Goal: Information Seeking & Learning: Learn about a topic

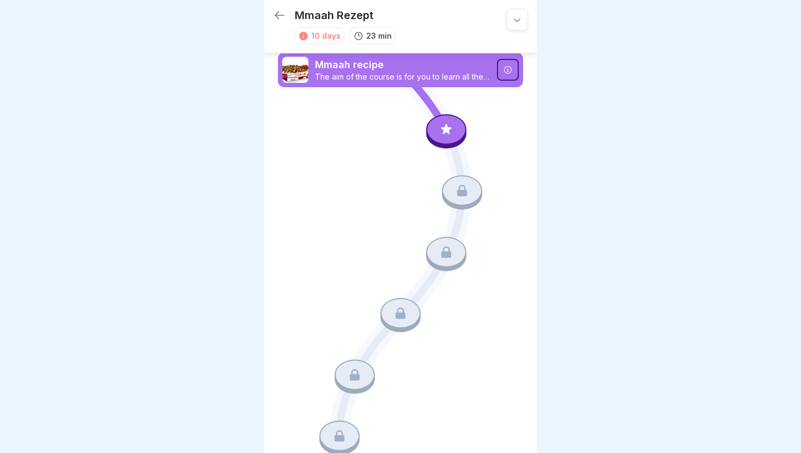
click at [448, 135] on icon at bounding box center [446, 129] width 14 height 14
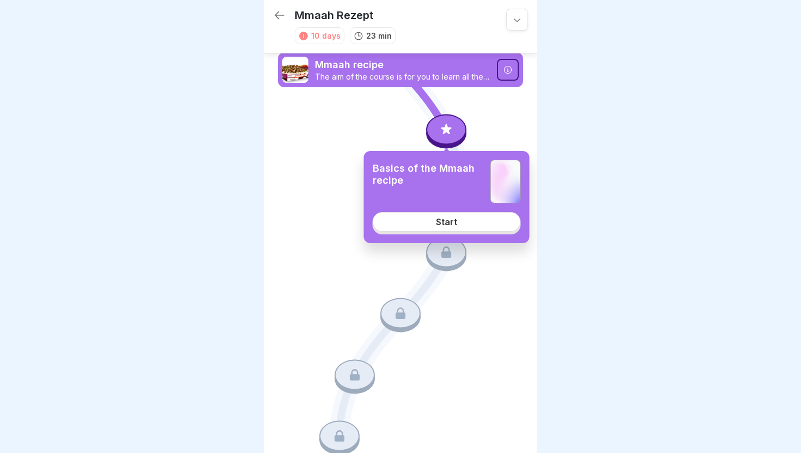
click at [453, 228] on link "Start" at bounding box center [447, 222] width 148 height 20
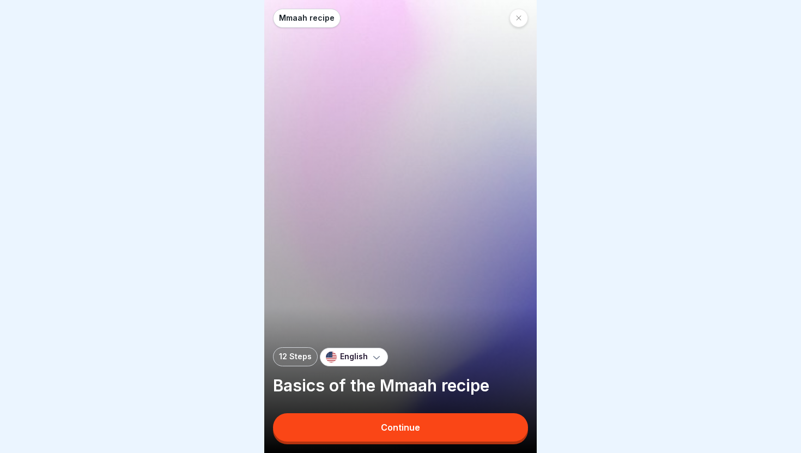
click at [381, 424] on button "Continue" at bounding box center [400, 427] width 255 height 28
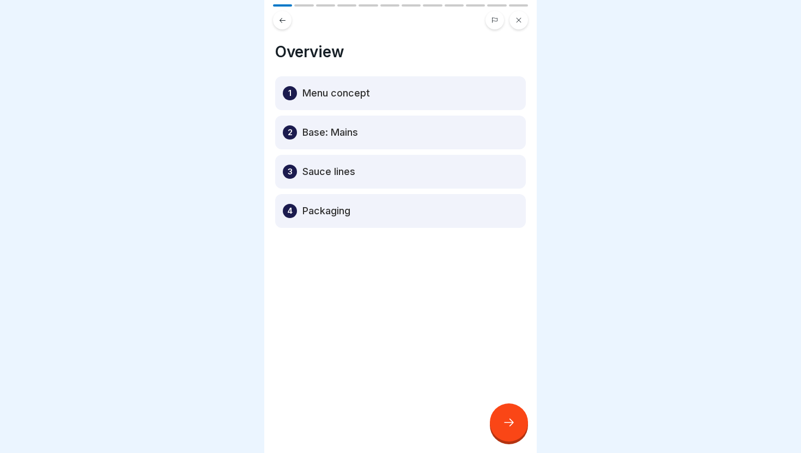
click at [334, 101] on div "1 Menu concept" at bounding box center [400, 93] width 251 height 34
click at [500, 416] on div at bounding box center [509, 422] width 38 height 38
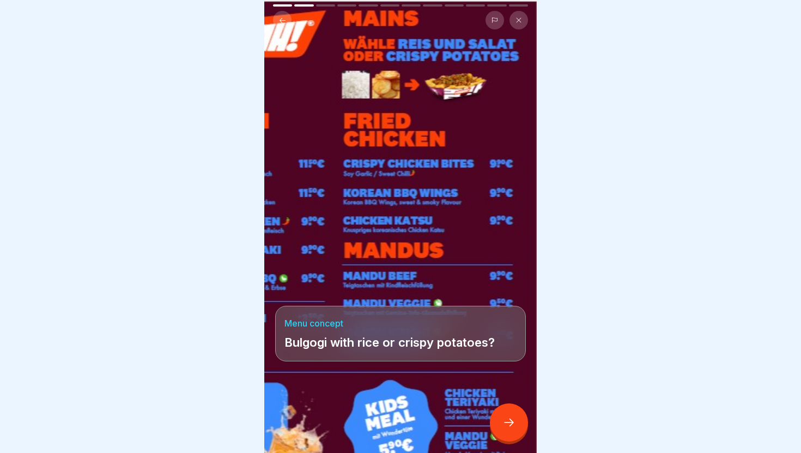
click at [510, 422] on icon at bounding box center [508, 422] width 13 height 13
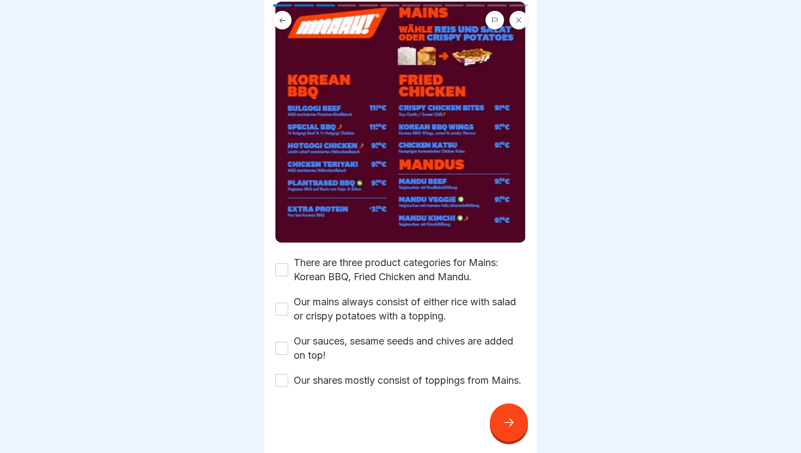
scroll to position [99, 0]
click at [281, 263] on button "There are three product categories for Mains: Korean BBQ, Fried Chicken and Man…" at bounding box center [281, 269] width 13 height 13
click at [377, 308] on label "Our mains always consist of either rice with salad or crispy potatoes with a to…" at bounding box center [410, 309] width 232 height 28
click at [288, 308] on button "Our mains always consist of either rice with salad or crispy potatoes with a to…" at bounding box center [281, 308] width 13 height 13
click at [389, 342] on label "Our sauces, sesame seeds and chives are added on top!" at bounding box center [410, 348] width 232 height 28
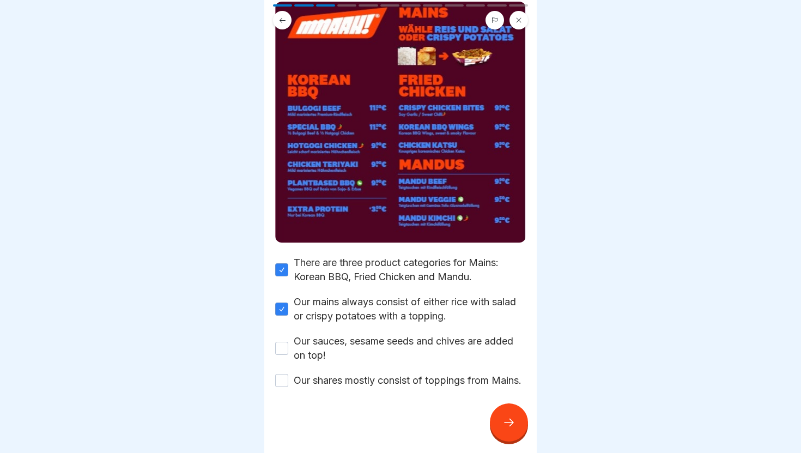
click at [288, 342] on button "Our sauces, sesame seeds and chives are added on top!" at bounding box center [281, 348] width 13 height 13
click at [393, 373] on label "Our shares mostly consist of toppings from Mains." at bounding box center [408, 380] width 228 height 14
click at [288, 374] on button "Our shares mostly consist of toppings from Mains." at bounding box center [281, 380] width 13 height 13
click at [508, 425] on icon at bounding box center [508, 422] width 13 height 13
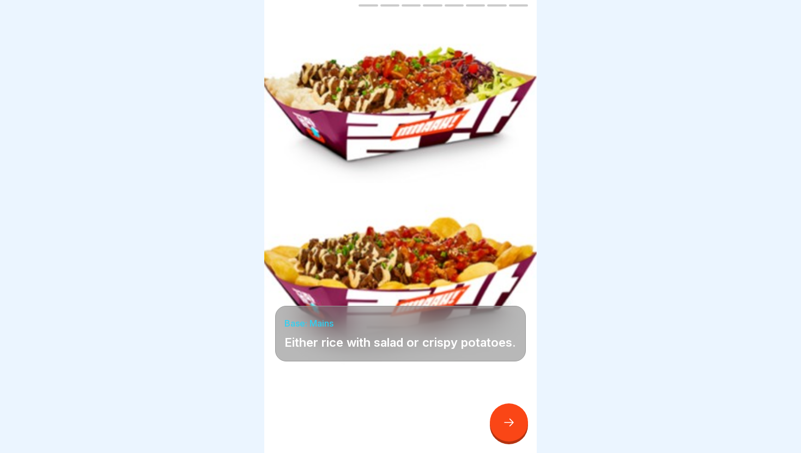
click at [500, 432] on div at bounding box center [509, 422] width 38 height 38
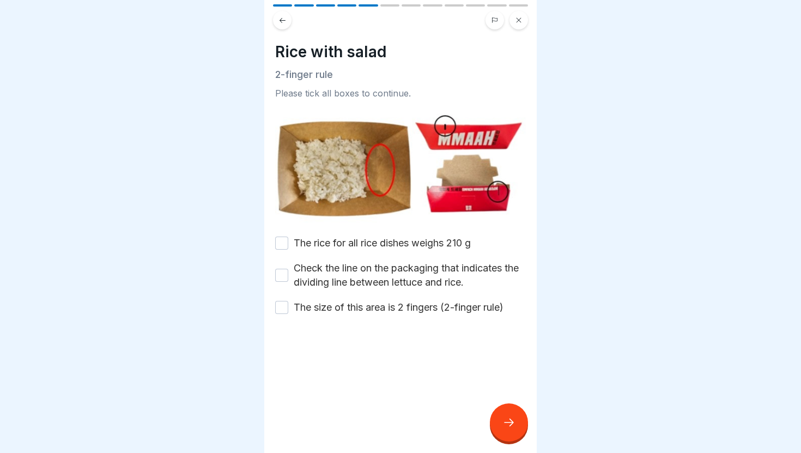
click at [318, 244] on label "The rice for all rice dishes weighs 210 g" at bounding box center [382, 243] width 177 height 14
click at [288, 244] on button "The rice for all rice dishes weighs 210 g" at bounding box center [281, 243] width 13 height 13
click at [324, 274] on label "Check the line on the packaging that indicates the dividing line between lettuc…" at bounding box center [410, 275] width 232 height 28
click at [288, 274] on button "Check the line on the packaging that indicates the dividing line between lettuc…" at bounding box center [281, 275] width 13 height 13
click at [339, 310] on label "The size of this area is 2 fingers (2-finger rule)" at bounding box center [399, 307] width 210 height 14
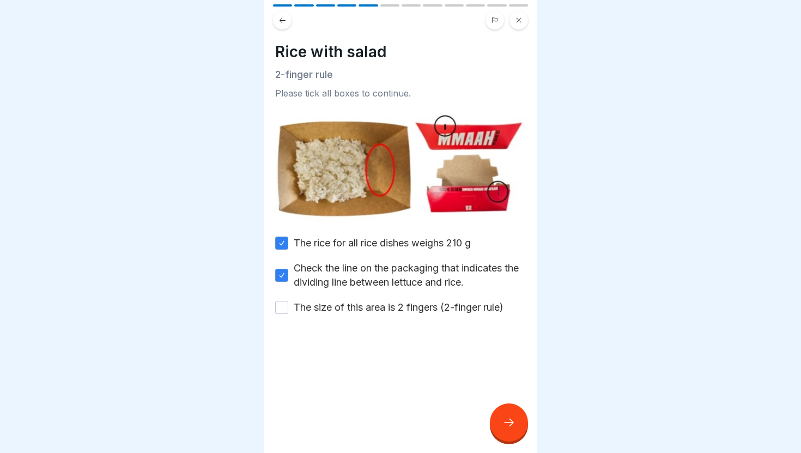
click at [288, 310] on button "The size of this area is 2 fingers (2-finger rule)" at bounding box center [281, 307] width 13 height 13
click at [502, 419] on icon at bounding box center [508, 422] width 13 height 13
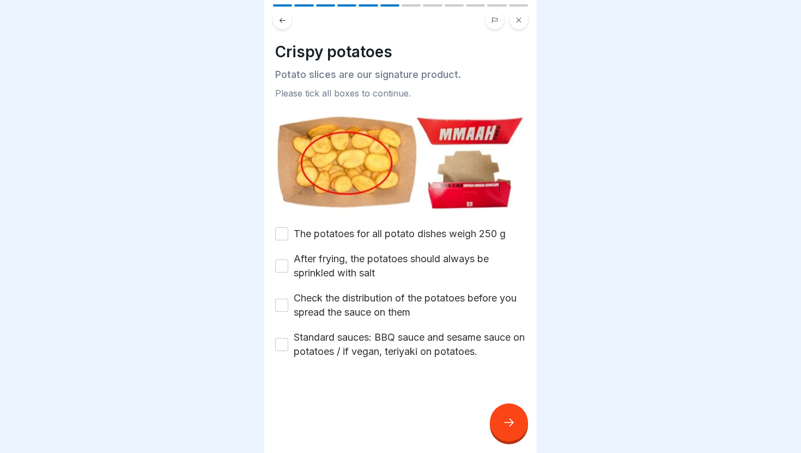
click at [278, 20] on icon at bounding box center [282, 20] width 8 height 8
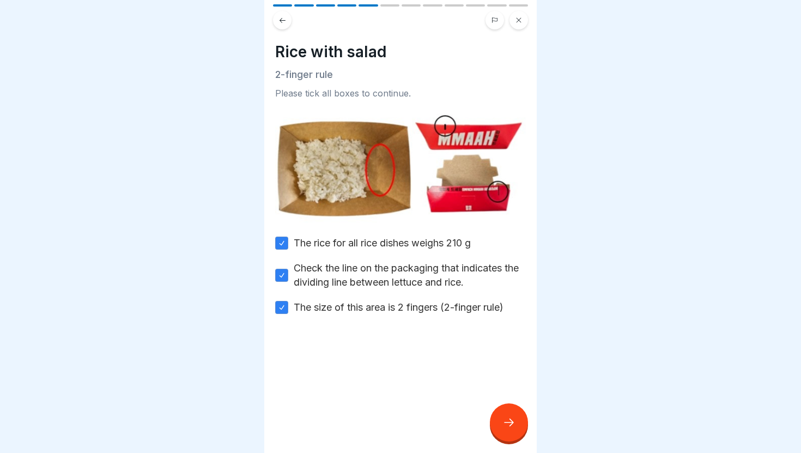
click at [502, 421] on icon at bounding box center [508, 422] width 13 height 13
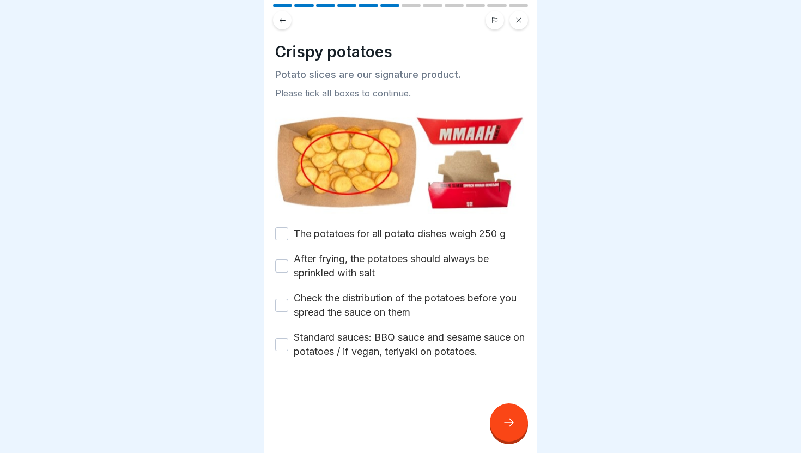
click at [307, 233] on label "The potatoes for all potato dishes weigh 250 g" at bounding box center [400, 234] width 212 height 14
click at [288, 233] on button "The potatoes for all potato dishes weigh 250 g" at bounding box center [281, 233] width 13 height 13
click at [323, 261] on label "After frying, the potatoes should always be sprinkled with salt" at bounding box center [410, 266] width 232 height 28
click at [288, 261] on button "After frying, the potatoes should always be sprinkled with salt" at bounding box center [281, 265] width 13 height 13
click at [341, 300] on label "Check the distribution of the potatoes before you spread the sauce on them" at bounding box center [410, 305] width 232 height 28
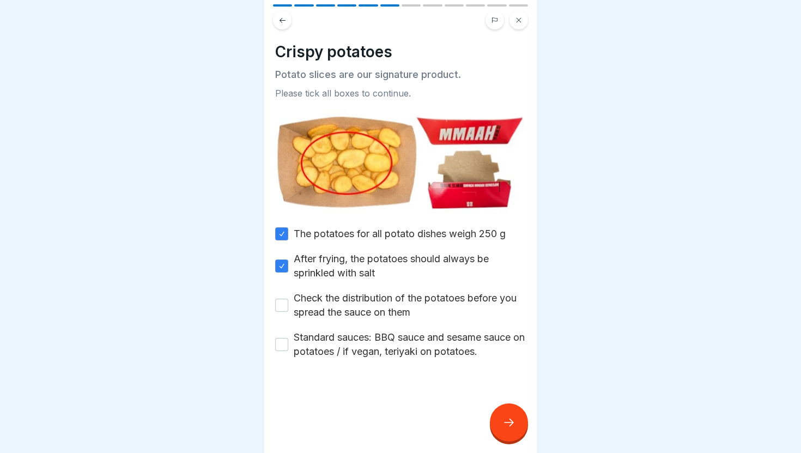
click at [288, 300] on button "Check the distribution of the potatoes before you spread the sauce on them" at bounding box center [281, 305] width 13 height 13
click at [347, 352] on label "Standard sauces: BBQ sauce and sesame sauce on potatoes / if vegan, teriyaki on…" at bounding box center [410, 344] width 232 height 28
click at [288, 351] on button "Standard sauces: BBQ sauce and sesame sauce on potatoes / if vegan, teriyaki on…" at bounding box center [281, 344] width 13 height 13
click at [521, 423] on div at bounding box center [509, 422] width 38 height 38
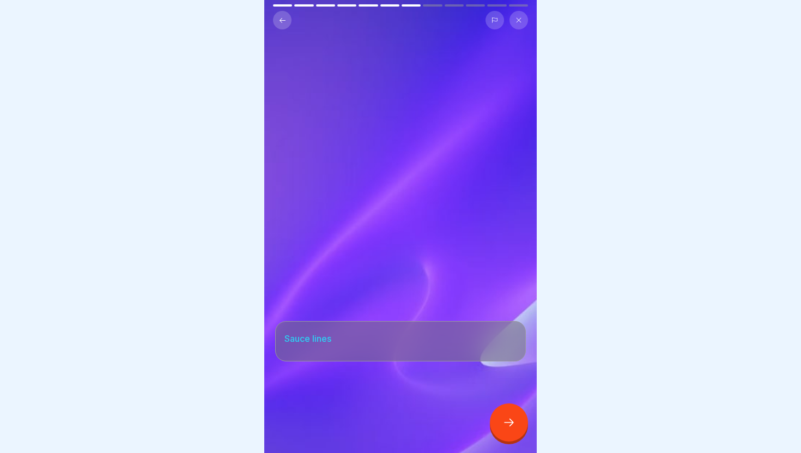
click at [372, 334] on h4 "Sauce lines" at bounding box center [400, 338] width 232 height 12
click at [506, 434] on div at bounding box center [509, 422] width 38 height 38
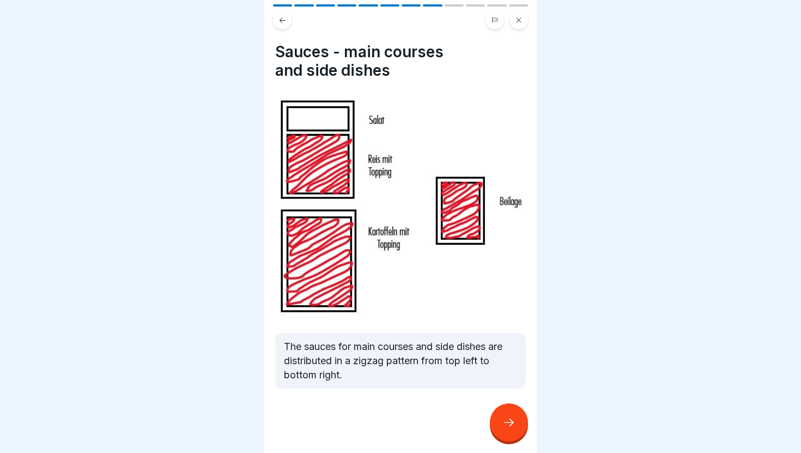
click at [507, 430] on div at bounding box center [509, 422] width 38 height 38
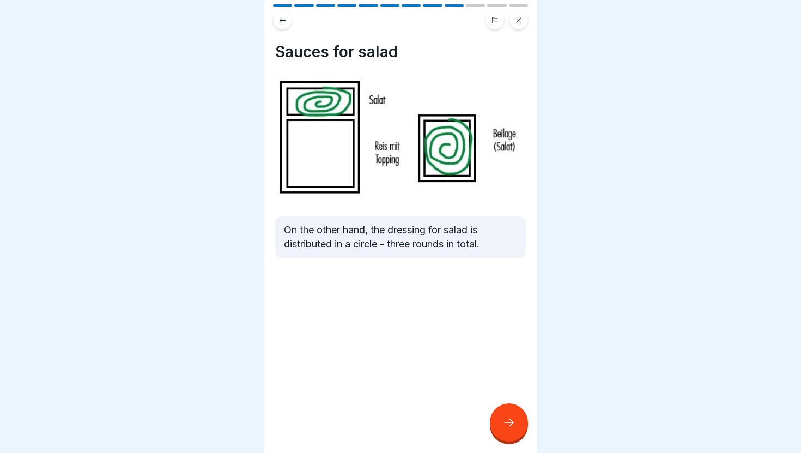
click at [502, 426] on icon at bounding box center [508, 422] width 13 height 13
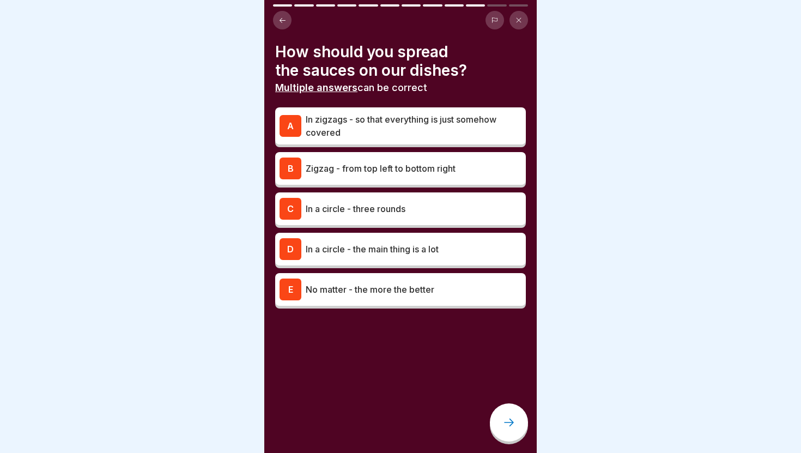
click at [461, 180] on div "B Zigzag - from top left to bottom right" at bounding box center [400, 168] width 251 height 33
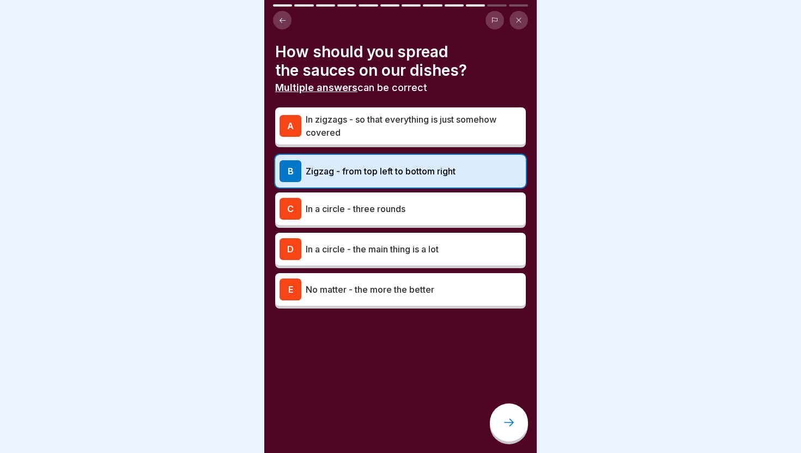
click at [464, 135] on p "In zigzags - so that everything is just somehow covered" at bounding box center [414, 126] width 216 height 26
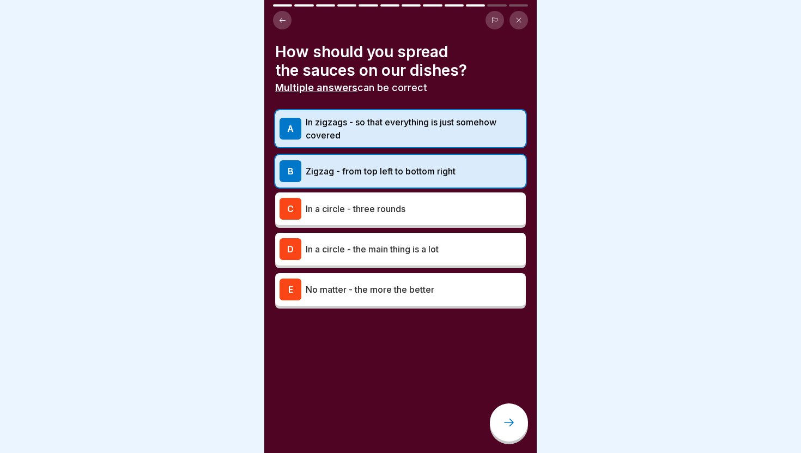
click at [505, 421] on icon at bounding box center [508, 422] width 13 height 13
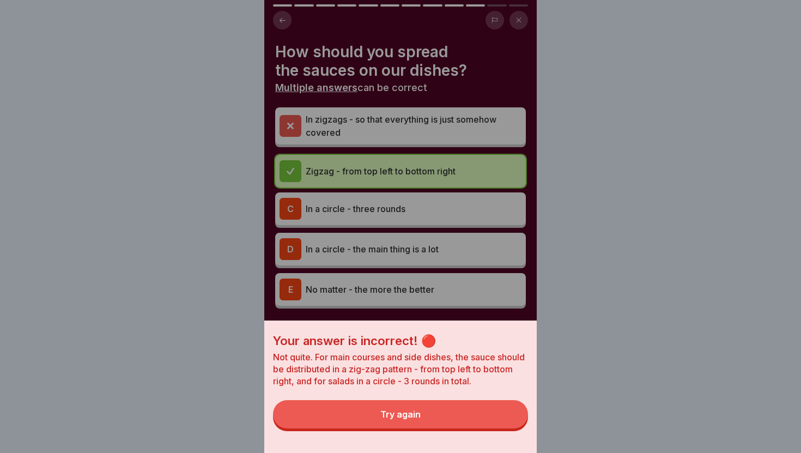
click at [475, 416] on button "Try again" at bounding box center [400, 414] width 255 height 28
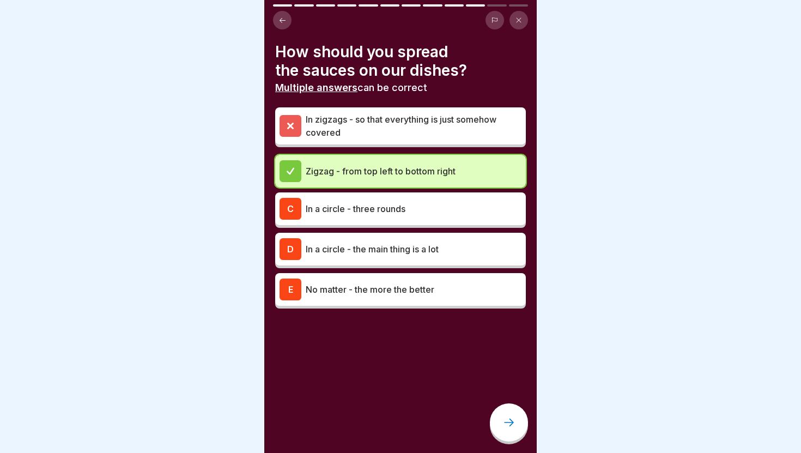
click at [409, 205] on p "In a circle - three rounds" at bounding box center [414, 208] width 216 height 13
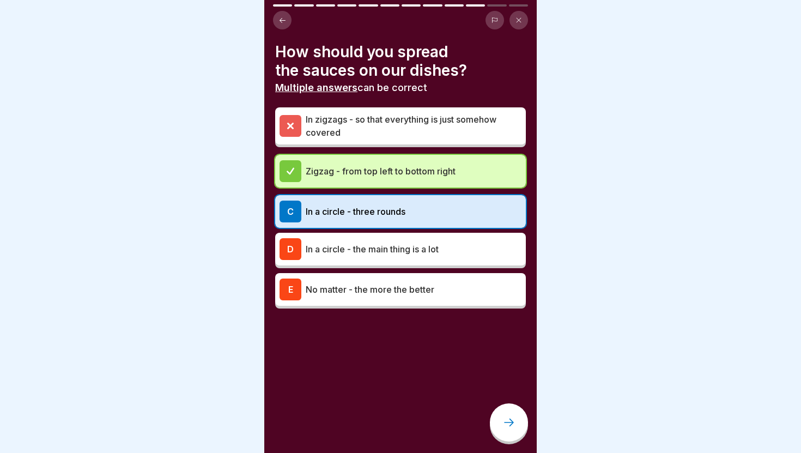
click at [514, 426] on icon at bounding box center [508, 422] width 13 height 13
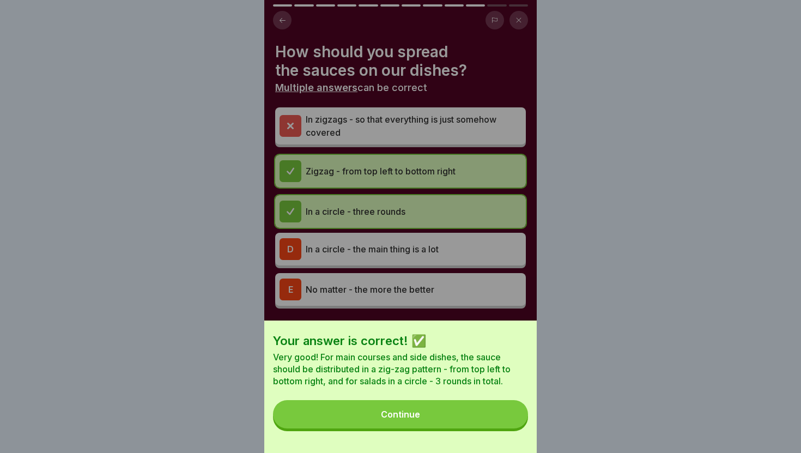
click at [486, 409] on button "Continue" at bounding box center [400, 414] width 255 height 28
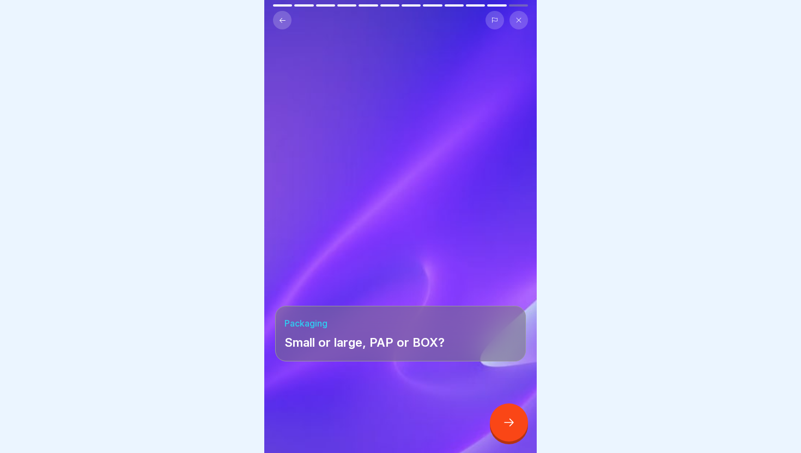
click at [513, 427] on icon at bounding box center [508, 422] width 13 height 13
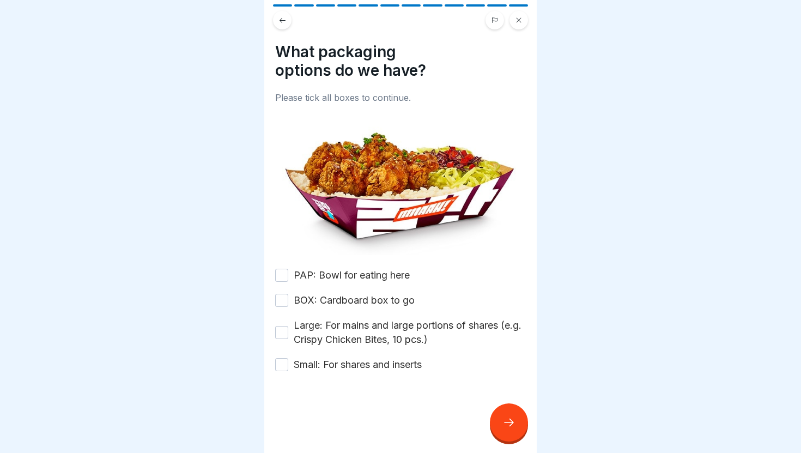
click at [338, 281] on label "PAP: Bowl for eating here" at bounding box center [352, 275] width 116 height 14
click at [288, 281] on button "PAP: Bowl for eating here" at bounding box center [281, 275] width 13 height 13
click at [306, 296] on label "BOX: Cardboard box to go" at bounding box center [354, 300] width 121 height 14
click at [288, 296] on button "BOX: Cardboard box to go" at bounding box center [281, 300] width 13 height 13
click at [305, 329] on label "Large: For mains and large portions of shares (e.g. Crispy Chicken Bites, 10 pc…" at bounding box center [410, 332] width 232 height 28
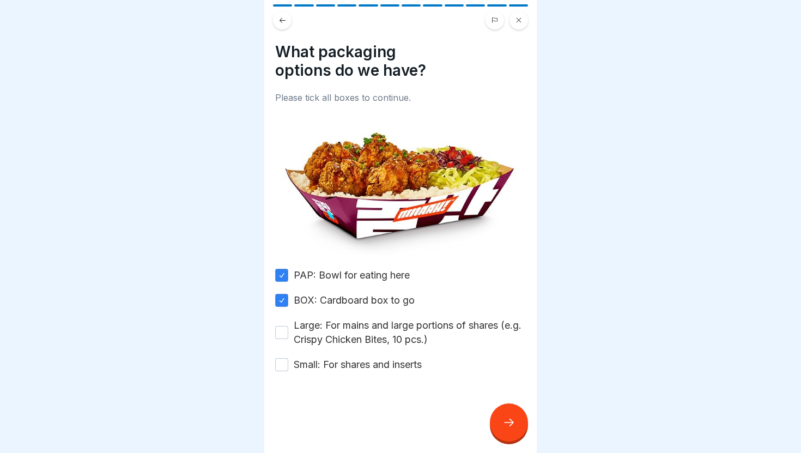
click at [288, 329] on button "Large: For mains and large portions of shares (e.g. Crispy Chicken Bites, 10 pc…" at bounding box center [281, 332] width 13 height 13
click at [302, 362] on label "Small: For shares and inserts" at bounding box center [358, 364] width 128 height 14
click at [288, 362] on button "Small: For shares and inserts" at bounding box center [281, 364] width 13 height 13
click at [503, 422] on icon at bounding box center [508, 422] width 13 height 13
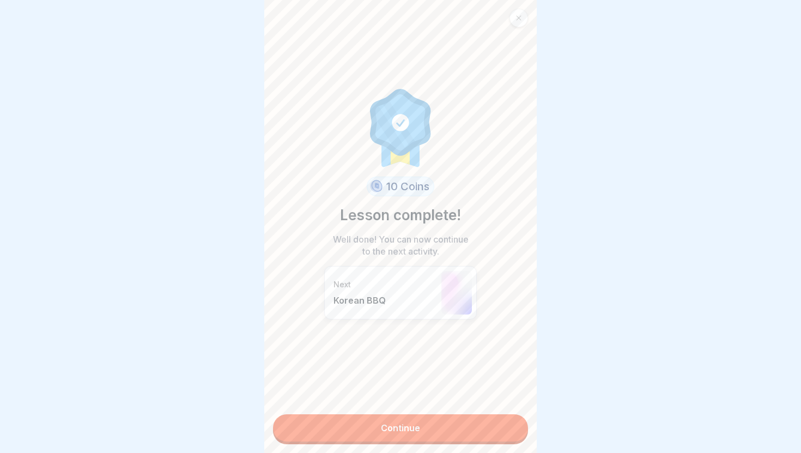
click at [479, 428] on link "Continue" at bounding box center [400, 427] width 255 height 27
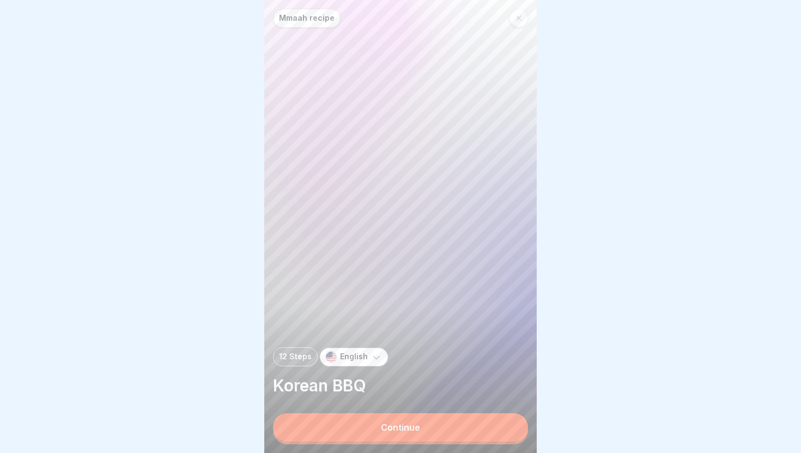
click at [479, 428] on button "Continue" at bounding box center [400, 427] width 255 height 28
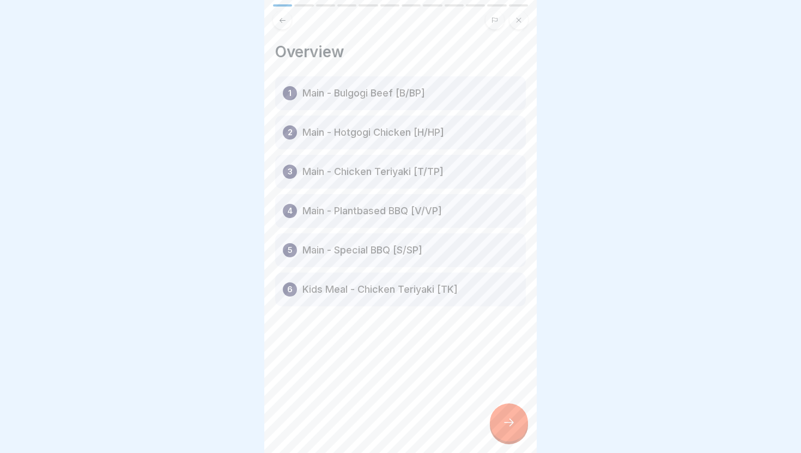
click at [520, 431] on div at bounding box center [509, 422] width 38 height 38
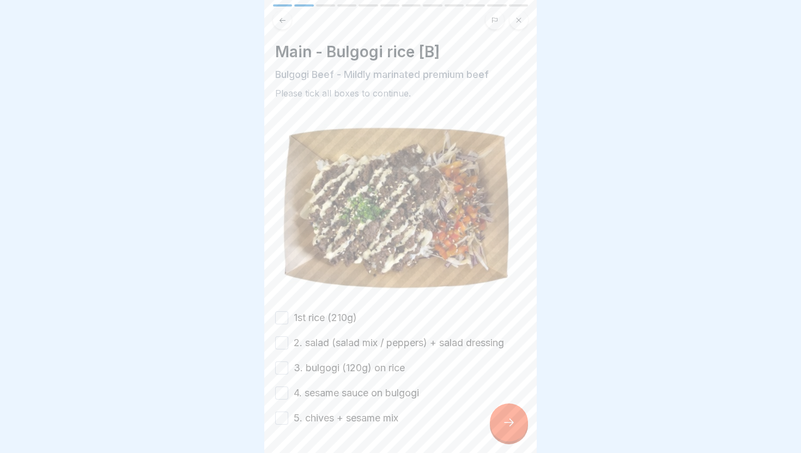
click at [327, 318] on label "1st rice (210g)" at bounding box center [325, 318] width 63 height 14
click at [288, 318] on button "1st rice (210g)" at bounding box center [281, 317] width 13 height 13
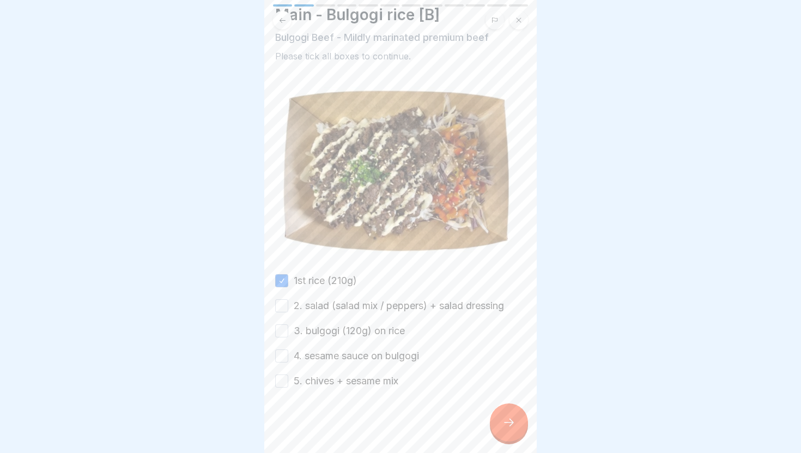
click at [343, 305] on label "2. salad (salad mix / peppers) + salad dressing" at bounding box center [399, 306] width 210 height 14
click at [288, 305] on button "2. salad (salad mix / peppers) + salad dressing" at bounding box center [281, 305] width 13 height 13
click at [334, 332] on label "3. bulgogi (120g) on rice" at bounding box center [349, 331] width 111 height 14
click at [288, 332] on button "3. bulgogi (120g) on rice" at bounding box center [281, 330] width 13 height 13
click at [316, 356] on label "4. sesame sauce on bulgogi" at bounding box center [356, 356] width 125 height 14
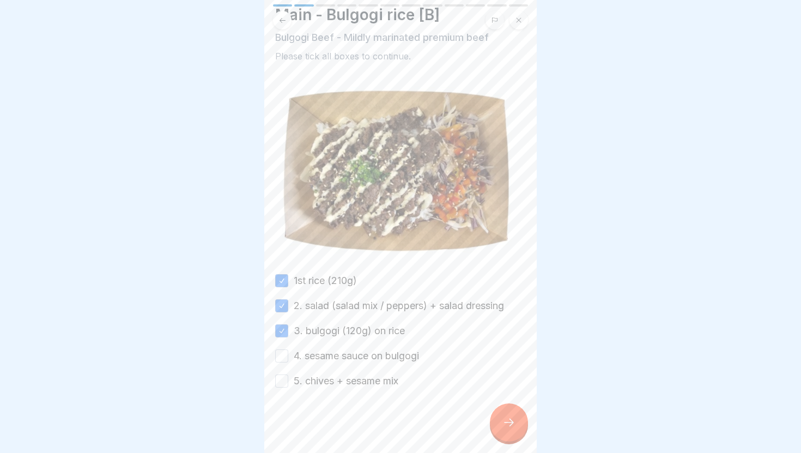
click at [288, 356] on button "4. sesame sauce on bulgogi" at bounding box center [281, 355] width 13 height 13
click at [283, 383] on button "5. chives + sesame mix" at bounding box center [281, 380] width 13 height 13
click at [513, 426] on icon at bounding box center [508, 422] width 13 height 13
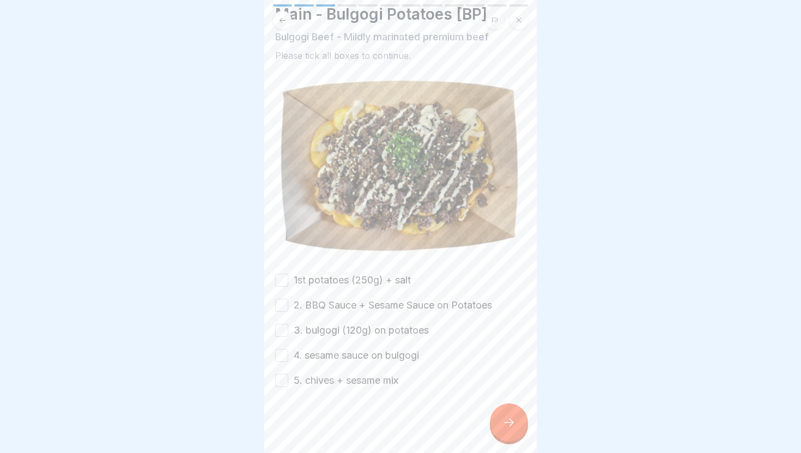
scroll to position [38, 0]
click at [362, 283] on label "1st potatoes (250g) + salt" at bounding box center [352, 280] width 117 height 14
click at [288, 283] on button "1st potatoes (250g) + salt" at bounding box center [281, 280] width 13 height 13
click at [351, 306] on label "2. BBQ Sauce + Sesame Sauce on Potatoes" at bounding box center [393, 305] width 198 height 14
click at [288, 306] on button "2. BBQ Sauce + Sesame Sauce on Potatoes" at bounding box center [281, 305] width 13 height 13
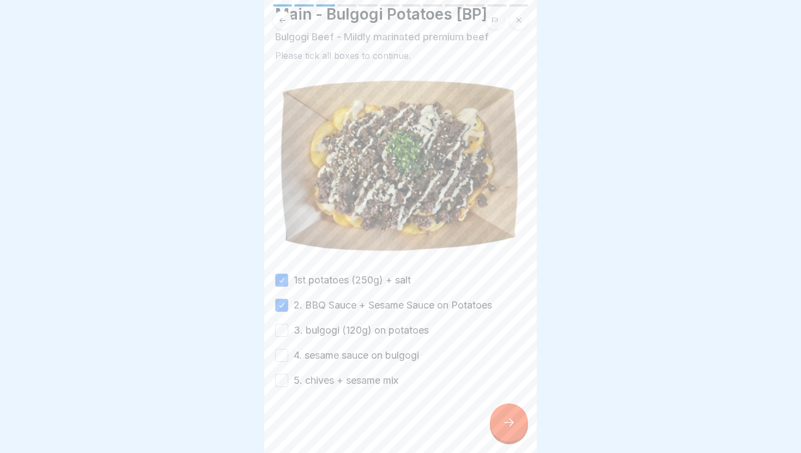
click at [284, 21] on icon at bounding box center [282, 20] width 8 height 8
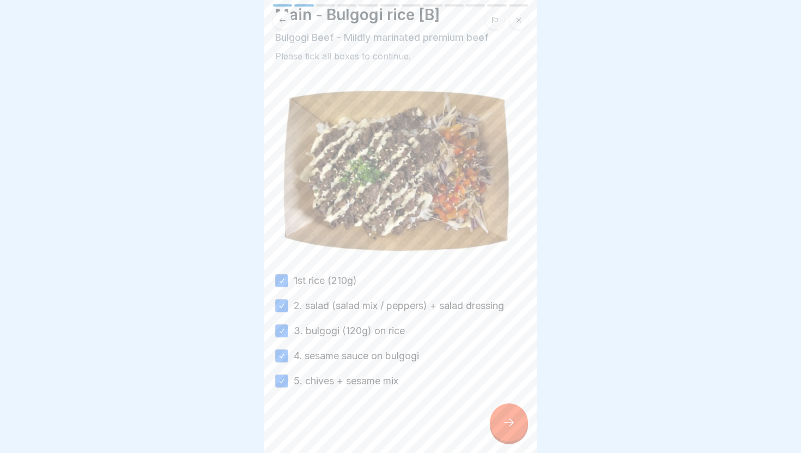
click at [504, 418] on icon at bounding box center [508, 422] width 13 height 13
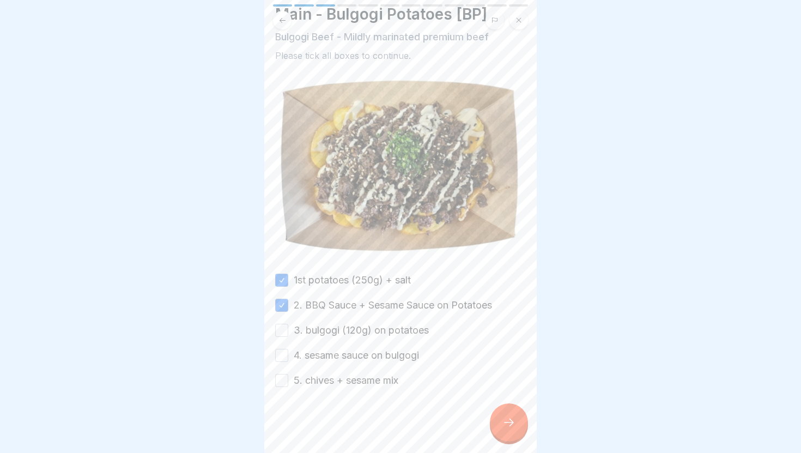
click at [284, 24] on button at bounding box center [282, 20] width 19 height 19
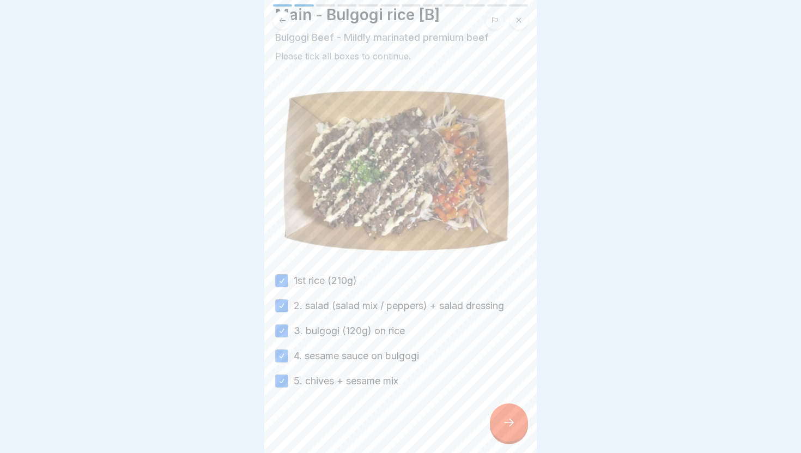
click at [498, 420] on div at bounding box center [509, 422] width 38 height 38
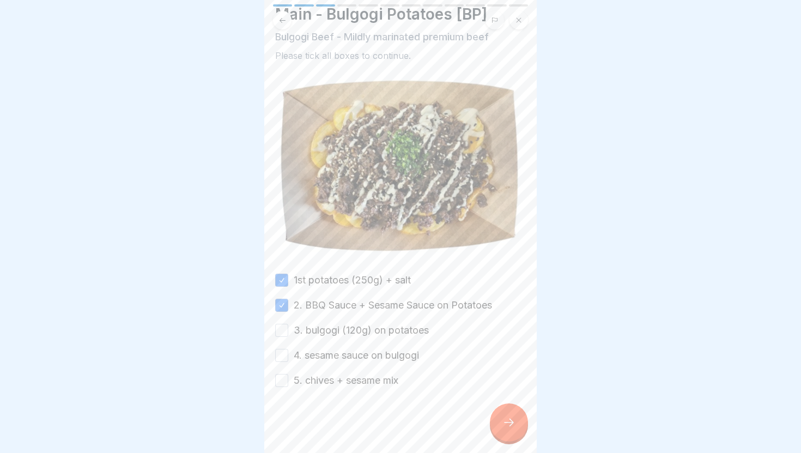
click at [318, 326] on label "3. bulgogi (120g) on potatoes" at bounding box center [361, 330] width 135 height 14
click at [288, 326] on button "3. bulgogi (120g) on potatoes" at bounding box center [281, 330] width 13 height 13
click at [316, 355] on label "4. sesame sauce on bulgogi" at bounding box center [356, 355] width 125 height 14
click at [288, 355] on button "4. sesame sauce on bulgogi" at bounding box center [281, 355] width 13 height 13
click at [311, 386] on label "5. chives + sesame mix" at bounding box center [346, 380] width 105 height 14
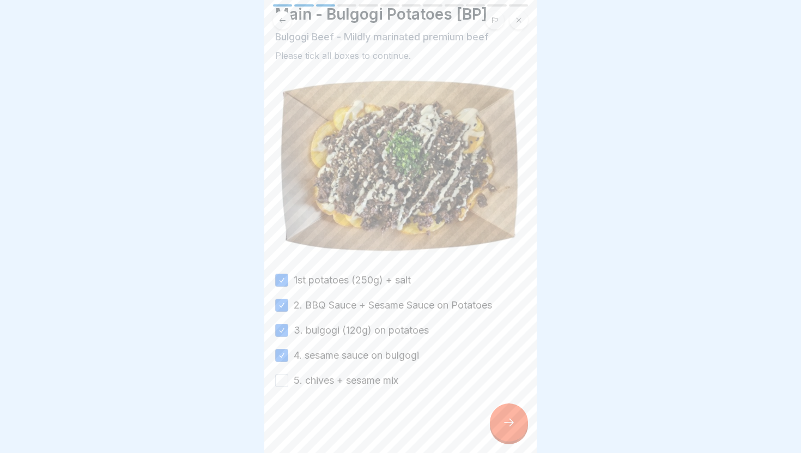
click at [288, 386] on button "5. chives + sesame mix" at bounding box center [281, 380] width 13 height 13
click at [509, 417] on icon at bounding box center [508, 422] width 13 height 13
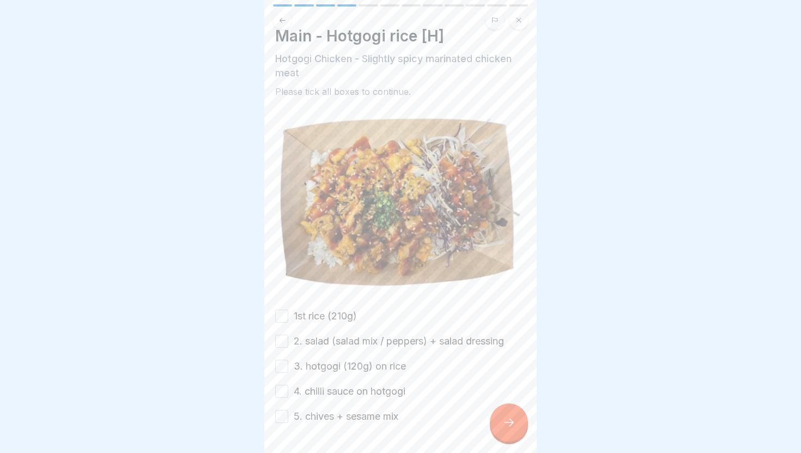
scroll to position [6, 0]
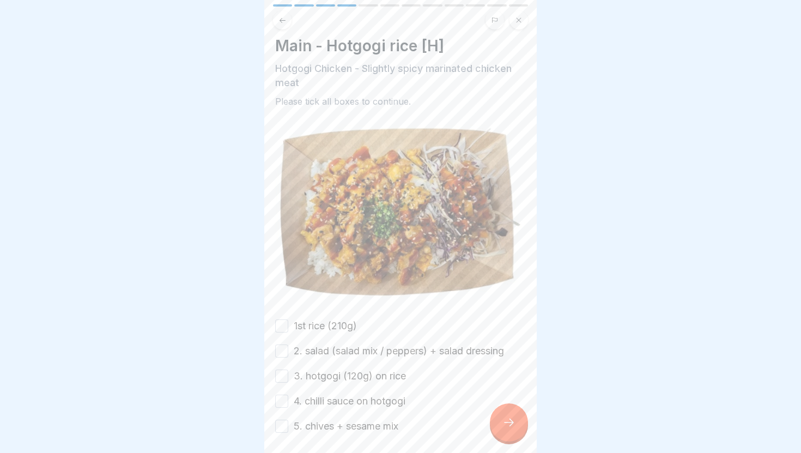
click at [301, 322] on label "1st rice (210g)" at bounding box center [325, 326] width 63 height 14
click at [288, 322] on button "1st rice (210g)" at bounding box center [281, 325] width 13 height 13
click at [308, 352] on label "2. salad (salad mix / peppers) + salad dressing" at bounding box center [399, 351] width 210 height 14
click at [288, 352] on button "2. salad (salad mix / peppers) + salad dressing" at bounding box center [281, 350] width 13 height 13
click at [306, 375] on label "3. hotgogi (120g) on rice" at bounding box center [350, 376] width 112 height 14
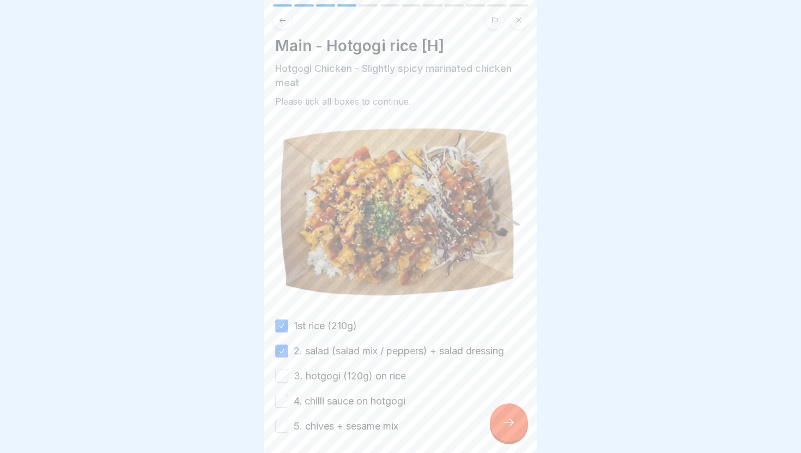
click at [288, 375] on button "3. hotgogi (120g) on rice" at bounding box center [281, 375] width 13 height 13
click at [308, 396] on label "4. chilli sauce on hotgogi" at bounding box center [350, 401] width 112 height 14
click at [288, 396] on button "4. chilli sauce on hotgogi" at bounding box center [281, 401] width 13 height 13
click at [308, 425] on label "5. chives + sesame mix" at bounding box center [346, 426] width 105 height 14
click at [288, 425] on button "5. chives + sesame mix" at bounding box center [281, 426] width 13 height 13
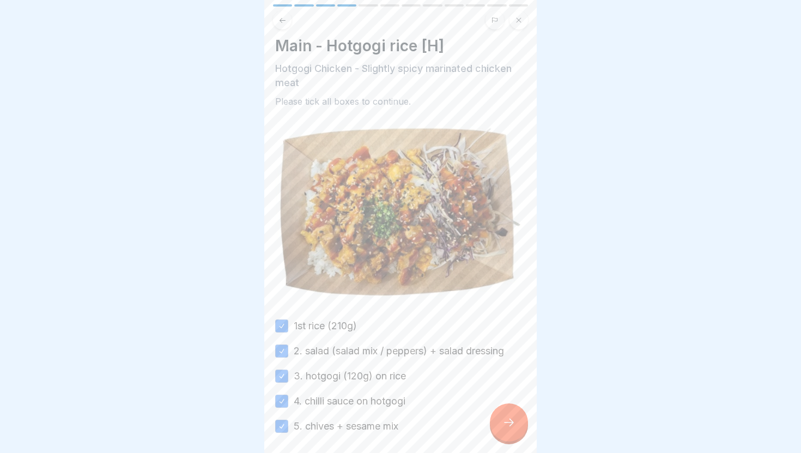
click at [506, 420] on icon at bounding box center [508, 422] width 13 height 13
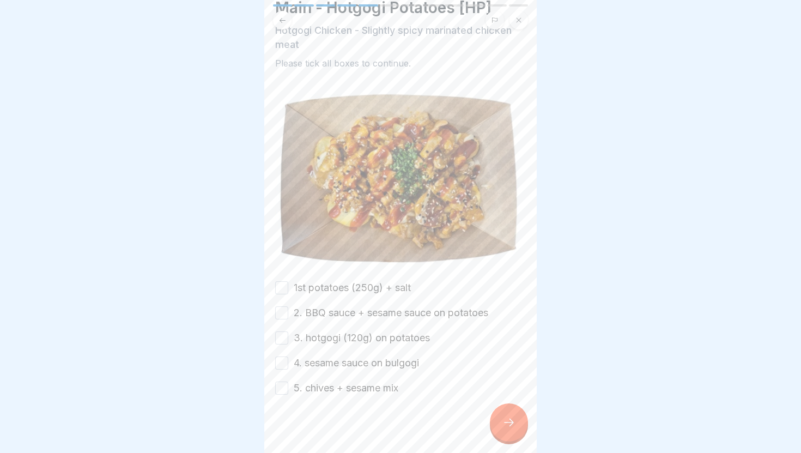
scroll to position [52, 0]
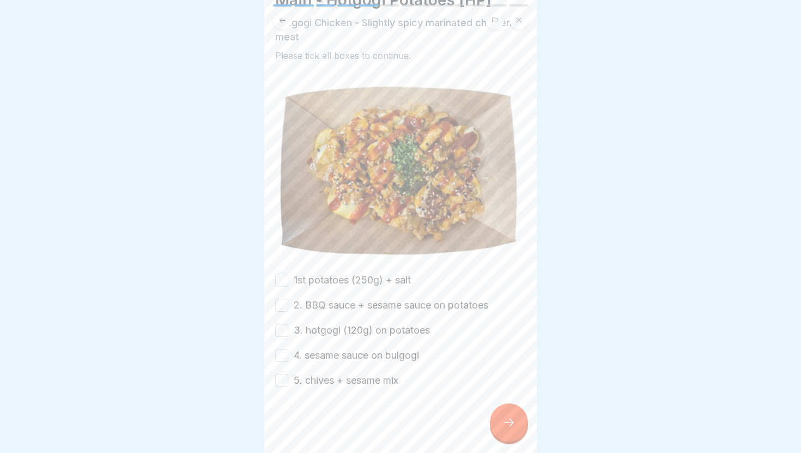
click at [341, 278] on label "1st potatoes (250g) + salt" at bounding box center [352, 280] width 117 height 14
click at [288, 278] on button "1st potatoes (250g) + salt" at bounding box center [281, 280] width 13 height 13
click at [339, 302] on label "2. BBQ sauce + sesame sauce on potatoes" at bounding box center [391, 305] width 195 height 14
click at [288, 302] on button "2. BBQ sauce + sesame sauce on potatoes" at bounding box center [281, 305] width 13 height 13
click at [334, 325] on label "3. hotgogi (120g) on potatoes" at bounding box center [362, 330] width 136 height 14
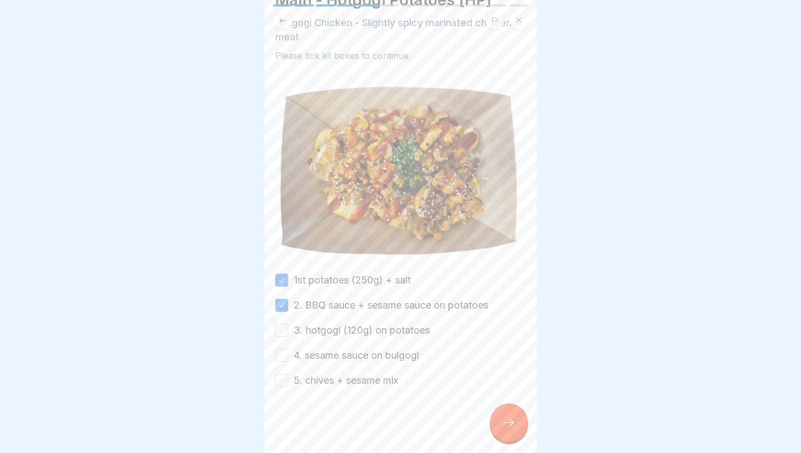
click at [288, 325] on button "3. hotgogi (120g) on potatoes" at bounding box center [281, 330] width 13 height 13
click at [327, 353] on label "4. sesame sauce on bulgogi" at bounding box center [356, 355] width 125 height 14
click at [288, 353] on button "4. sesame sauce on bulgogi" at bounding box center [281, 355] width 13 height 13
click at [322, 383] on label "5. chives + sesame mix" at bounding box center [346, 380] width 105 height 14
click at [288, 383] on button "5. chives + sesame mix" at bounding box center [281, 380] width 13 height 13
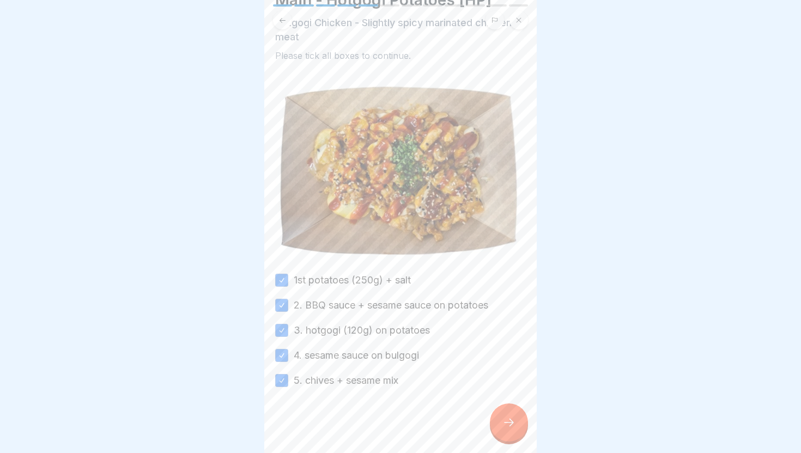
click at [506, 411] on div at bounding box center [509, 422] width 38 height 38
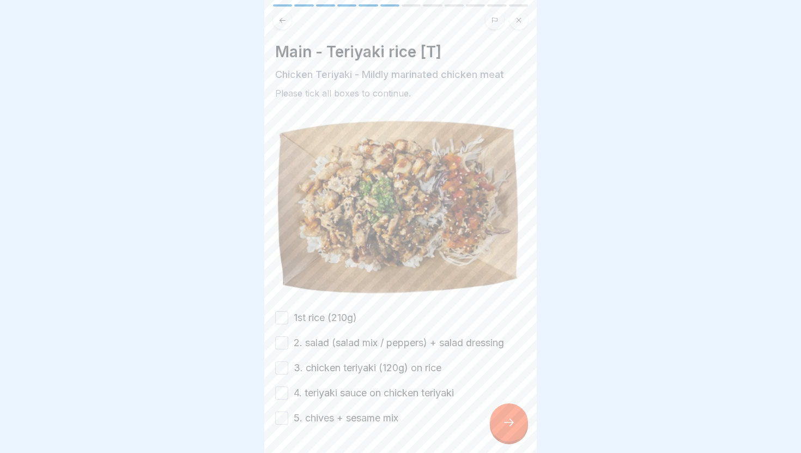
click at [300, 316] on label "1st rice (210g)" at bounding box center [325, 318] width 63 height 14
click at [288, 316] on button "1st rice (210g)" at bounding box center [281, 317] width 13 height 13
click at [298, 340] on label "2. salad (salad mix / peppers) + salad dressing" at bounding box center [399, 343] width 210 height 14
click at [288, 340] on button "2. salad (salad mix / peppers) + salad dressing" at bounding box center [281, 342] width 13 height 13
click at [293, 361] on div "3. chicken teriyaki (120g) on rice" at bounding box center [358, 368] width 166 height 14
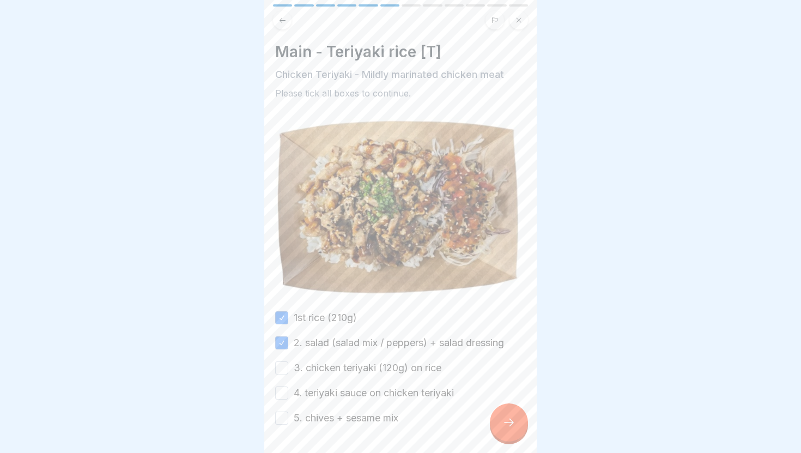
click at [286, 370] on button "3. chicken teriyaki (120g) on rice" at bounding box center [281, 367] width 13 height 13
click at [284, 399] on div "4. teriyaki sauce on chicken teriyaki" at bounding box center [364, 393] width 179 height 14
click at [282, 389] on button "4. teriyaki sauce on chicken teriyaki" at bounding box center [281, 392] width 13 height 13
click at [281, 414] on button "5. chives + sesame mix" at bounding box center [281, 417] width 13 height 13
click at [510, 417] on icon at bounding box center [508, 422] width 13 height 13
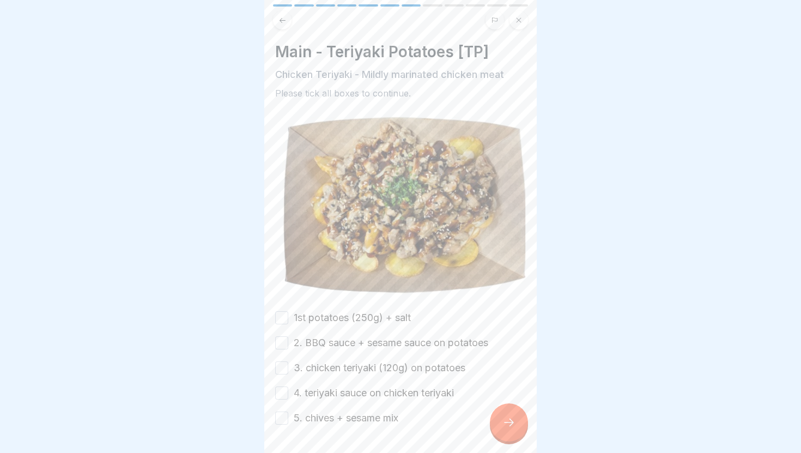
click at [361, 324] on label "1st potatoes (250g) + salt" at bounding box center [352, 318] width 117 height 14
click at [288, 324] on button "1st potatoes (250g) + salt" at bounding box center [281, 317] width 13 height 13
click at [354, 339] on label "2. BBQ sauce + sesame sauce on potatoes" at bounding box center [391, 343] width 195 height 14
click at [288, 339] on button "2. BBQ sauce + sesame sauce on potatoes" at bounding box center [281, 342] width 13 height 13
click at [347, 360] on div "1st potatoes (250g) + salt 2. BBQ sauce + sesame sauce on potatoes 3. chicken t…" at bounding box center [400, 368] width 251 height 114
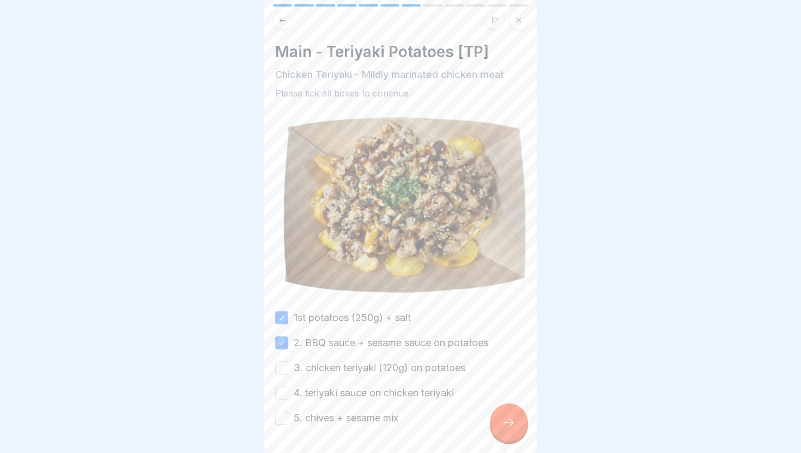
click at [343, 369] on label "3. chicken teriyaki (120g) on potatoes" at bounding box center [380, 368] width 172 height 14
click at [288, 369] on button "3. chicken teriyaki (120g) on potatoes" at bounding box center [281, 367] width 13 height 13
click at [335, 396] on label "4. teriyaki sauce on chicken teriyaki" at bounding box center [374, 393] width 160 height 14
click at [288, 396] on button "4. teriyaki sauce on chicken teriyaki" at bounding box center [281, 392] width 13 height 13
click at [329, 416] on label "5. chives + sesame mix" at bounding box center [346, 418] width 105 height 14
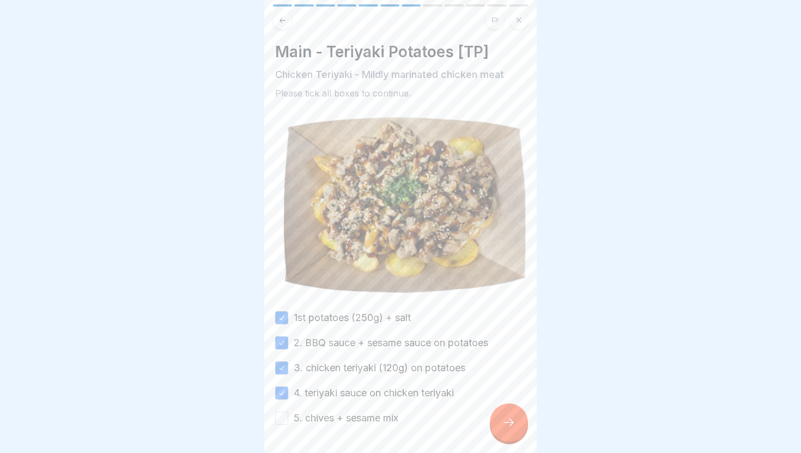
click at [288, 416] on button "5. chives + sesame mix" at bounding box center [281, 417] width 13 height 13
click at [518, 423] on div at bounding box center [509, 422] width 38 height 38
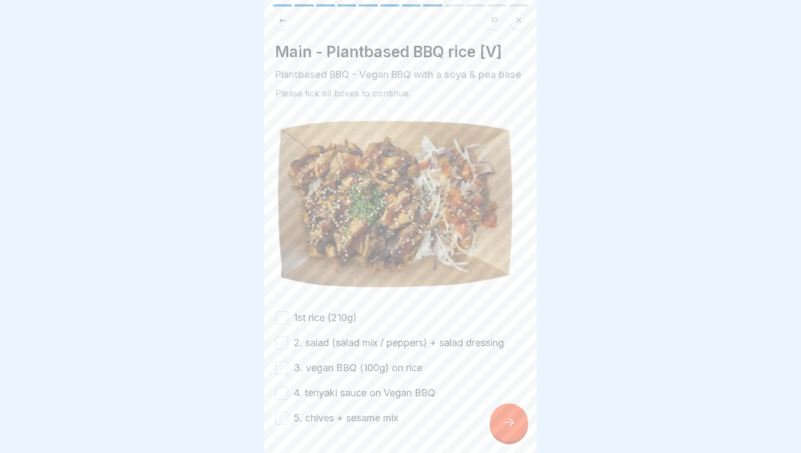
click at [324, 322] on label "1st rice (210g)" at bounding box center [325, 318] width 63 height 14
click at [288, 322] on button "1st rice (210g)" at bounding box center [281, 317] width 13 height 13
click at [322, 344] on label "2. salad (salad mix / peppers) + salad dressing" at bounding box center [399, 343] width 210 height 14
click at [288, 344] on button "2. salad (salad mix / peppers) + salad dressing" at bounding box center [281, 342] width 13 height 13
click at [319, 367] on label "3. vegan BBQ (100g) on rice" at bounding box center [358, 368] width 129 height 14
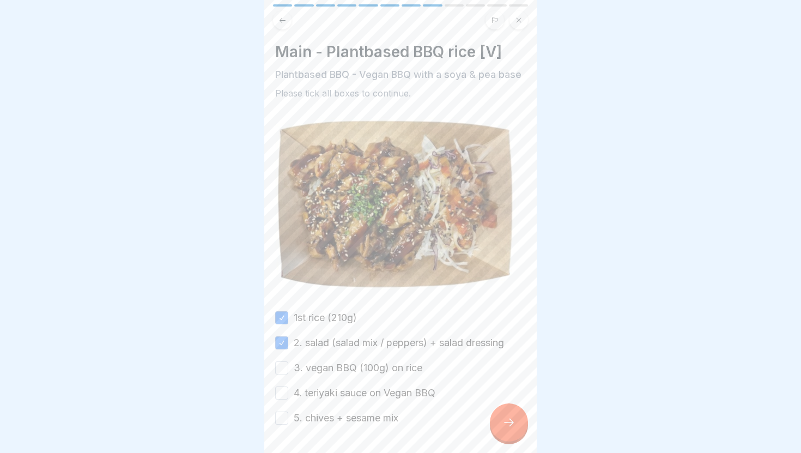
click at [288, 367] on button "3. vegan BBQ (100g) on rice" at bounding box center [281, 367] width 13 height 13
click at [311, 391] on label "4. teriyaki sauce on Vegan BBQ" at bounding box center [365, 393] width 142 height 14
click at [288, 391] on button "4. teriyaki sauce on Vegan BBQ" at bounding box center [281, 392] width 13 height 13
click at [320, 422] on label "5. chives + sesame mix" at bounding box center [346, 418] width 105 height 14
click at [288, 422] on button "5. chives + sesame mix" at bounding box center [281, 417] width 13 height 13
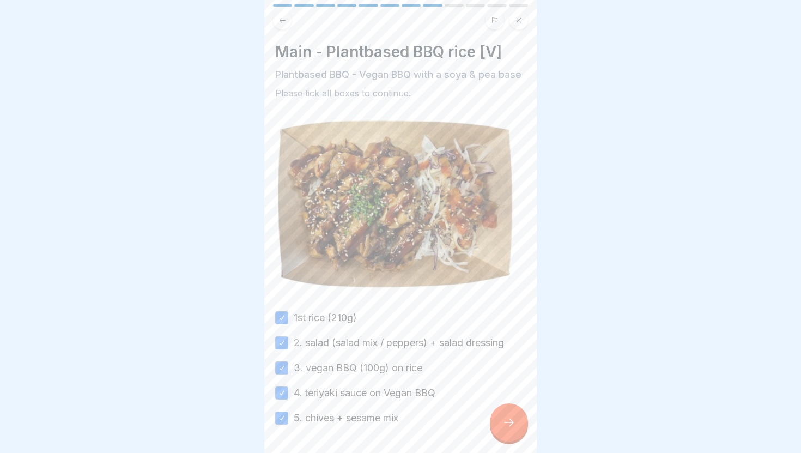
click at [284, 17] on icon at bounding box center [282, 20] width 8 height 8
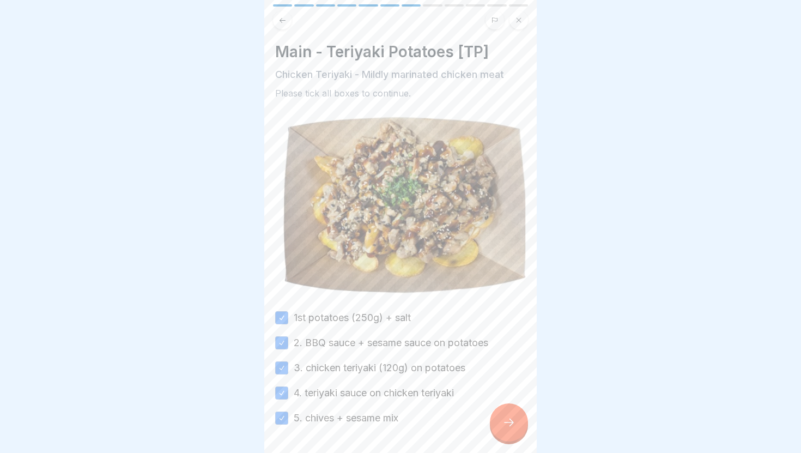
click at [501, 417] on div at bounding box center [509, 422] width 38 height 38
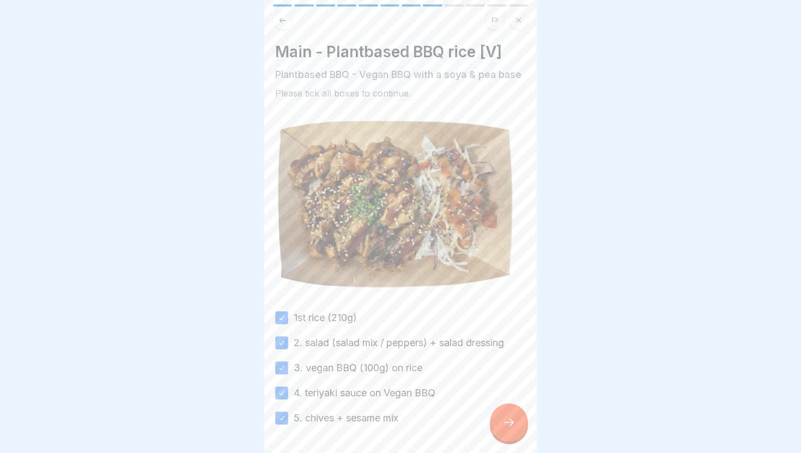
click at [496, 419] on div at bounding box center [509, 422] width 38 height 38
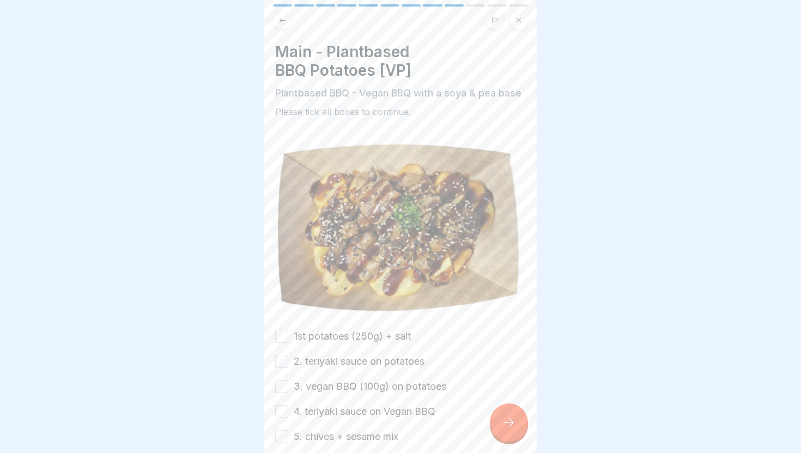
scroll to position [11, 0]
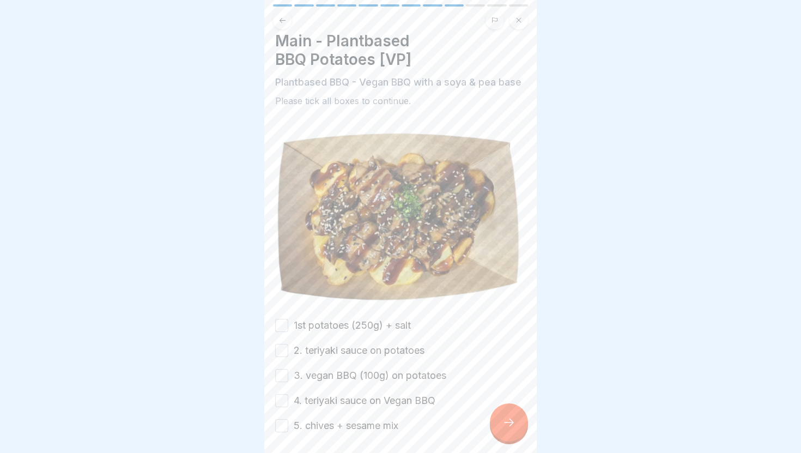
click at [340, 325] on label "1st potatoes (250g) + salt" at bounding box center [352, 325] width 117 height 14
click at [288, 325] on button "1st potatoes (250g) + salt" at bounding box center [281, 325] width 13 height 13
click at [334, 353] on label "2. teriyaki sauce on potatoes" at bounding box center [359, 350] width 131 height 14
click at [288, 353] on button "2. teriyaki sauce on potatoes" at bounding box center [281, 350] width 13 height 13
click at [331, 374] on label "3. vegan BBQ (100g) on potatoes" at bounding box center [370, 375] width 153 height 14
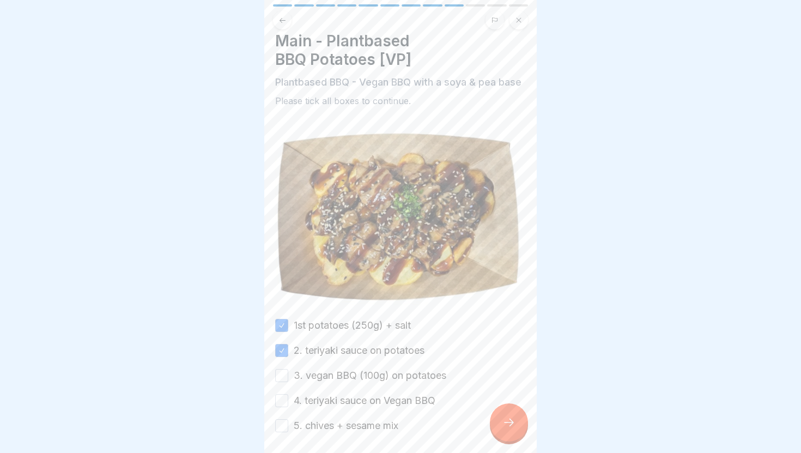
click at [288, 374] on button "3. vegan BBQ (100g) on potatoes" at bounding box center [281, 375] width 13 height 13
click at [324, 398] on label "4. teriyaki sauce on Vegan BBQ" at bounding box center [365, 400] width 142 height 14
click at [288, 398] on button "4. teriyaki sauce on Vegan BBQ" at bounding box center [281, 400] width 13 height 13
click at [320, 423] on label "5. chives + sesame mix" at bounding box center [346, 426] width 105 height 14
click at [288, 423] on button "5. chives + sesame mix" at bounding box center [281, 425] width 13 height 13
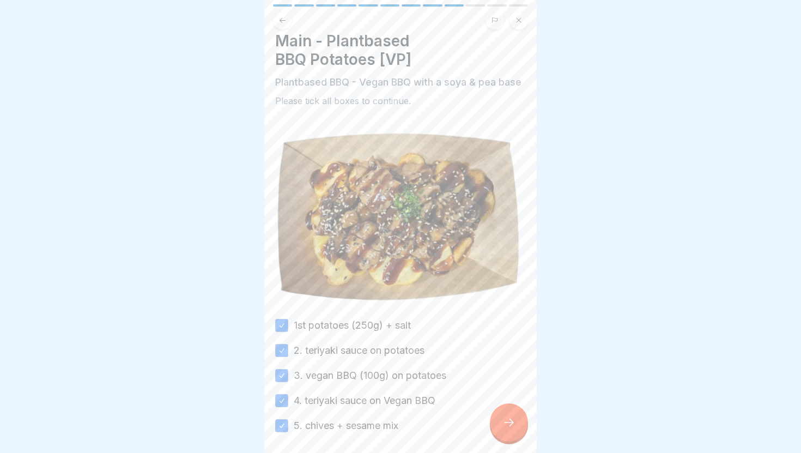
click at [285, 14] on button at bounding box center [282, 20] width 19 height 19
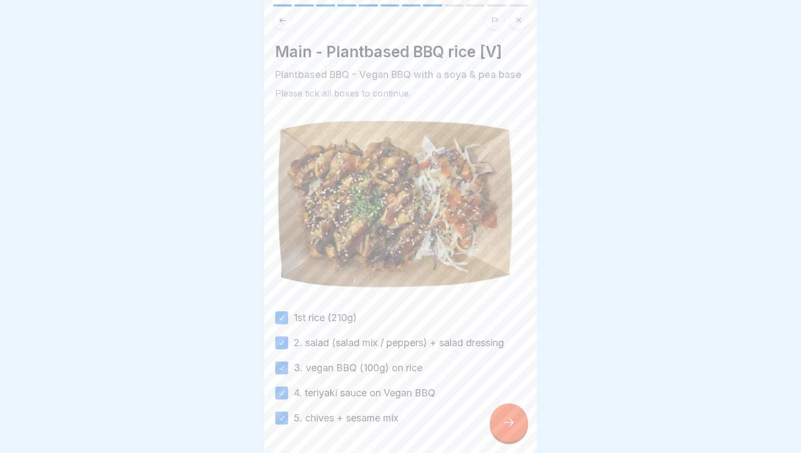
click at [278, 17] on icon at bounding box center [282, 20] width 8 height 8
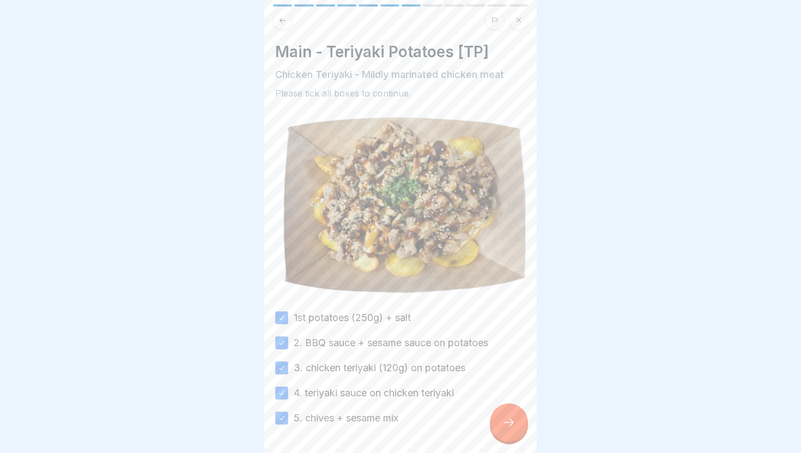
click at [506, 423] on icon at bounding box center [508, 422] width 13 height 13
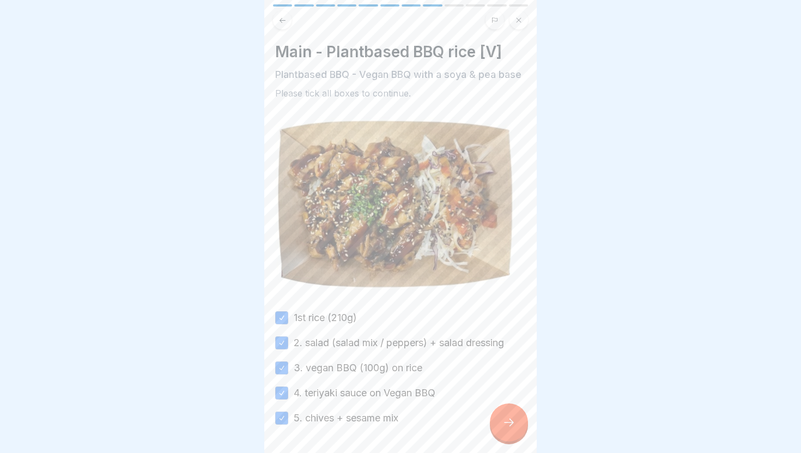
click at [506, 423] on icon at bounding box center [508, 422] width 13 height 13
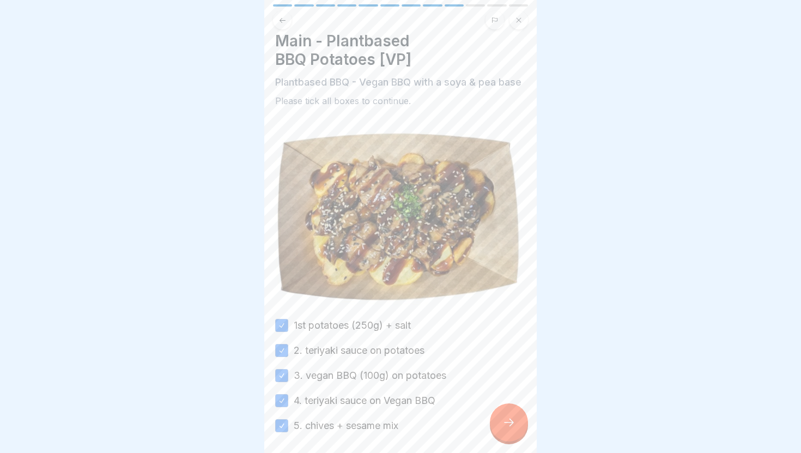
click at [506, 423] on icon at bounding box center [508, 422] width 13 height 13
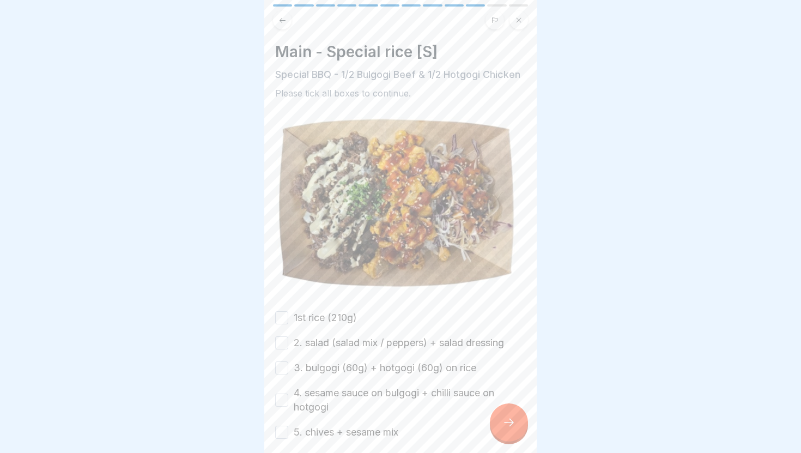
click at [334, 314] on label "1st rice (210g)" at bounding box center [325, 318] width 63 height 14
click at [288, 314] on button "1st rice (210g)" at bounding box center [281, 317] width 13 height 13
click at [335, 340] on label "2. salad (salad mix / peppers) + salad dressing" at bounding box center [399, 343] width 210 height 14
click at [288, 340] on button "2. salad (salad mix / peppers) + salad dressing" at bounding box center [281, 342] width 13 height 13
click at [325, 370] on label "3. bulgogi (60g) + hotgogi (60g) on rice" at bounding box center [385, 368] width 183 height 14
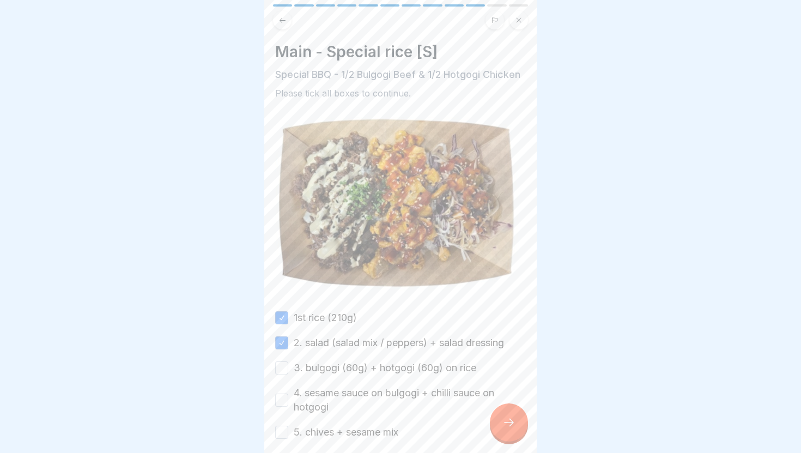
click at [288, 370] on button "3. bulgogi (60g) + hotgogi (60g) on rice" at bounding box center [281, 367] width 13 height 13
click at [323, 396] on label "4. sesame sauce on bulgogi + chilli sauce on hotgogi" at bounding box center [410, 400] width 232 height 28
click at [288, 396] on button "4. sesame sauce on bulgogi + chilli sauce on hotgogi" at bounding box center [281, 399] width 13 height 13
click at [320, 426] on label "5. chives + sesame mix" at bounding box center [346, 432] width 105 height 14
click at [288, 426] on button "5. chives + sesame mix" at bounding box center [281, 432] width 13 height 13
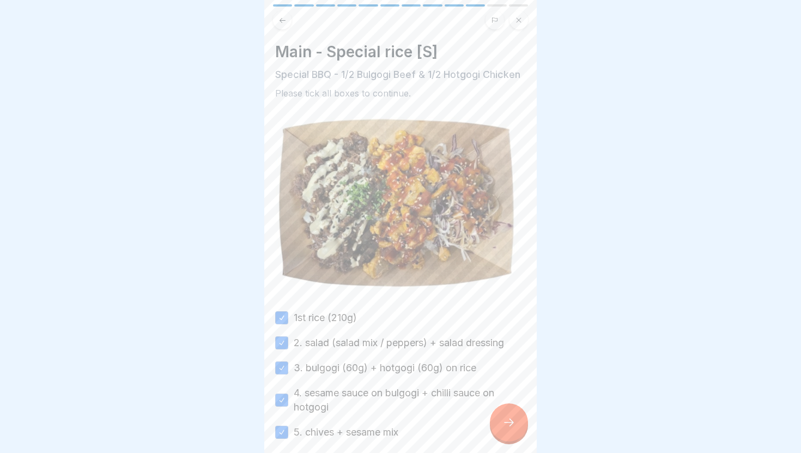
click at [514, 421] on icon at bounding box center [508, 422] width 13 height 13
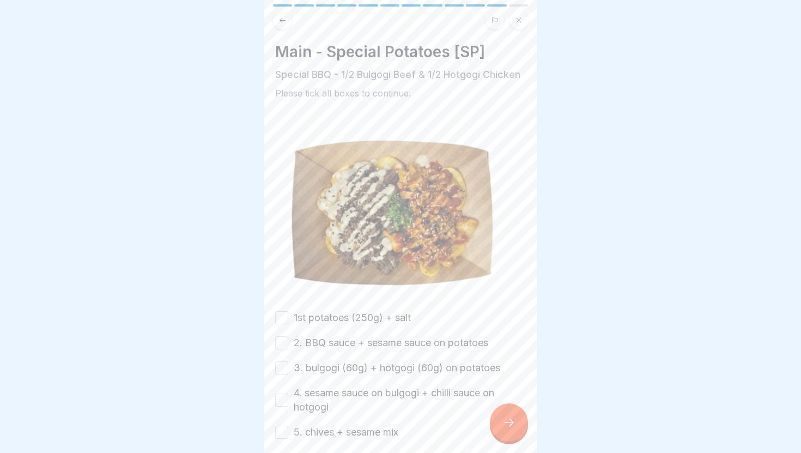
scroll to position [40, 0]
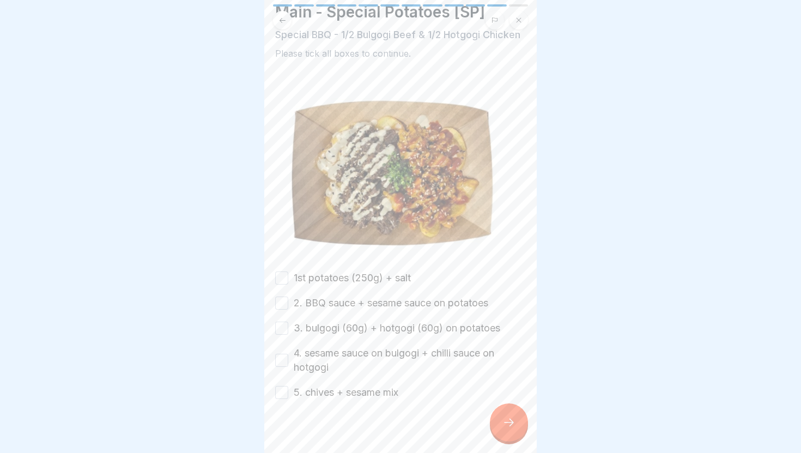
click at [353, 391] on label "5. chives + sesame mix" at bounding box center [346, 392] width 105 height 14
click at [288, 391] on button "5. chives + sesame mix" at bounding box center [281, 392] width 13 height 13
click at [352, 348] on label "4. sesame sauce on bulgogi + chilli sauce on hotgogi" at bounding box center [410, 360] width 232 height 28
click at [288, 354] on button "4. sesame sauce on bulgogi + chilli sauce on hotgogi" at bounding box center [281, 360] width 13 height 13
click at [352, 332] on label "3. bulgogi (60g) + hotgogi (60g) on potatoes" at bounding box center [397, 328] width 207 height 14
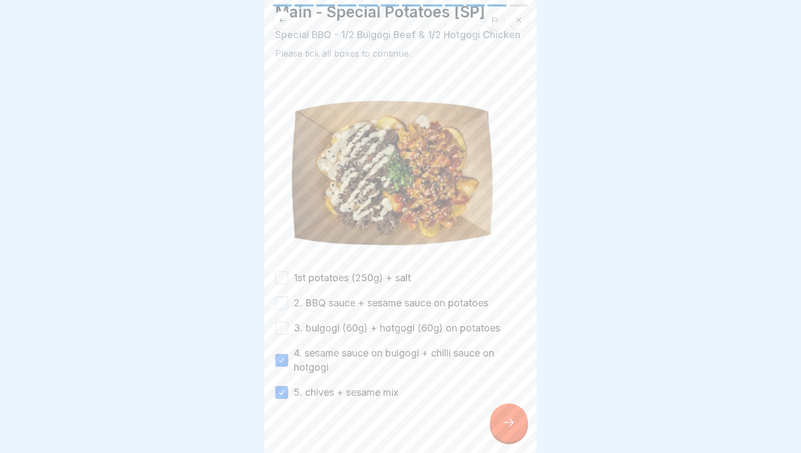
click at [288, 332] on button "3. bulgogi (60g) + hotgogi (60g) on potatoes" at bounding box center [281, 328] width 13 height 13
click at [355, 301] on label "2. BBQ sauce + sesame sauce on potatoes" at bounding box center [391, 303] width 195 height 14
click at [288, 301] on button "2. BBQ sauce + sesame sauce on potatoes" at bounding box center [281, 302] width 13 height 13
click at [353, 277] on label "1st potatoes (250g) + salt" at bounding box center [352, 278] width 117 height 14
click at [288, 277] on button "1st potatoes (250g) + salt" at bounding box center [281, 277] width 13 height 13
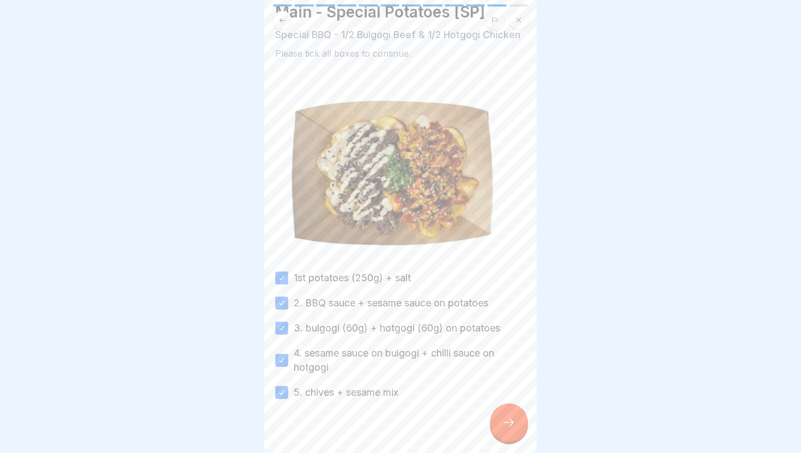
click at [499, 422] on div at bounding box center [509, 422] width 38 height 38
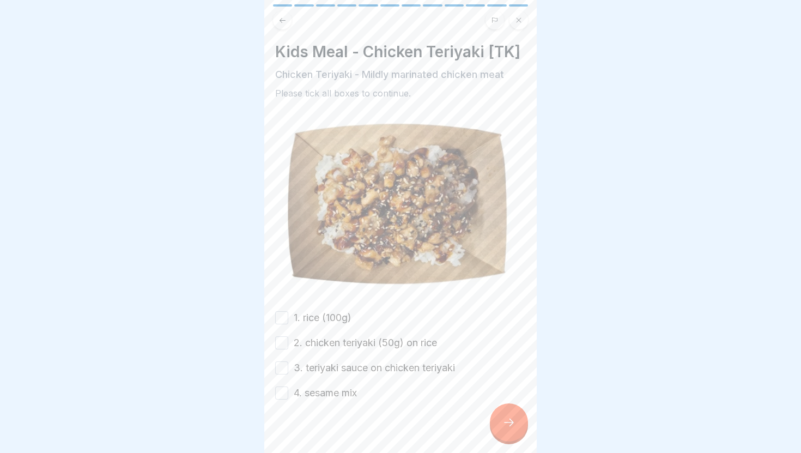
click at [316, 318] on label "1. rice (100g)" at bounding box center [323, 318] width 58 height 14
click at [288, 318] on button "1. rice (100g)" at bounding box center [281, 317] width 13 height 13
click at [319, 341] on label "2. chicken teriyaki (50g) on rice" at bounding box center [365, 343] width 143 height 14
click at [288, 341] on button "2. chicken teriyaki (50g) on rice" at bounding box center [281, 342] width 13 height 13
click at [323, 369] on label "3. teriyaki sauce on chicken teriyaki" at bounding box center [374, 368] width 161 height 14
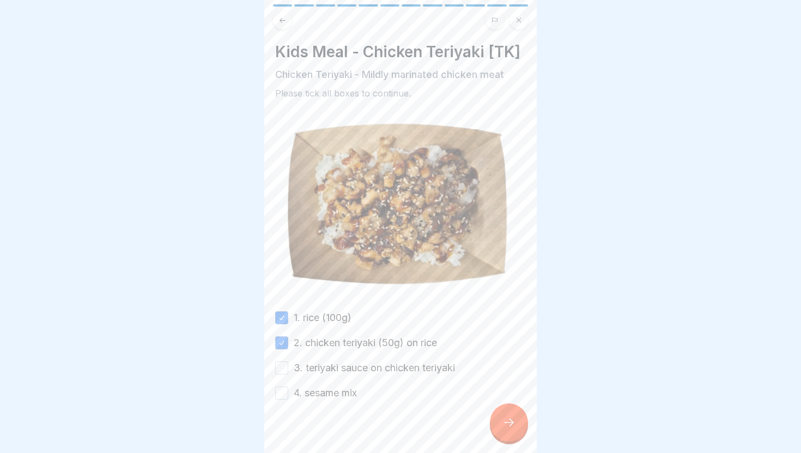
click at [288, 369] on button "3. teriyaki sauce on chicken teriyaki" at bounding box center [281, 367] width 13 height 13
click at [321, 392] on label "4. sesame mix" at bounding box center [325, 393] width 63 height 14
click at [288, 392] on button "4. sesame mix" at bounding box center [281, 392] width 13 height 13
click at [511, 423] on icon at bounding box center [508, 422] width 13 height 13
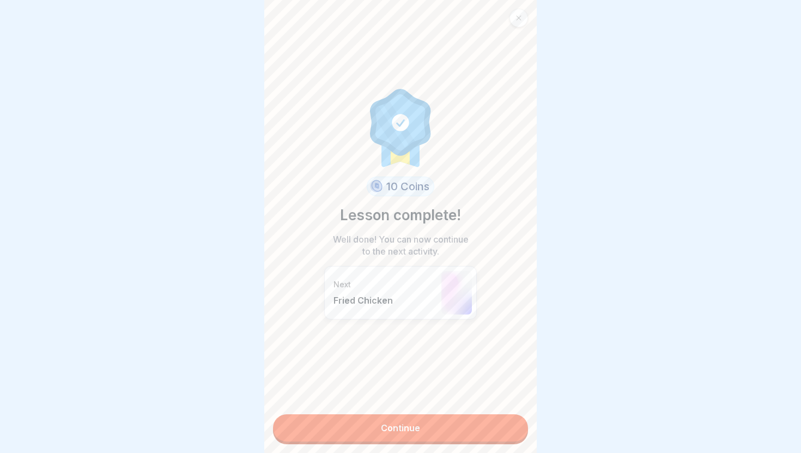
click at [486, 420] on link "Continue" at bounding box center [400, 427] width 255 height 27
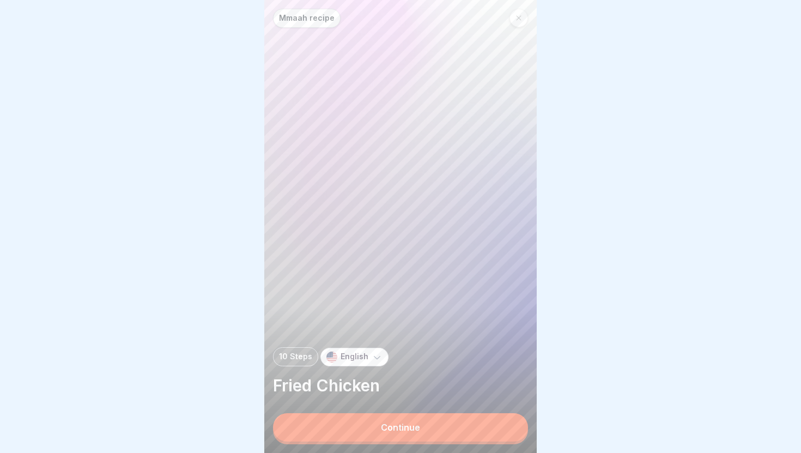
click at [459, 421] on button "Continue" at bounding box center [400, 427] width 255 height 28
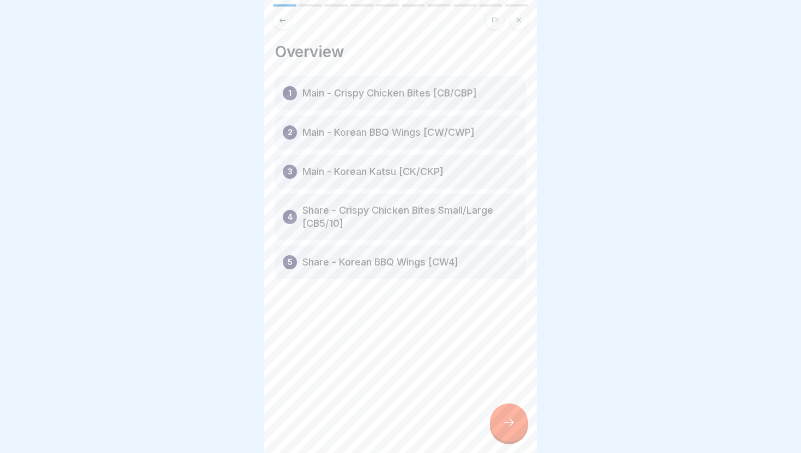
click at [506, 429] on div at bounding box center [509, 422] width 38 height 38
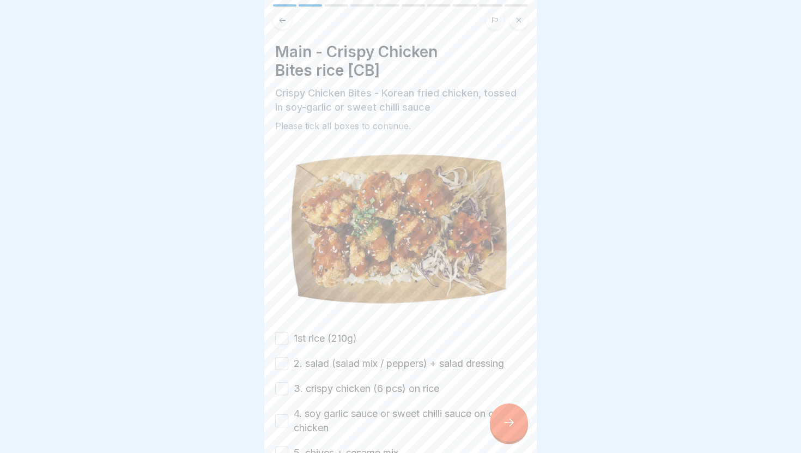
click at [325, 341] on label "1st rice (210g)" at bounding box center [325, 338] width 63 height 14
click at [288, 341] on button "1st rice (210g)" at bounding box center [281, 338] width 13 height 13
click at [319, 363] on label "2. salad (salad mix / peppers) + salad dressing" at bounding box center [399, 363] width 210 height 14
click at [288, 363] on button "2. salad (salad mix / peppers) + salad dressing" at bounding box center [281, 363] width 13 height 13
click at [316, 387] on label "3. crispy chicken (6 pcs) on rice" at bounding box center [367, 388] width 146 height 14
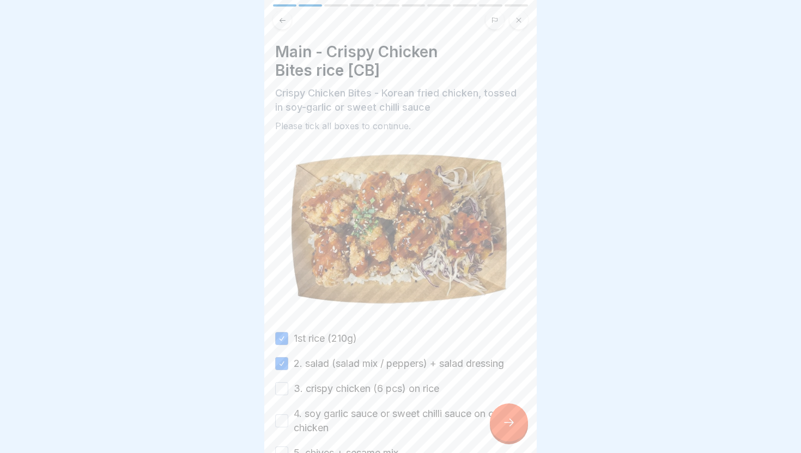
click at [288, 387] on button "3. crispy chicken (6 pcs) on rice" at bounding box center [281, 388] width 13 height 13
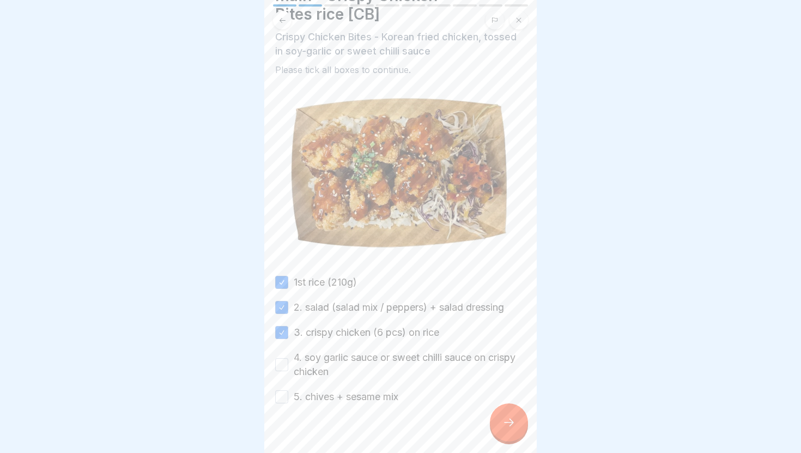
scroll to position [72, 0]
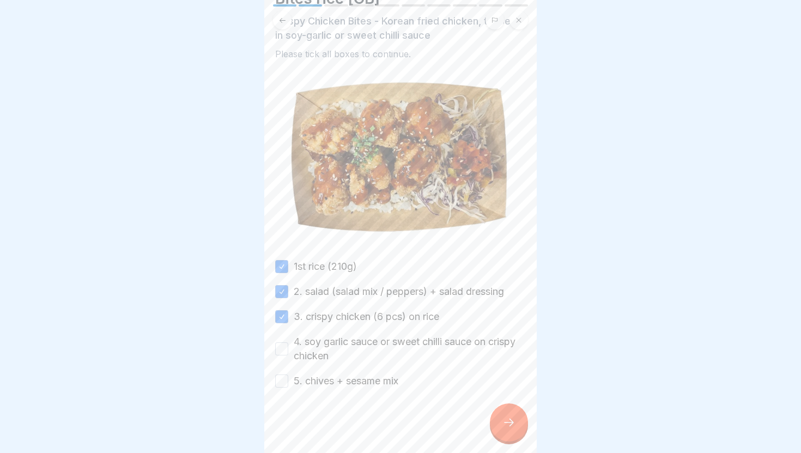
click at [322, 343] on label "4. soy garlic sauce or sweet chilli sauce on crispy chicken" at bounding box center [410, 349] width 232 height 28
click at [288, 343] on button "4. soy garlic sauce or sweet chilli sauce on crispy chicken" at bounding box center [281, 348] width 13 height 13
click at [317, 385] on label "5. chives + sesame mix" at bounding box center [346, 381] width 105 height 14
click at [288, 385] on button "5. chives + sesame mix" at bounding box center [281, 380] width 13 height 13
click at [502, 429] on div at bounding box center [509, 422] width 38 height 38
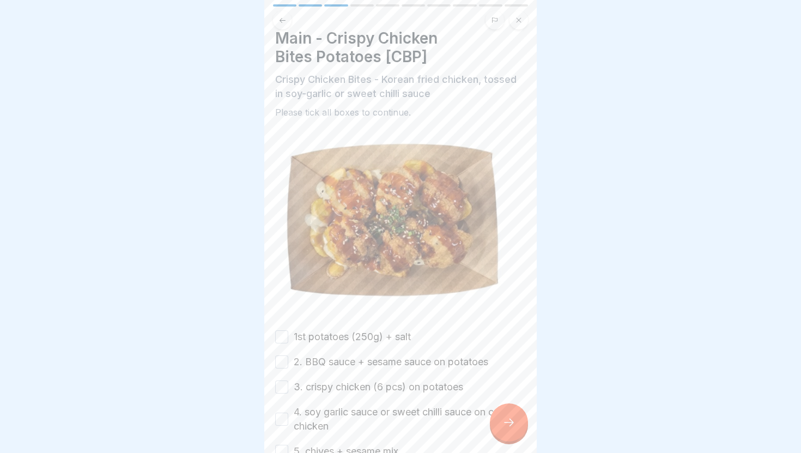
scroll to position [13, 0]
click at [276, 19] on button at bounding box center [282, 20] width 19 height 19
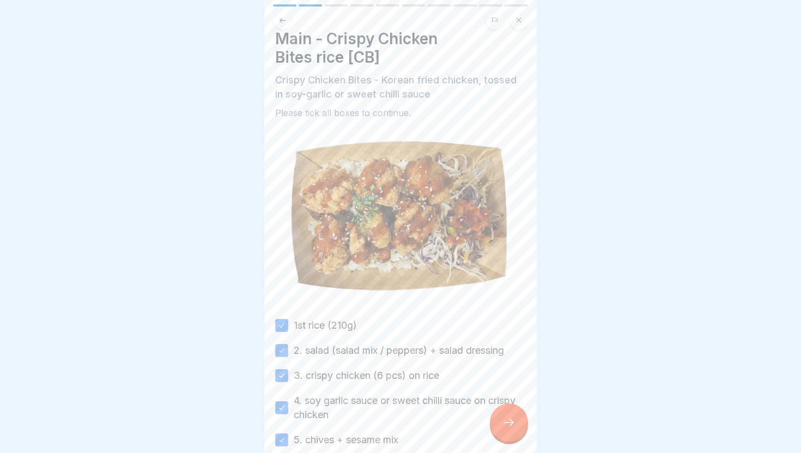
scroll to position [0, 0]
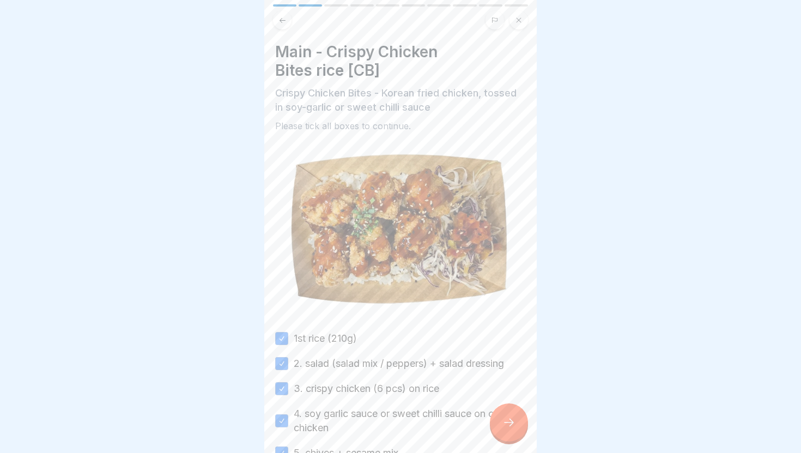
click at [516, 439] on div at bounding box center [509, 422] width 38 height 38
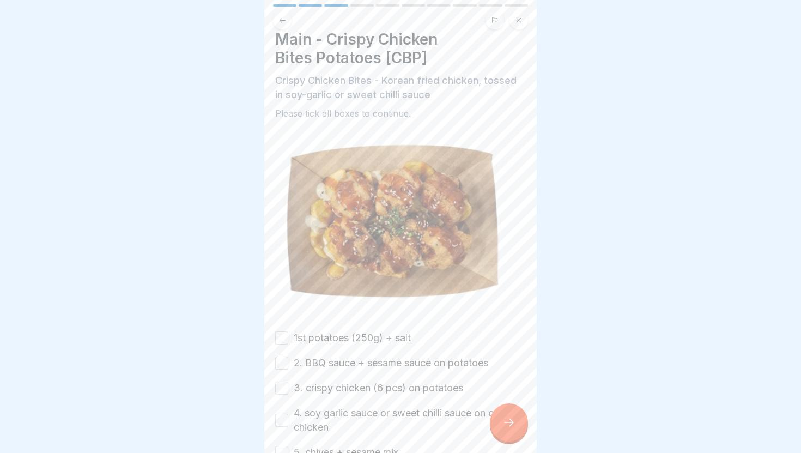
click at [375, 340] on label "1st potatoes (250g) + salt" at bounding box center [352, 338] width 117 height 14
click at [288, 340] on button "1st potatoes (250g) + salt" at bounding box center [281, 337] width 13 height 13
click at [371, 362] on label "2. BBQ sauce + sesame sauce on potatoes" at bounding box center [391, 363] width 195 height 14
click at [288, 362] on button "2. BBQ sauce + sesame sauce on potatoes" at bounding box center [281, 362] width 13 height 13
click at [361, 389] on label "3. crispy chicken (6 pcs) on potatoes" at bounding box center [378, 388] width 169 height 14
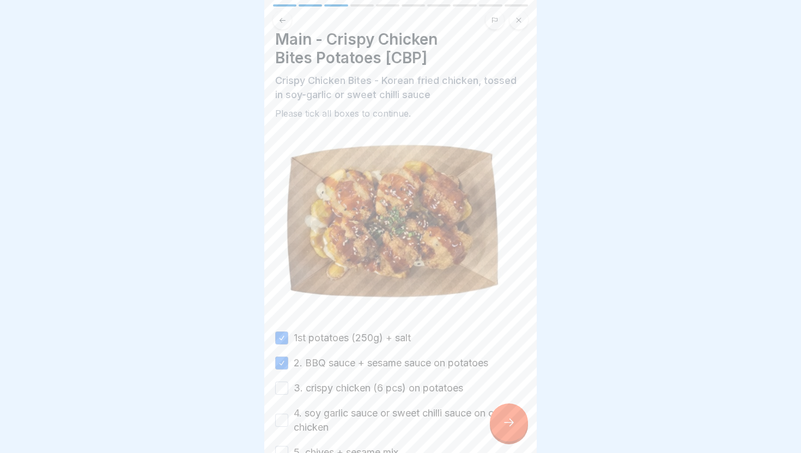
click at [288, 389] on button "3. crispy chicken (6 pcs) on potatoes" at bounding box center [281, 387] width 13 height 13
click at [353, 415] on label "4. soy garlic sauce or sweet chilli sauce on crispy chicken" at bounding box center [410, 420] width 232 height 28
click at [288, 415] on button "4. soy garlic sauce or sweet chilli sauce on crispy chicken" at bounding box center [281, 420] width 13 height 13
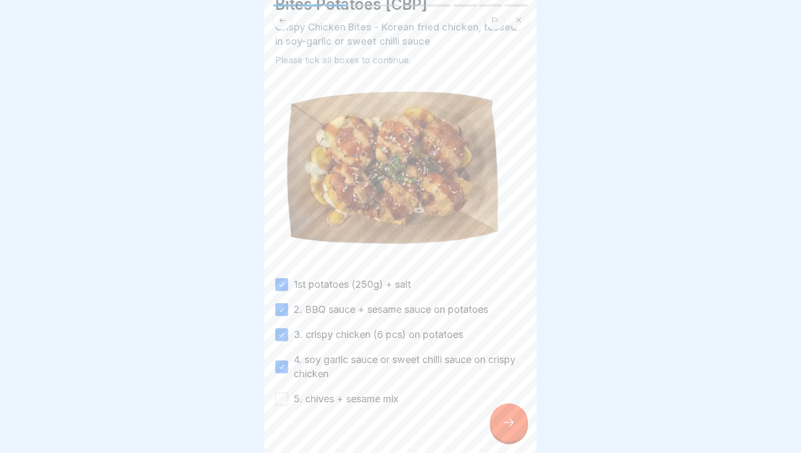
scroll to position [69, 0]
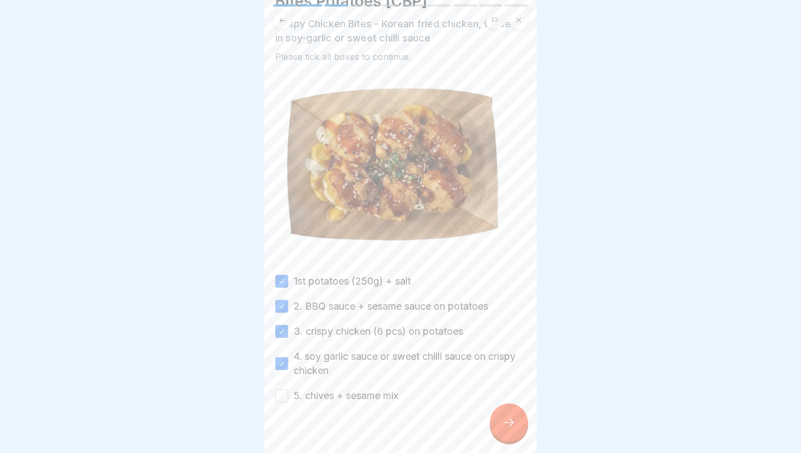
click at [360, 396] on label "5. chives + sesame mix" at bounding box center [346, 396] width 105 height 14
click at [288, 396] on button "5. chives + sesame mix" at bounding box center [281, 395] width 13 height 13
click at [513, 421] on icon at bounding box center [508, 422] width 13 height 13
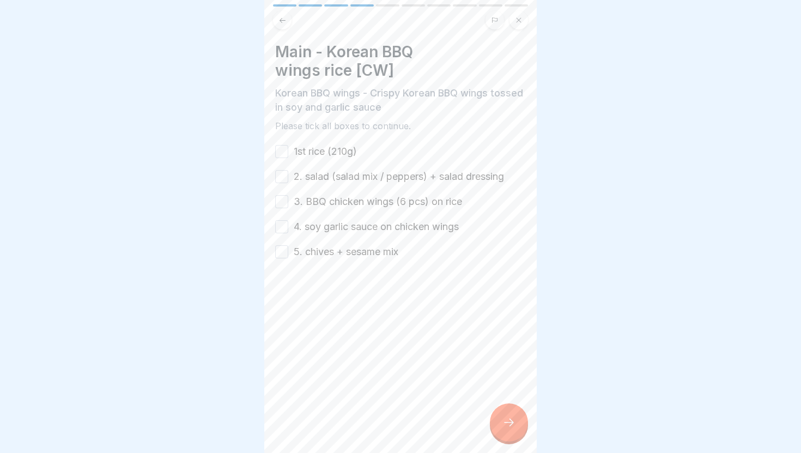
click at [325, 150] on label "1st rice (210g)" at bounding box center [325, 151] width 63 height 14
click at [288, 150] on button "1st rice (210g)" at bounding box center [281, 151] width 13 height 13
click at [338, 169] on label "2. salad (salad mix / peppers) + salad dressing" at bounding box center [399, 176] width 210 height 14
click at [288, 170] on button "2. salad (salad mix / peppers) + salad dressing" at bounding box center [281, 176] width 13 height 13
click at [353, 197] on label "3. BBQ chicken wings (6 pcs) on rice" at bounding box center [378, 202] width 168 height 14
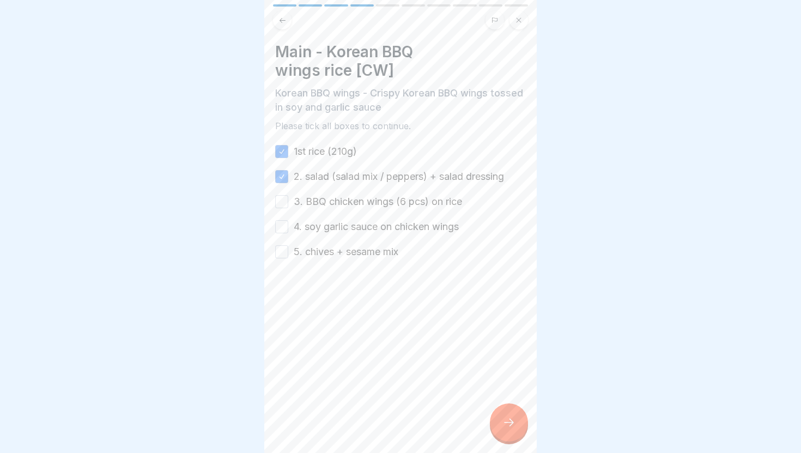
click at [288, 197] on button "3. BBQ chicken wings (6 pcs) on rice" at bounding box center [281, 201] width 13 height 13
click at [367, 222] on label "4. soy garlic sauce on chicken wings" at bounding box center [376, 227] width 165 height 14
click at [288, 222] on button "4. soy garlic sauce on chicken wings" at bounding box center [281, 226] width 13 height 13
click at [393, 256] on label "5. chives + sesame mix" at bounding box center [346, 252] width 105 height 14
click at [288, 256] on button "5. chives + sesame mix" at bounding box center [281, 251] width 13 height 13
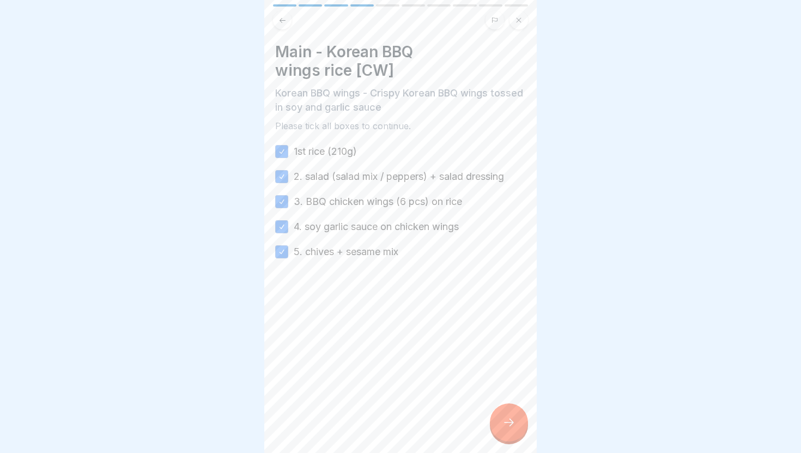
click at [522, 446] on div "Main - Korean BBQ wings rice [CW] Korean BBQ wings - Crispy Korean BBQ wings to…" at bounding box center [400, 226] width 272 height 453
click at [508, 429] on div at bounding box center [509, 422] width 38 height 38
click at [332, 146] on label "1st potatoes (250g) + salt" at bounding box center [352, 151] width 117 height 14
click at [288, 146] on button "1st potatoes (250g) + salt" at bounding box center [281, 151] width 13 height 13
click at [354, 178] on label "2. BBQ sauce + sesame sauce on potatoes" at bounding box center [391, 176] width 195 height 14
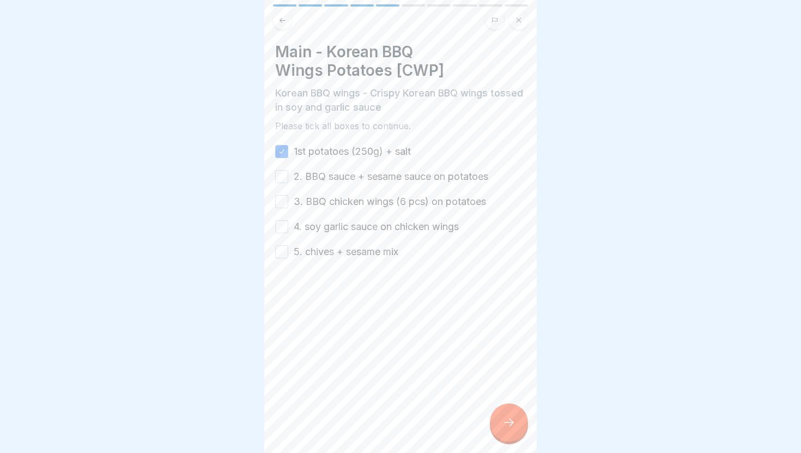
click at [288, 178] on button "2. BBQ sauce + sesame sauce on potatoes" at bounding box center [281, 176] width 13 height 13
click at [360, 195] on label "3. BBQ chicken wings (6 pcs) on potatoes" at bounding box center [390, 202] width 192 height 14
click at [288, 195] on button "3. BBQ chicken wings (6 pcs) on potatoes" at bounding box center [281, 201] width 13 height 13
click at [375, 223] on label "4. soy garlic sauce on chicken wings" at bounding box center [376, 227] width 165 height 14
click at [288, 223] on button "4. soy garlic sauce on chicken wings" at bounding box center [281, 226] width 13 height 13
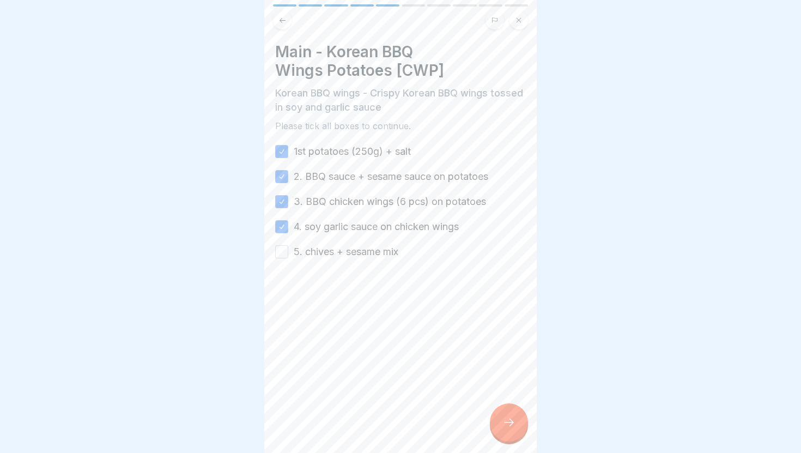
click at [383, 243] on div "1st potatoes (250g) + salt 2. BBQ sauce + sesame sauce on potatoes 3. BBQ chick…" at bounding box center [400, 201] width 251 height 114
click at [389, 255] on label "5. chives + sesame mix" at bounding box center [346, 252] width 105 height 14
click at [288, 255] on button "5. chives + sesame mix" at bounding box center [281, 251] width 13 height 13
click at [504, 426] on icon at bounding box center [508, 422] width 13 height 13
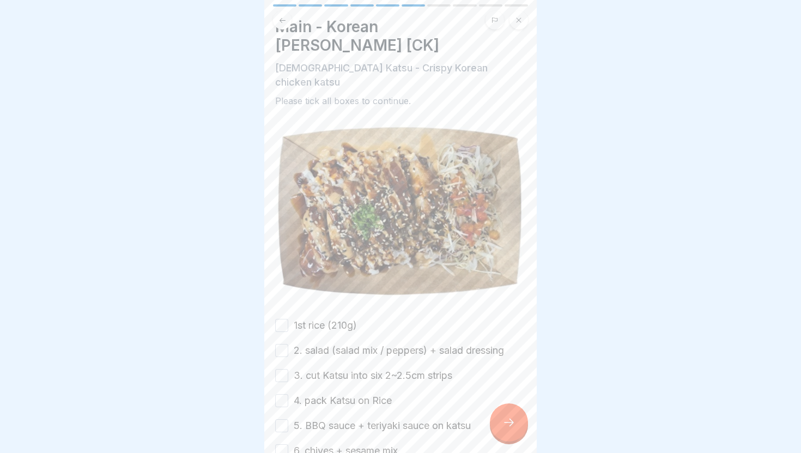
scroll to position [22, 0]
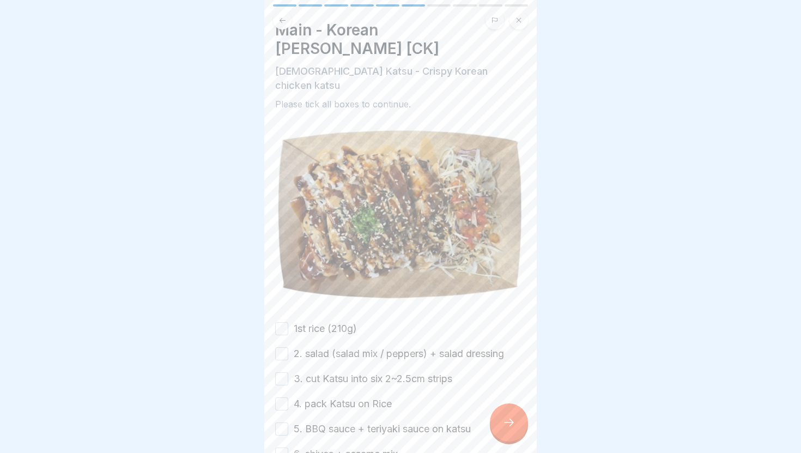
click at [347, 322] on label "1st rice (210g)" at bounding box center [325, 329] width 63 height 14
click at [288, 322] on button "1st rice (210g)" at bounding box center [281, 328] width 13 height 13
click at [360, 347] on label "2. salad (salad mix / peppers) + salad dressing" at bounding box center [399, 354] width 210 height 14
click at [288, 347] on button "2. salad (salad mix / peppers) + salad dressing" at bounding box center [281, 353] width 13 height 13
click at [371, 372] on label "3. cut Katsu into six 2~2.5cm strips" at bounding box center [373, 379] width 159 height 14
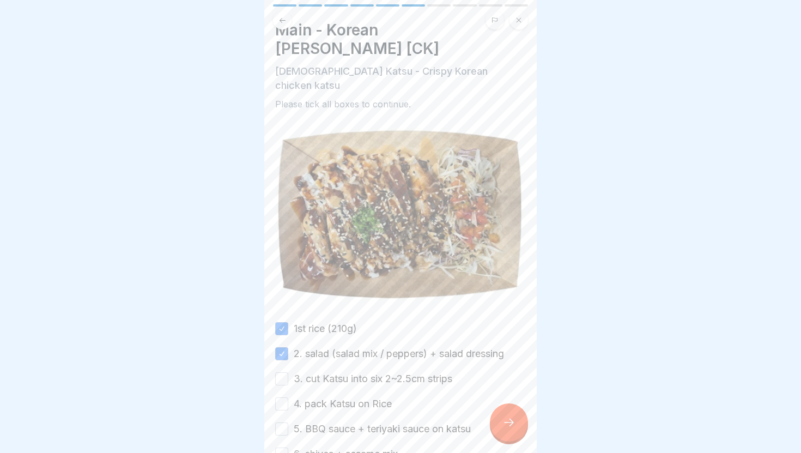
click at [288, 372] on button "3. cut Katsu into six 2~2.5cm strips" at bounding box center [281, 378] width 13 height 13
click at [352, 397] on label "4. pack Katsu on Rice" at bounding box center [343, 404] width 98 height 14
click at [288, 397] on button "4. pack Katsu on Rice" at bounding box center [281, 403] width 13 height 13
click at [351, 422] on label "5. BBQ sauce + teriyaki sauce on katsu" at bounding box center [382, 429] width 177 height 14
click at [288, 422] on button "5. BBQ sauce + teriyaki sauce on katsu" at bounding box center [281, 428] width 13 height 13
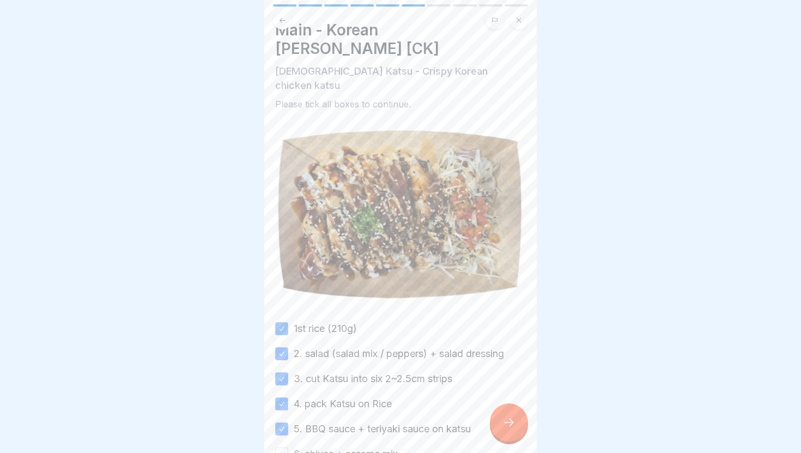
click at [343, 447] on label "6. chives + sesame mix" at bounding box center [346, 454] width 104 height 14
click at [288, 447] on button "6. chives + sesame mix" at bounding box center [281, 453] width 13 height 13
click at [500, 424] on div at bounding box center [509, 422] width 38 height 38
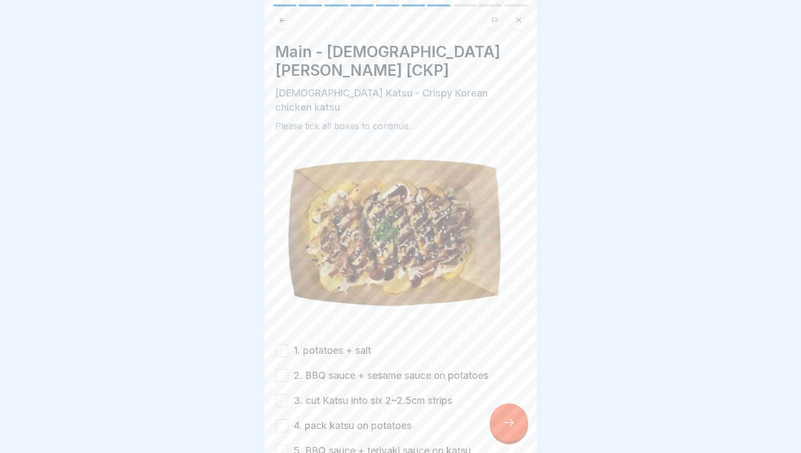
click at [349, 343] on label "1. potatoes + salt" at bounding box center [332, 350] width 77 height 14
click at [288, 344] on button "1. potatoes + salt" at bounding box center [281, 350] width 13 height 13
click at [348, 368] on label "2. BBQ sauce + sesame sauce on potatoes" at bounding box center [391, 375] width 195 height 14
click at [288, 369] on button "2. BBQ sauce + sesame sauce on potatoes" at bounding box center [281, 375] width 13 height 13
click at [340, 393] on label "3. cut Katsu into six 2~2.5cm strips" at bounding box center [373, 400] width 159 height 14
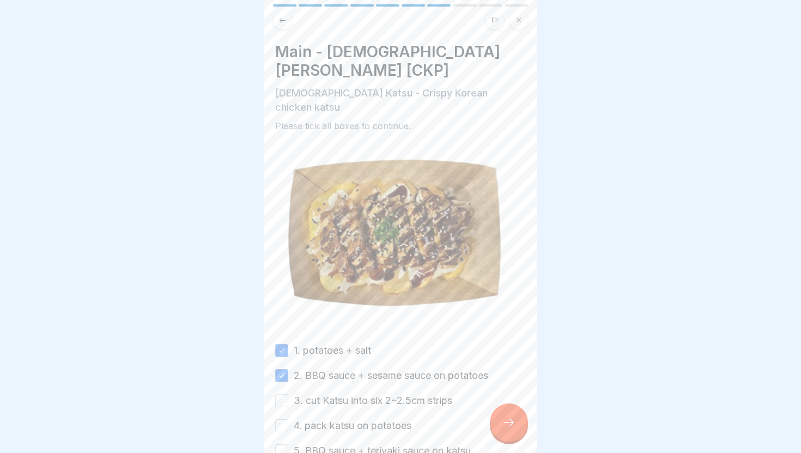
click at [288, 394] on button "3. cut Katsu into six 2~2.5cm strips" at bounding box center [281, 400] width 13 height 13
click at [332, 419] on label "4. pack katsu on potatoes" at bounding box center [353, 426] width 118 height 14
click at [288, 419] on button "4. pack katsu on potatoes" at bounding box center [281, 425] width 13 height 13
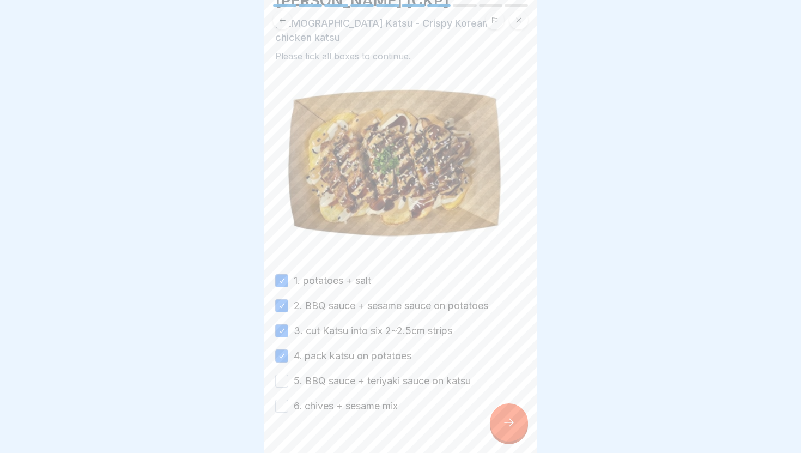
scroll to position [75, 0]
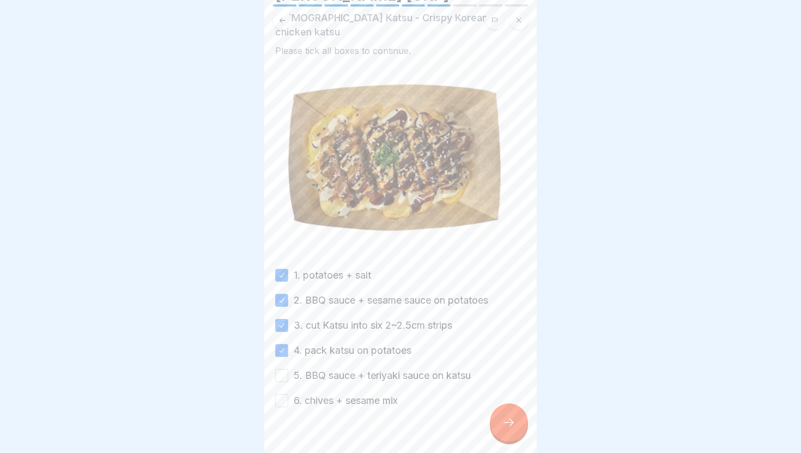
click at [369, 368] on label "5. BBQ sauce + teriyaki sauce on katsu" at bounding box center [382, 375] width 177 height 14
click at [288, 369] on button "5. BBQ sauce + teriyaki sauce on katsu" at bounding box center [281, 375] width 13 height 13
click at [378, 393] on label "6. chives + sesame mix" at bounding box center [346, 400] width 104 height 14
click at [288, 394] on button "6. chives + sesame mix" at bounding box center [281, 400] width 13 height 13
click at [513, 419] on icon at bounding box center [508, 422] width 13 height 13
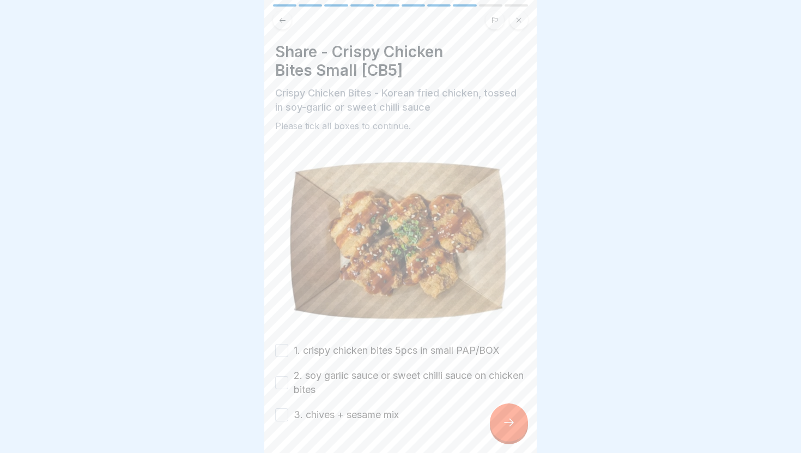
click at [372, 346] on label "1. crispy chicken bites 5pcs in small PAP/BOX" at bounding box center [397, 350] width 206 height 14
click at [288, 346] on button "1. crispy chicken bites 5pcs in small PAP/BOX" at bounding box center [281, 350] width 13 height 13
click at [359, 375] on label "2. soy garlic sauce or sweet chilli sauce on chicken bites" at bounding box center [410, 382] width 232 height 28
click at [288, 376] on button "2. soy garlic sauce or sweet chilli sauce on chicken bites" at bounding box center [281, 382] width 13 height 13
click at [353, 405] on div "1. crispy chicken bites 5pcs in small PAP/BOX 2. soy garlic sauce or sweet chil…" at bounding box center [400, 382] width 251 height 78
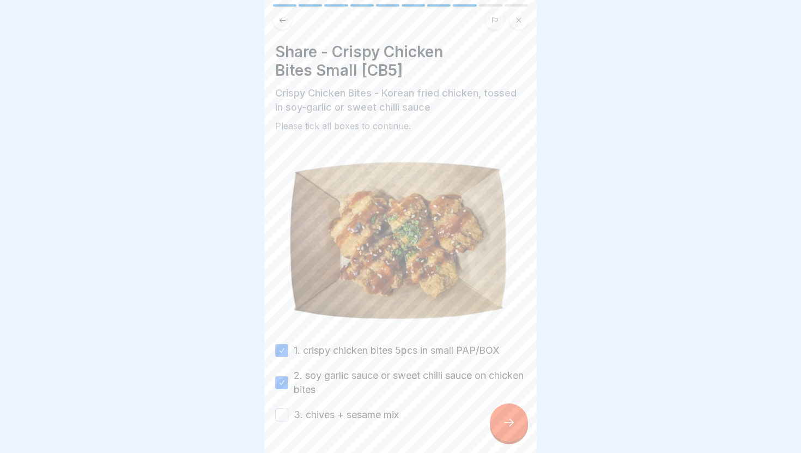
click at [389, 418] on label "3. chives + sesame mix" at bounding box center [346, 415] width 105 height 14
click at [288, 418] on button "3. chives + sesame mix" at bounding box center [281, 414] width 13 height 13
click at [510, 407] on div at bounding box center [509, 422] width 38 height 38
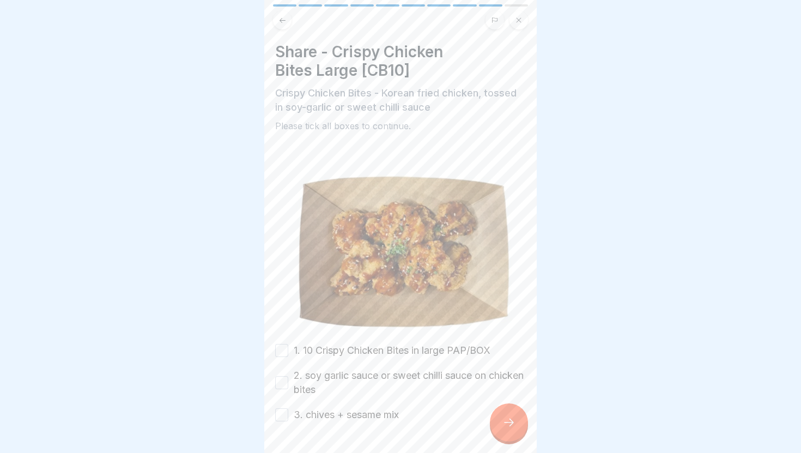
click at [397, 353] on label "1. 10 Crispy Chicken Bites in large PAP/BOX" at bounding box center [392, 350] width 197 height 14
click at [288, 353] on button "1. 10 Crispy Chicken Bites in large PAP/BOX" at bounding box center [281, 350] width 13 height 13
click at [395, 374] on label "2. soy garlic sauce or sweet chilli sauce on chicken bites" at bounding box center [410, 382] width 232 height 28
click at [288, 376] on button "2. soy garlic sauce or sweet chilli sauce on chicken bites" at bounding box center [281, 382] width 13 height 13
click at [367, 415] on label "3. chives + sesame mix" at bounding box center [346, 415] width 105 height 14
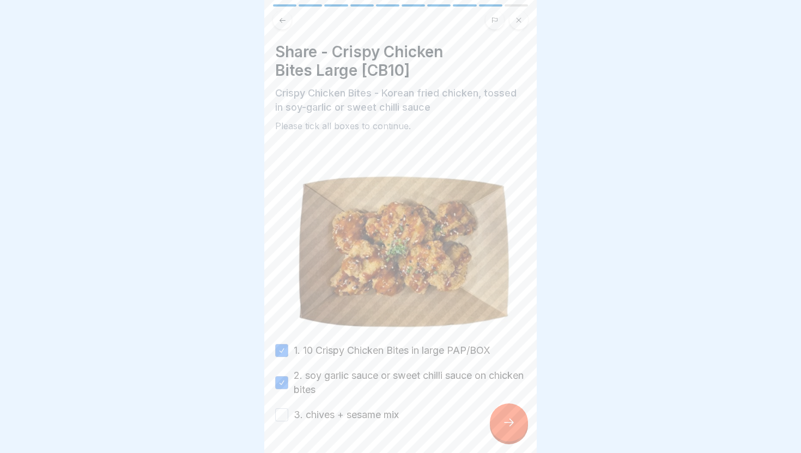
click at [288, 415] on button "3. chives + sesame mix" at bounding box center [281, 414] width 13 height 13
click at [515, 419] on icon at bounding box center [508, 422] width 13 height 13
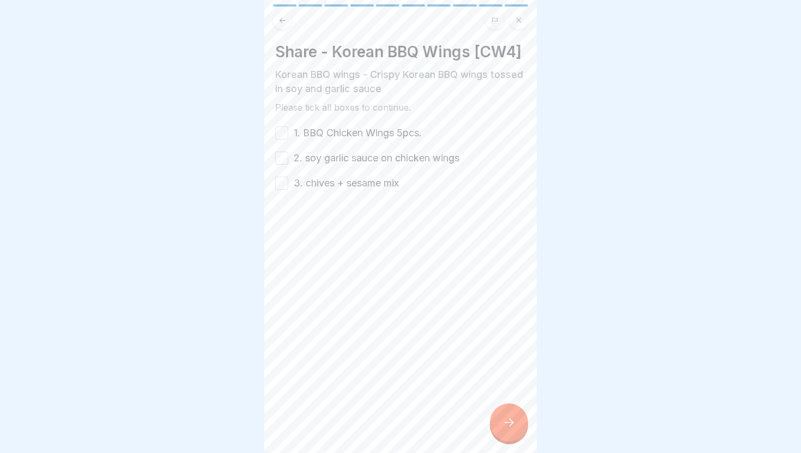
click at [349, 132] on label "1. BBQ Chicken Wings 5pcs." at bounding box center [358, 133] width 128 height 14
click at [288, 132] on button "1. BBQ Chicken Wings 5pcs." at bounding box center [281, 132] width 13 height 13
click at [285, 18] on icon at bounding box center [282, 20] width 8 height 8
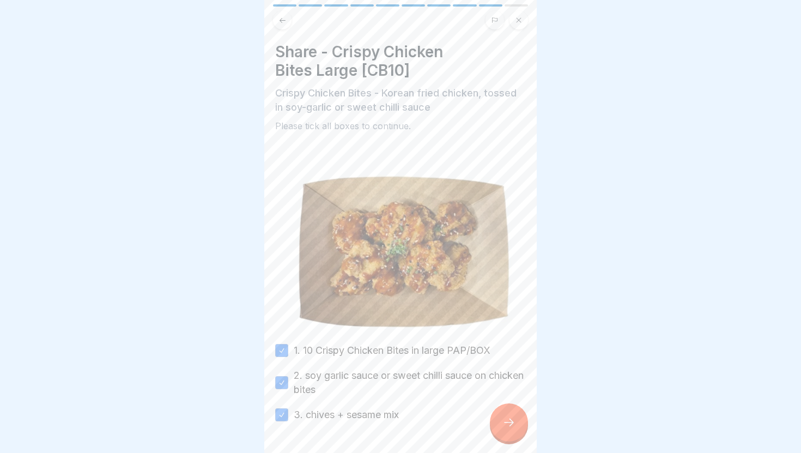
click at [281, 14] on button at bounding box center [282, 20] width 19 height 19
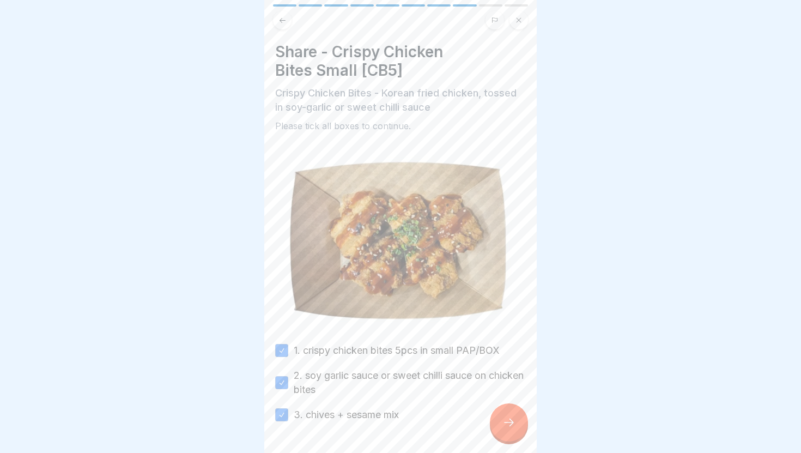
click at [502, 425] on icon at bounding box center [508, 422] width 13 height 13
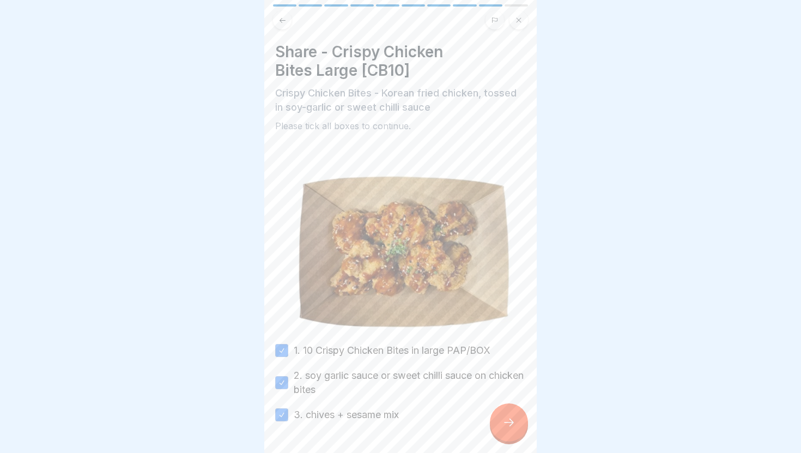
click at [502, 425] on icon at bounding box center [508, 422] width 13 height 13
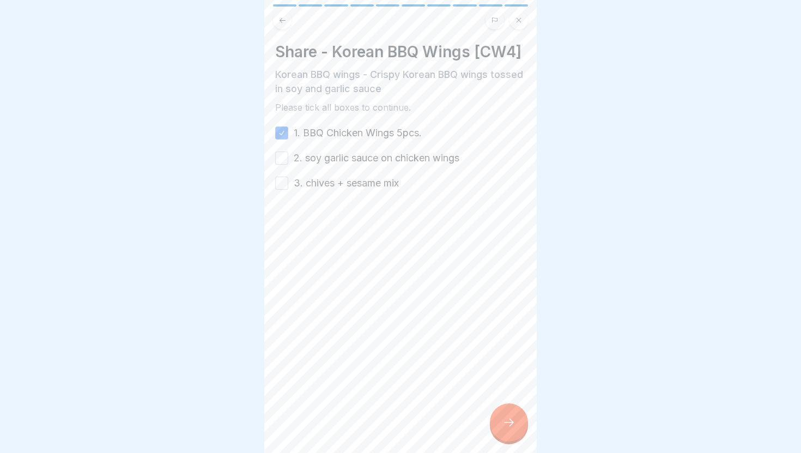
click at [360, 161] on label "2. soy garlic sauce on chicken wings" at bounding box center [377, 158] width 166 height 14
click at [288, 161] on button "2. soy garlic sauce on chicken wings" at bounding box center [281, 158] width 13 height 13
click at [357, 180] on label "3. chives + sesame mix" at bounding box center [346, 183] width 105 height 14
click at [288, 180] on button "3. chives + sesame mix" at bounding box center [281, 183] width 13 height 13
click at [504, 409] on div at bounding box center [509, 422] width 38 height 38
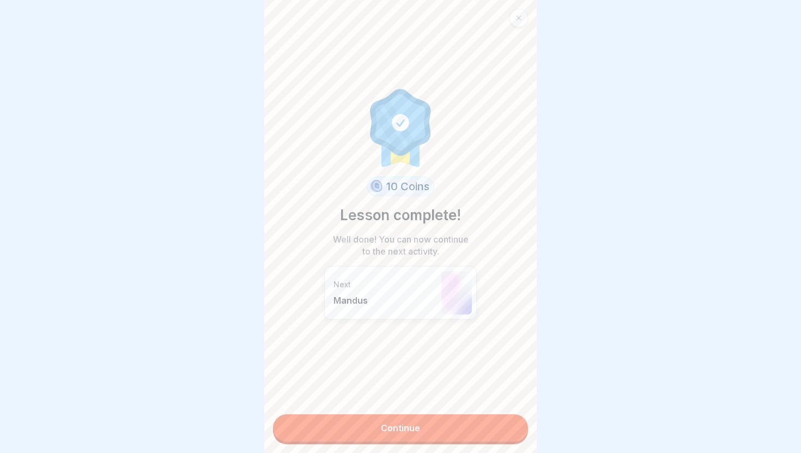
click at [479, 428] on link "Continue" at bounding box center [400, 427] width 255 height 27
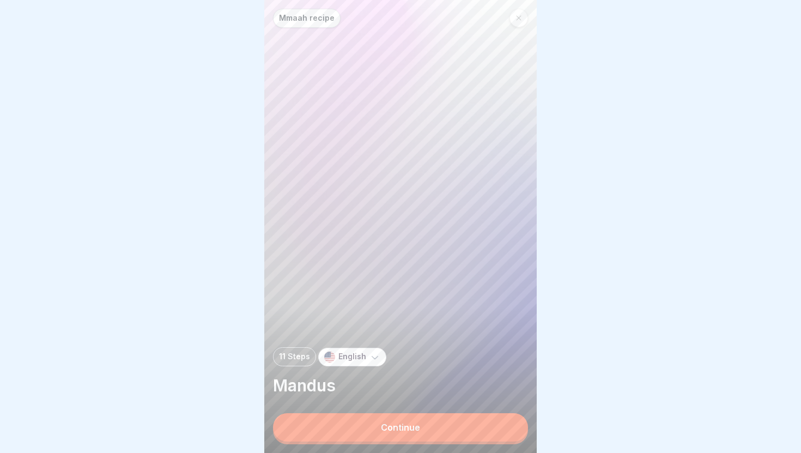
click at [471, 427] on button "Continue" at bounding box center [400, 427] width 255 height 28
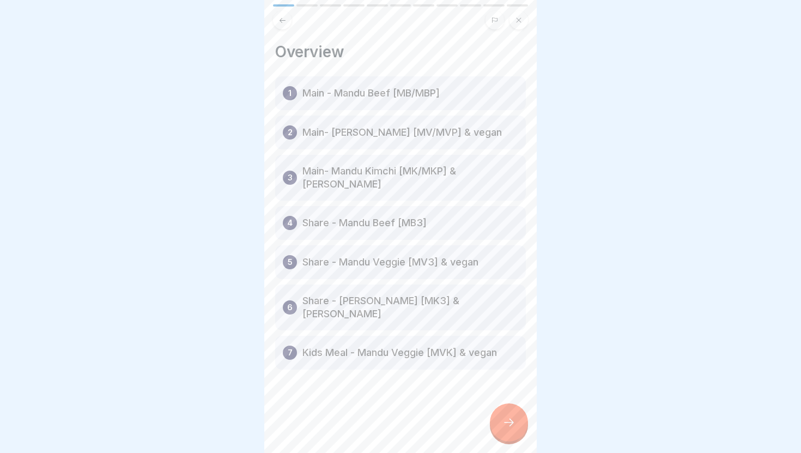
click at [507, 432] on div at bounding box center [509, 422] width 38 height 38
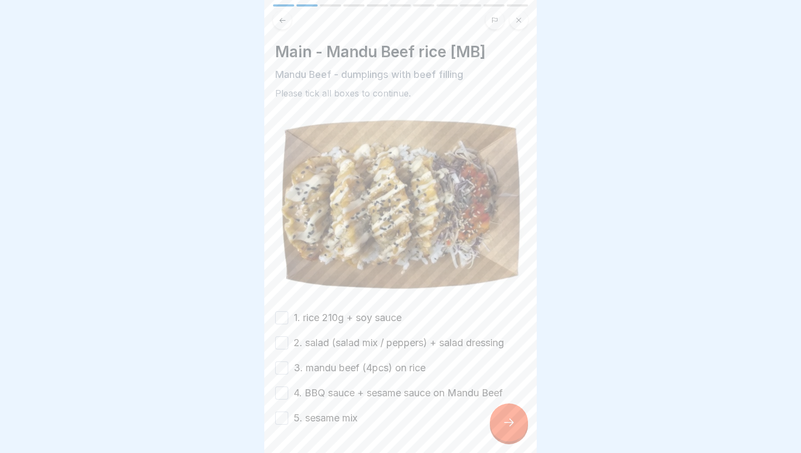
click at [346, 317] on label "1. rice 210g + soy sauce" at bounding box center [348, 318] width 108 height 14
click at [288, 317] on button "1. rice 210g + soy sauce" at bounding box center [281, 317] width 13 height 13
click at [348, 343] on label "2. salad (salad mix / peppers) + salad dressing" at bounding box center [399, 343] width 210 height 14
click at [288, 343] on button "2. salad (salad mix / peppers) + salad dressing" at bounding box center [281, 342] width 13 height 13
click at [348, 371] on label "3. mandu beef (4pcs) on rice" at bounding box center [360, 368] width 132 height 14
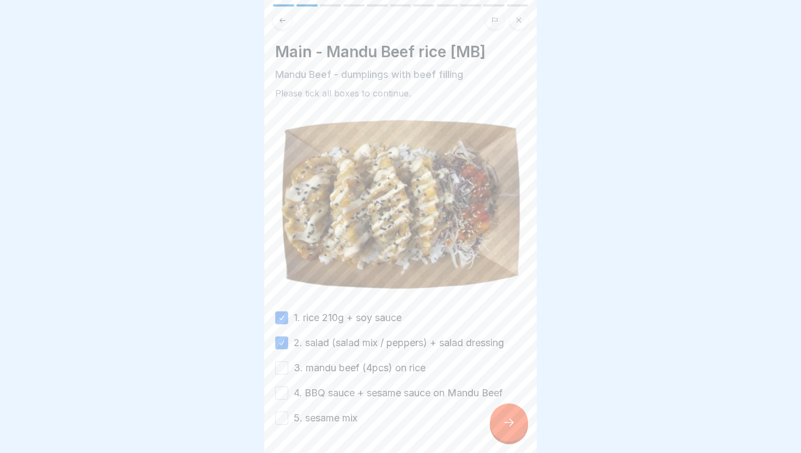
click at [288, 371] on button "3. mandu beef (4pcs) on rice" at bounding box center [281, 367] width 13 height 13
click at [347, 392] on label "4. BBQ sauce + sesame sauce on Mandu Beef" at bounding box center [398, 393] width 209 height 14
click at [288, 392] on button "4. BBQ sauce + sesame sauce on Mandu Beef" at bounding box center [281, 392] width 13 height 13
click at [337, 420] on label "5. sesame mix" at bounding box center [326, 418] width 64 height 14
click at [288, 420] on button "5. sesame mix" at bounding box center [281, 417] width 13 height 13
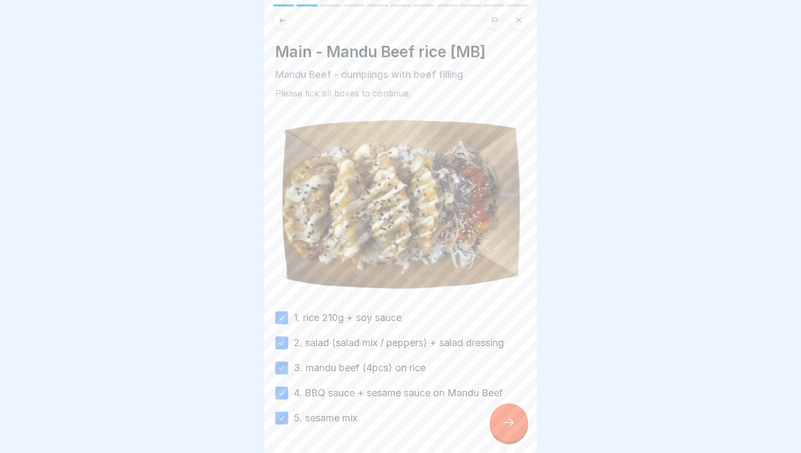
click at [502, 423] on icon at bounding box center [508, 422] width 13 height 13
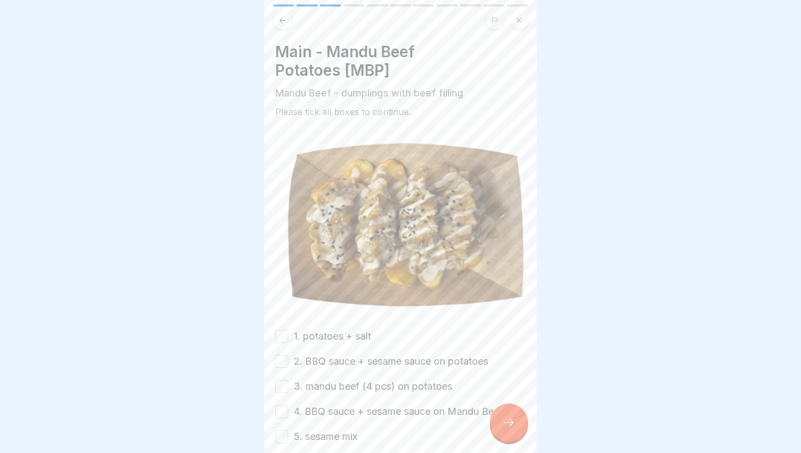
click at [332, 332] on label "1. potatoes + salt" at bounding box center [332, 336] width 77 height 14
click at [288, 332] on button "1. potatoes + salt" at bounding box center [281, 336] width 13 height 13
click at [313, 363] on label "2. BBQ sauce + sesame sauce on potatoes" at bounding box center [391, 361] width 195 height 14
click at [288, 363] on button "2. BBQ sauce + sesame sauce on potatoes" at bounding box center [281, 361] width 13 height 13
click at [313, 385] on label "3. mandu beef (4 pcs) on potatoes" at bounding box center [373, 386] width 159 height 14
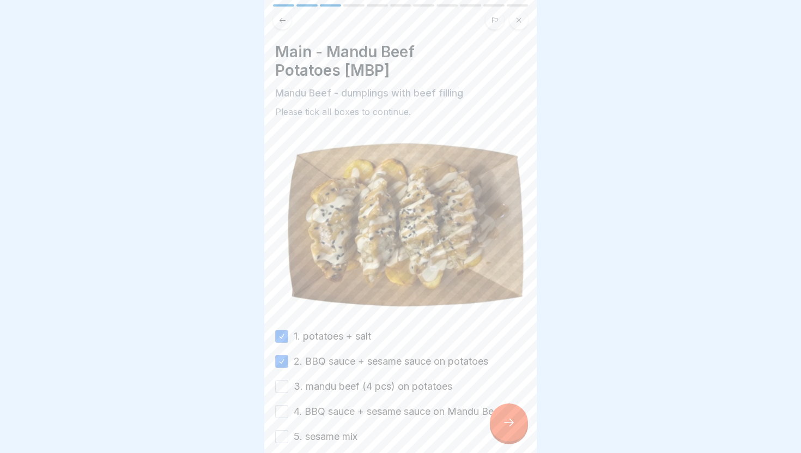
click at [288, 385] on button "3. mandu beef (4 pcs) on potatoes" at bounding box center [281, 386] width 13 height 13
click at [310, 409] on label "4. BBQ sauce + sesame sauce on Mandu Beef" at bounding box center [398, 411] width 209 height 14
click at [288, 409] on button "4. BBQ sauce + sesame sauce on Mandu Beef" at bounding box center [281, 411] width 13 height 13
click at [305, 438] on label "5. sesame mix" at bounding box center [326, 436] width 64 height 14
click at [288, 438] on button "5. sesame mix" at bounding box center [281, 436] width 13 height 13
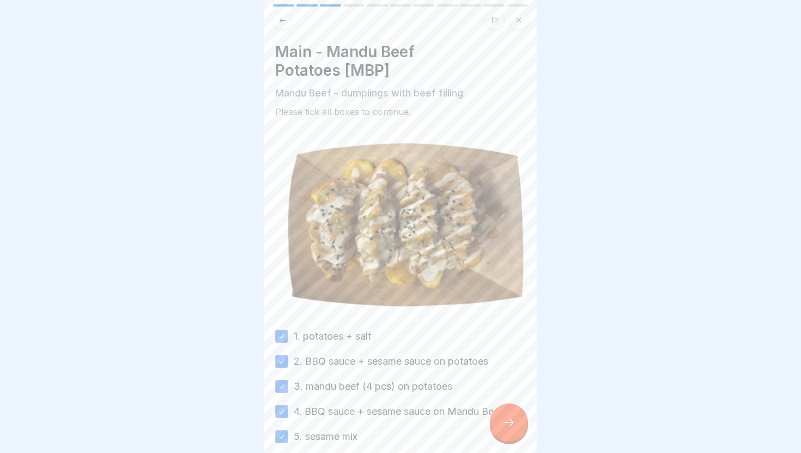
scroll to position [38, 0]
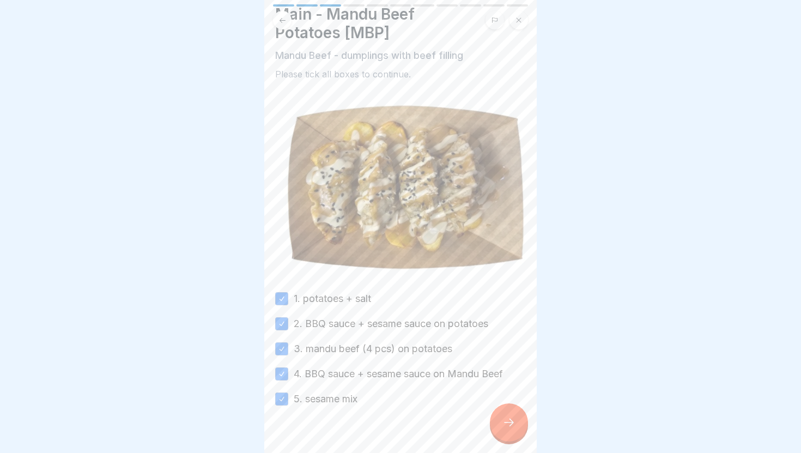
click at [508, 427] on icon at bounding box center [508, 422] width 13 height 13
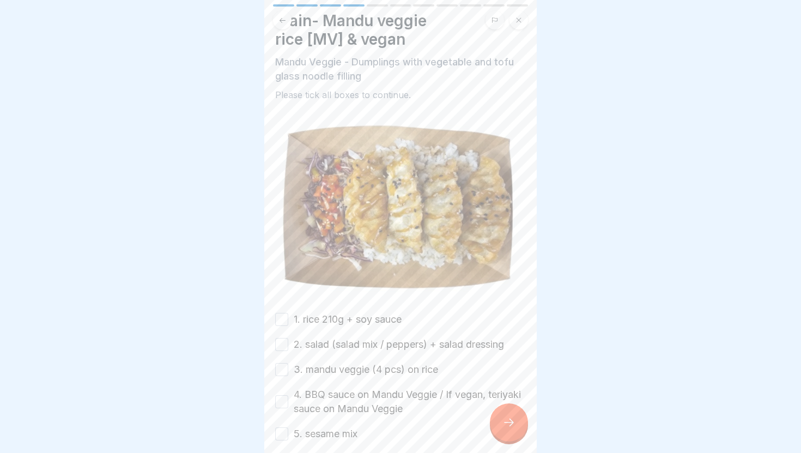
scroll to position [32, 0]
click at [353, 327] on div "1. rice 210g + soy sauce 2. salad (salad mix / peppers) + salad dressing 3. man…" at bounding box center [400, 375] width 251 height 129
click at [346, 319] on label "1. rice 210g + soy sauce" at bounding box center [348, 318] width 108 height 14
click at [288, 319] on button "1. rice 210g + soy sauce" at bounding box center [281, 318] width 13 height 13
click at [287, 19] on button at bounding box center [282, 20] width 19 height 19
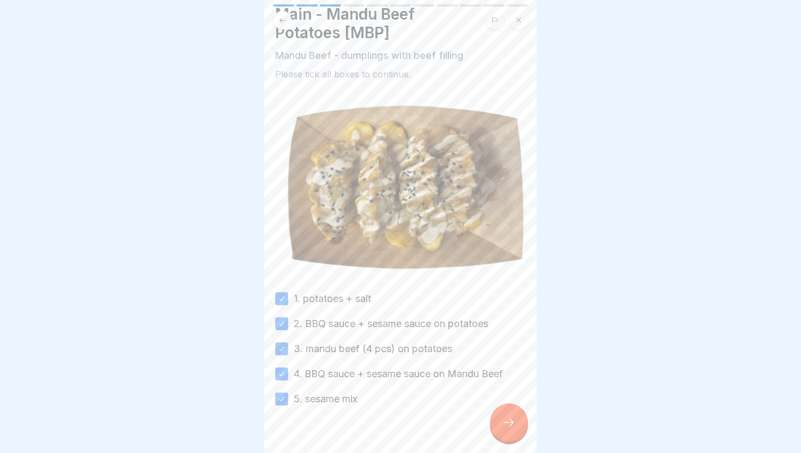
click at [287, 19] on button at bounding box center [282, 20] width 19 height 19
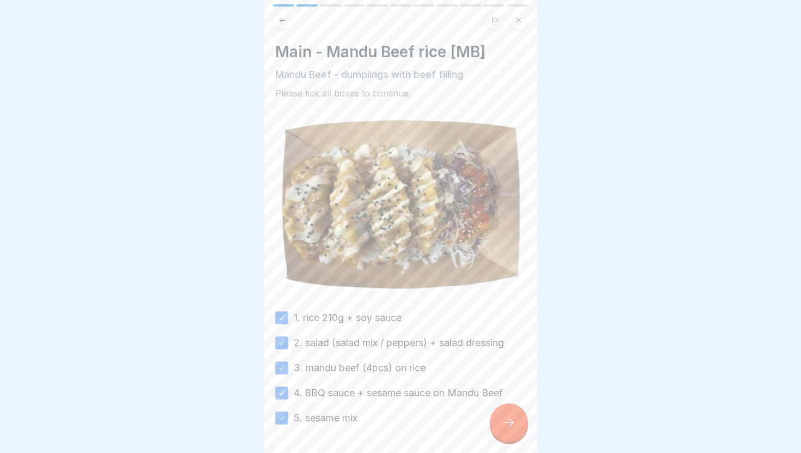
click at [506, 428] on icon at bounding box center [508, 422] width 13 height 13
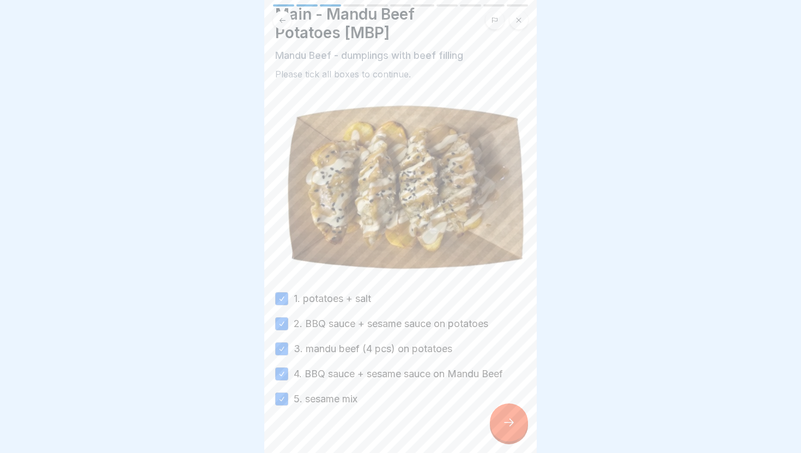
click at [506, 428] on icon at bounding box center [508, 422] width 13 height 13
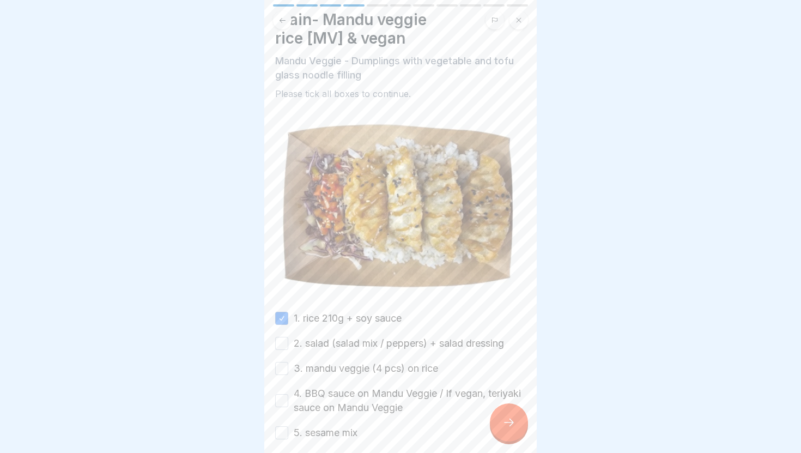
click at [330, 346] on label "2. salad (salad mix / peppers) + salad dressing" at bounding box center [399, 343] width 210 height 14
click at [288, 346] on button "2. salad (salad mix / peppers) + salad dressing" at bounding box center [281, 343] width 13 height 13
click at [328, 368] on label "3. mandu veggie (4 pcs) on rice" at bounding box center [366, 368] width 144 height 14
click at [288, 368] on button "3. mandu veggie (4 pcs) on rice" at bounding box center [281, 368] width 13 height 13
click at [326, 394] on label "4. BBQ sauce on Mandu Veggie / If vegan, teriyaki sauce on Mandu Veggie" at bounding box center [410, 400] width 232 height 28
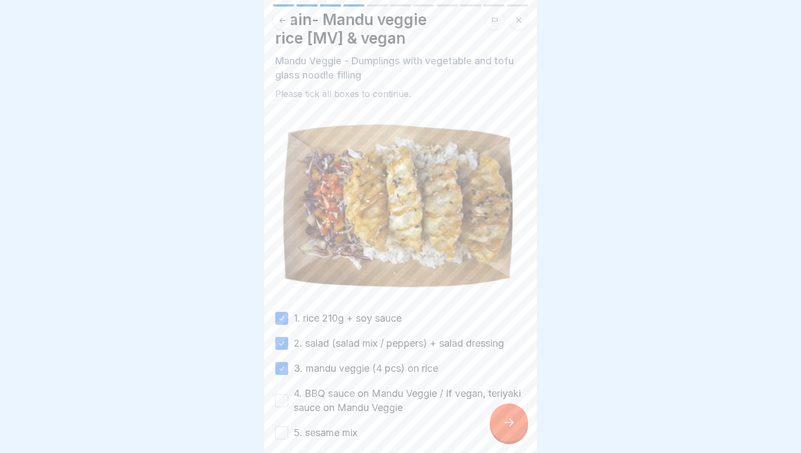
click at [288, 394] on button "4. BBQ sauce on Mandu Veggie / If vegan, teriyaki sauce on Mandu Veggie" at bounding box center [281, 400] width 13 height 13
click at [328, 433] on label "5. sesame mix" at bounding box center [326, 433] width 64 height 14
click at [288, 433] on button "5. sesame mix" at bounding box center [281, 432] width 13 height 13
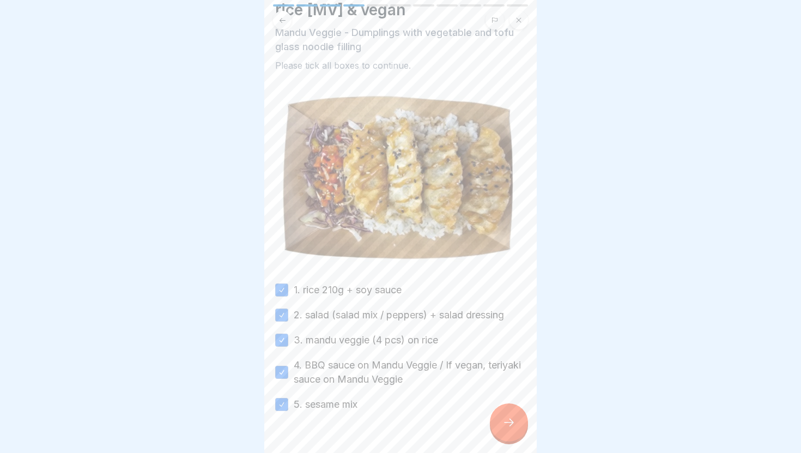
scroll to position [70, 0]
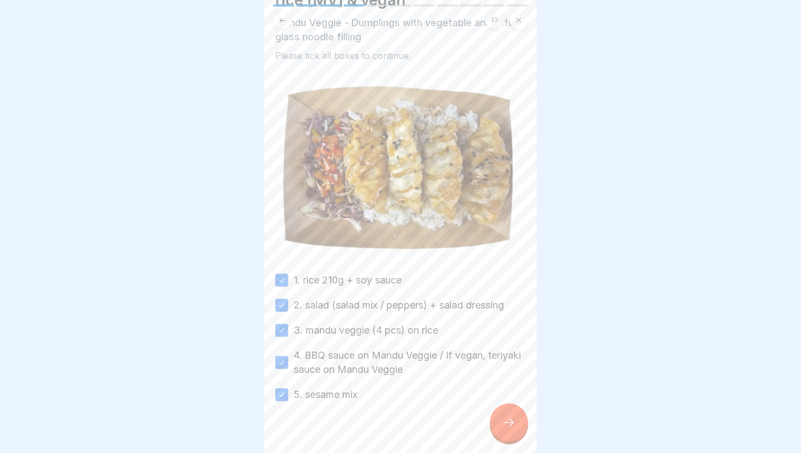
click at [289, 15] on button at bounding box center [282, 20] width 19 height 19
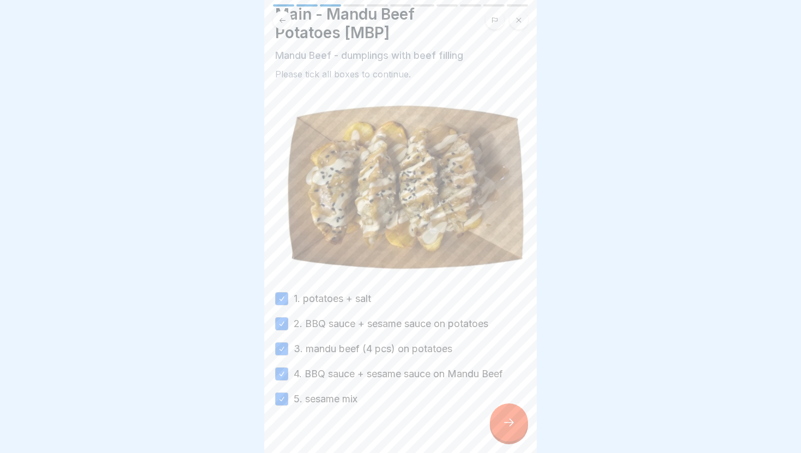
click at [507, 419] on icon at bounding box center [508, 422] width 13 height 13
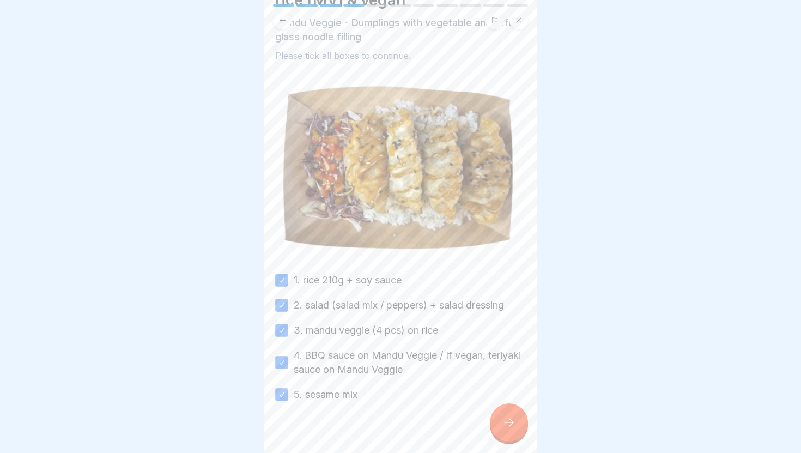
click at [285, 24] on button at bounding box center [282, 20] width 19 height 19
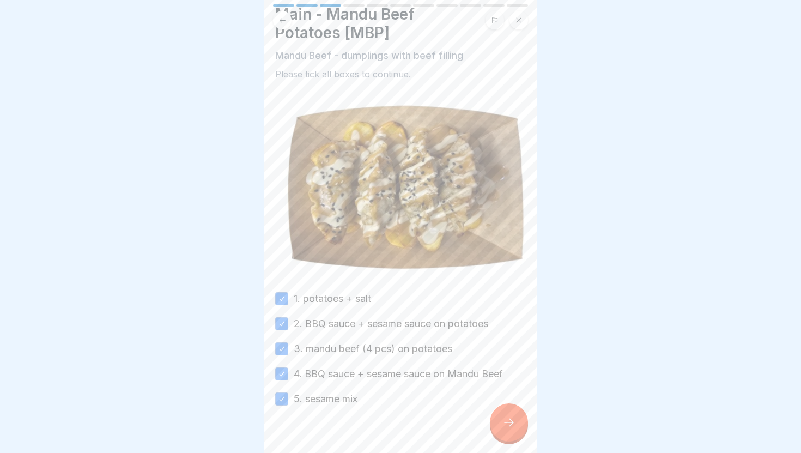
click at [516, 433] on div at bounding box center [509, 422] width 38 height 38
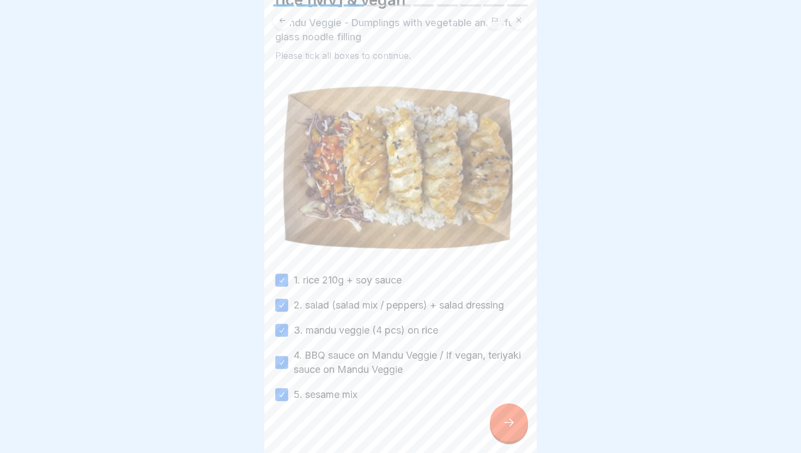
click at [516, 433] on div at bounding box center [509, 422] width 38 height 38
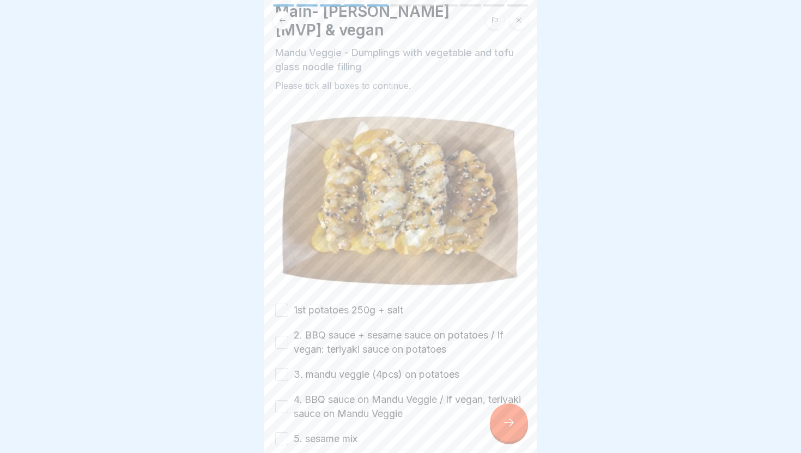
scroll to position [41, 0]
click at [361, 310] on label "1st potatoes 250g + salt" at bounding box center [349, 309] width 110 height 14
click at [288, 310] on button "1st potatoes 250g + salt" at bounding box center [281, 309] width 13 height 13
click at [356, 339] on label "2. BBQ sauce + sesame sauce on potatoes / If vegan: teriyaki sauce on potatoes" at bounding box center [410, 342] width 232 height 28
click at [288, 339] on button "2. BBQ sauce + sesame sauce on potatoes / If vegan: teriyaki sauce on potatoes" at bounding box center [281, 341] width 13 height 13
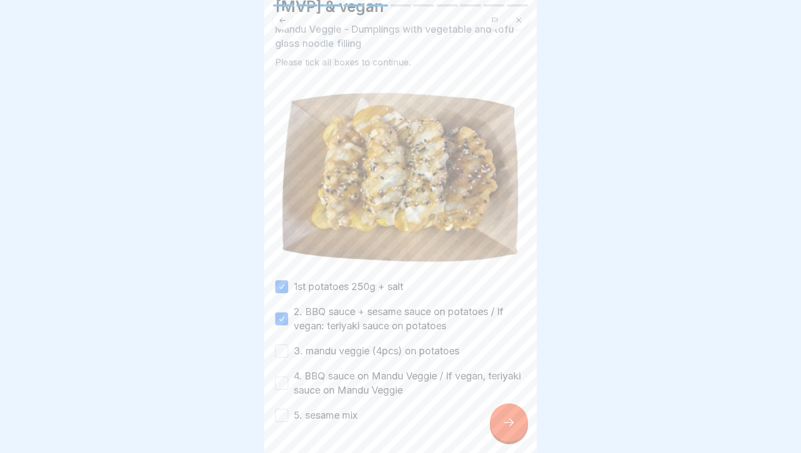
scroll to position [65, 0]
click at [378, 349] on label "3. mandu veggie (4pcs) on potatoes" at bounding box center [377, 349] width 166 height 14
click at [288, 349] on button "3. mandu veggie (4pcs) on potatoes" at bounding box center [281, 349] width 13 height 13
click at [374, 378] on label "4. BBQ sauce on Mandu Veggie / If vegan, teriyaki sauce on Mandu Veggie" at bounding box center [410, 381] width 232 height 28
click at [288, 378] on button "4. BBQ sauce on Mandu Veggie / If vegan, teriyaki sauce on Mandu Veggie" at bounding box center [281, 381] width 13 height 13
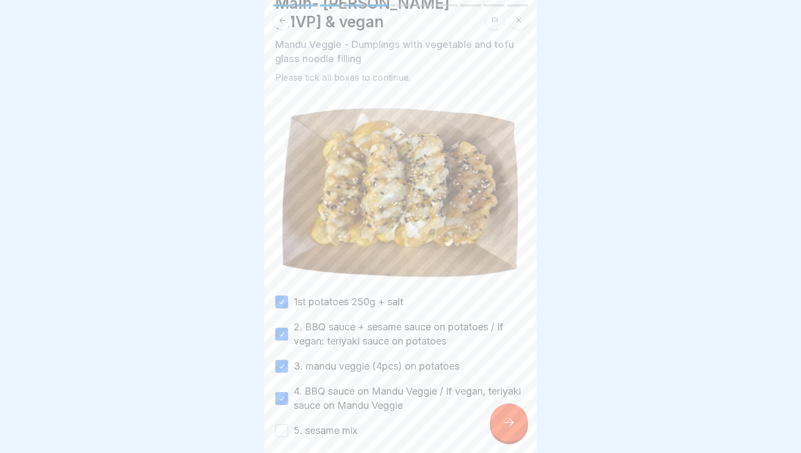
scroll to position [60, 0]
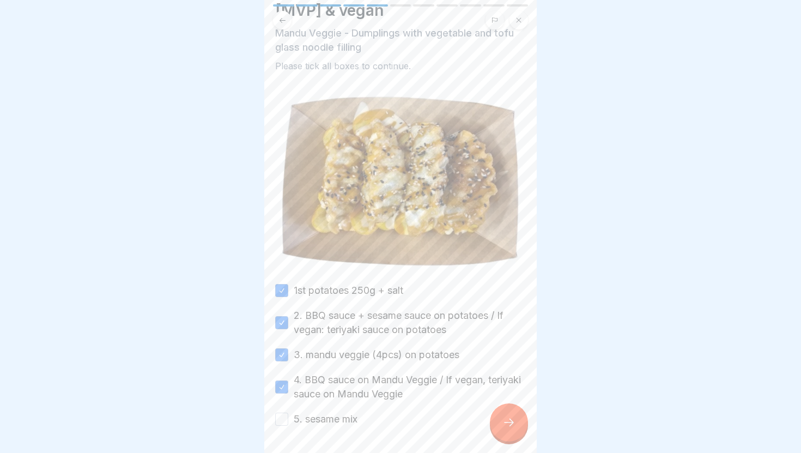
click at [334, 421] on label "5. sesame mix" at bounding box center [326, 419] width 64 height 14
click at [288, 421] on button "5. sesame mix" at bounding box center [281, 419] width 13 height 13
click at [284, 21] on icon at bounding box center [282, 20] width 8 height 8
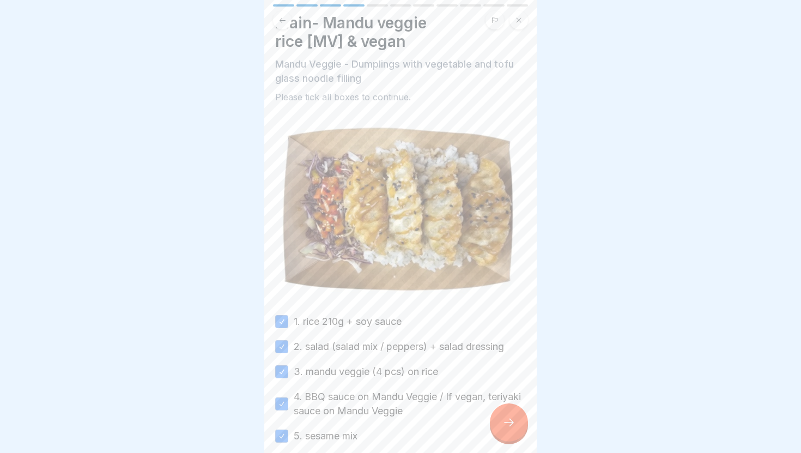
scroll to position [8, 0]
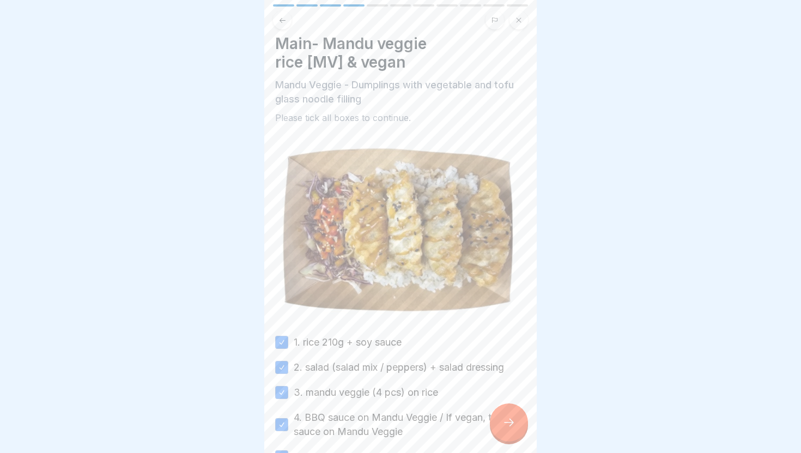
click at [282, 20] on icon at bounding box center [283, 19] width 6 height 5
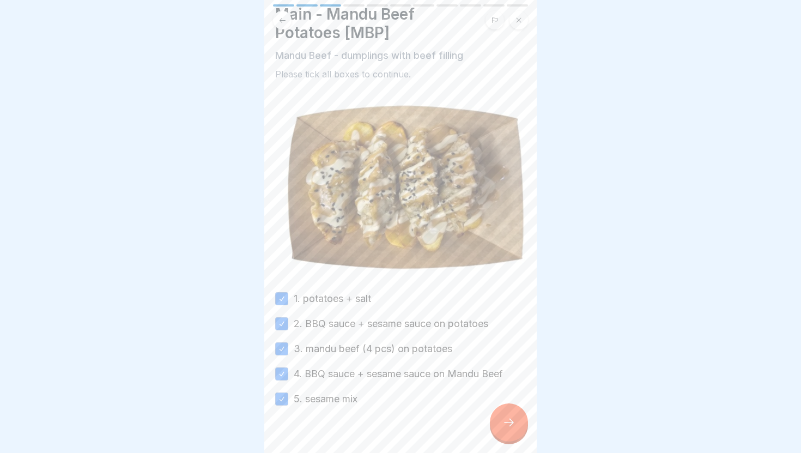
click at [506, 432] on div at bounding box center [509, 422] width 38 height 38
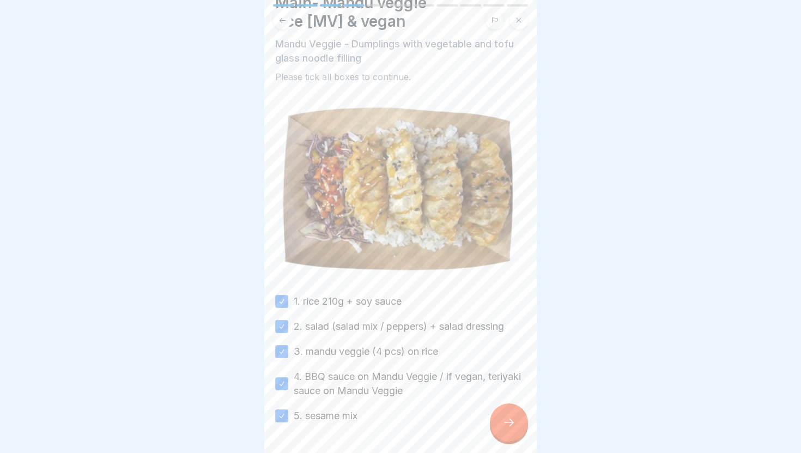
scroll to position [50, 0]
click at [507, 419] on icon at bounding box center [508, 422] width 13 height 13
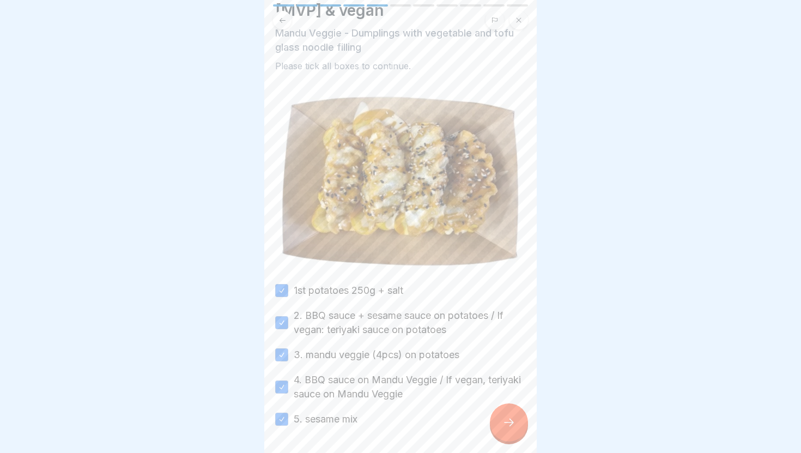
click at [518, 425] on div at bounding box center [509, 422] width 38 height 38
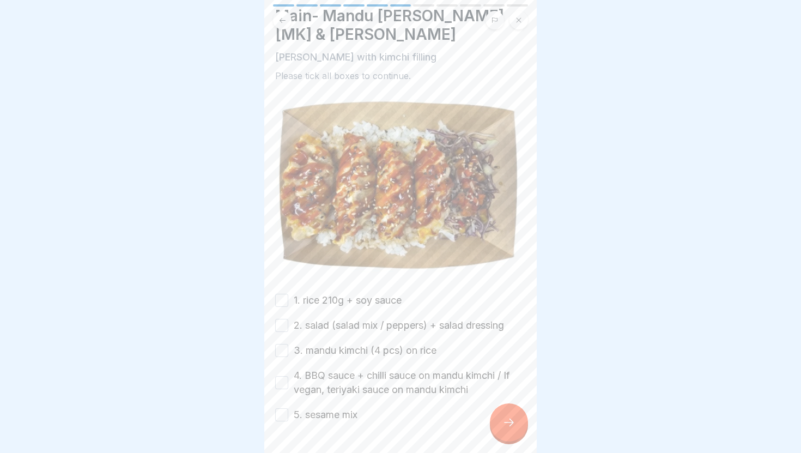
scroll to position [59, 0]
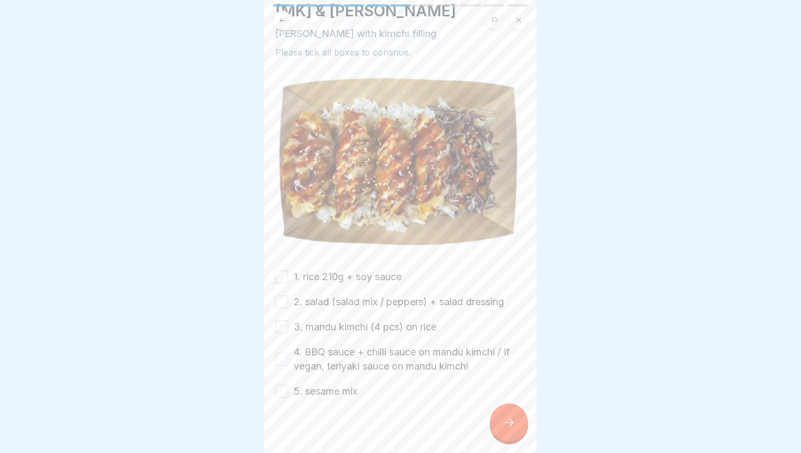
click at [353, 283] on label "1. rice 210g + soy sauce" at bounding box center [348, 277] width 108 height 14
click at [288, 283] on button "1. rice 210g + soy sauce" at bounding box center [281, 276] width 13 height 13
click at [353, 300] on label "2. salad (salad mix / peppers) + salad dressing" at bounding box center [399, 302] width 210 height 14
click at [288, 300] on button "2. salad (salad mix / peppers) + salad dressing" at bounding box center [281, 301] width 13 height 13
click at [351, 329] on label "3. mandu kimchi (4 pcs) on rice" at bounding box center [365, 327] width 143 height 14
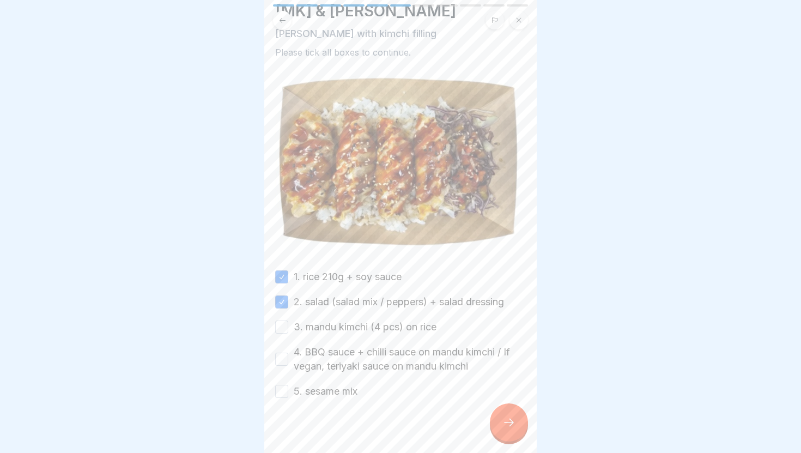
click at [288, 329] on button "3. mandu kimchi (4 pcs) on rice" at bounding box center [281, 326] width 13 height 13
click at [350, 347] on label "4. BBQ sauce + chilli sauce on mandu kimchi / If vegan, teriyaki sauce on mandu…" at bounding box center [410, 359] width 232 height 28
click at [288, 353] on button "4. BBQ sauce + chilli sauce on mandu kimchi / If vegan, teriyaki sauce on mandu…" at bounding box center [281, 359] width 13 height 13
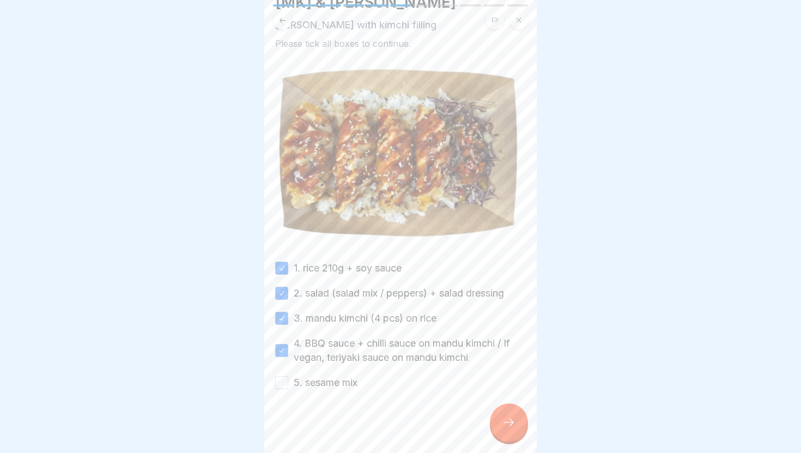
scroll to position [70, 0]
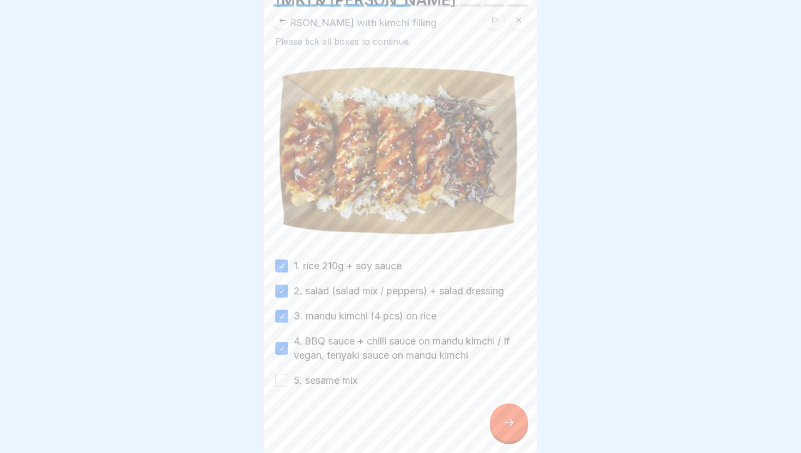
click at [336, 383] on label "5. sesame mix" at bounding box center [326, 380] width 64 height 14
click at [288, 383] on button "5. sesame mix" at bounding box center [281, 380] width 13 height 13
click at [513, 423] on icon at bounding box center [508, 422] width 13 height 13
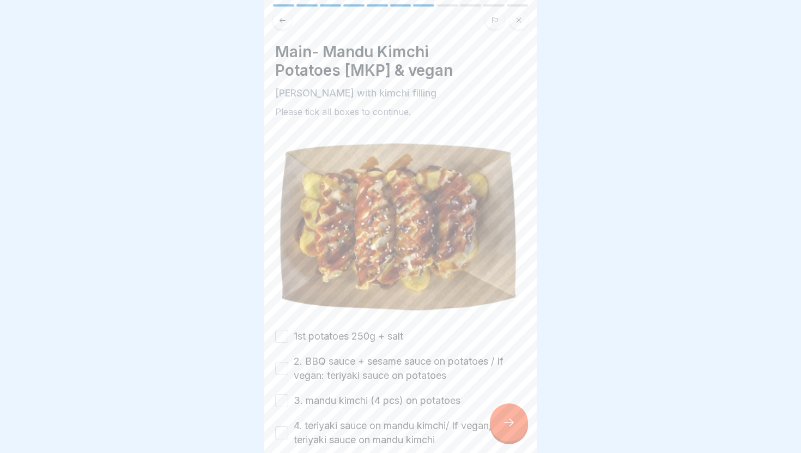
click at [355, 337] on label "1st potatoes 250g + salt" at bounding box center [349, 336] width 110 height 14
click at [288, 337] on button "1st potatoes 250g + salt" at bounding box center [281, 336] width 13 height 13
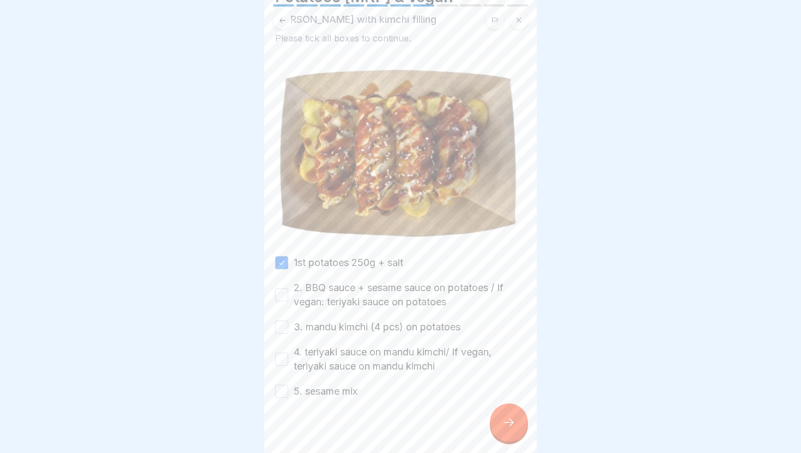
scroll to position [84, 0]
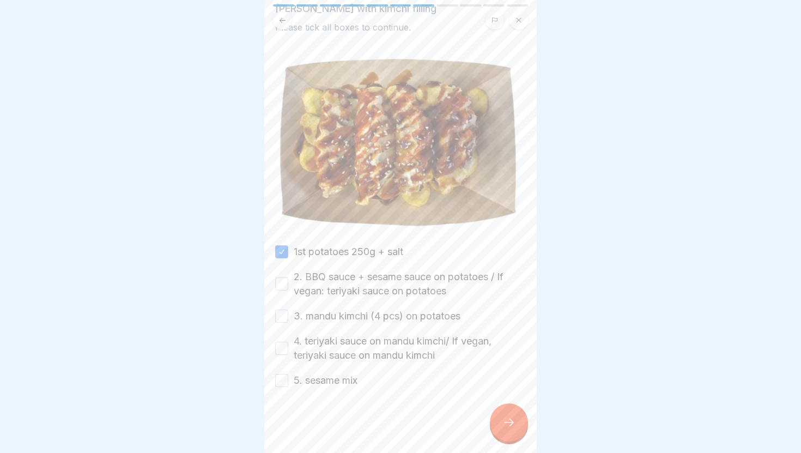
click at [353, 320] on label "3. mandu kimchi (4 pcs) on potatoes" at bounding box center [377, 316] width 167 height 14
click at [288, 320] on button "3. mandu kimchi (4 pcs) on potatoes" at bounding box center [281, 316] width 13 height 13
click at [355, 287] on label "2. BBQ sauce + sesame sauce on potatoes / If vegan: teriyaki sauce on potatoes" at bounding box center [410, 284] width 232 height 28
click at [288, 287] on button "2. BBQ sauce + sesame sauce on potatoes / If vegan: teriyaki sauce on potatoes" at bounding box center [281, 283] width 13 height 13
click at [348, 346] on label "4. teriyaki sauce on mandu kimchi/ If vegan, teriyaki sauce on mandu kimchi" at bounding box center [410, 348] width 232 height 28
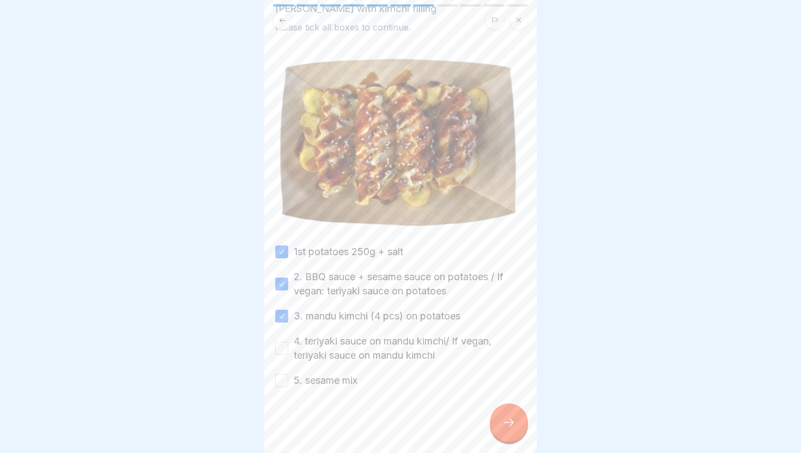
click at [288, 346] on button "4. teriyaki sauce on mandu kimchi/ If vegan, teriyaki sauce on mandu kimchi" at bounding box center [281, 348] width 13 height 13
click at [334, 385] on label "5. sesame mix" at bounding box center [326, 380] width 64 height 14
click at [288, 385] on button "5. sesame mix" at bounding box center [281, 380] width 13 height 13
click at [497, 425] on div at bounding box center [509, 422] width 38 height 38
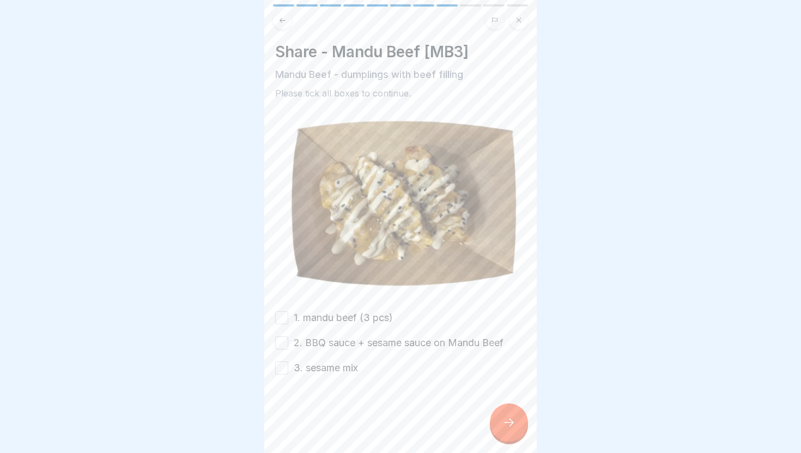
click at [281, 31] on div "Share - Mandu Beef [MB3] Mandu Beef - dumplings with beef filling Please tick a…" at bounding box center [400, 226] width 272 height 453
click at [282, 25] on button at bounding box center [282, 20] width 19 height 19
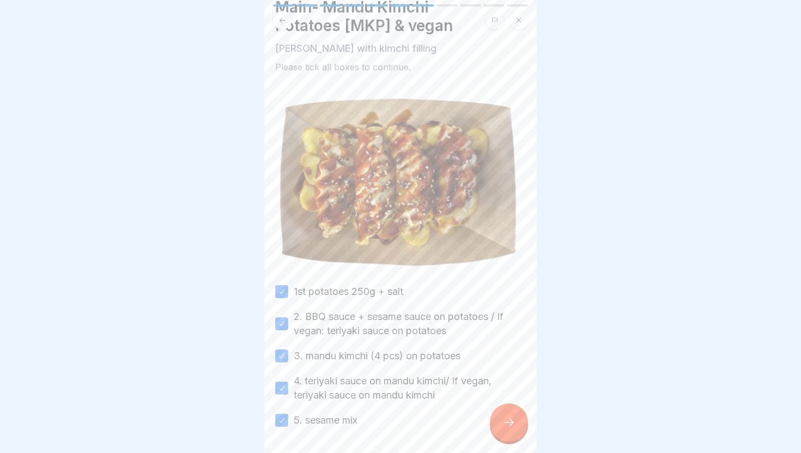
scroll to position [36, 0]
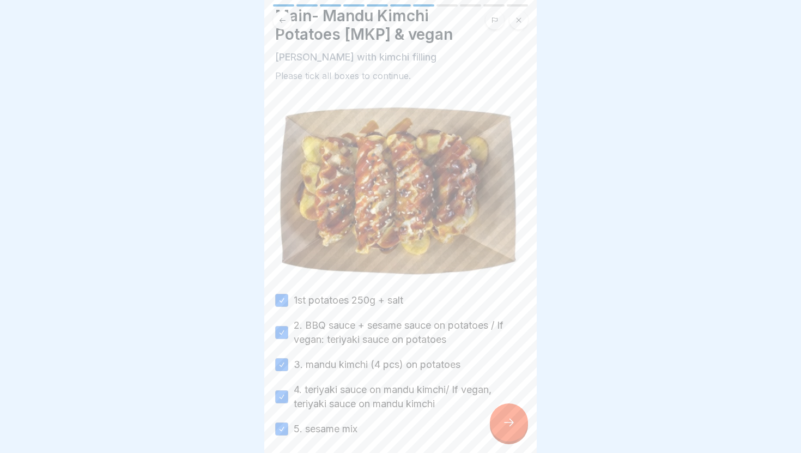
click at [503, 416] on icon at bounding box center [508, 422] width 13 height 13
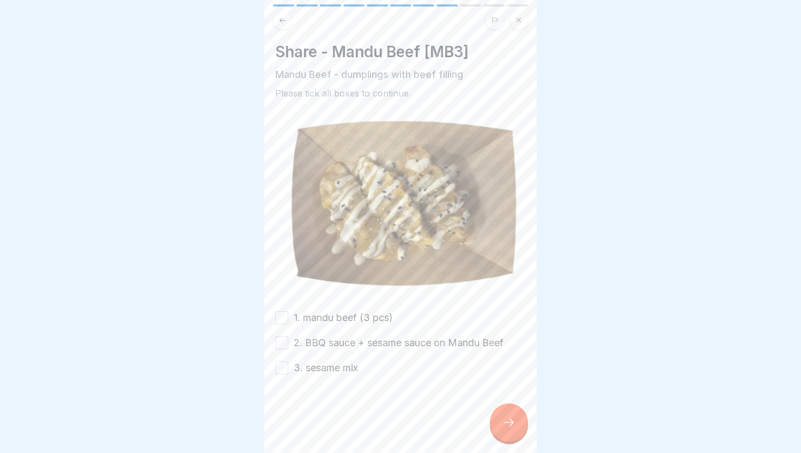
click at [340, 317] on label "1. mandu beef (3 pcs)" at bounding box center [343, 318] width 99 height 14
click at [288, 317] on button "1. mandu beef (3 pcs)" at bounding box center [281, 317] width 13 height 13
click at [337, 341] on label "2. BBQ sauce + sesame sauce on Mandu Beef" at bounding box center [399, 343] width 210 height 14
click at [288, 341] on button "2. BBQ sauce + sesame sauce on Mandu Beef" at bounding box center [281, 342] width 13 height 13
click at [335, 364] on label "3. sesame mix" at bounding box center [326, 368] width 64 height 14
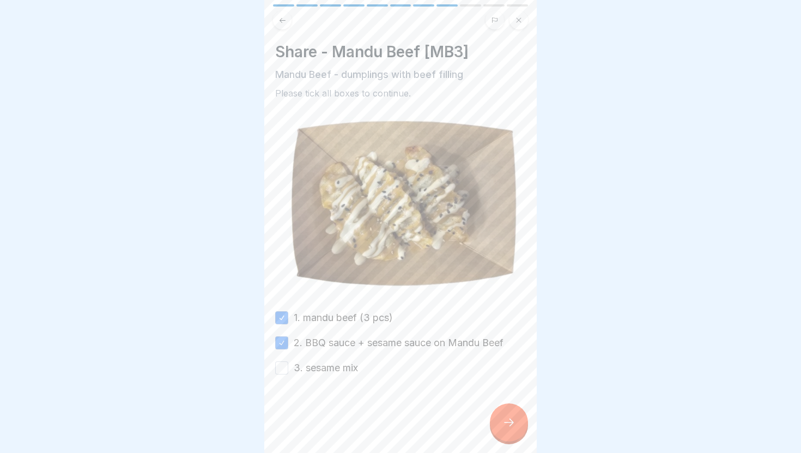
click at [288, 364] on button "3. sesame mix" at bounding box center [281, 367] width 13 height 13
click at [520, 429] on div at bounding box center [509, 422] width 38 height 38
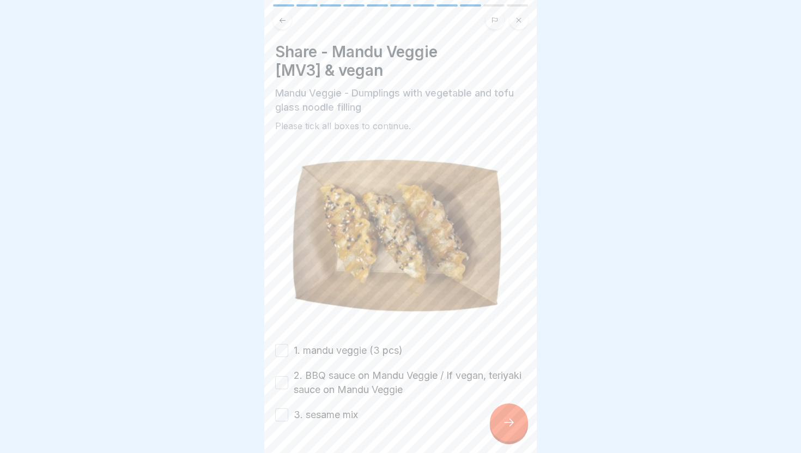
click at [368, 351] on label "1. mandu veggie (3 pcs)" at bounding box center [348, 350] width 109 height 14
click at [288, 351] on button "1. mandu veggie (3 pcs)" at bounding box center [281, 350] width 13 height 13
click at [370, 375] on label "2. BBQ sauce on Mandu Veggie / If vegan, teriyaki sauce on Mandu Veggie" at bounding box center [410, 382] width 232 height 28
click at [288, 376] on button "2. BBQ sauce on Mandu Veggie / If vegan, teriyaki sauce on Mandu Veggie" at bounding box center [281, 382] width 13 height 13
click at [337, 422] on div at bounding box center [400, 454] width 251 height 65
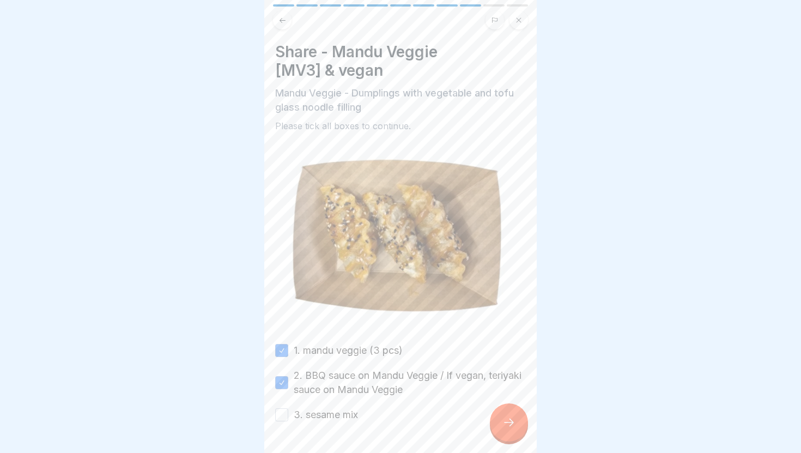
click at [343, 414] on label "3. sesame mix" at bounding box center [326, 415] width 64 height 14
click at [288, 414] on button "3. sesame mix" at bounding box center [281, 414] width 13 height 13
click at [502, 422] on icon at bounding box center [508, 422] width 13 height 13
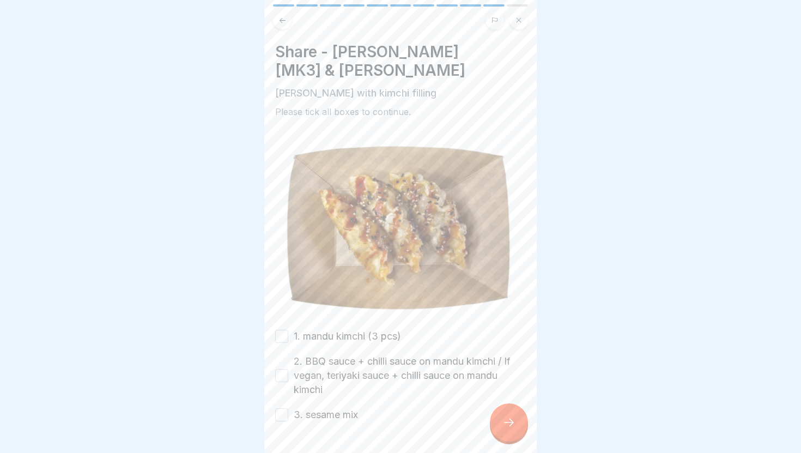
click at [369, 342] on label "1. mandu kimchi (3 pcs)" at bounding box center [347, 336] width 107 height 14
click at [288, 342] on button "1. mandu kimchi (3 pcs)" at bounding box center [281, 336] width 13 height 13
click at [362, 372] on label "2. BBQ sauce + chilli sauce on mandu kimchi / If vegan, teriyaki sauce + chilli…" at bounding box center [410, 375] width 232 height 43
click at [288, 372] on button "2. BBQ sauce + chilli sauce on mandu kimchi / If vegan, teriyaki sauce + chilli…" at bounding box center [281, 375] width 13 height 13
click at [334, 414] on label "3. sesame mix" at bounding box center [326, 415] width 64 height 14
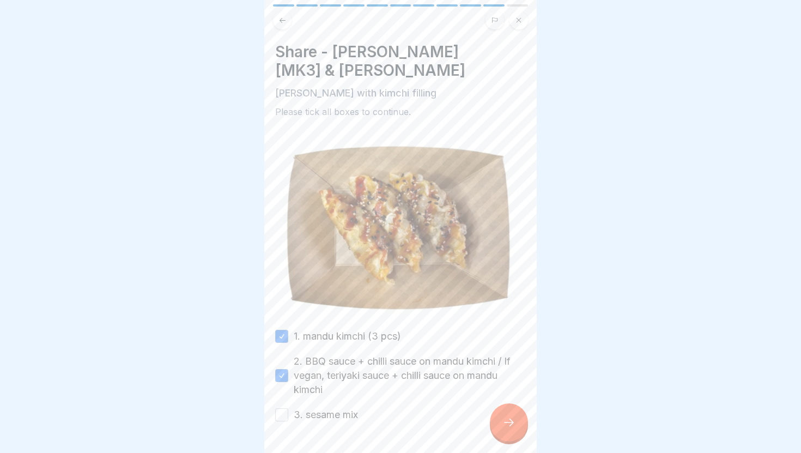
click at [288, 414] on button "3. sesame mix" at bounding box center [281, 414] width 13 height 13
click at [500, 422] on div at bounding box center [509, 422] width 38 height 38
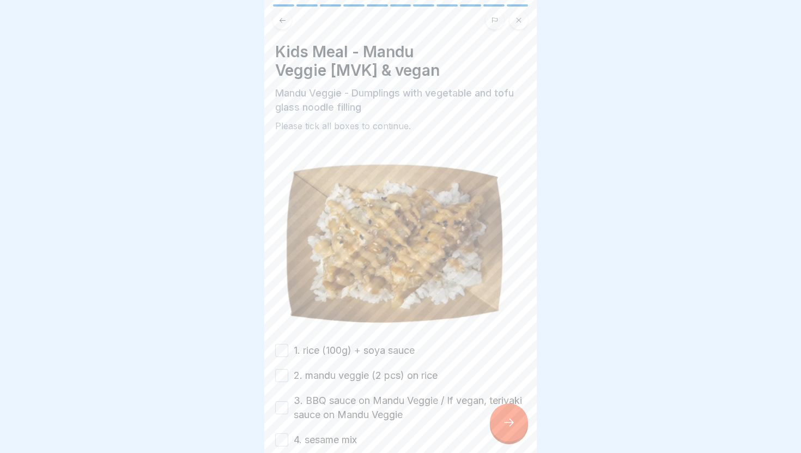
click at [287, 30] on div "Kids Meal - Mandu Veggie [MVK] & vegan Mandu Veggie - Dumplings with vegetable …" at bounding box center [400, 226] width 272 height 453
click at [280, 21] on icon at bounding box center [282, 20] width 8 height 8
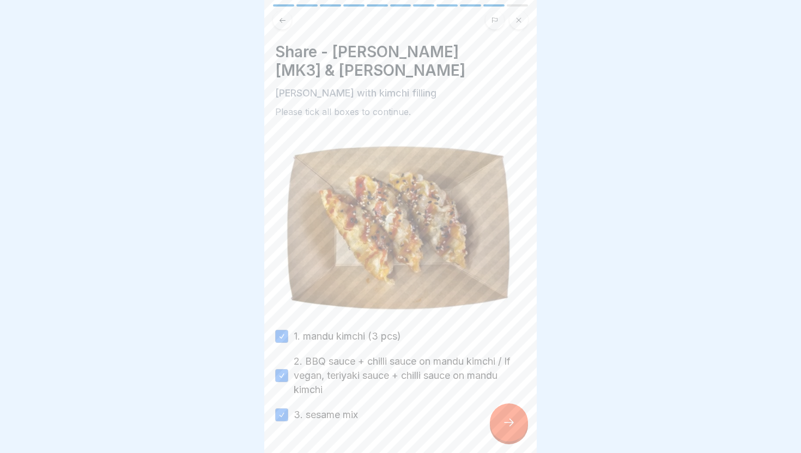
click at [280, 21] on icon at bounding box center [282, 20] width 8 height 8
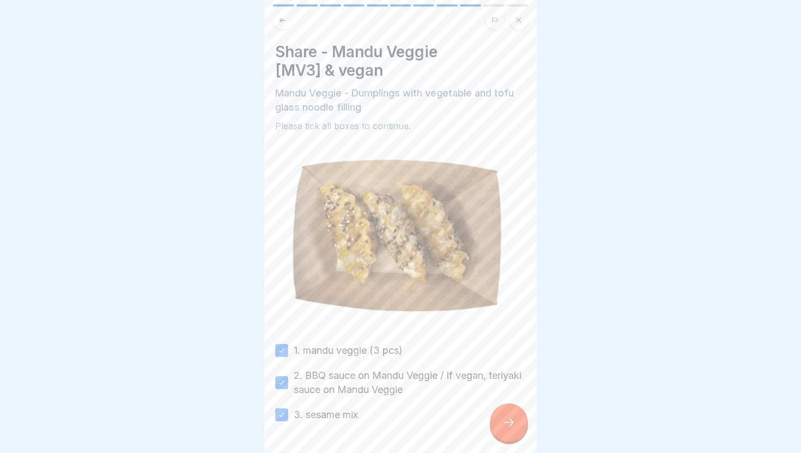
click at [280, 21] on icon at bounding box center [282, 20] width 8 height 8
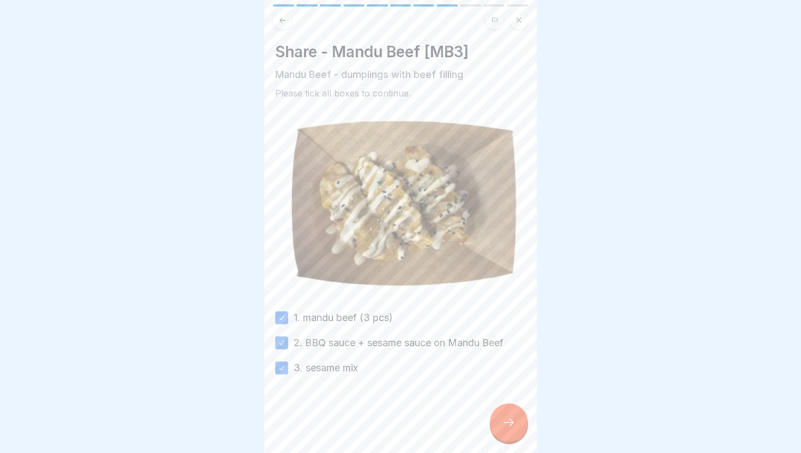
click at [280, 21] on icon at bounding box center [282, 20] width 8 height 8
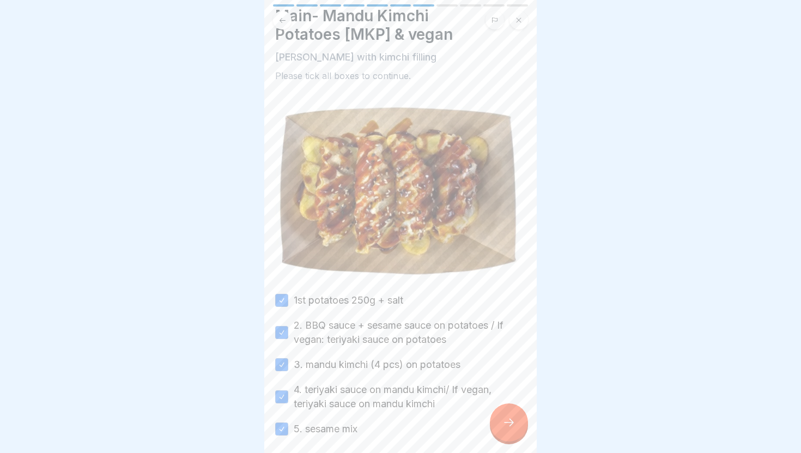
click at [280, 23] on icon at bounding box center [282, 20] width 8 height 8
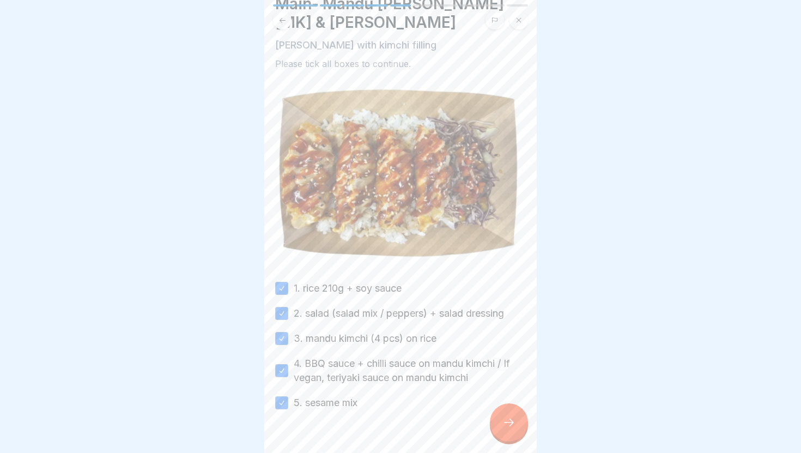
scroll to position [49, 0]
click at [506, 414] on div at bounding box center [509, 422] width 38 height 38
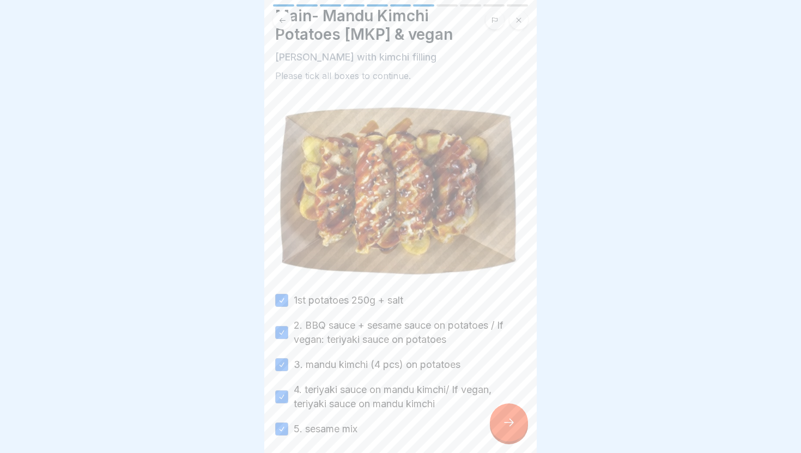
click at [506, 414] on div at bounding box center [509, 422] width 38 height 38
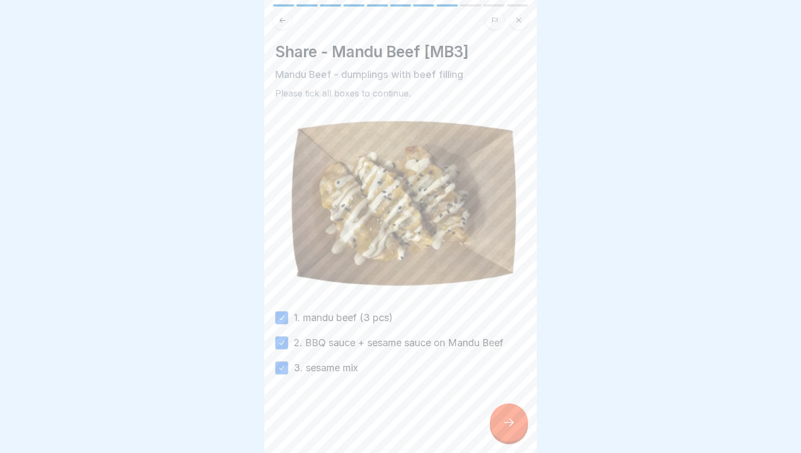
click at [506, 414] on div at bounding box center [509, 422] width 38 height 38
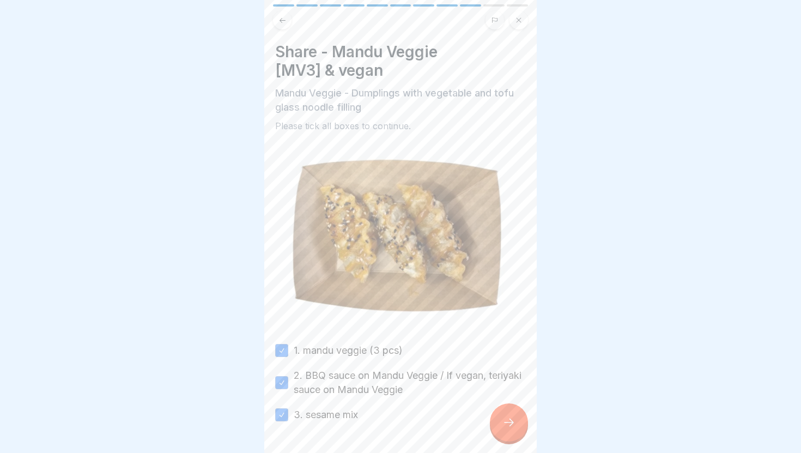
click at [506, 414] on div at bounding box center [509, 422] width 38 height 38
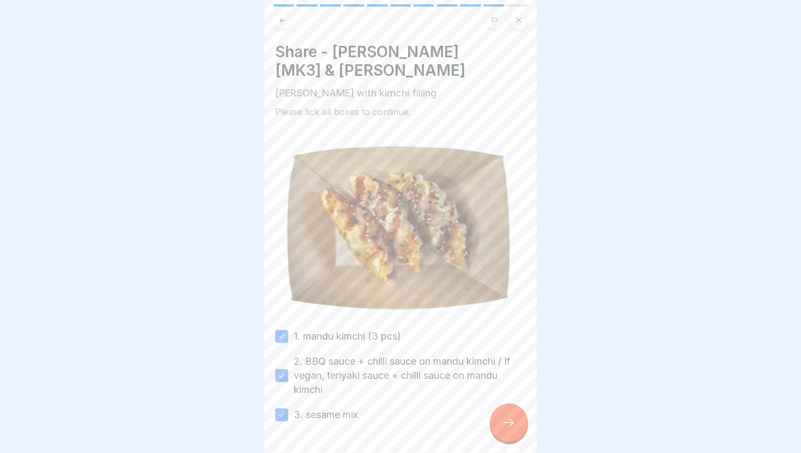
click at [510, 420] on icon at bounding box center [508, 422] width 13 height 13
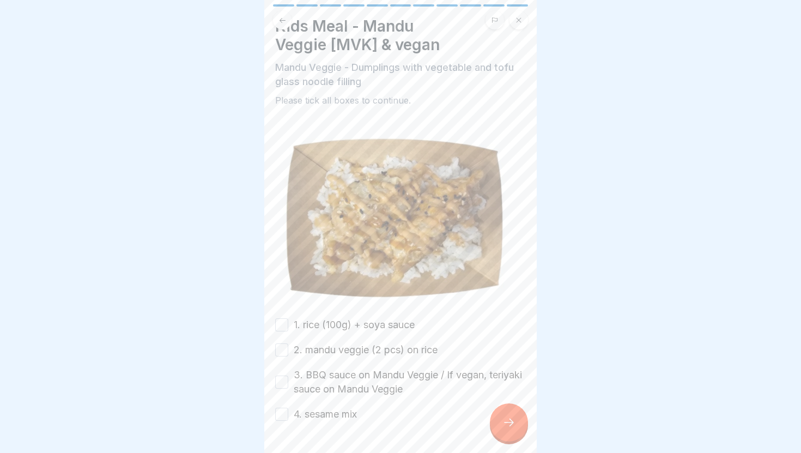
scroll to position [34, 0]
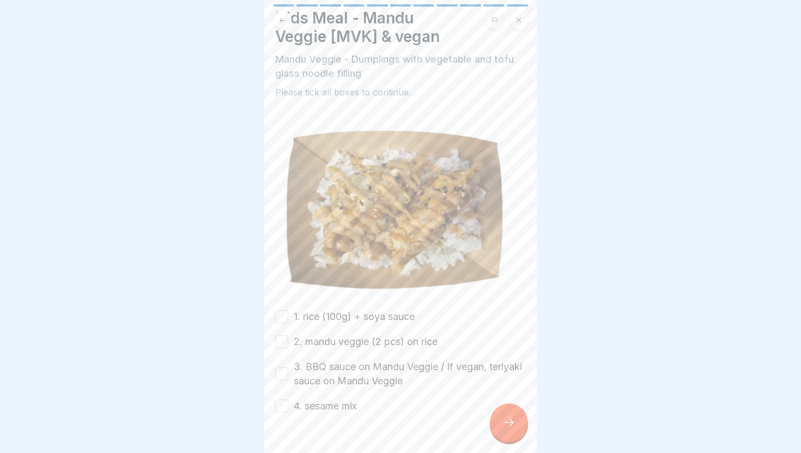
click at [386, 325] on div "1. rice (100g) + soya sauce 2. mandu veggie (2 pcs) on rice 3. BBQ sauce on Man…" at bounding box center [400, 362] width 251 height 104
click at [372, 322] on label "1. rice (100g) + soya sauce" at bounding box center [354, 317] width 121 height 14
click at [288, 322] on button "1. rice (100g) + soya sauce" at bounding box center [281, 316] width 13 height 13
click at [369, 340] on label "2. mandu veggie (2 pcs) on rice" at bounding box center [366, 342] width 144 height 14
click at [288, 340] on button "2. mandu veggie (2 pcs) on rice" at bounding box center [281, 341] width 13 height 13
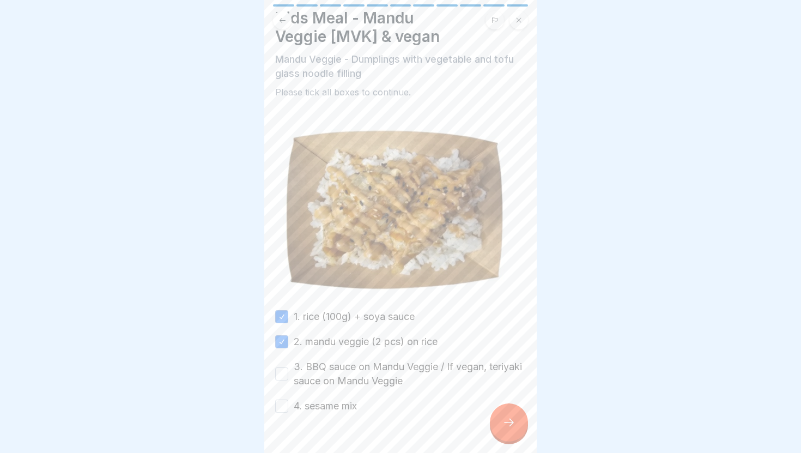
click at [362, 377] on label "3. BBQ sauce on Mandu Veggie / If vegan, teriyaki sauce on Mandu Veggie" at bounding box center [410, 374] width 232 height 28
click at [288, 377] on button "3. BBQ sauce on Mandu Veggie / If vegan, teriyaki sauce on Mandu Veggie" at bounding box center [281, 373] width 13 height 13
click at [341, 407] on label "4. sesame mix" at bounding box center [325, 406] width 63 height 14
click at [288, 407] on button "4. sesame mix" at bounding box center [281, 405] width 13 height 13
click at [514, 425] on icon at bounding box center [508, 422] width 13 height 13
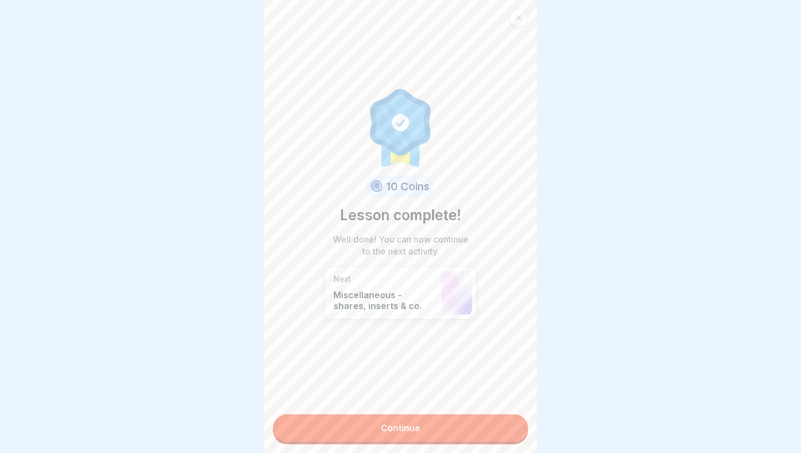
click at [477, 431] on link "Continue" at bounding box center [400, 427] width 255 height 27
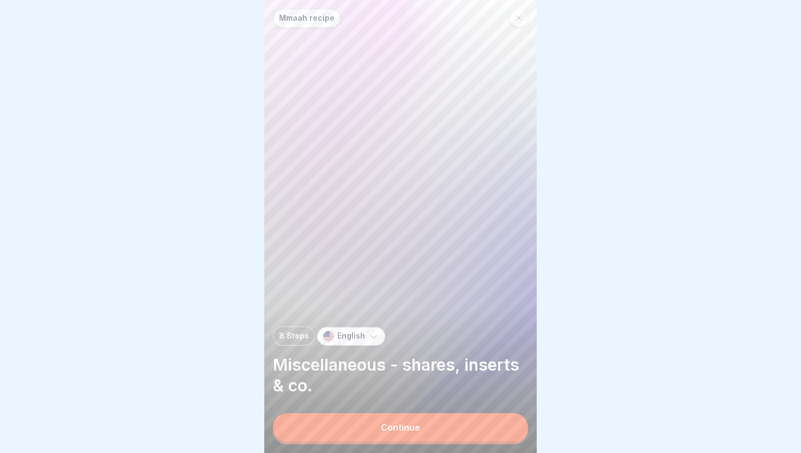
click at [477, 431] on button "Continue" at bounding box center [400, 427] width 255 height 28
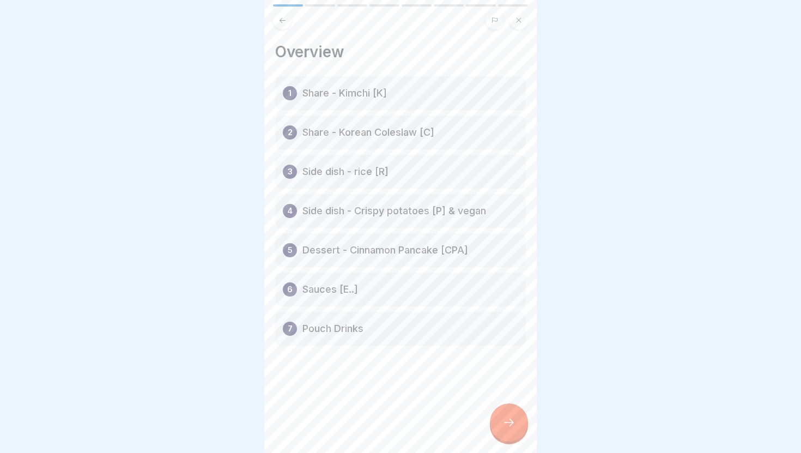
click at [511, 434] on div at bounding box center [509, 422] width 38 height 38
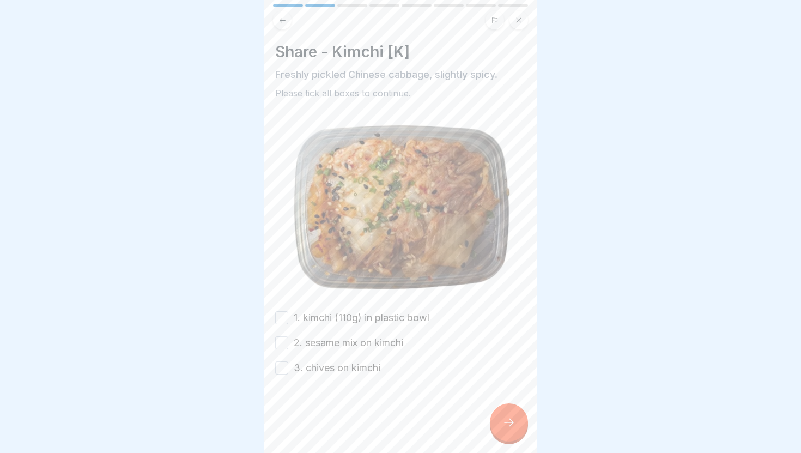
click at [342, 318] on label "1. kimchi (110g) in plastic bowl" at bounding box center [362, 318] width 136 height 14
click at [288, 318] on button "1. kimchi (110g) in plastic bowl" at bounding box center [281, 317] width 13 height 13
click at [338, 340] on label "2. sesame mix on kimchi" at bounding box center [349, 343] width 110 height 14
click at [288, 340] on button "2. sesame mix on kimchi" at bounding box center [281, 342] width 13 height 13
click at [340, 371] on label "3. chives on kimchi" at bounding box center [337, 368] width 87 height 14
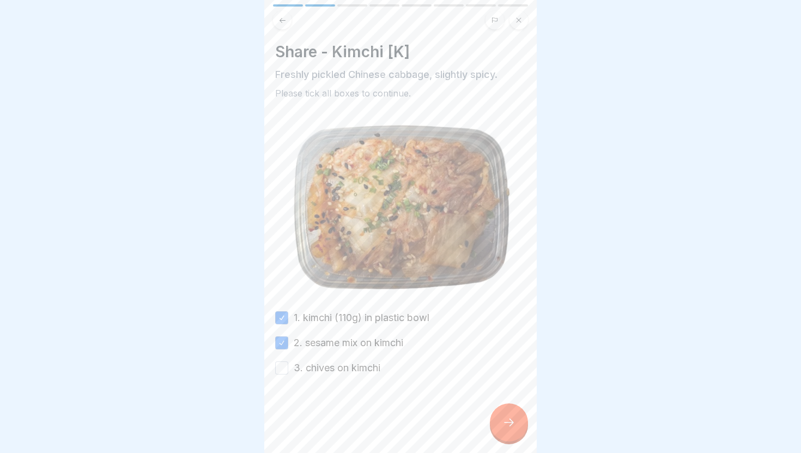
click at [288, 371] on button "3. chives on kimchi" at bounding box center [281, 367] width 13 height 13
click at [496, 425] on div at bounding box center [509, 422] width 38 height 38
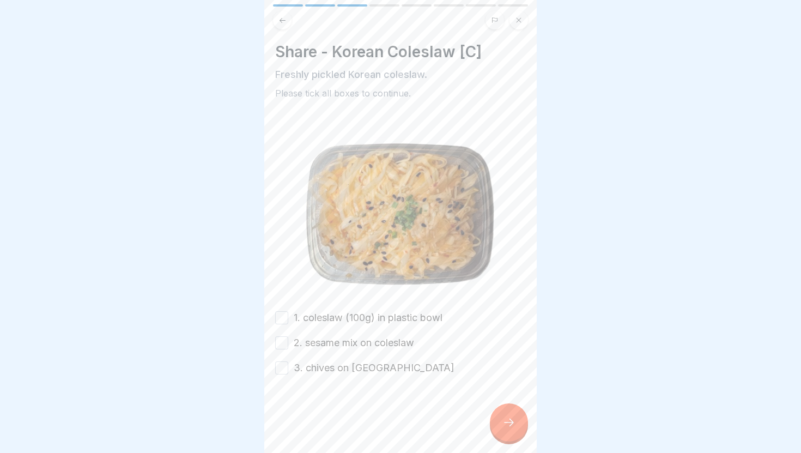
click at [369, 320] on label "1. coleslaw (100g) in plastic bowl" at bounding box center [368, 318] width 149 height 14
click at [288, 320] on button "1. coleslaw (100g) in plastic bowl" at bounding box center [281, 317] width 13 height 13
click at [350, 344] on label "2. sesame mix on coleslaw" at bounding box center [354, 343] width 120 height 14
click at [288, 344] on button "2. sesame mix on coleslaw" at bounding box center [281, 342] width 13 height 13
click at [352, 367] on label "3. chives on coleslaw" at bounding box center [374, 368] width 161 height 14
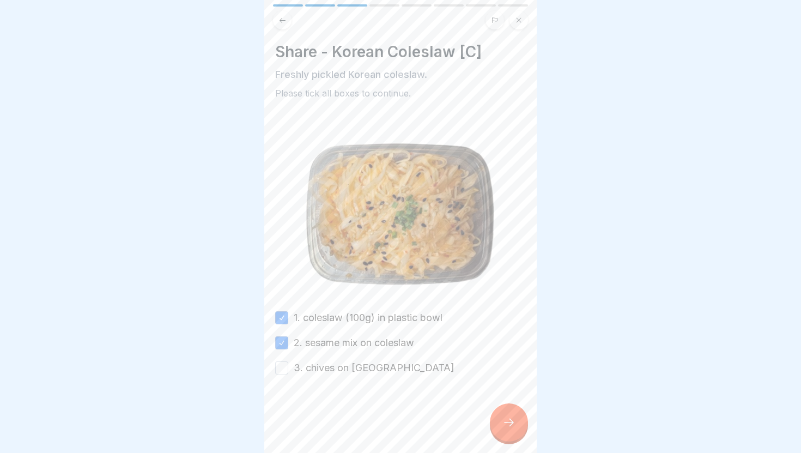
click at [288, 367] on button "3. chives on coleslaw" at bounding box center [281, 367] width 13 height 13
click at [283, 23] on icon at bounding box center [282, 20] width 8 height 8
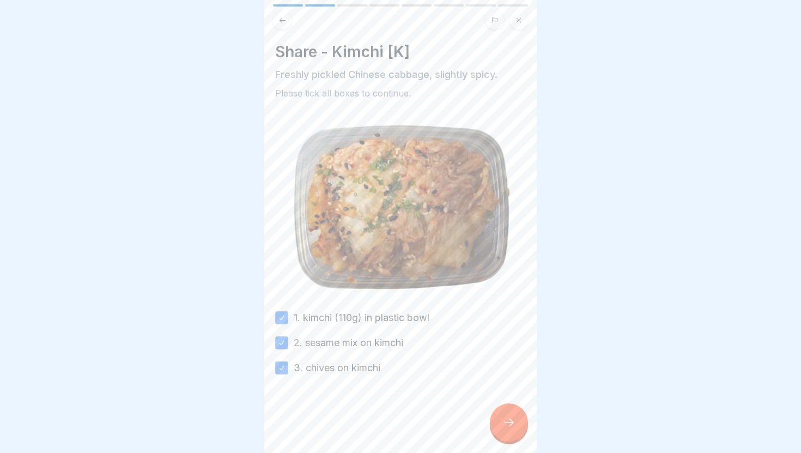
click at [516, 429] on div at bounding box center [509, 422] width 38 height 38
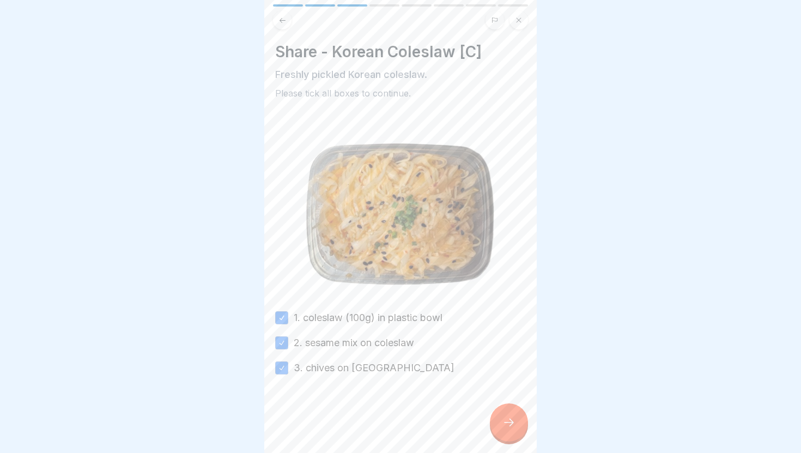
click at [516, 429] on div at bounding box center [509, 422] width 38 height 38
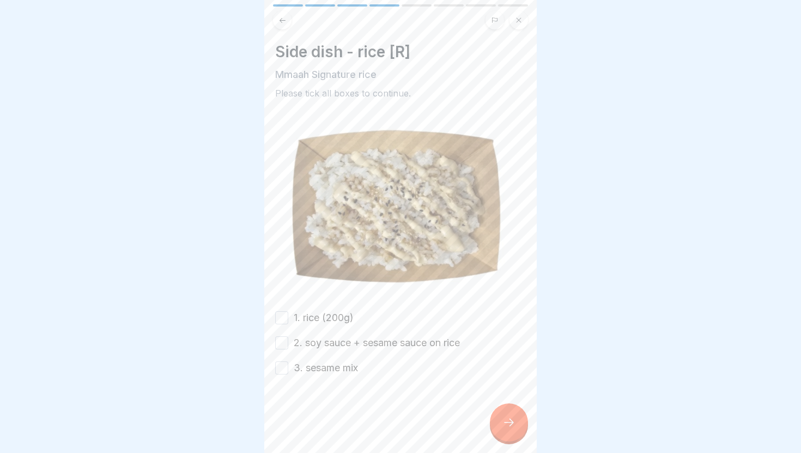
click at [326, 320] on label "1. rice (200g)" at bounding box center [324, 318] width 60 height 14
click at [288, 320] on button "1. rice (200g)" at bounding box center [281, 317] width 13 height 13
click at [330, 344] on label "2. soy sauce + sesame sauce on rice" at bounding box center [377, 343] width 166 height 14
click at [288, 344] on button "2. soy sauce + sesame sauce on rice" at bounding box center [281, 342] width 13 height 13
click at [331, 369] on label "3. sesame mix" at bounding box center [326, 368] width 64 height 14
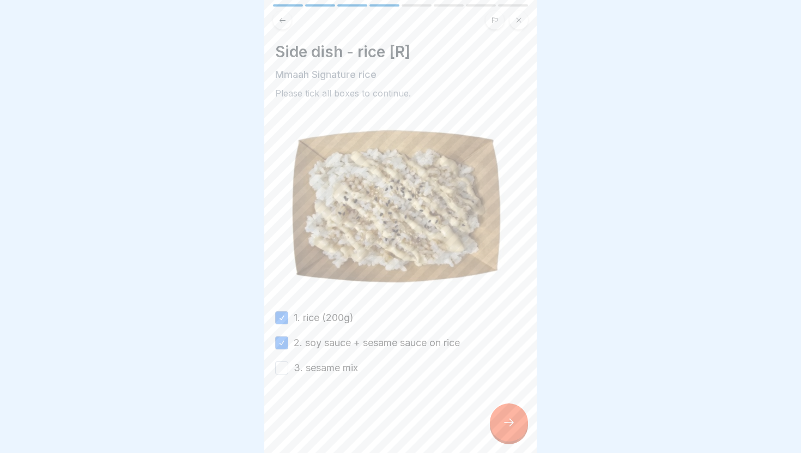
click at [288, 369] on button "3. sesame mix" at bounding box center [281, 367] width 13 height 13
click at [506, 425] on icon at bounding box center [508, 422] width 13 height 13
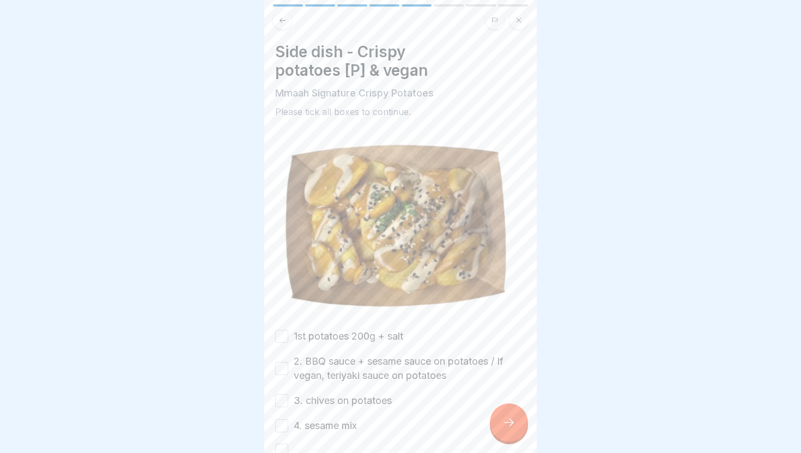
click at [335, 335] on label "1st potatoes 200g + salt" at bounding box center [349, 336] width 110 height 14
click at [288, 335] on button "1st potatoes 200g + salt" at bounding box center [281, 336] width 13 height 13
click at [338, 362] on label "2. BBQ sauce + sesame sauce on potatoes / If vegan, teriyaki sauce on potatoes" at bounding box center [410, 368] width 232 height 28
click at [288, 362] on button "2. BBQ sauce + sesame sauce on potatoes / If vegan, teriyaki sauce on potatoes" at bounding box center [281, 368] width 13 height 13
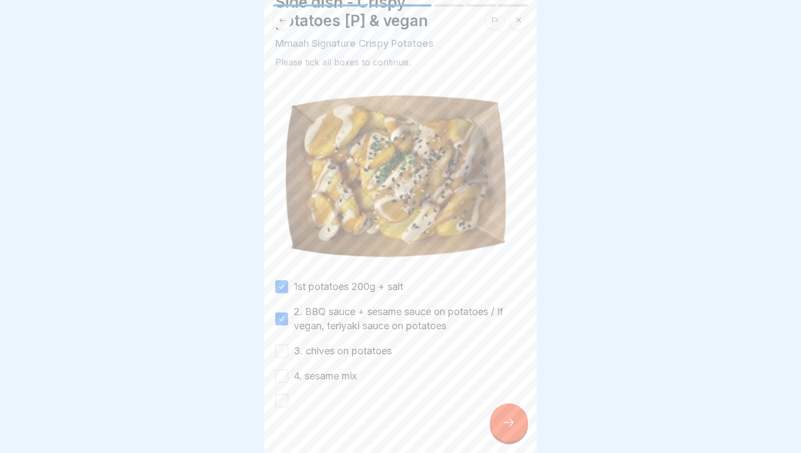
scroll to position [69, 0]
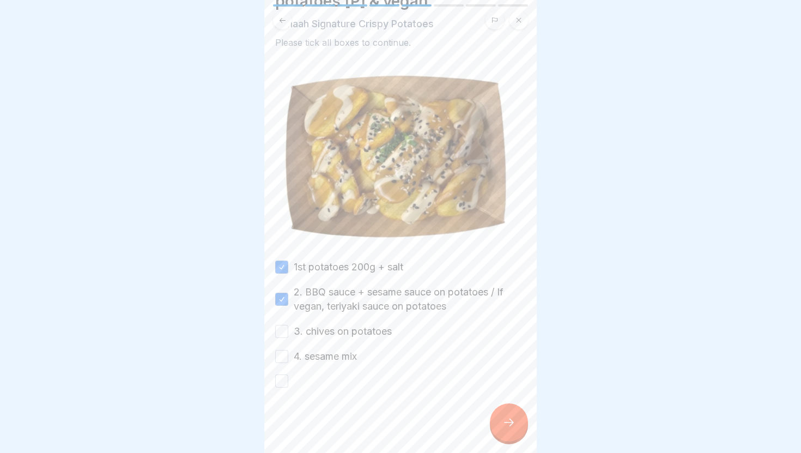
click at [340, 336] on label "3. chives on potatoes" at bounding box center [343, 331] width 98 height 14
click at [288, 336] on button "3. chives on potatoes" at bounding box center [281, 331] width 13 height 13
click at [330, 361] on label "4. sesame mix" at bounding box center [325, 356] width 63 height 14
click at [288, 361] on button "4. sesame mix" at bounding box center [281, 356] width 13 height 13
click at [283, 380] on button "button" at bounding box center [281, 380] width 13 height 13
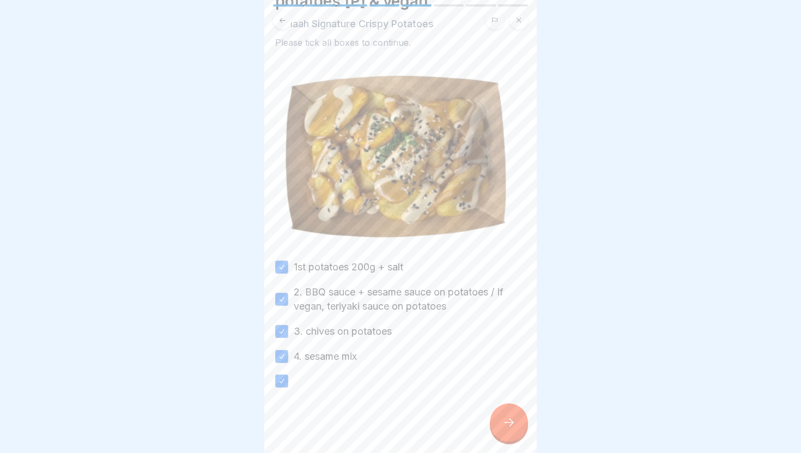
click at [514, 416] on icon at bounding box center [508, 422] width 13 height 13
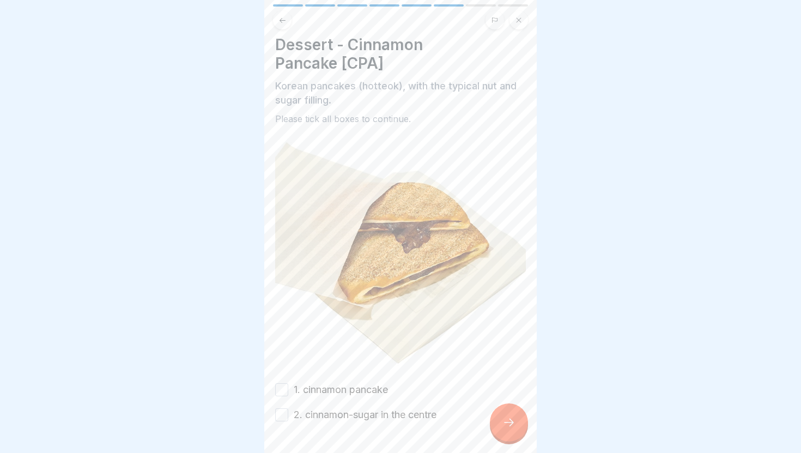
scroll to position [24, 0]
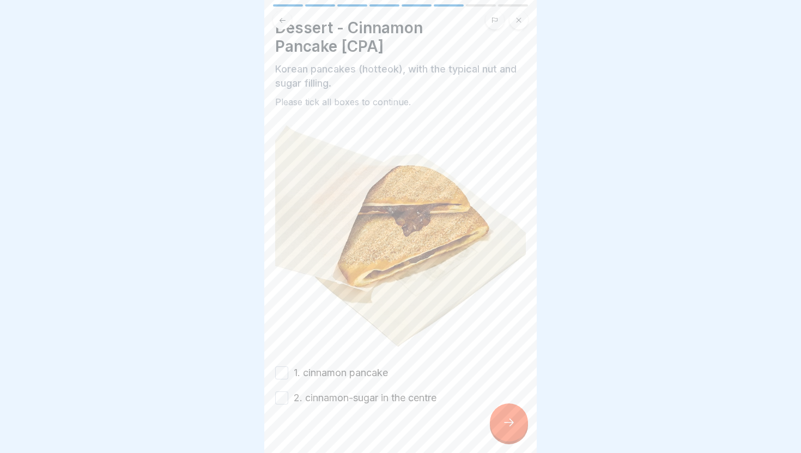
click at [283, 17] on icon at bounding box center [282, 20] width 8 height 8
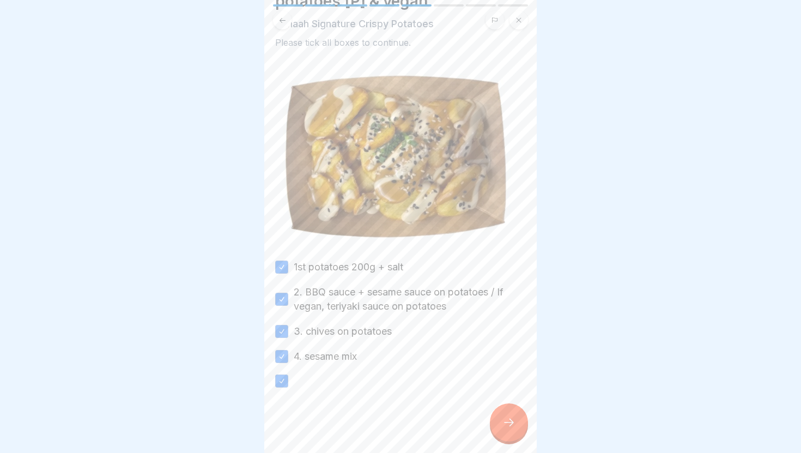
scroll to position [0, 0]
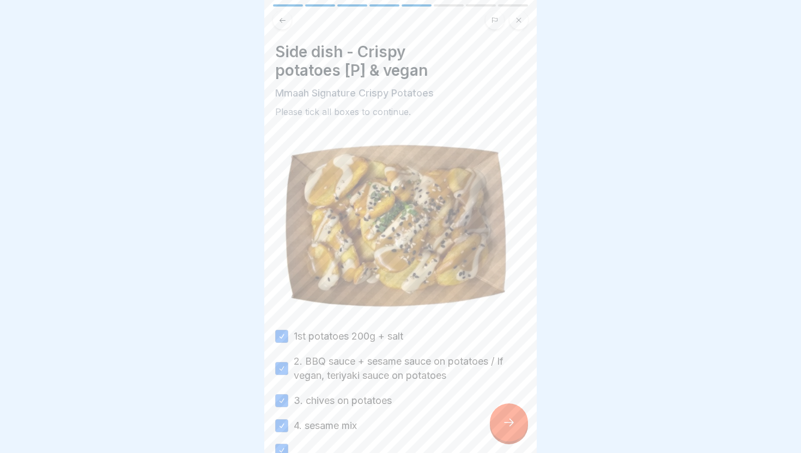
click at [278, 17] on icon at bounding box center [282, 20] width 8 height 8
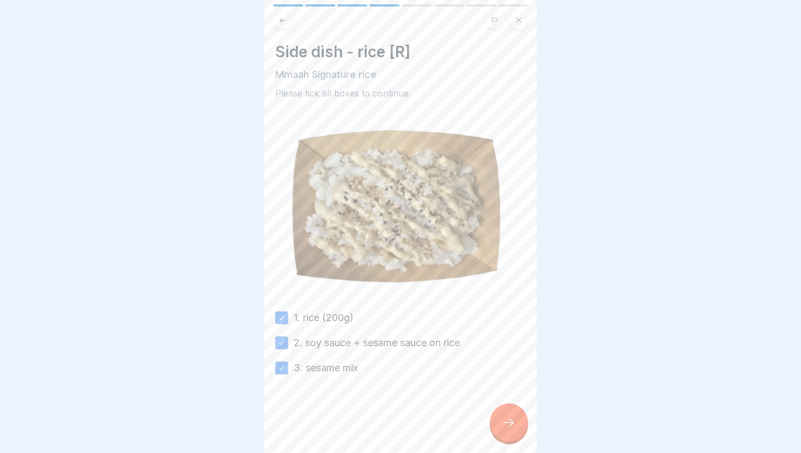
click at [278, 17] on icon at bounding box center [282, 20] width 8 height 8
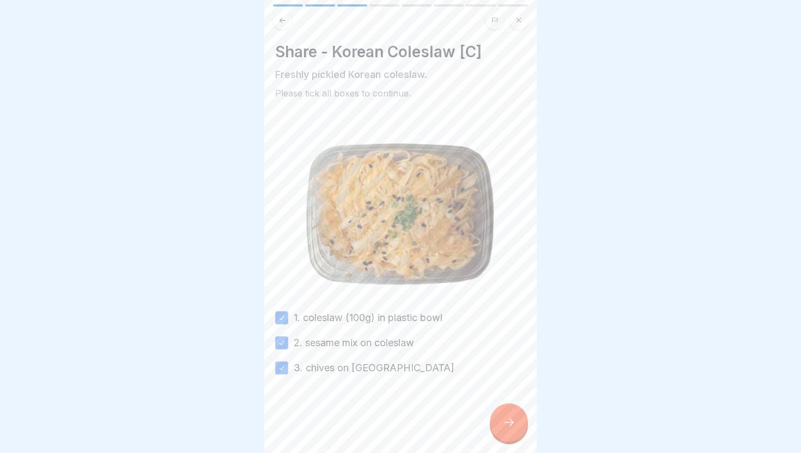
click at [280, 18] on icon at bounding box center [282, 20] width 8 height 8
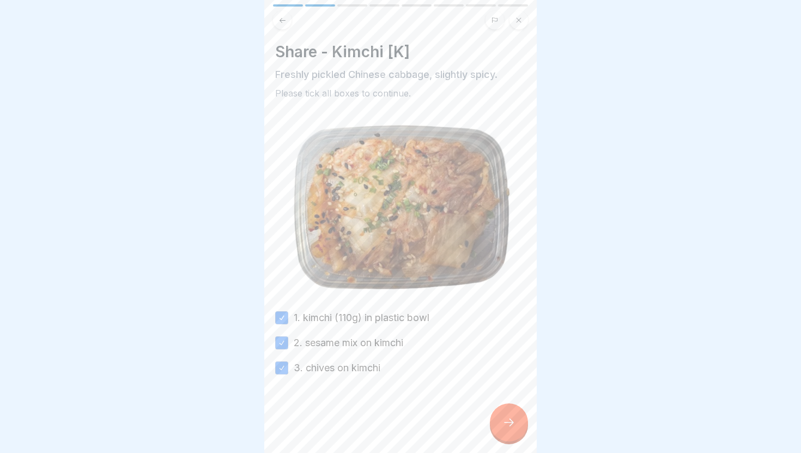
click at [504, 422] on icon at bounding box center [508, 422] width 13 height 13
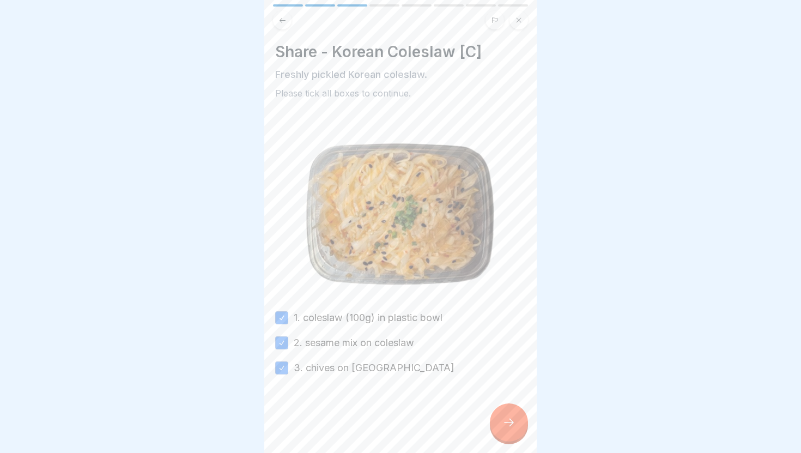
click at [504, 422] on icon at bounding box center [508, 422] width 13 height 13
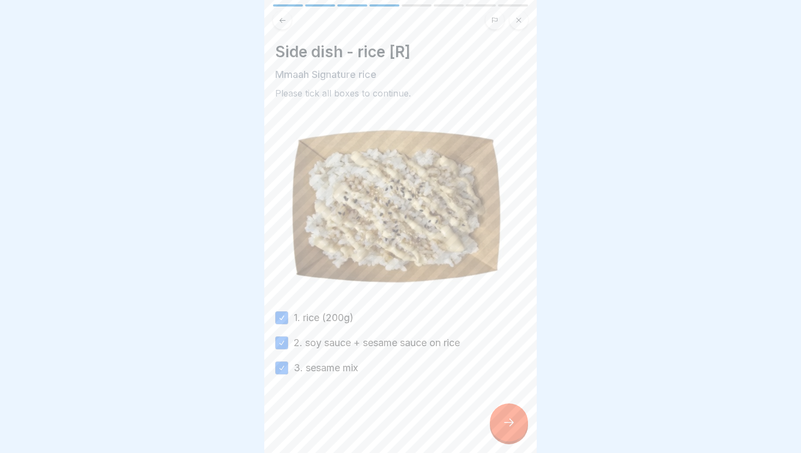
click at [504, 422] on icon at bounding box center [508, 422] width 13 height 13
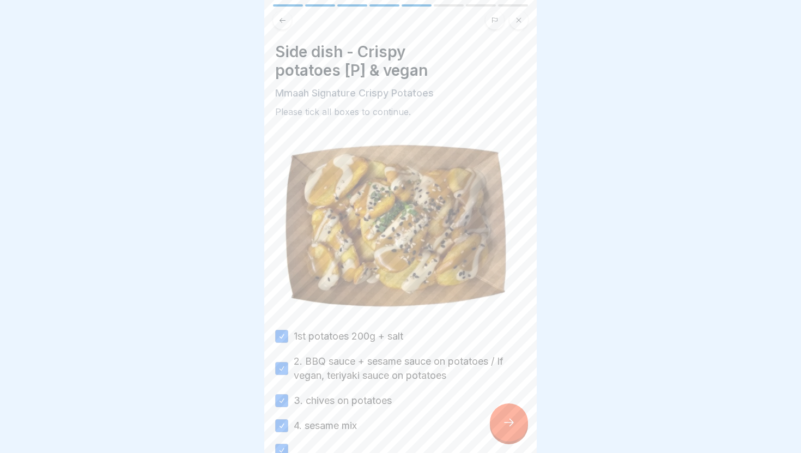
click at [504, 422] on icon at bounding box center [508, 422] width 13 height 13
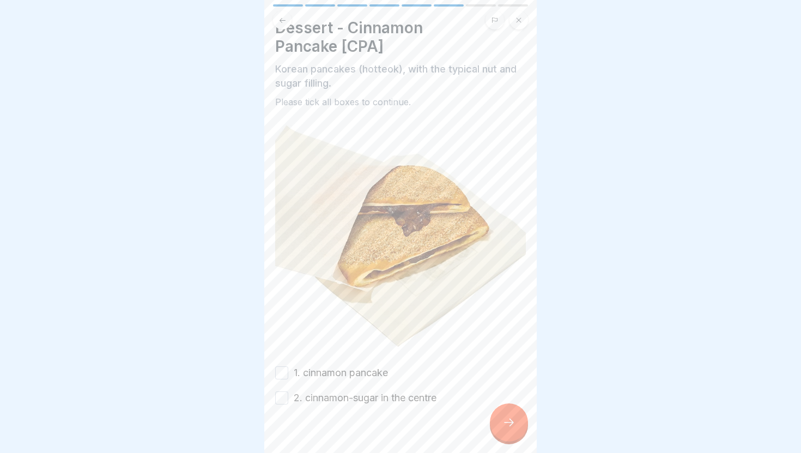
click at [332, 369] on label "1. cinnamon pancake" at bounding box center [341, 373] width 94 height 14
click at [288, 369] on button "1. cinnamon pancake" at bounding box center [281, 372] width 13 height 13
click at [331, 400] on label "2. cinnamon-sugar in the centre" at bounding box center [365, 398] width 143 height 14
click at [288, 400] on button "2. cinnamon-sugar in the centre" at bounding box center [281, 397] width 13 height 13
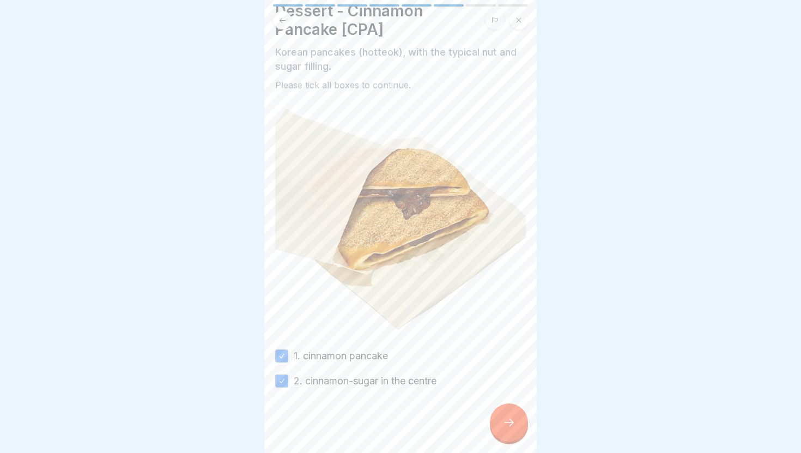
click at [510, 421] on icon at bounding box center [508, 422] width 13 height 13
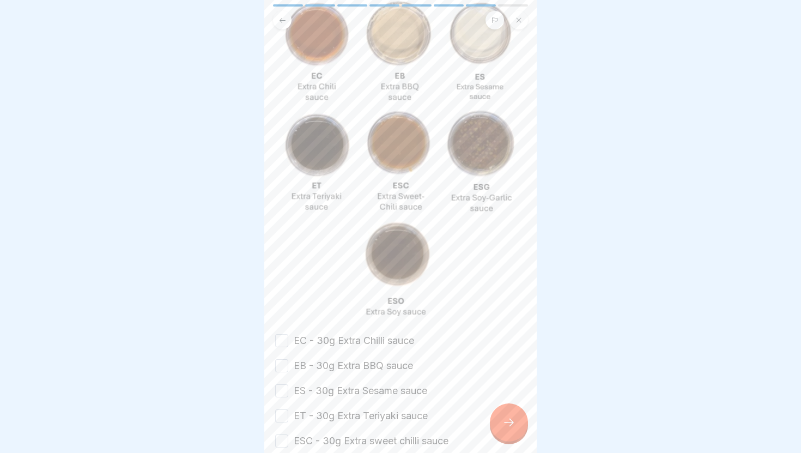
scroll to position [199, 0]
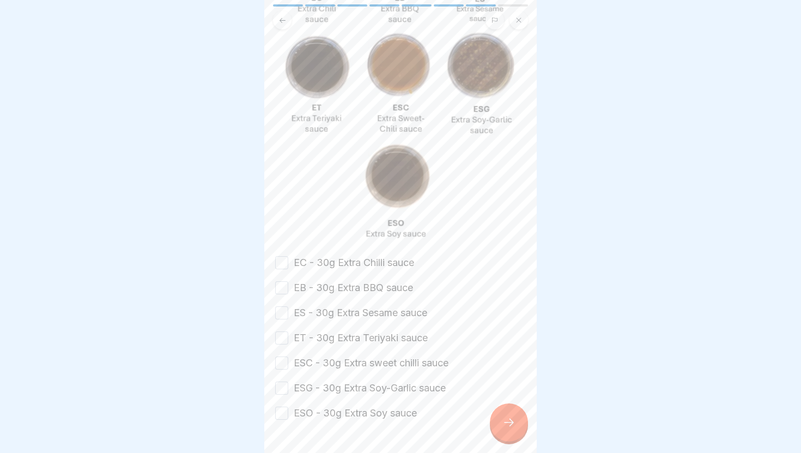
click at [392, 267] on label "EC - 30g Extra Chilli sauce" at bounding box center [354, 263] width 120 height 14
click at [288, 267] on button "EC - 30g Extra Chilli sauce" at bounding box center [281, 262] width 13 height 13
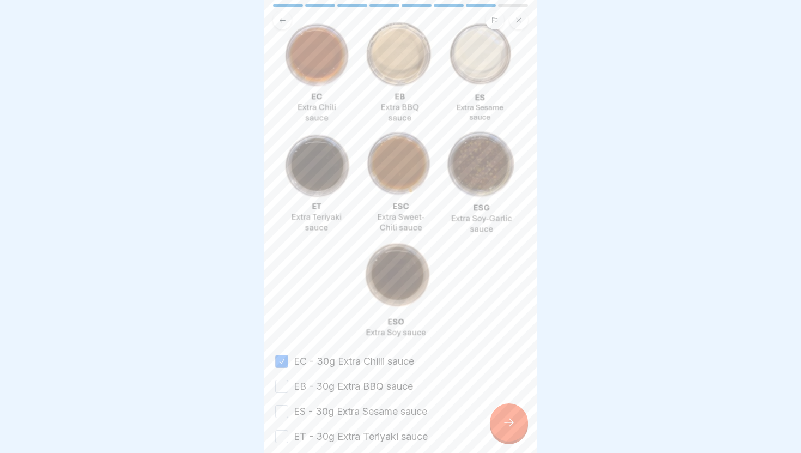
scroll to position [106, 0]
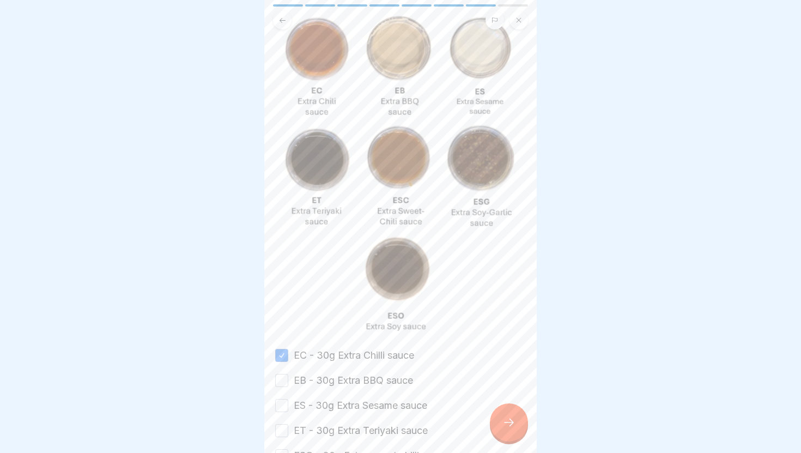
click at [375, 383] on label "EB - 30g Extra BBQ sauce" at bounding box center [353, 380] width 119 height 14
click at [288, 383] on button "EB - 30g Extra BBQ sauce" at bounding box center [281, 380] width 13 height 13
click at [370, 409] on label "ES - 30g Extra Sesame sauce" at bounding box center [361, 405] width 134 height 14
click at [288, 409] on button "ES - 30g Extra Sesame sauce" at bounding box center [281, 405] width 13 height 13
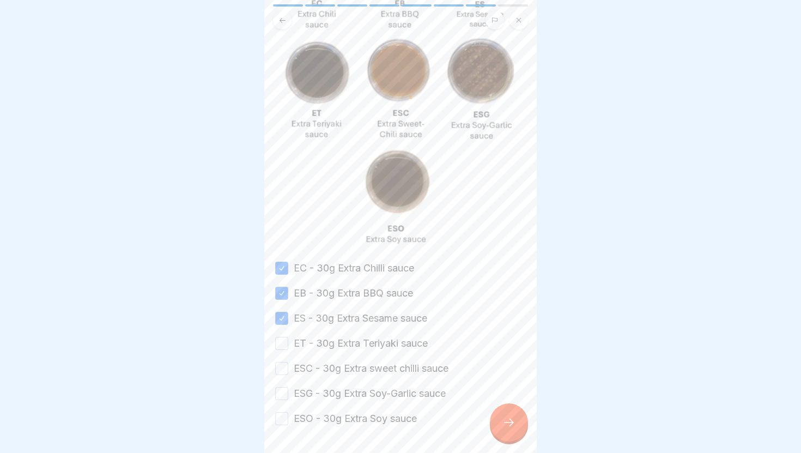
scroll to position [203, 0]
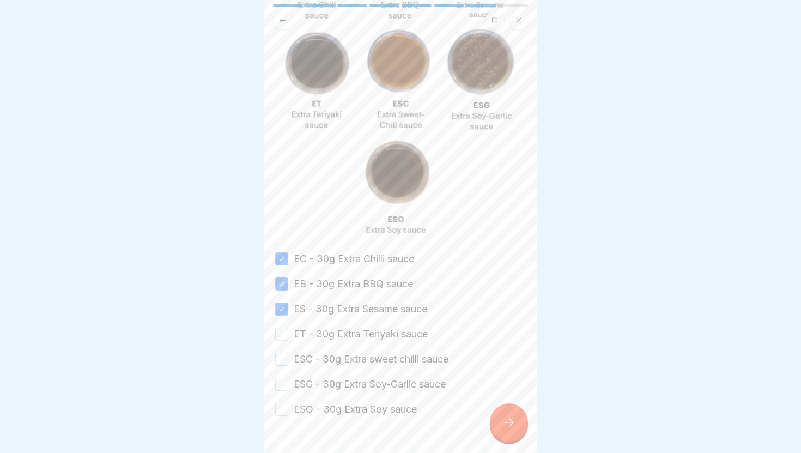
click at [358, 341] on div "EC - 30g Extra Chilli sauce EB - 30g Extra BBQ sauce ES - 30g Extra Sesame sauc…" at bounding box center [400, 334] width 251 height 165
click at [356, 336] on label "ET - 30g Extra Teriyaki sauce" at bounding box center [361, 334] width 134 height 14
click at [288, 336] on button "ET - 30g Extra Teriyaki sauce" at bounding box center [281, 334] width 13 height 13
click at [360, 359] on label "ESC - 30g Extra sweet chilli sauce" at bounding box center [371, 359] width 155 height 14
click at [288, 359] on button "ESC - 30g Extra sweet chilli sauce" at bounding box center [281, 359] width 13 height 13
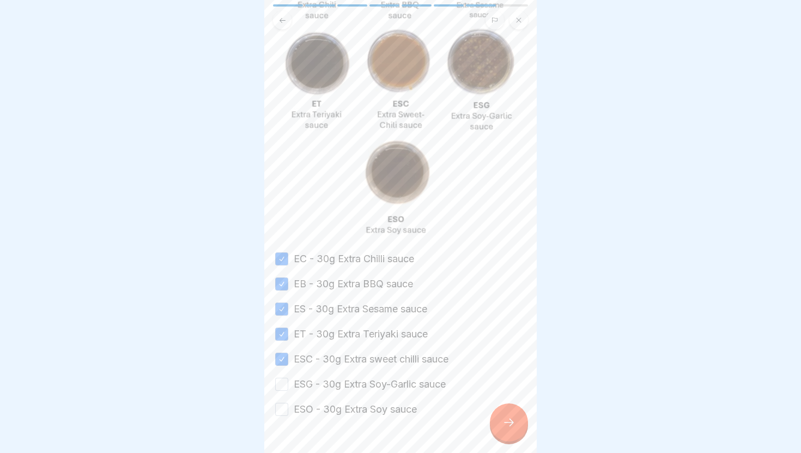
click at [356, 384] on label "ESG - 30g Extra Soy-Garlic sauce" at bounding box center [370, 384] width 152 height 14
click at [288, 384] on button "ESG - 30g Extra Soy-Garlic sauce" at bounding box center [281, 384] width 13 height 13
click at [350, 410] on label "ESO - 30g Extra Soy sauce" at bounding box center [355, 409] width 123 height 14
click at [288, 410] on button "ESO - 30g Extra Soy sauce" at bounding box center [281, 409] width 13 height 13
click at [500, 423] on div at bounding box center [509, 422] width 38 height 38
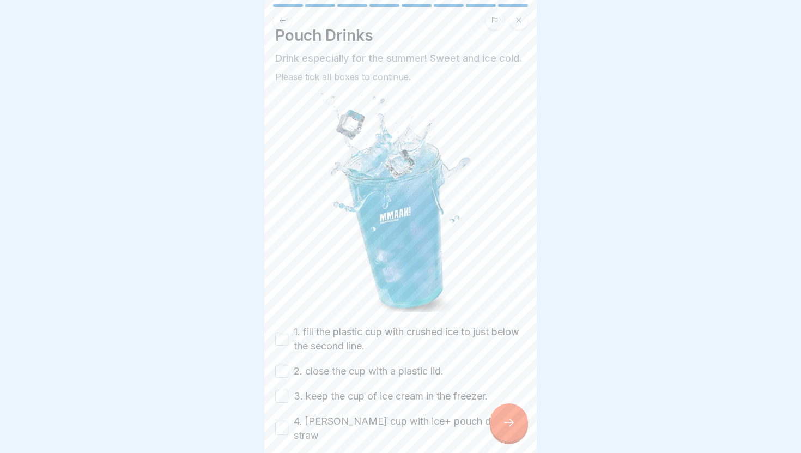
scroll to position [0, 0]
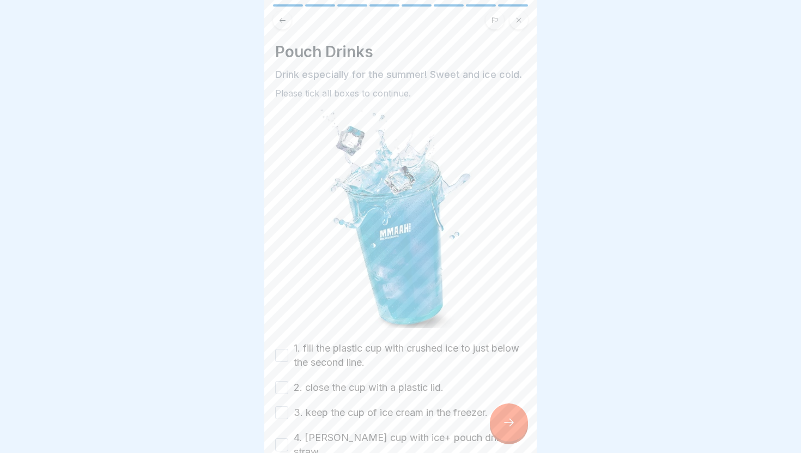
click at [282, 31] on div "Pouch Drinks Drink especially for the summer! Sweet and ice cold. Please tick a…" at bounding box center [400, 226] width 272 height 453
click at [281, 22] on icon at bounding box center [283, 19] width 6 height 5
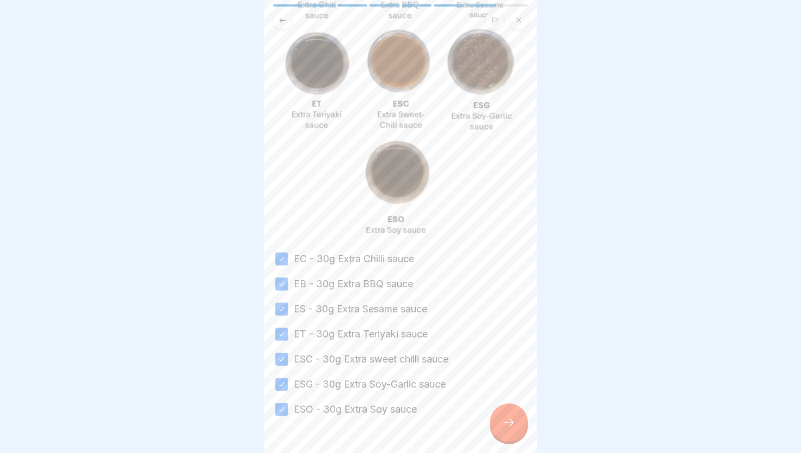
click at [486, 413] on div "EC - 30g Extra Chilli sauce EB - 30g Extra BBQ sauce ES - 30g Extra Sesame sauc…" at bounding box center [400, 334] width 251 height 165
click at [507, 416] on icon at bounding box center [508, 422] width 13 height 13
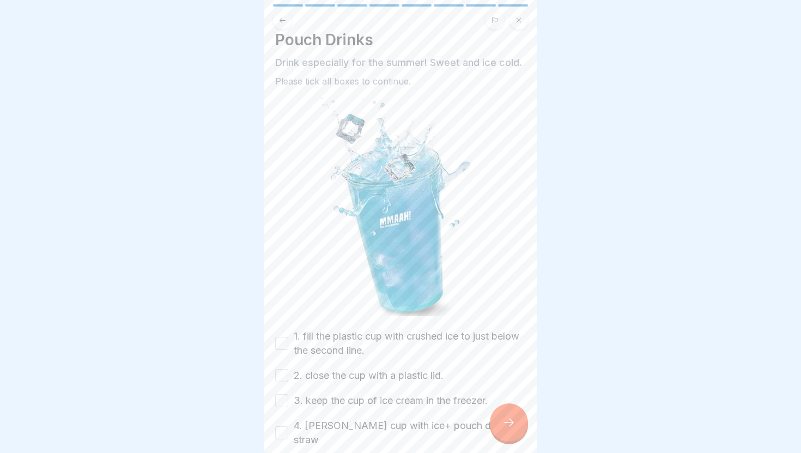
scroll to position [7, 0]
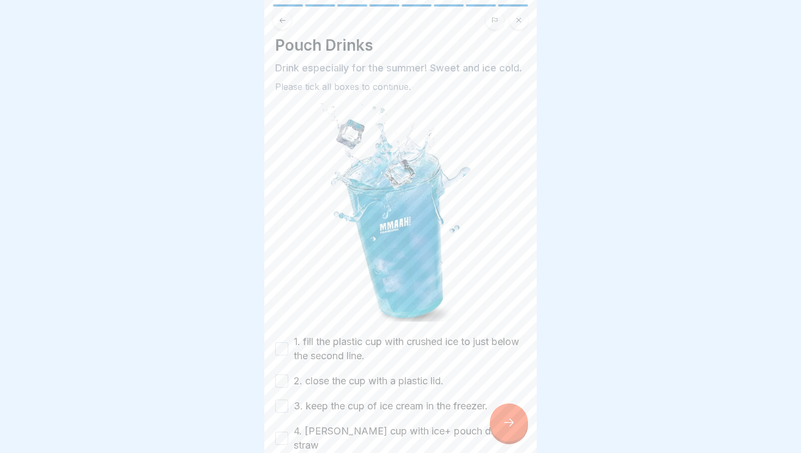
click at [341, 347] on label "1. fill the plastic cup with crushed ice to just below the second line." at bounding box center [410, 349] width 232 height 28
click at [288, 347] on button "1. fill the plastic cup with crushed ice to just below the second line." at bounding box center [281, 348] width 13 height 13
click at [361, 383] on label "2. close the cup with a plastic lid." at bounding box center [369, 381] width 150 height 14
click at [288, 383] on button "2. close the cup with a plastic lid." at bounding box center [281, 380] width 13 height 13
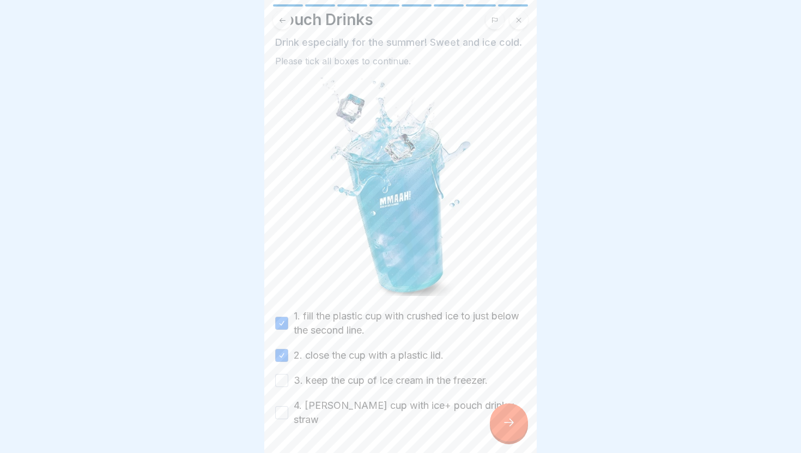
scroll to position [35, 0]
click at [372, 379] on label "3. keep the cup of ice cream in the freezer." at bounding box center [391, 377] width 194 height 14
click at [288, 379] on button "3. keep the cup of ice cream in the freezer." at bounding box center [281, 377] width 13 height 13
click at [366, 403] on label "4. sevier cup with ice+ pouch drink + straw" at bounding box center [410, 409] width 232 height 28
click at [288, 403] on button "4. sevier cup with ice+ pouch drink + straw" at bounding box center [281, 409] width 13 height 13
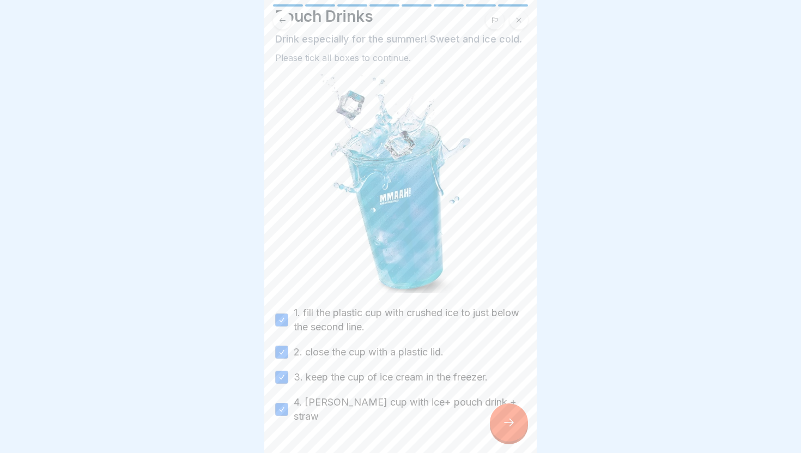
scroll to position [57, 0]
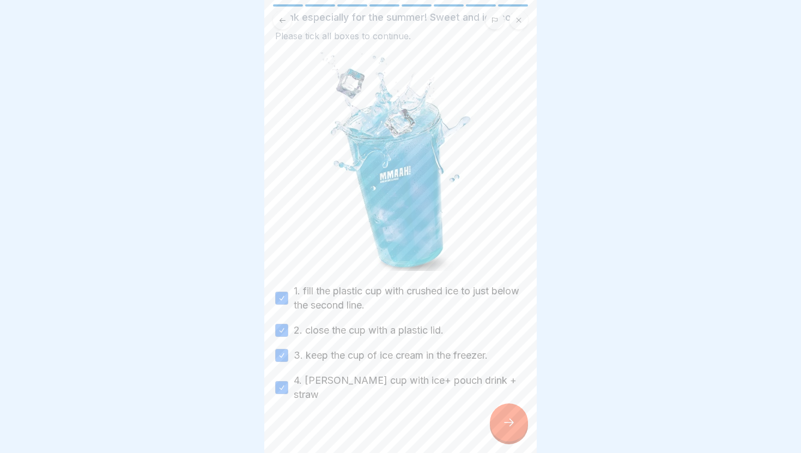
click at [508, 419] on icon at bounding box center [508, 422] width 13 height 13
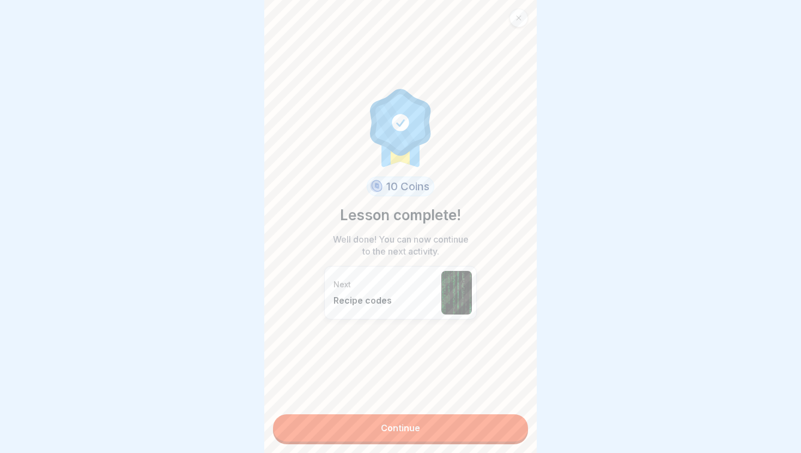
click at [474, 431] on link "Continue" at bounding box center [400, 427] width 255 height 27
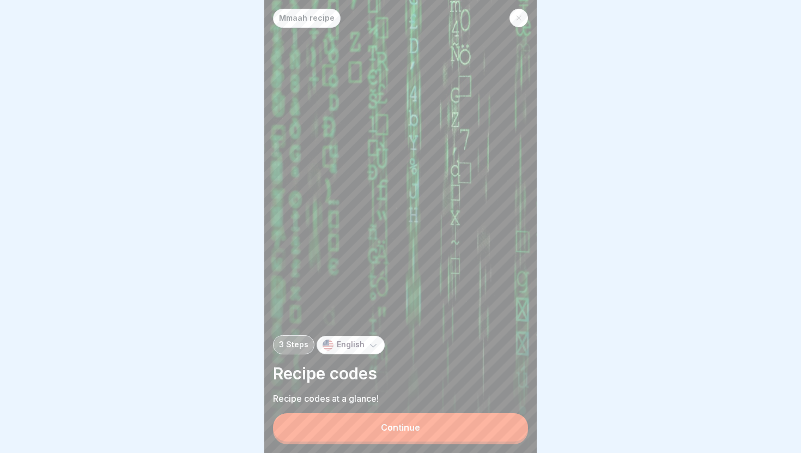
click at [474, 431] on button "Continue" at bounding box center [400, 427] width 255 height 28
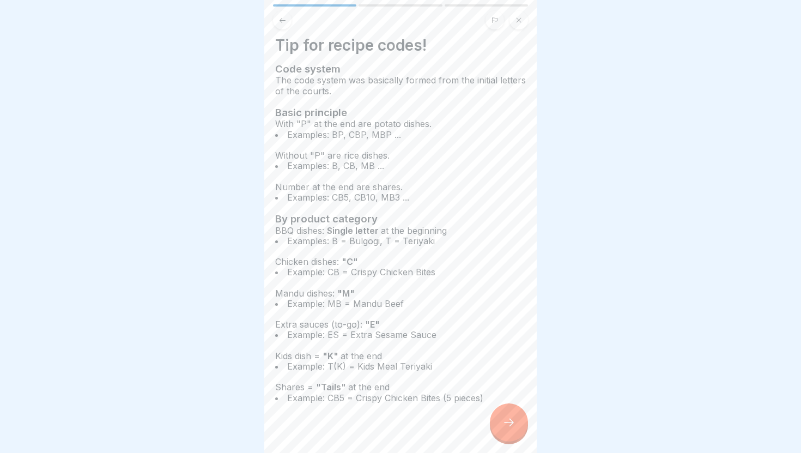
scroll to position [5, 0]
click at [496, 420] on div at bounding box center [509, 422] width 38 height 38
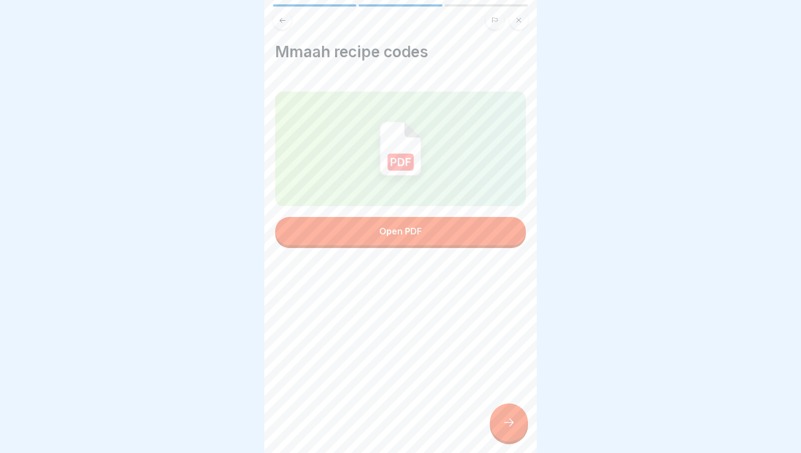
click at [505, 425] on icon at bounding box center [508, 422] width 13 height 13
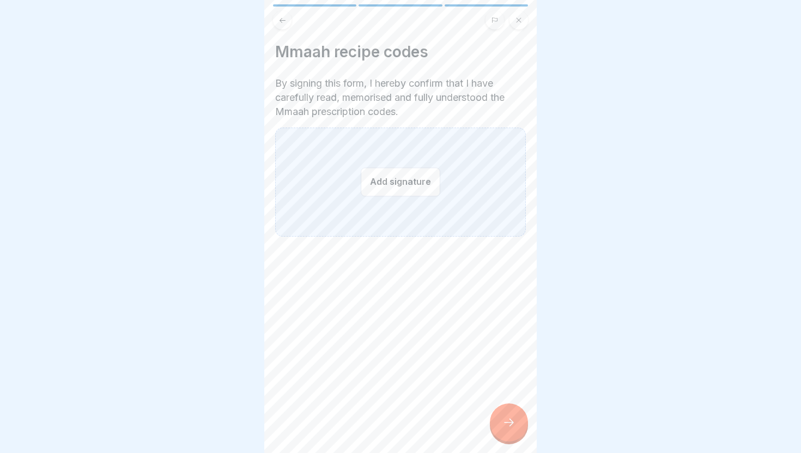
click at [399, 183] on button "Add signature" at bounding box center [401, 181] width 80 height 29
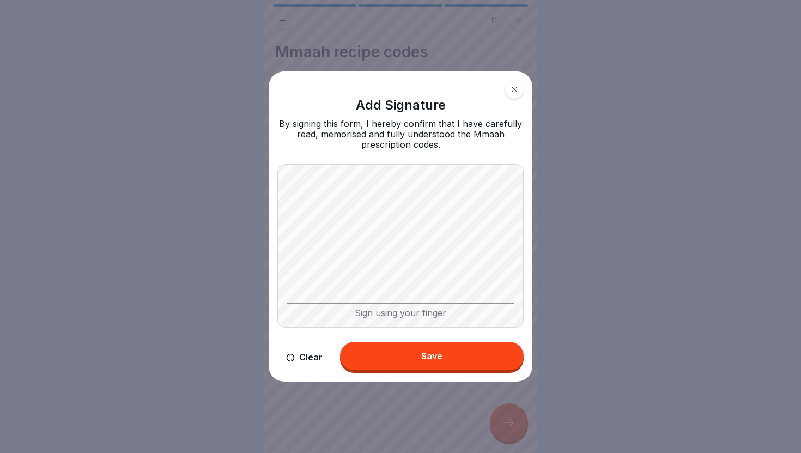
click at [306, 355] on button "Clear" at bounding box center [304, 357] width 54 height 31
click at [401, 347] on button "Save" at bounding box center [432, 356] width 184 height 28
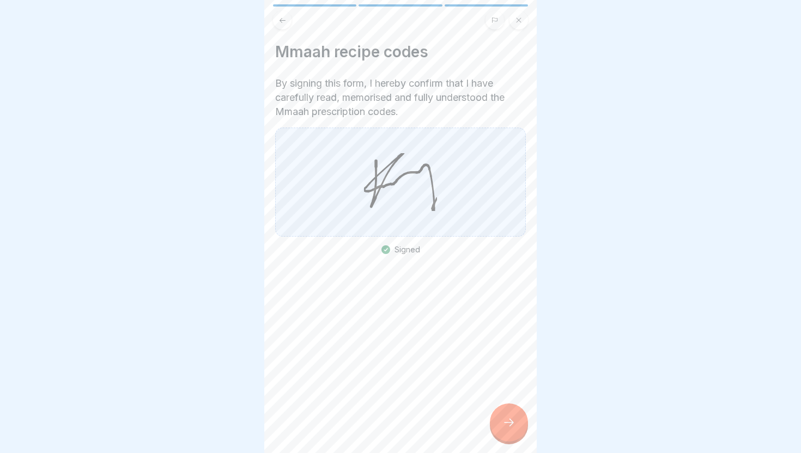
click at [512, 426] on icon at bounding box center [508, 422] width 13 height 13
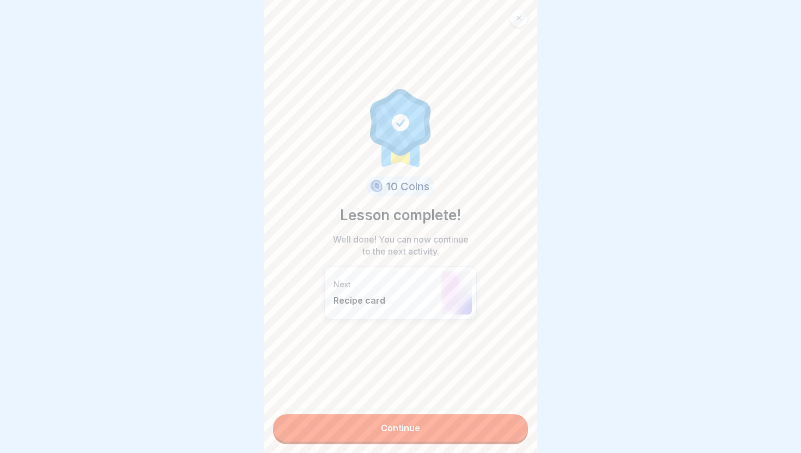
click at [428, 296] on p "Recipe card" at bounding box center [385, 300] width 102 height 11
click at [383, 426] on link "Continue" at bounding box center [400, 427] width 255 height 27
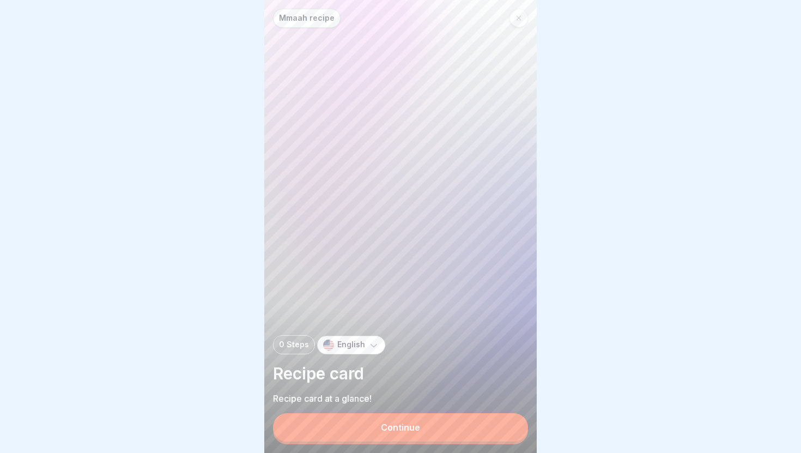
click at [383, 426] on div "Continue" at bounding box center [400, 427] width 39 height 10
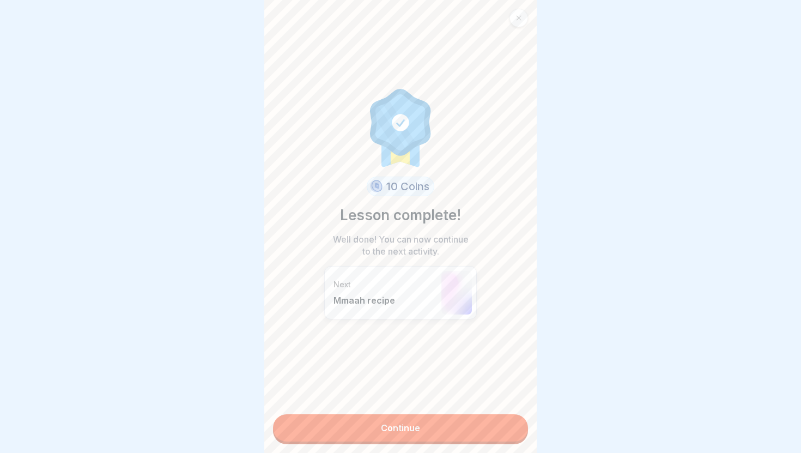
click at [383, 426] on link "Continue" at bounding box center [400, 427] width 255 height 27
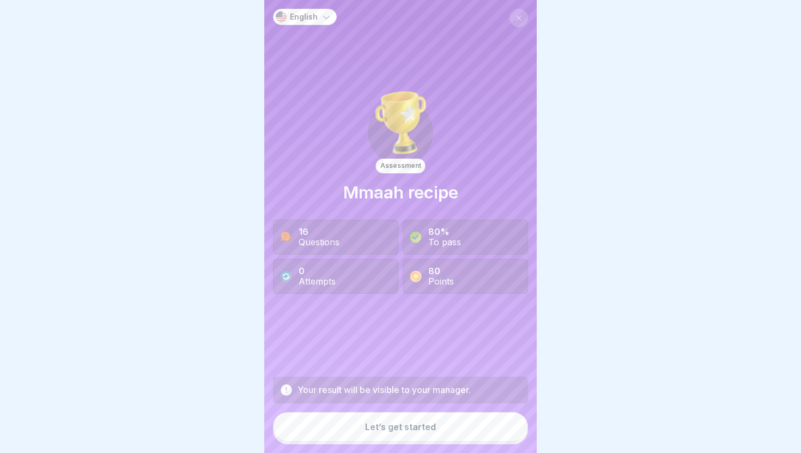
click at [377, 427] on div "Let’s get started" at bounding box center [400, 427] width 71 height 10
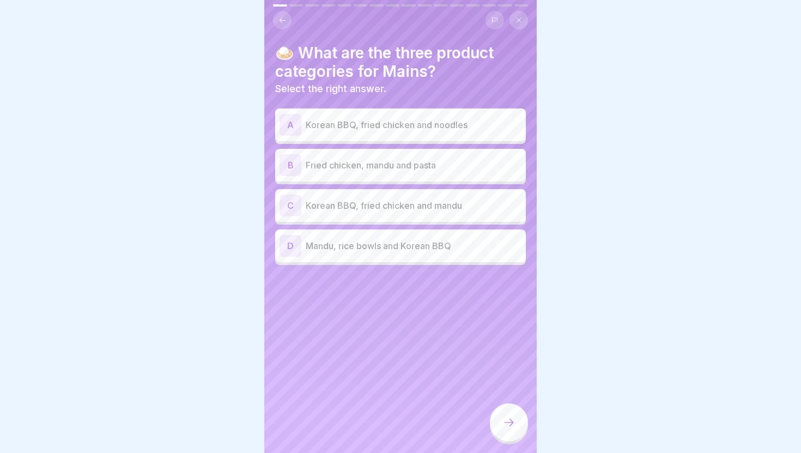
click at [377, 209] on p "Korean BBQ, fried chicken and mandu" at bounding box center [414, 205] width 216 height 13
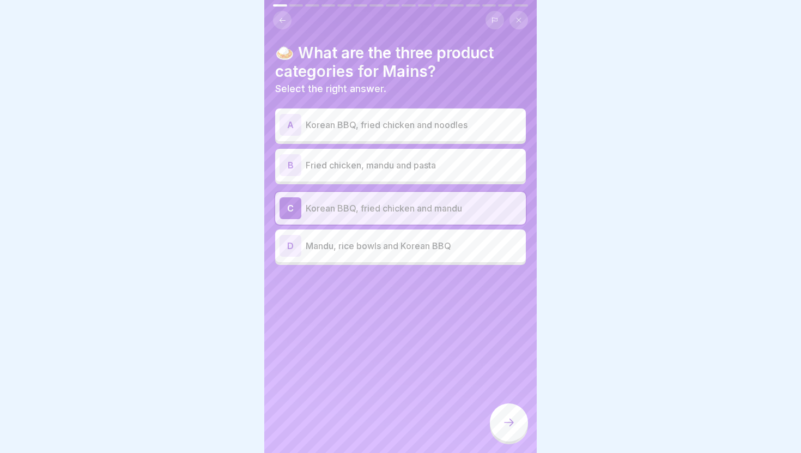
click at [507, 420] on icon at bounding box center [508, 422] width 13 height 13
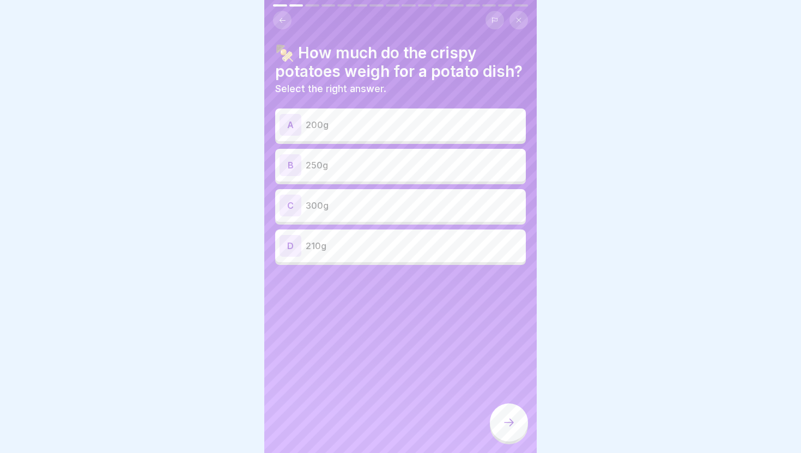
click at [356, 168] on p "250g" at bounding box center [414, 165] width 216 height 13
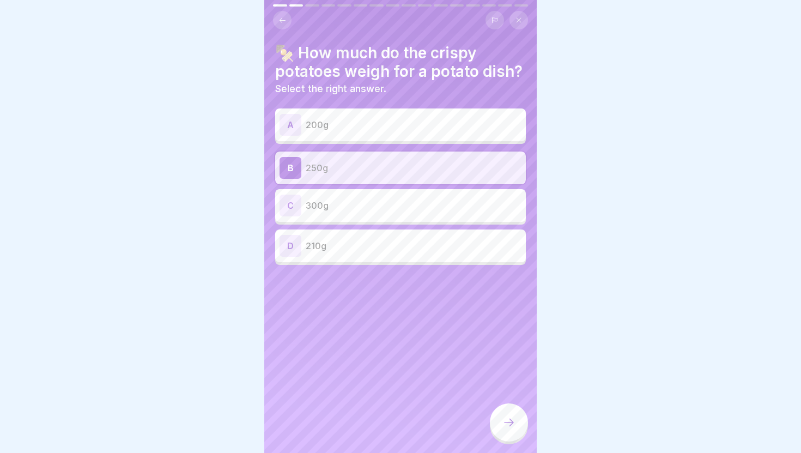
click at [510, 419] on icon at bounding box center [509, 423] width 10 height 8
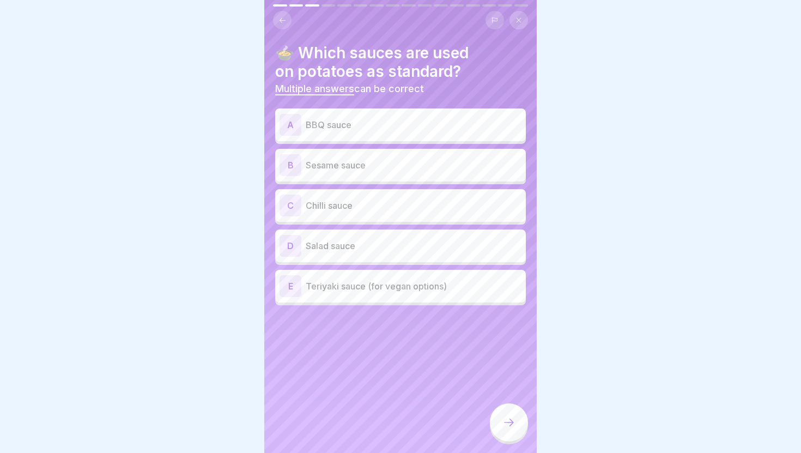
click at [397, 118] on p "BBQ sauce" at bounding box center [414, 124] width 216 height 13
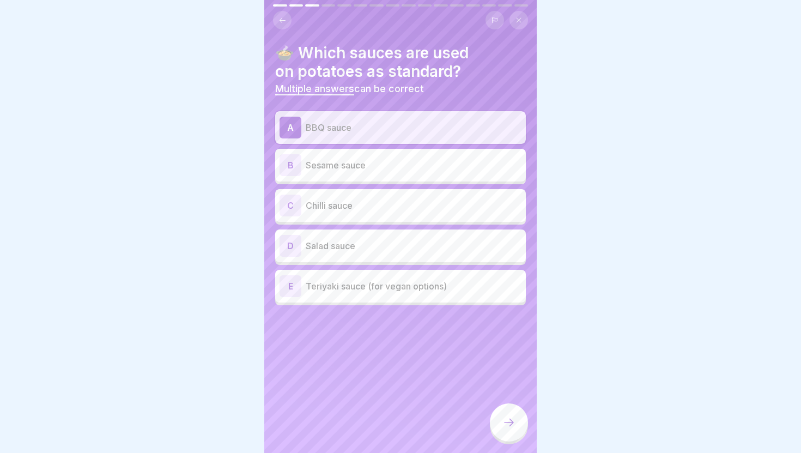
click at [383, 163] on p "Sesame sauce" at bounding box center [414, 165] width 216 height 13
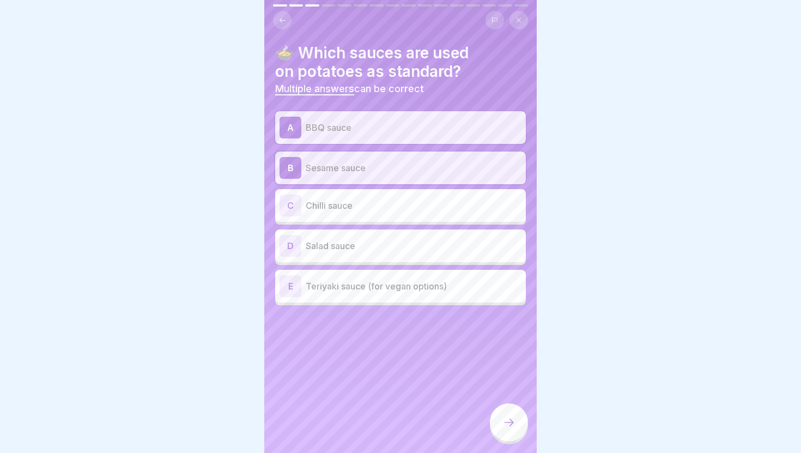
click at [508, 427] on icon at bounding box center [508, 422] width 13 height 13
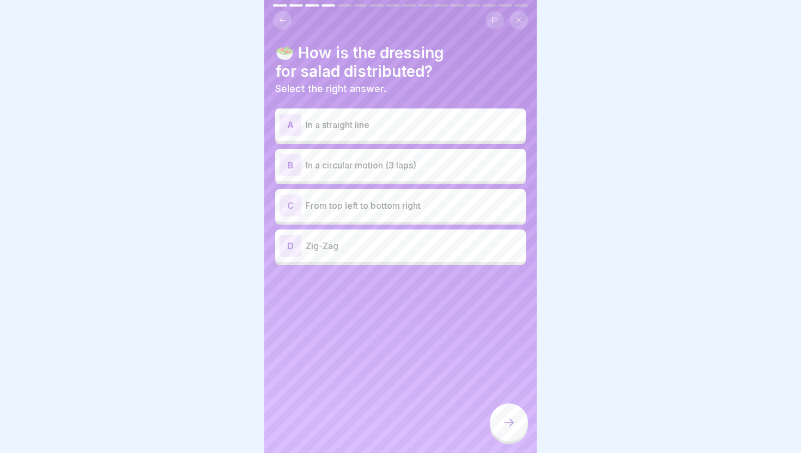
click at [427, 253] on div "D Zig-Zag" at bounding box center [401, 246] width 242 height 22
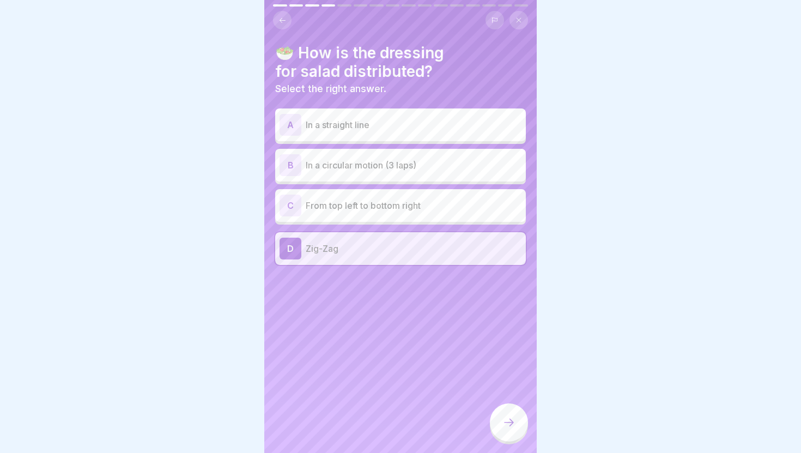
click at [431, 169] on p "In a circular motion (3 laps)" at bounding box center [414, 165] width 216 height 13
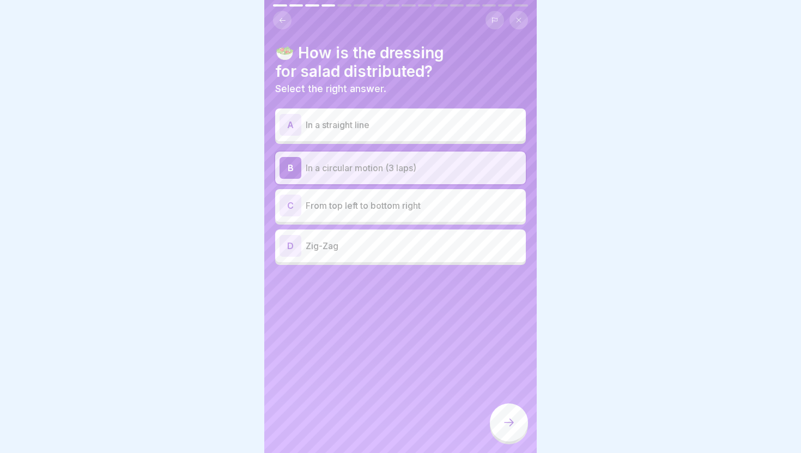
click at [510, 418] on icon at bounding box center [508, 422] width 13 height 13
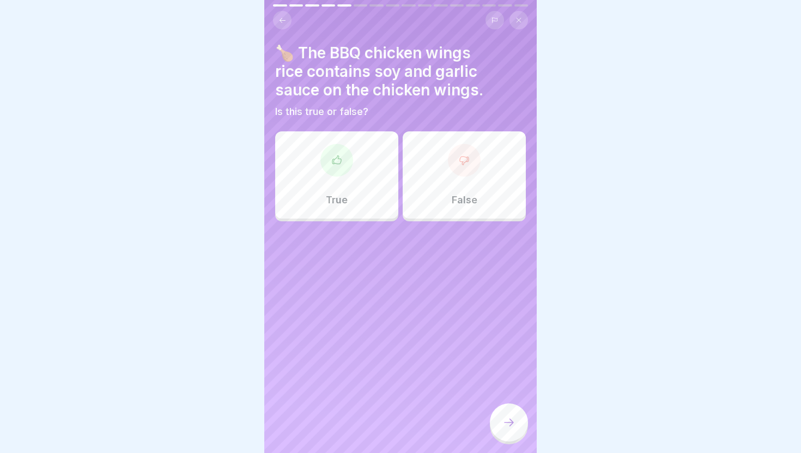
click at [343, 167] on div at bounding box center [336, 160] width 33 height 33
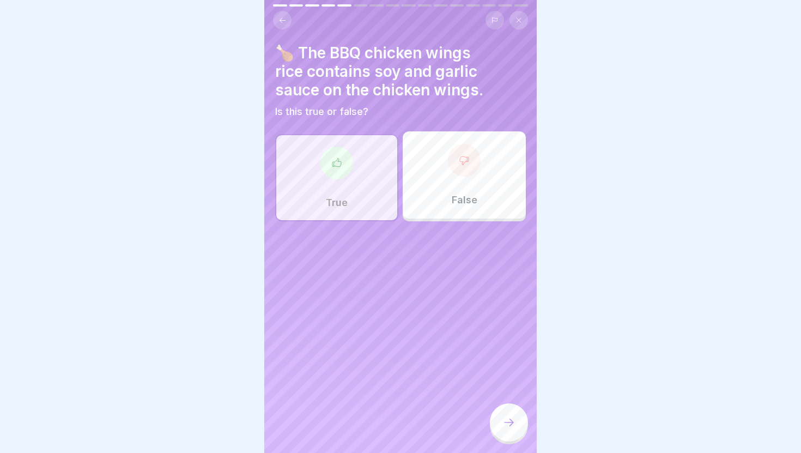
click at [508, 419] on icon at bounding box center [508, 422] width 13 height 13
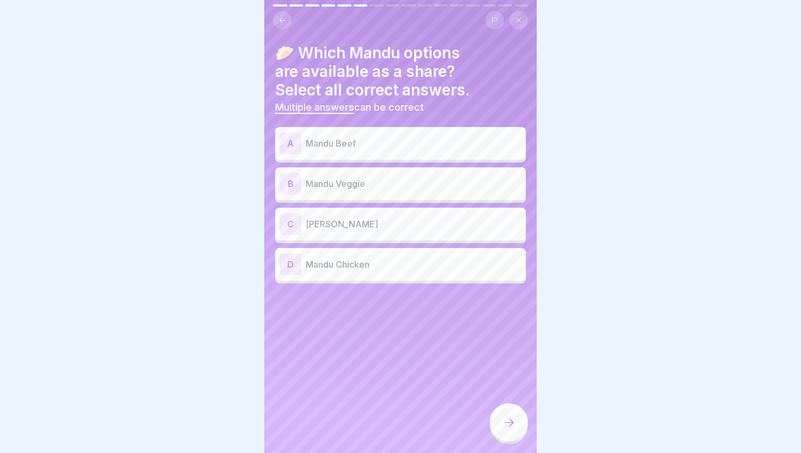
click at [381, 151] on div "A Mandu Beef" at bounding box center [401, 143] width 242 height 22
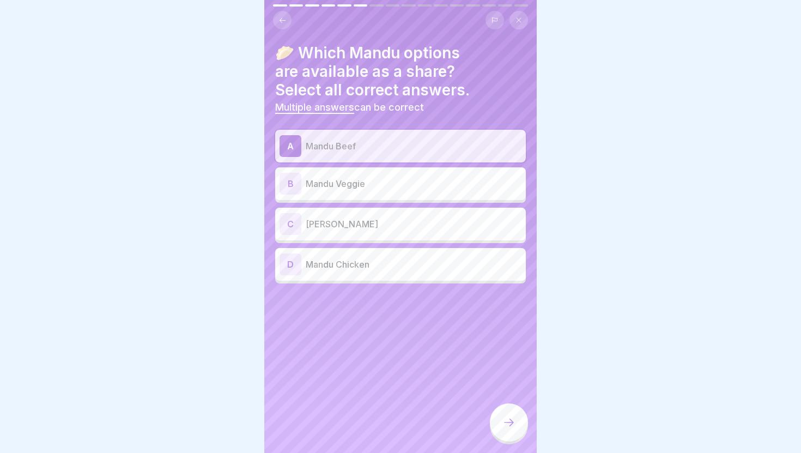
click at [384, 189] on p "Mandu Veggie" at bounding box center [414, 183] width 216 height 13
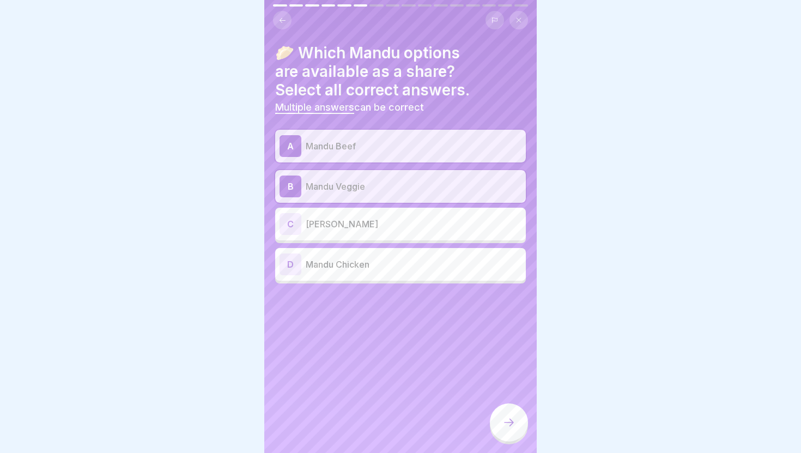
click at [507, 420] on icon at bounding box center [508, 422] width 13 height 13
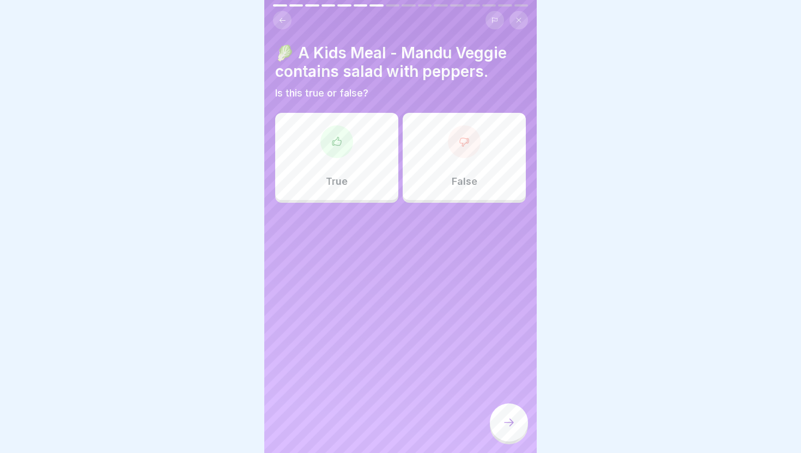
click at [430, 191] on div "False" at bounding box center [464, 156] width 123 height 87
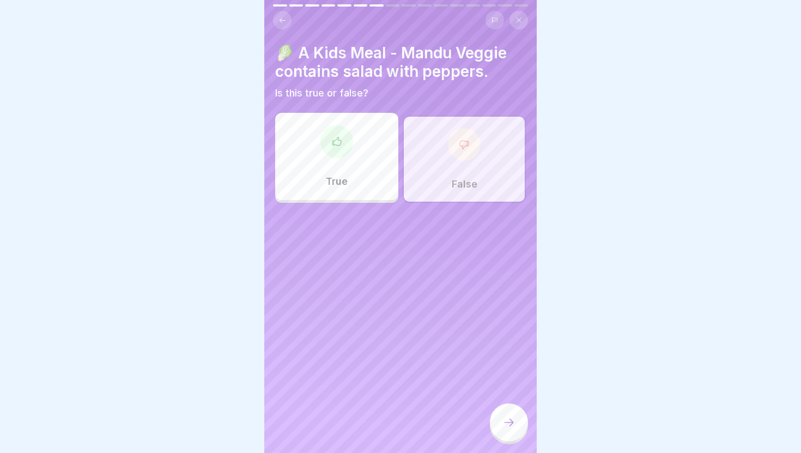
click at [502, 422] on icon at bounding box center [508, 422] width 13 height 13
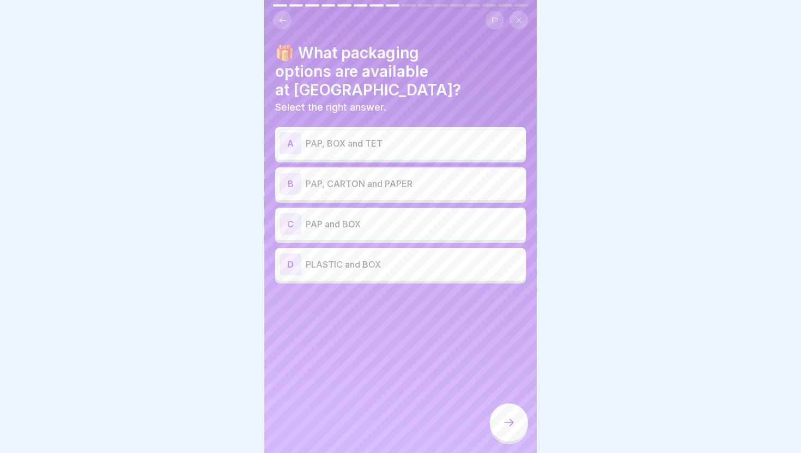
click at [361, 213] on div "C PAP and BOX" at bounding box center [401, 224] width 242 height 22
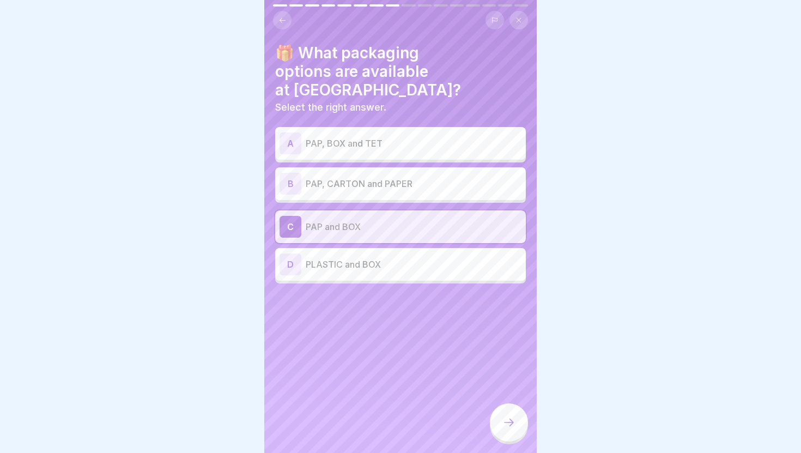
click at [511, 427] on icon at bounding box center [508, 422] width 13 height 13
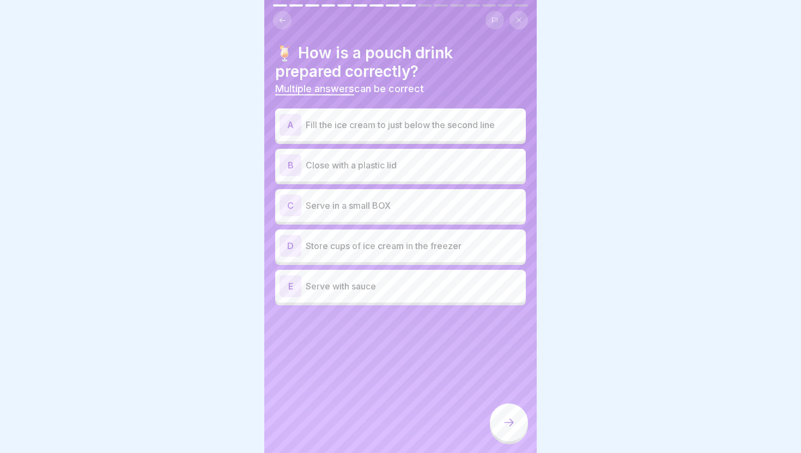
click at [353, 121] on p "Fill the ice cream to just below the second line" at bounding box center [414, 124] width 216 height 13
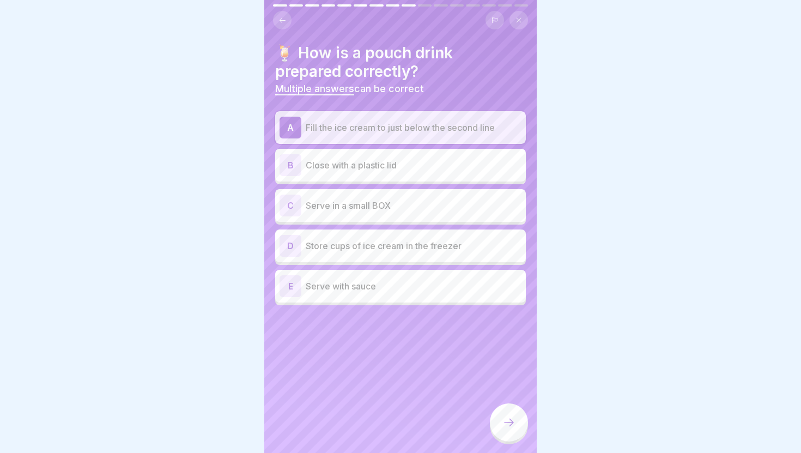
click at [356, 167] on p "Close with a plastic lid" at bounding box center [414, 165] width 216 height 13
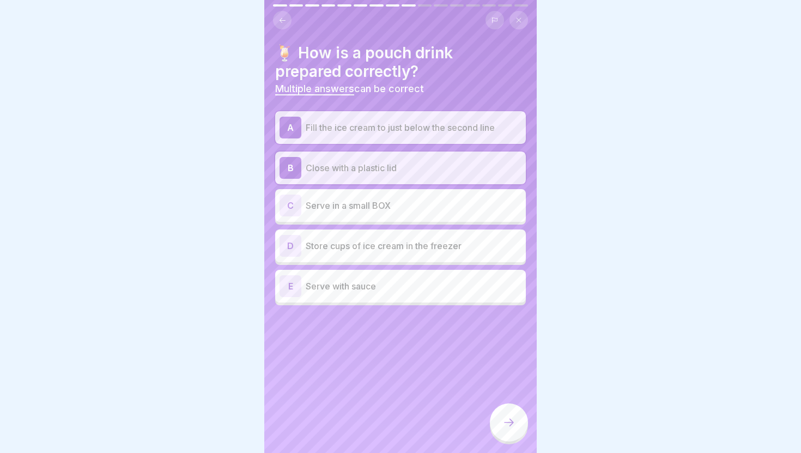
click at [355, 241] on p "Store cups of ice cream in the freezer" at bounding box center [414, 245] width 216 height 13
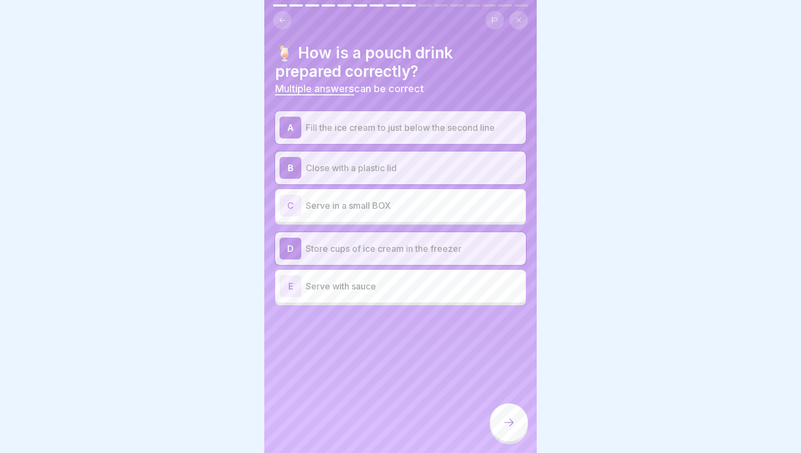
click at [507, 421] on icon at bounding box center [508, 422] width 13 height 13
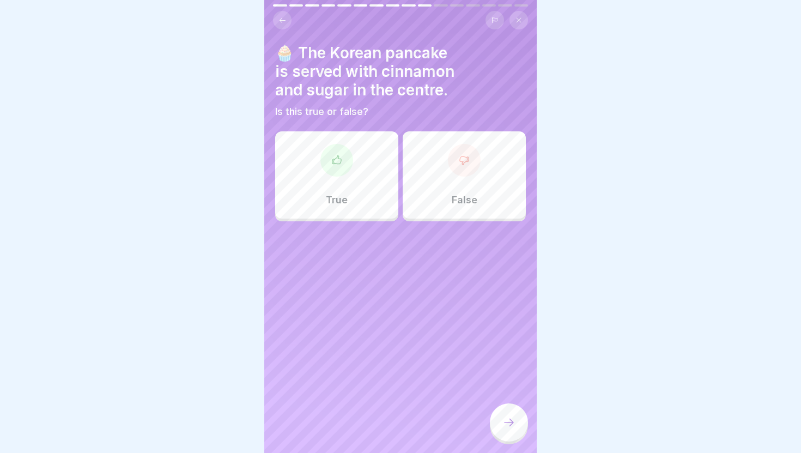
click at [356, 203] on div "True" at bounding box center [336, 174] width 123 height 87
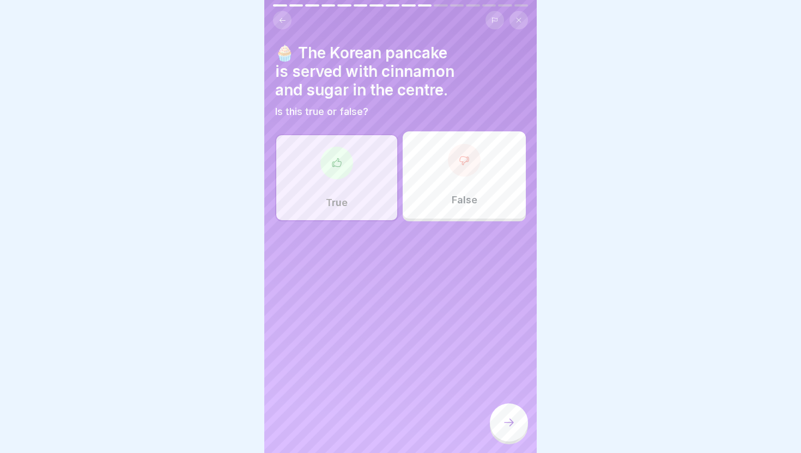
click at [502, 408] on div at bounding box center [509, 422] width 38 height 38
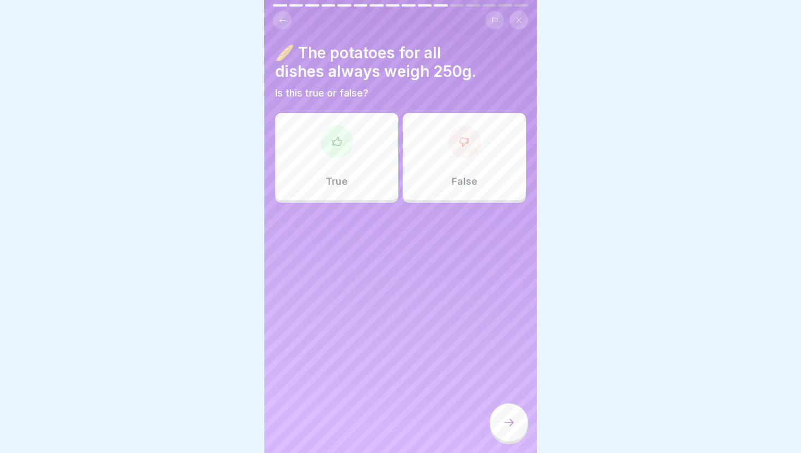
click at [347, 194] on div "True" at bounding box center [336, 156] width 123 height 87
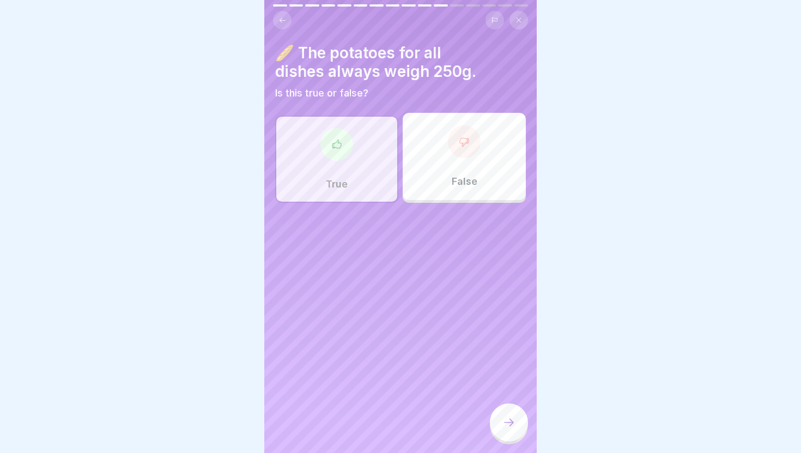
click at [511, 422] on icon at bounding box center [509, 423] width 10 height 8
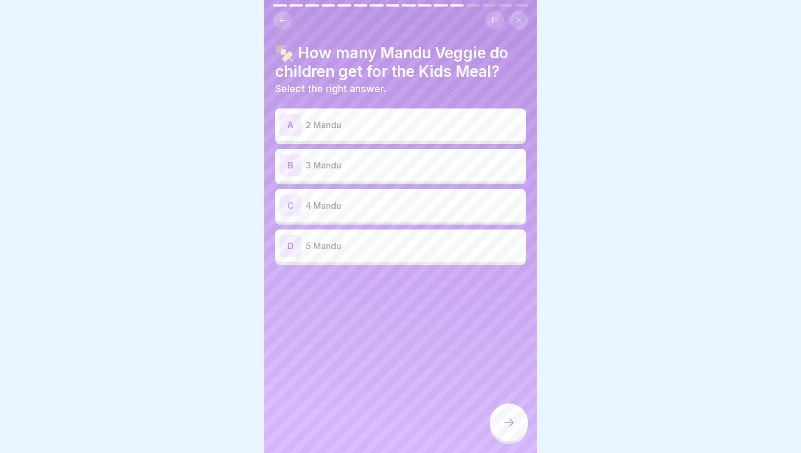
click at [332, 161] on p "3 Mandu" at bounding box center [414, 165] width 216 height 13
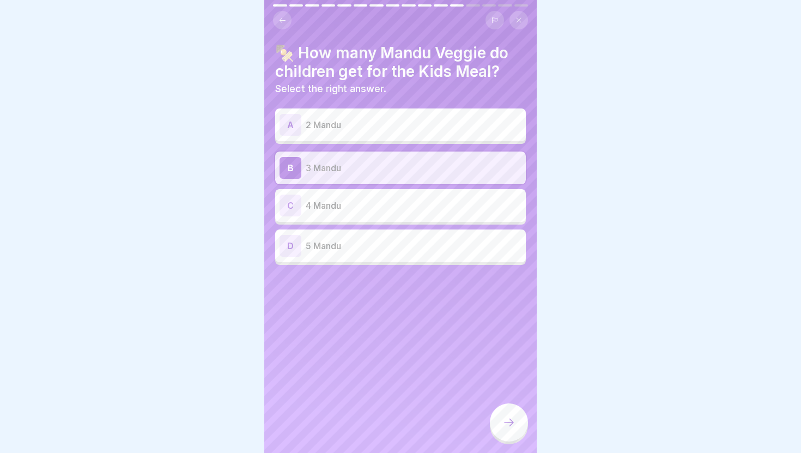
click at [508, 419] on icon at bounding box center [508, 422] width 13 height 13
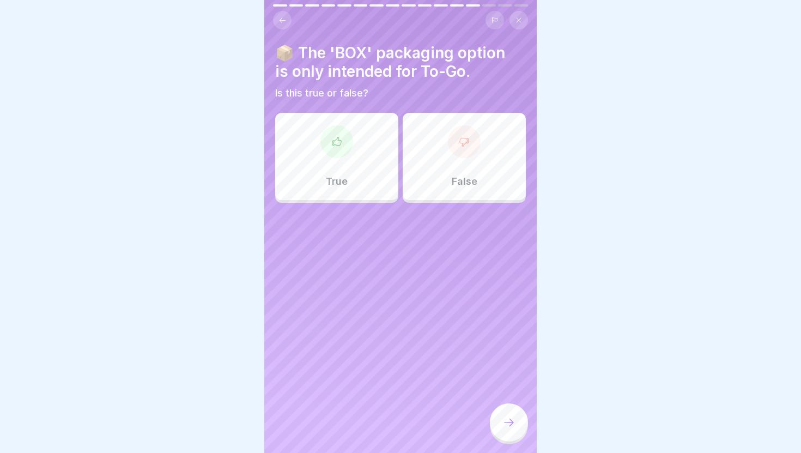
click at [360, 181] on div "True" at bounding box center [336, 156] width 123 height 87
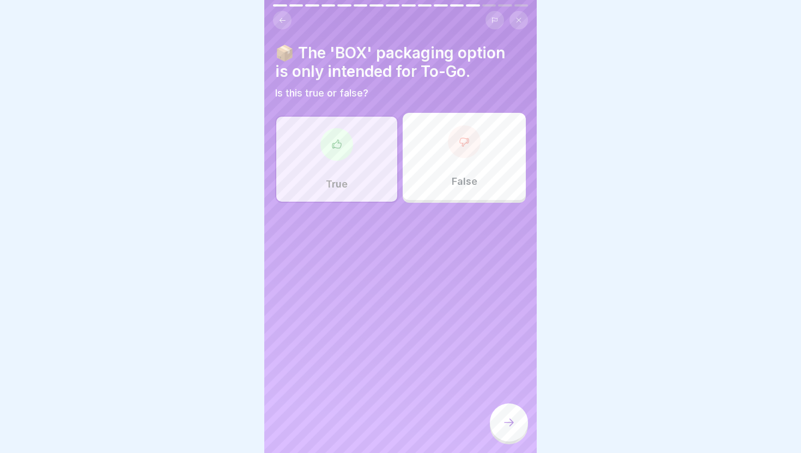
click at [520, 427] on div at bounding box center [509, 422] width 38 height 38
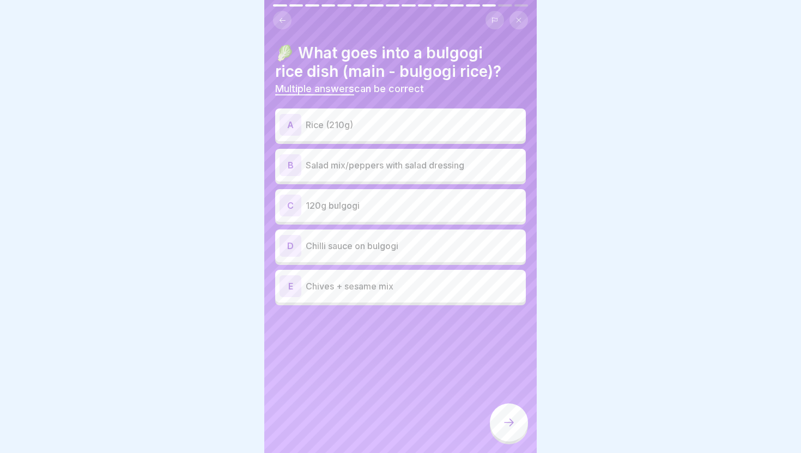
click at [389, 133] on div "A Rice (210g)" at bounding box center [401, 125] width 242 height 22
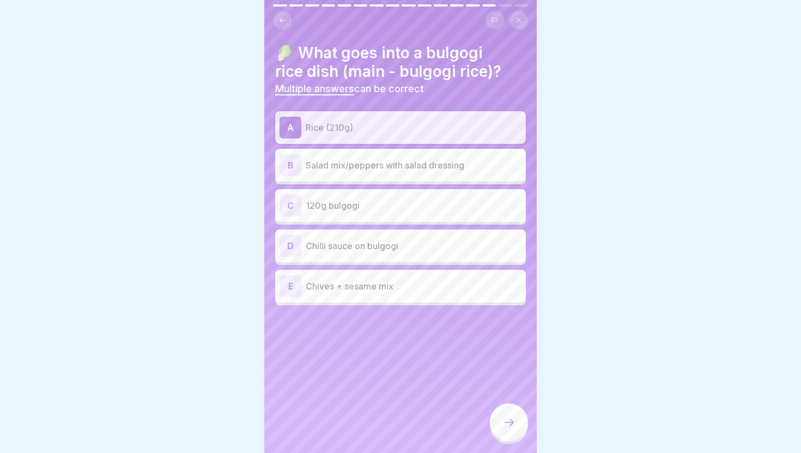
click at [399, 208] on p "120g bulgogi" at bounding box center [414, 205] width 216 height 13
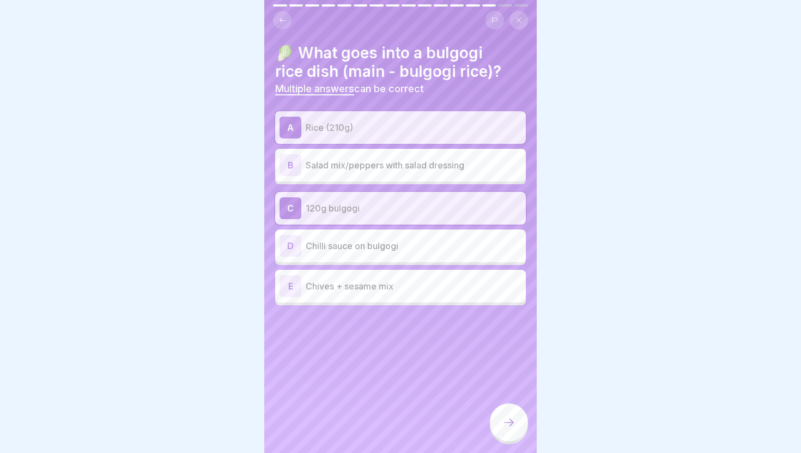
click at [405, 176] on div "B Salad mix/peppers with salad dressing" at bounding box center [400, 165] width 251 height 33
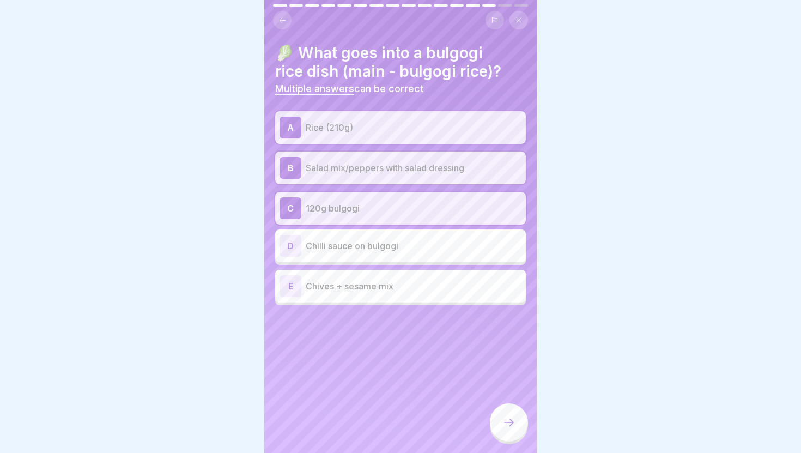
click at [386, 292] on p "Chives + sesame mix" at bounding box center [414, 286] width 216 height 13
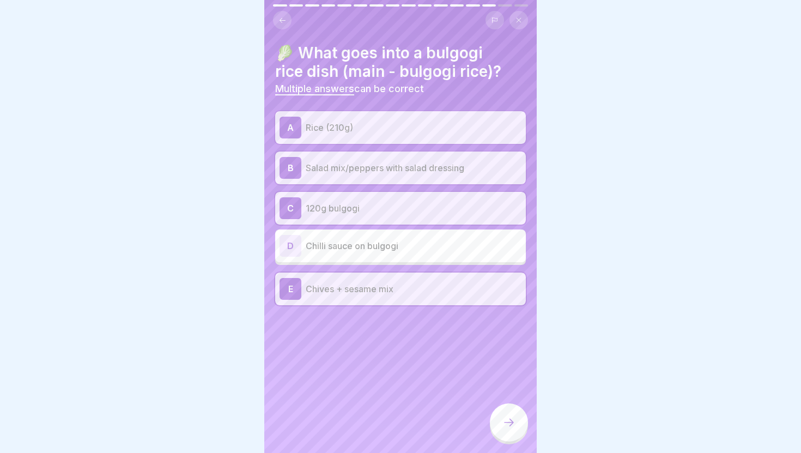
click at [508, 426] on icon at bounding box center [508, 422] width 13 height 13
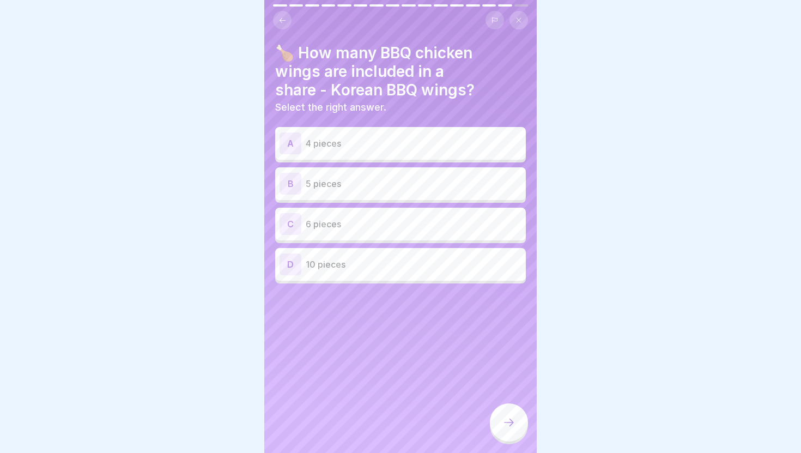
click at [375, 187] on p "5 pieces" at bounding box center [414, 183] width 216 height 13
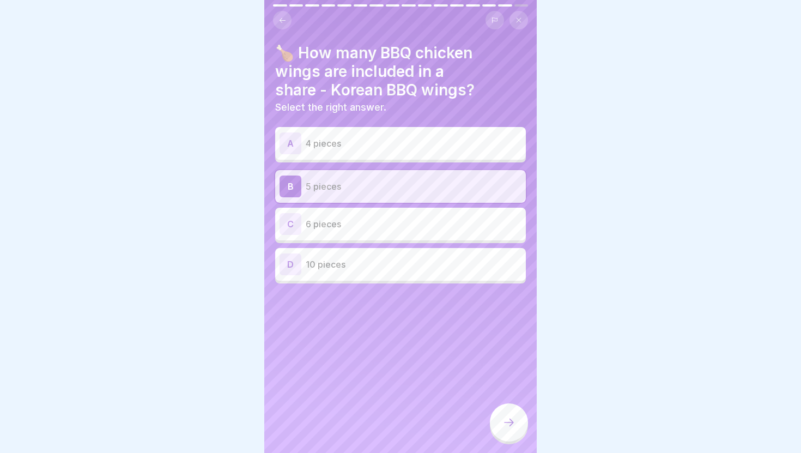
click at [380, 149] on p "4 pieces" at bounding box center [414, 143] width 216 height 13
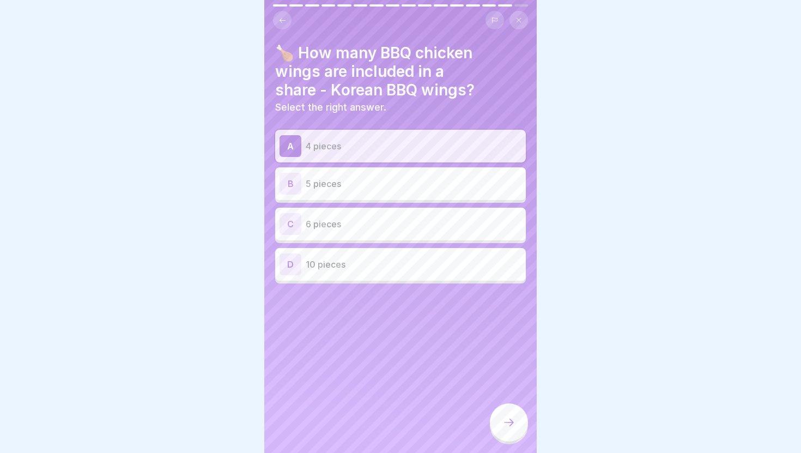
click at [516, 422] on div at bounding box center [509, 422] width 38 height 38
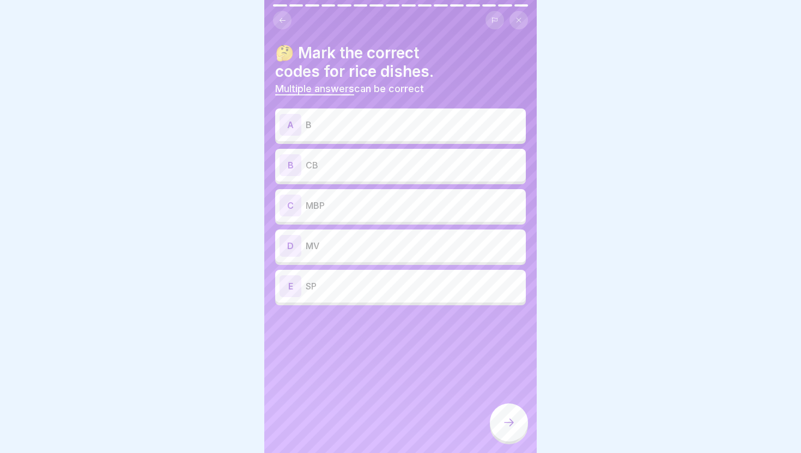
click at [391, 122] on p "B" at bounding box center [414, 124] width 216 height 13
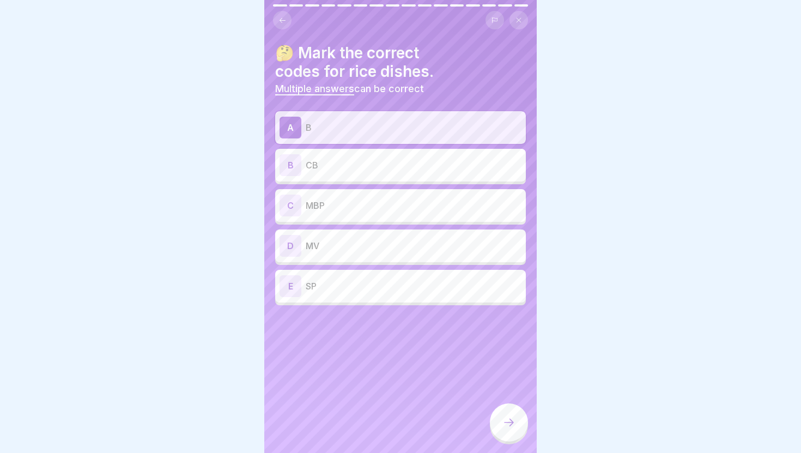
click at [390, 247] on p "MV" at bounding box center [414, 245] width 216 height 13
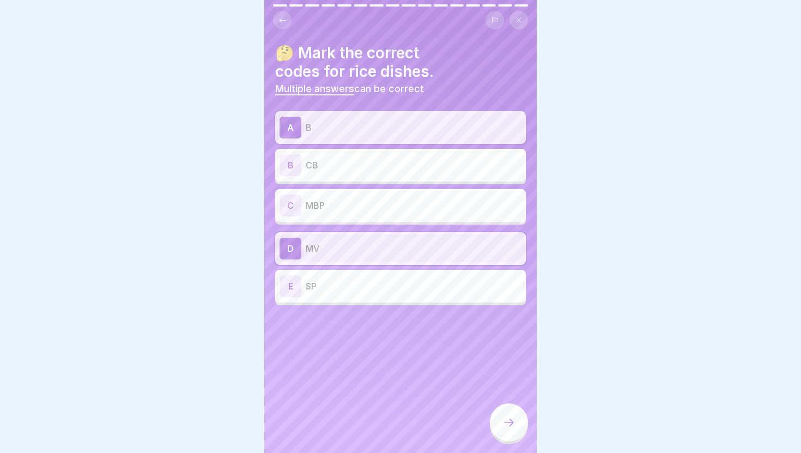
click at [391, 164] on p "CB" at bounding box center [414, 165] width 216 height 13
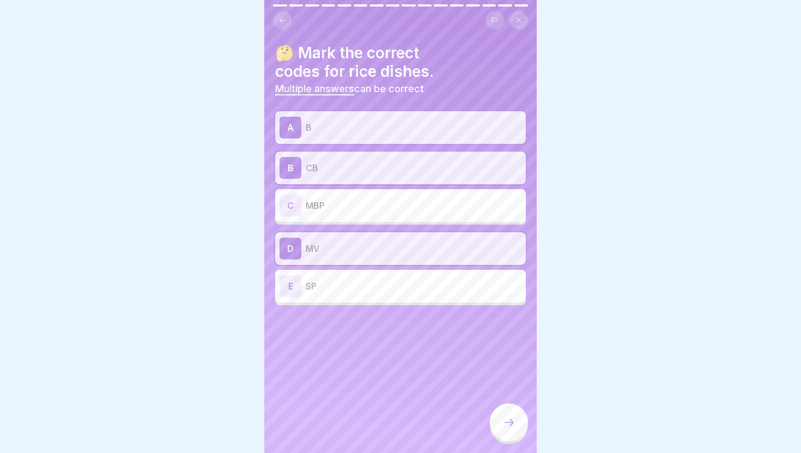
click at [506, 413] on div at bounding box center [509, 422] width 38 height 38
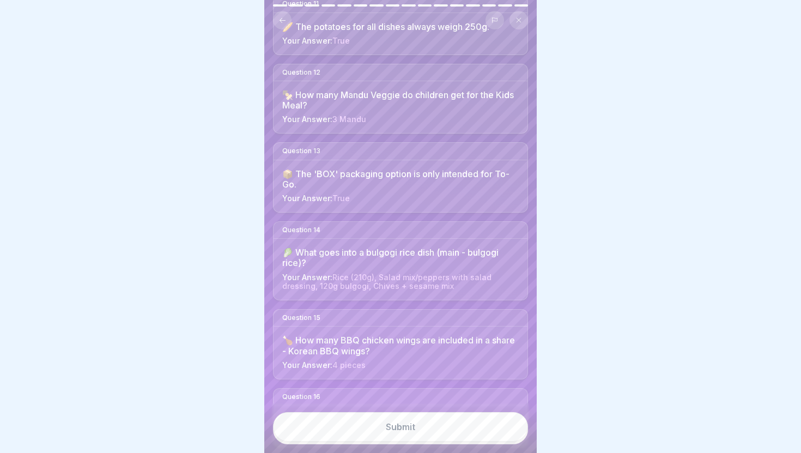
scroll to position [913, 0]
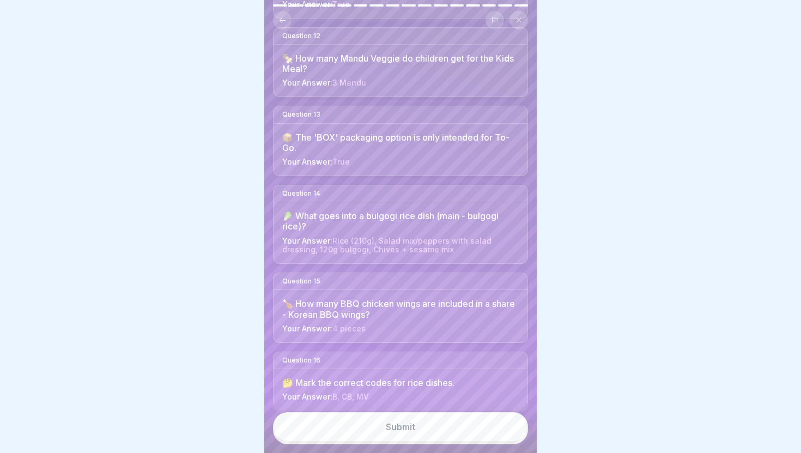
click at [449, 423] on button "Submit" at bounding box center [400, 426] width 255 height 29
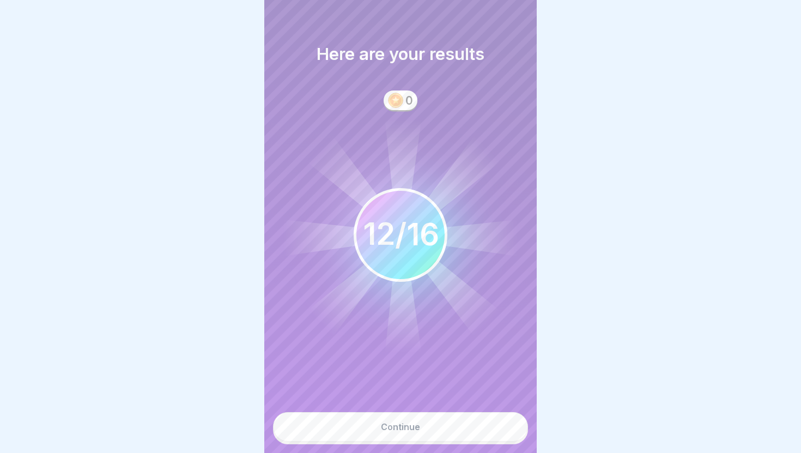
click at [437, 422] on button "Continue" at bounding box center [400, 426] width 255 height 29
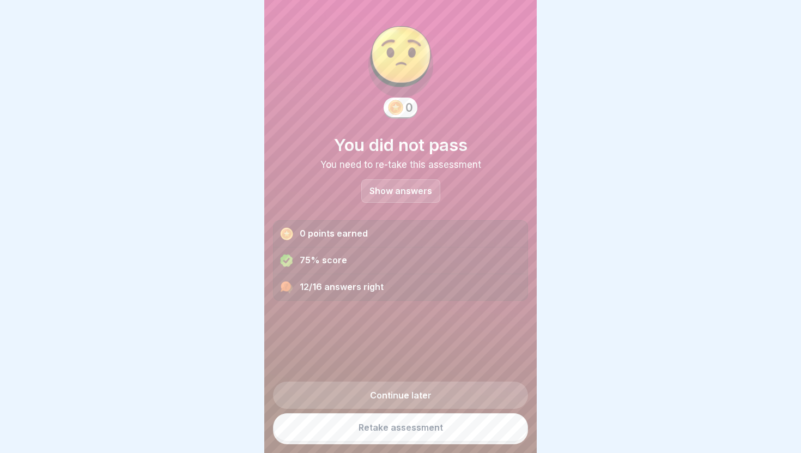
click at [404, 432] on link "Retake assessment" at bounding box center [400, 427] width 255 height 28
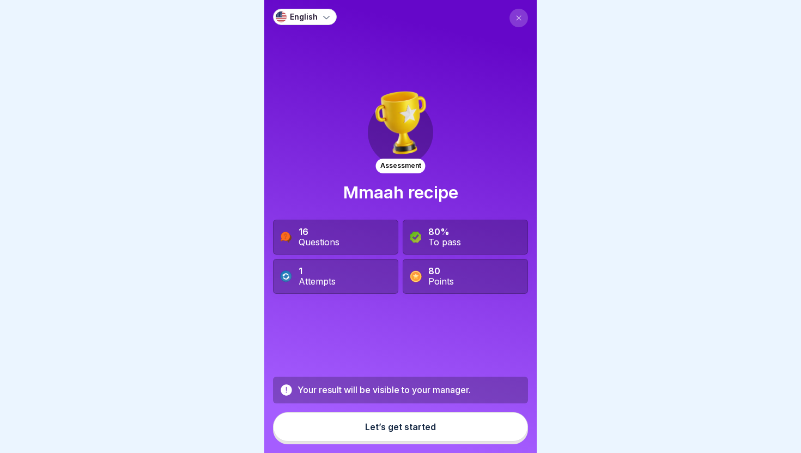
click at [395, 425] on div "Let’s get started" at bounding box center [400, 427] width 71 height 10
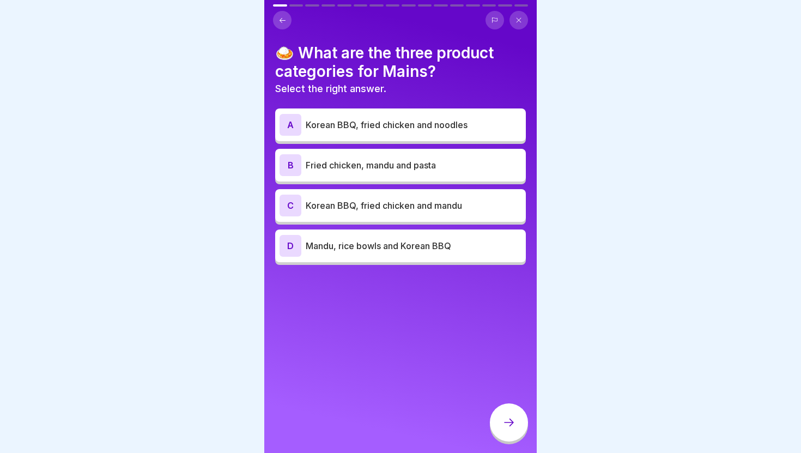
click at [281, 15] on button at bounding box center [282, 20] width 19 height 19
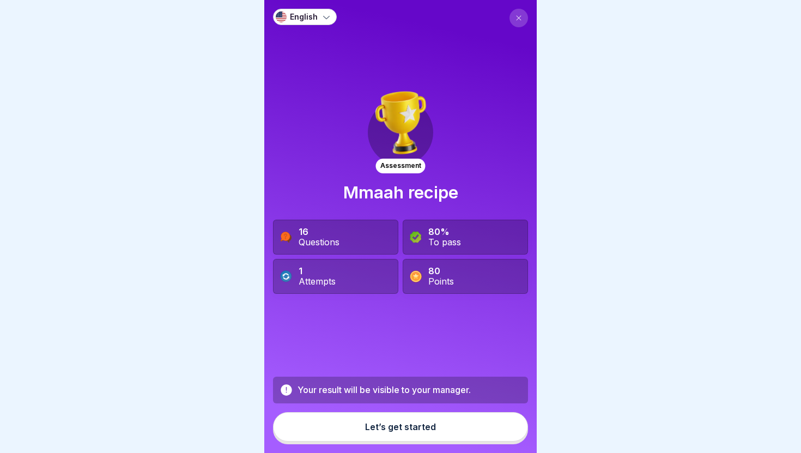
click at [377, 275] on div "1 Attempts" at bounding box center [335, 276] width 125 height 35
click at [288, 272] on 419 at bounding box center [285, 276] width 11 height 11
click at [287, 396] on icon at bounding box center [287, 390] width 14 height 14
click at [284, 238] on icon at bounding box center [285, 236] width 9 height 9
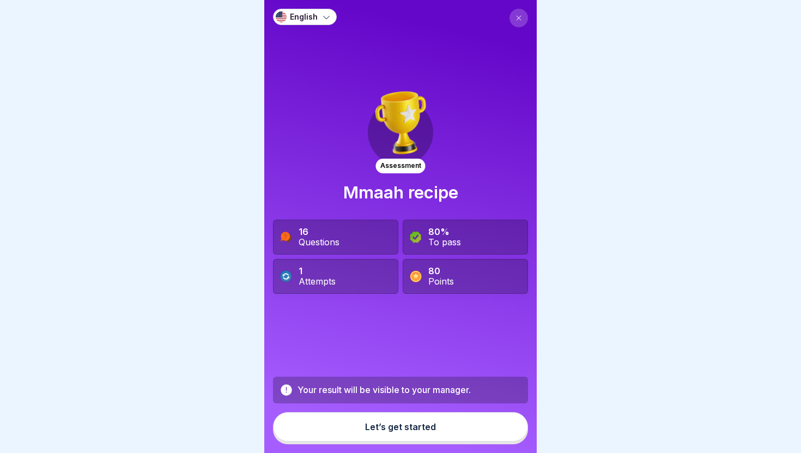
click at [284, 238] on icon at bounding box center [285, 236] width 9 height 9
click at [360, 241] on div "16 Questions" at bounding box center [335, 237] width 125 height 35
click at [449, 252] on div "80% To pass" at bounding box center [465, 237] width 125 height 35
click at [443, 280] on div "Points" at bounding box center [441, 281] width 26 height 10
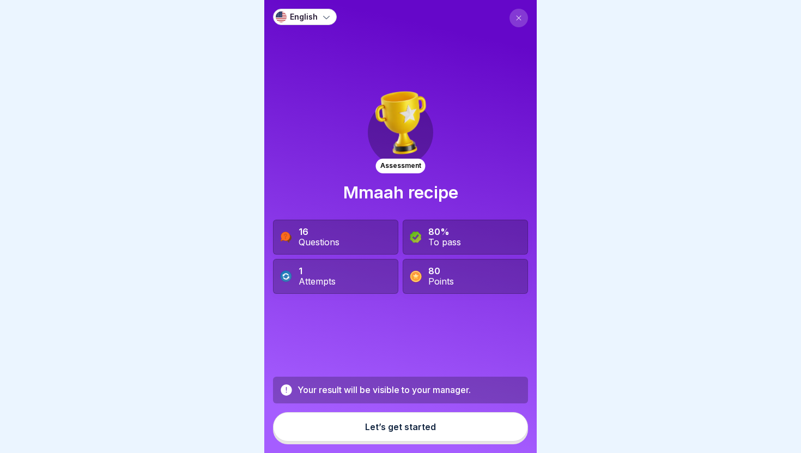
click at [399, 431] on div "Let’s get started" at bounding box center [400, 427] width 71 height 10
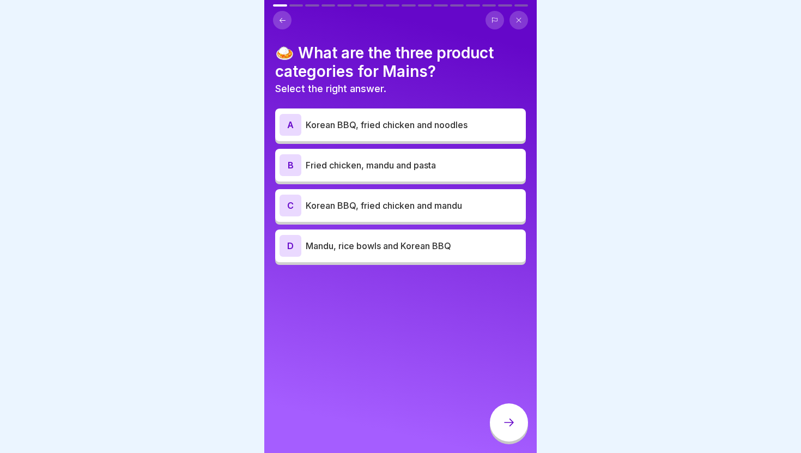
click at [396, 208] on p "Korean BBQ, fried chicken and mandu" at bounding box center [414, 205] width 216 height 13
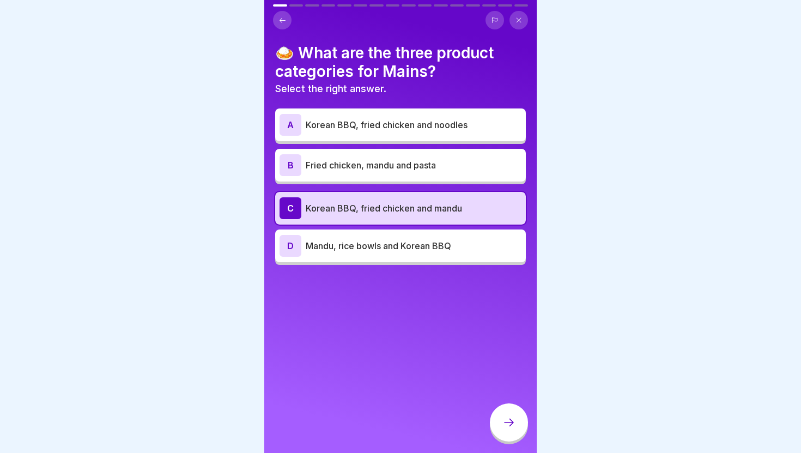
click at [502, 421] on div at bounding box center [509, 422] width 38 height 38
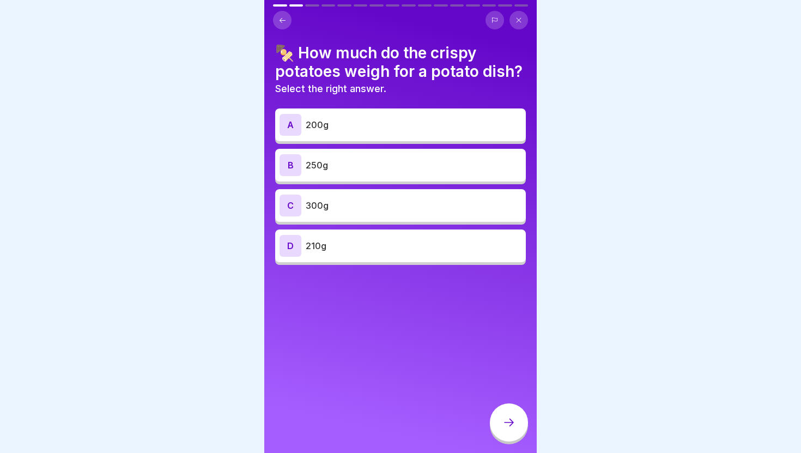
click at [429, 173] on div "B 250g" at bounding box center [401, 165] width 242 height 22
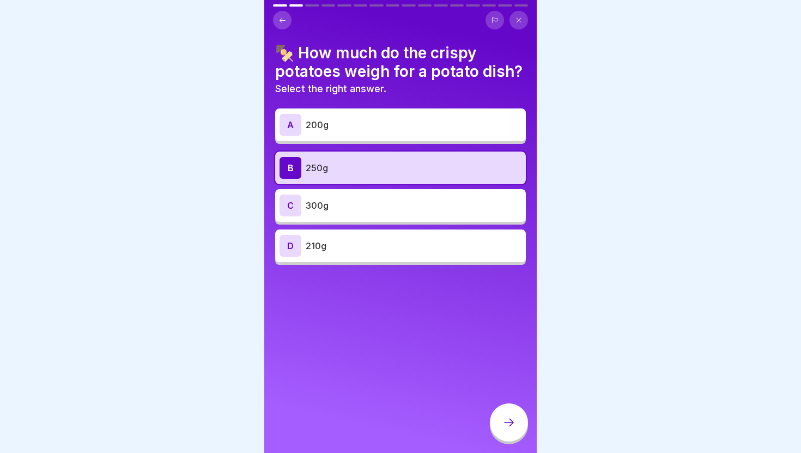
click at [511, 416] on icon at bounding box center [508, 422] width 13 height 13
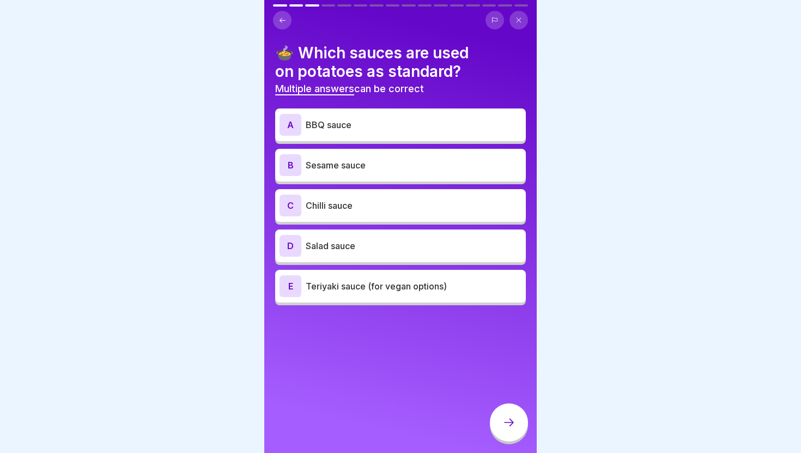
click at [417, 127] on p "BBQ sauce" at bounding box center [414, 124] width 216 height 13
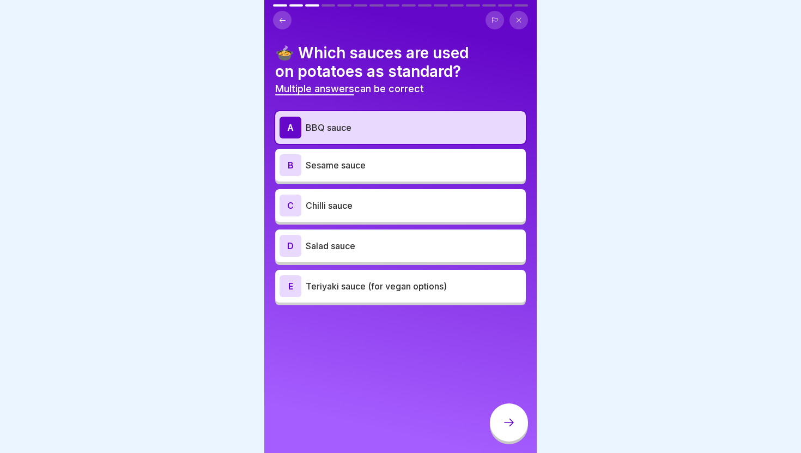
click at [410, 167] on p "Sesame sauce" at bounding box center [414, 165] width 216 height 13
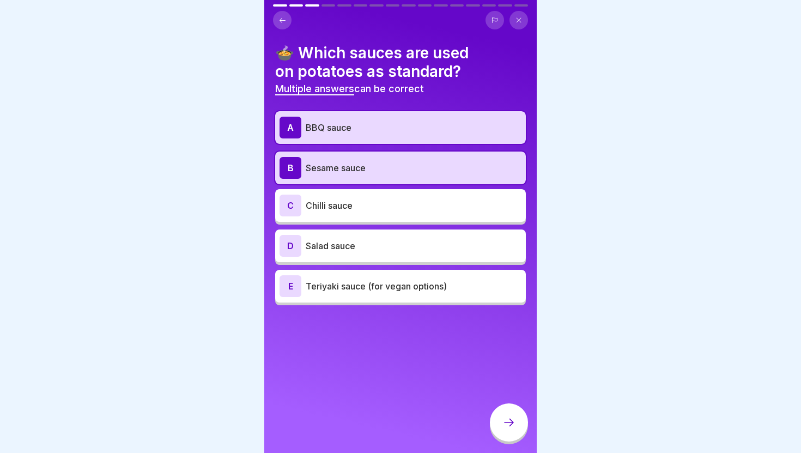
click at [512, 427] on icon at bounding box center [508, 422] width 13 height 13
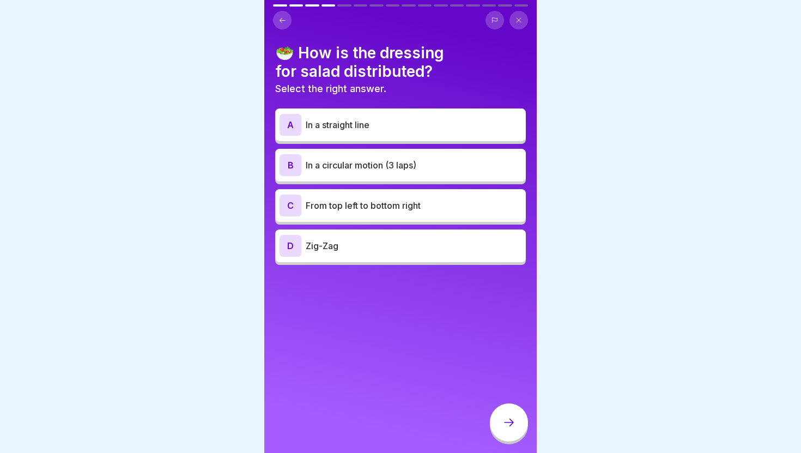
click at [404, 170] on p "In a circular motion (3 laps)" at bounding box center [414, 165] width 216 height 13
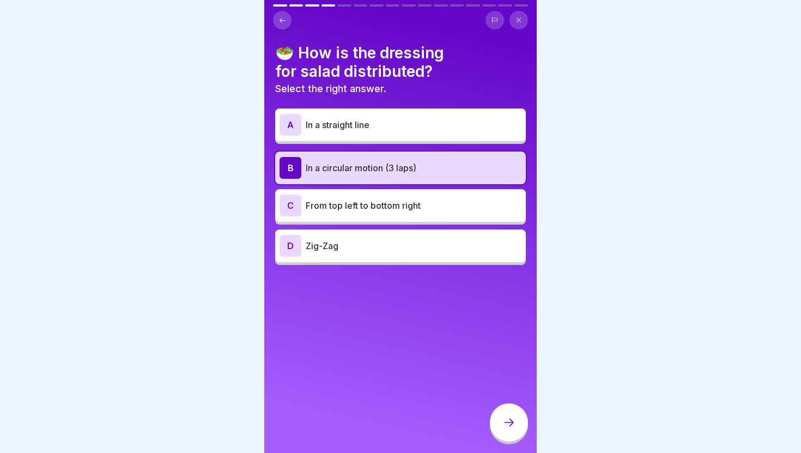
click at [506, 413] on div at bounding box center [509, 422] width 38 height 38
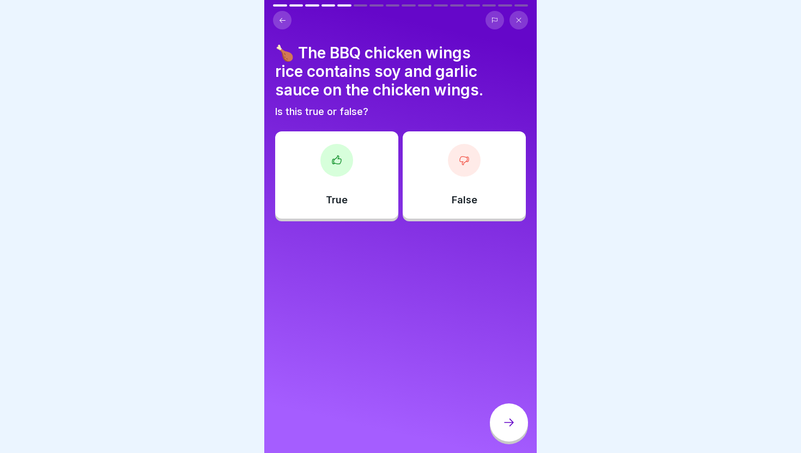
click at [373, 185] on div "True" at bounding box center [336, 174] width 123 height 87
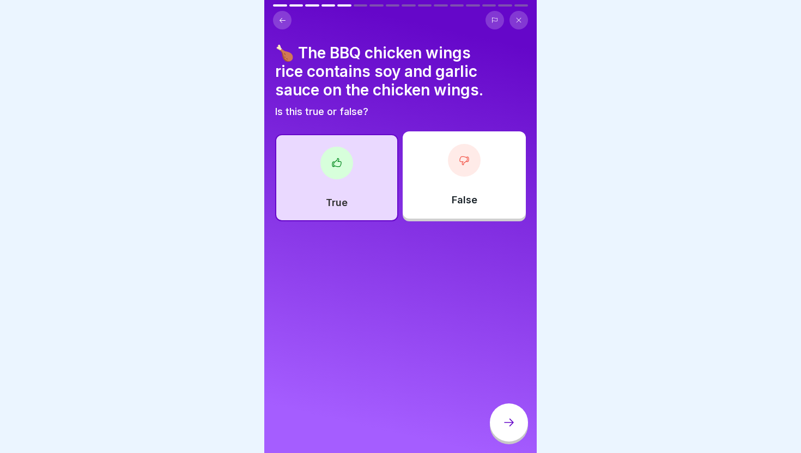
click at [499, 418] on div at bounding box center [509, 422] width 38 height 38
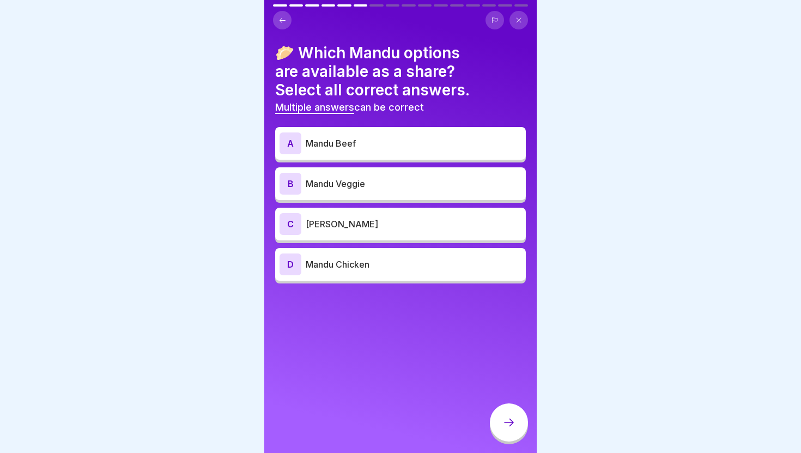
click at [405, 150] on div "A Mandu Beef" at bounding box center [401, 143] width 242 height 22
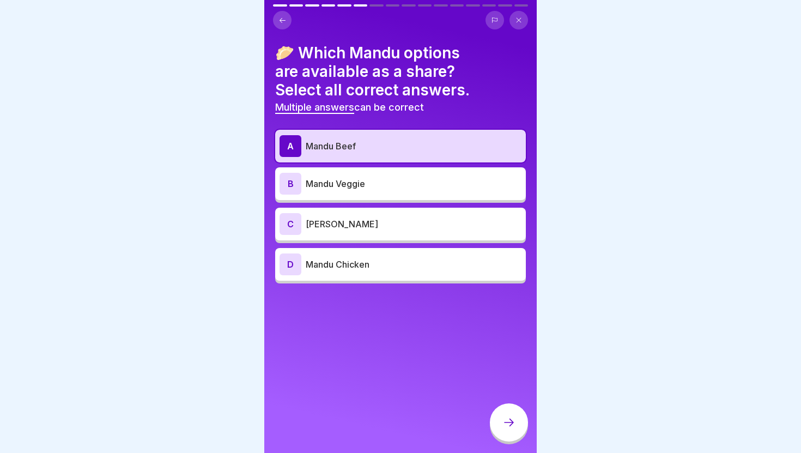
click at [403, 179] on p "Mandu Veggie" at bounding box center [414, 183] width 216 height 13
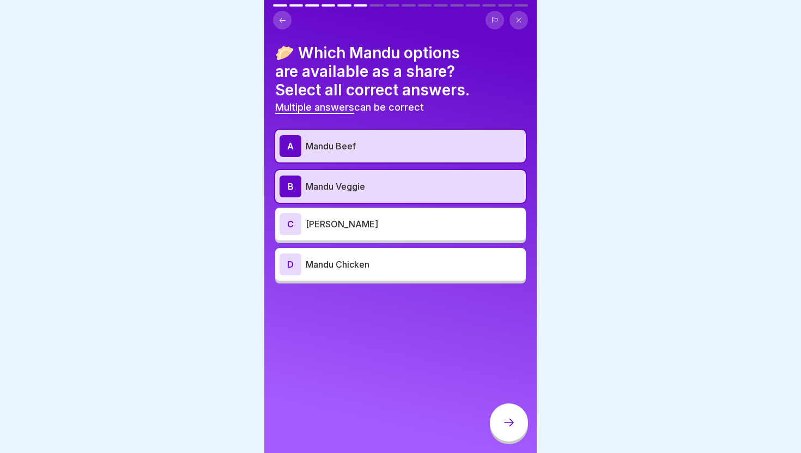
click at [507, 422] on icon at bounding box center [509, 423] width 10 height 8
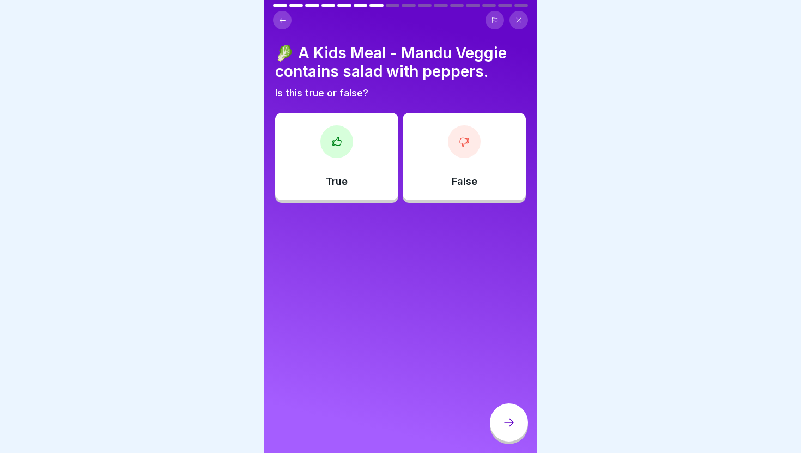
click at [435, 177] on div "False" at bounding box center [464, 156] width 123 height 87
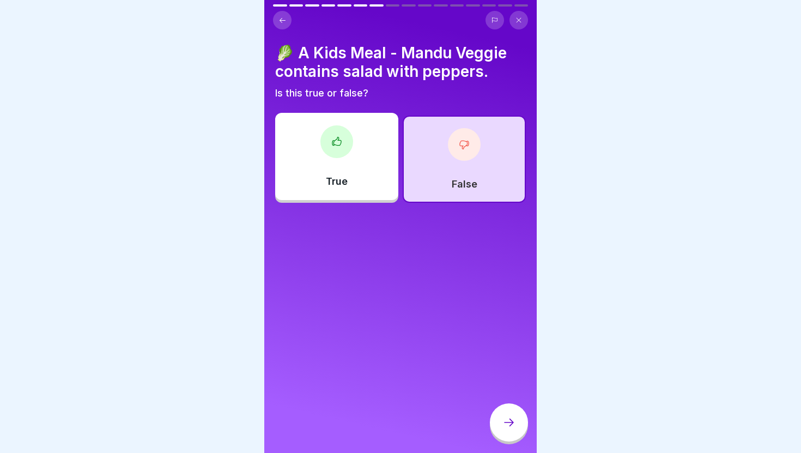
click at [356, 129] on div "True" at bounding box center [336, 156] width 123 height 87
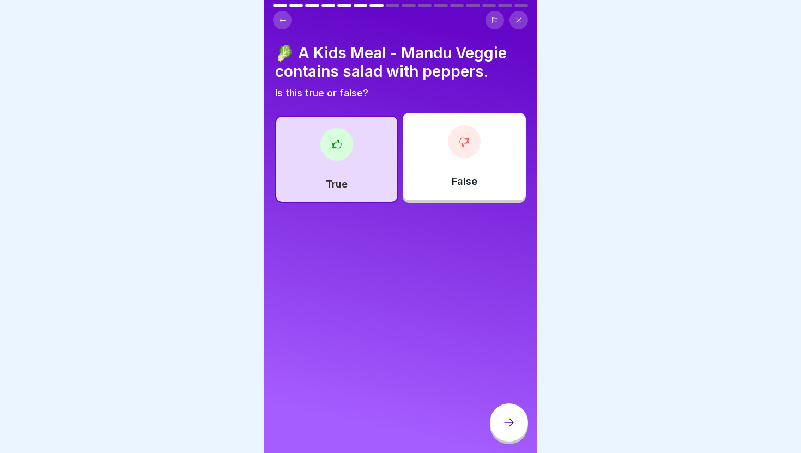
click at [505, 425] on icon at bounding box center [508, 422] width 13 height 13
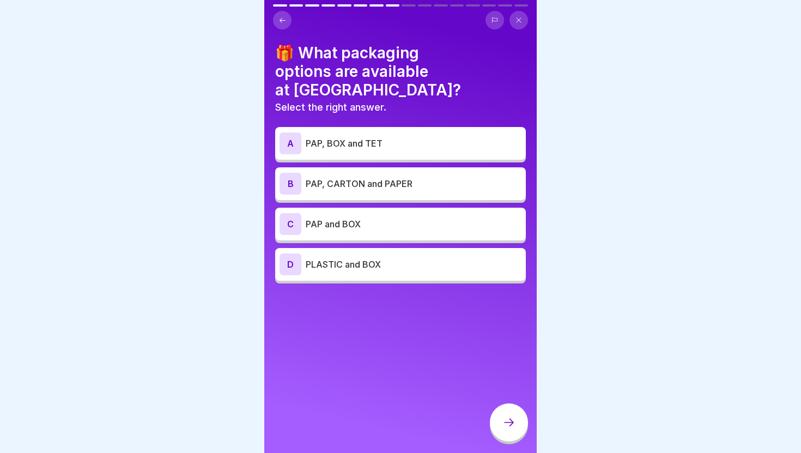
click at [339, 217] on p "PAP and BOX" at bounding box center [414, 223] width 216 height 13
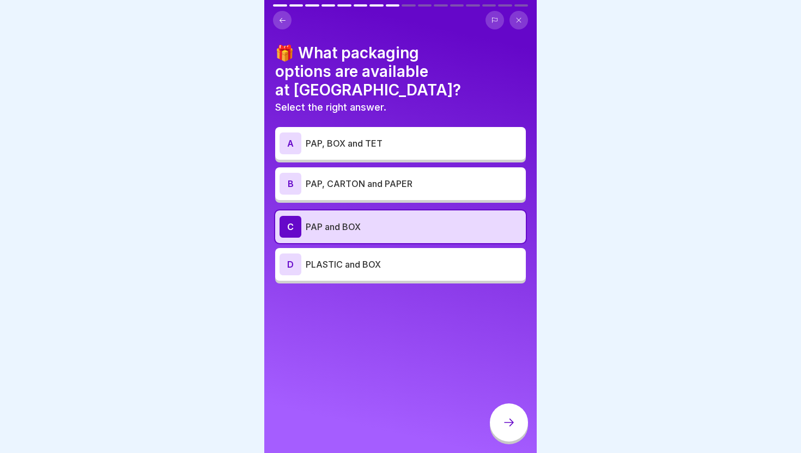
click at [510, 413] on div at bounding box center [509, 422] width 38 height 38
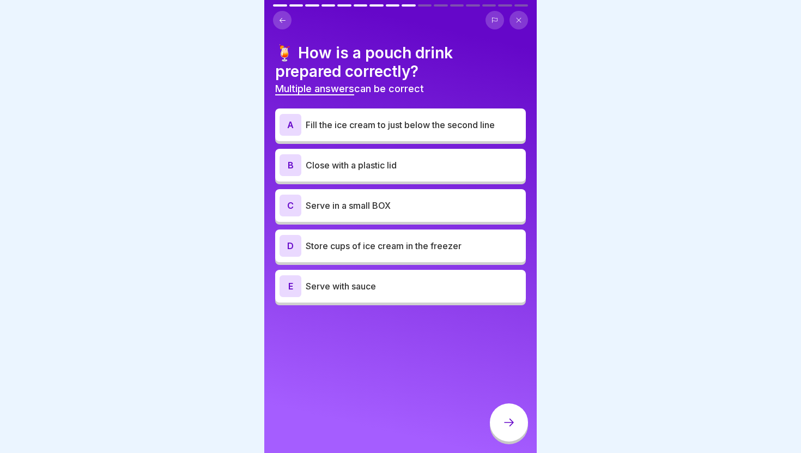
click at [381, 129] on p "Fill the ice cream to just below the second line" at bounding box center [414, 124] width 216 height 13
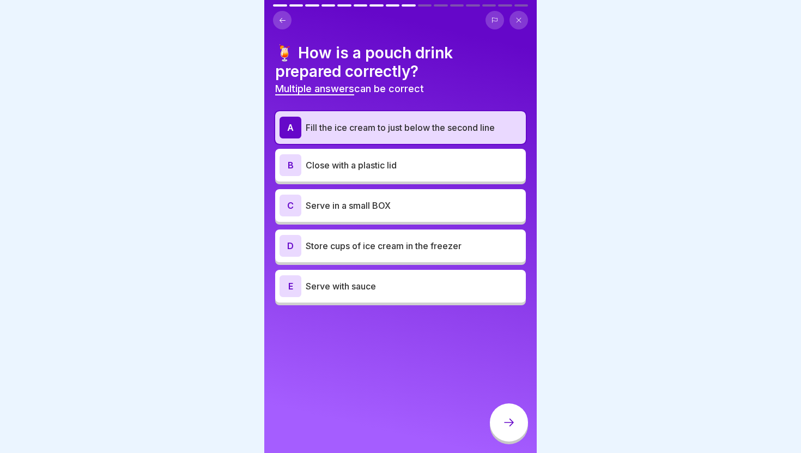
click at [369, 171] on div "B Close with a plastic lid" at bounding box center [401, 165] width 242 height 22
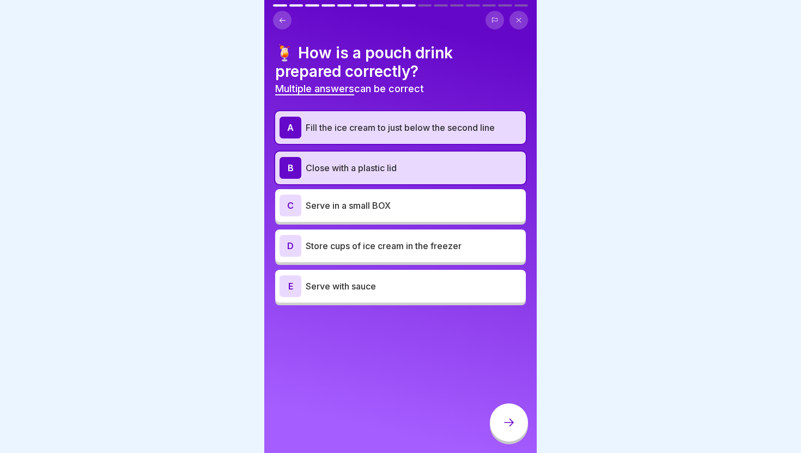
click at [365, 246] on p "Store cups of ice cream in the freezer" at bounding box center [414, 245] width 216 height 13
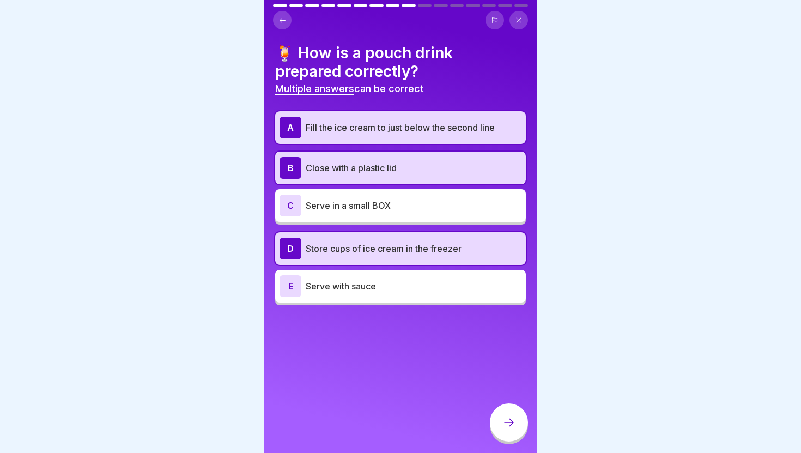
click at [506, 421] on icon at bounding box center [508, 422] width 13 height 13
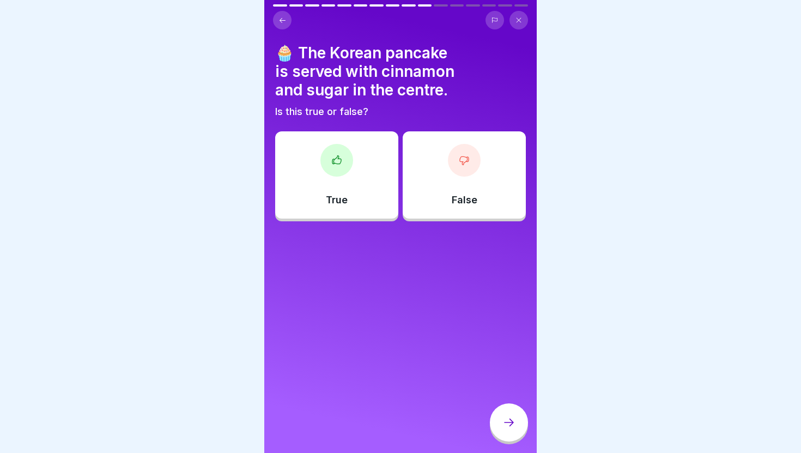
click at [367, 174] on div "True" at bounding box center [336, 174] width 123 height 87
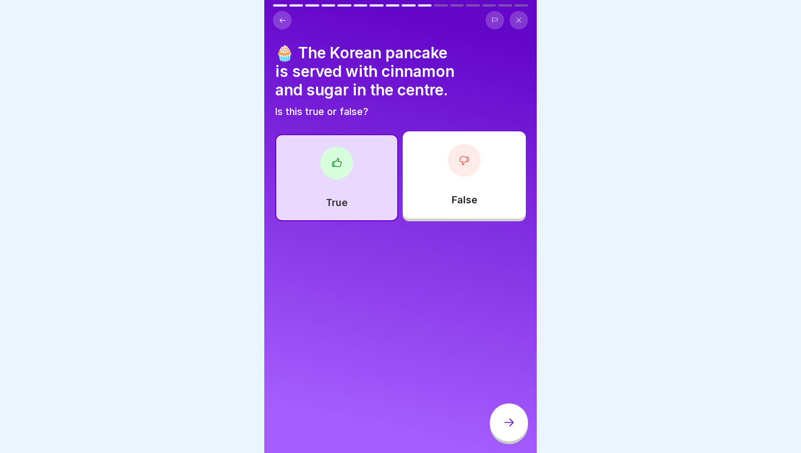
click at [508, 429] on div at bounding box center [509, 422] width 38 height 38
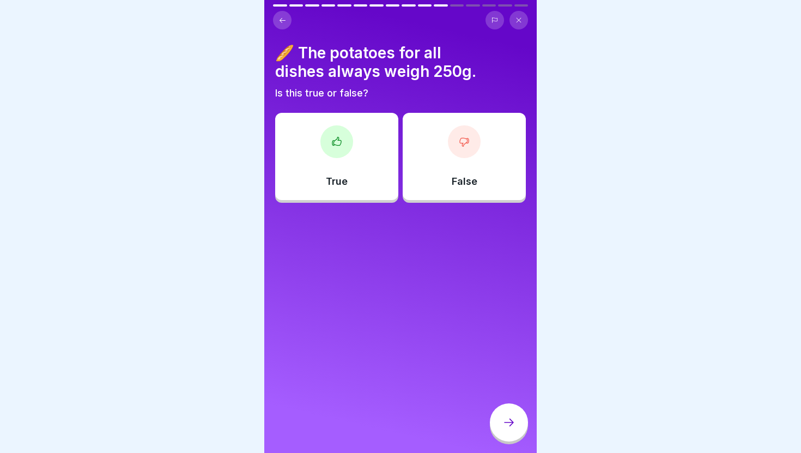
click at [357, 157] on div "True" at bounding box center [336, 156] width 123 height 87
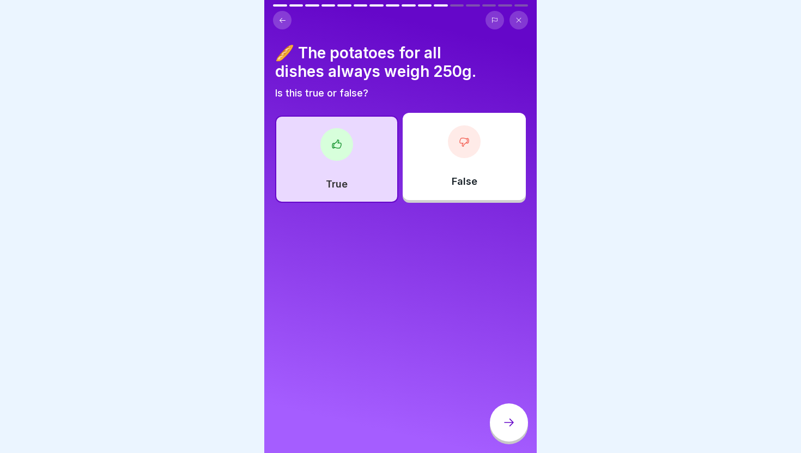
click at [502, 428] on icon at bounding box center [508, 422] width 13 height 13
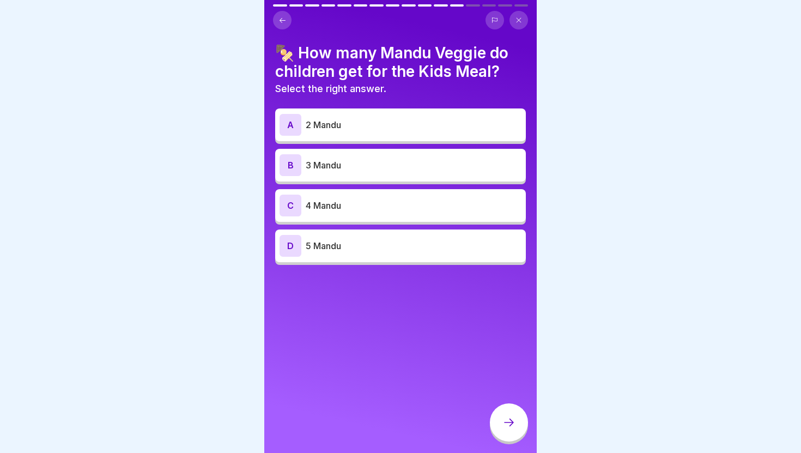
click at [384, 173] on div "B 3 Mandu" at bounding box center [401, 165] width 242 height 22
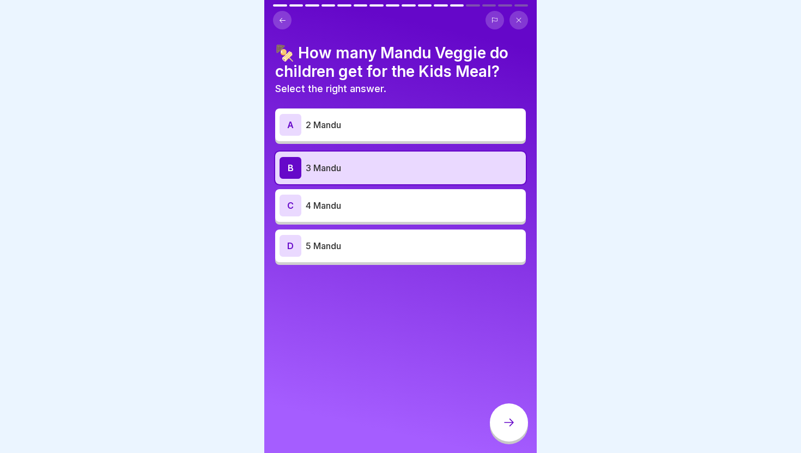
click at [522, 428] on div at bounding box center [509, 422] width 38 height 38
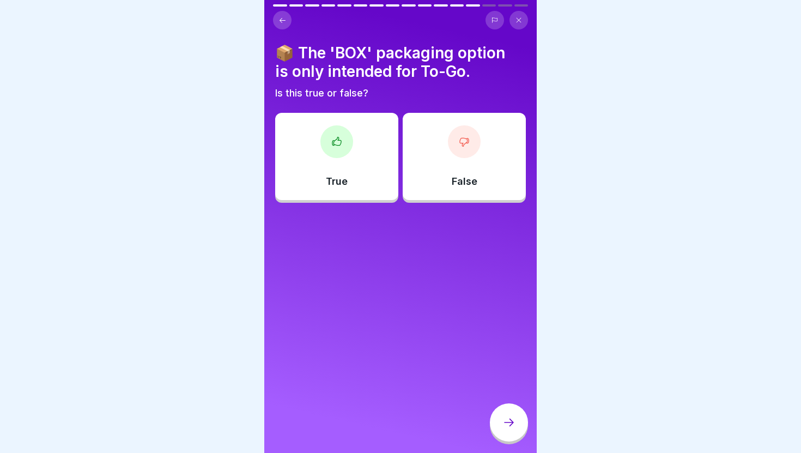
click at [360, 152] on div "True" at bounding box center [336, 156] width 123 height 87
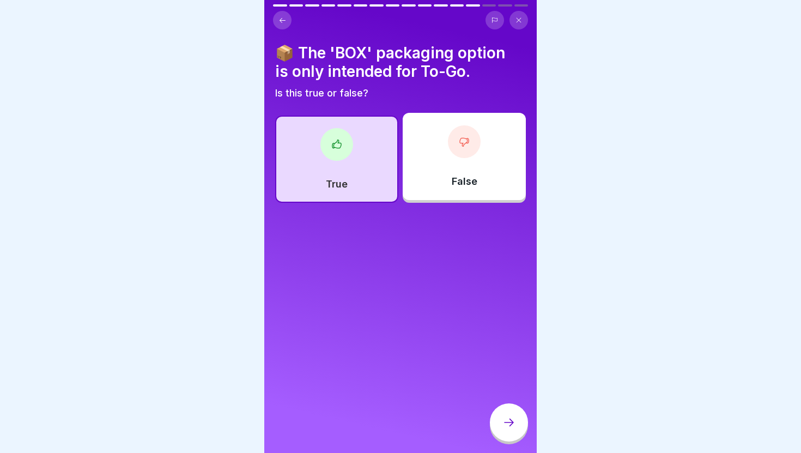
click at [512, 418] on icon at bounding box center [508, 422] width 13 height 13
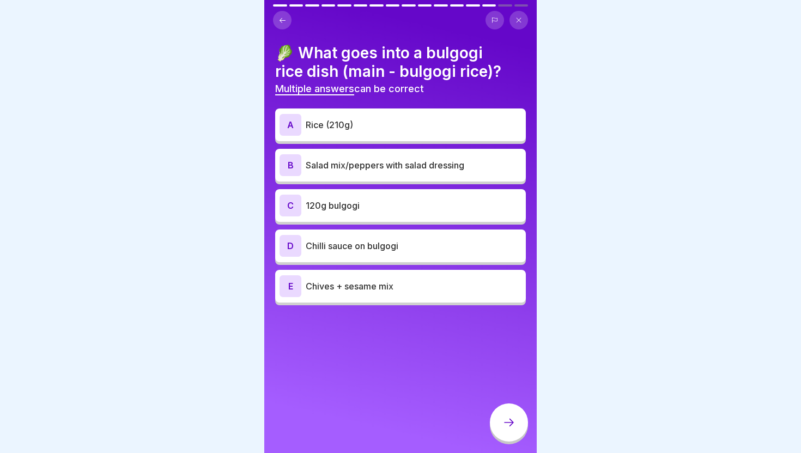
click at [416, 124] on p "Rice (210g)" at bounding box center [414, 124] width 216 height 13
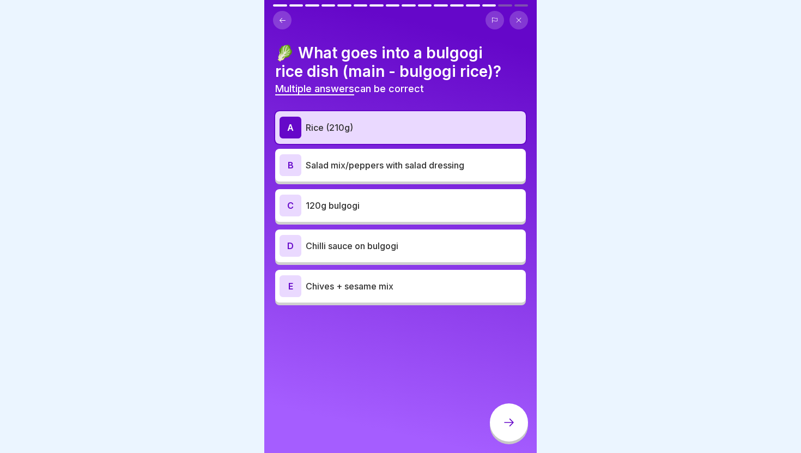
click at [407, 159] on p "Salad mix/peppers with salad dressing" at bounding box center [414, 165] width 216 height 13
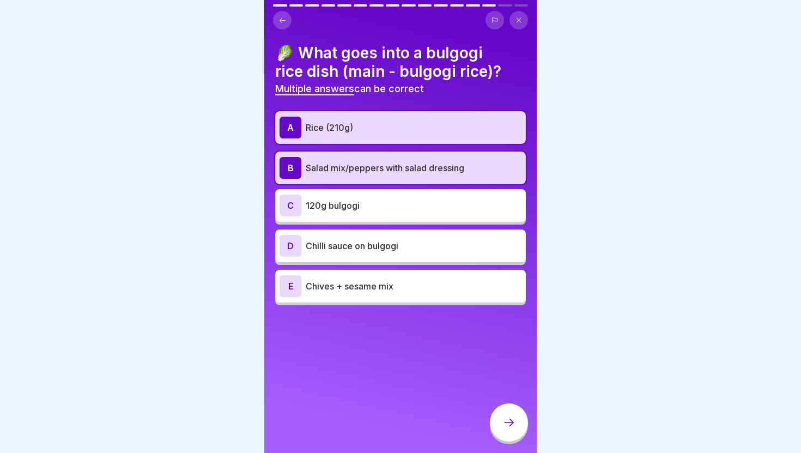
click at [401, 202] on p "120g bulgogi" at bounding box center [414, 205] width 216 height 13
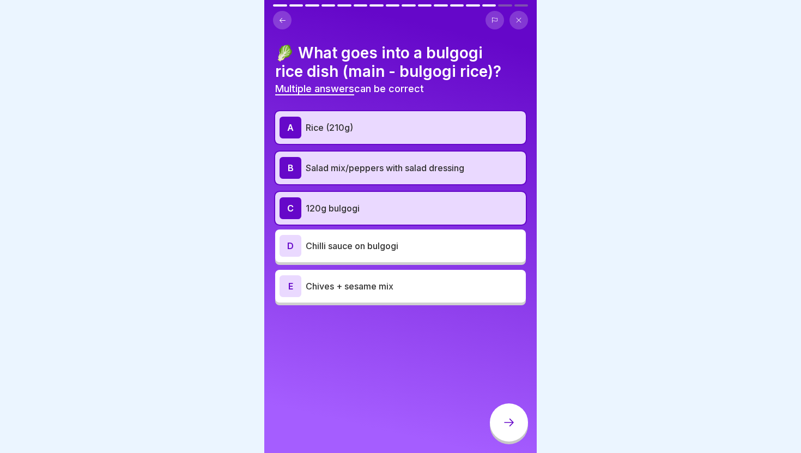
click at [395, 284] on p "Chives + sesame mix" at bounding box center [414, 286] width 216 height 13
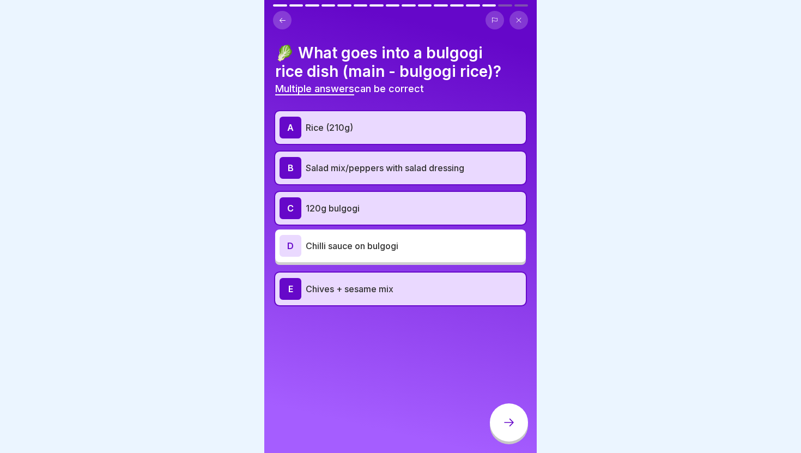
click at [500, 430] on div at bounding box center [509, 422] width 38 height 38
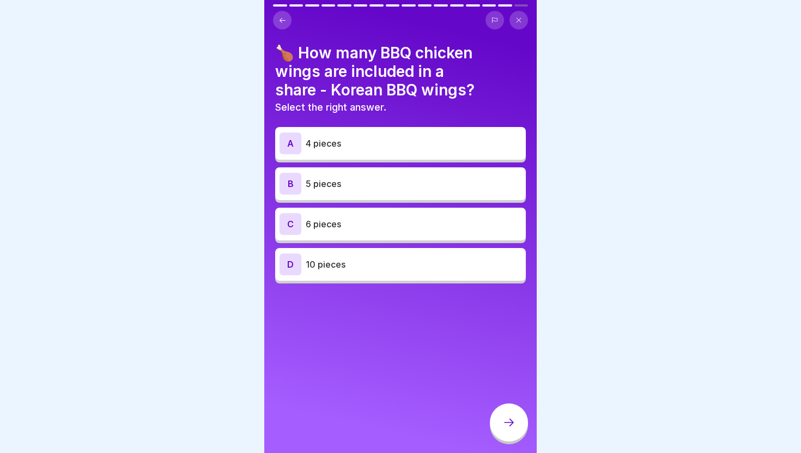
click at [408, 148] on p "4 pieces" at bounding box center [414, 143] width 216 height 13
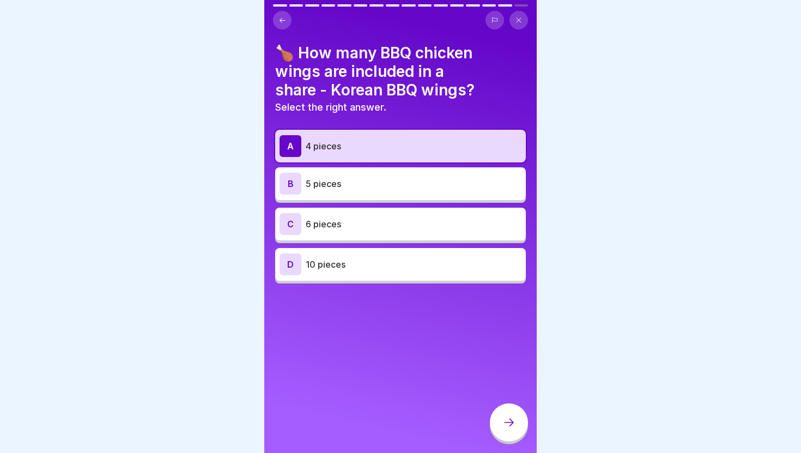
click at [511, 420] on icon at bounding box center [509, 423] width 10 height 8
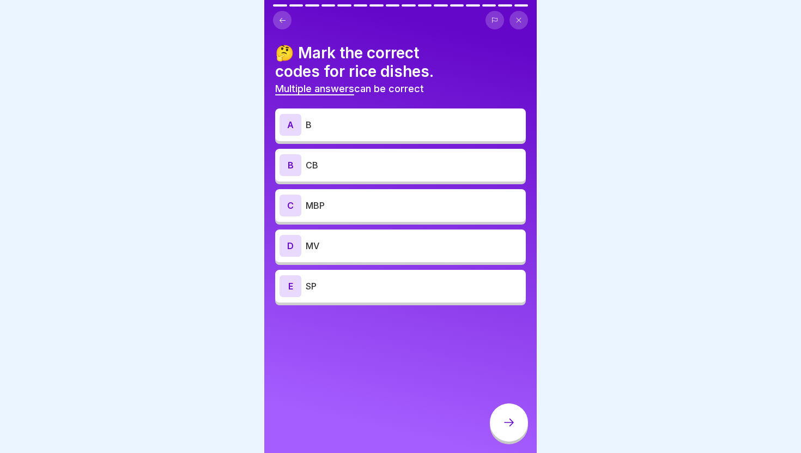
click at [436, 126] on p "B" at bounding box center [414, 124] width 216 height 13
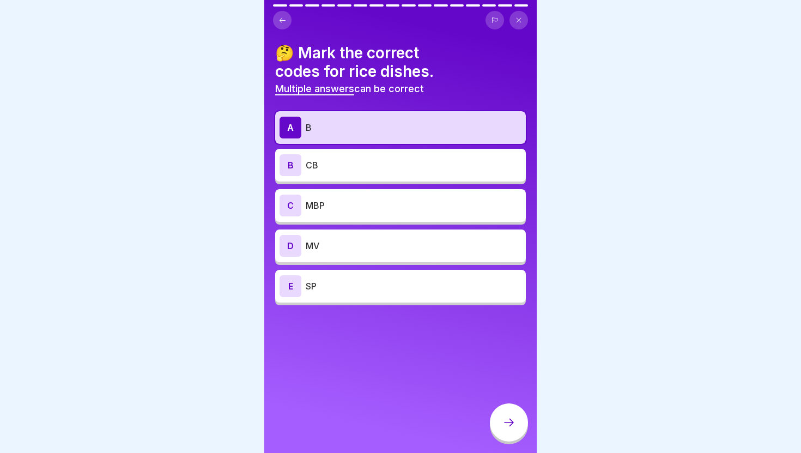
click at [426, 168] on p "CB" at bounding box center [414, 165] width 216 height 13
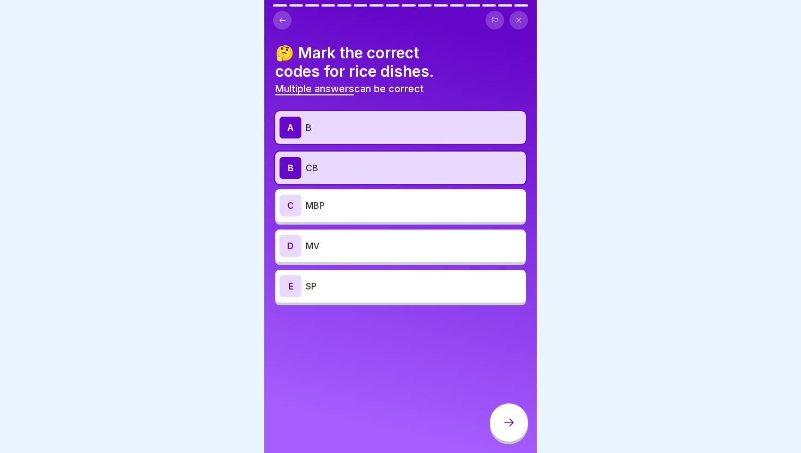
click at [413, 250] on p "MV" at bounding box center [414, 245] width 216 height 13
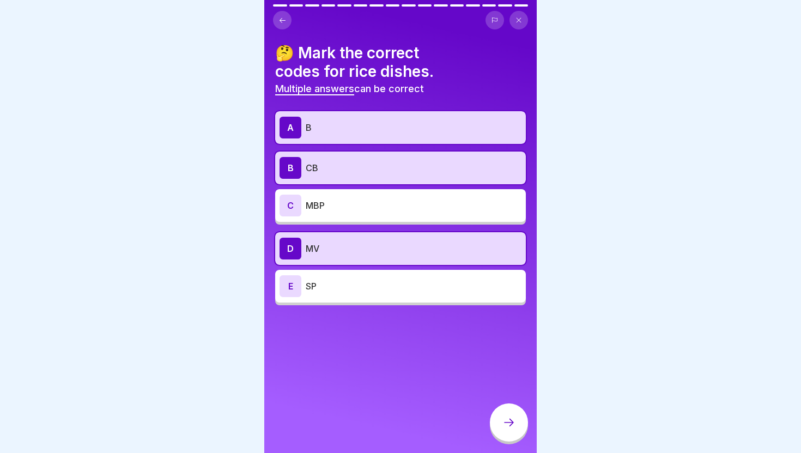
click at [403, 293] on div "E SP" at bounding box center [401, 286] width 242 height 22
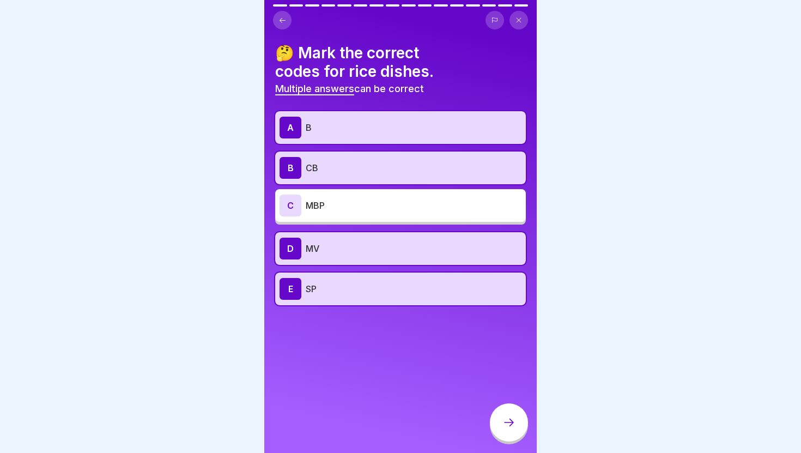
click at [402, 283] on p "SP" at bounding box center [414, 288] width 216 height 13
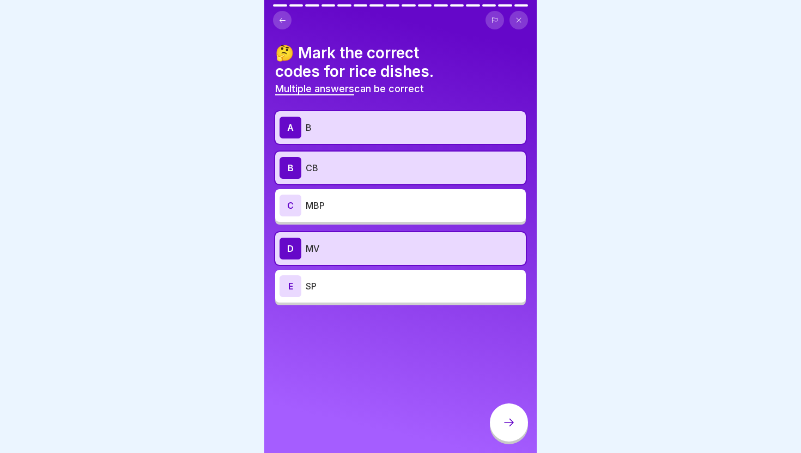
click at [509, 416] on icon at bounding box center [508, 422] width 13 height 13
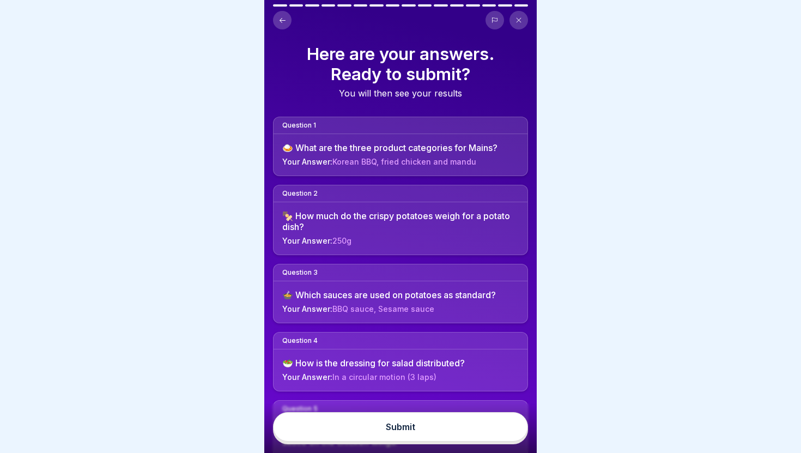
scroll to position [913, 0]
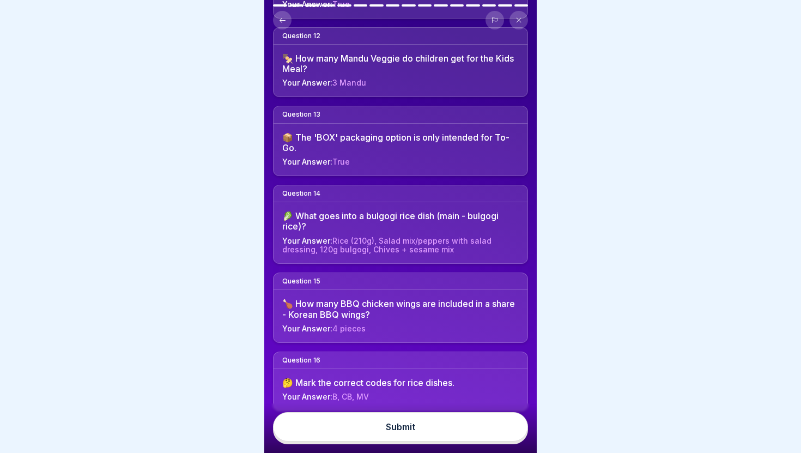
click at [454, 428] on button "Submit" at bounding box center [400, 426] width 255 height 29
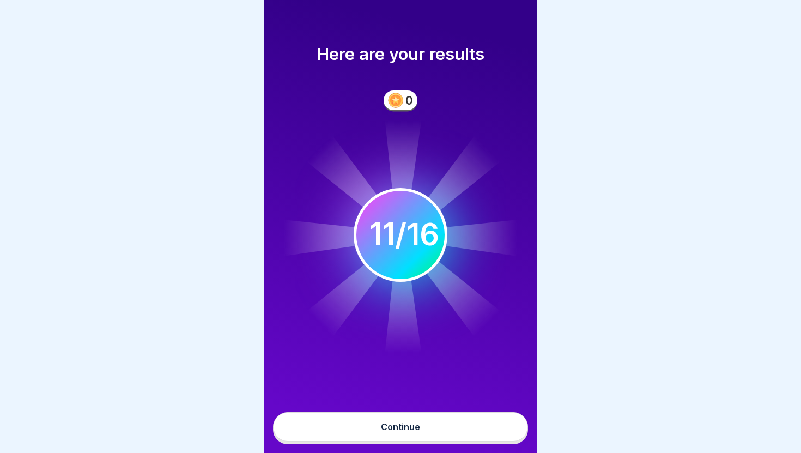
click at [454, 428] on button "Continue" at bounding box center [400, 426] width 255 height 29
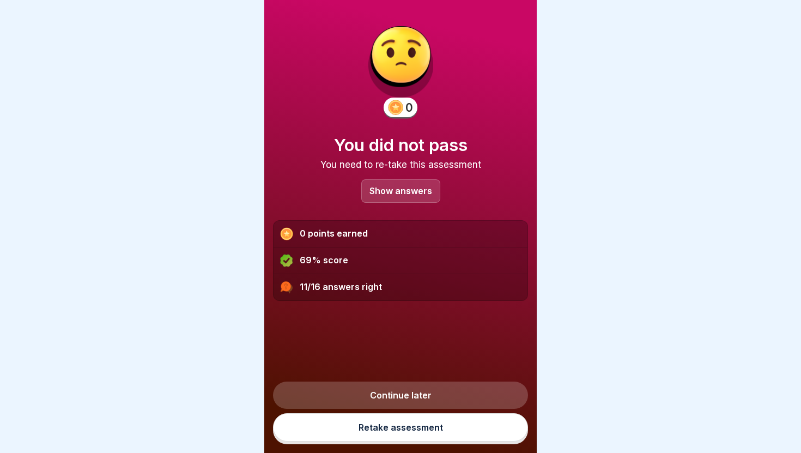
click at [418, 183] on div "Show answers" at bounding box center [400, 190] width 79 height 23
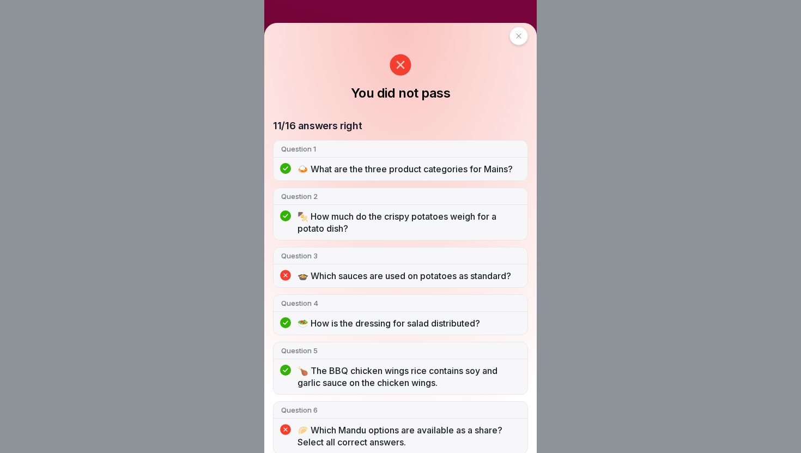
scroll to position [0, 0]
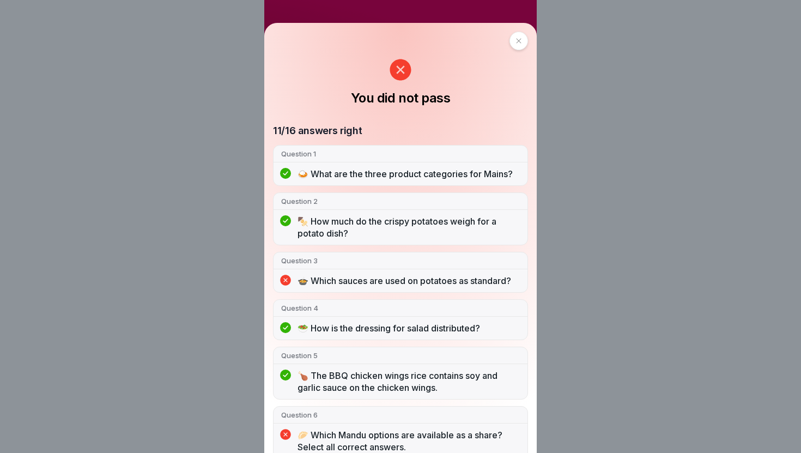
click at [354, 160] on div "Question 1" at bounding box center [401, 154] width 254 height 17
click at [352, 173] on p "🍛 What are the three product categories for Mains?" at bounding box center [409, 174] width 222 height 12
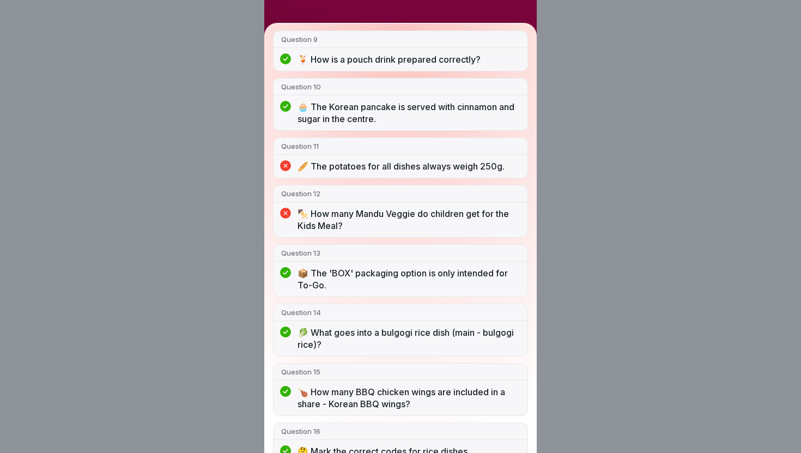
scroll to position [560, 0]
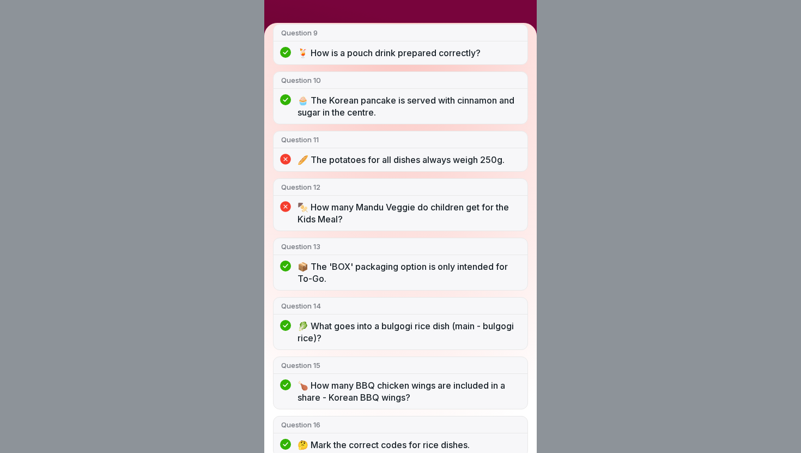
click at [239, 193] on div "You did not pass 11/16 answers right Question 1 🍛 What are the three product ca…" at bounding box center [400, 226] width 801 height 453
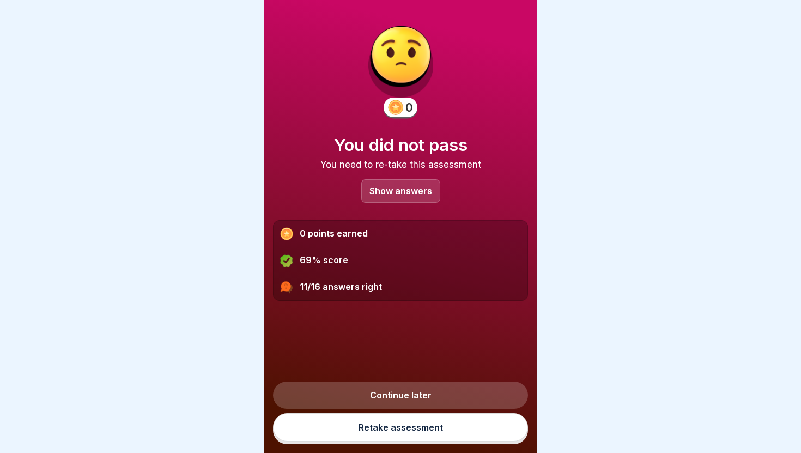
click at [406, 427] on link "Retake assessment" at bounding box center [400, 427] width 255 height 28
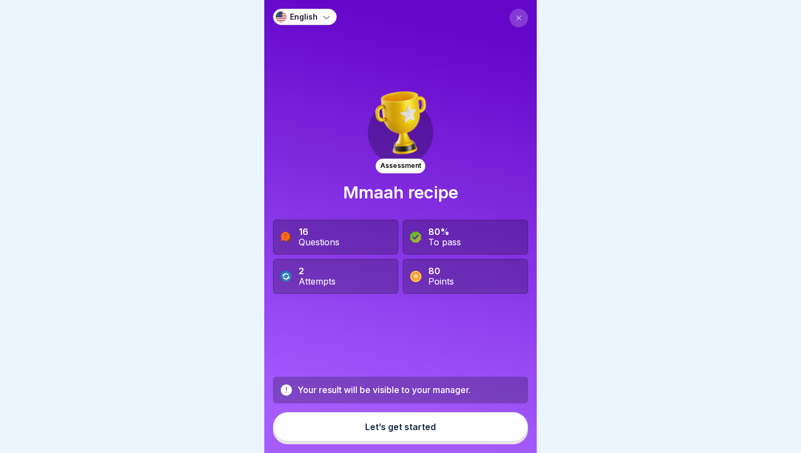
click at [413, 422] on div "Let’s get started" at bounding box center [400, 427] width 71 height 10
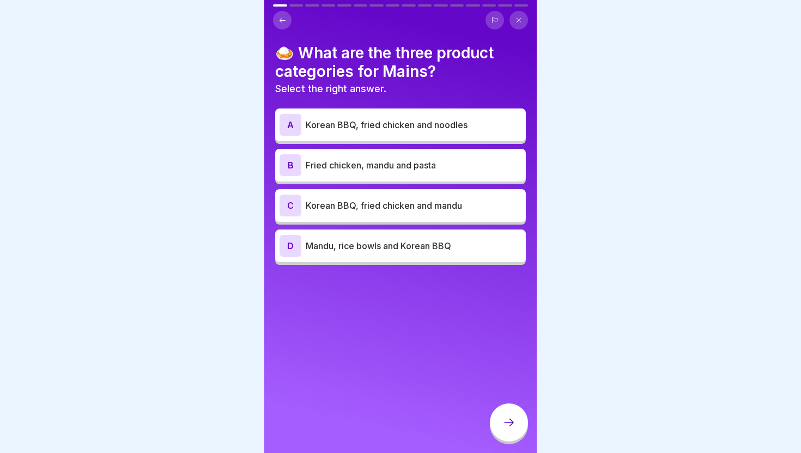
click at [386, 196] on div "C Korean BBQ, fried chicken and mandu" at bounding box center [401, 206] width 242 height 22
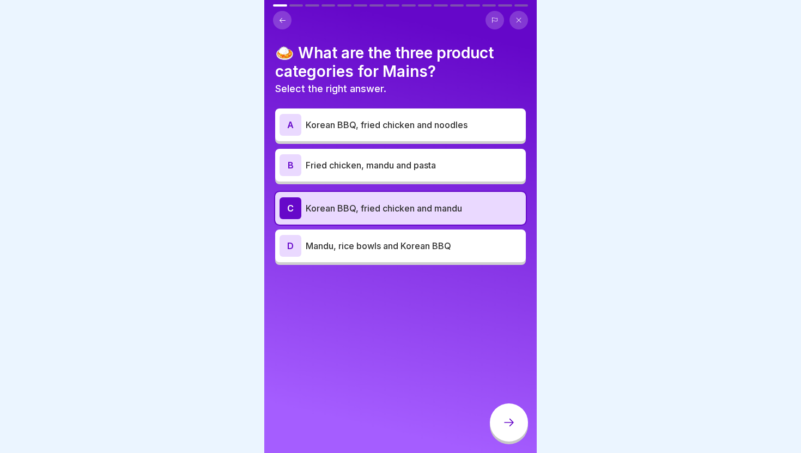
click at [520, 423] on div at bounding box center [509, 422] width 38 height 38
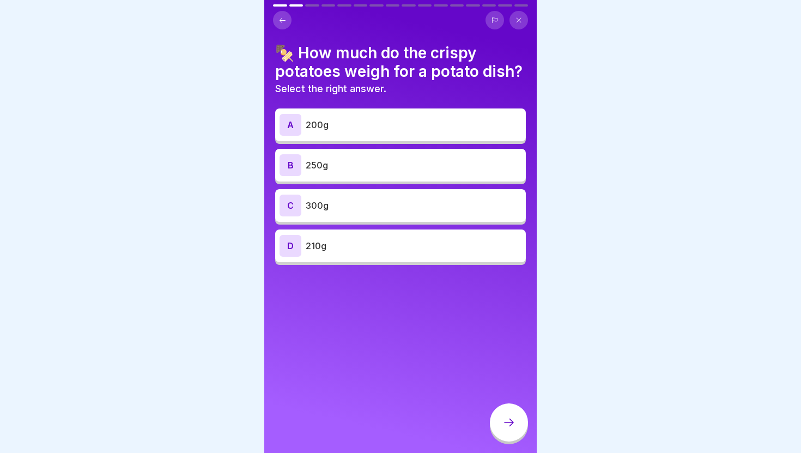
click at [432, 157] on div "B 250g" at bounding box center [401, 165] width 242 height 22
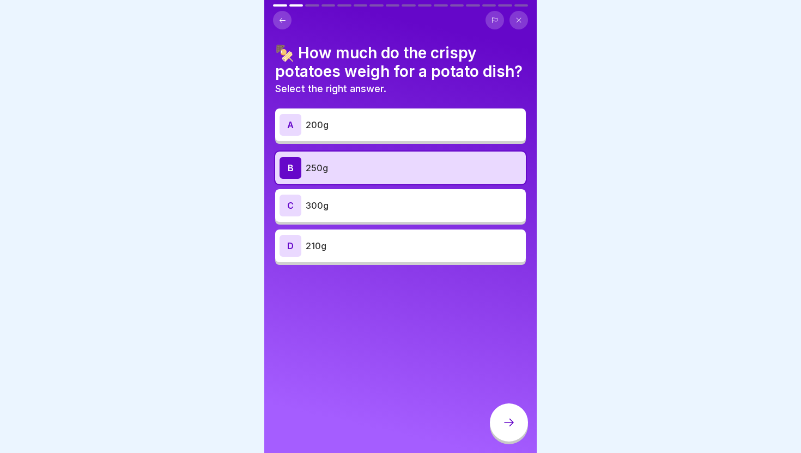
click at [506, 416] on icon at bounding box center [508, 422] width 13 height 13
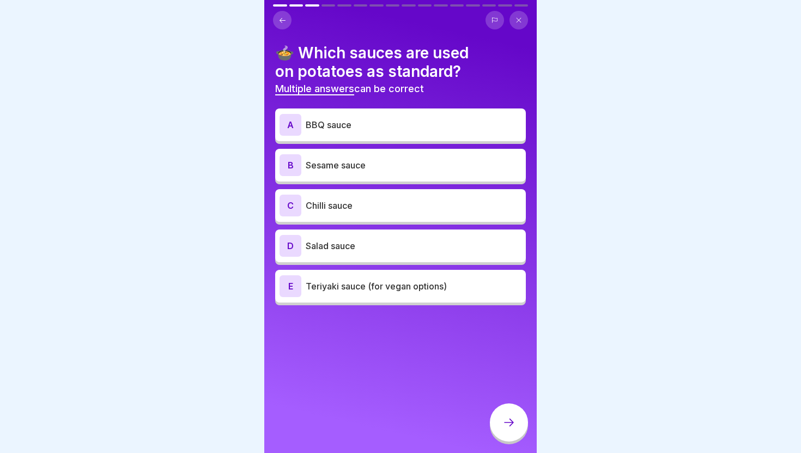
click at [288, 17] on button at bounding box center [282, 20] width 19 height 19
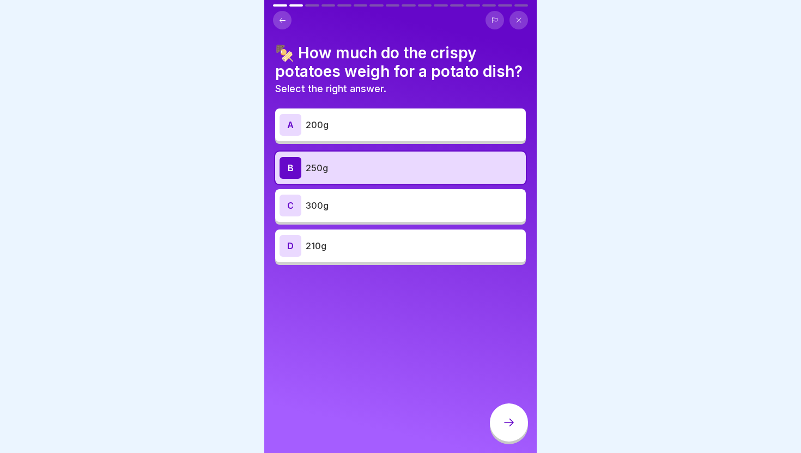
click at [519, 421] on div at bounding box center [509, 422] width 38 height 38
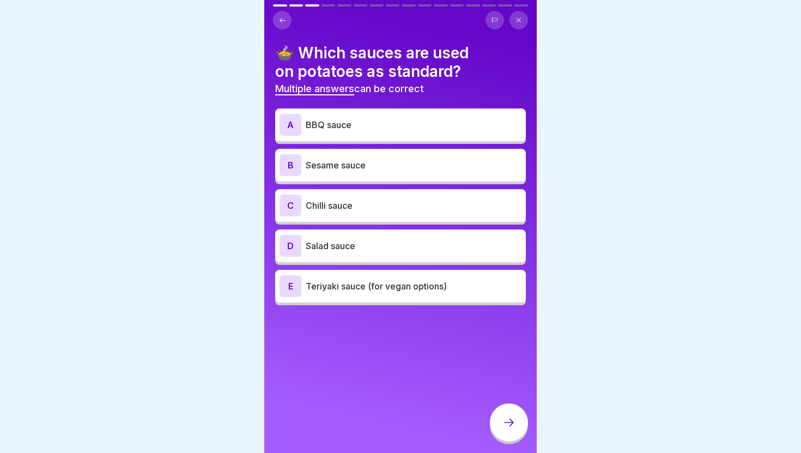
click at [439, 166] on p "Sesame sauce" at bounding box center [414, 165] width 216 height 13
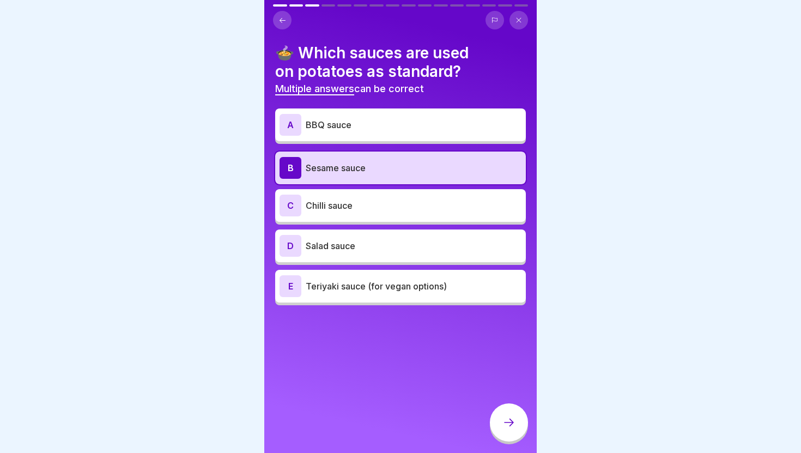
click at [436, 131] on div "A BBQ sauce" at bounding box center [401, 125] width 242 height 22
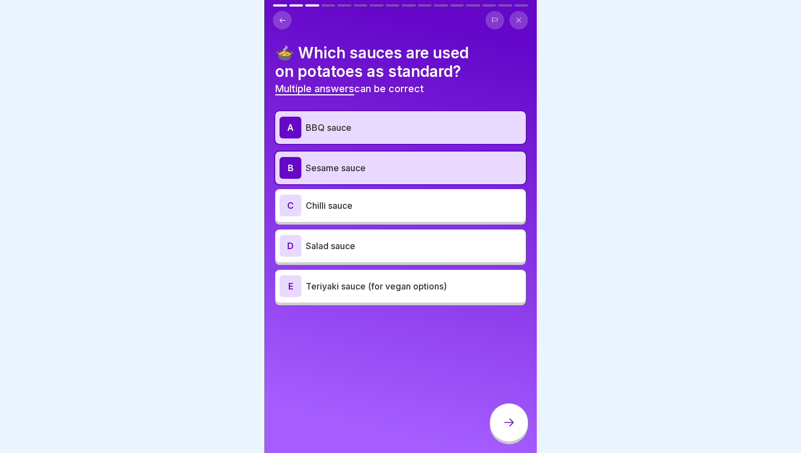
click at [431, 299] on div "E Teriyaki sauce (for vegan options)" at bounding box center [400, 286] width 251 height 33
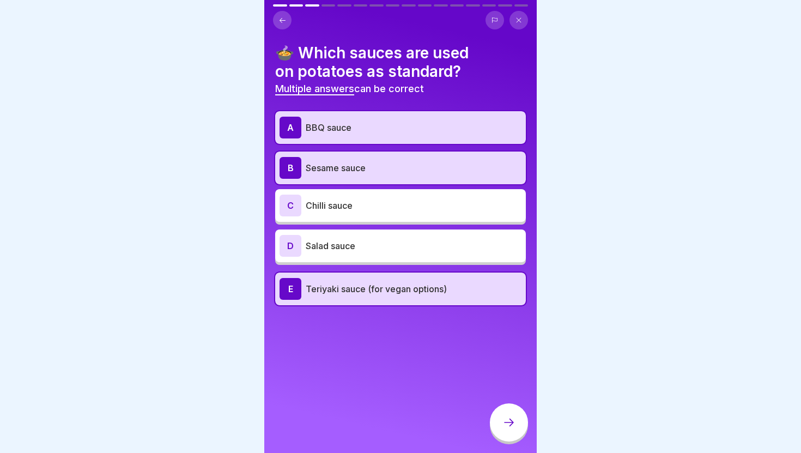
click at [513, 421] on icon at bounding box center [508, 422] width 13 height 13
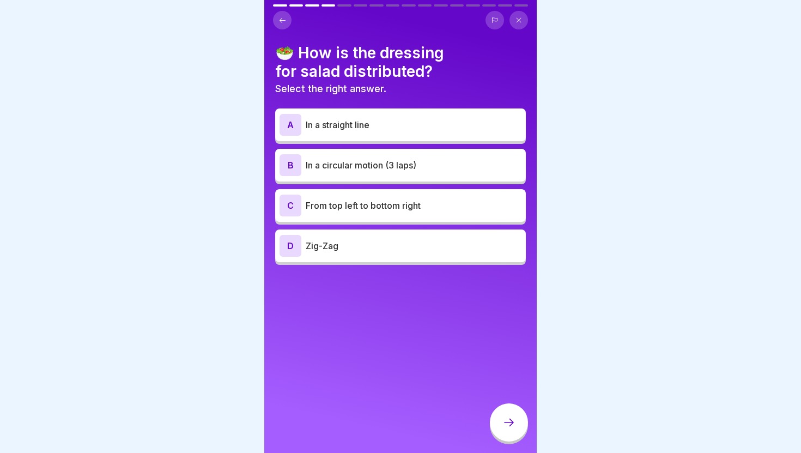
click at [378, 166] on p "In a circular motion (3 laps)" at bounding box center [414, 165] width 216 height 13
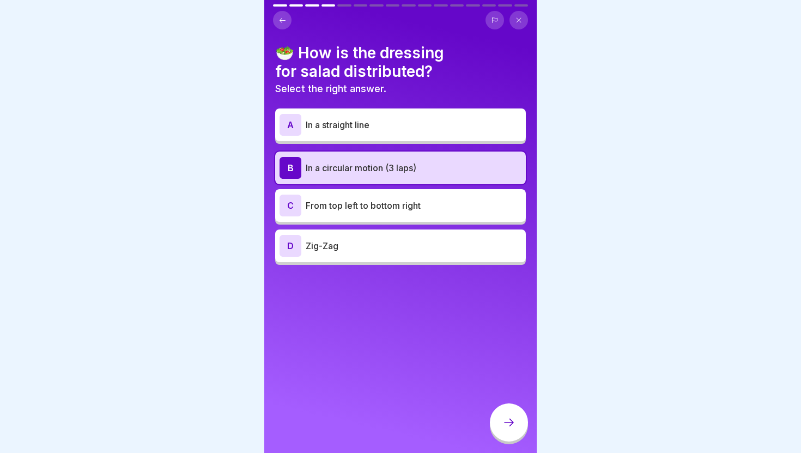
click at [498, 420] on div at bounding box center [509, 422] width 38 height 38
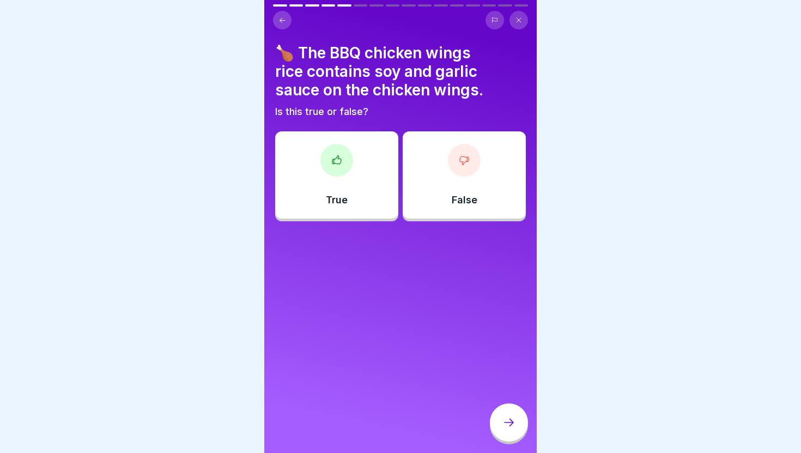
click at [343, 185] on div "True" at bounding box center [336, 174] width 123 height 87
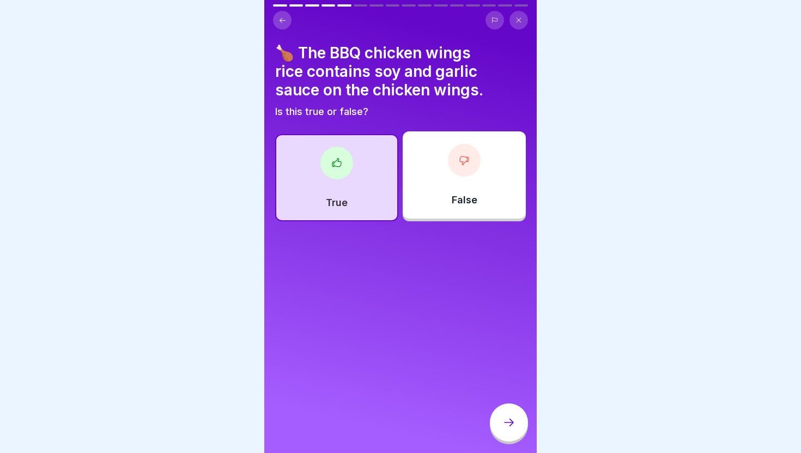
click at [498, 417] on div at bounding box center [509, 422] width 38 height 38
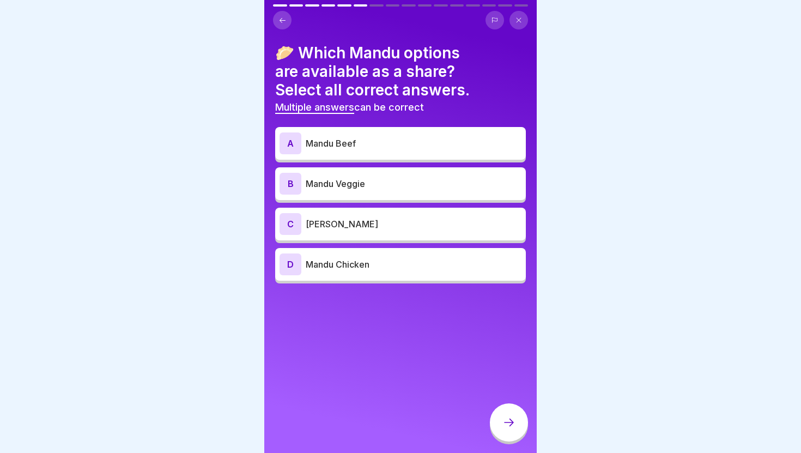
click at [433, 149] on p "Mandu Beef" at bounding box center [414, 143] width 216 height 13
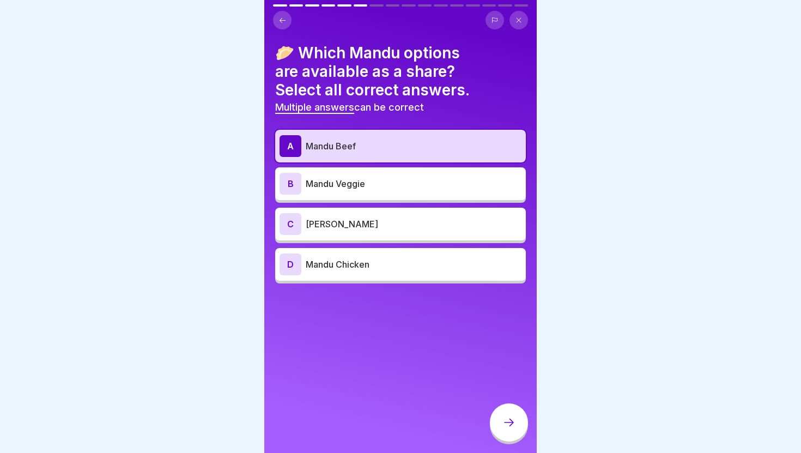
click at [427, 187] on p "Mandu Veggie" at bounding box center [414, 183] width 216 height 13
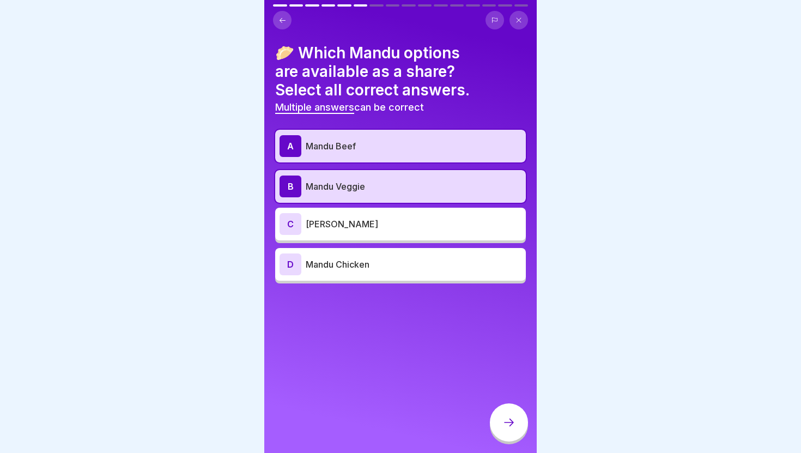
click at [422, 222] on p "Mandu Kimchi" at bounding box center [414, 223] width 216 height 13
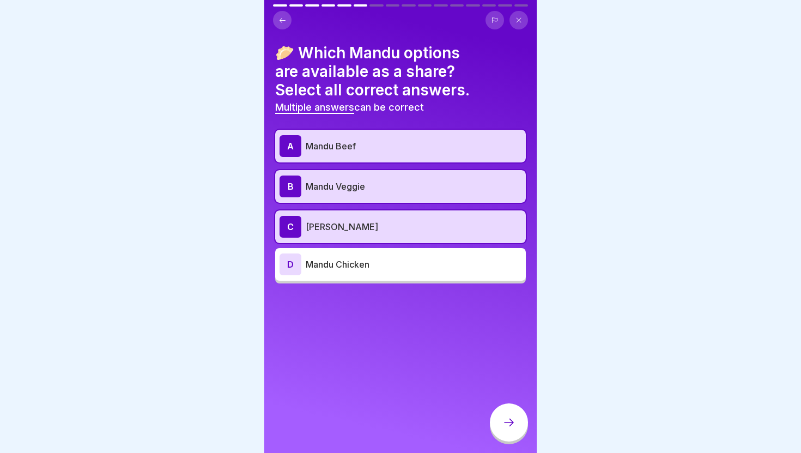
click at [415, 272] on div "D Mandu Chicken" at bounding box center [401, 264] width 242 height 22
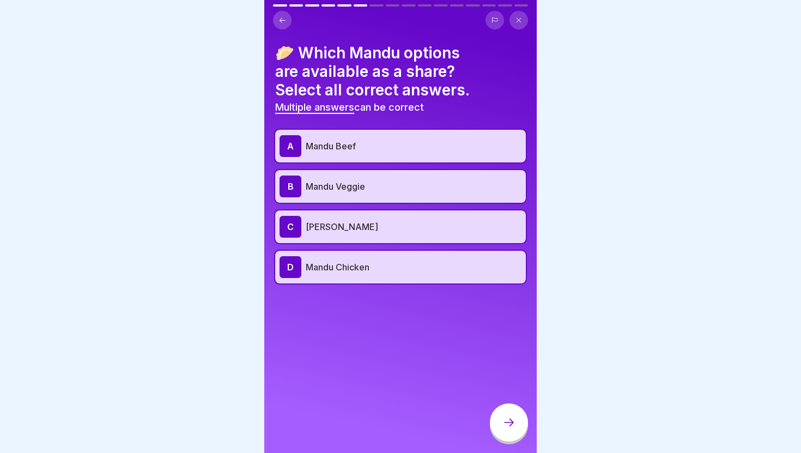
click at [503, 424] on icon at bounding box center [508, 422] width 13 height 13
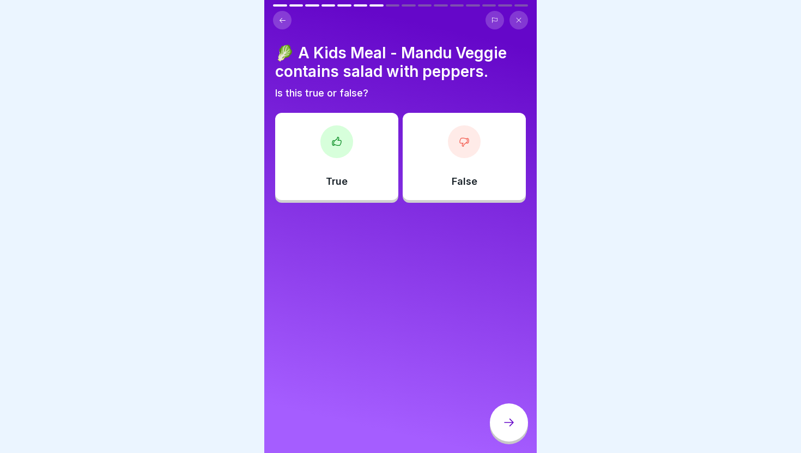
click at [344, 166] on div "True" at bounding box center [336, 156] width 123 height 87
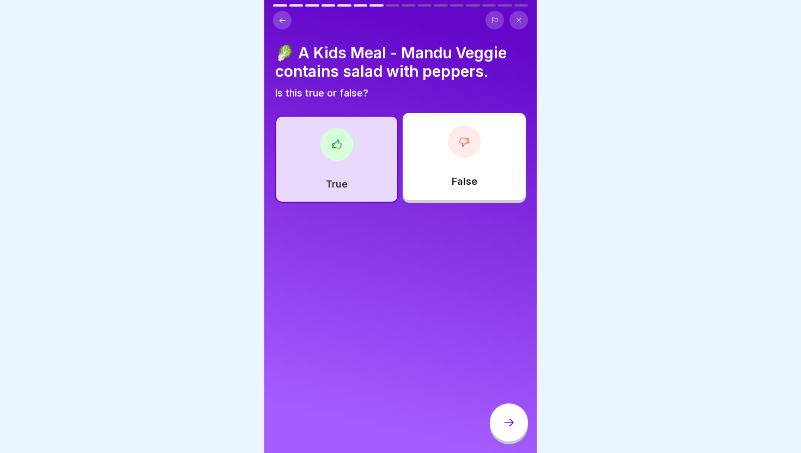
click at [499, 163] on div "False" at bounding box center [464, 156] width 123 height 87
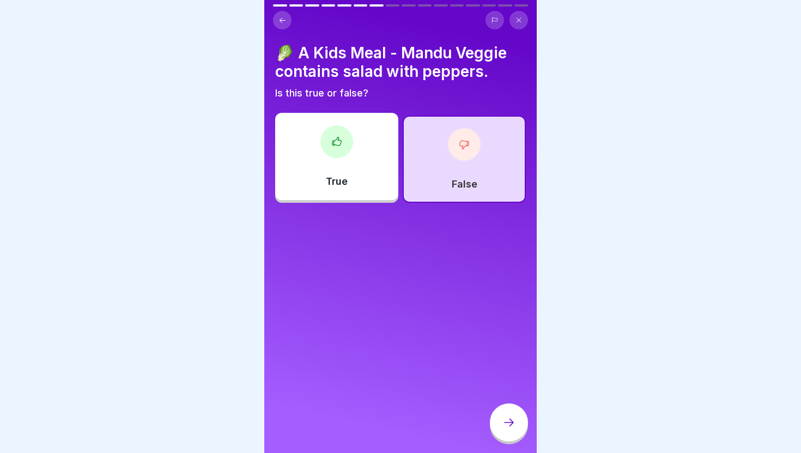
click at [508, 420] on icon at bounding box center [508, 422] width 13 height 13
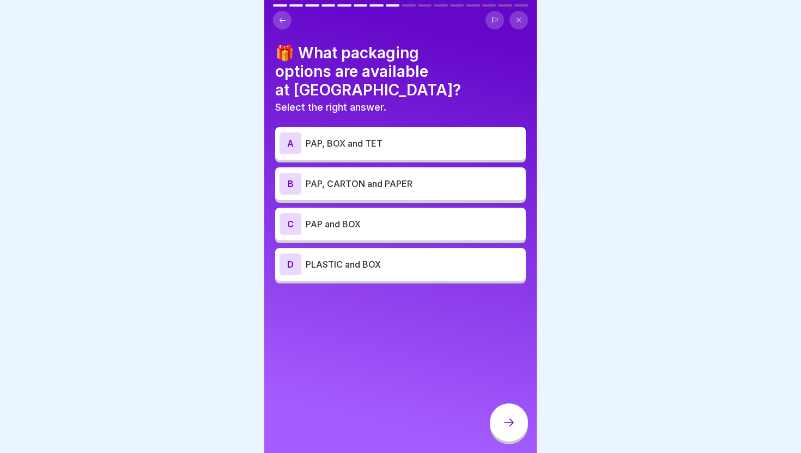
click at [384, 217] on p "PAP and BOX" at bounding box center [414, 223] width 216 height 13
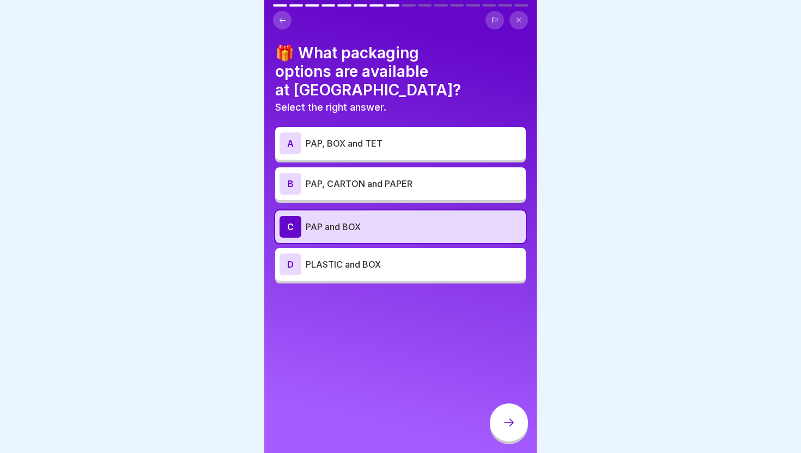
click at [515, 423] on icon at bounding box center [508, 422] width 13 height 13
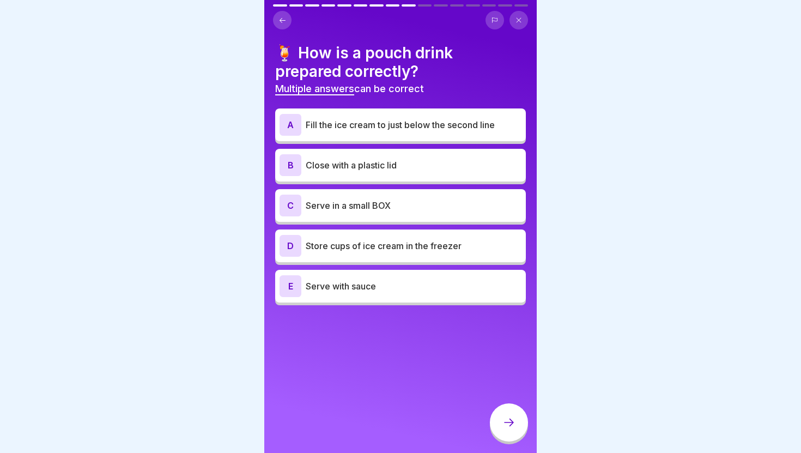
click at [444, 134] on div "A Fill the ice cream to just below the second line" at bounding box center [401, 125] width 242 height 22
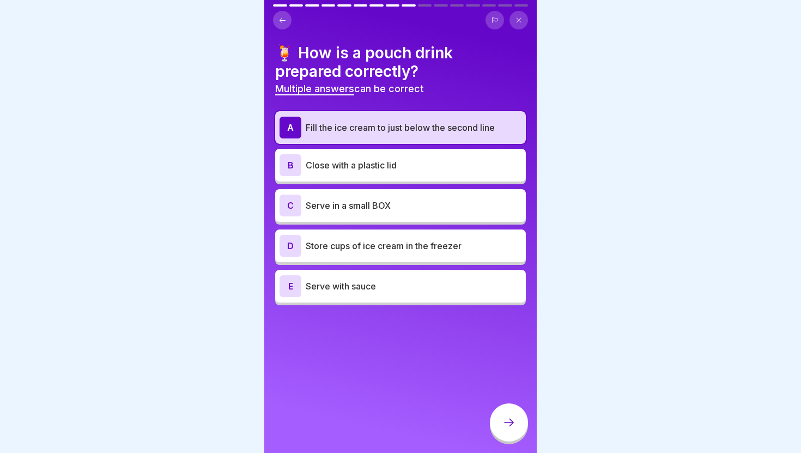
click at [434, 160] on p "Close with a plastic lid" at bounding box center [414, 165] width 216 height 13
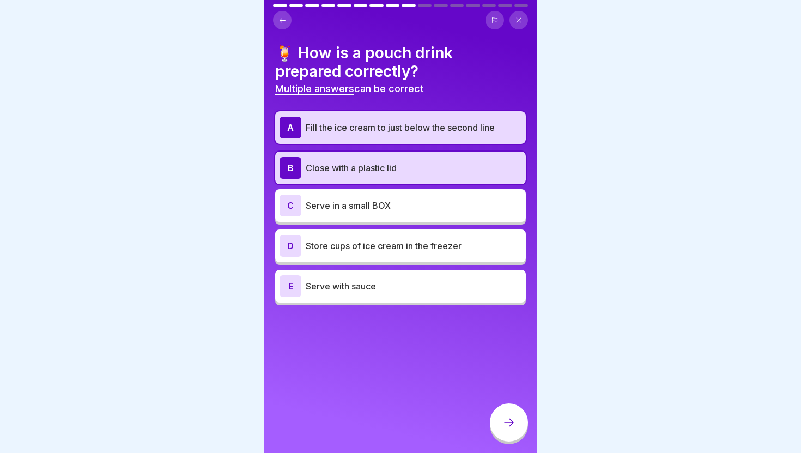
click at [408, 247] on p "Store cups of ice cream in the freezer" at bounding box center [414, 245] width 216 height 13
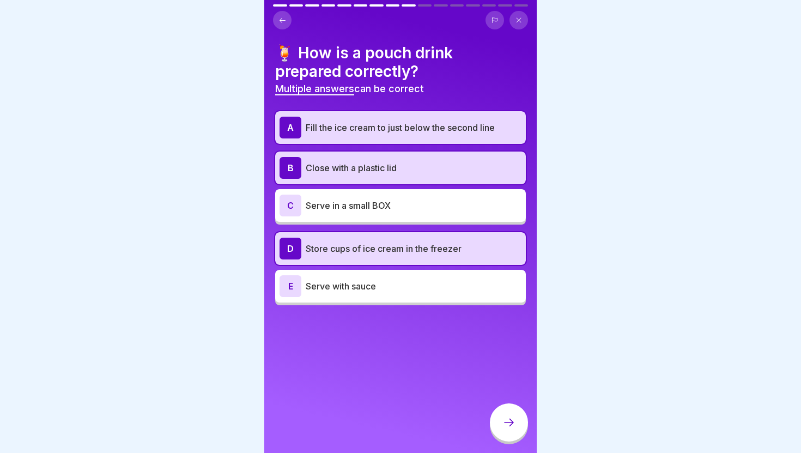
click at [509, 425] on icon at bounding box center [508, 422] width 13 height 13
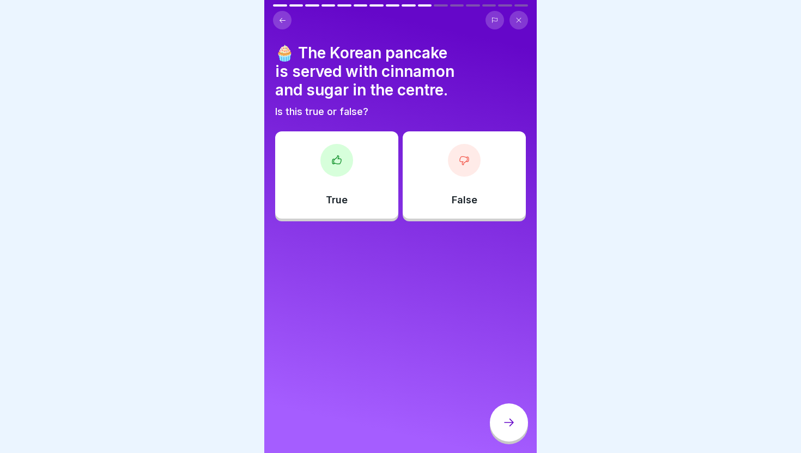
click at [372, 184] on div "True" at bounding box center [336, 174] width 123 height 87
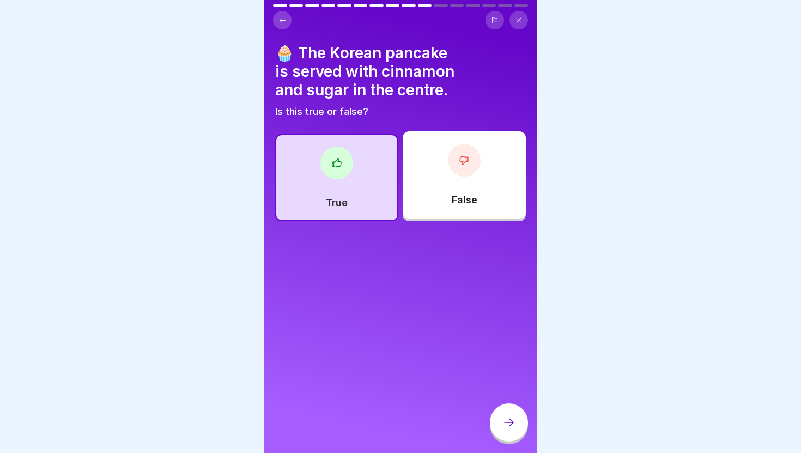
click at [511, 425] on icon at bounding box center [508, 422] width 13 height 13
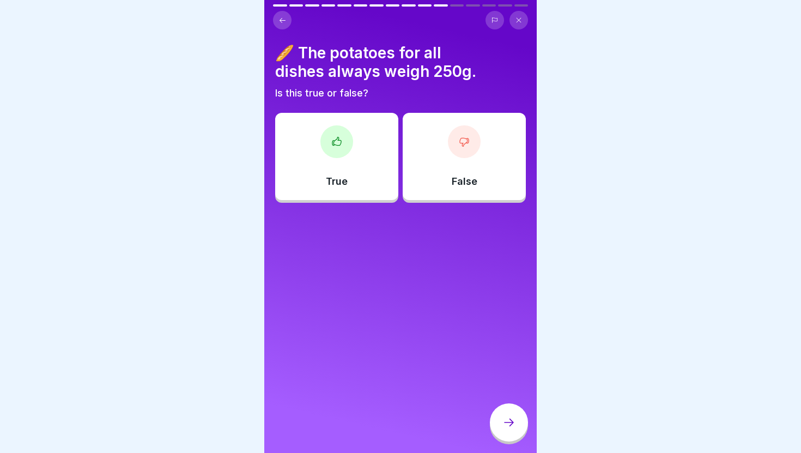
click at [458, 187] on div "False" at bounding box center [464, 156] width 123 height 87
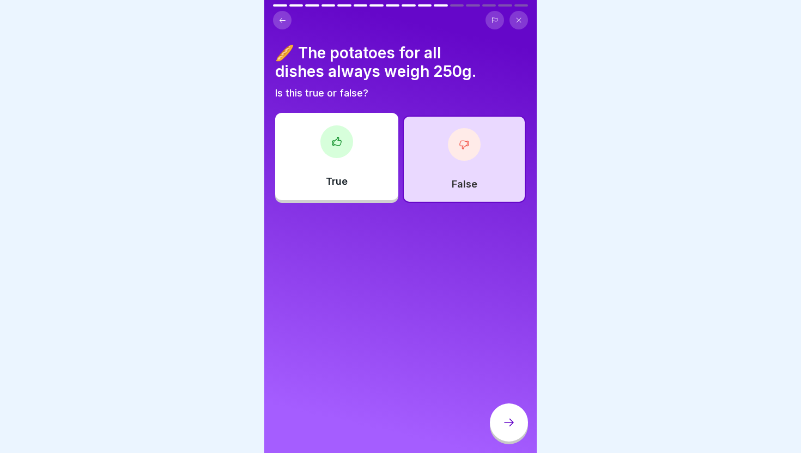
click at [502, 426] on icon at bounding box center [508, 422] width 13 height 13
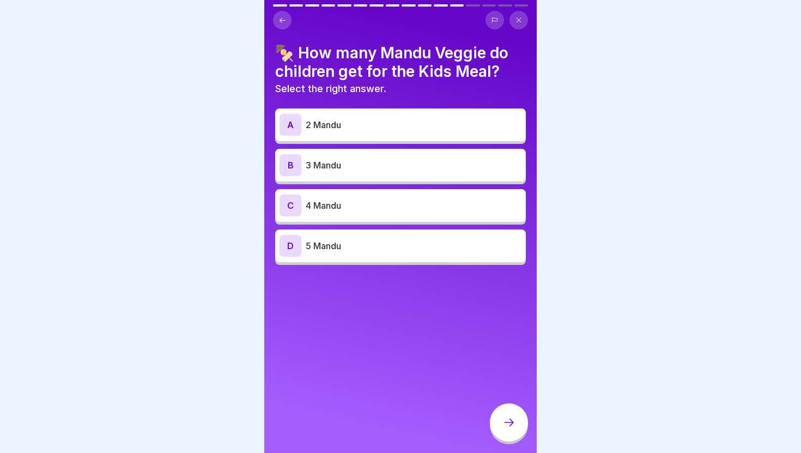
click at [372, 135] on div "A 2 Mandu" at bounding box center [401, 125] width 242 height 22
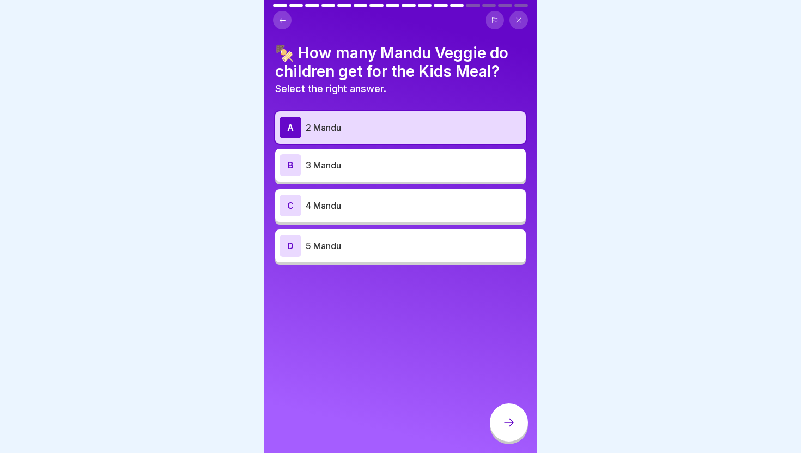
click at [413, 138] on div "A 2 Mandu" at bounding box center [400, 127] width 251 height 33
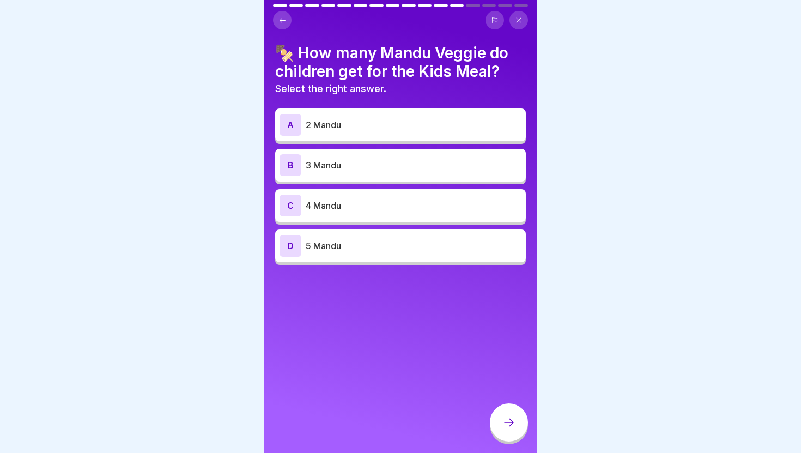
click at [399, 204] on p "4 Mandu" at bounding box center [414, 205] width 216 height 13
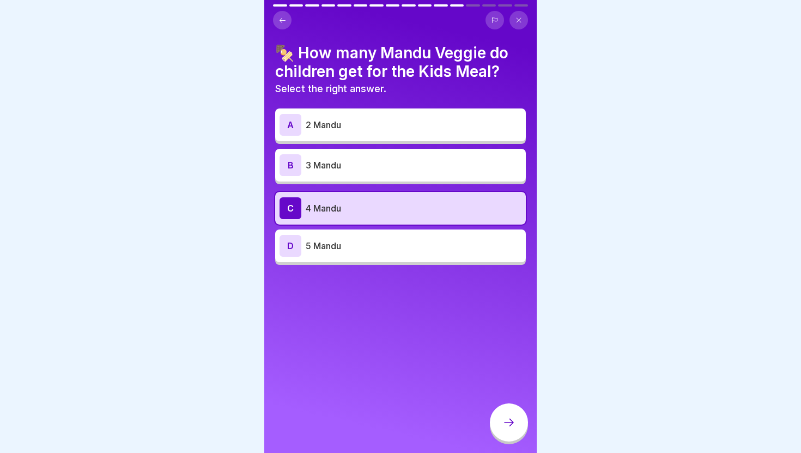
click at [508, 424] on icon at bounding box center [508, 422] width 13 height 13
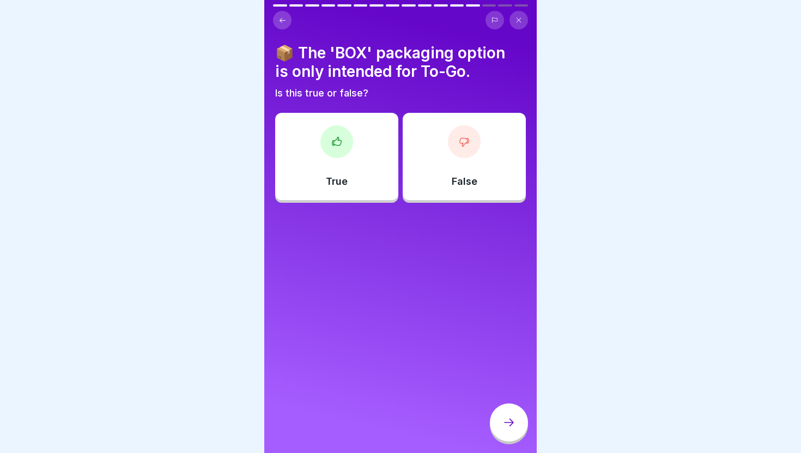
click at [375, 176] on div "True" at bounding box center [336, 156] width 123 height 87
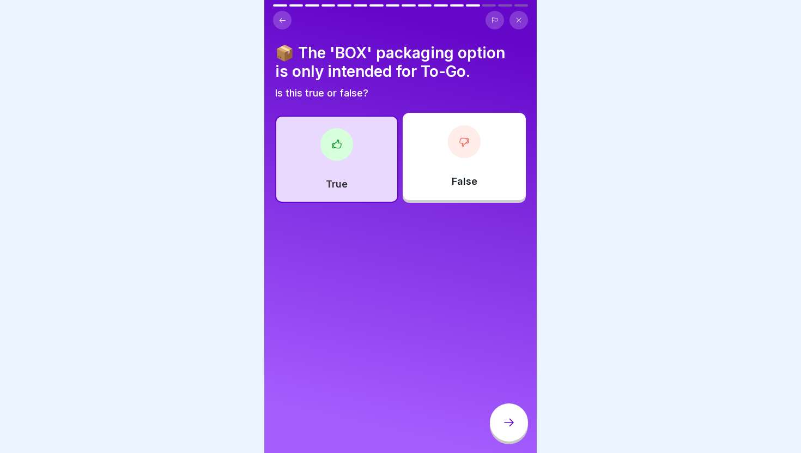
click at [502, 419] on div at bounding box center [509, 422] width 38 height 38
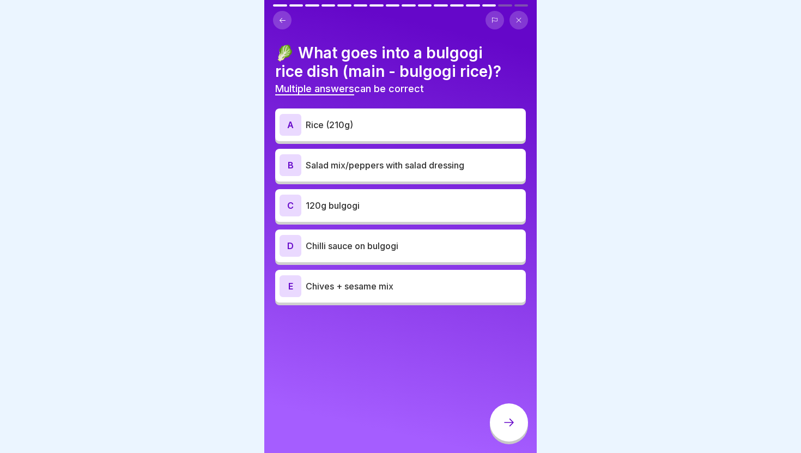
click at [416, 114] on div "A Rice (210g)" at bounding box center [401, 125] width 242 height 22
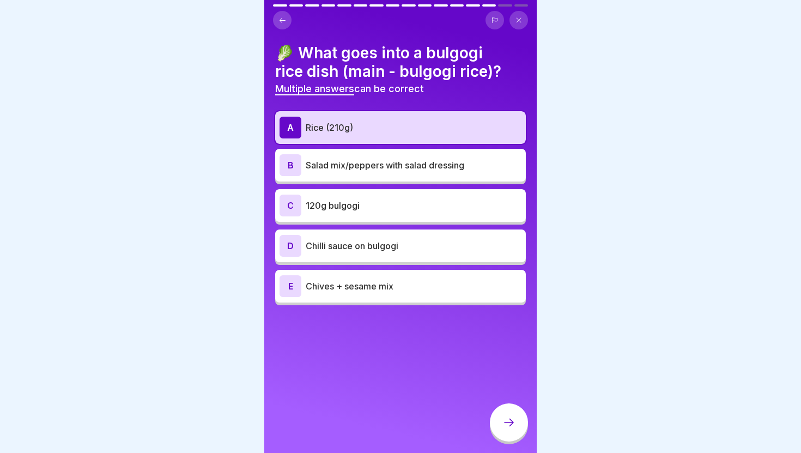
click at [287, 26] on button at bounding box center [282, 20] width 19 height 19
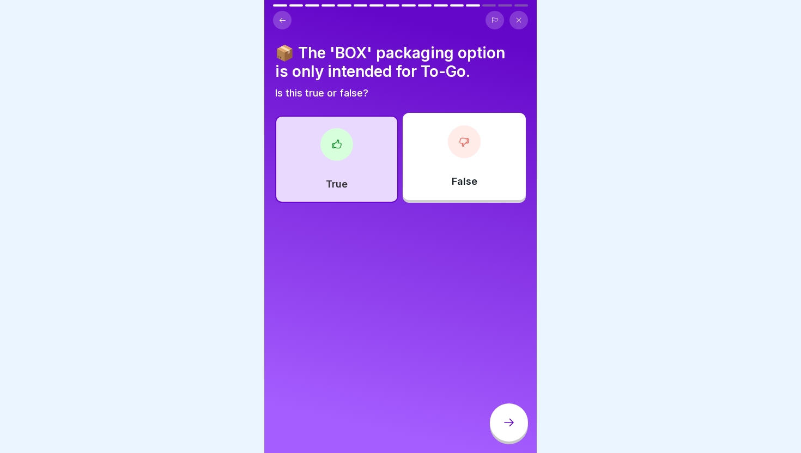
click at [510, 422] on icon at bounding box center [509, 423] width 10 height 8
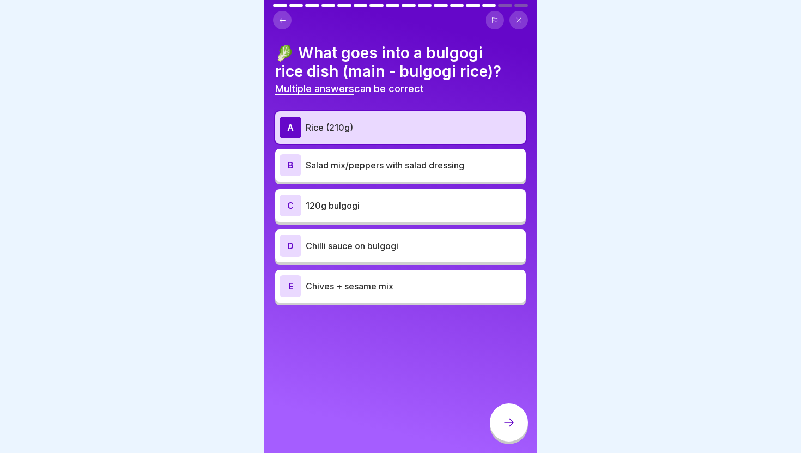
click at [400, 153] on div "B Salad mix/peppers with salad dressing" at bounding box center [400, 165] width 251 height 33
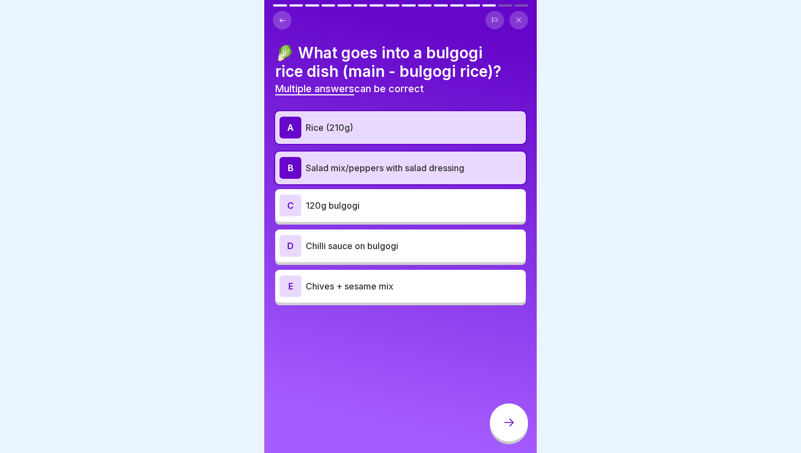
click at [379, 199] on p "120g bulgogi" at bounding box center [414, 205] width 216 height 13
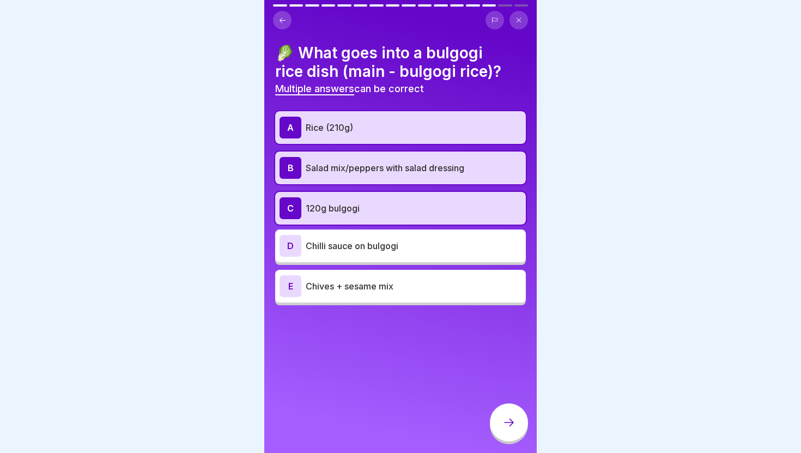
click at [368, 281] on p "Chives + sesame mix" at bounding box center [414, 286] width 216 height 13
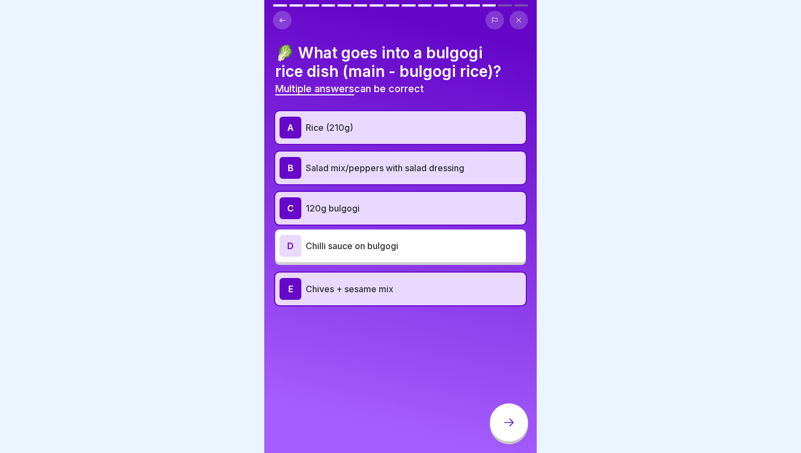
click at [503, 428] on icon at bounding box center [508, 422] width 13 height 13
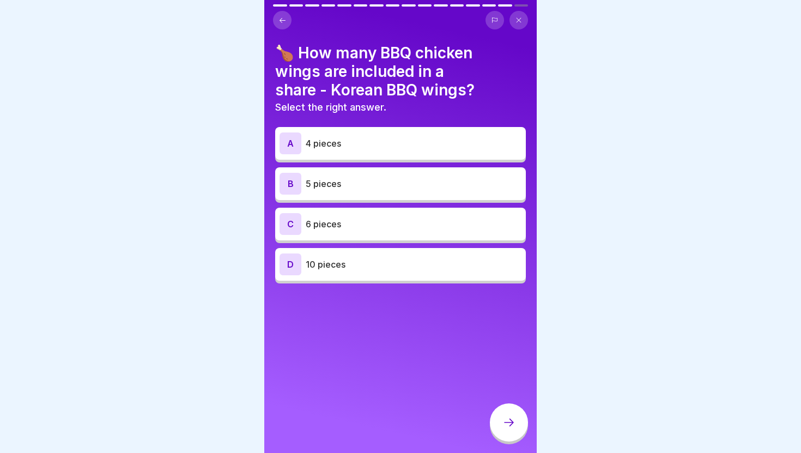
click at [387, 138] on p "4 pieces" at bounding box center [414, 143] width 216 height 13
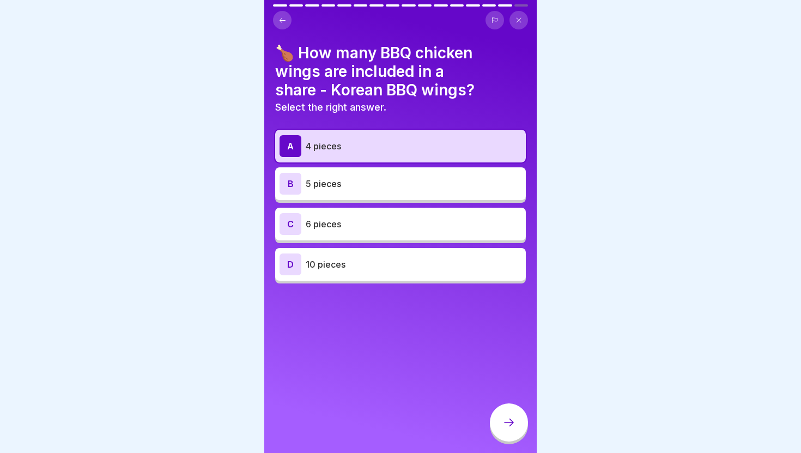
click at [507, 413] on div at bounding box center [509, 422] width 38 height 38
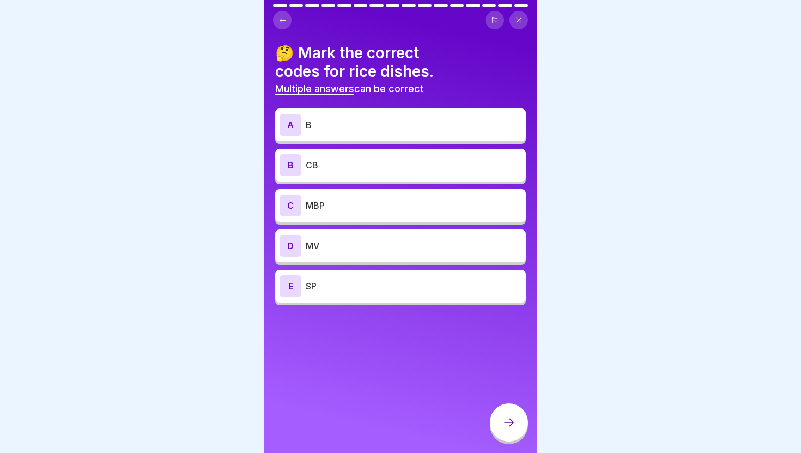
click at [397, 126] on p "B" at bounding box center [414, 124] width 216 height 13
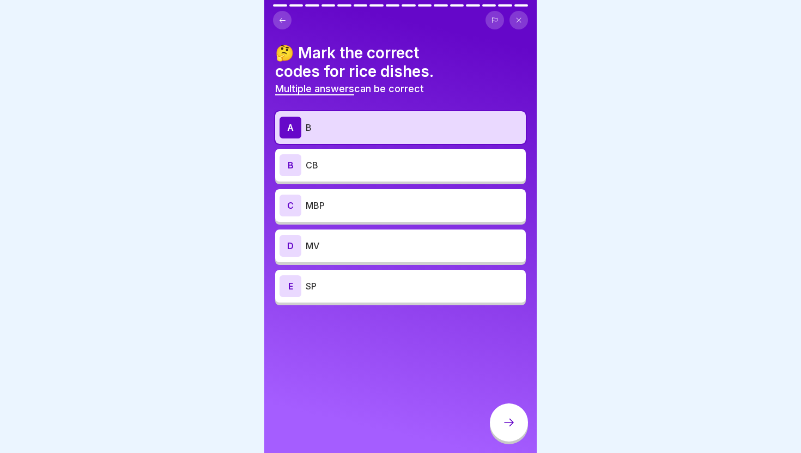
click at [392, 156] on div "B CB" at bounding box center [401, 165] width 242 height 22
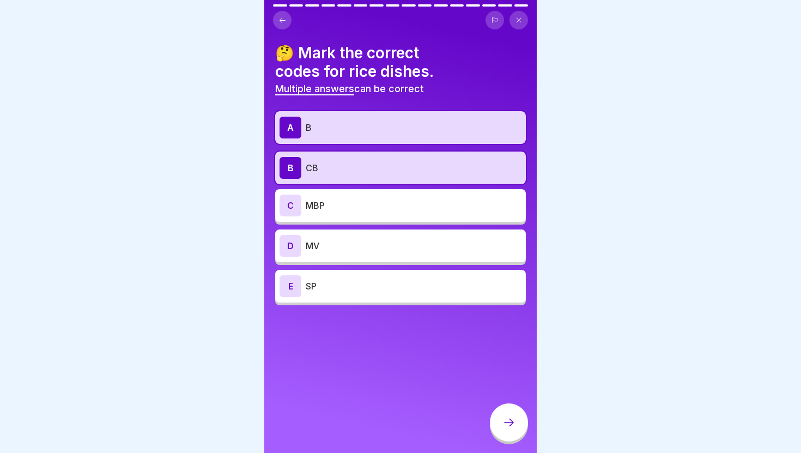
click at [372, 244] on p "MV" at bounding box center [414, 245] width 216 height 13
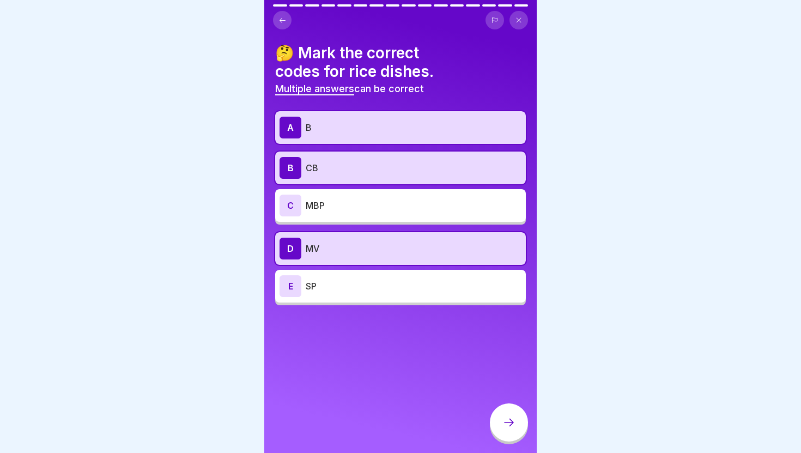
click at [502, 424] on icon at bounding box center [508, 422] width 13 height 13
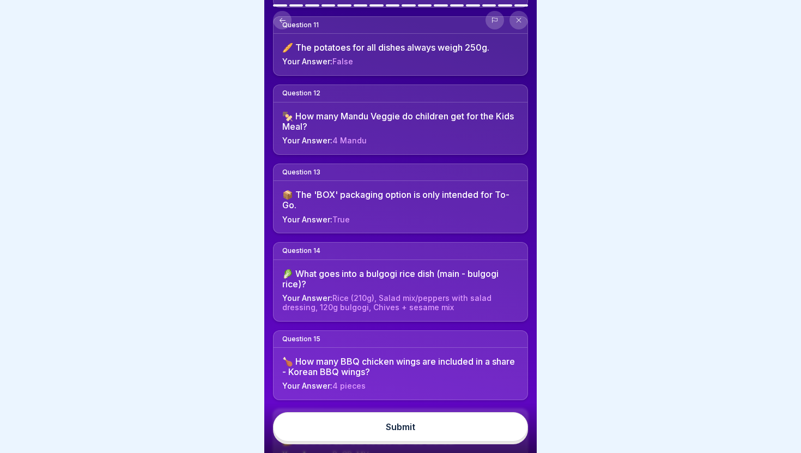
scroll to position [931, 0]
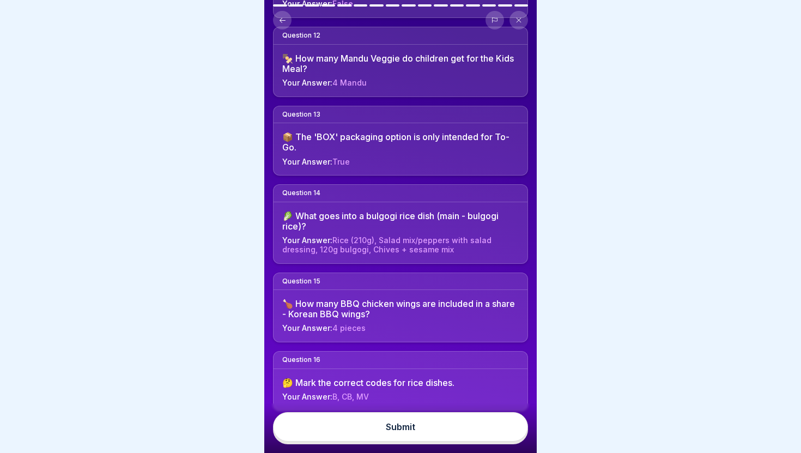
click at [458, 419] on button "Submit" at bounding box center [400, 426] width 255 height 29
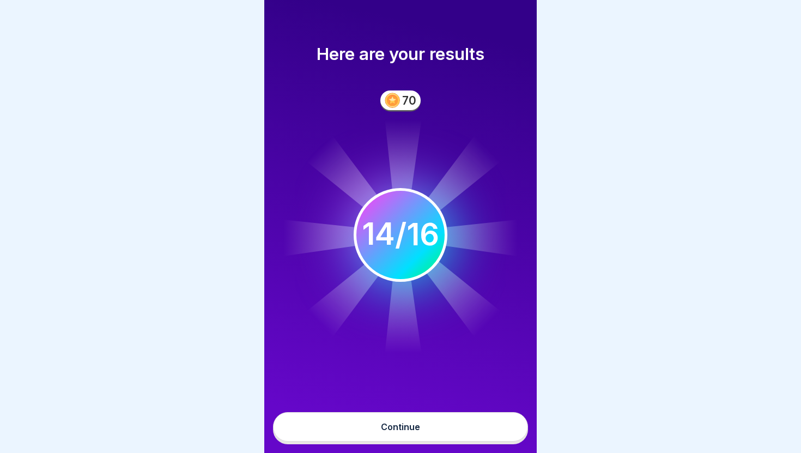
click at [447, 421] on button "Continue" at bounding box center [400, 426] width 255 height 29
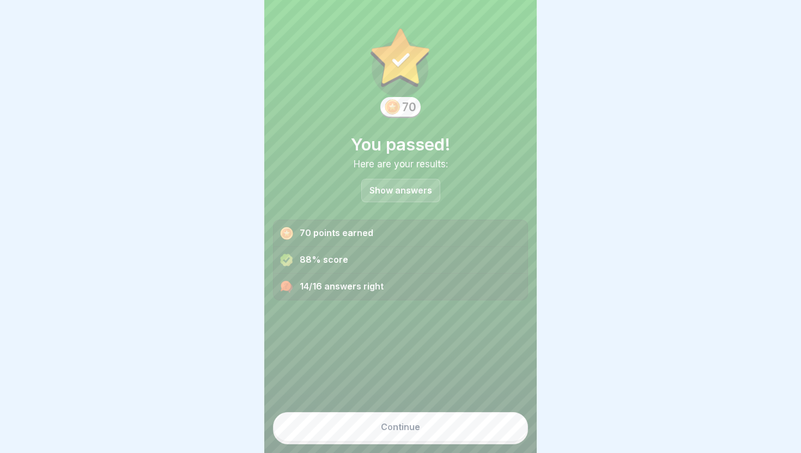
click at [408, 187] on p "Show answers" at bounding box center [400, 190] width 63 height 9
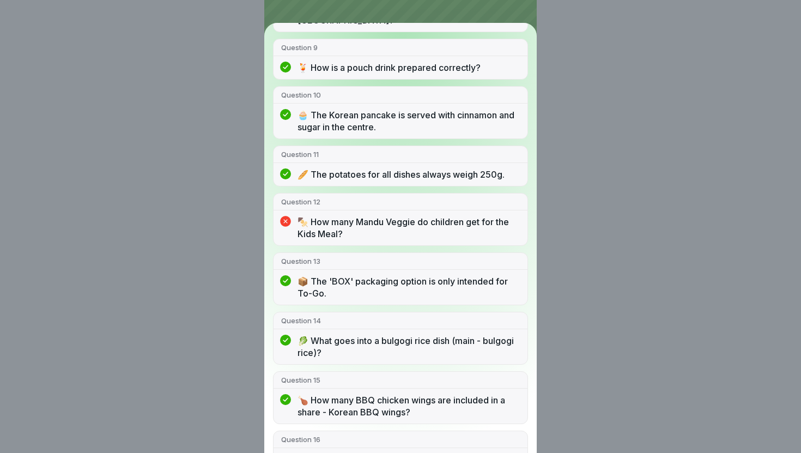
scroll to position [560, 0]
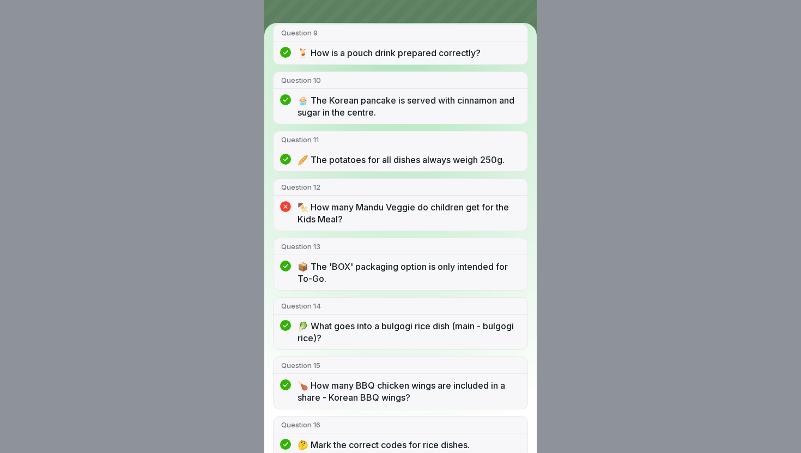
click at [428, 320] on p "🥬 What goes into a bulgogi rice dish (main - bulgogi rice)?" at bounding box center [409, 332] width 222 height 24
click at [436, 28] on p "Question 9" at bounding box center [400, 33] width 239 height 10
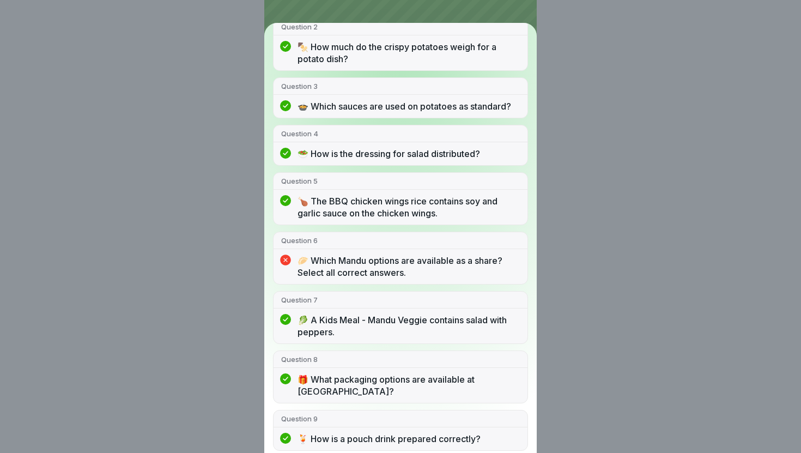
scroll to position [179, 0]
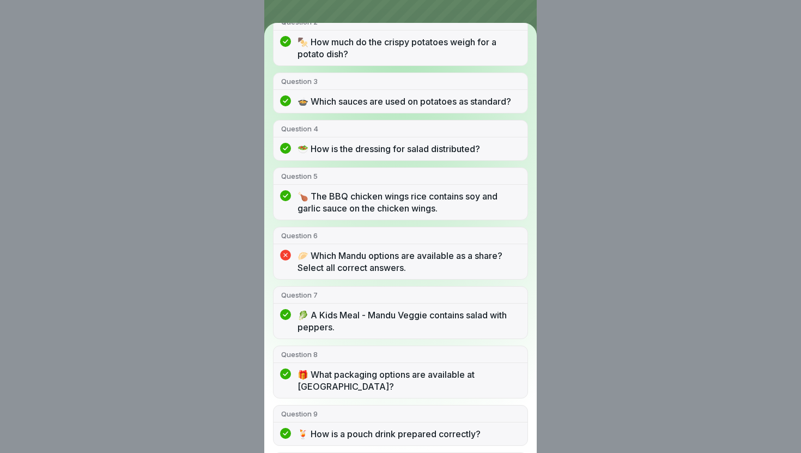
click at [578, 151] on div "You passed! 14/16 answers right Question 1 🍛 What are the three product categor…" at bounding box center [400, 226] width 801 height 453
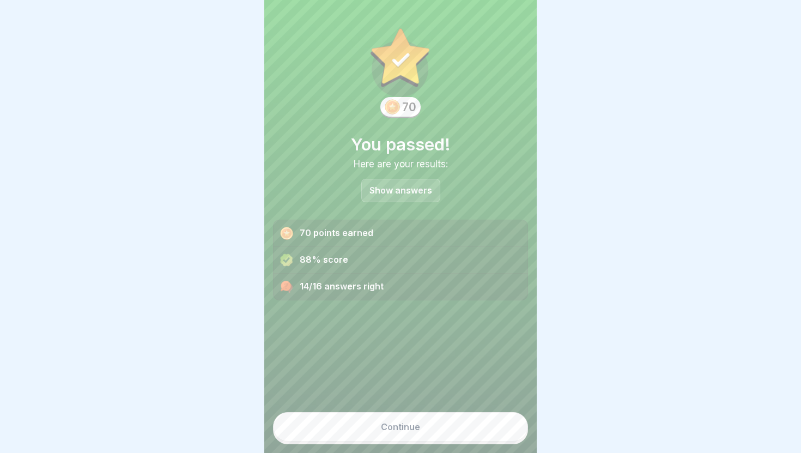
click at [424, 421] on button "Continue" at bounding box center [400, 426] width 255 height 29
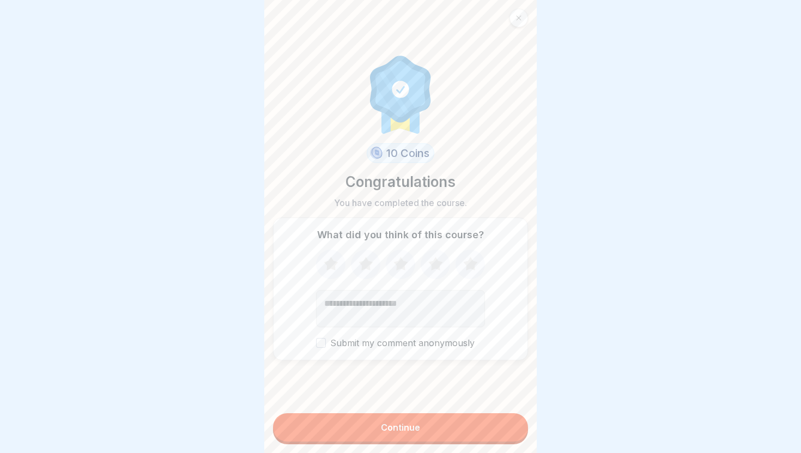
click at [426, 429] on button "Continue" at bounding box center [400, 427] width 255 height 28
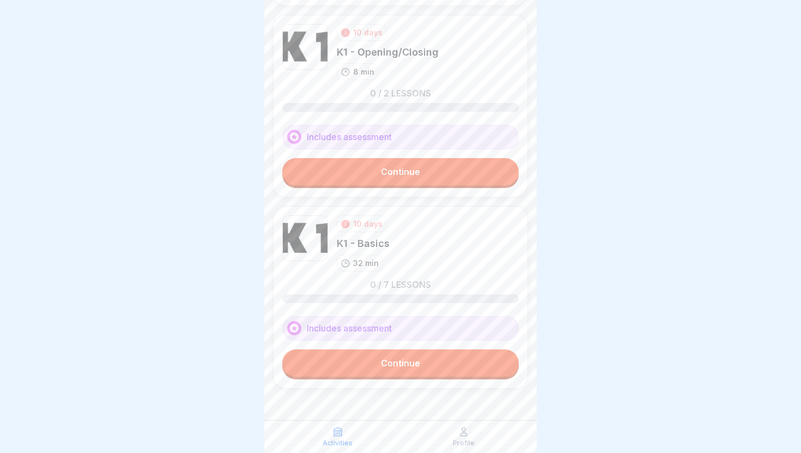
scroll to position [1360, 0]
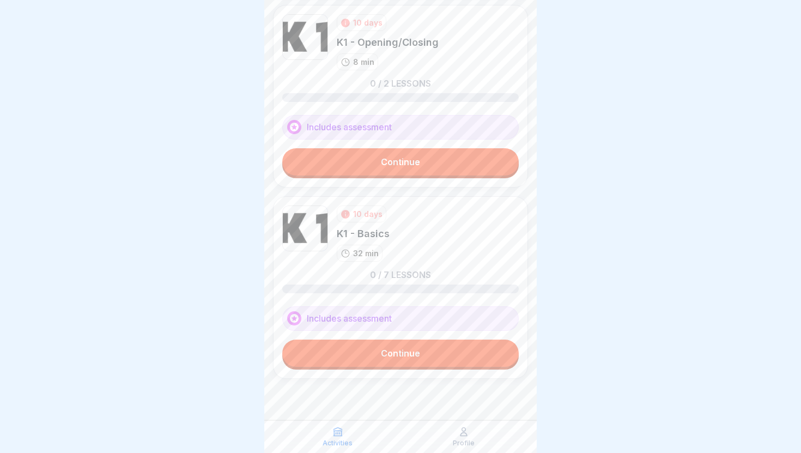
click at [468, 440] on p "Profile" at bounding box center [464, 443] width 22 height 8
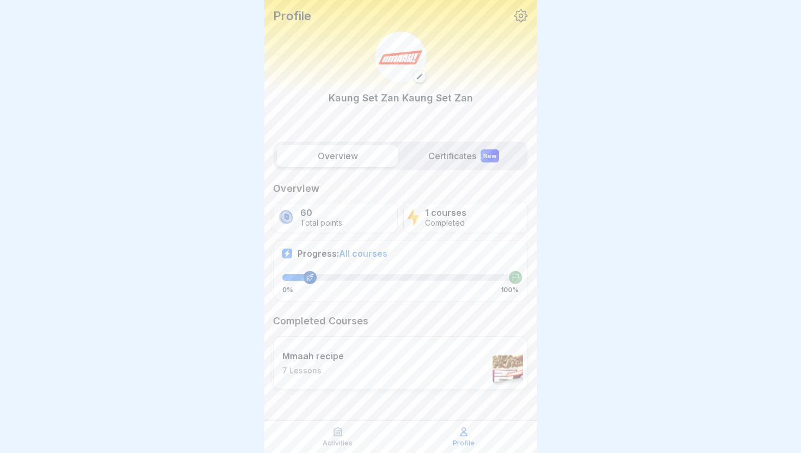
click at [468, 440] on p "Profile" at bounding box center [464, 443] width 22 height 8
click at [351, 437] on div "Activities" at bounding box center [337, 436] width 120 height 21
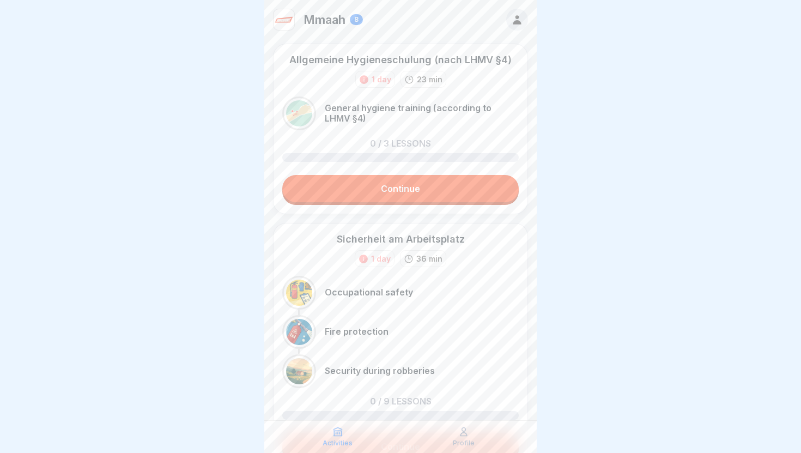
click at [365, 258] on icon at bounding box center [363, 258] width 9 height 9
click at [432, 191] on link "Continue" at bounding box center [400, 188] width 237 height 27
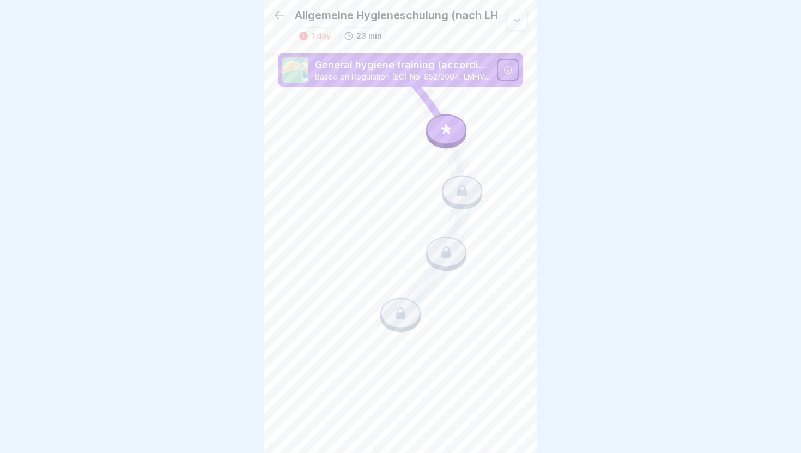
click at [451, 134] on icon at bounding box center [446, 129] width 14 height 14
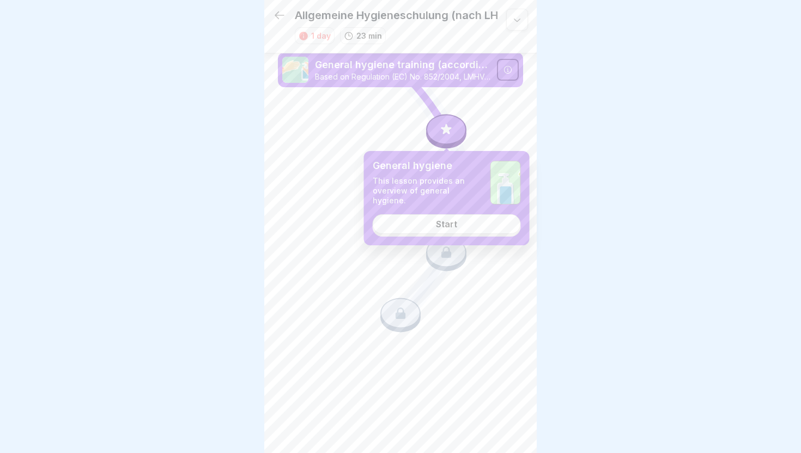
click at [423, 229] on link "Start" at bounding box center [447, 224] width 148 height 20
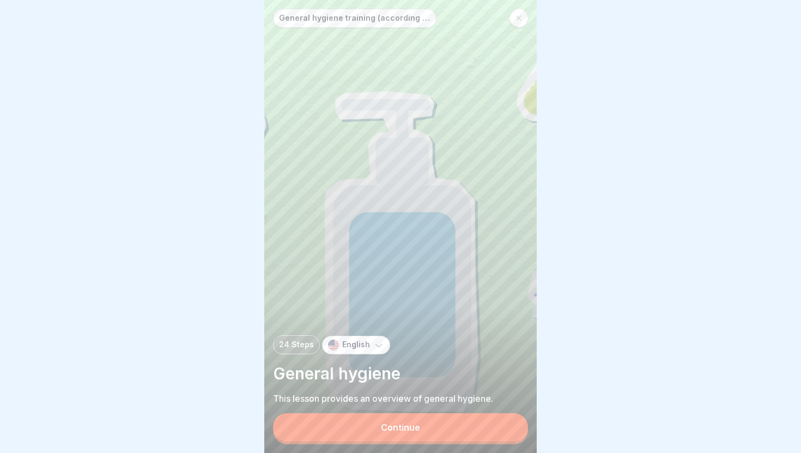
click at [400, 422] on div "Continue" at bounding box center [400, 427] width 39 height 10
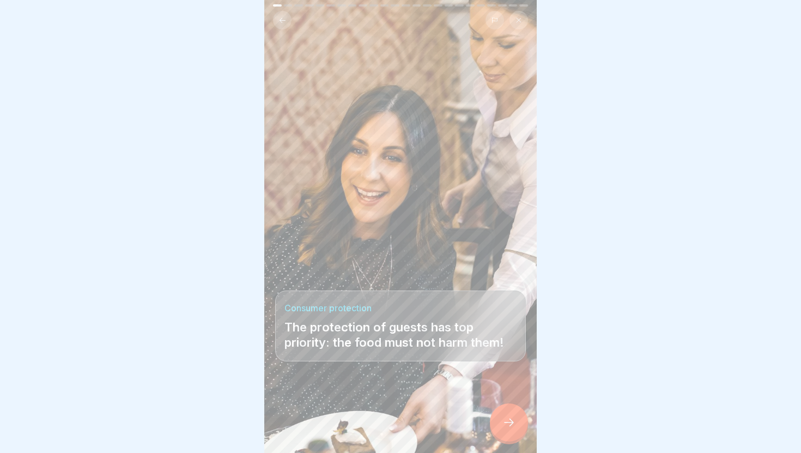
click at [522, 431] on div at bounding box center [509, 422] width 38 height 38
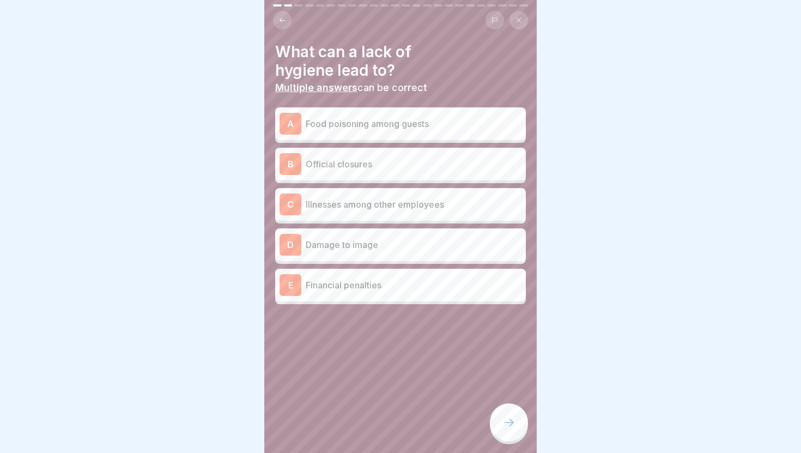
click at [460, 124] on p "Food poisoning among guests" at bounding box center [414, 123] width 216 height 13
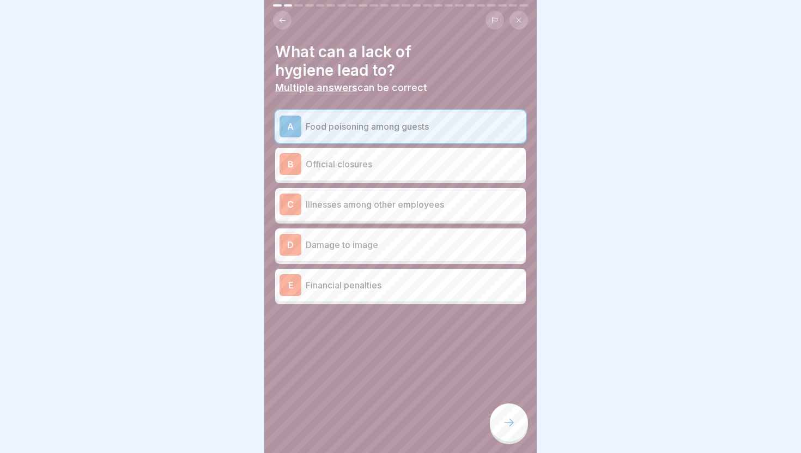
click at [437, 195] on div "C Illnesses among other employees" at bounding box center [401, 204] width 242 height 22
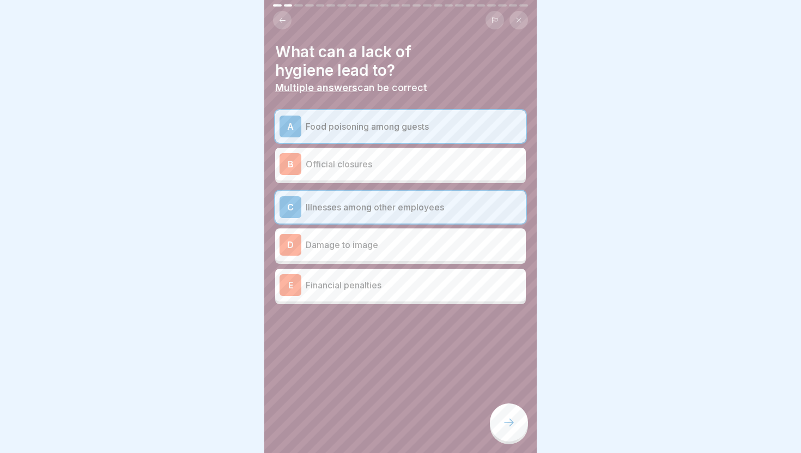
click at [423, 237] on div "D Damage to image" at bounding box center [401, 245] width 242 height 22
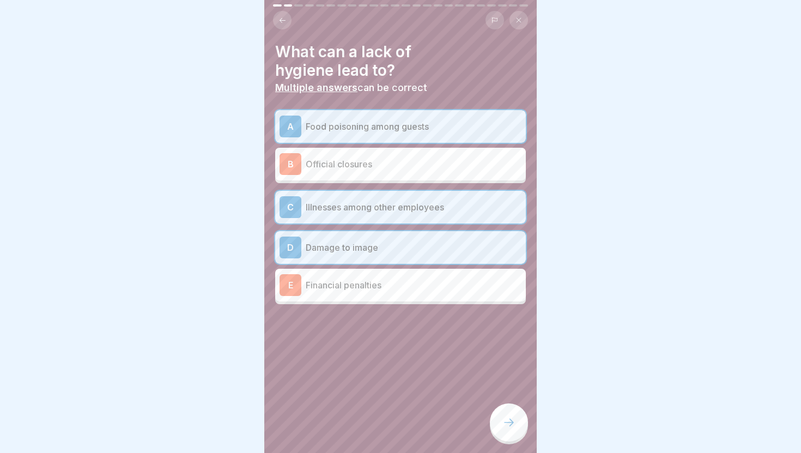
click at [402, 290] on p "Financial penalties" at bounding box center [414, 284] width 216 height 13
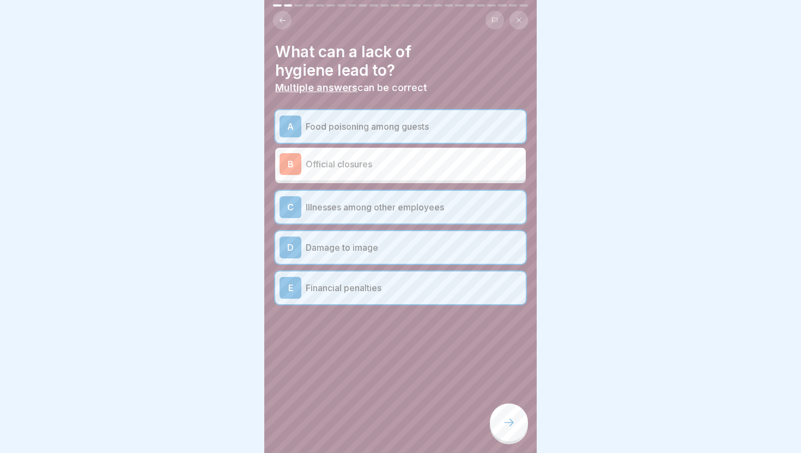
click at [425, 163] on p "Official closures" at bounding box center [414, 163] width 216 height 13
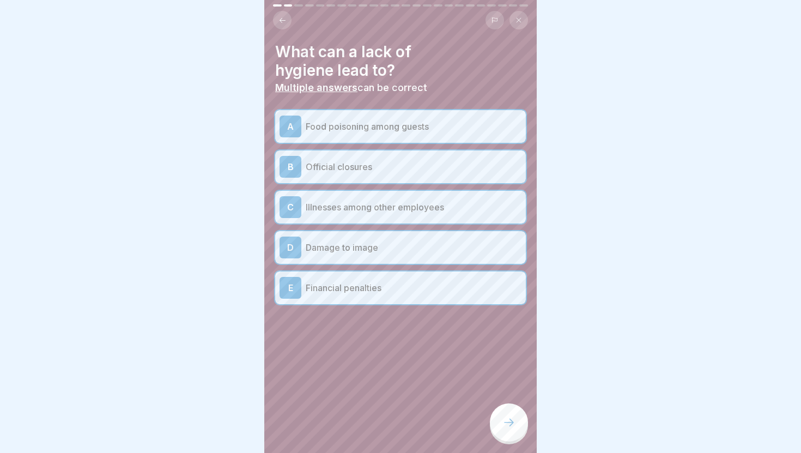
click at [510, 418] on icon at bounding box center [508, 422] width 13 height 13
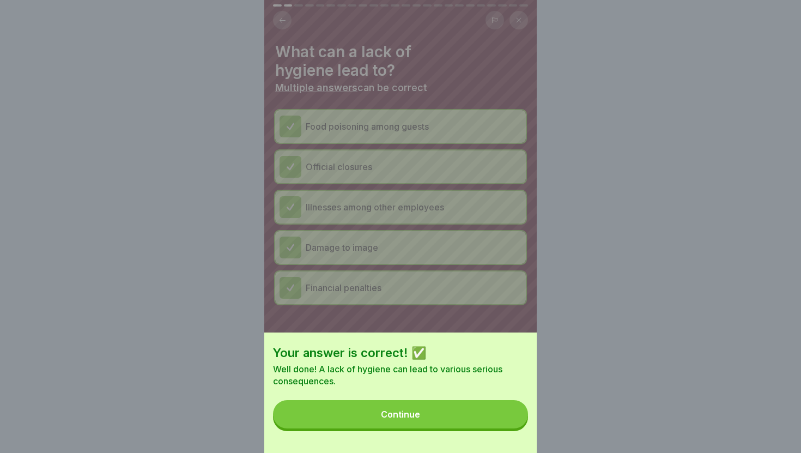
click at [480, 417] on button "Continue" at bounding box center [400, 414] width 255 height 28
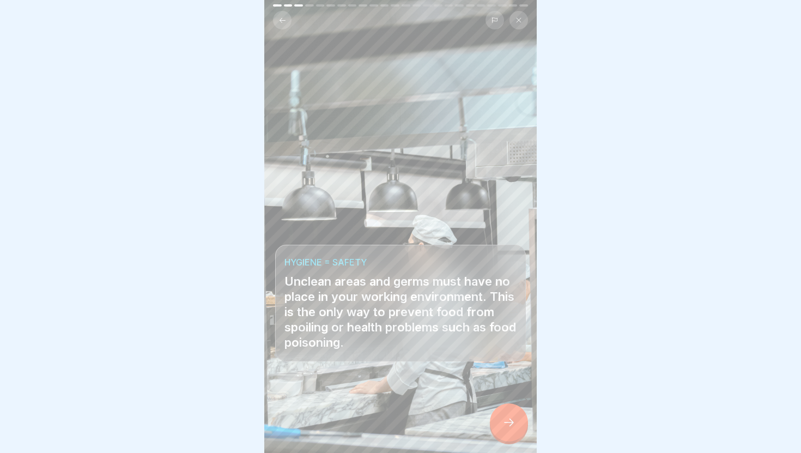
click at [484, 403] on div at bounding box center [400, 419] width 251 height 65
click at [507, 419] on icon at bounding box center [508, 422] width 13 height 13
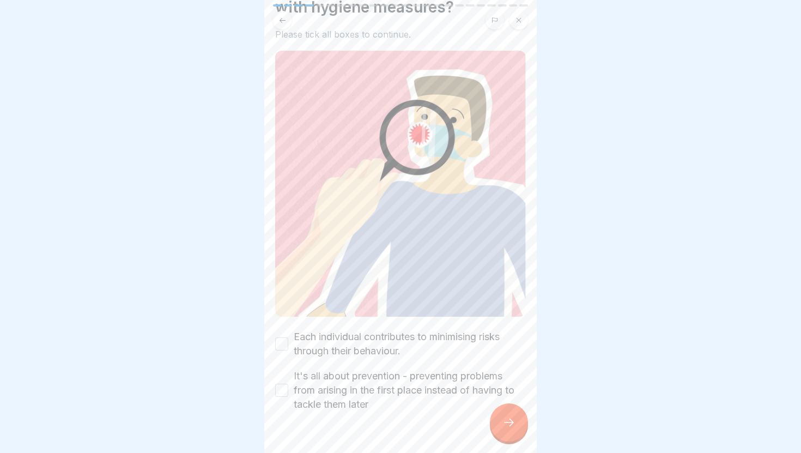
scroll to position [69, 0]
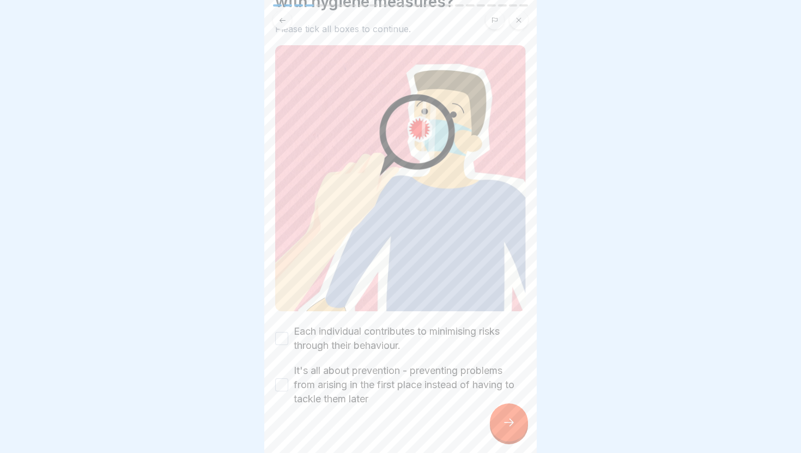
click at [428, 343] on label "Each individual contributes to minimising risks through their behaviour." at bounding box center [410, 338] width 232 height 28
click at [288, 343] on button "Each individual contributes to minimising risks through their behaviour." at bounding box center [281, 338] width 13 height 13
click at [413, 375] on label "It's all about prevention - preventing problems from arising in the first place…" at bounding box center [410, 384] width 232 height 43
click at [288, 378] on button "It's all about prevention - preventing problems from arising in the first place…" at bounding box center [281, 384] width 13 height 13
click at [508, 433] on div at bounding box center [509, 422] width 38 height 38
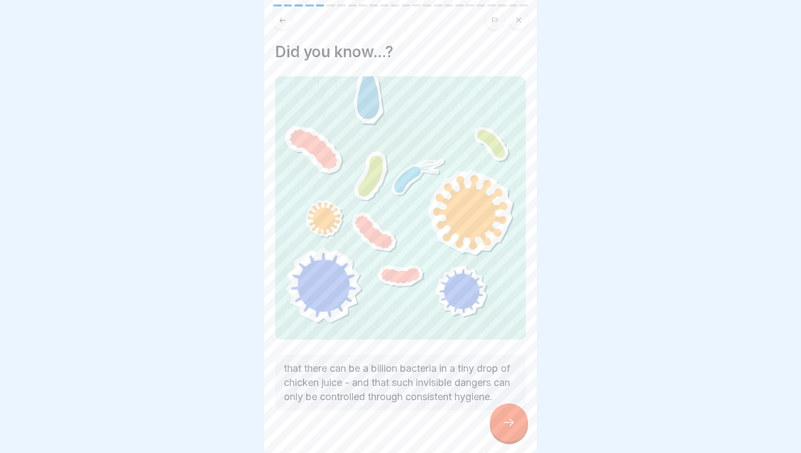
scroll to position [37, 0]
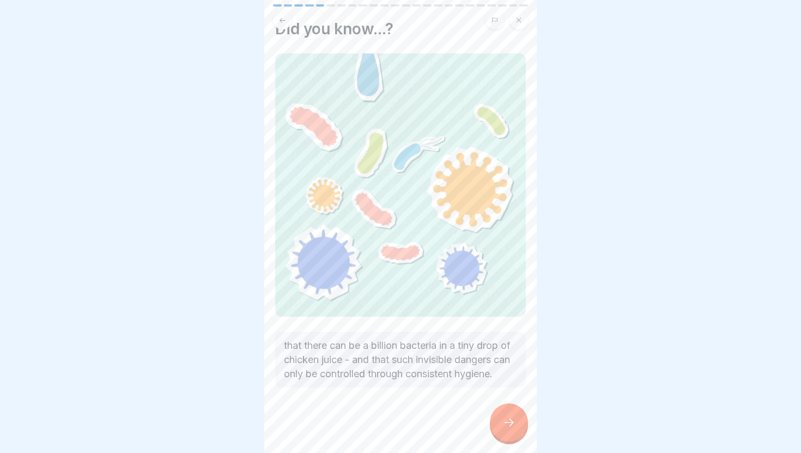
click at [504, 426] on icon at bounding box center [508, 422] width 13 height 13
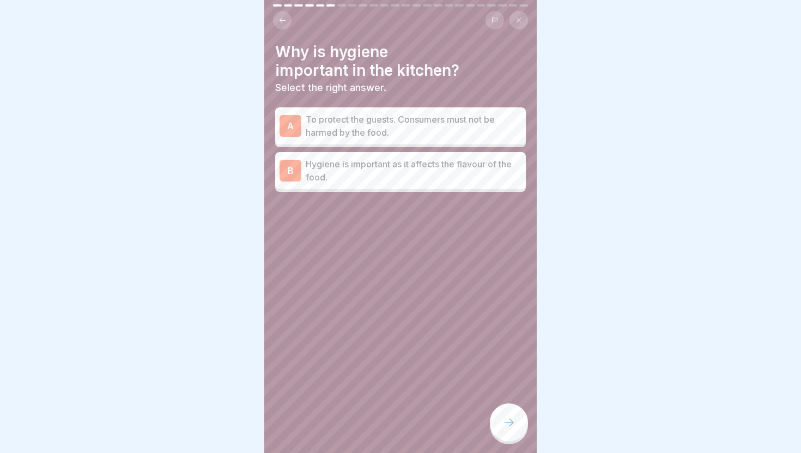
click at [514, 413] on div at bounding box center [509, 422] width 38 height 38
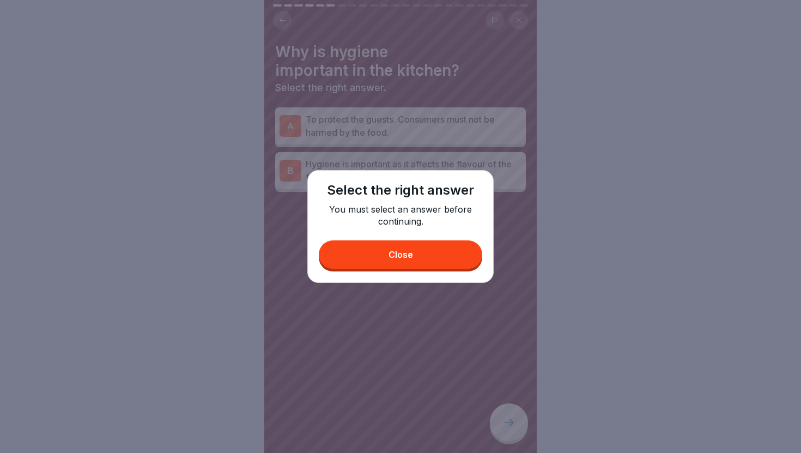
click at [450, 250] on button "Close" at bounding box center [400, 254] width 163 height 28
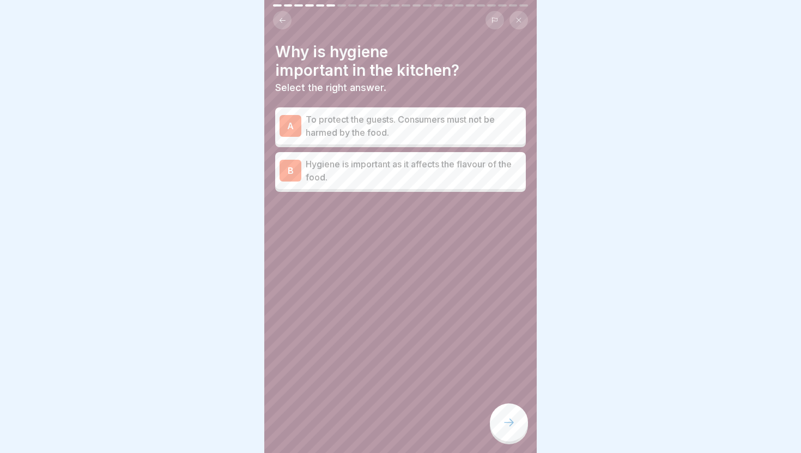
click at [425, 126] on p "To protect the guests. Consumers must not be harmed by the food." at bounding box center [414, 126] width 216 height 26
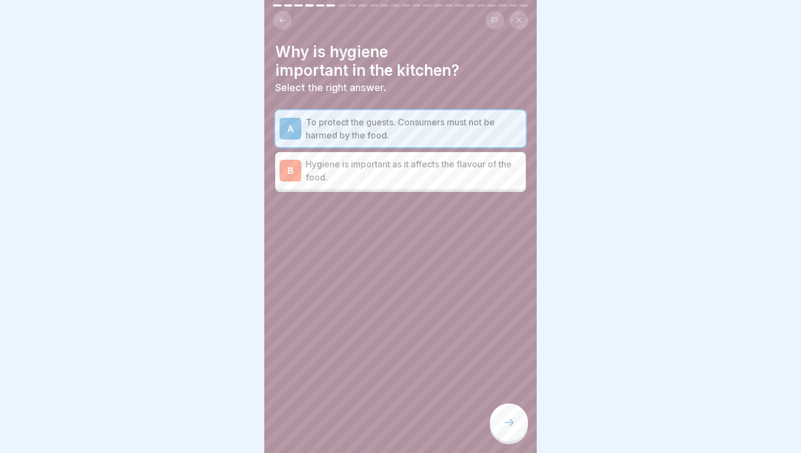
click at [516, 428] on div at bounding box center [509, 422] width 38 height 38
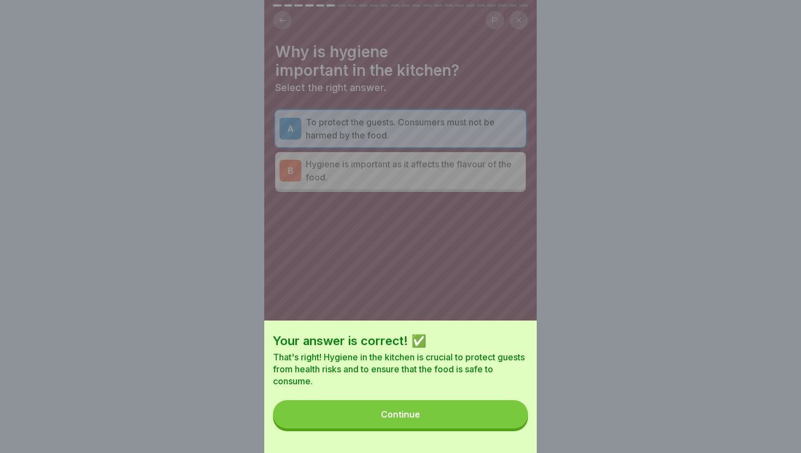
click at [508, 426] on button "Continue" at bounding box center [400, 414] width 255 height 28
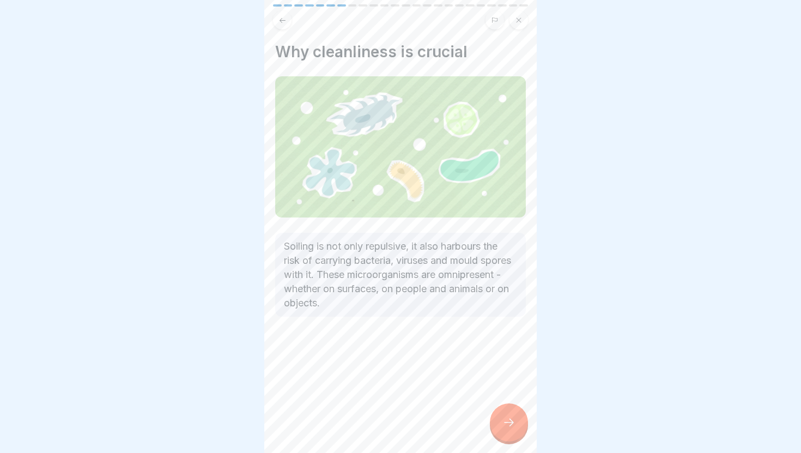
click at [516, 425] on div at bounding box center [509, 422] width 38 height 38
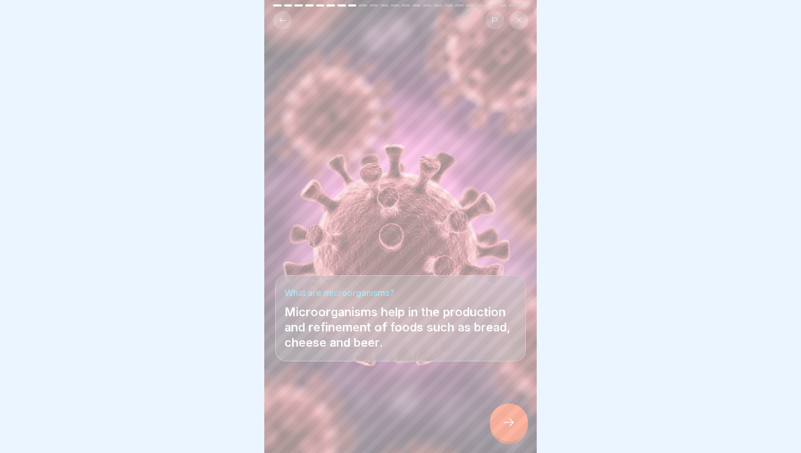
click at [516, 425] on div at bounding box center [509, 422] width 38 height 38
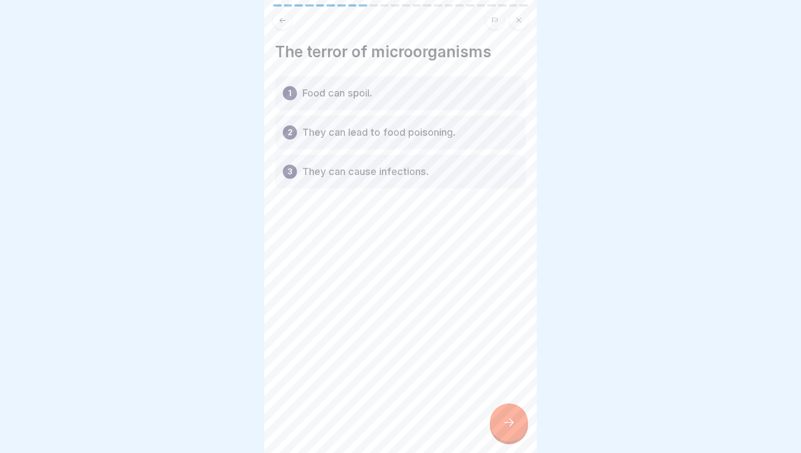
click at [516, 425] on div at bounding box center [509, 422] width 38 height 38
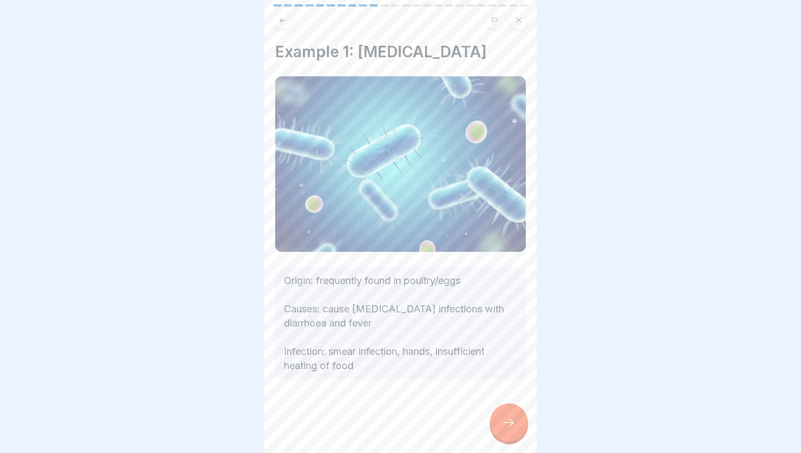
click at [516, 425] on div at bounding box center [509, 422] width 38 height 38
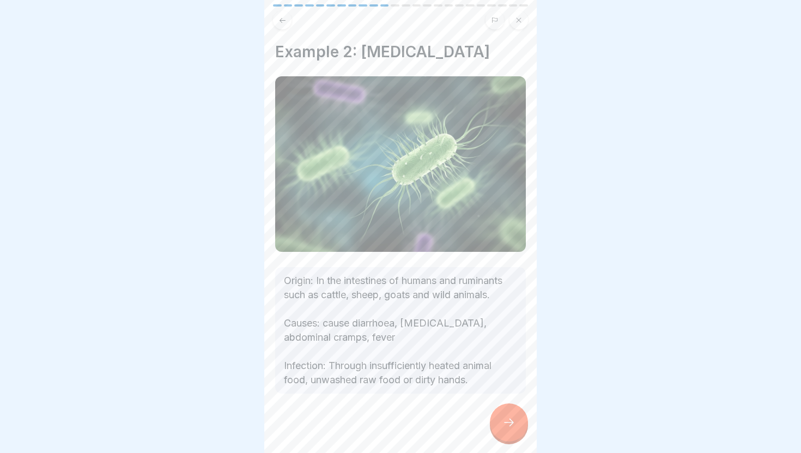
click at [516, 425] on div at bounding box center [509, 422] width 38 height 38
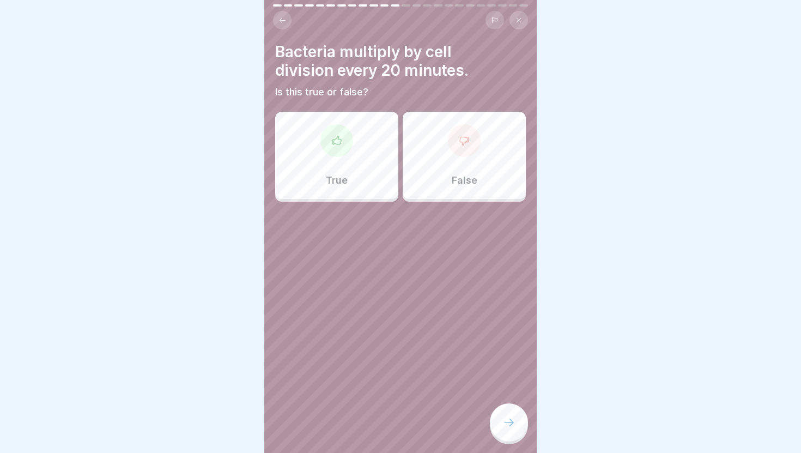
click at [286, 17] on icon at bounding box center [282, 20] width 8 height 8
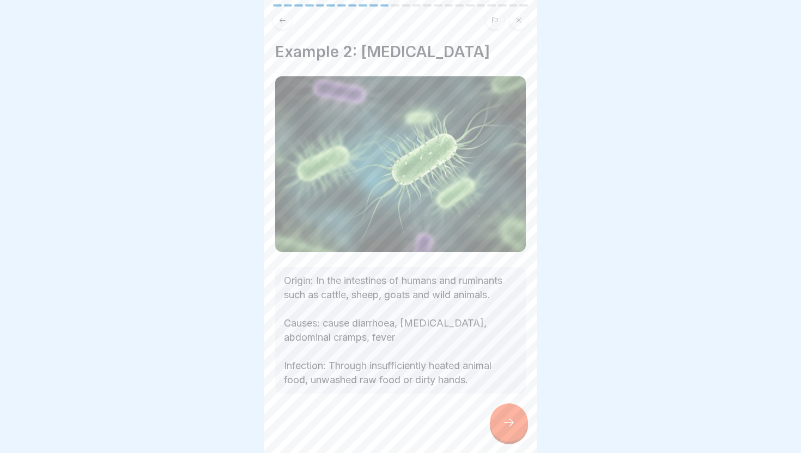
click at [286, 17] on icon at bounding box center [282, 20] width 8 height 8
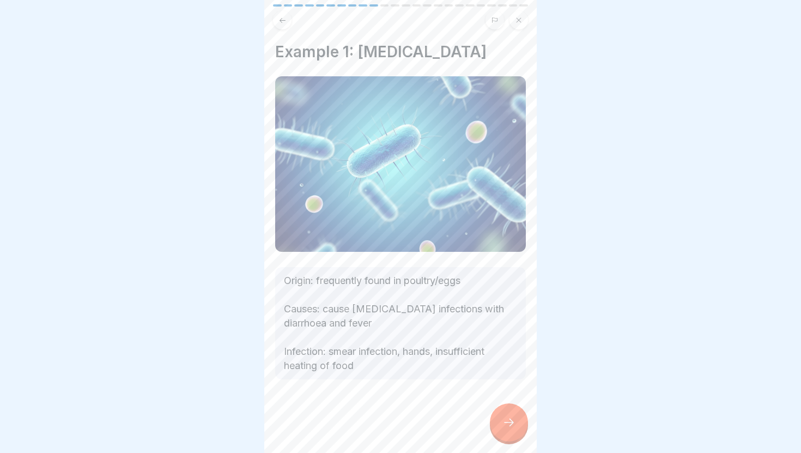
click at [495, 414] on div at bounding box center [509, 422] width 38 height 38
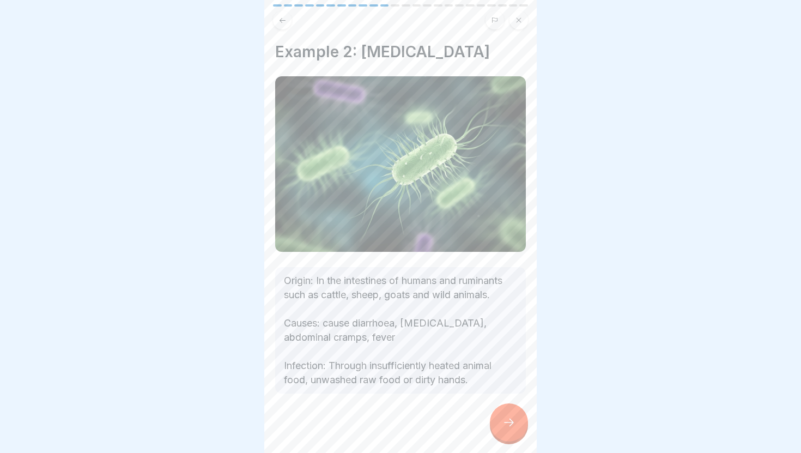
click at [495, 414] on div at bounding box center [509, 422] width 38 height 38
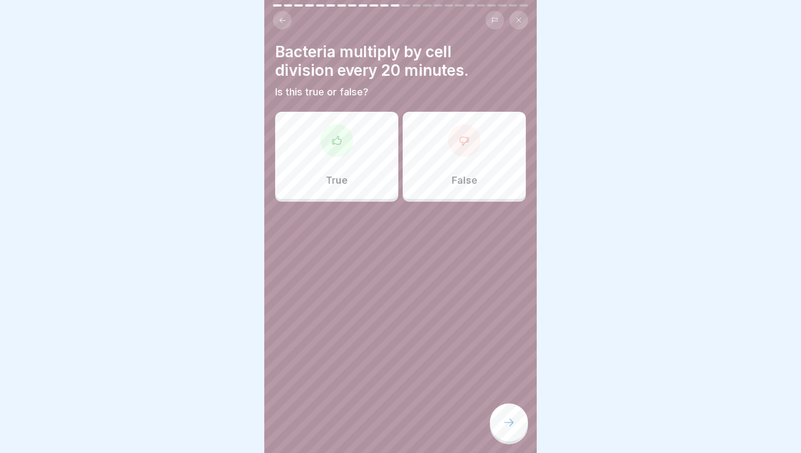
click at [438, 188] on div "False" at bounding box center [464, 155] width 123 height 87
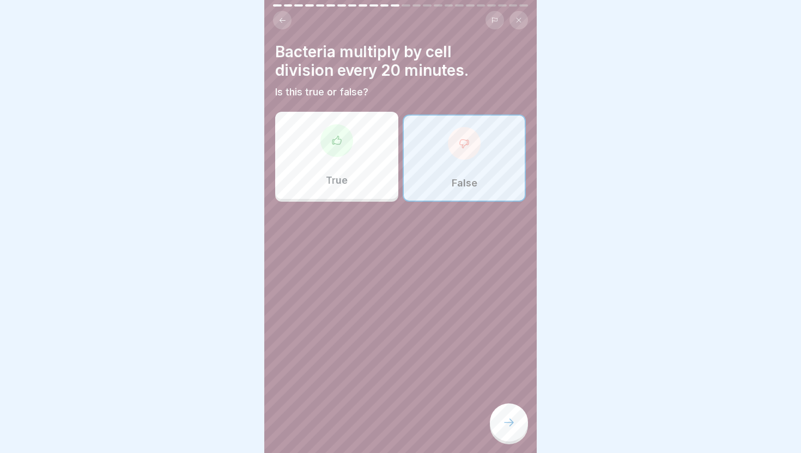
click at [287, 19] on button at bounding box center [282, 20] width 19 height 19
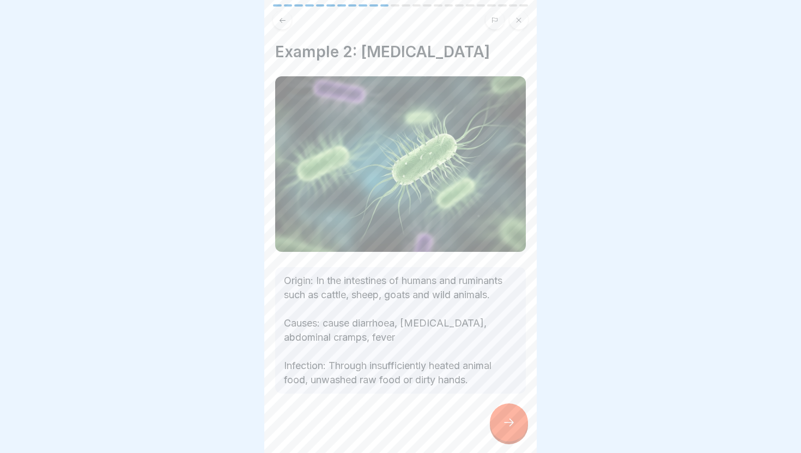
click at [282, 25] on button at bounding box center [282, 20] width 19 height 19
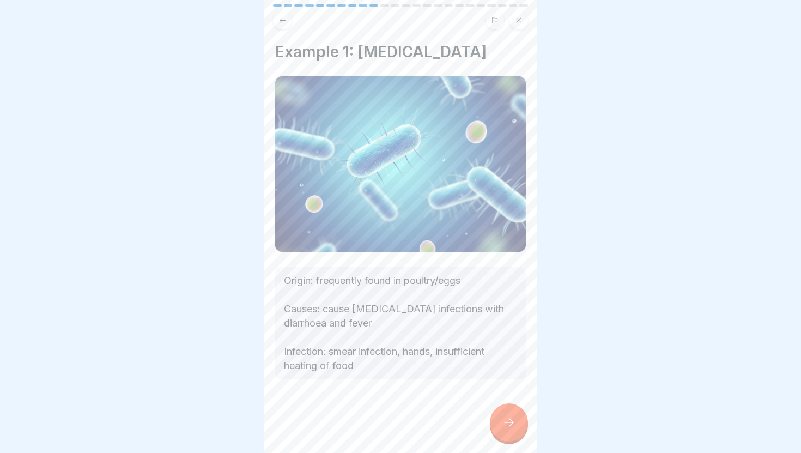
click at [506, 422] on icon at bounding box center [509, 423] width 10 height 8
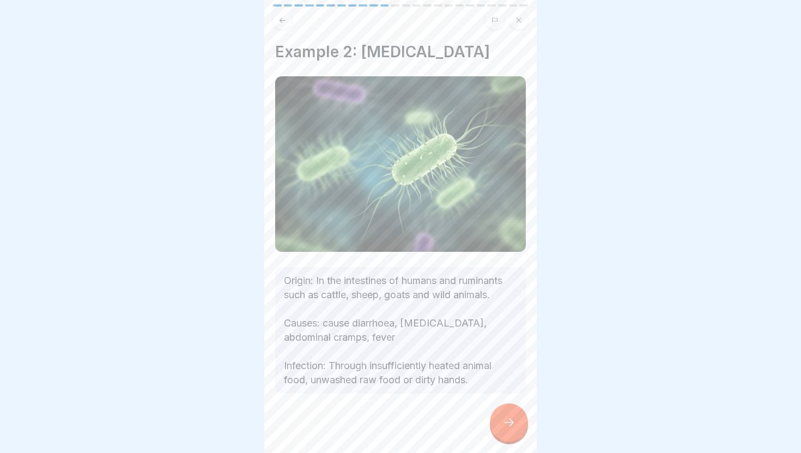
click at [506, 422] on icon at bounding box center [509, 423] width 10 height 8
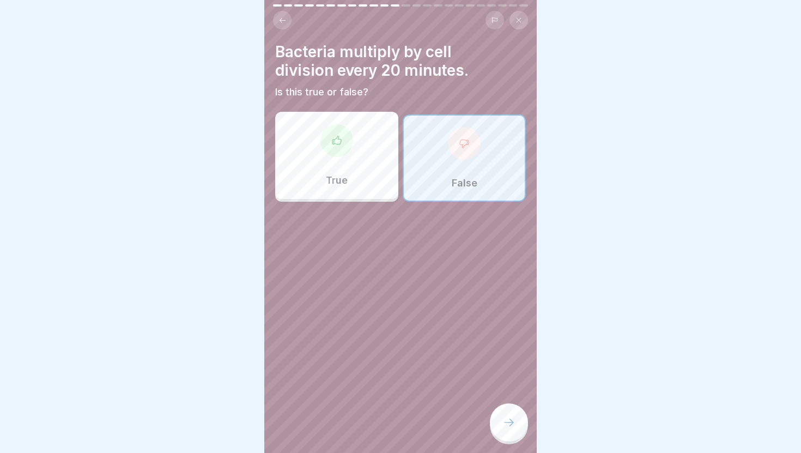
click at [387, 165] on div "True" at bounding box center [336, 155] width 123 height 87
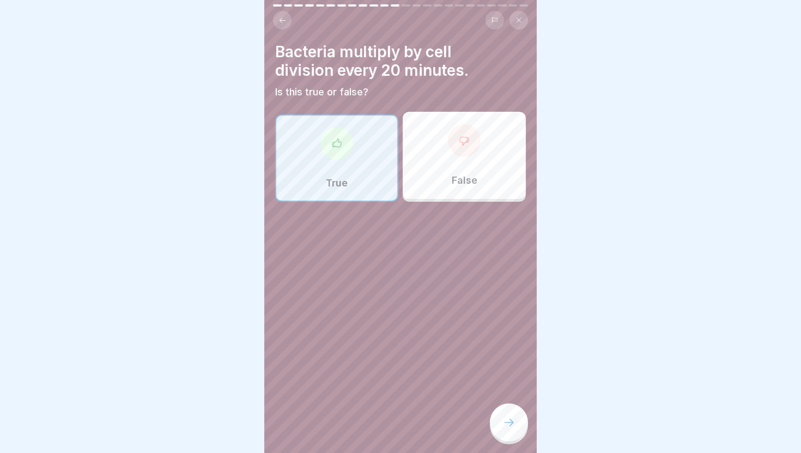
click at [510, 418] on icon at bounding box center [508, 422] width 13 height 13
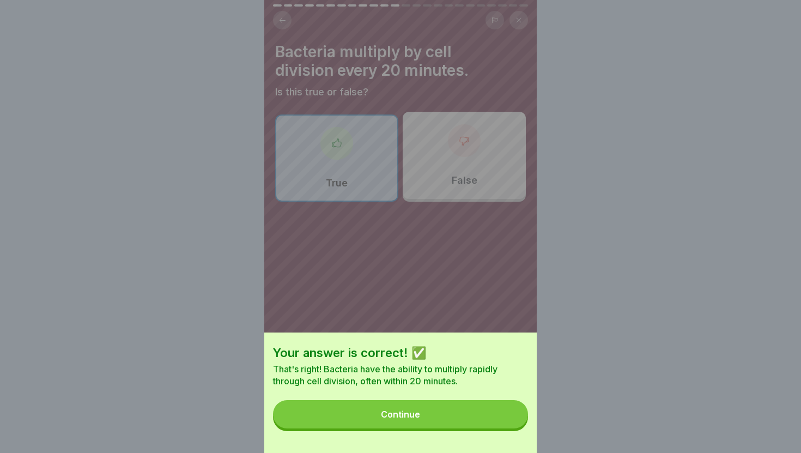
click at [493, 416] on button "Continue" at bounding box center [400, 414] width 255 height 28
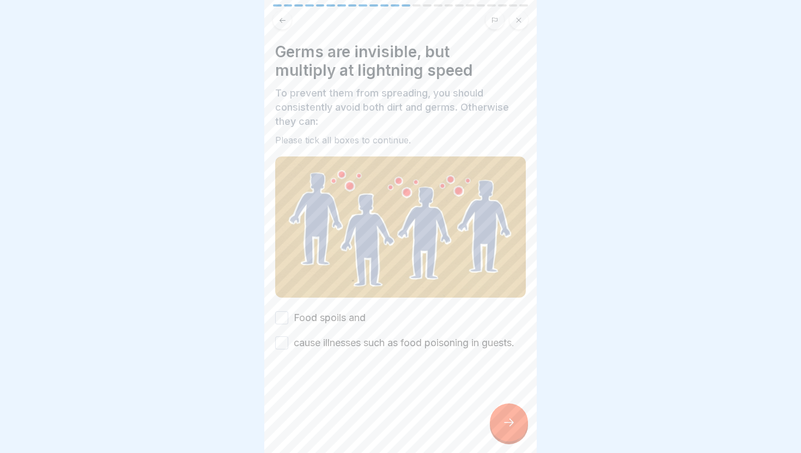
click at [356, 315] on label "Food spoils and" at bounding box center [330, 318] width 72 height 14
click at [288, 315] on button "Food spoils and" at bounding box center [281, 317] width 13 height 13
click at [357, 343] on label "cause illnesses such as food poisoning in guests." at bounding box center [404, 343] width 221 height 14
click at [288, 343] on button "cause illnesses such as food poisoning in guests." at bounding box center [281, 342] width 13 height 13
click at [517, 428] on div at bounding box center [509, 422] width 38 height 38
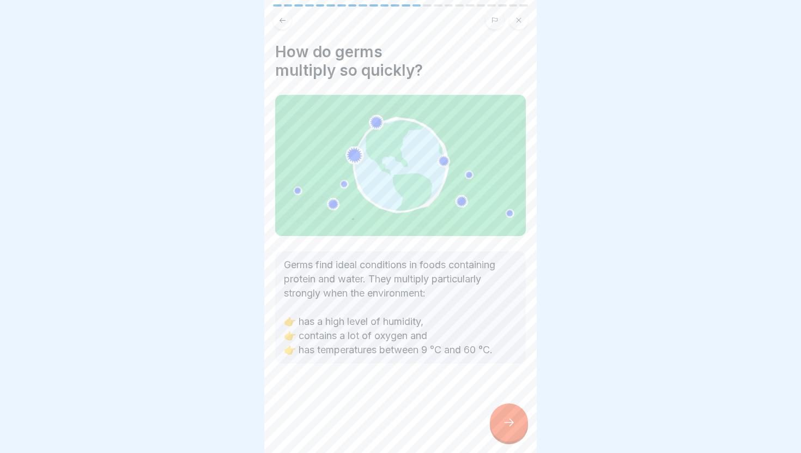
click at [518, 427] on div at bounding box center [509, 422] width 38 height 38
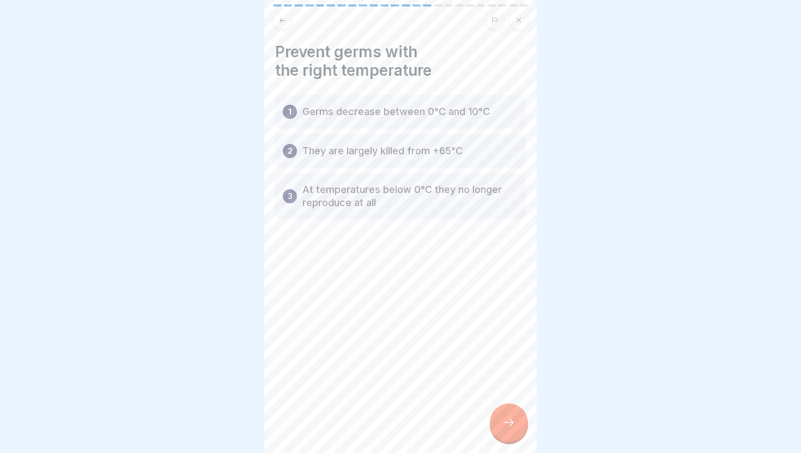
click at [460, 120] on div "1 Germs decrease between 0°C and 10°C" at bounding box center [400, 112] width 251 height 34
click at [517, 422] on div at bounding box center [509, 422] width 38 height 38
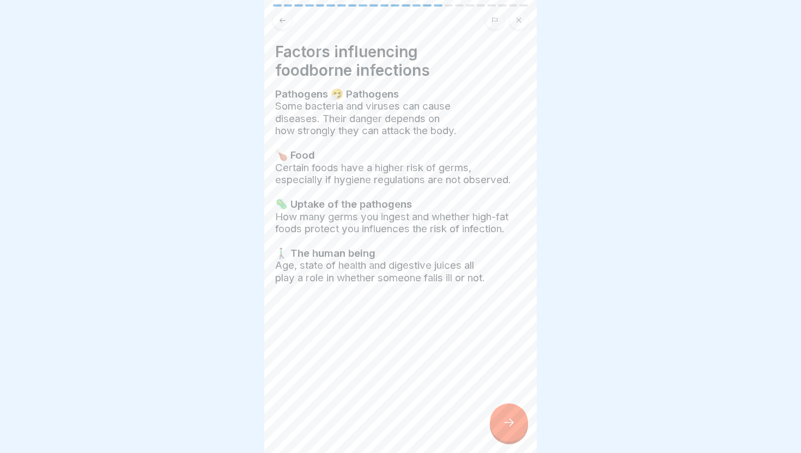
click at [517, 422] on div at bounding box center [509, 422] width 38 height 38
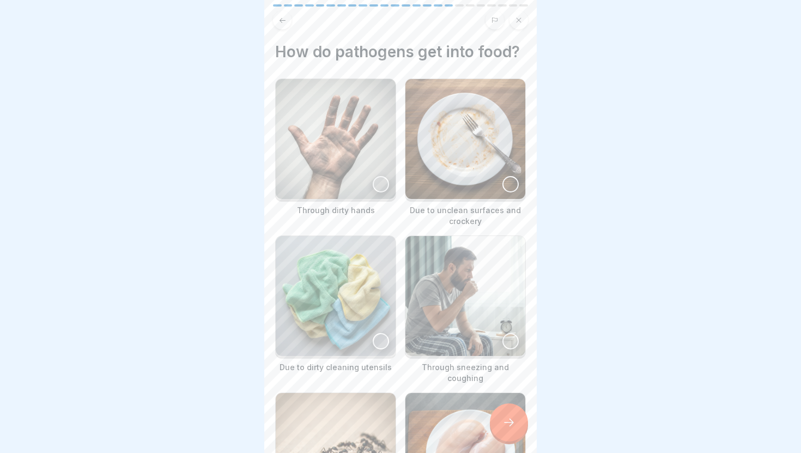
click at [379, 190] on div at bounding box center [381, 184] width 16 height 16
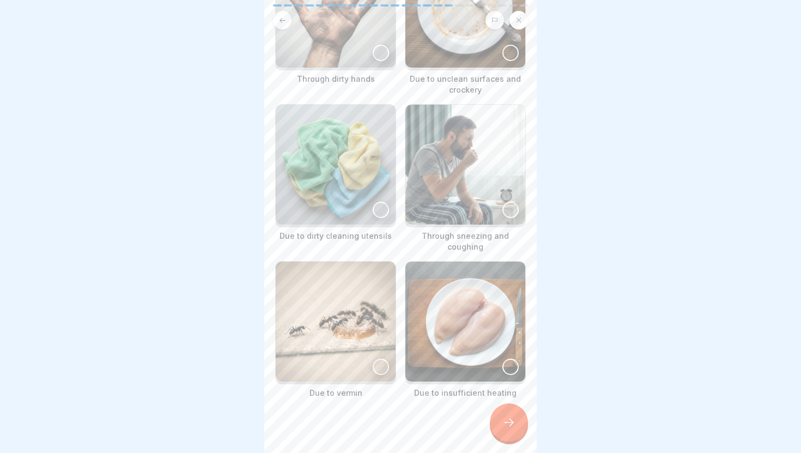
click at [510, 430] on div at bounding box center [509, 422] width 38 height 38
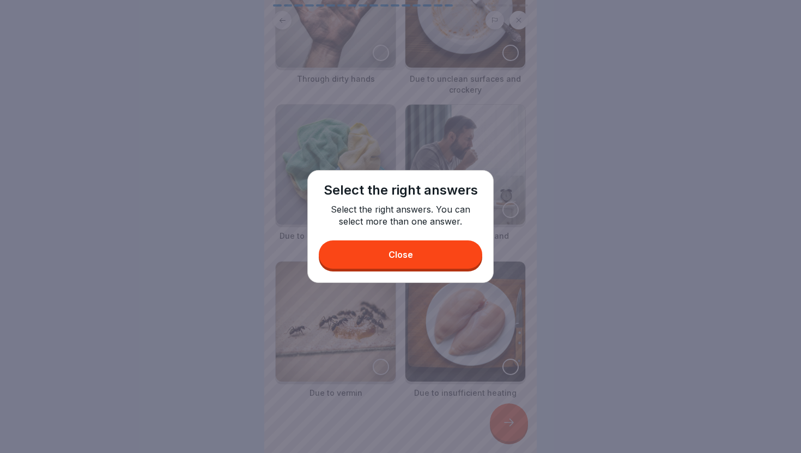
click at [423, 262] on button "Close" at bounding box center [400, 254] width 163 height 28
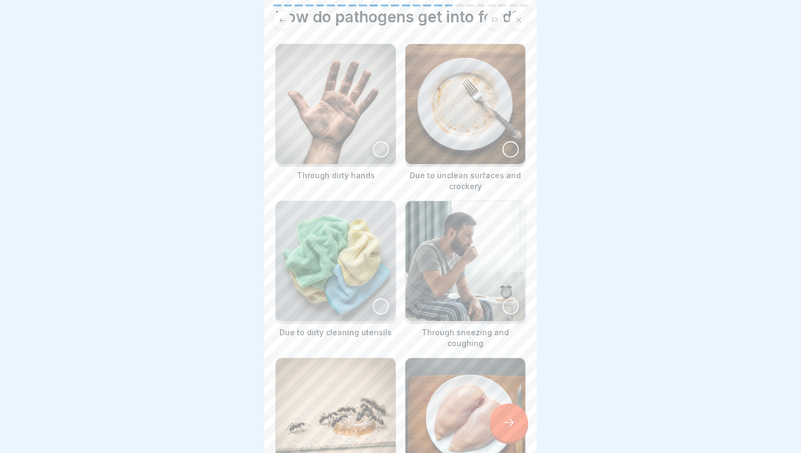
scroll to position [0, 0]
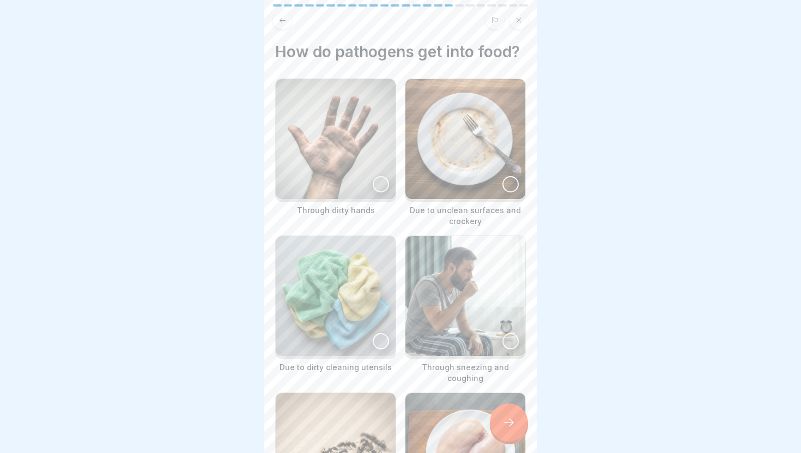
click at [385, 179] on div at bounding box center [381, 184] width 16 height 16
click at [494, 190] on img at bounding box center [465, 139] width 120 height 120
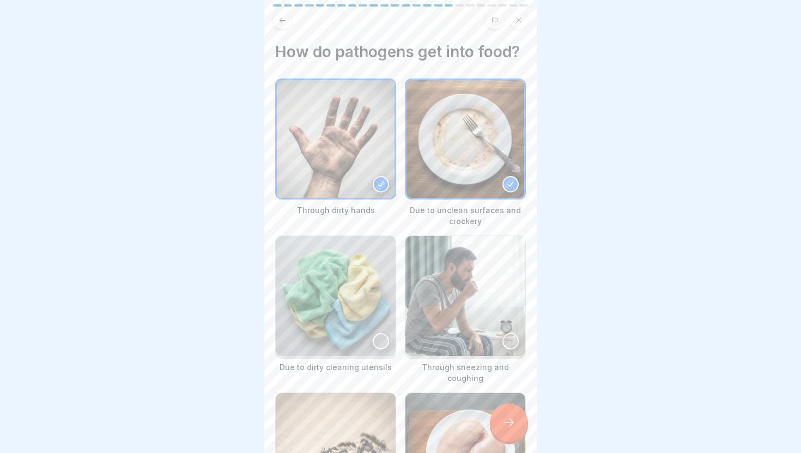
click at [368, 308] on img at bounding box center [336, 296] width 120 height 120
click at [455, 319] on img at bounding box center [465, 296] width 120 height 120
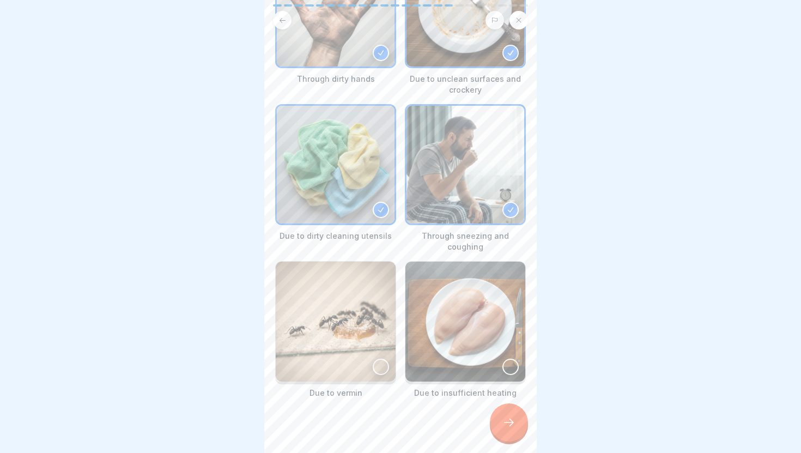
click at [369, 318] on img at bounding box center [336, 322] width 120 height 120
click at [445, 330] on img at bounding box center [465, 322] width 120 height 120
click at [505, 421] on icon at bounding box center [508, 422] width 13 height 13
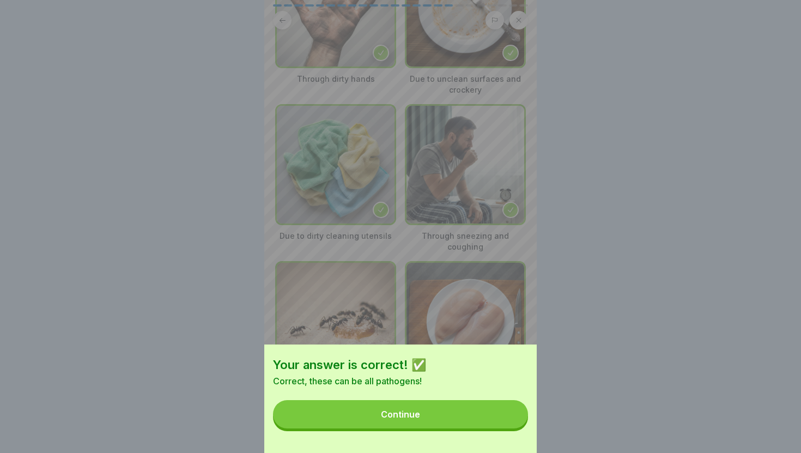
click at [505, 421] on button "Continue" at bounding box center [400, 414] width 255 height 28
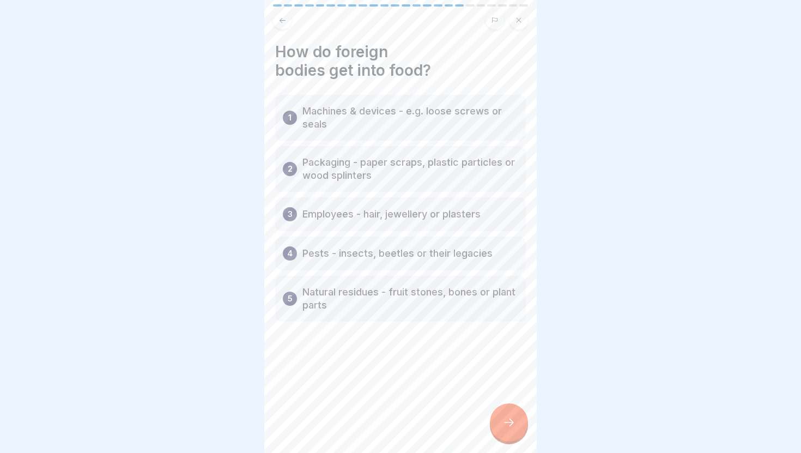
click at [393, 113] on p "Machines & devices - e.g. loose screws or seals" at bounding box center [410, 118] width 216 height 26
click at [513, 421] on icon at bounding box center [509, 423] width 10 height 8
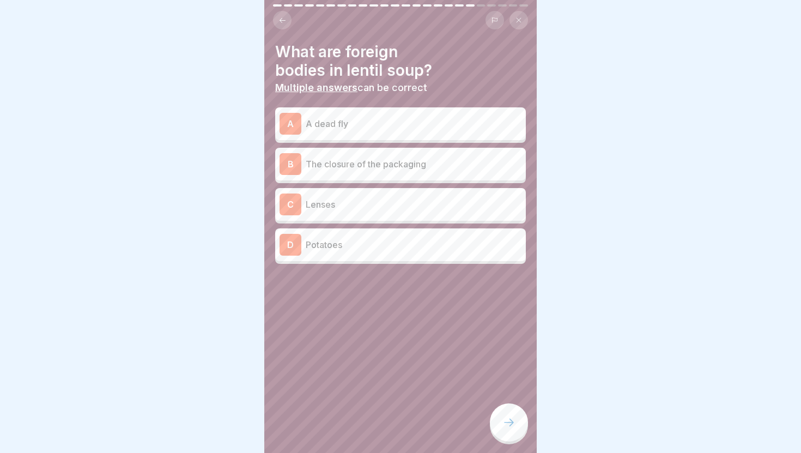
click at [379, 129] on p "A dead fly" at bounding box center [414, 123] width 216 height 13
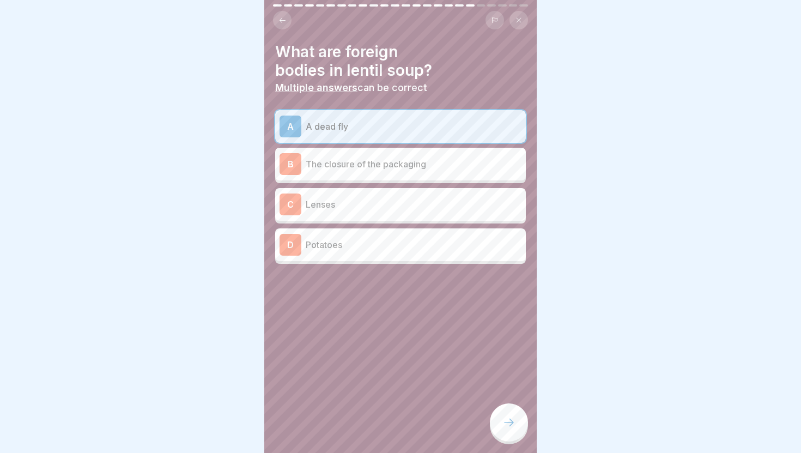
click at [387, 174] on div "B The closure of the packaging" at bounding box center [400, 164] width 251 height 33
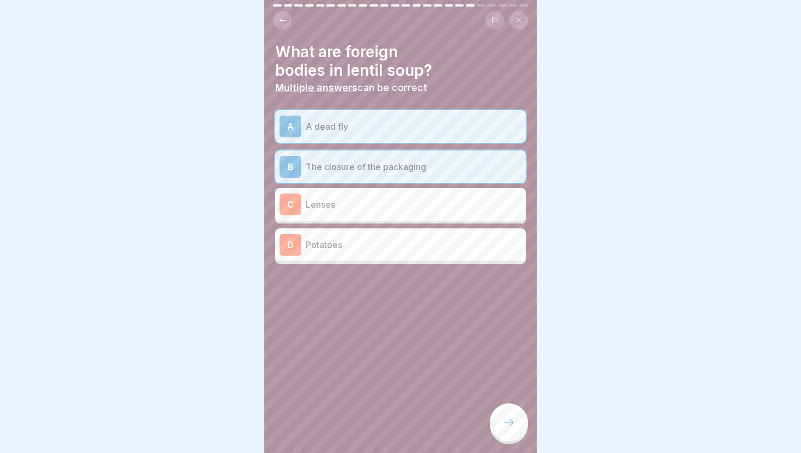
click at [379, 212] on div "C Lenses" at bounding box center [401, 204] width 242 height 22
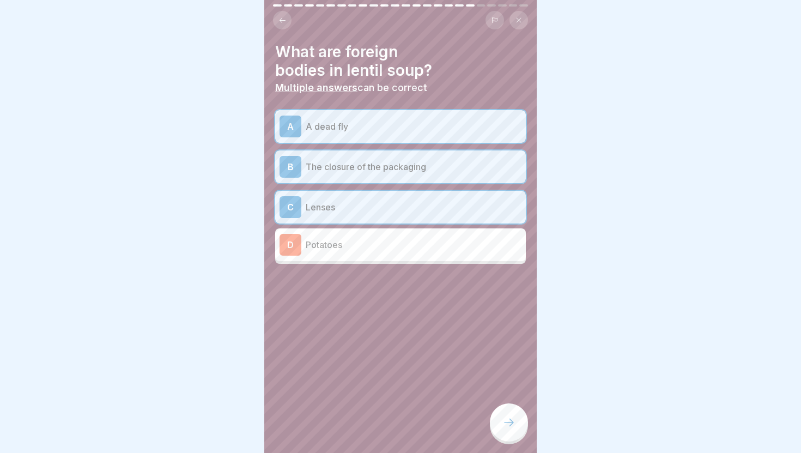
click at [378, 242] on p "Potatoes" at bounding box center [414, 244] width 216 height 13
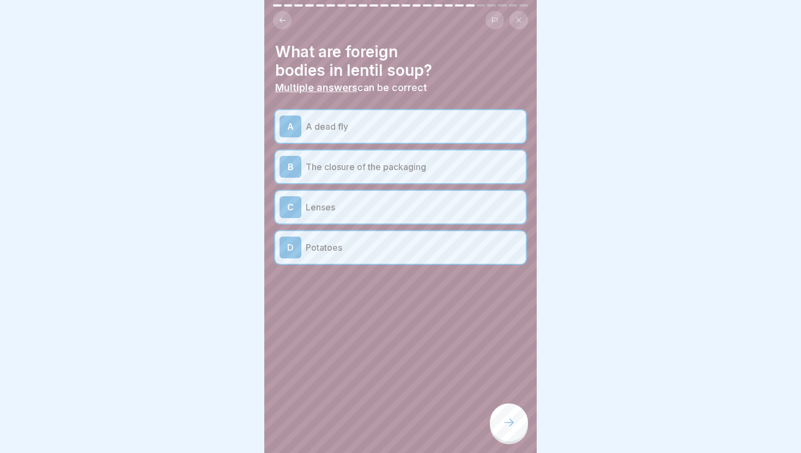
click at [516, 431] on div at bounding box center [509, 422] width 38 height 38
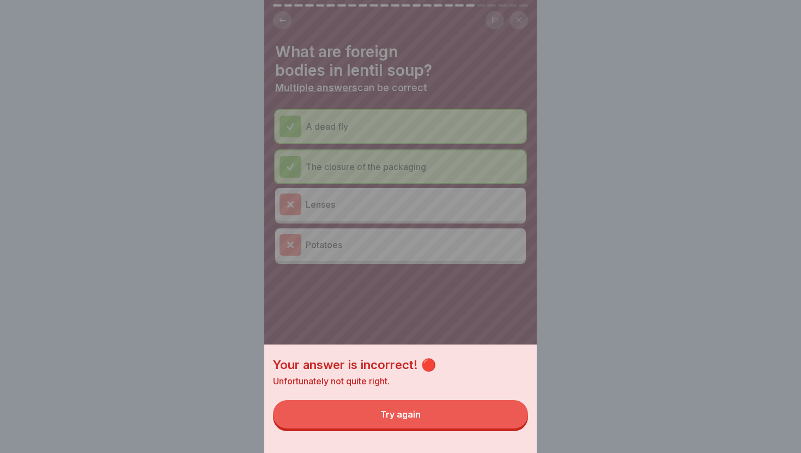
click at [485, 414] on button "Try again" at bounding box center [400, 414] width 255 height 28
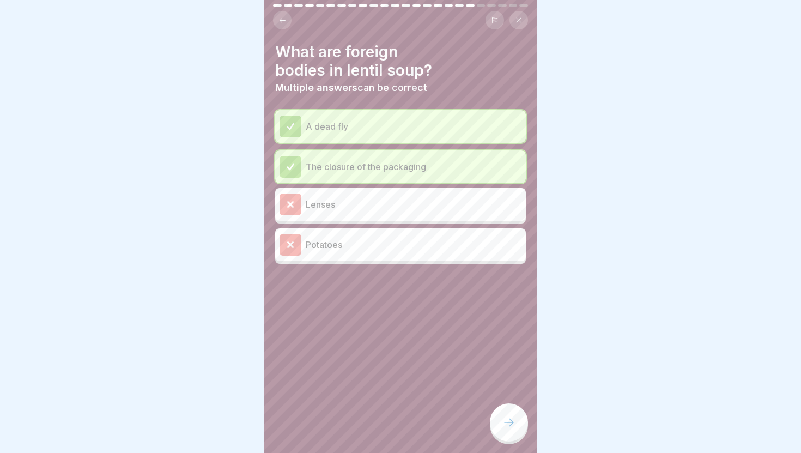
click at [445, 159] on div "The closure of the packaging" at bounding box center [401, 167] width 242 height 22
click at [421, 125] on p "A dead fly" at bounding box center [414, 126] width 216 height 13
click at [505, 431] on div at bounding box center [509, 422] width 38 height 38
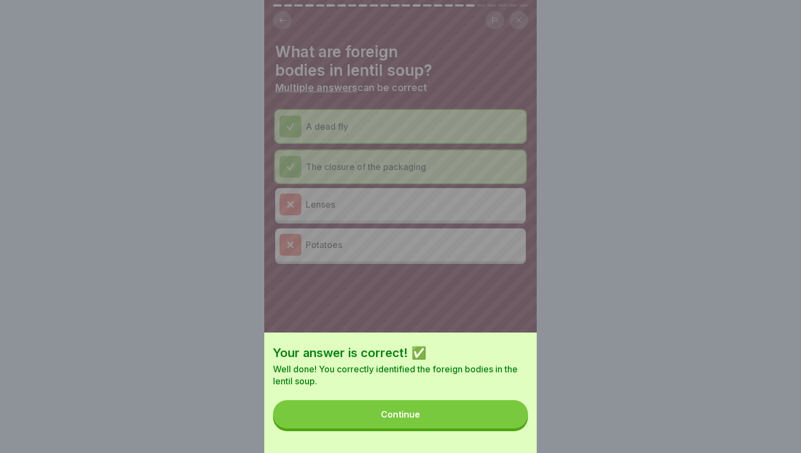
click at [474, 425] on button "Continue" at bounding box center [400, 414] width 255 height 28
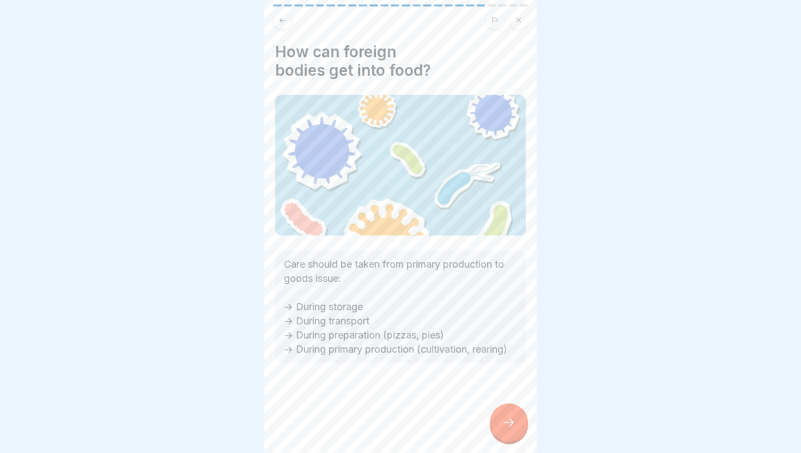
click at [500, 411] on div at bounding box center [509, 422] width 38 height 38
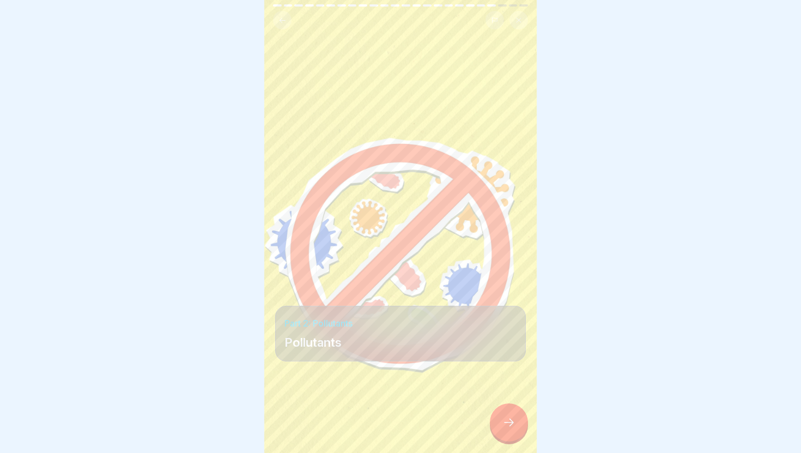
click at [500, 411] on div at bounding box center [509, 422] width 38 height 38
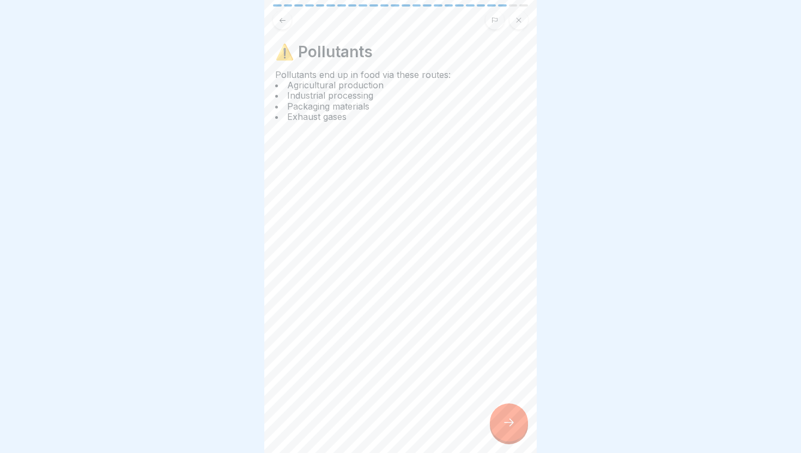
click at [500, 411] on div at bounding box center [509, 422] width 38 height 38
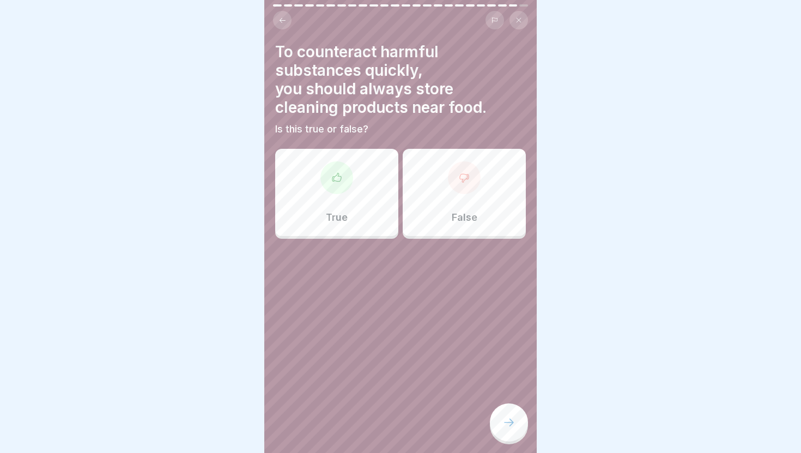
click at [446, 219] on div "False" at bounding box center [464, 192] width 123 height 87
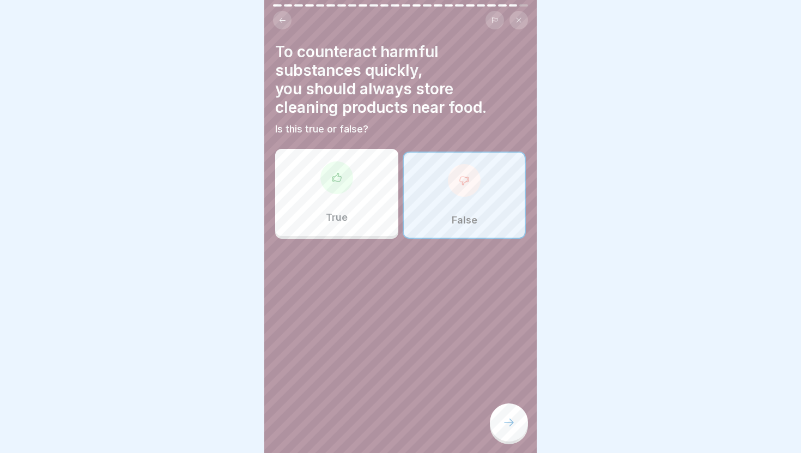
click at [511, 429] on div at bounding box center [509, 422] width 38 height 38
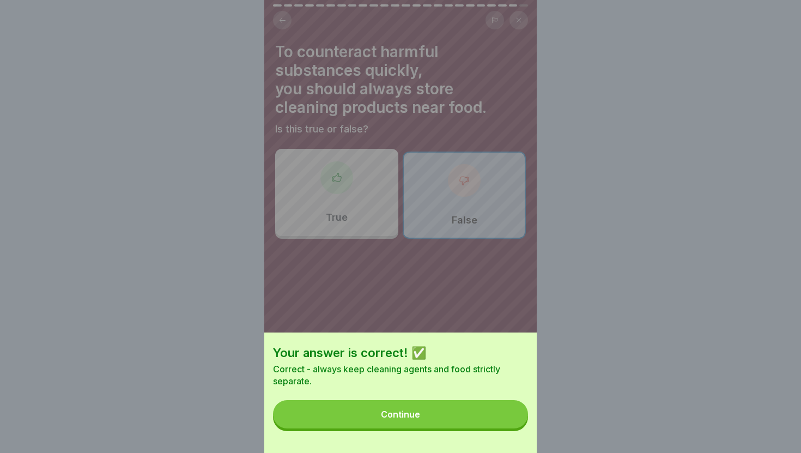
click at [499, 416] on button "Continue" at bounding box center [400, 414] width 255 height 28
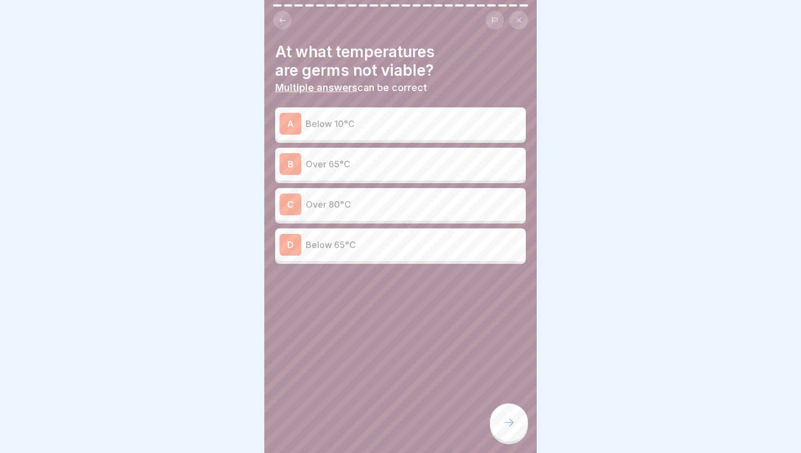
click at [423, 166] on p "Over 65°C" at bounding box center [414, 163] width 216 height 13
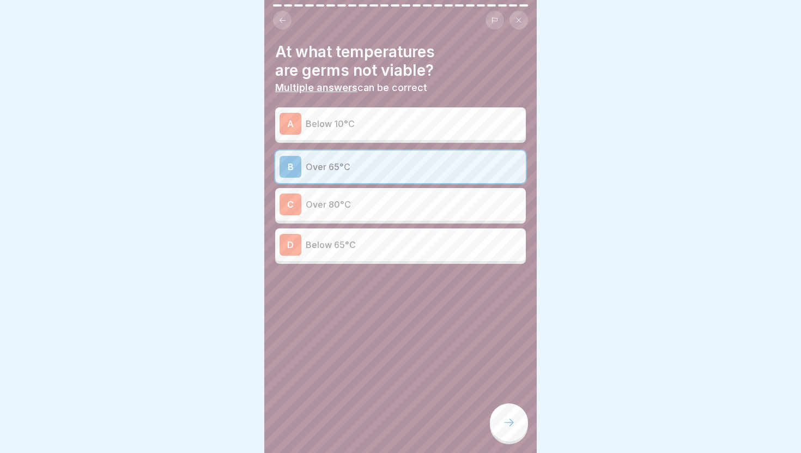
click at [421, 129] on p "Below 10°C" at bounding box center [414, 123] width 216 height 13
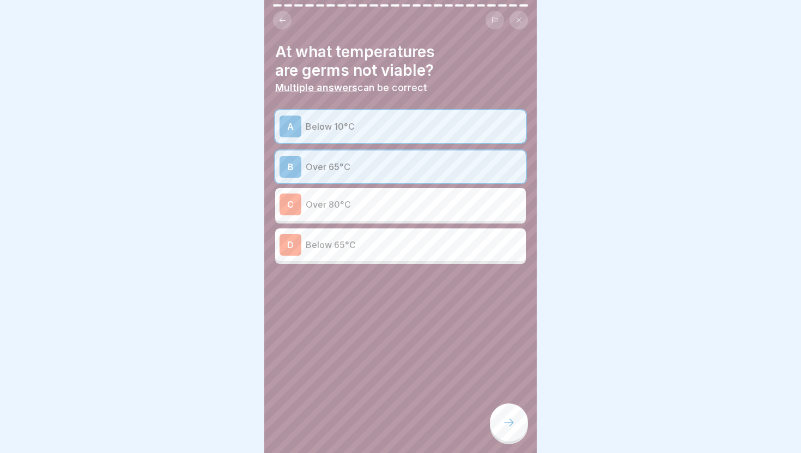
click at [502, 422] on div at bounding box center [509, 422] width 38 height 38
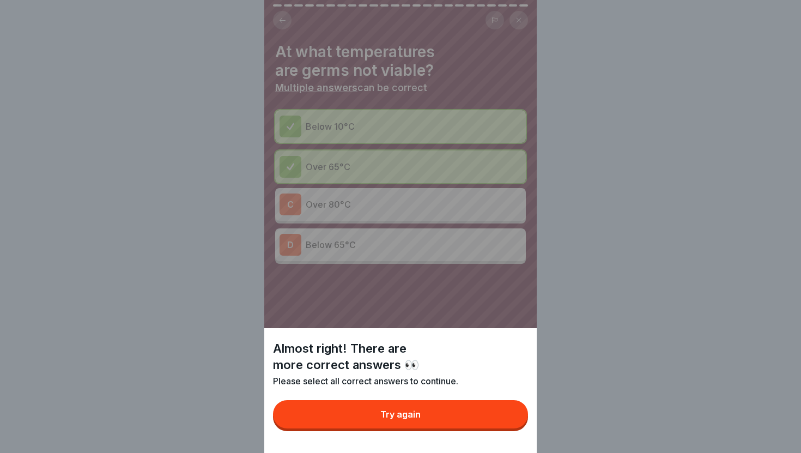
click at [502, 422] on button "Try again" at bounding box center [400, 414] width 255 height 28
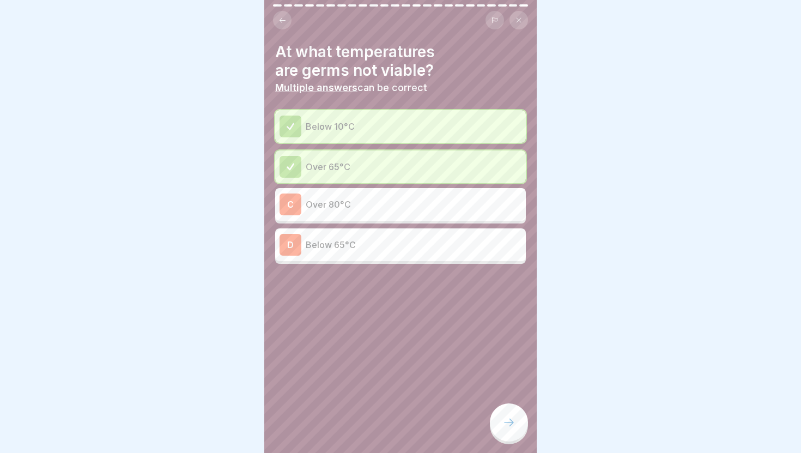
click at [454, 207] on p "Over 80°C" at bounding box center [414, 204] width 216 height 13
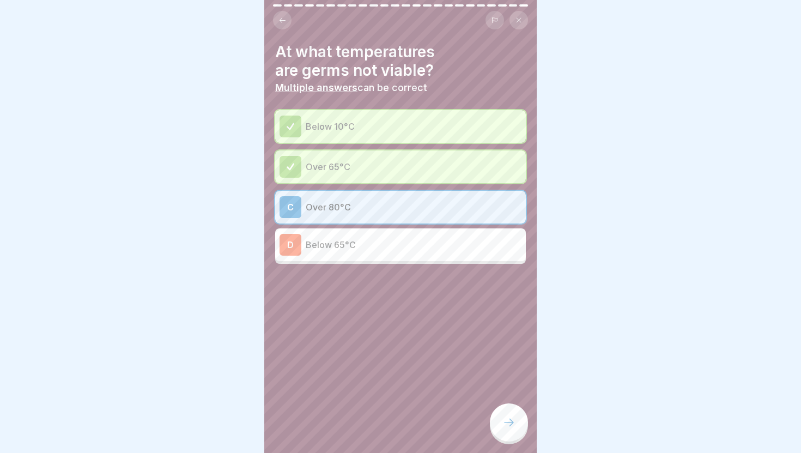
click at [507, 411] on div at bounding box center [509, 422] width 38 height 38
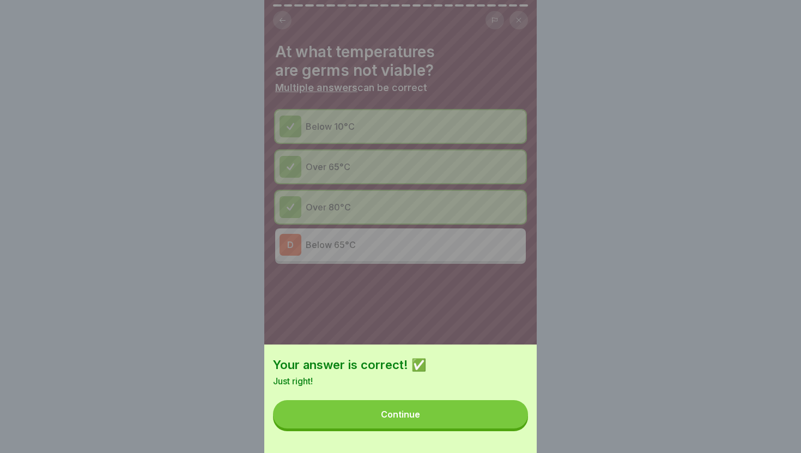
click at [485, 416] on button "Continue" at bounding box center [400, 414] width 255 height 28
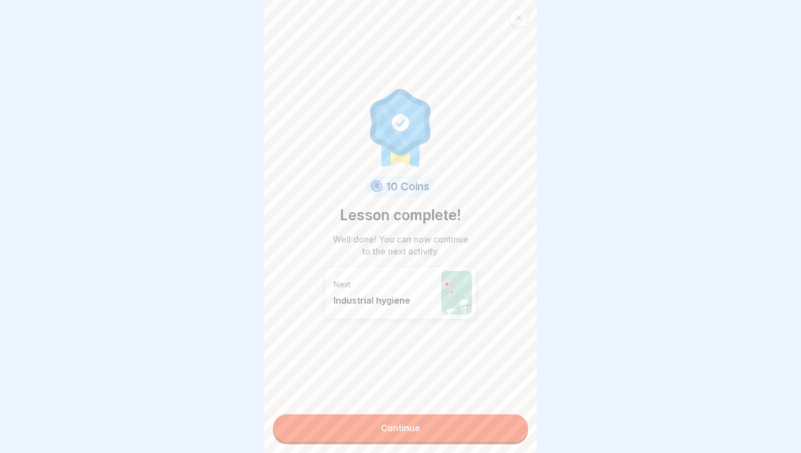
click at [452, 420] on link "Continue" at bounding box center [400, 427] width 255 height 27
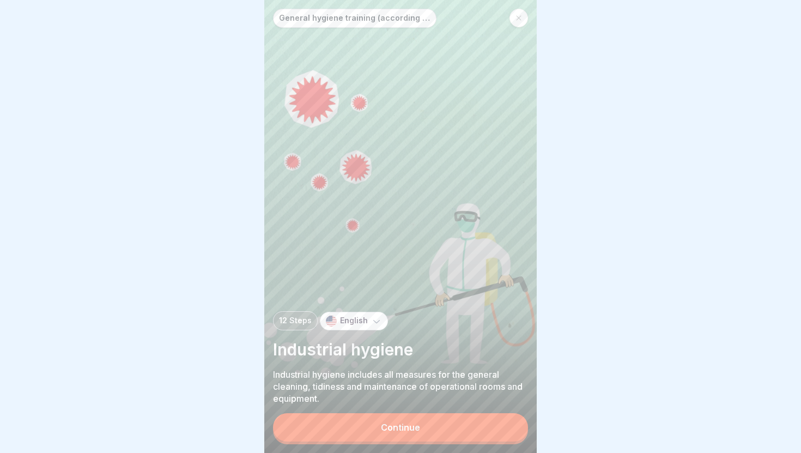
click at [451, 429] on button "Continue" at bounding box center [400, 427] width 255 height 28
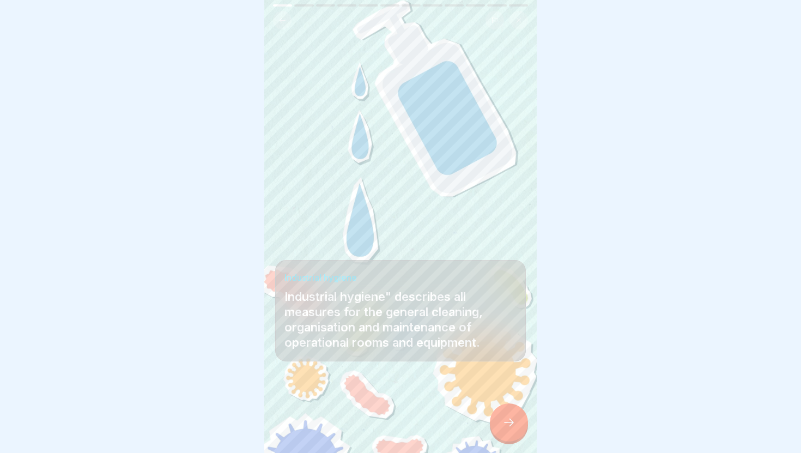
click at [505, 427] on icon at bounding box center [508, 422] width 13 height 13
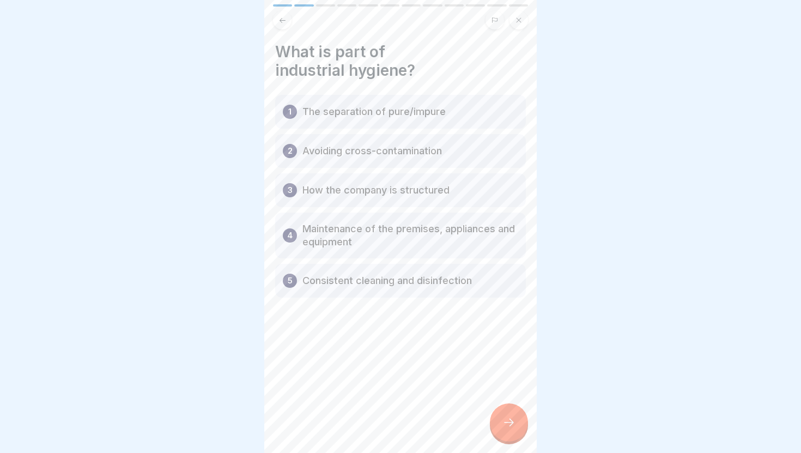
click at [411, 107] on p "The separation of pure/impure" at bounding box center [373, 111] width 143 height 13
click at [506, 431] on div at bounding box center [509, 422] width 38 height 38
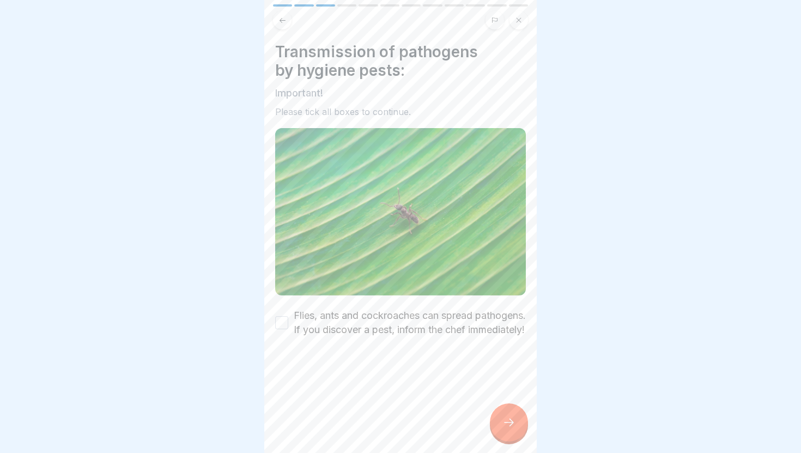
click at [399, 335] on label "Flies, ants and cockroaches can spread pathogens. If you discover a pest, infor…" at bounding box center [410, 322] width 232 height 28
click at [288, 329] on button "Flies, ants and cockroaches can spread pathogens. If you discover a pest, infor…" at bounding box center [281, 322] width 13 height 13
click at [504, 429] on div at bounding box center [509, 422] width 38 height 38
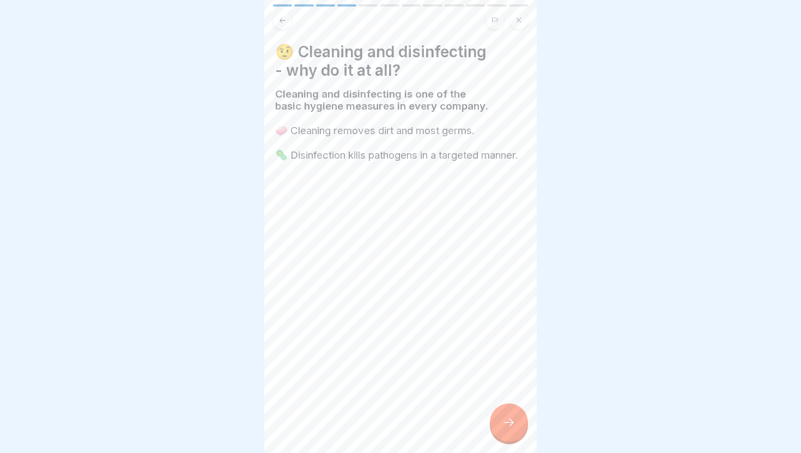
click at [502, 414] on div at bounding box center [509, 422] width 38 height 38
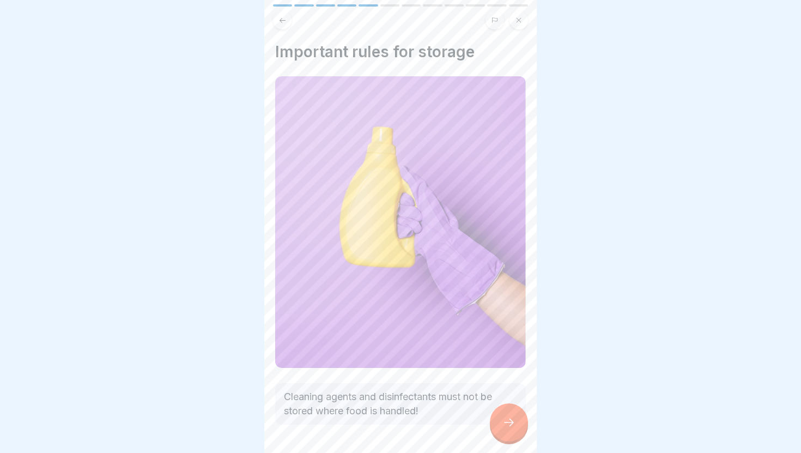
click at [505, 414] on div at bounding box center [509, 422] width 38 height 38
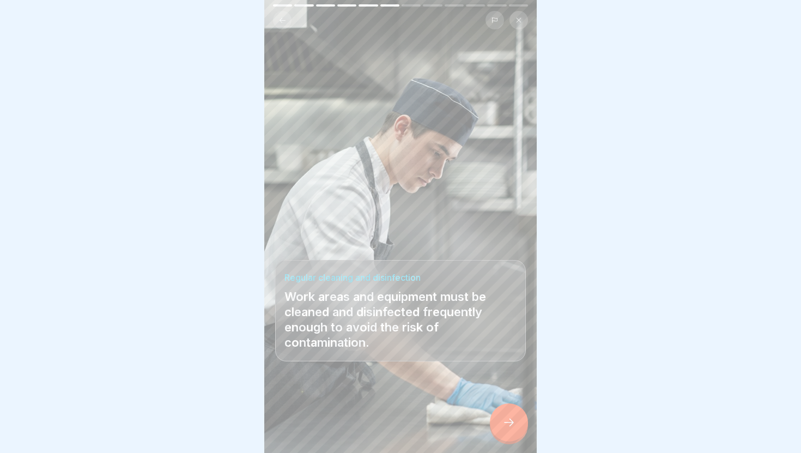
click at [509, 417] on icon at bounding box center [508, 422] width 13 height 13
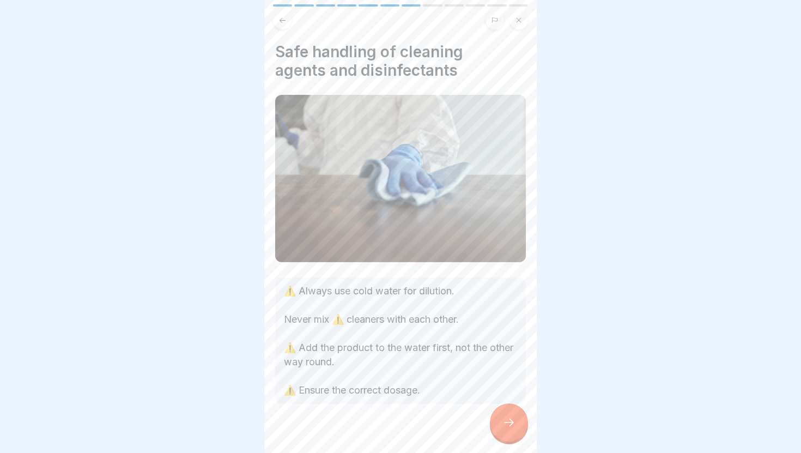
click at [509, 417] on icon at bounding box center [508, 422] width 13 height 13
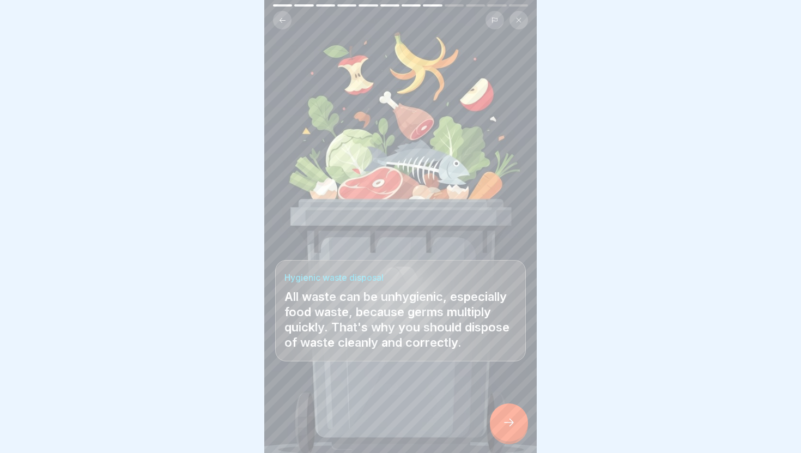
click at [509, 417] on icon at bounding box center [508, 422] width 13 height 13
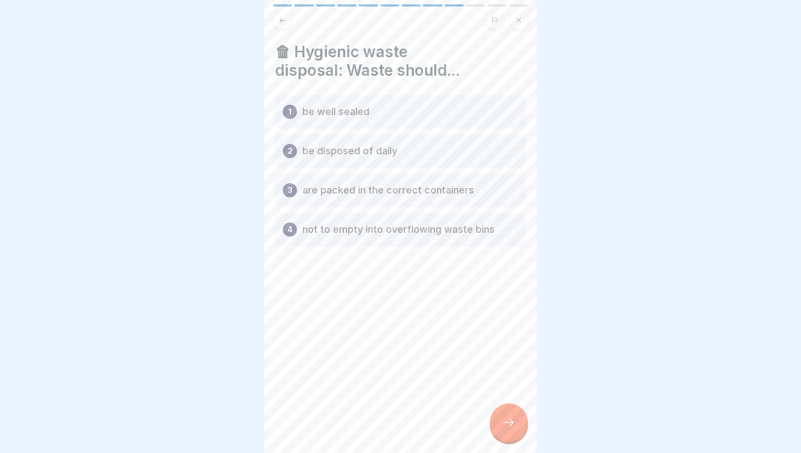
click at [404, 222] on div "4 not to empty into overflowing waste bins" at bounding box center [400, 230] width 251 height 34
click at [502, 411] on div at bounding box center [509, 422] width 38 height 38
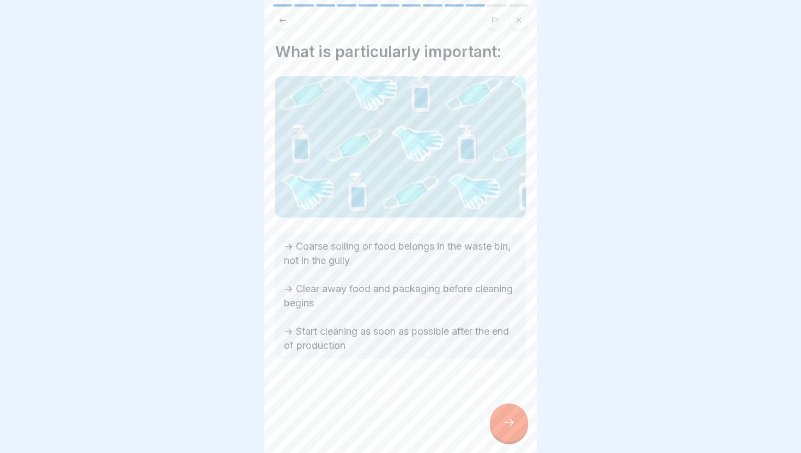
click at [286, 25] on button at bounding box center [282, 20] width 19 height 19
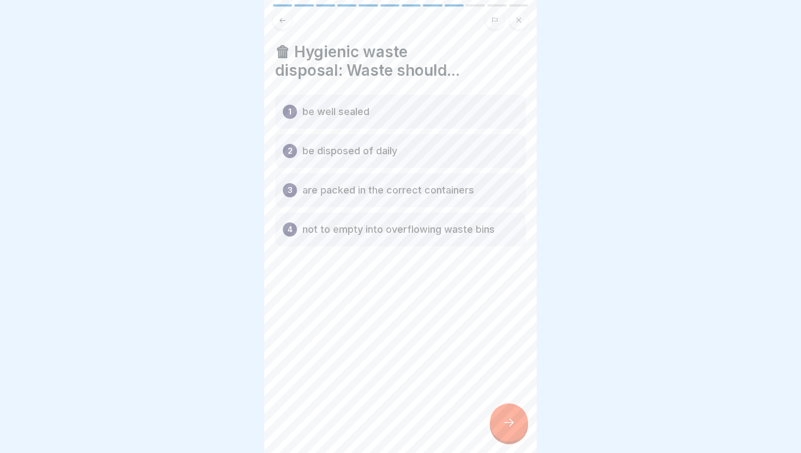
click at [502, 427] on icon at bounding box center [508, 422] width 13 height 13
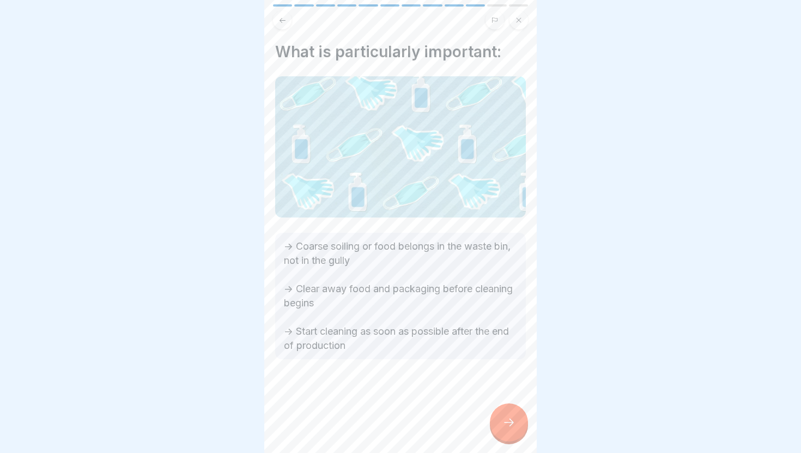
click at [501, 428] on div at bounding box center [509, 422] width 38 height 38
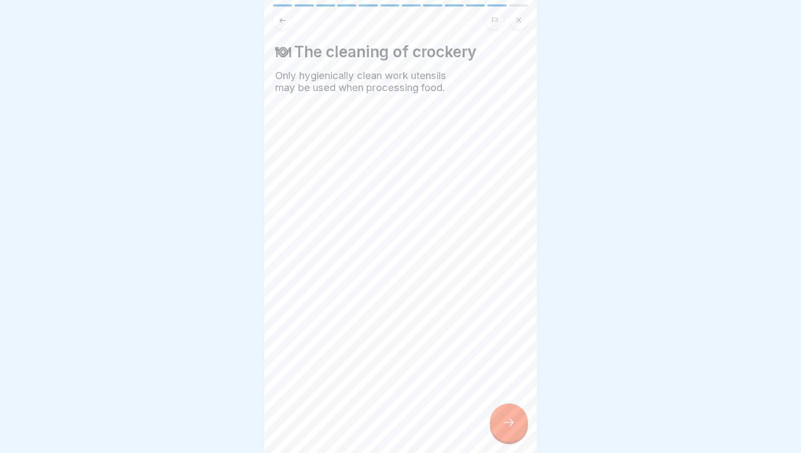
click at [501, 428] on div at bounding box center [509, 422] width 38 height 38
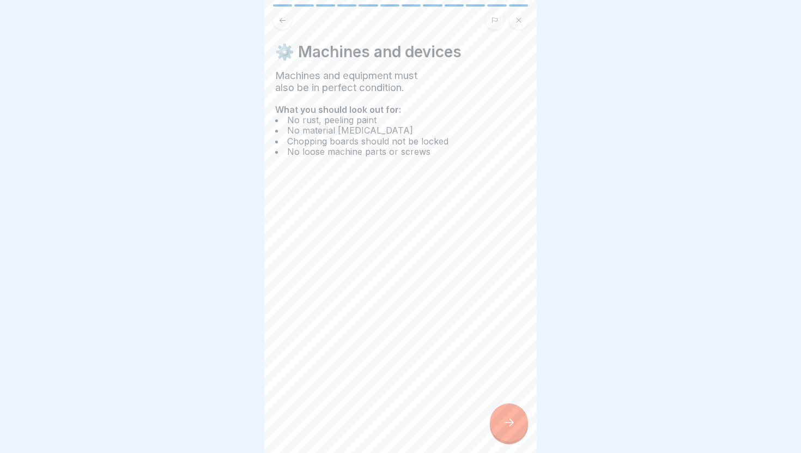
click at [501, 428] on div at bounding box center [509, 422] width 38 height 38
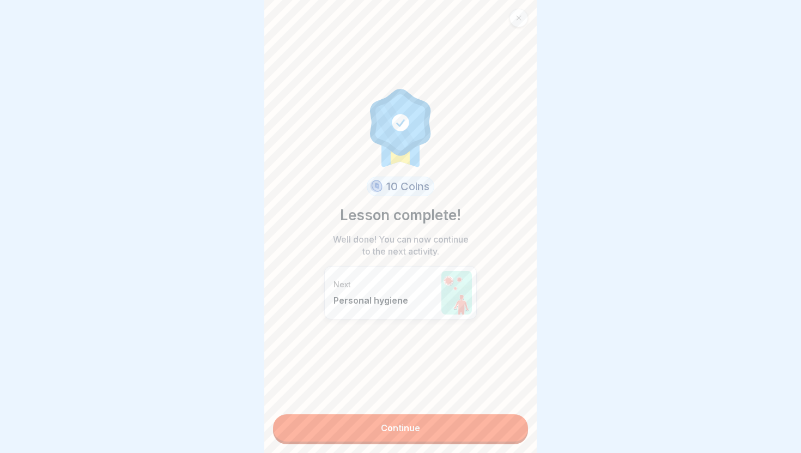
click at [501, 428] on link "Continue" at bounding box center [400, 427] width 255 height 27
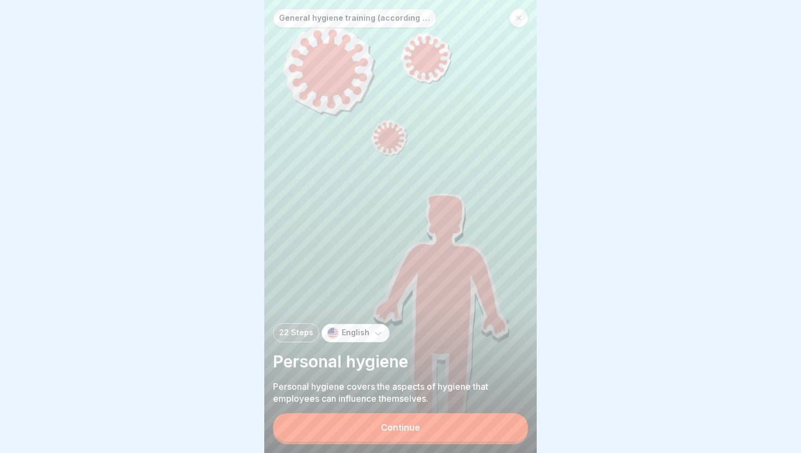
click at [501, 428] on button "Continue" at bounding box center [400, 427] width 255 height 28
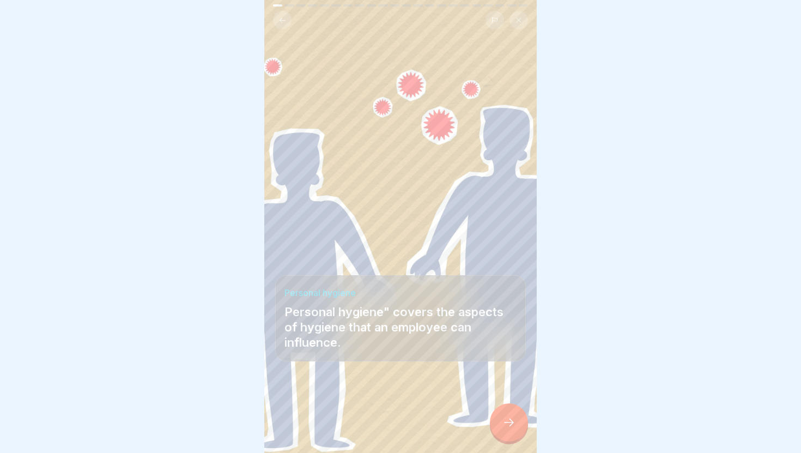
click at [507, 428] on icon at bounding box center [508, 422] width 13 height 13
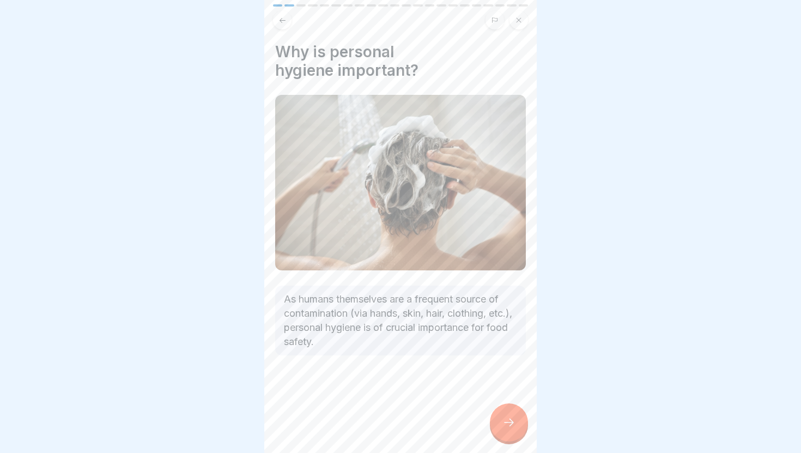
click at [507, 428] on icon at bounding box center [508, 422] width 13 height 13
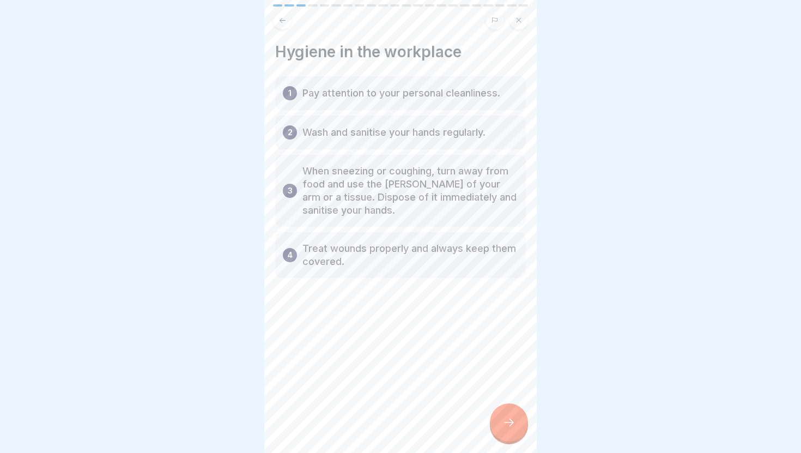
click at [508, 429] on div at bounding box center [509, 422] width 38 height 38
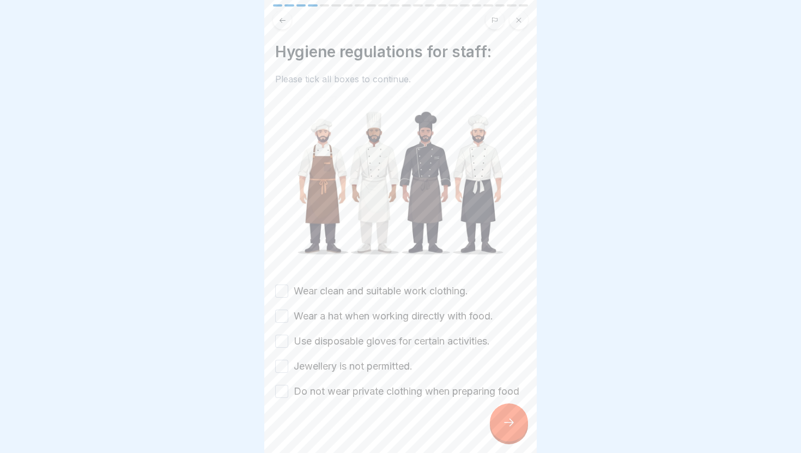
click at [407, 292] on label "Wear clean and suitable work clothing." at bounding box center [381, 291] width 174 height 14
click at [288, 292] on button "Wear clean and suitable work clothing." at bounding box center [281, 290] width 13 height 13
click at [408, 316] on label "Wear a hat when working directly with food." at bounding box center [393, 316] width 199 height 14
click at [288, 316] on button "Wear a hat when working directly with food." at bounding box center [281, 316] width 13 height 13
click at [404, 340] on label "Use disposable gloves for certain activities." at bounding box center [392, 341] width 196 height 14
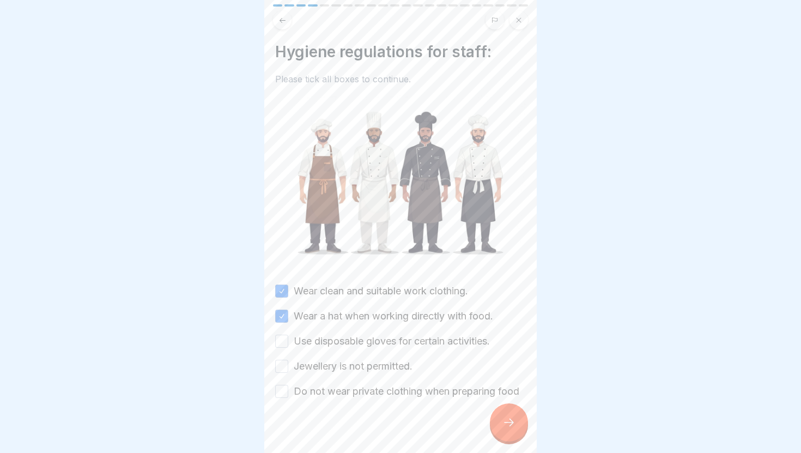
click at [288, 340] on button "Use disposable gloves for certain activities." at bounding box center [281, 341] width 13 height 13
click at [395, 371] on label "Jewellery is not permitted." at bounding box center [353, 366] width 119 height 14
click at [288, 371] on button "Jewellery is not permitted." at bounding box center [281, 366] width 13 height 13
click at [393, 394] on label "Do not wear private clothing when preparing food" at bounding box center [407, 391] width 226 height 14
click at [288, 394] on button "Do not wear private clothing when preparing food" at bounding box center [281, 391] width 13 height 13
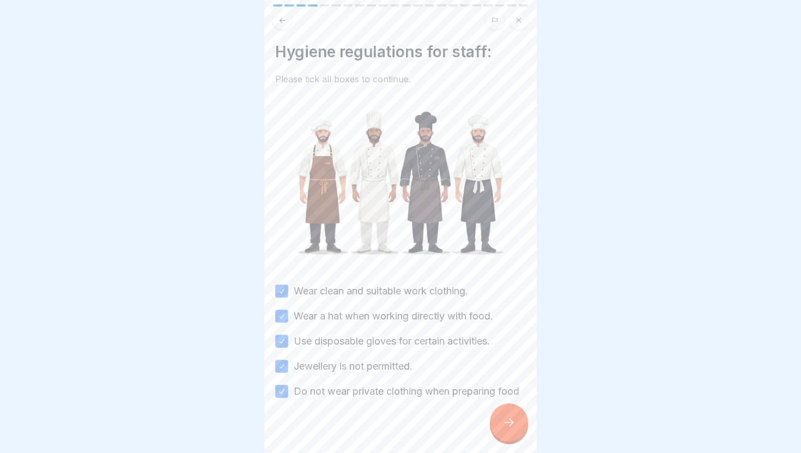
click at [504, 434] on div at bounding box center [509, 422] width 38 height 38
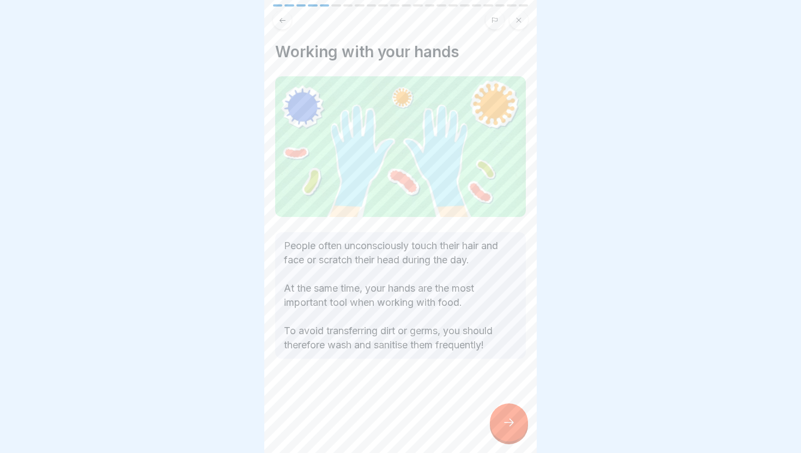
click at [504, 434] on div at bounding box center [509, 422] width 38 height 38
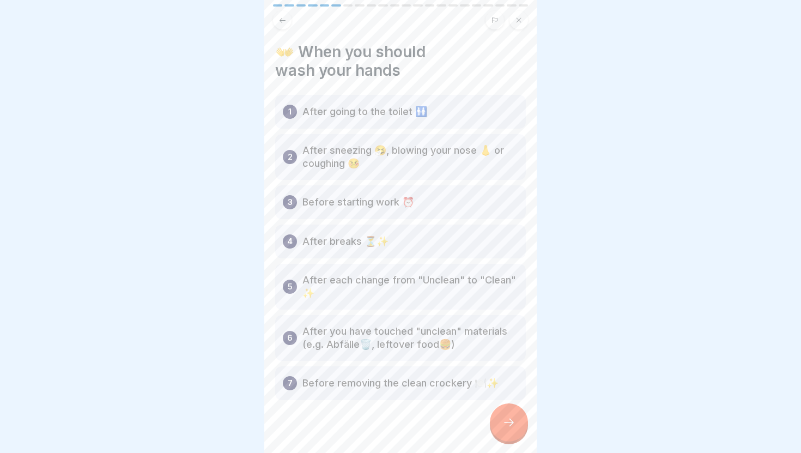
click at [513, 431] on div at bounding box center [509, 422] width 38 height 38
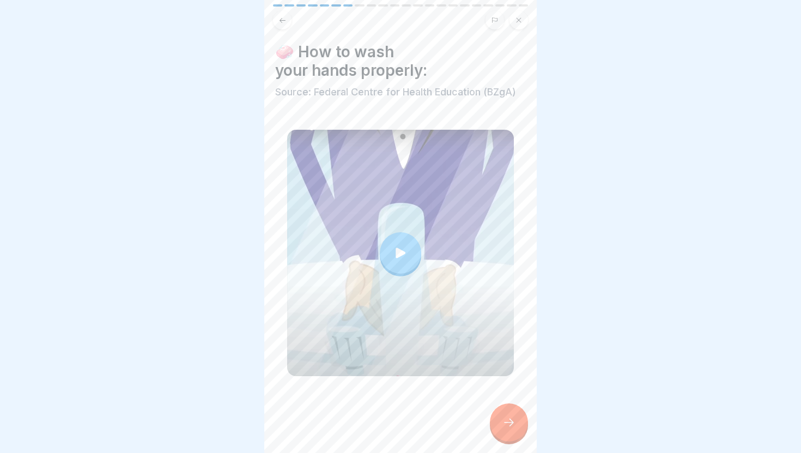
click at [513, 431] on div at bounding box center [509, 422] width 38 height 38
click at [515, 413] on div at bounding box center [509, 422] width 38 height 38
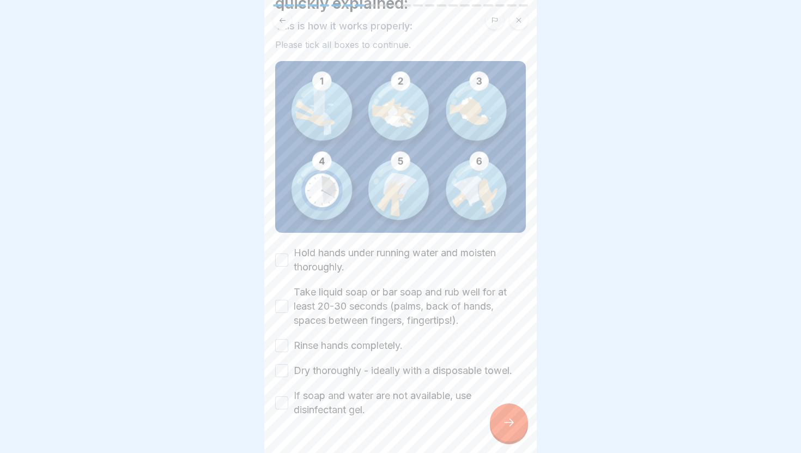
scroll to position [96, 0]
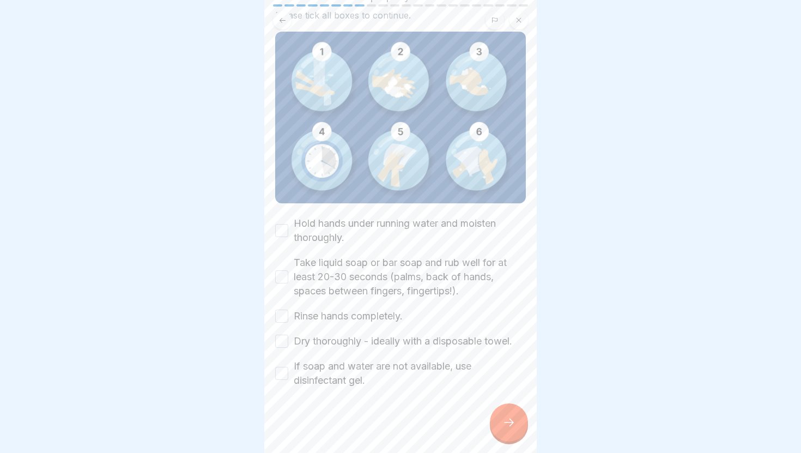
click at [348, 227] on label "Hold hands under running water and moisten thoroughly." at bounding box center [410, 230] width 232 height 28
click at [288, 227] on button "Hold hands under running water and moisten thoroughly." at bounding box center [281, 230] width 13 height 13
click at [344, 271] on label "Take liquid soap or bar soap and rub well for at least 20-30 seconds (palms, ba…" at bounding box center [410, 277] width 232 height 43
click at [288, 271] on button "Take liquid soap or bar soap and rub well for at least 20-30 seconds (palms, ba…" at bounding box center [281, 276] width 13 height 13
click at [344, 311] on label "Rinse hands completely." at bounding box center [348, 316] width 109 height 14
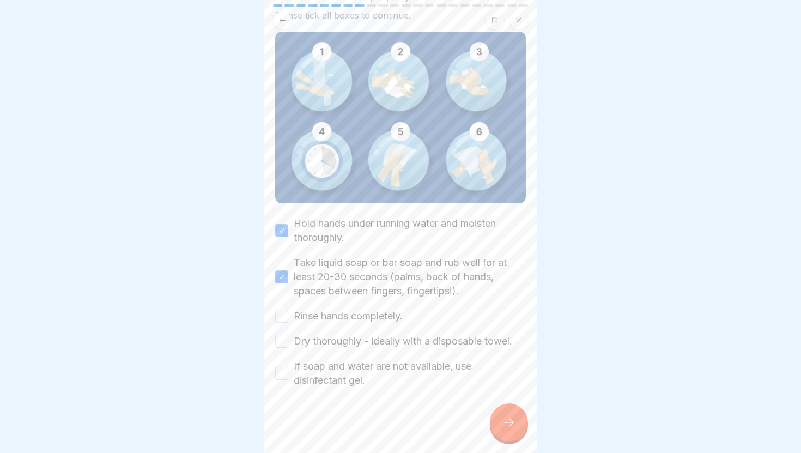
click at [288, 311] on button "Rinse hands completely." at bounding box center [281, 316] width 13 height 13
click at [347, 343] on label "Dry thoroughly - ideally with a disposable towel." at bounding box center [403, 341] width 219 height 14
click at [288, 343] on button "Dry thoroughly - ideally with a disposable towel." at bounding box center [281, 341] width 13 height 13
click at [349, 366] on label "If soap and water are not available, use disinfectant gel." at bounding box center [410, 373] width 232 height 28
click at [288, 367] on button "If soap and water are not available, use disinfectant gel." at bounding box center [281, 373] width 13 height 13
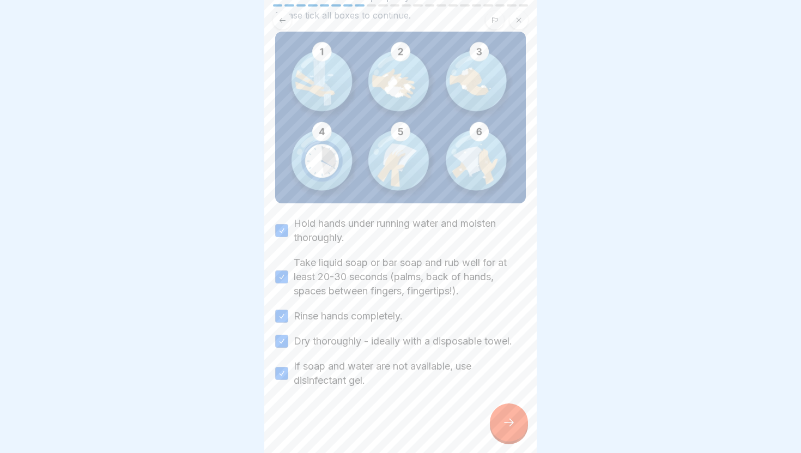
click at [521, 432] on div at bounding box center [509, 422] width 38 height 38
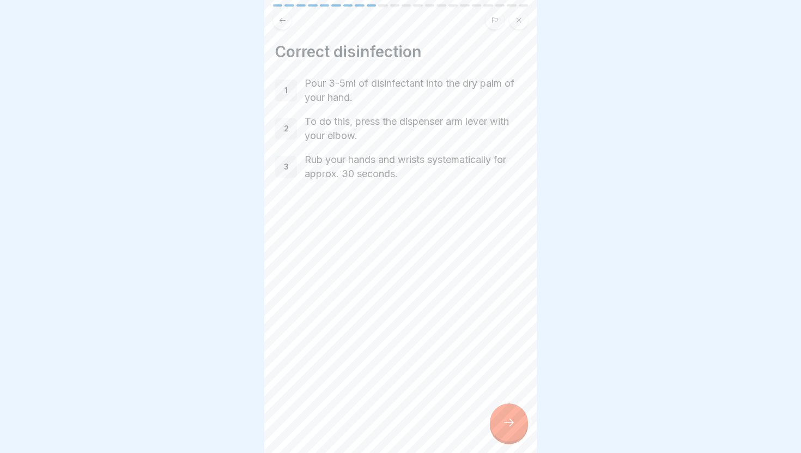
click at [514, 430] on div at bounding box center [509, 422] width 38 height 38
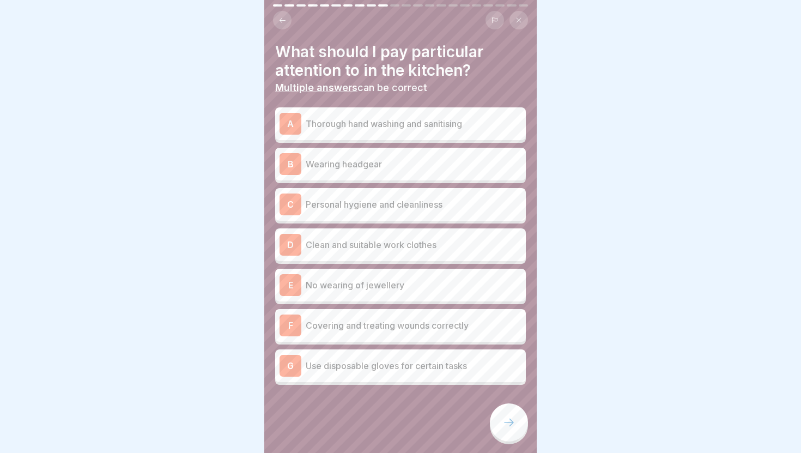
click at [451, 124] on p "Thorough hand washing and sanitising" at bounding box center [414, 123] width 216 height 13
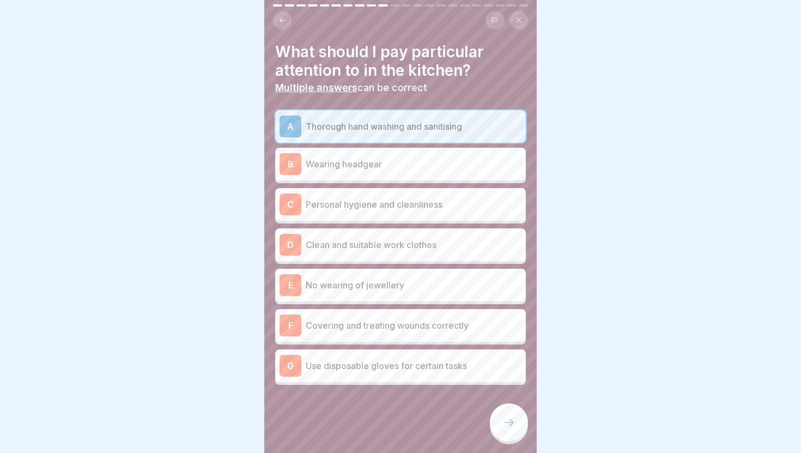
click at [448, 153] on div "B Wearing headgear" at bounding box center [401, 164] width 242 height 22
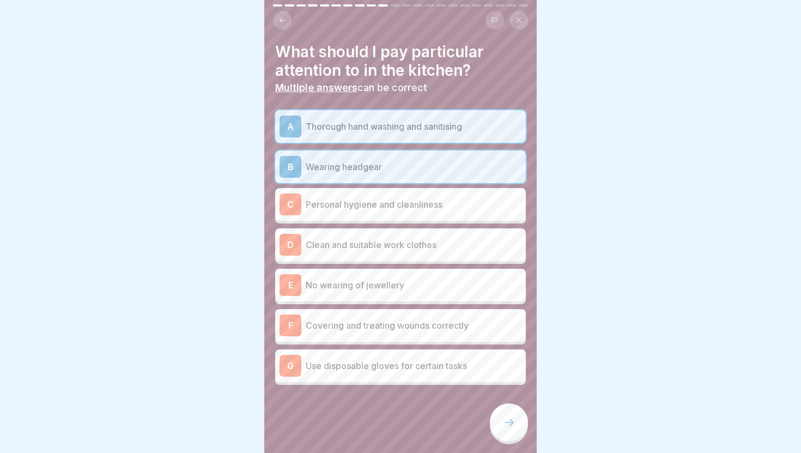
click at [448, 207] on p "Personal hygiene and cleanliness" at bounding box center [414, 204] width 216 height 13
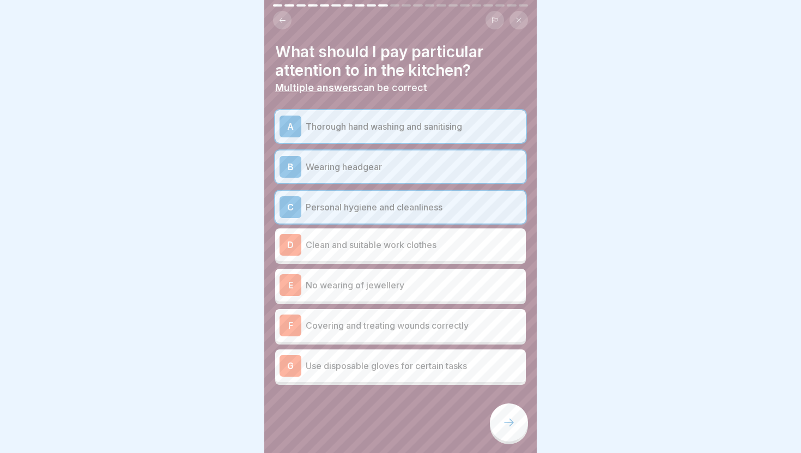
click at [450, 237] on div "D Clean and suitable work clothes" at bounding box center [401, 245] width 242 height 22
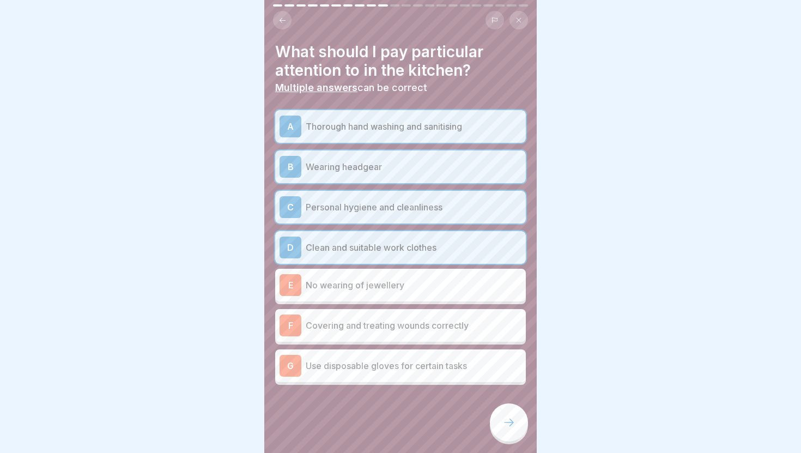
click at [450, 269] on div "E No wearing of jewellery" at bounding box center [400, 285] width 251 height 33
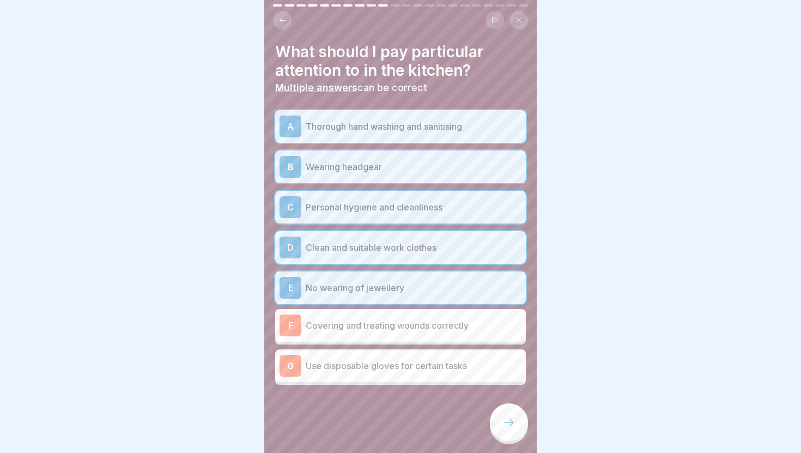
click at [451, 311] on div "F Covering and treating wounds correctly" at bounding box center [400, 325] width 251 height 33
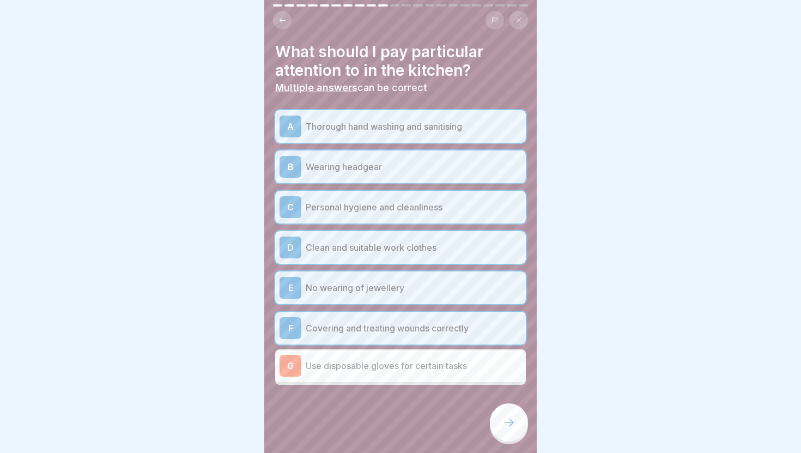
click at [452, 363] on p "Use disposable gloves for certain tasks" at bounding box center [414, 365] width 216 height 13
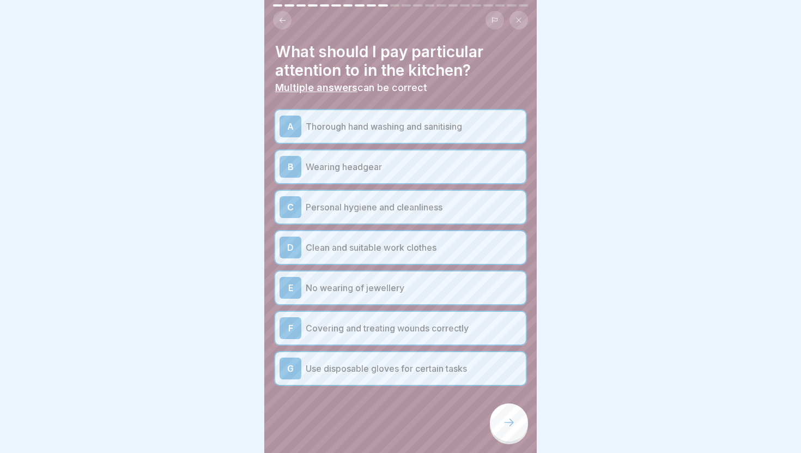
click at [510, 419] on icon at bounding box center [509, 423] width 10 height 8
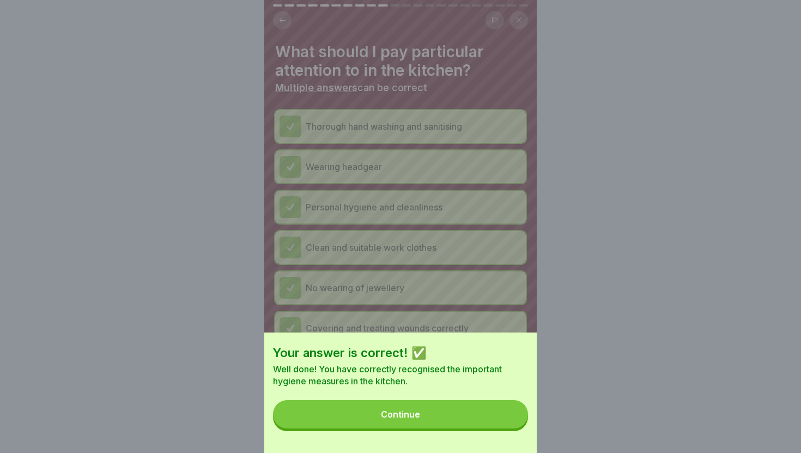
click at [502, 434] on div "Your answer is correct! ✅ Well done! You have correctly recognised the importan…" at bounding box center [400, 392] width 272 height 120
click at [501, 418] on button "Continue" at bounding box center [400, 414] width 255 height 28
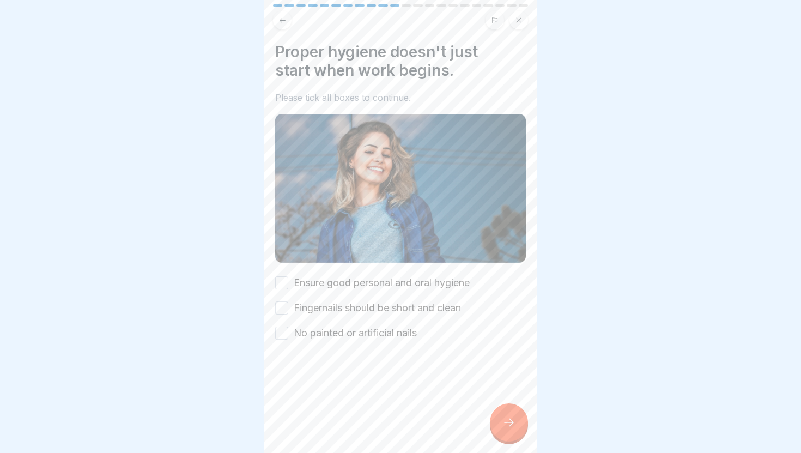
click at [420, 287] on label "Ensure good personal and oral hygiene" at bounding box center [382, 283] width 176 height 14
click at [288, 287] on button "Ensure good personal and oral hygiene" at bounding box center [281, 282] width 13 height 13
click at [420, 310] on label "Fingernails should be short and clean" at bounding box center [377, 308] width 167 height 14
click at [288, 310] on button "Fingernails should be short and clean" at bounding box center [281, 307] width 13 height 13
click at [404, 330] on label "No painted or artificial nails" at bounding box center [355, 333] width 123 height 14
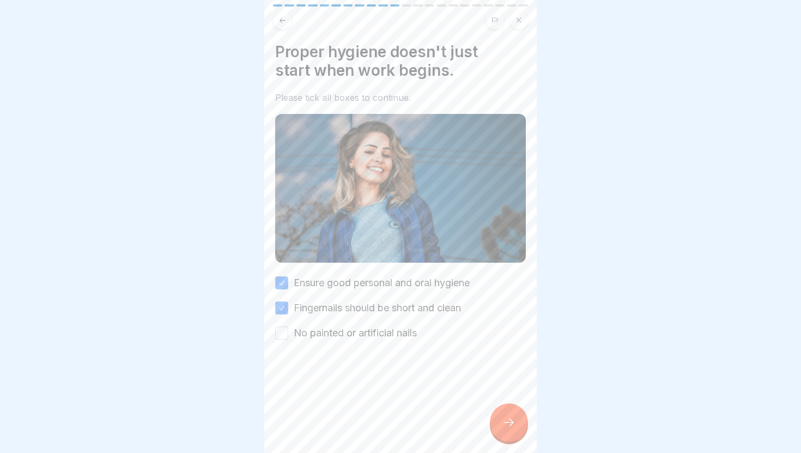
click at [288, 330] on button "No painted or artificial nails" at bounding box center [281, 332] width 13 height 13
click at [505, 422] on icon at bounding box center [509, 423] width 10 height 8
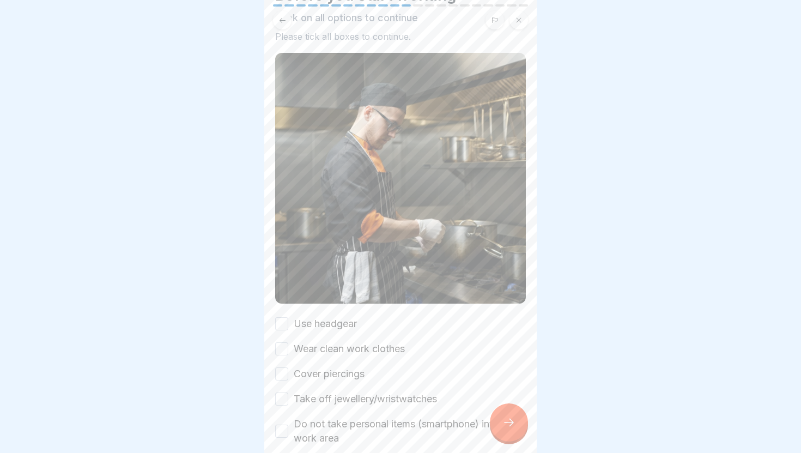
scroll to position [70, 0]
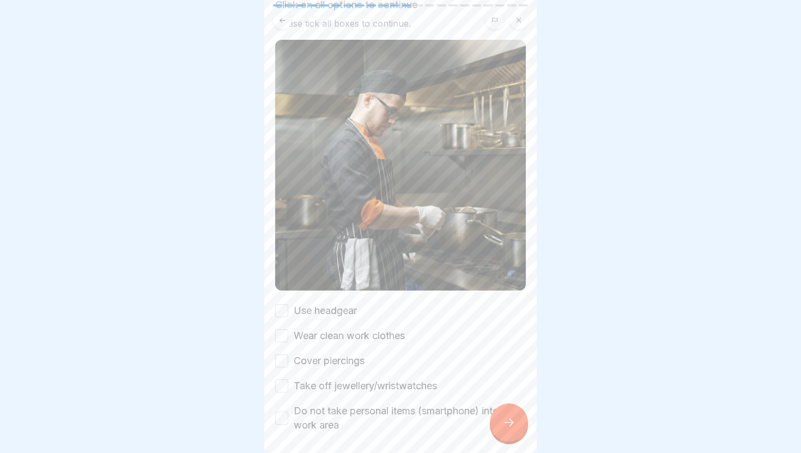
click at [337, 313] on label "Use headgear" at bounding box center [325, 311] width 63 height 14
click at [288, 313] on button "Use headgear" at bounding box center [281, 310] width 13 height 13
click at [341, 349] on div "Use headgear Wear clean work clothes Cover piercings Take off jewellery/wristwa…" at bounding box center [400, 368] width 251 height 129
click at [344, 343] on div "Use headgear Wear clean work clothes Cover piercings Take off jewellery/wristwa…" at bounding box center [400, 368] width 251 height 129
click at [344, 367] on label "Cover piercings" at bounding box center [329, 361] width 71 height 14
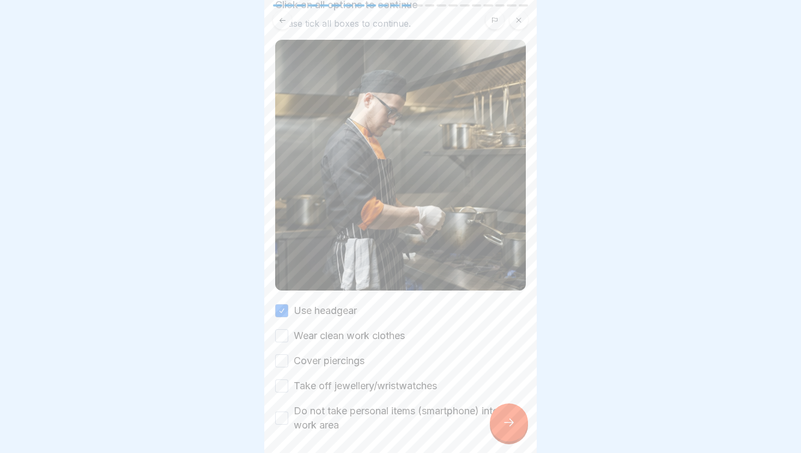
click at [288, 367] on button "Cover piercings" at bounding box center [281, 360] width 13 height 13
click at [341, 328] on div "Use headgear Wear clean work clothes Cover piercings Take off jewellery/wristwa…" at bounding box center [400, 368] width 251 height 129
click at [347, 335] on label "Wear clean work clothes" at bounding box center [349, 336] width 111 height 14
click at [288, 335] on button "Wear clean work clothes" at bounding box center [281, 335] width 13 height 13
click at [349, 384] on label "Take off jewellery/wristwatches" at bounding box center [365, 386] width 143 height 14
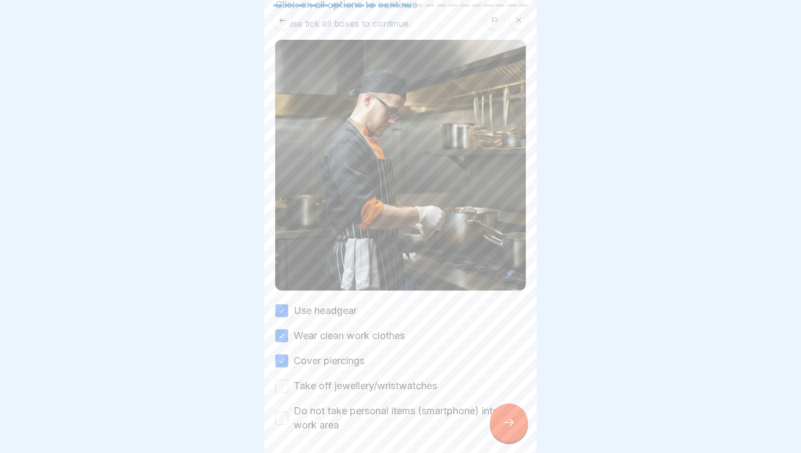
click at [288, 384] on button "Take off jewellery/wristwatches" at bounding box center [281, 385] width 13 height 13
click at [356, 413] on label "Do not take personal items (smartphone) into the work area" at bounding box center [410, 418] width 232 height 28
click at [288, 413] on button "Do not take personal items (smartphone) into the work area" at bounding box center [281, 417] width 13 height 13
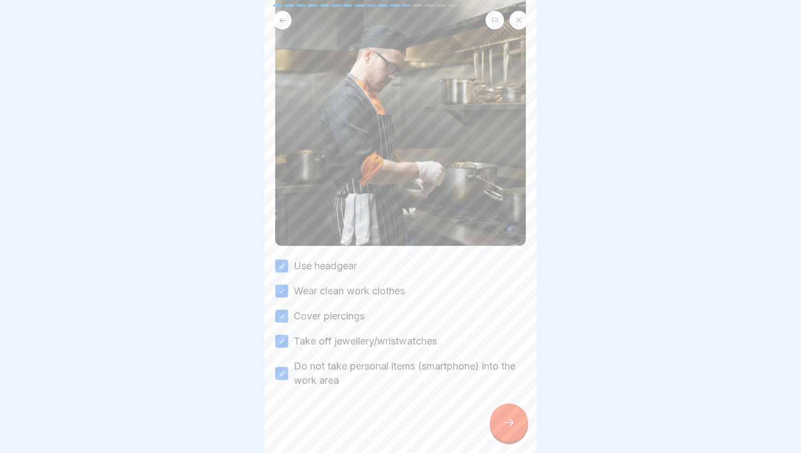
click at [514, 418] on icon at bounding box center [508, 422] width 13 height 13
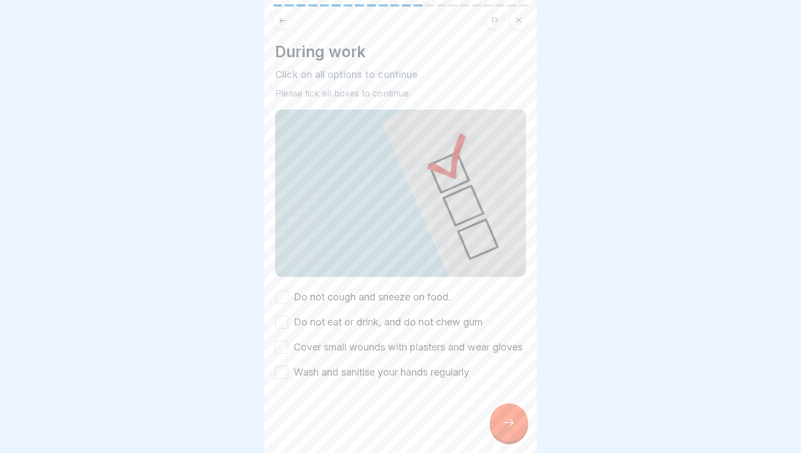
click at [356, 293] on label "Do not cough and sneeze on food." at bounding box center [372, 297] width 157 height 14
click at [288, 293] on button "Do not cough and sneeze on food." at bounding box center [281, 296] width 13 height 13
click at [356, 312] on div "Do not cough and sneeze on food. Do not eat or drink, and do not chew gum Cover…" at bounding box center [400, 334] width 251 height 89
click at [356, 317] on label "Do not eat or drink, and do not chew gum" at bounding box center [388, 322] width 189 height 14
click at [288, 317] on button "Do not eat or drink, and do not chew gum" at bounding box center [281, 322] width 13 height 13
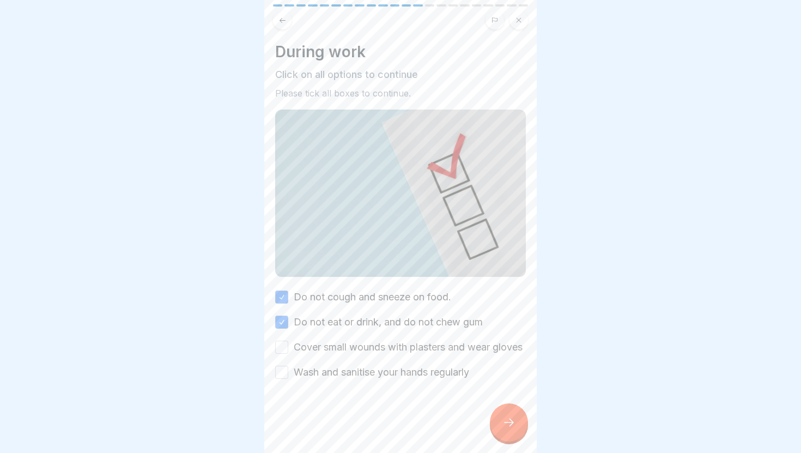
click at [361, 346] on label "Cover small wounds with plasters and wear gloves" at bounding box center [408, 347] width 229 height 14
click at [288, 346] on button "Cover small wounds with plasters and wear gloves" at bounding box center [281, 347] width 13 height 13
click at [367, 379] on label "Wash and sanitise your hands regularly" at bounding box center [381, 372] width 175 height 14
click at [288, 379] on button "Wash and sanitise your hands regularly" at bounding box center [281, 372] width 13 height 13
click at [513, 428] on icon at bounding box center [508, 422] width 13 height 13
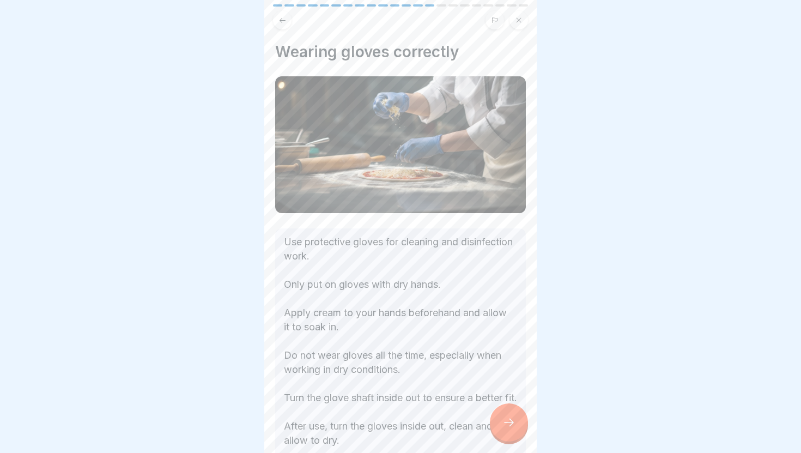
click at [513, 428] on icon at bounding box center [508, 422] width 13 height 13
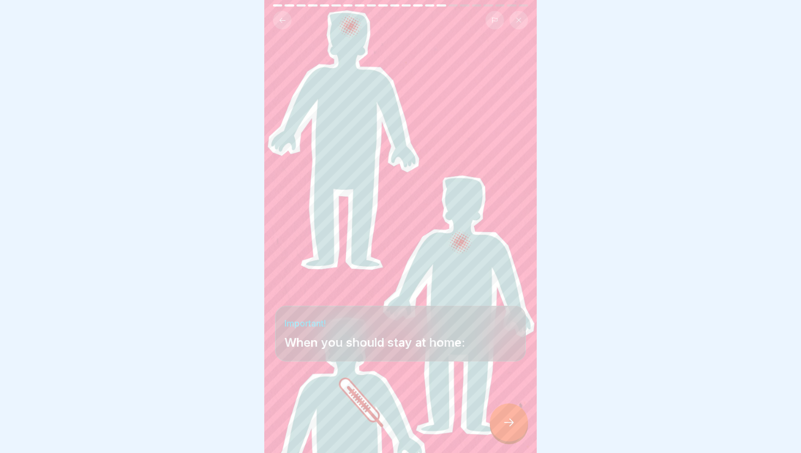
click at [513, 428] on icon at bounding box center [508, 422] width 13 height 13
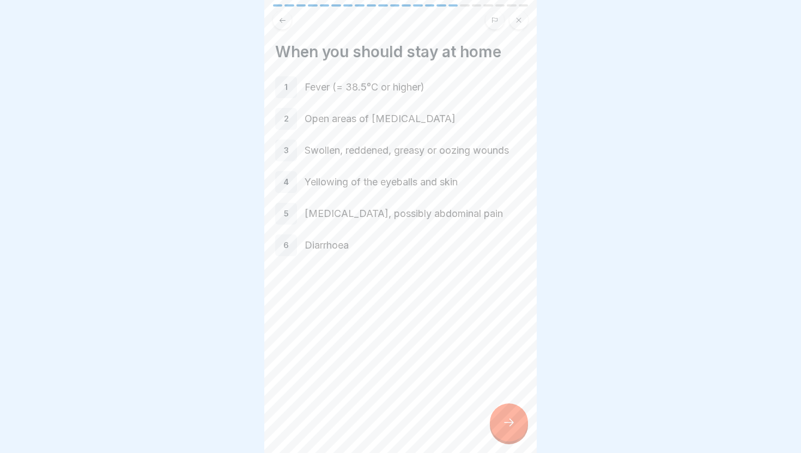
click at [513, 428] on icon at bounding box center [508, 422] width 13 height 13
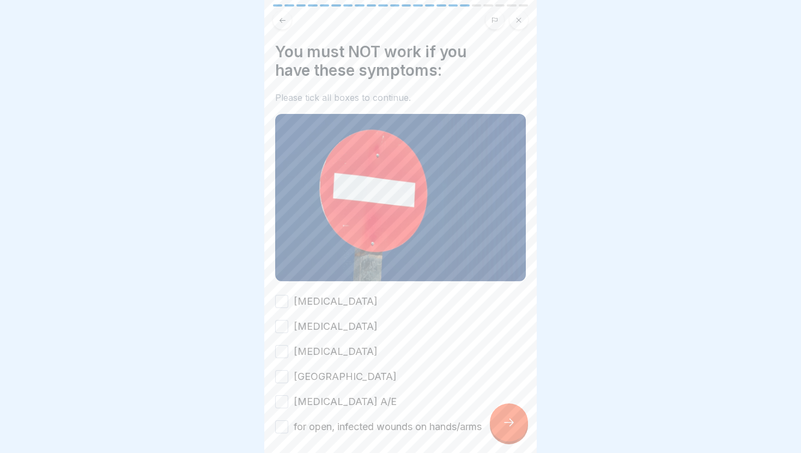
click at [336, 307] on label "Typhoid fever" at bounding box center [336, 301] width 84 height 14
click at [288, 307] on button "Typhoid fever" at bounding box center [281, 301] width 13 height 13
click at [327, 328] on label "Cholera" at bounding box center [336, 326] width 84 height 14
click at [288, 328] on button "Cholera" at bounding box center [281, 326] width 13 height 13
click at [330, 350] on label "Salmonellosis" at bounding box center [336, 351] width 84 height 14
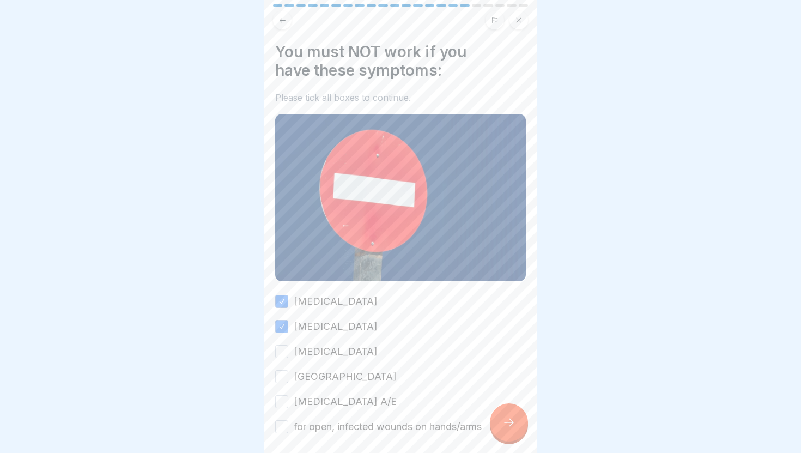
click at [288, 350] on button "Salmonellosis" at bounding box center [281, 351] width 13 height 13
click at [308, 373] on label "Ruhr" at bounding box center [345, 376] width 103 height 14
click at [288, 373] on button "Ruhr" at bounding box center [281, 376] width 13 height 13
click at [313, 396] on label "Hepatitis A/E" at bounding box center [345, 402] width 103 height 14
click at [288, 396] on button "Hepatitis A/E" at bounding box center [281, 401] width 13 height 13
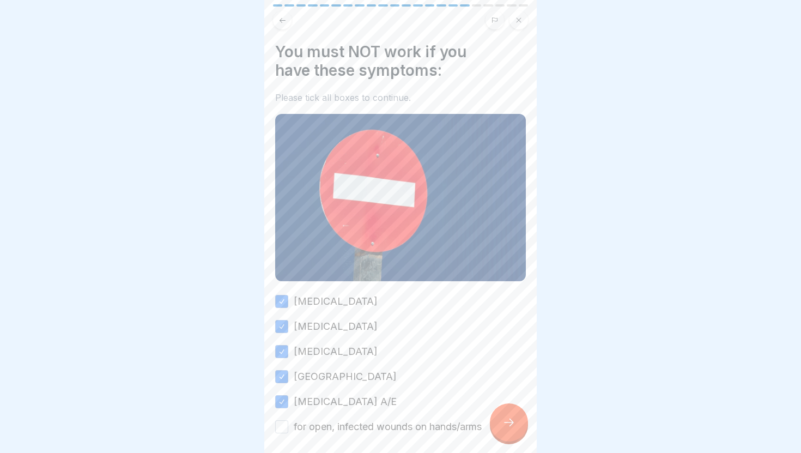
click at [317, 423] on label "for open, infected wounds on hands/arms" at bounding box center [388, 427] width 188 height 14
click at [288, 423] on button "for open, infected wounds on hands/arms" at bounding box center [281, 426] width 13 height 13
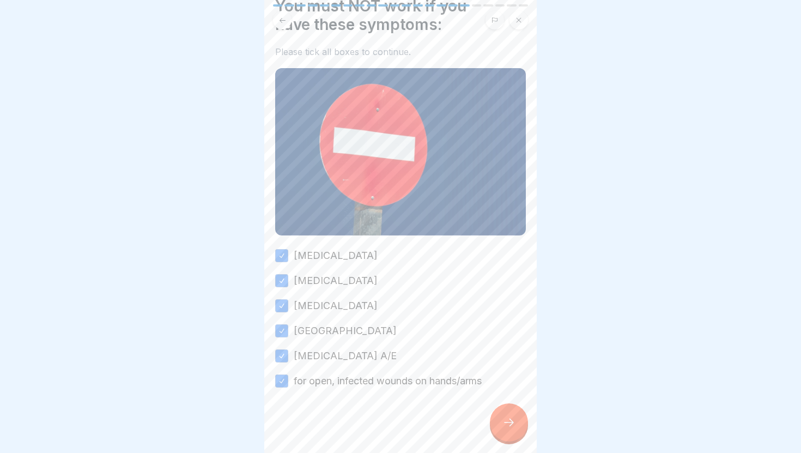
click at [516, 412] on div at bounding box center [509, 422] width 38 height 38
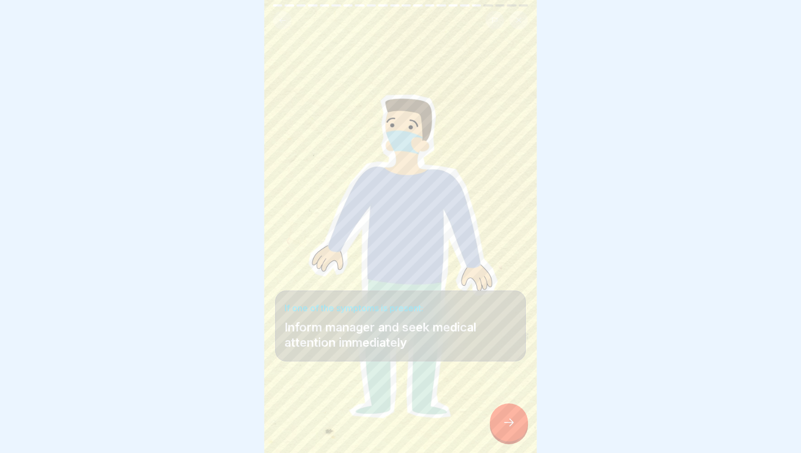
click at [516, 412] on div at bounding box center [509, 422] width 38 height 38
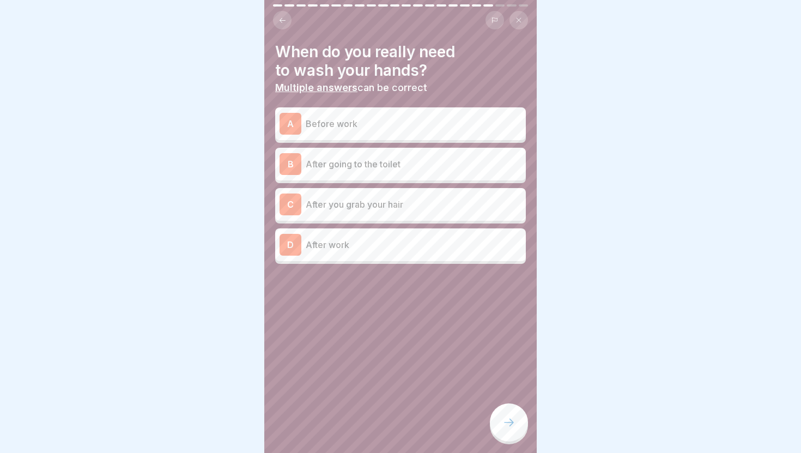
click at [386, 134] on div "A Before work" at bounding box center [401, 124] width 242 height 22
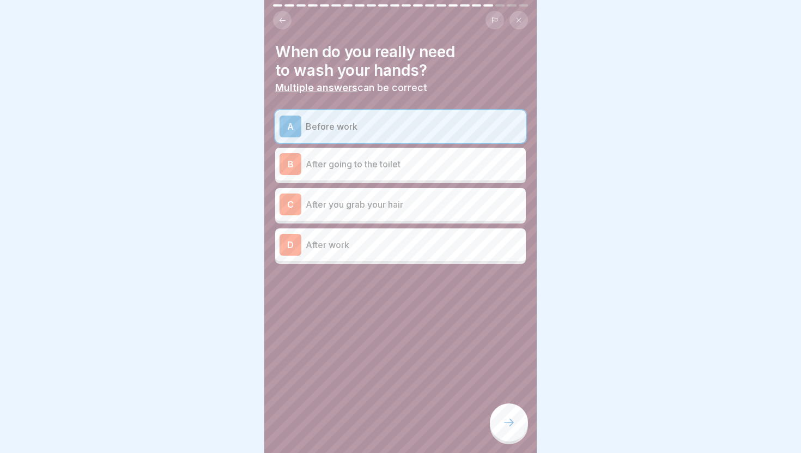
click at [391, 160] on p "After going to the toilet" at bounding box center [414, 163] width 216 height 13
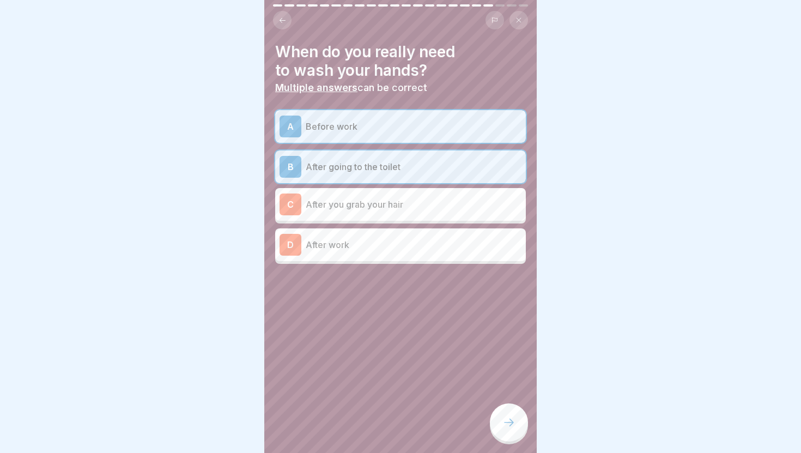
click at [395, 195] on div "C After you grab your hair" at bounding box center [401, 204] width 242 height 22
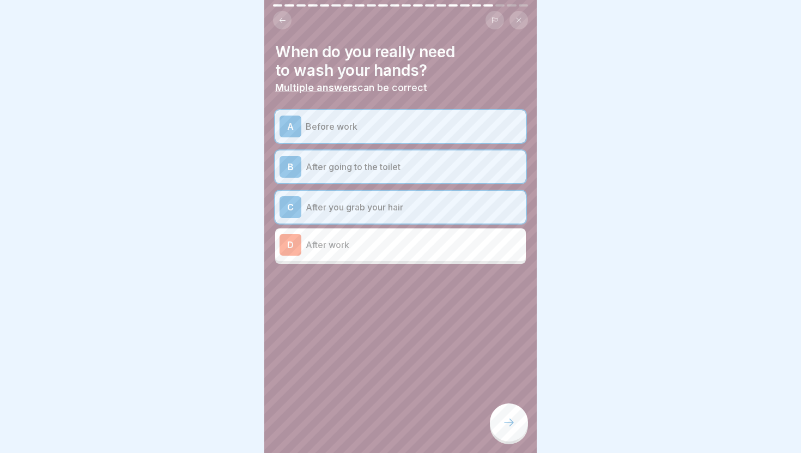
click at [410, 244] on p "After work" at bounding box center [414, 244] width 216 height 13
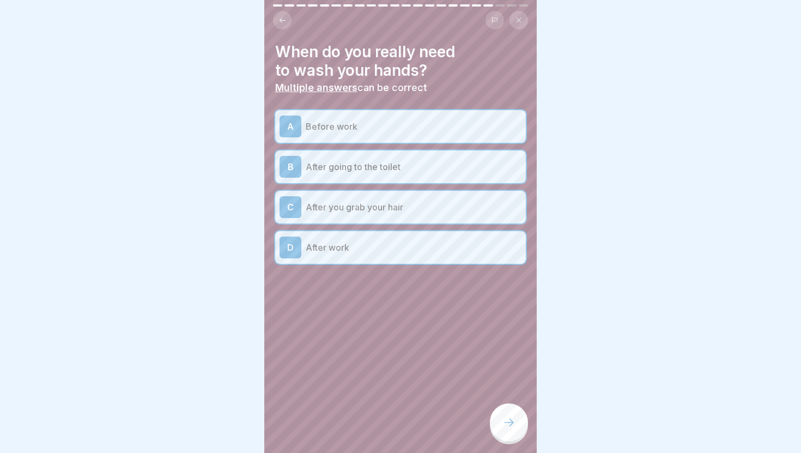
click at [496, 413] on div at bounding box center [509, 422] width 38 height 38
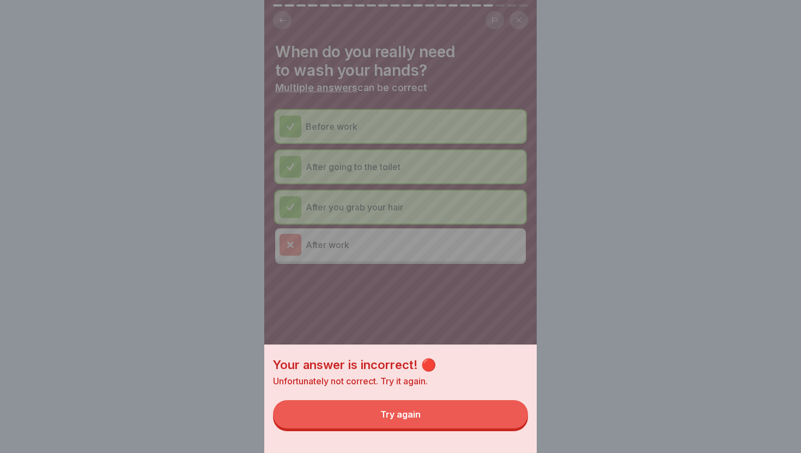
click at [469, 399] on div "Your answer is incorrect! 🔴 Unfortunately not correct. Try it again. Try again" at bounding box center [400, 398] width 272 height 108
click at [476, 422] on button "Try again" at bounding box center [400, 414] width 255 height 28
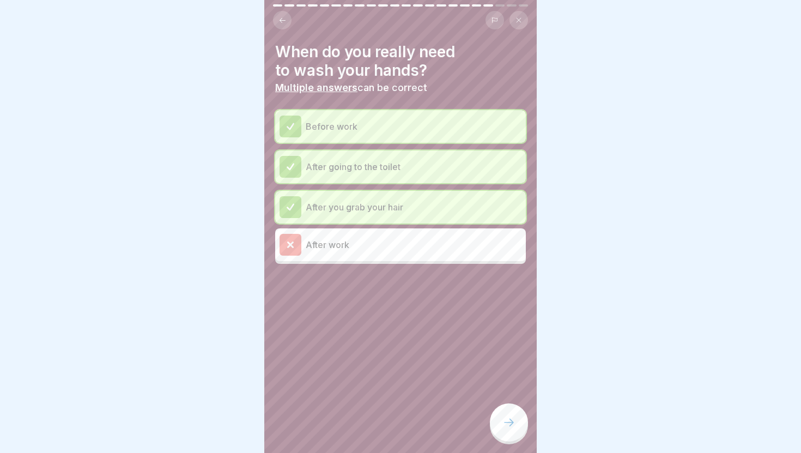
click at [522, 425] on div at bounding box center [509, 422] width 38 height 38
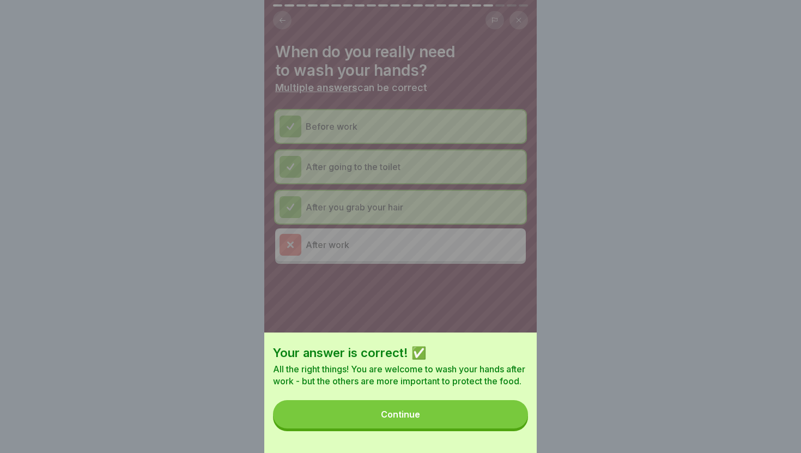
click at [496, 407] on button "Continue" at bounding box center [400, 414] width 255 height 28
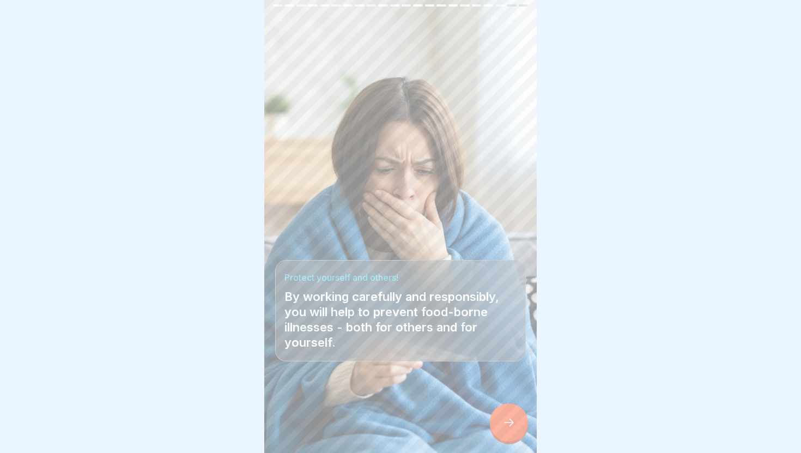
click at [498, 415] on div at bounding box center [509, 422] width 38 height 38
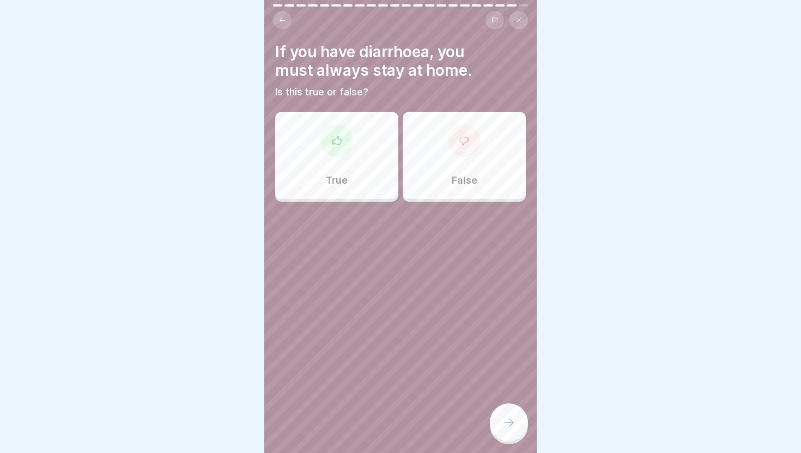
click at [363, 183] on div "True" at bounding box center [336, 155] width 123 height 87
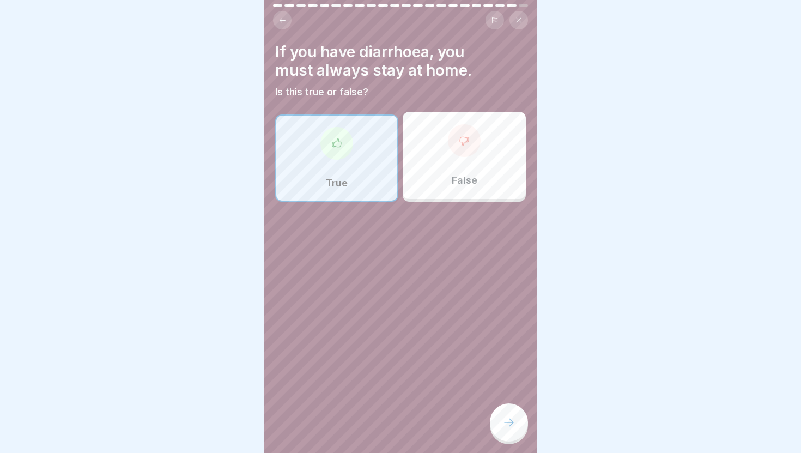
click at [506, 419] on icon at bounding box center [508, 422] width 13 height 13
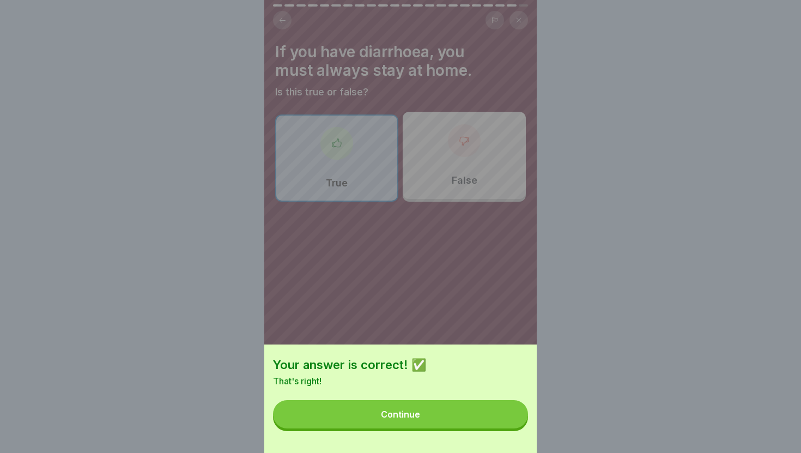
click at [498, 408] on button "Continue" at bounding box center [400, 414] width 255 height 28
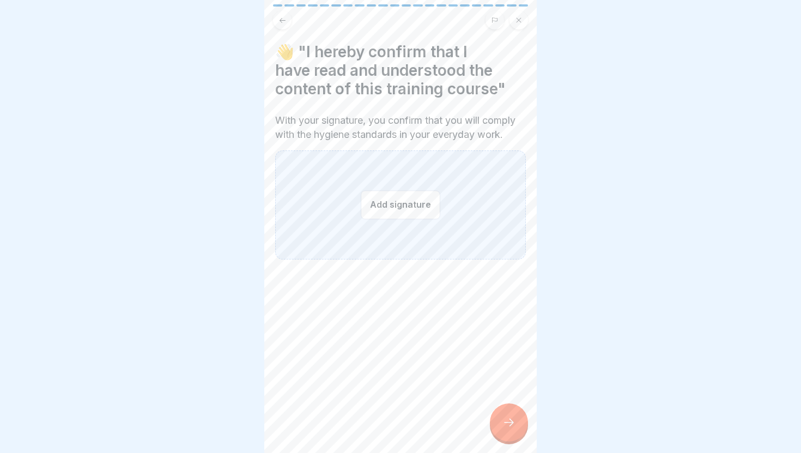
click at [392, 200] on button "Add signature" at bounding box center [401, 204] width 80 height 29
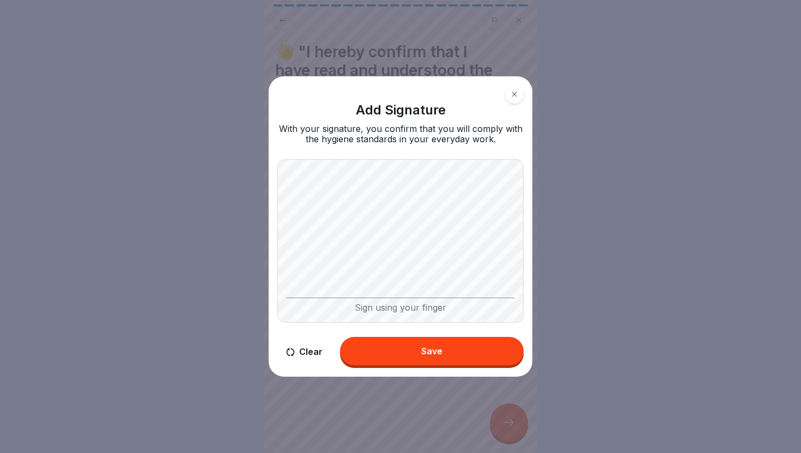
click at [404, 342] on button "Save" at bounding box center [432, 351] width 184 height 28
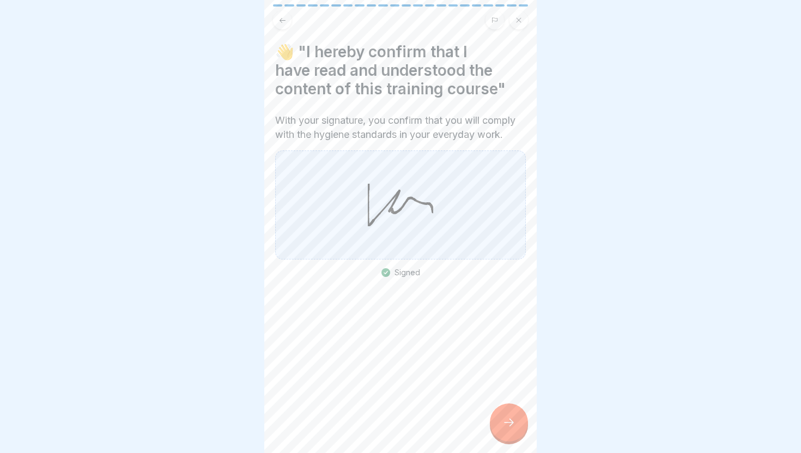
click at [508, 427] on icon at bounding box center [508, 422] width 13 height 13
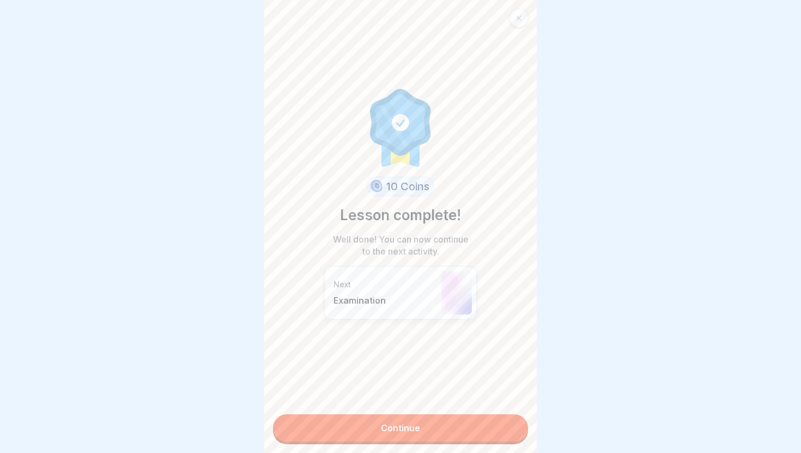
click at [508, 427] on link "Continue" at bounding box center [400, 427] width 255 height 27
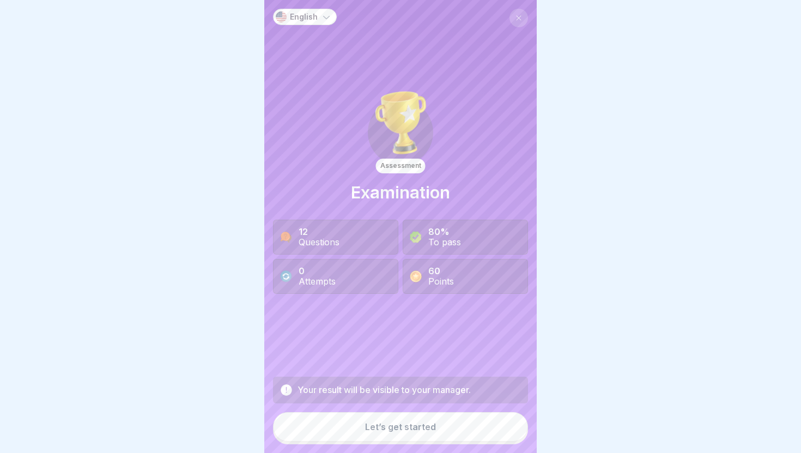
click at [508, 427] on button "Let’s get started" at bounding box center [400, 426] width 255 height 29
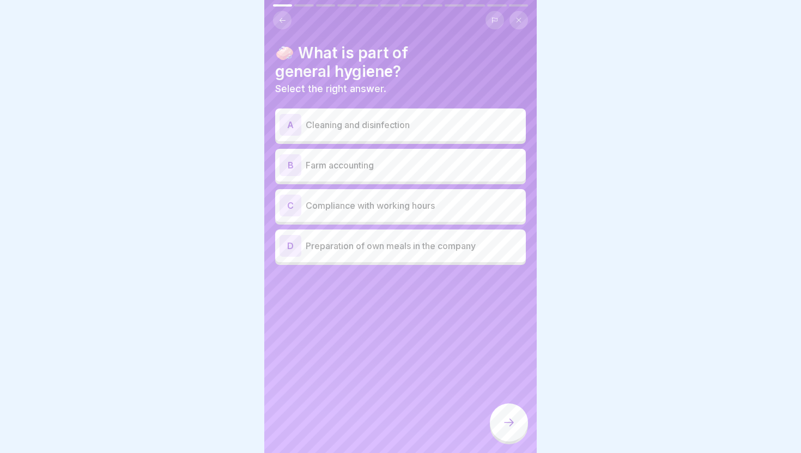
click at [278, 19] on icon at bounding box center [282, 20] width 8 height 8
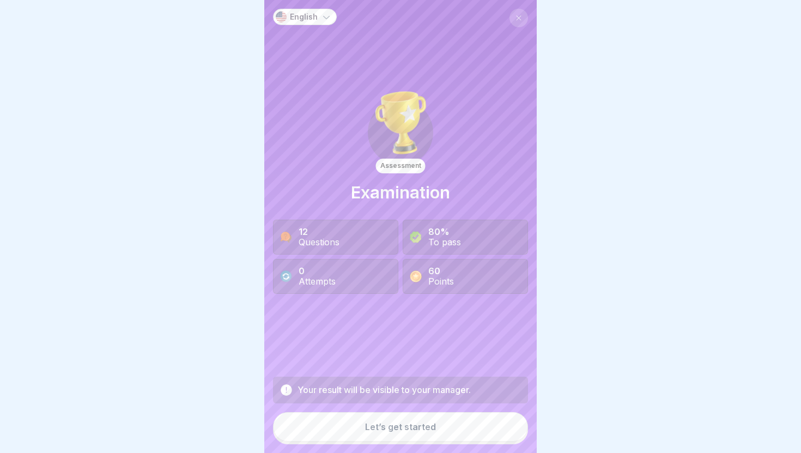
click at [404, 431] on div "Let’s get started" at bounding box center [400, 427] width 71 height 10
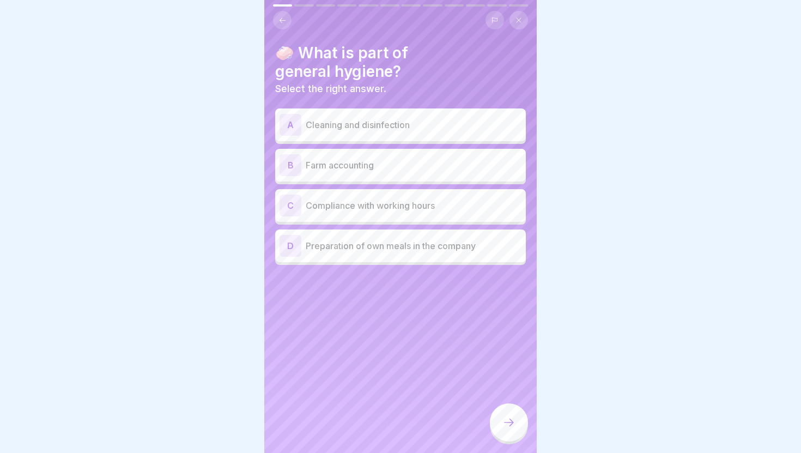
click at [371, 130] on p "Cleaning and disinfection" at bounding box center [414, 124] width 216 height 13
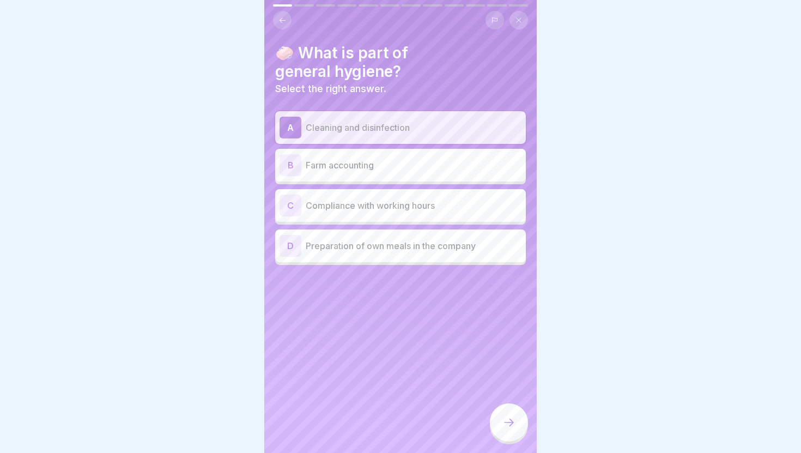
click at [504, 433] on div at bounding box center [509, 422] width 38 height 38
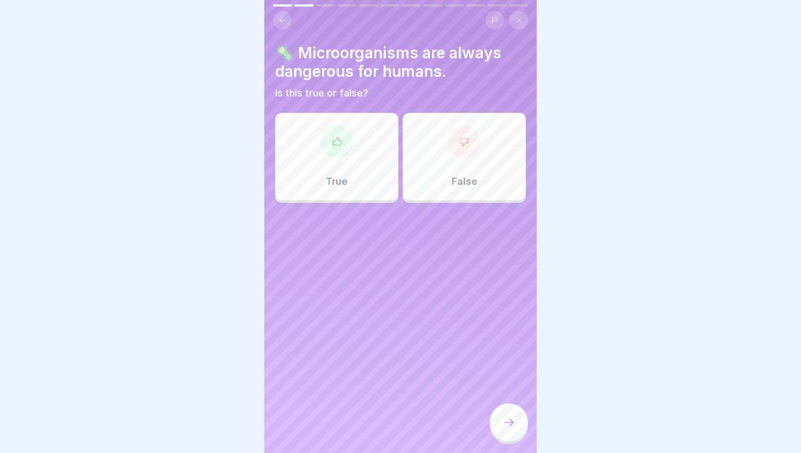
click at [357, 136] on div "True" at bounding box center [336, 156] width 123 height 87
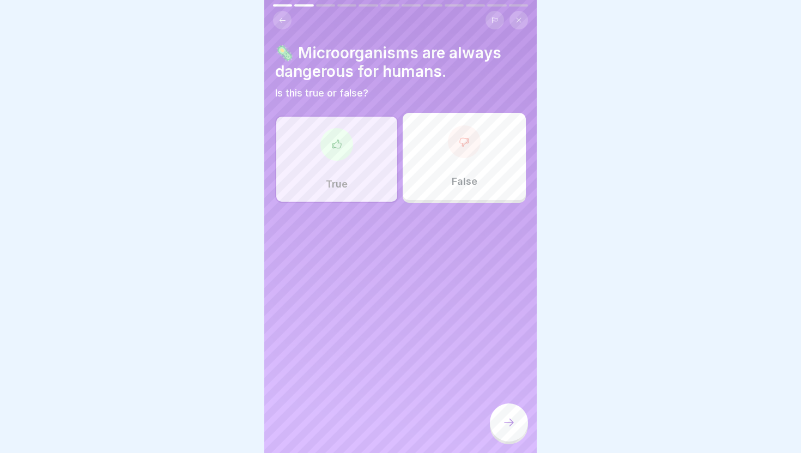
click at [515, 424] on icon at bounding box center [508, 422] width 13 height 13
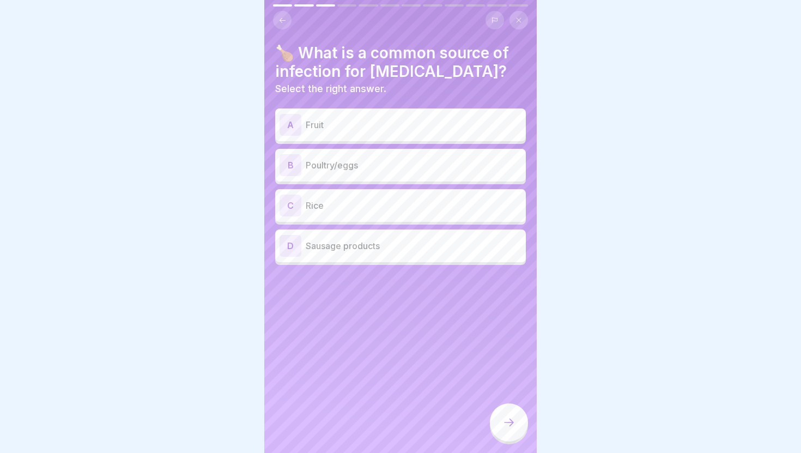
click at [431, 174] on div "B Poultry/eggs" at bounding box center [401, 165] width 242 height 22
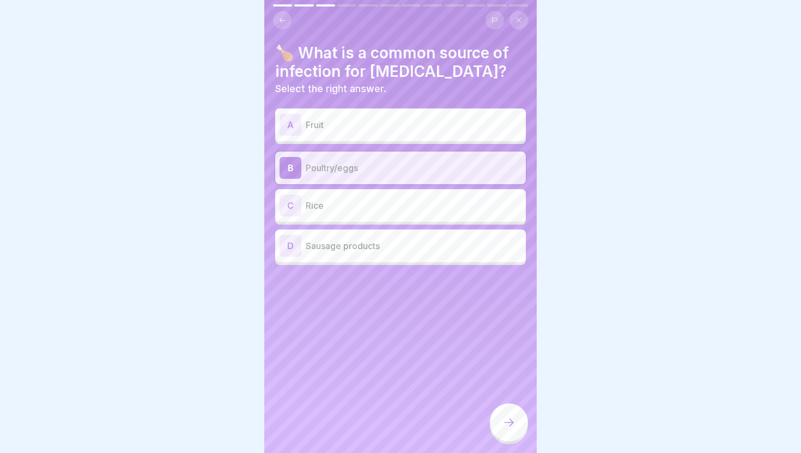
click at [518, 420] on div at bounding box center [509, 422] width 38 height 38
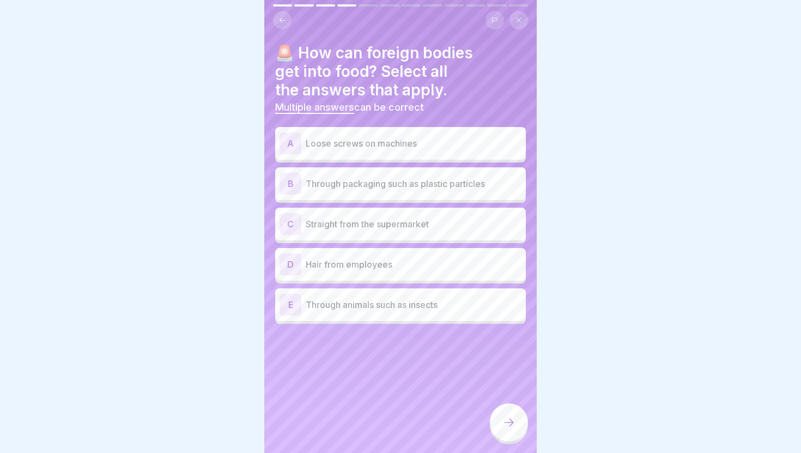
click at [384, 127] on div "A Loose screws on machines" at bounding box center [400, 143] width 251 height 33
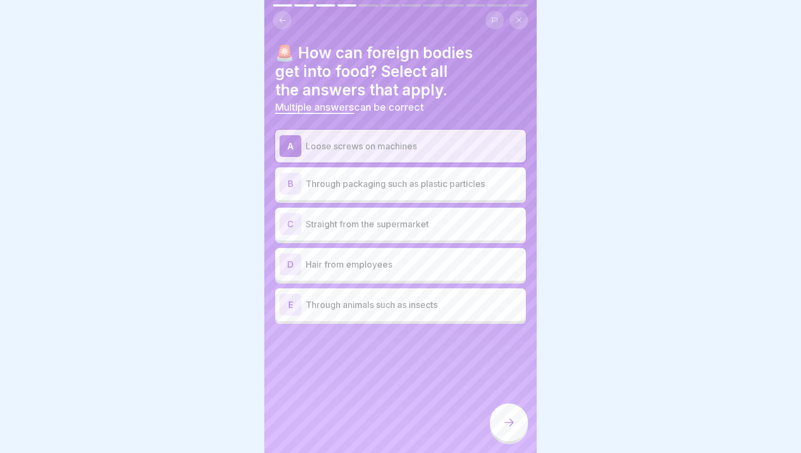
click at [386, 271] on div "D Hair from employees" at bounding box center [401, 264] width 242 height 22
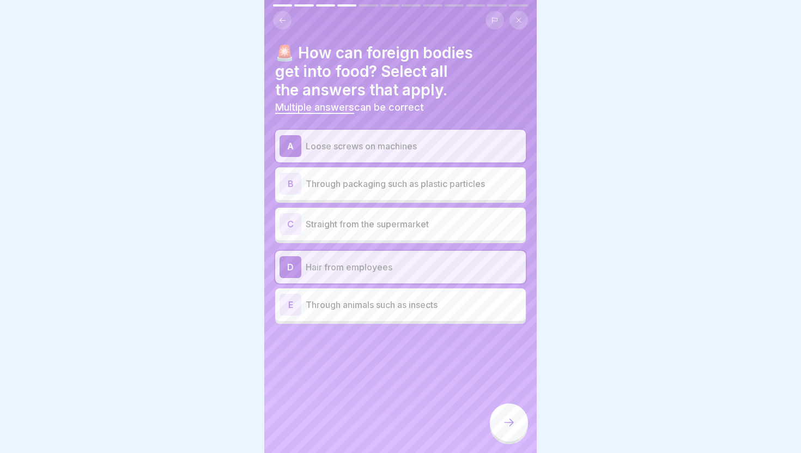
click at [390, 199] on div "B Through packaging such as plastic particles" at bounding box center [400, 183] width 251 height 33
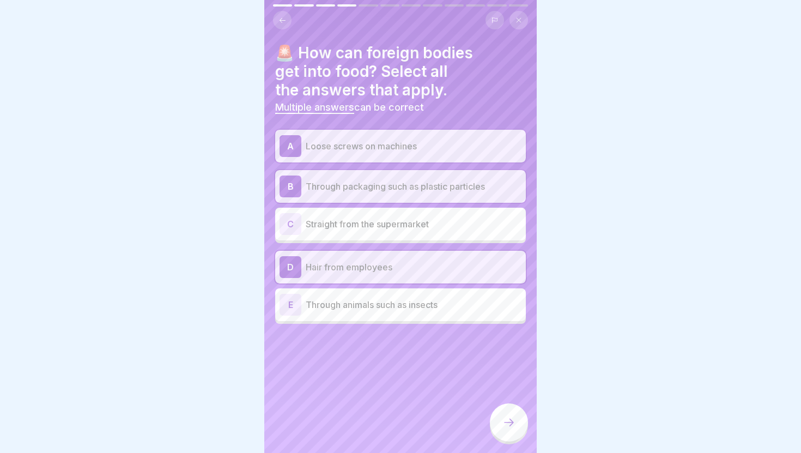
click at [501, 416] on div at bounding box center [509, 422] width 38 height 38
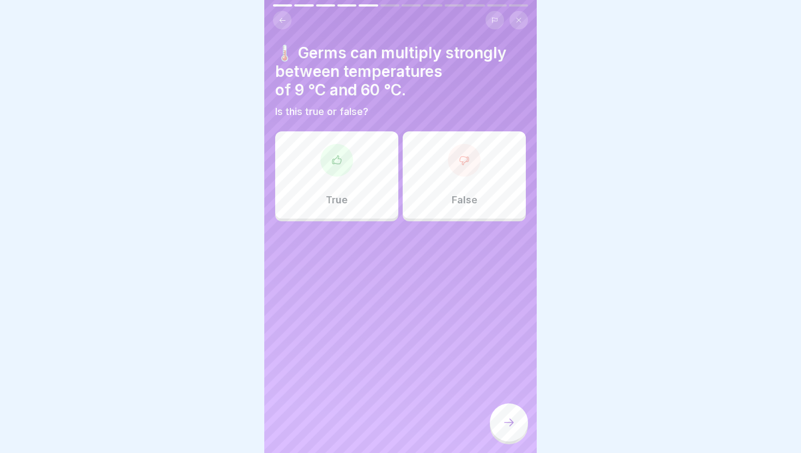
click at [420, 199] on div "False" at bounding box center [464, 174] width 123 height 87
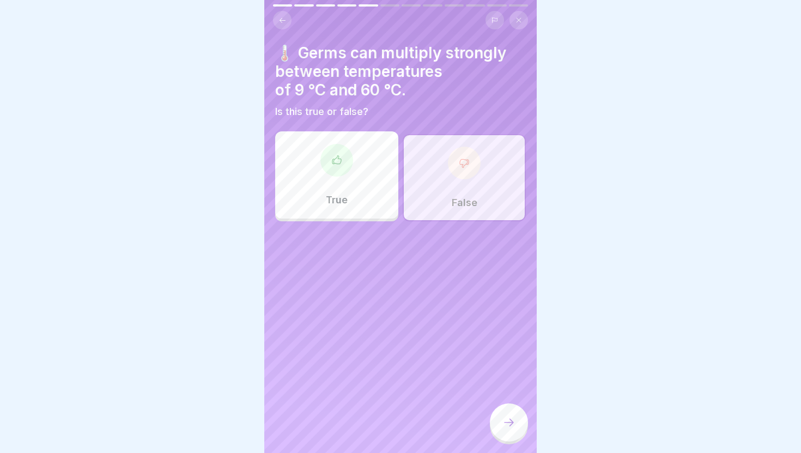
click at [517, 420] on div at bounding box center [509, 422] width 38 height 38
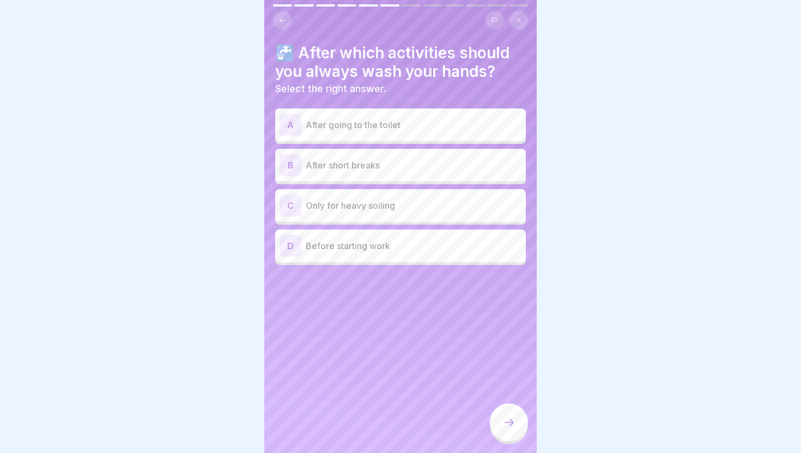
click at [435, 138] on div "A After going to the toilet" at bounding box center [400, 124] width 251 height 33
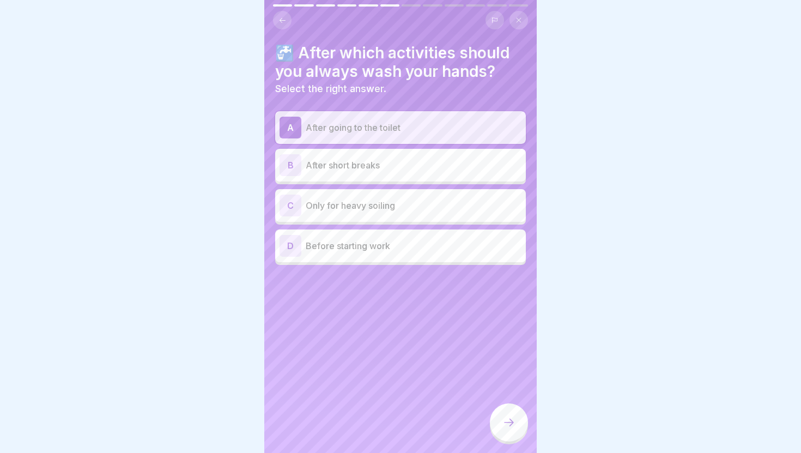
click at [501, 422] on div at bounding box center [509, 422] width 38 height 38
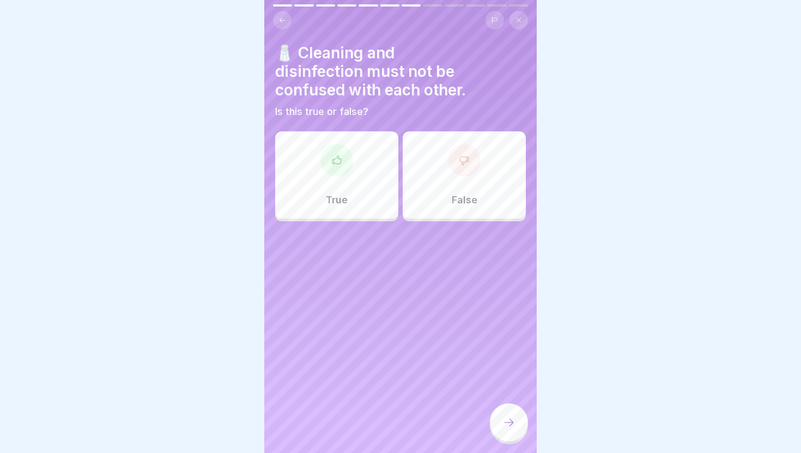
click at [374, 184] on div "True" at bounding box center [336, 174] width 123 height 87
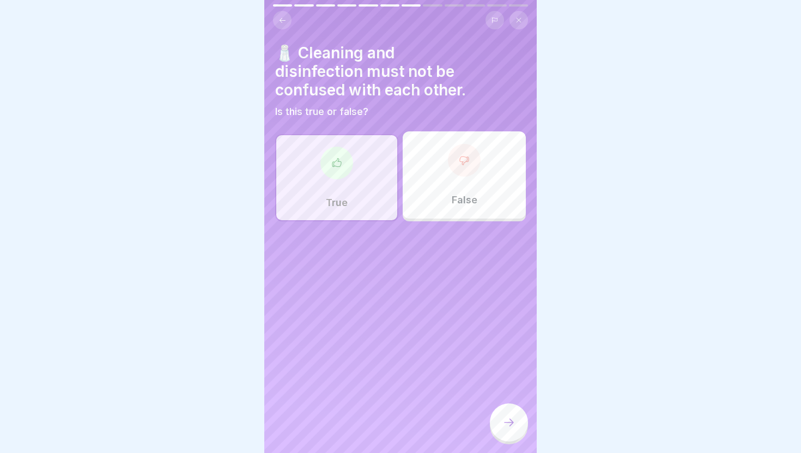
click at [505, 415] on div at bounding box center [509, 422] width 38 height 38
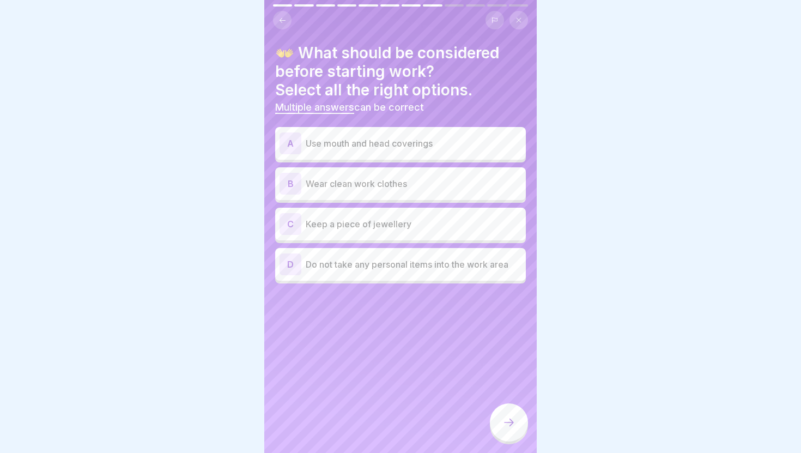
click at [400, 195] on div "B Wear clean work clothes" at bounding box center [400, 183] width 251 height 33
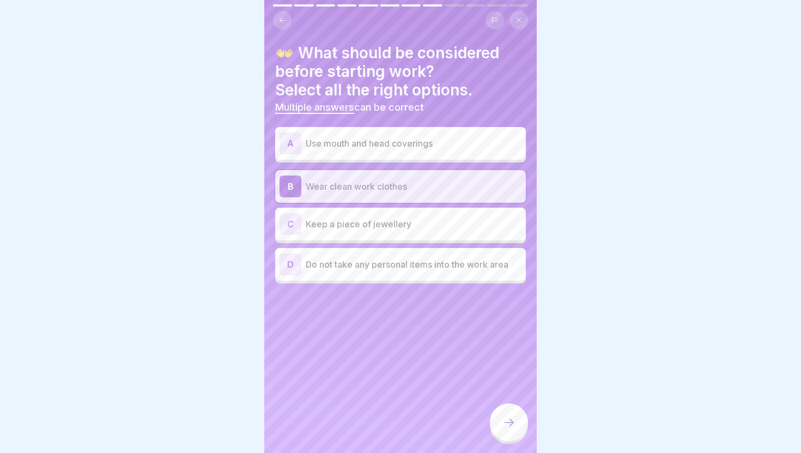
click at [393, 266] on p "Do not take any personal items into the work area" at bounding box center [414, 264] width 216 height 13
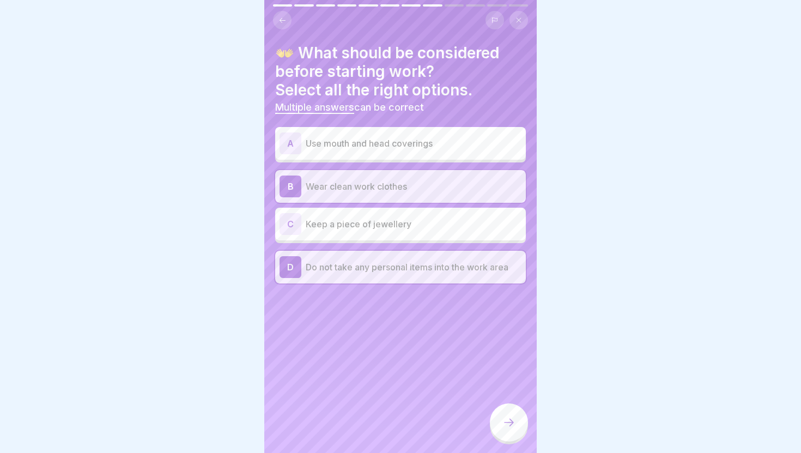
click at [513, 417] on icon at bounding box center [508, 422] width 13 height 13
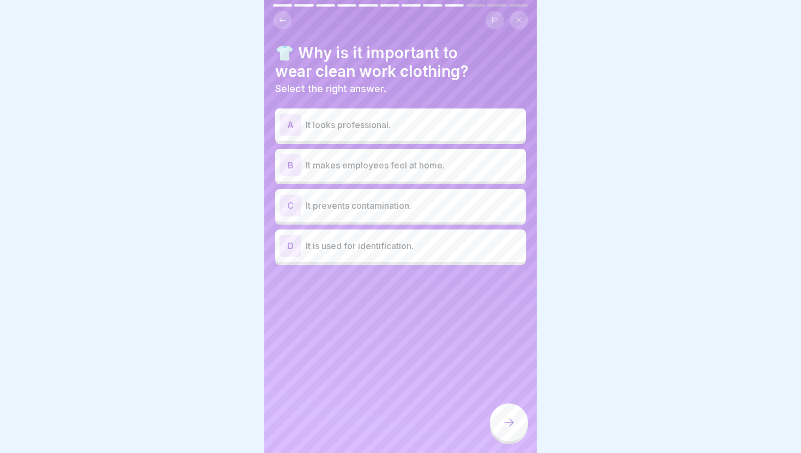
click at [330, 210] on p "It prevents contamination." at bounding box center [414, 205] width 216 height 13
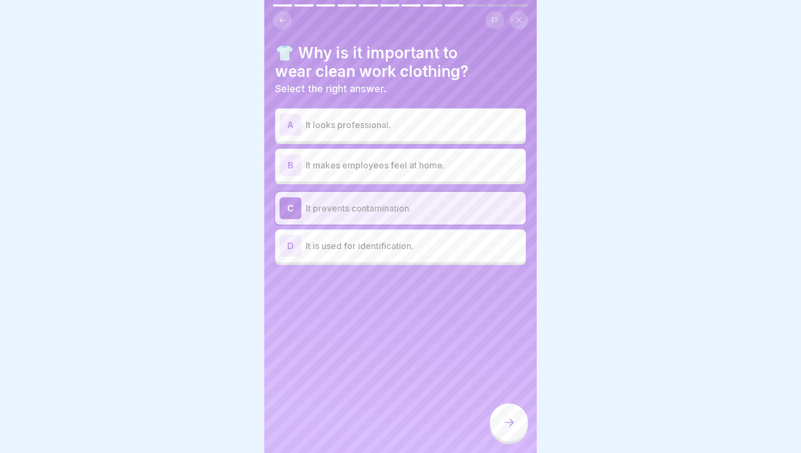
click at [515, 433] on div at bounding box center [509, 422] width 38 height 38
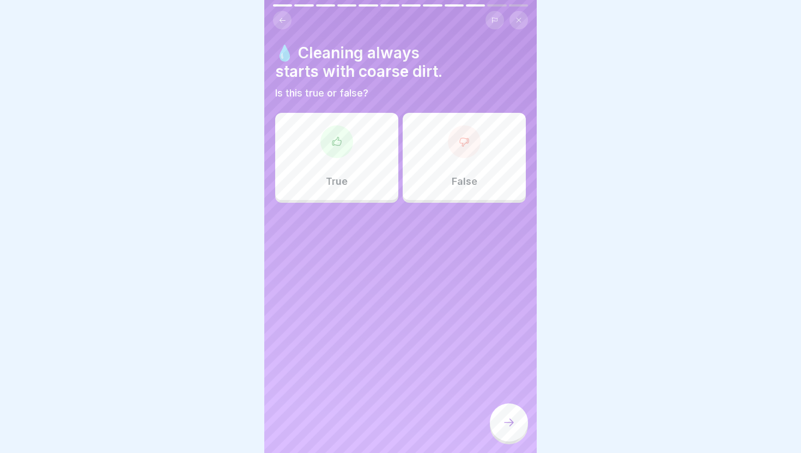
click at [447, 173] on div "False" at bounding box center [464, 156] width 123 height 87
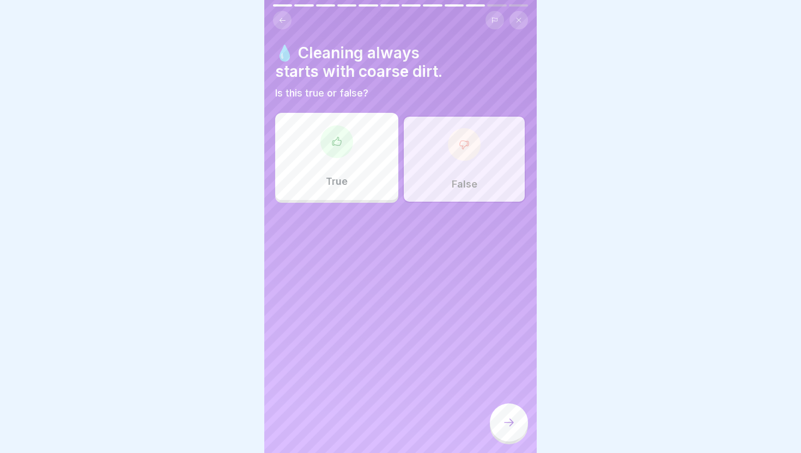
click at [510, 427] on icon at bounding box center [508, 422] width 13 height 13
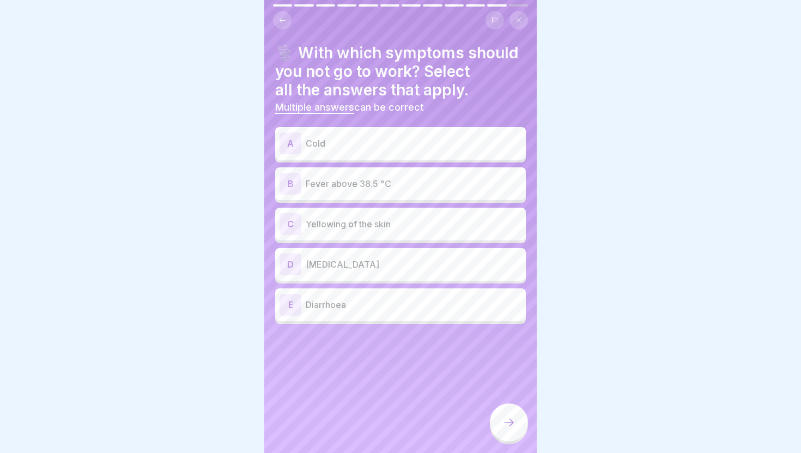
click at [401, 192] on div "B Fever above 38.5 °C" at bounding box center [401, 184] width 242 height 22
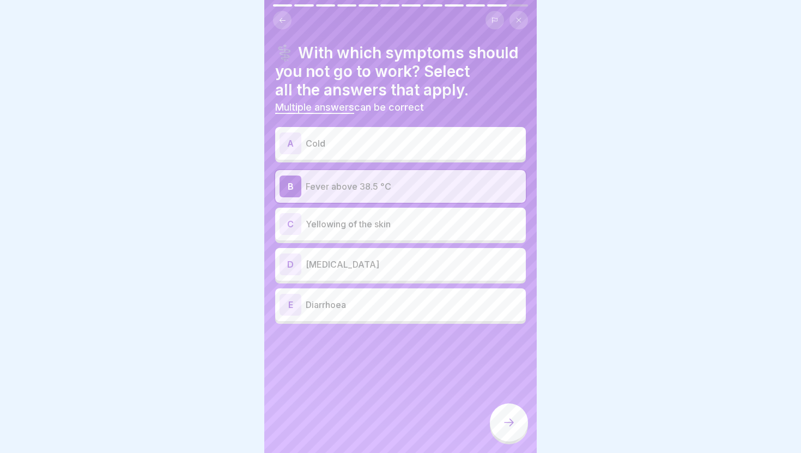
click at [387, 228] on p "Yellowing of the skin" at bounding box center [414, 223] width 216 height 13
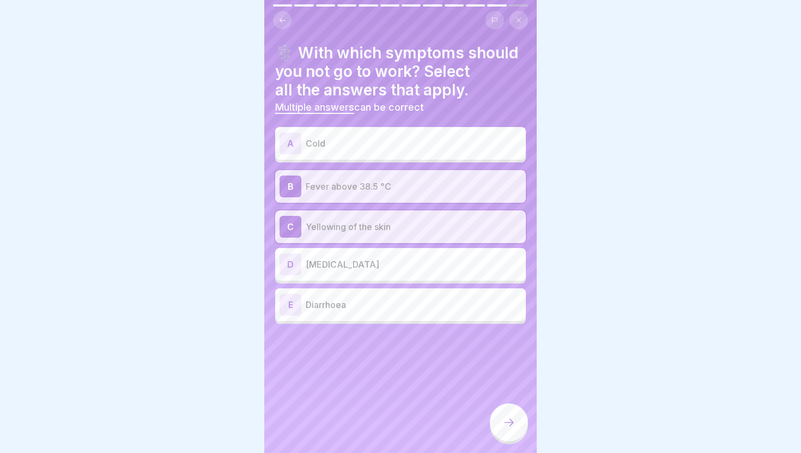
click at [385, 272] on div "D Nosebleed" at bounding box center [401, 264] width 242 height 22
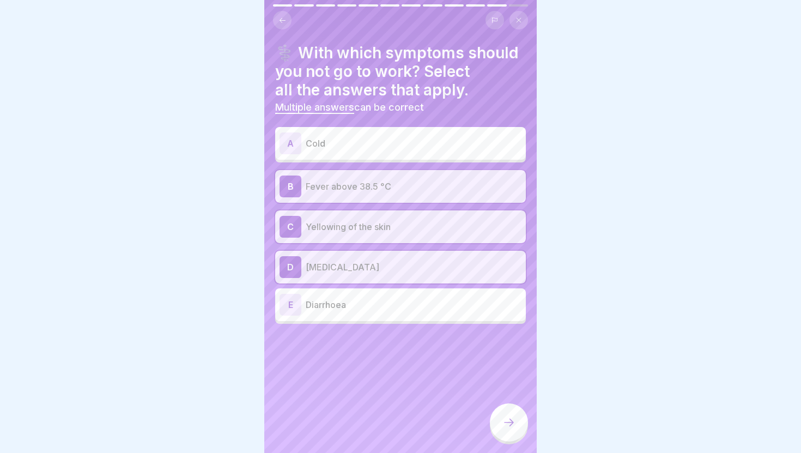
click at [386, 308] on p "Diarrhoea" at bounding box center [414, 304] width 216 height 13
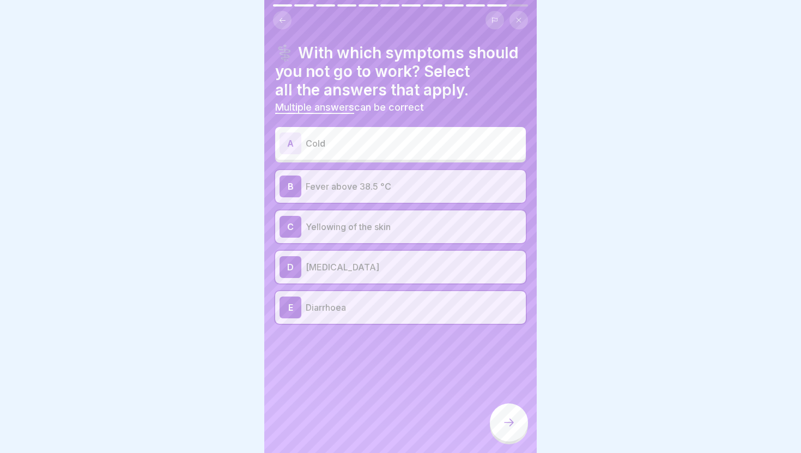
click at [392, 153] on div "A Cold" at bounding box center [401, 143] width 242 height 22
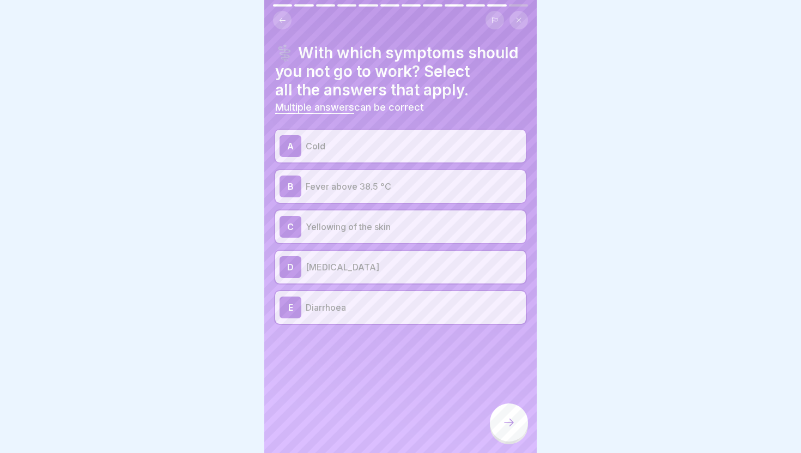
click at [427, 142] on p "Cold" at bounding box center [414, 146] width 216 height 13
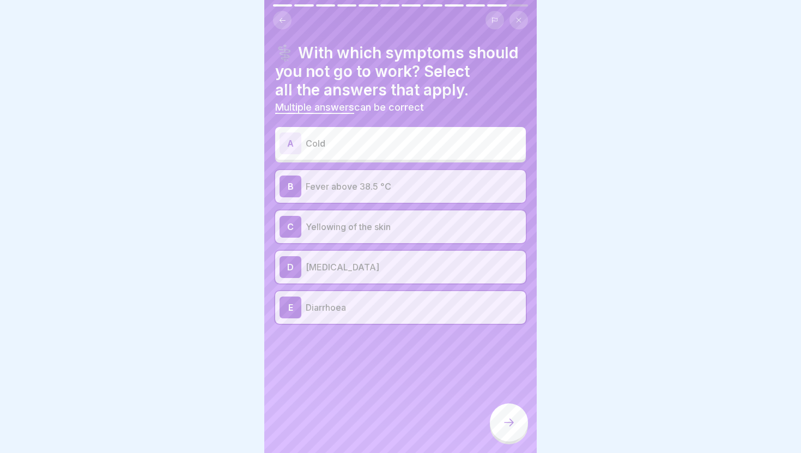
click at [505, 418] on icon at bounding box center [508, 422] width 13 height 13
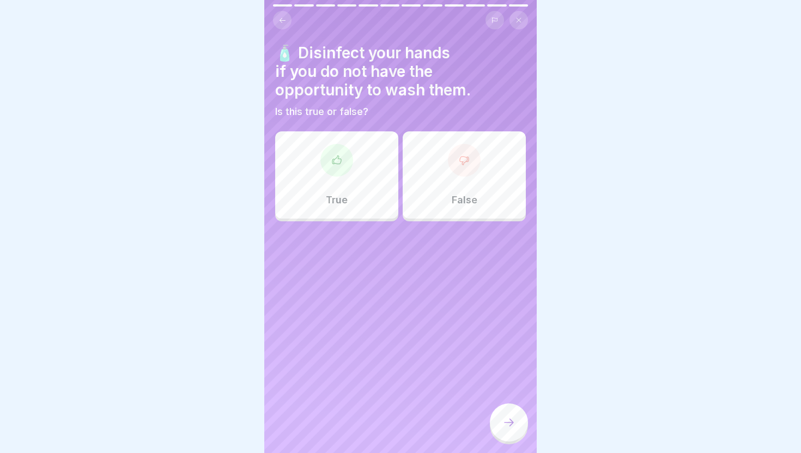
click at [378, 199] on div "True" at bounding box center [336, 174] width 123 height 87
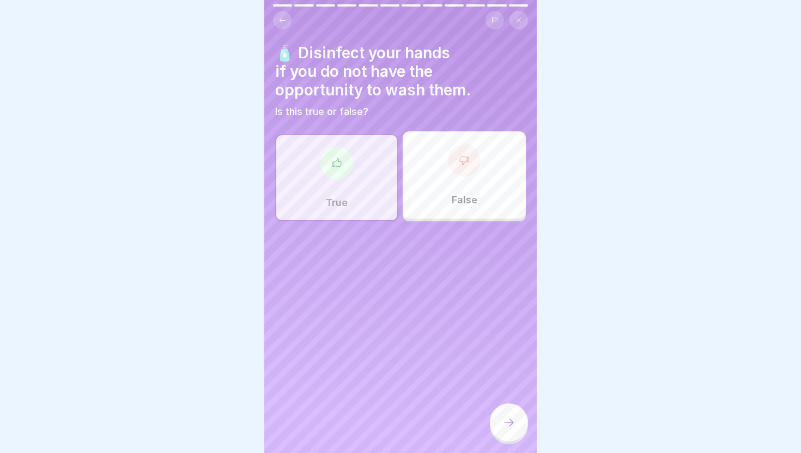
click at [499, 415] on div at bounding box center [509, 422] width 38 height 38
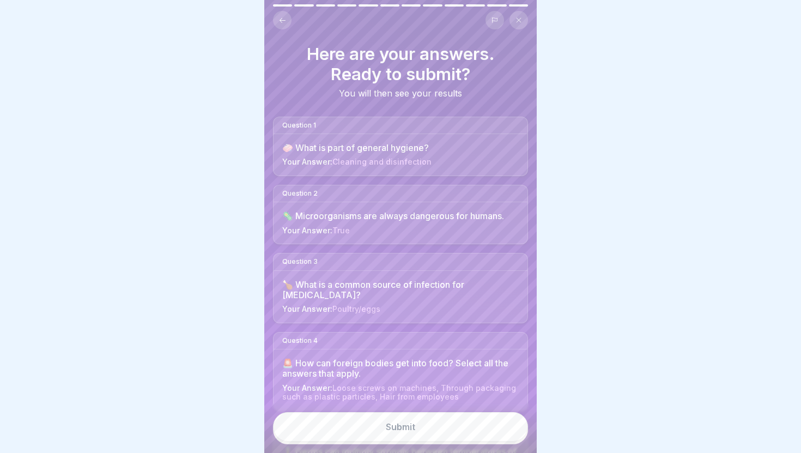
click at [471, 427] on button "Submit" at bounding box center [400, 426] width 255 height 29
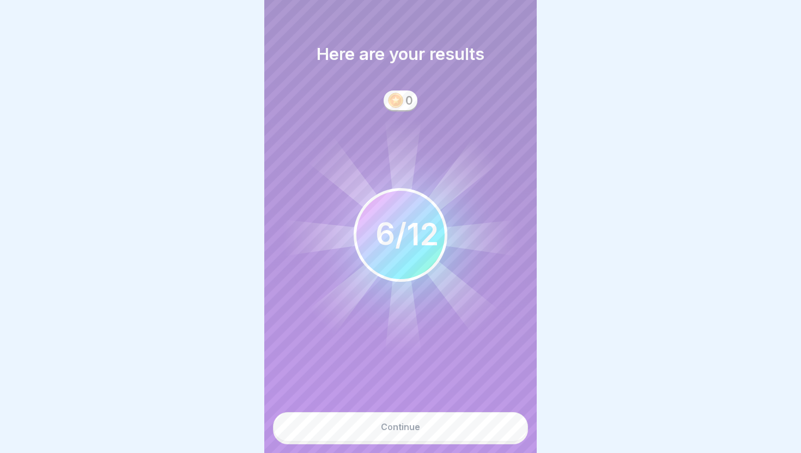
click at [406, 270] on circle at bounding box center [400, 235] width 91 height 91
click at [419, 415] on button "Continue" at bounding box center [400, 426] width 255 height 29
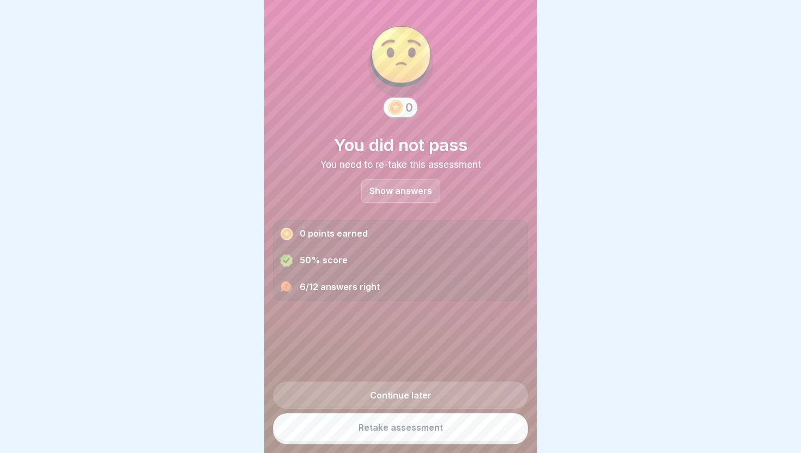
click at [405, 196] on div "Show answers" at bounding box center [400, 190] width 79 height 23
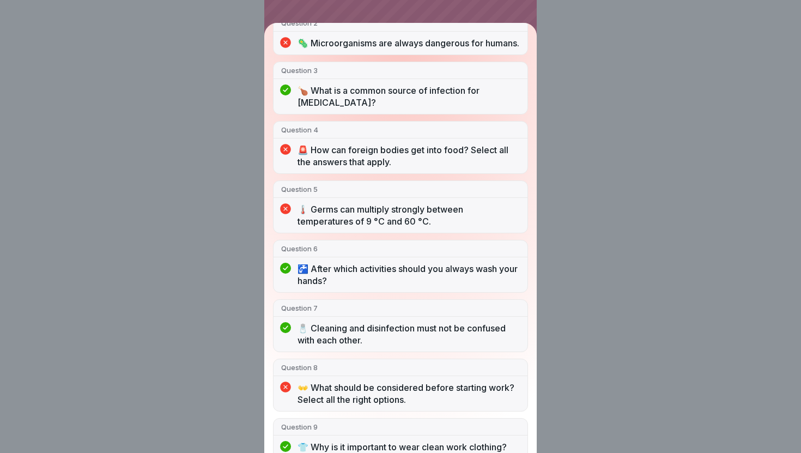
scroll to position [371, 0]
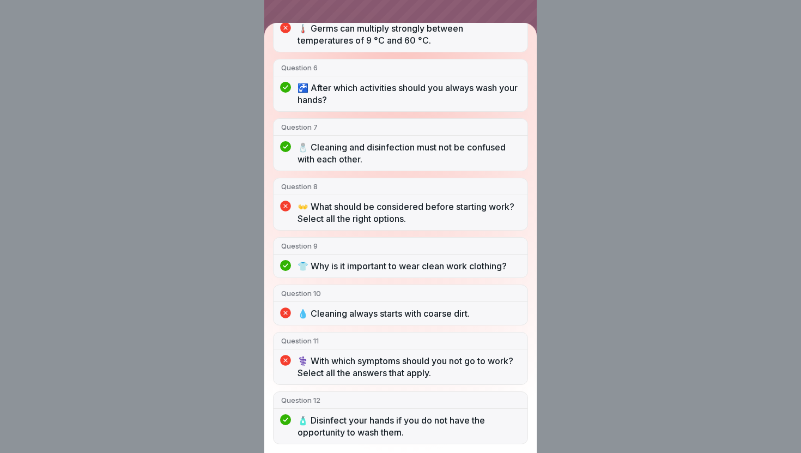
click at [581, 351] on div "You did not pass 6/12 answers right Question 1 🧼 What is part of general hygien…" at bounding box center [400, 226] width 801 height 453
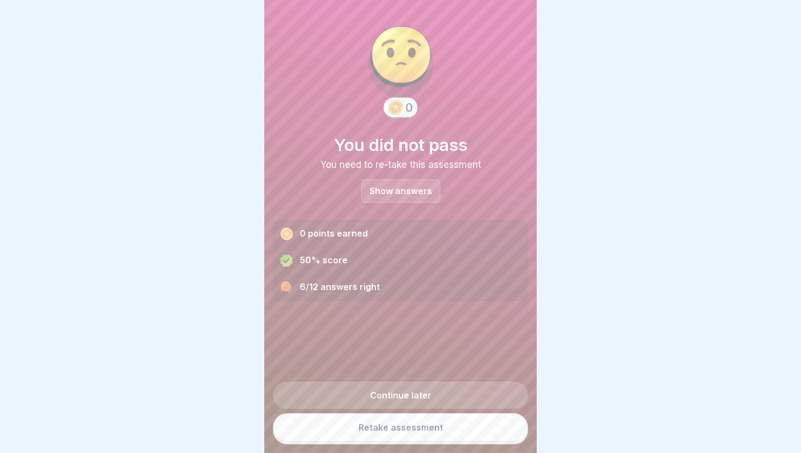
click at [469, 424] on link "Retake assessment" at bounding box center [400, 427] width 255 height 28
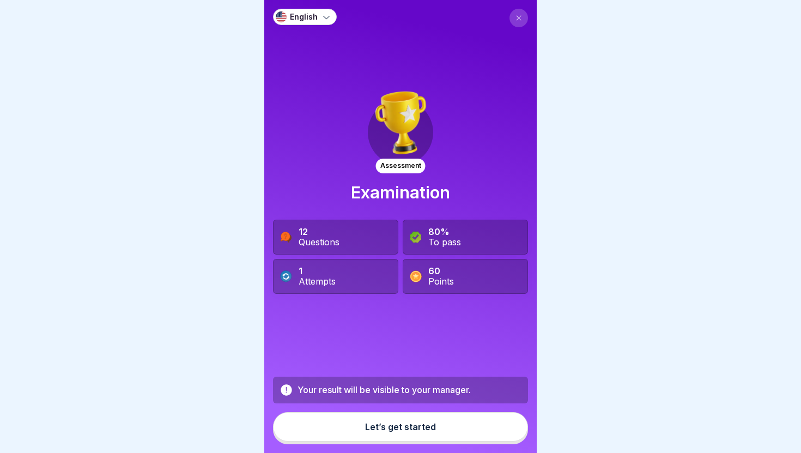
click at [403, 434] on button "Let’s get started" at bounding box center [400, 426] width 255 height 29
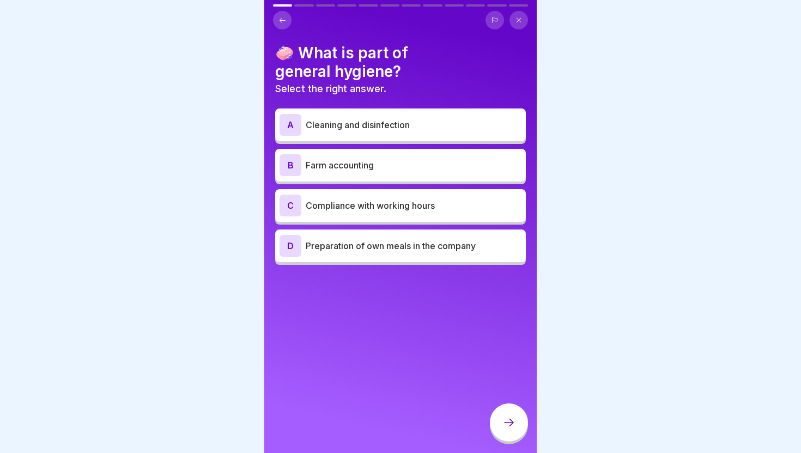
click at [396, 128] on p "Cleaning and disinfection" at bounding box center [414, 124] width 216 height 13
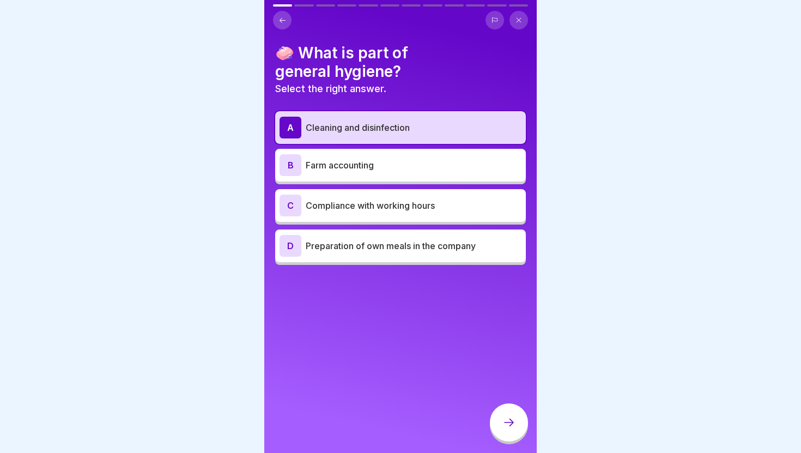
click at [499, 415] on div at bounding box center [509, 422] width 38 height 38
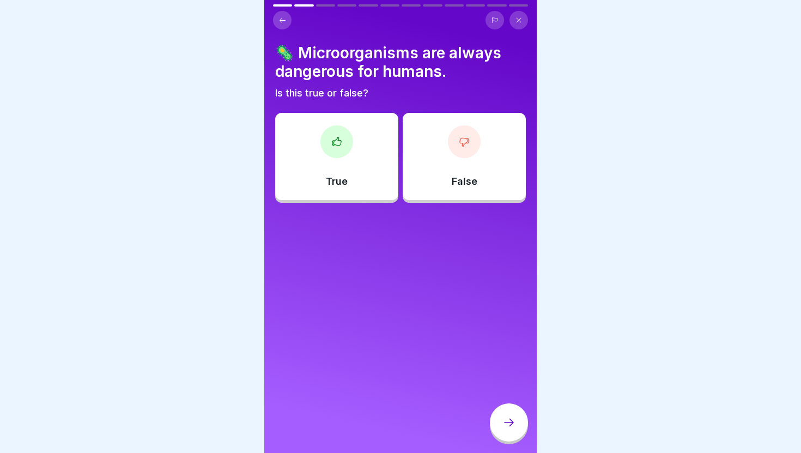
click at [437, 180] on div "False" at bounding box center [464, 156] width 123 height 87
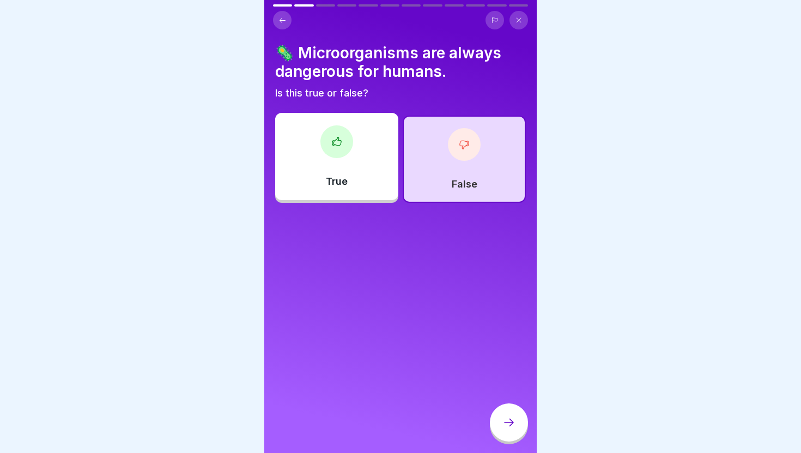
click at [497, 411] on div at bounding box center [509, 422] width 38 height 38
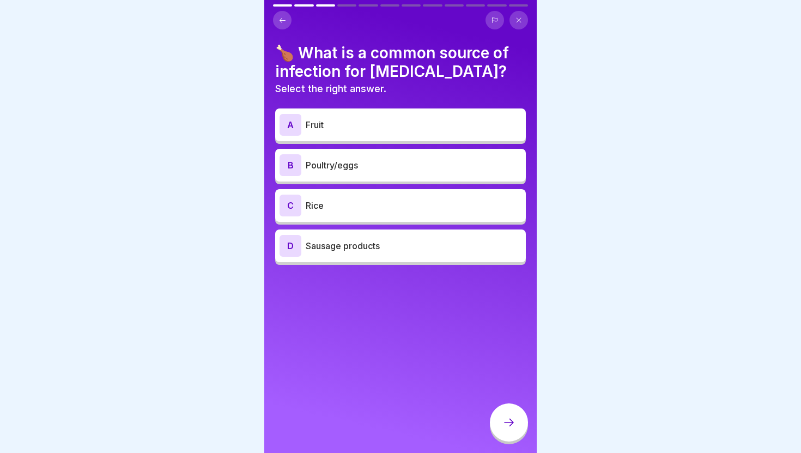
click at [401, 162] on p "Poultry/eggs" at bounding box center [414, 165] width 216 height 13
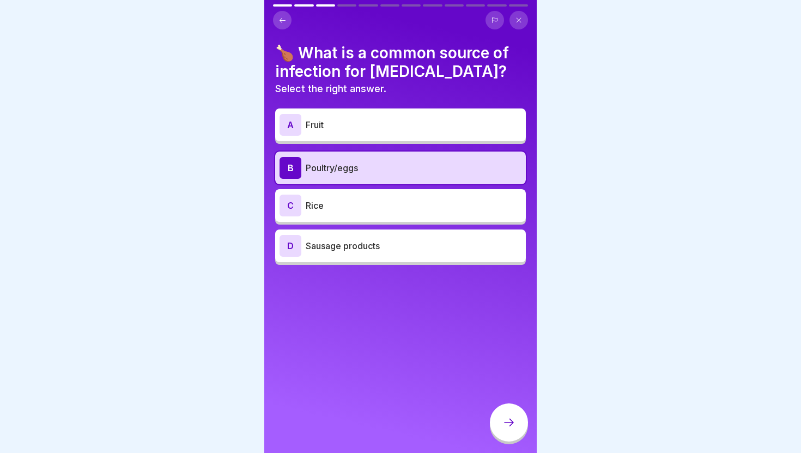
click at [515, 408] on div at bounding box center [509, 422] width 38 height 38
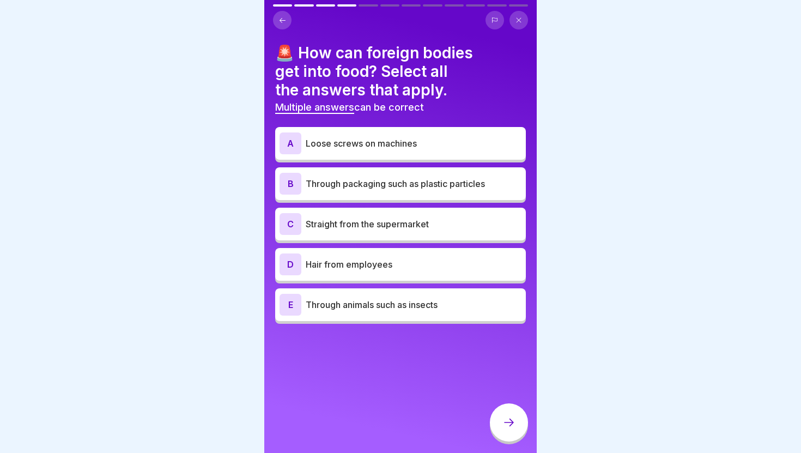
click at [364, 266] on p "Hair from employees" at bounding box center [414, 264] width 216 height 13
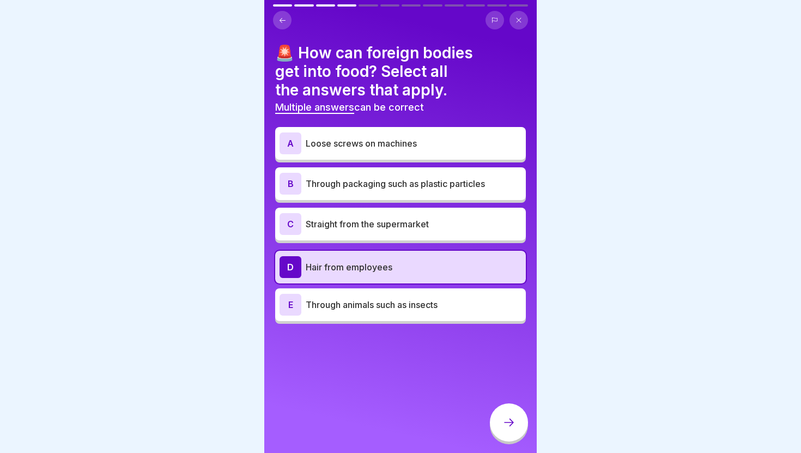
click at [392, 190] on div "B Through packaging such as plastic particles" at bounding box center [401, 184] width 242 height 22
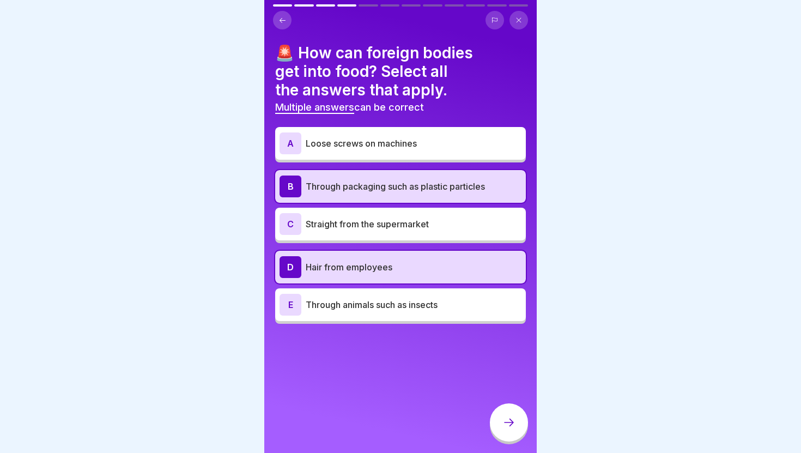
click at [392, 143] on p "Loose screws on machines" at bounding box center [414, 143] width 216 height 13
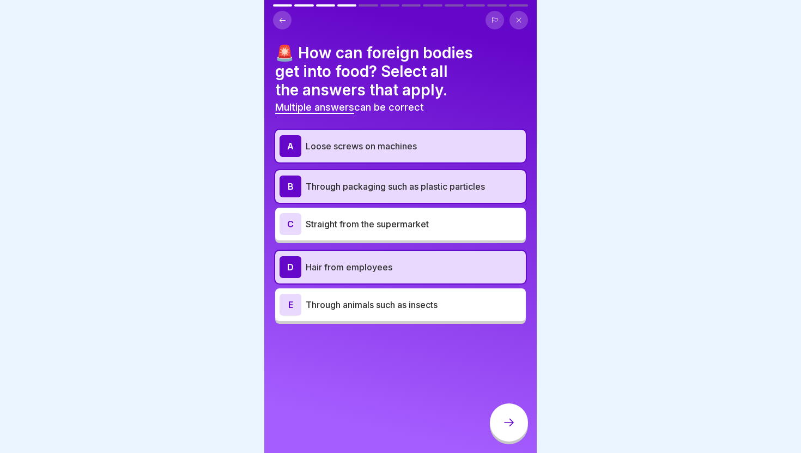
click at [413, 192] on p "Through packaging such as plastic particles" at bounding box center [414, 186] width 216 height 13
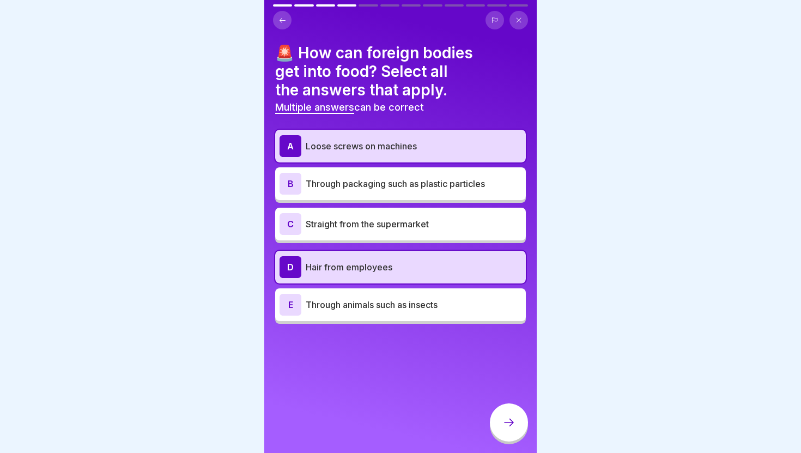
click at [497, 420] on div at bounding box center [509, 422] width 38 height 38
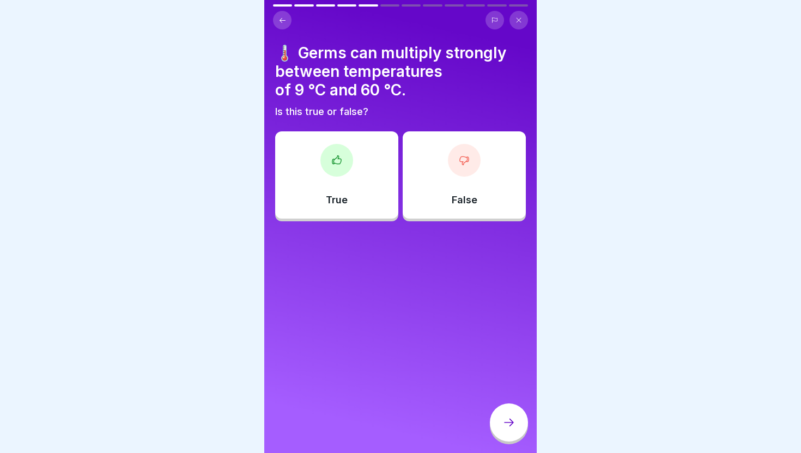
click at [368, 190] on div "True" at bounding box center [336, 174] width 123 height 87
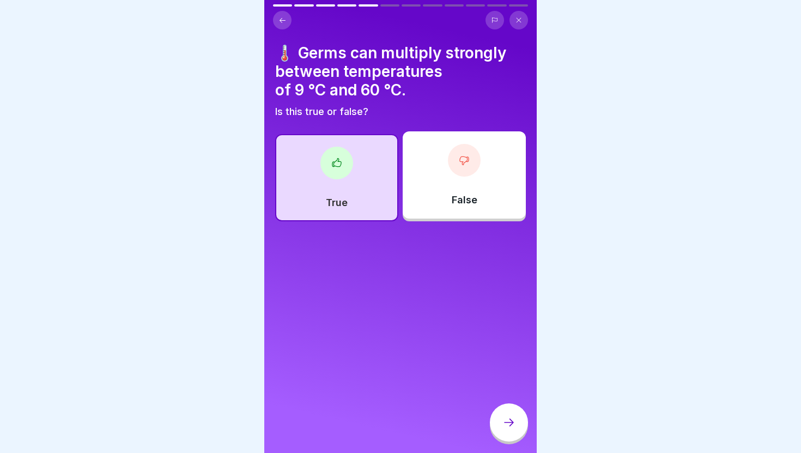
click at [502, 429] on div at bounding box center [509, 422] width 38 height 38
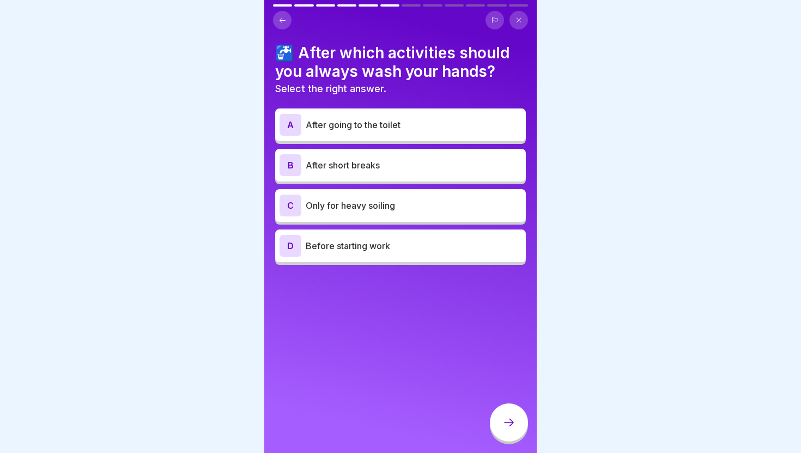
click at [382, 129] on p "After going to the toilet" at bounding box center [414, 124] width 216 height 13
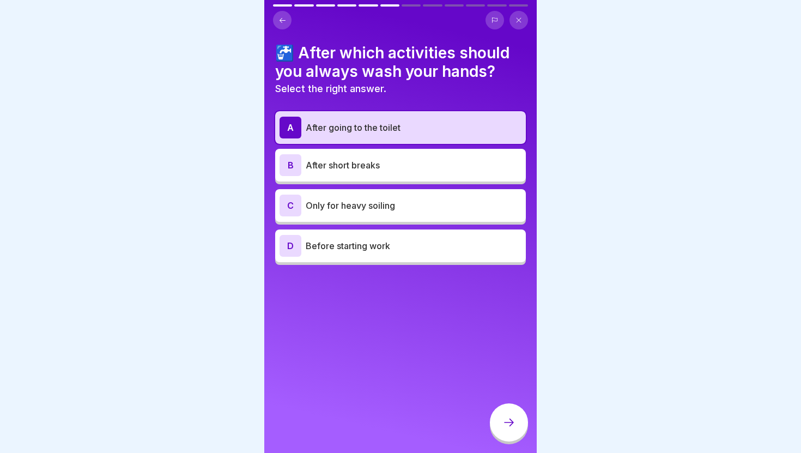
click at [504, 423] on icon at bounding box center [508, 422] width 13 height 13
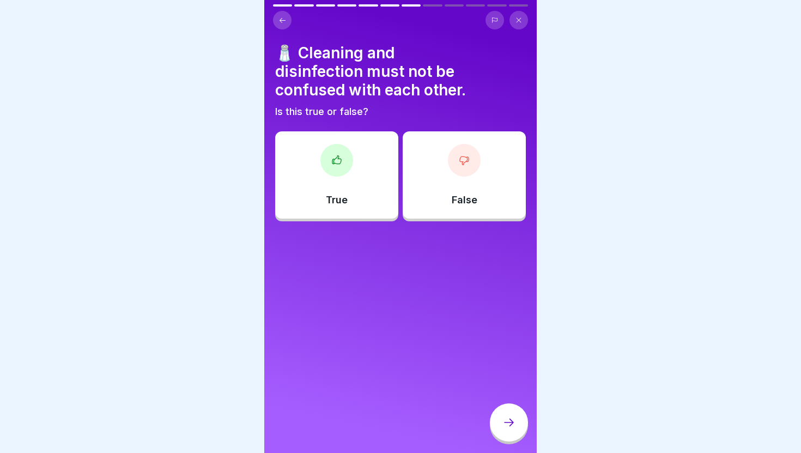
click at [367, 163] on div "True" at bounding box center [336, 174] width 123 height 87
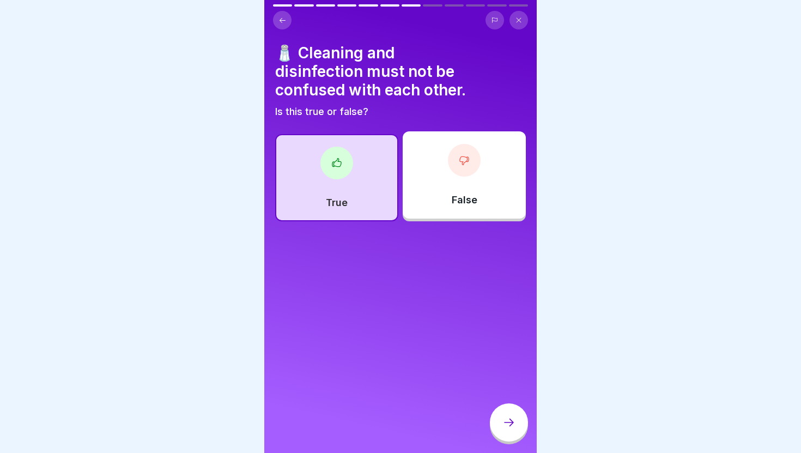
click at [496, 433] on div at bounding box center [509, 422] width 38 height 38
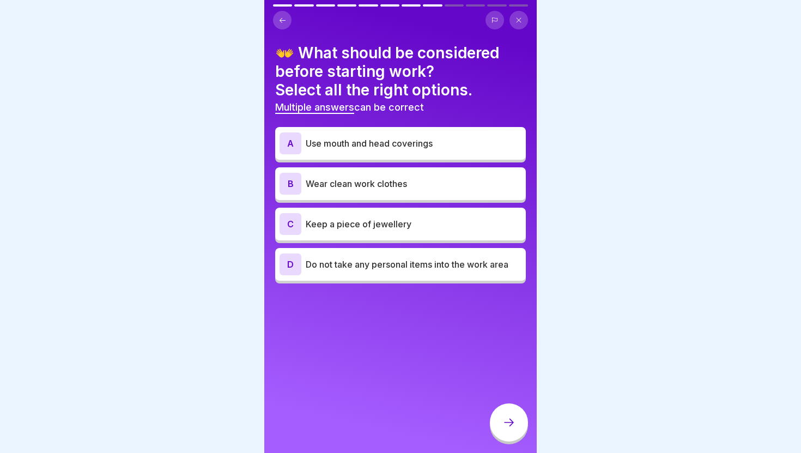
click at [425, 278] on div "D Do not take any personal items into the work area" at bounding box center [400, 264] width 251 height 33
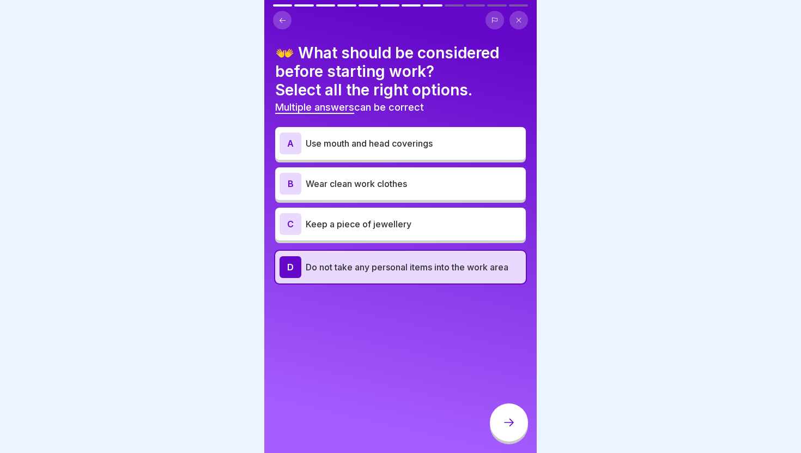
click at [416, 188] on p "Wear clean work clothes" at bounding box center [414, 183] width 216 height 13
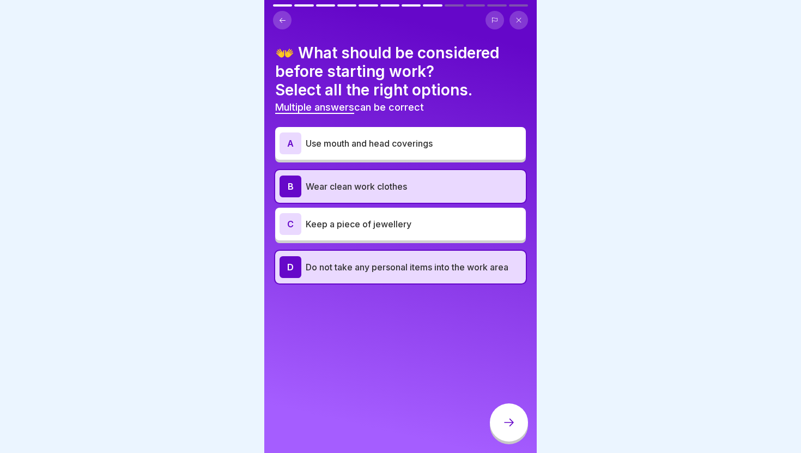
click at [413, 150] on div "A Use mouth and head coverings" at bounding box center [401, 143] width 242 height 22
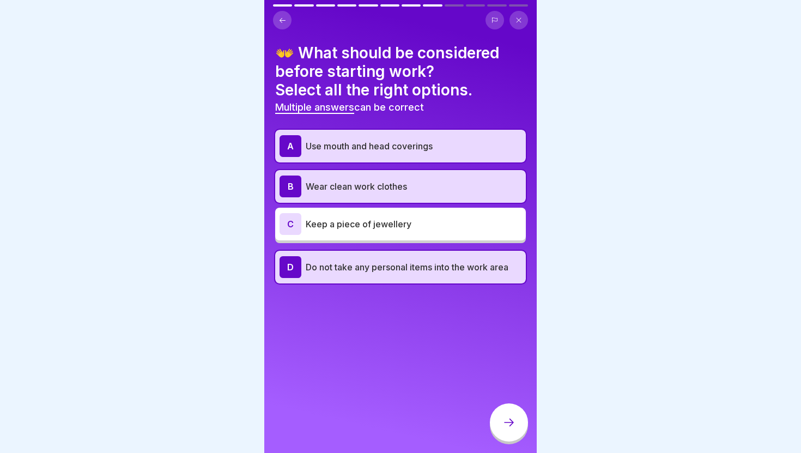
click at [495, 428] on div at bounding box center [509, 422] width 38 height 38
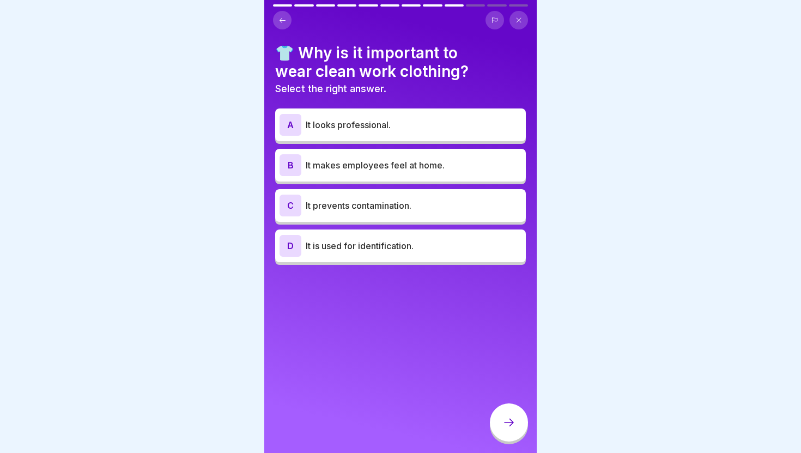
click at [408, 197] on div "C It prevents contamination." at bounding box center [401, 206] width 242 height 22
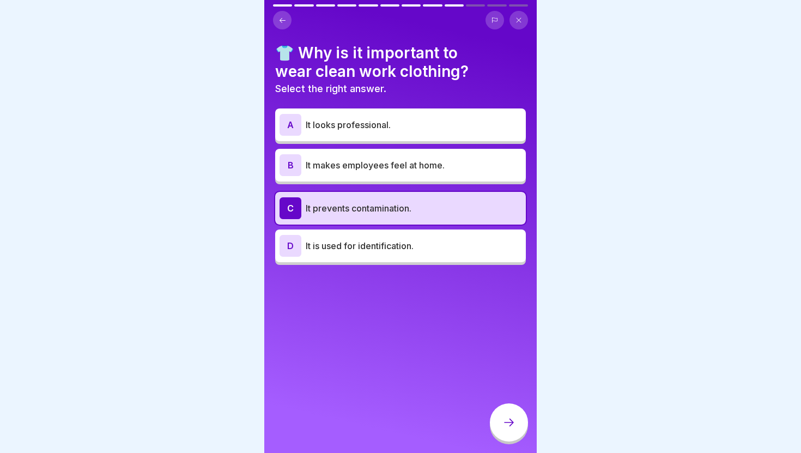
click at [505, 426] on icon at bounding box center [508, 422] width 13 height 13
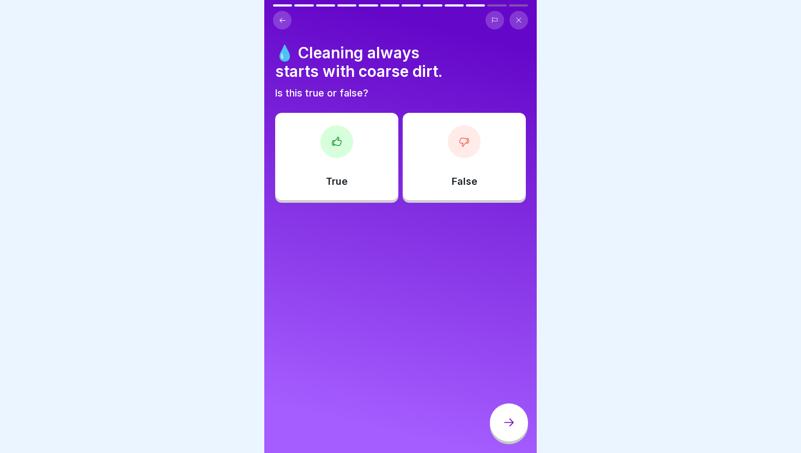
click at [381, 168] on div "True" at bounding box center [336, 156] width 123 height 87
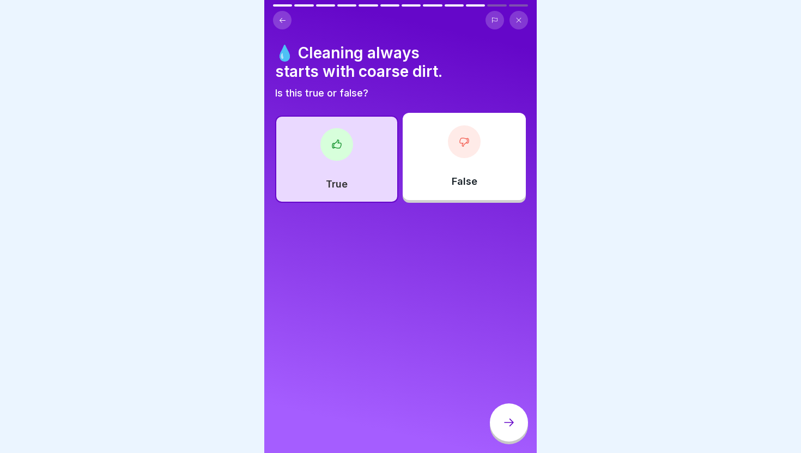
click at [521, 422] on div at bounding box center [509, 422] width 38 height 38
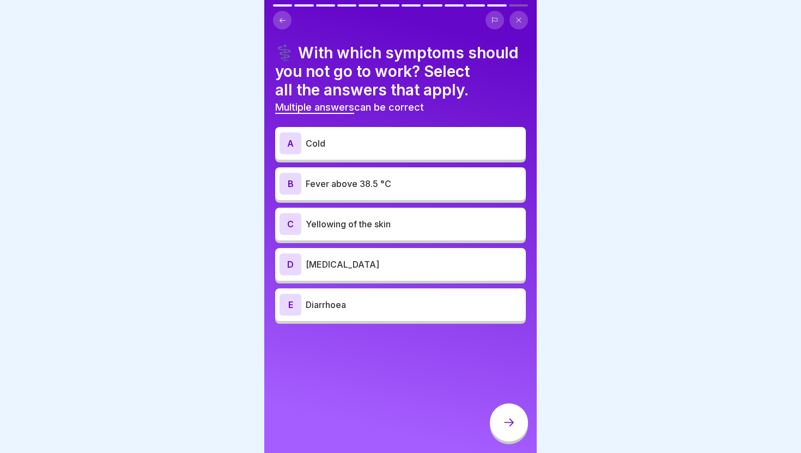
click at [408, 154] on div "A Cold" at bounding box center [400, 143] width 251 height 33
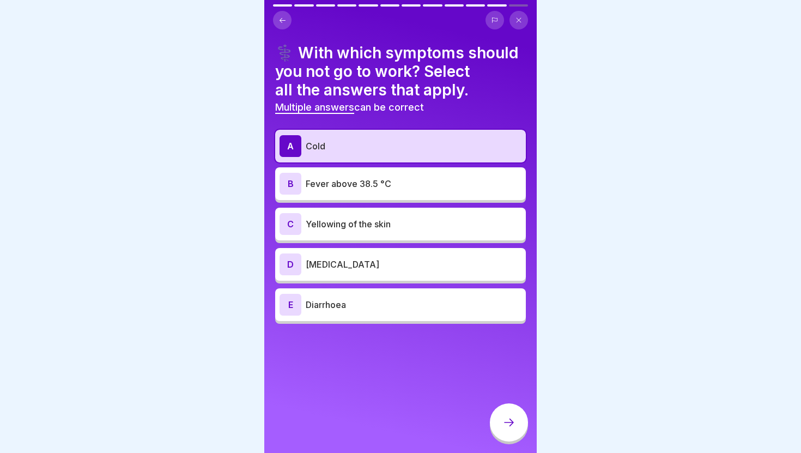
click at [407, 185] on p "Fever above 38.5 °C" at bounding box center [414, 183] width 216 height 13
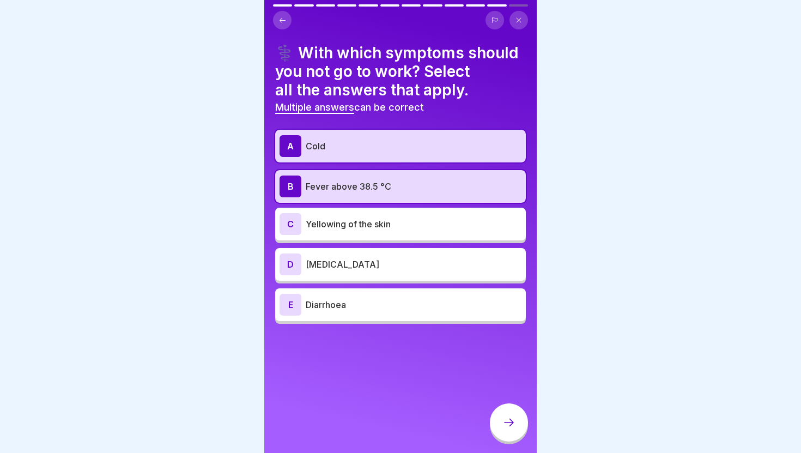
click at [407, 233] on div "C Yellowing of the skin" at bounding box center [401, 224] width 242 height 22
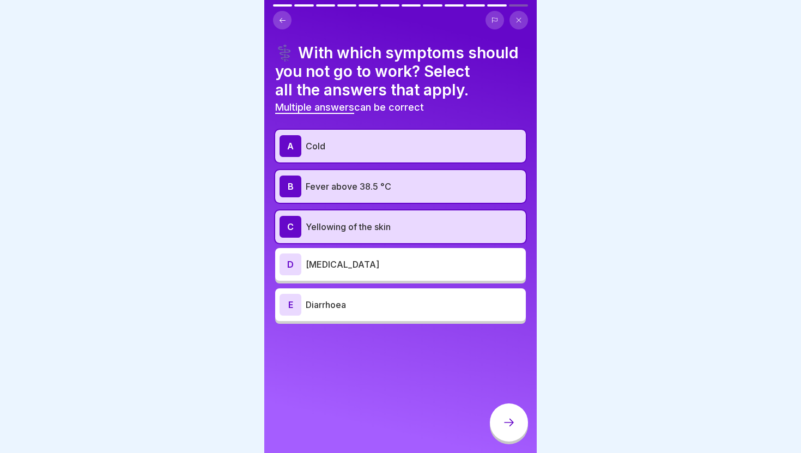
click at [407, 282] on div "A Cold B Fever above 38.5 °C C Yellowing of the skin D Nosebleed E Diarrhoea" at bounding box center [400, 227] width 251 height 194
click at [404, 278] on div "D Nosebleed" at bounding box center [400, 264] width 251 height 33
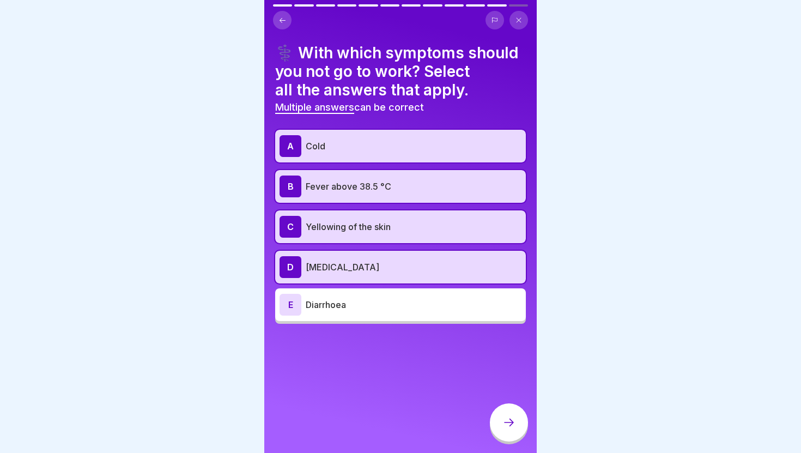
click at [402, 319] on div "E Diarrhoea" at bounding box center [400, 304] width 251 height 33
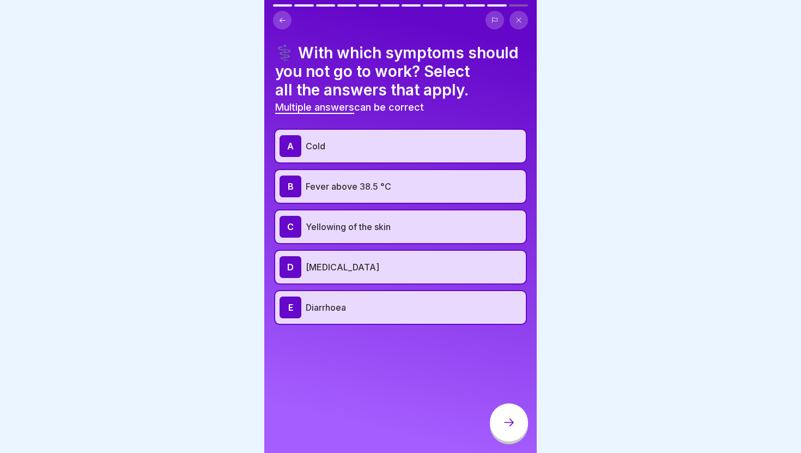
click at [497, 417] on div at bounding box center [509, 422] width 38 height 38
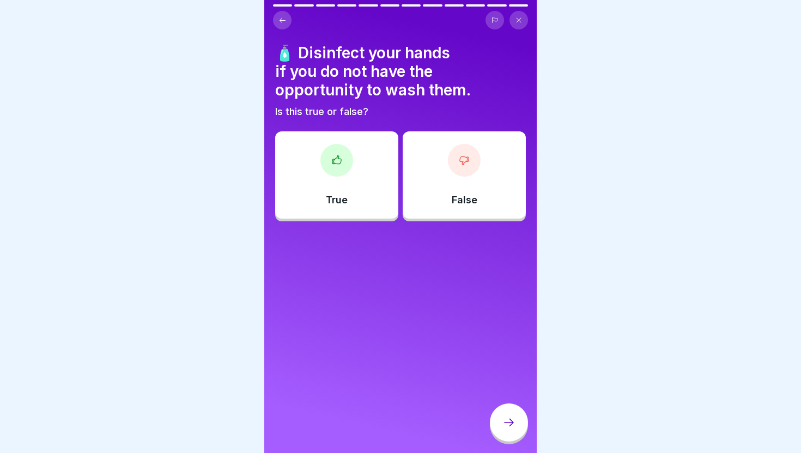
click at [347, 175] on div "True" at bounding box center [336, 174] width 123 height 87
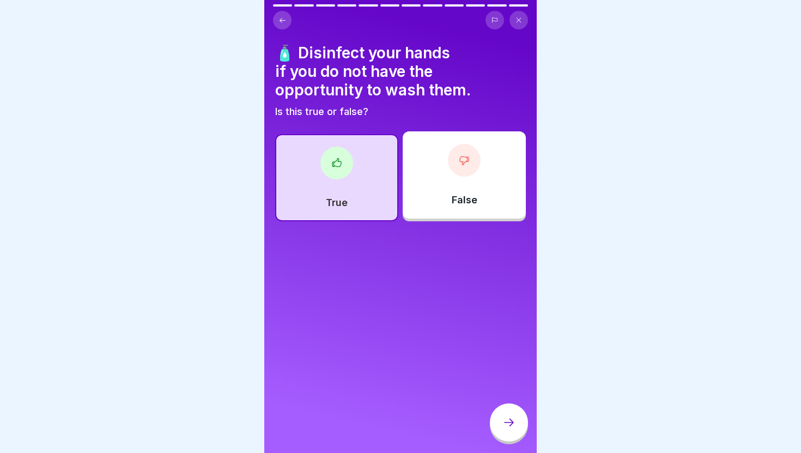
click at [519, 445] on div "🧴 Disinfect your hands if you do not have the opportunity to wash them. Is this…" at bounding box center [400, 226] width 272 height 453
click at [511, 428] on icon at bounding box center [508, 422] width 13 height 13
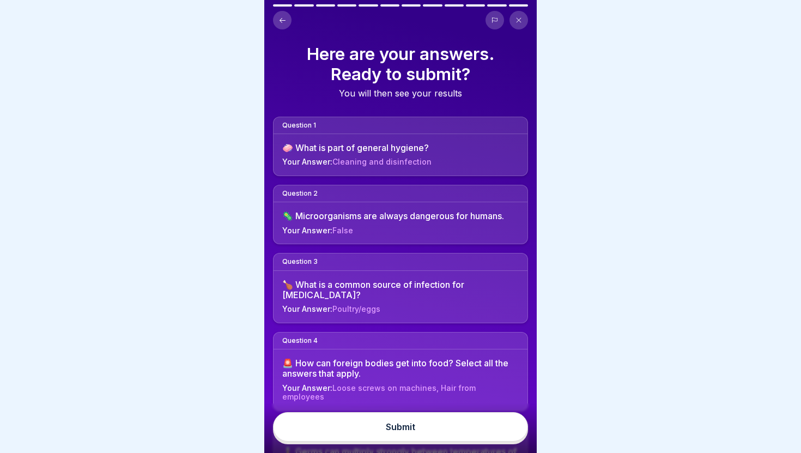
click at [487, 426] on button "Submit" at bounding box center [400, 426] width 255 height 29
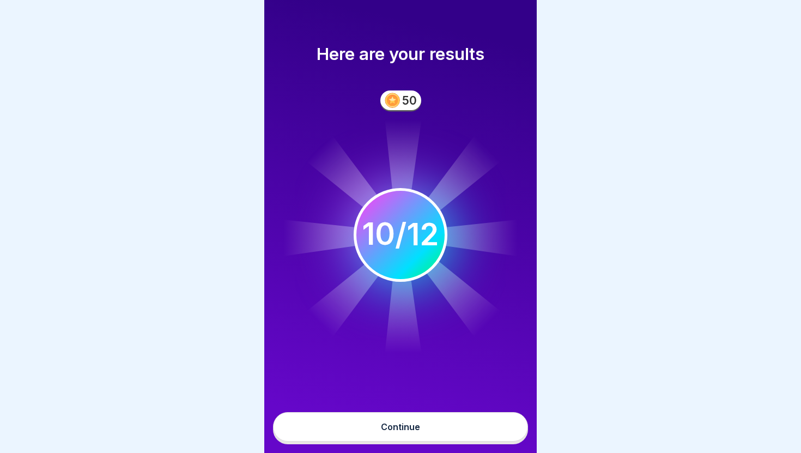
click at [452, 427] on button "Continue" at bounding box center [400, 426] width 255 height 29
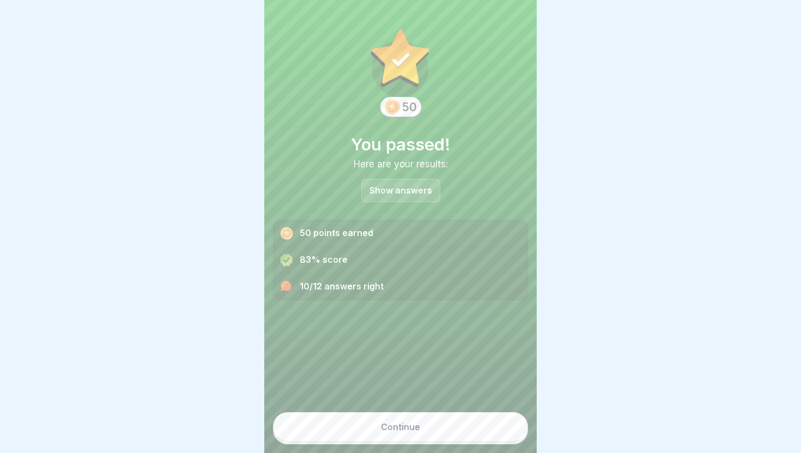
click at [409, 193] on p "Show answers" at bounding box center [400, 190] width 63 height 9
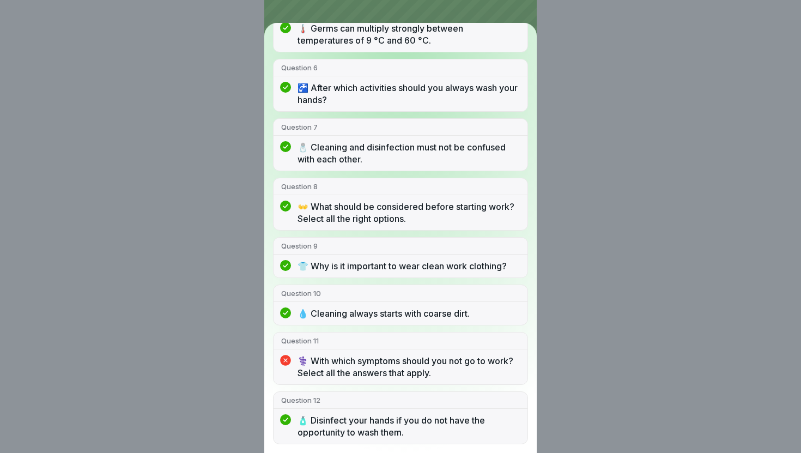
scroll to position [371, 0]
click at [240, 272] on div "You passed! 10/12 answers right Question 1 🧼 What is part of general hygiene? Q…" at bounding box center [400, 226] width 801 height 453
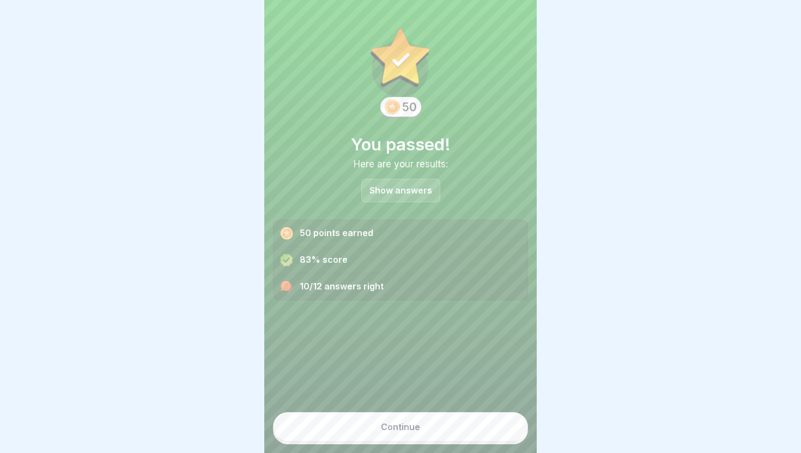
click at [345, 438] on button "Continue" at bounding box center [400, 426] width 255 height 29
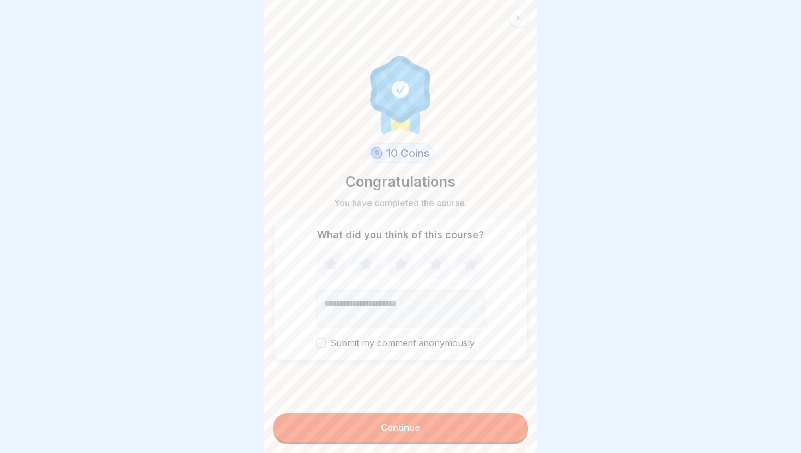
click at [366, 429] on button "Continue" at bounding box center [400, 427] width 255 height 28
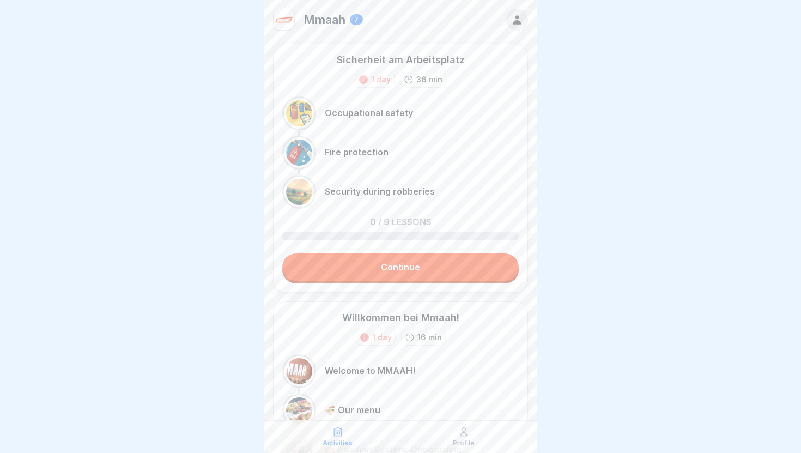
click at [402, 270] on link "Continue" at bounding box center [400, 266] width 237 height 27
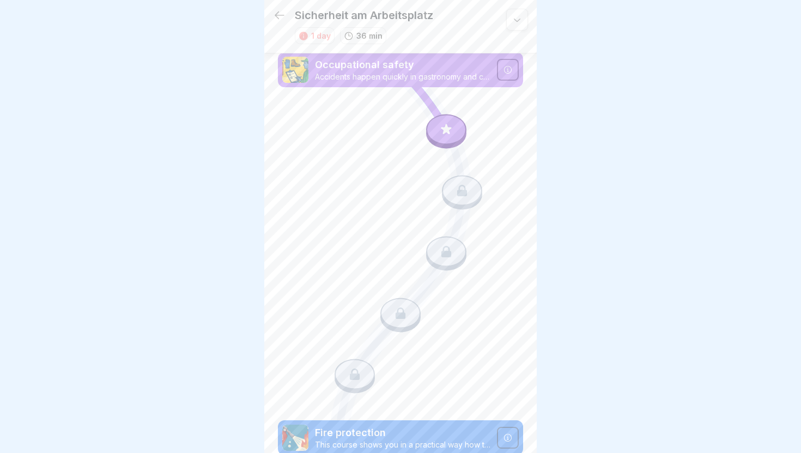
click at [280, 13] on icon at bounding box center [279, 15] width 13 height 13
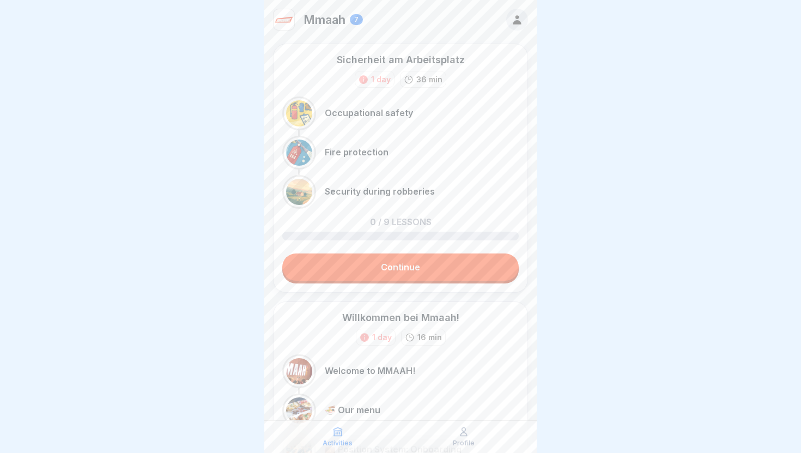
click at [330, 17] on p "Mmaah" at bounding box center [325, 20] width 42 height 14
click at [363, 19] on div "Mmaah 7" at bounding box center [400, 19] width 272 height 39
click at [356, 16] on div "7" at bounding box center [356, 19] width 13 height 11
click at [449, 441] on div "Profile" at bounding box center [463, 436] width 120 height 21
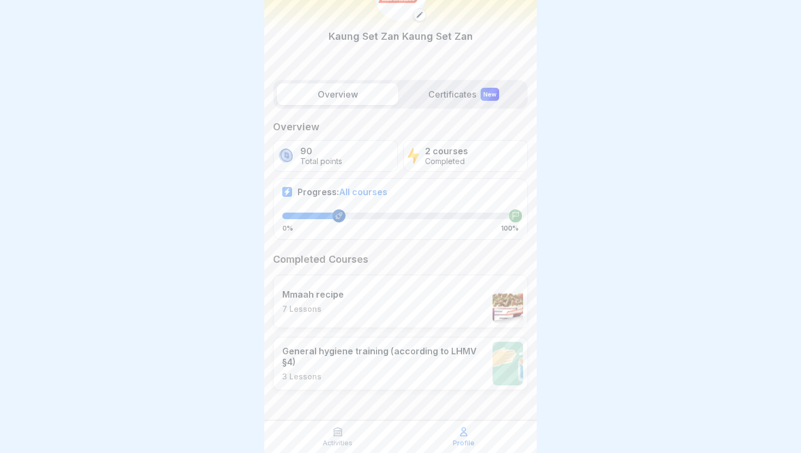
scroll to position [62, 0]
click at [341, 443] on p "Activities" at bounding box center [338, 443] width 30 height 8
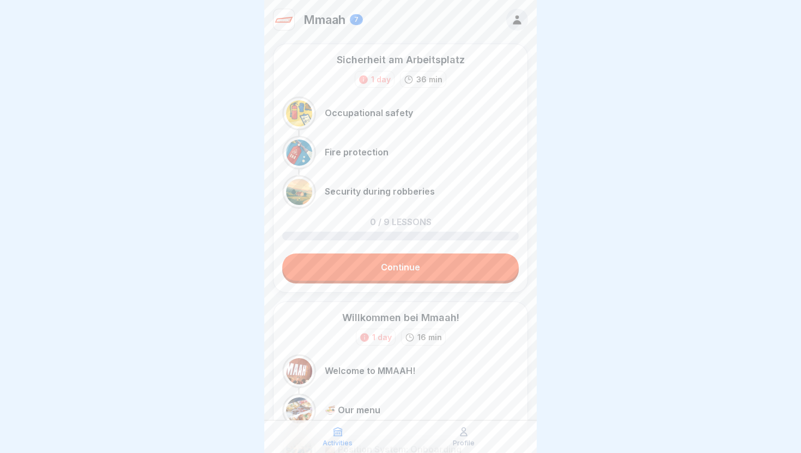
click at [366, 265] on link "Continue" at bounding box center [400, 266] width 237 height 27
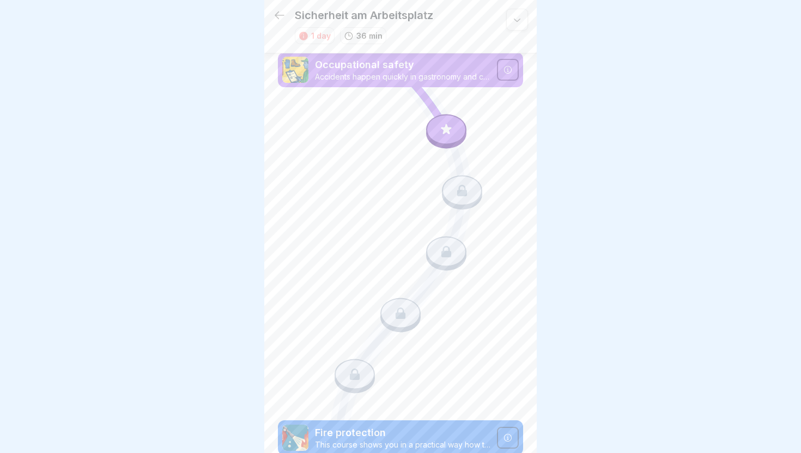
click at [444, 131] on icon at bounding box center [446, 129] width 10 height 10
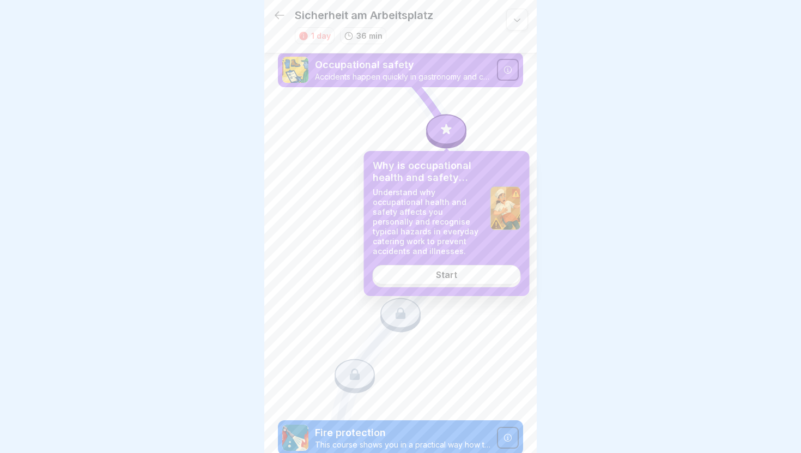
click at [440, 275] on div "Start" at bounding box center [446, 275] width 21 height 10
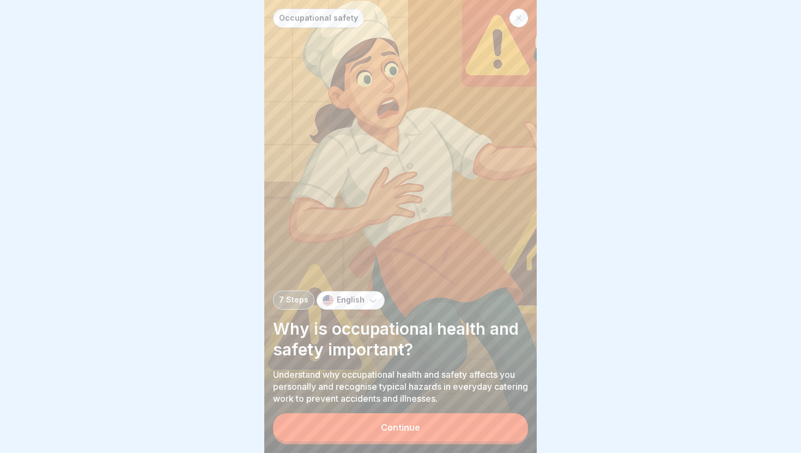
click at [419, 432] on button "Continue" at bounding box center [400, 427] width 255 height 28
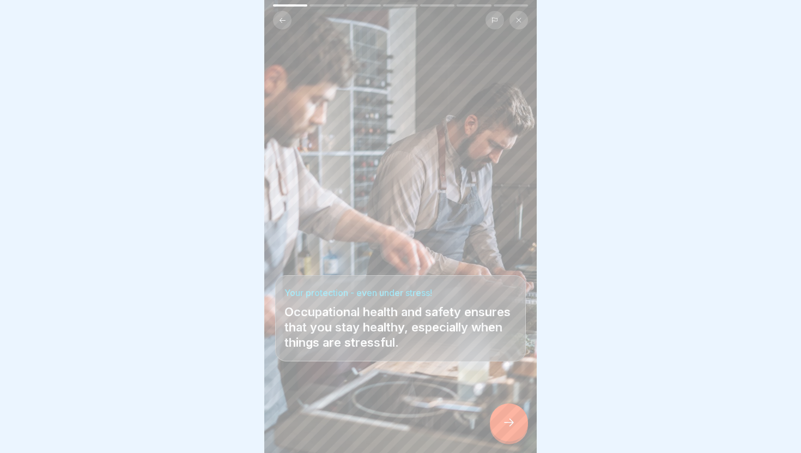
click at [502, 433] on div at bounding box center [509, 422] width 38 height 38
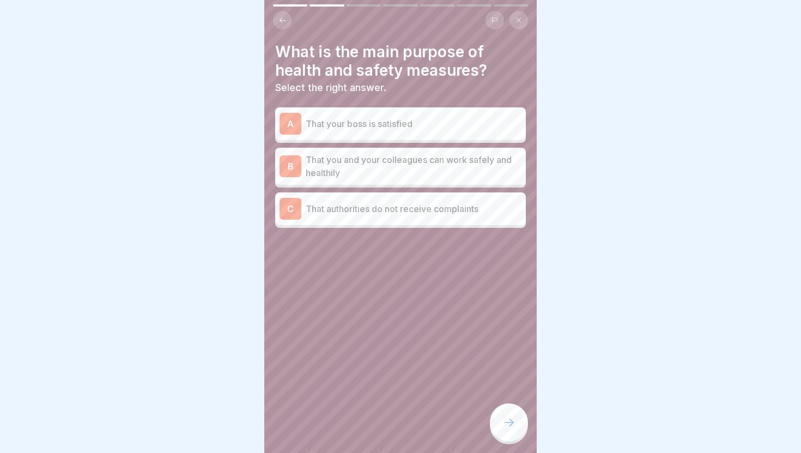
click at [475, 177] on p "That you and your colleagues can work safely and healthily" at bounding box center [414, 166] width 216 height 26
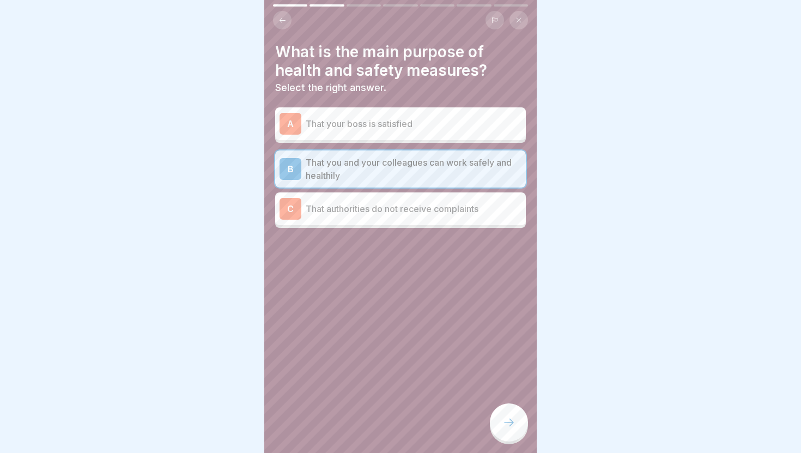
click at [495, 401] on div "What is the main purpose of health and safety measures? Select the right answer…" at bounding box center [400, 226] width 272 height 453
click at [500, 417] on div at bounding box center [509, 422] width 38 height 38
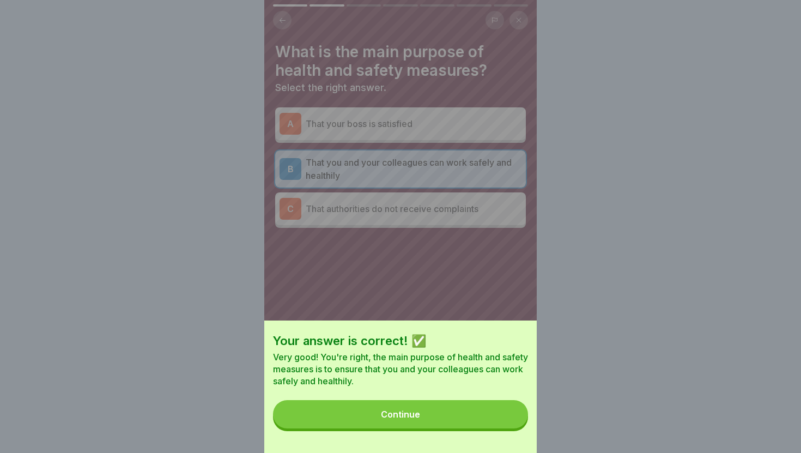
click at [492, 409] on button "Continue" at bounding box center [400, 414] width 255 height 28
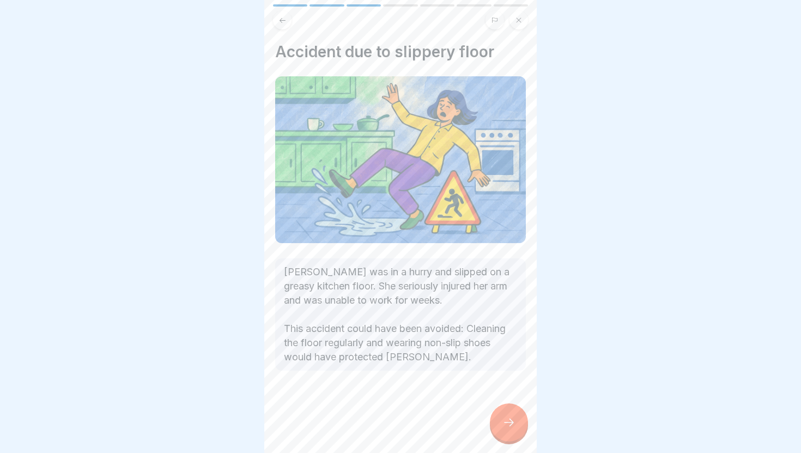
click at [499, 423] on div at bounding box center [509, 422] width 38 height 38
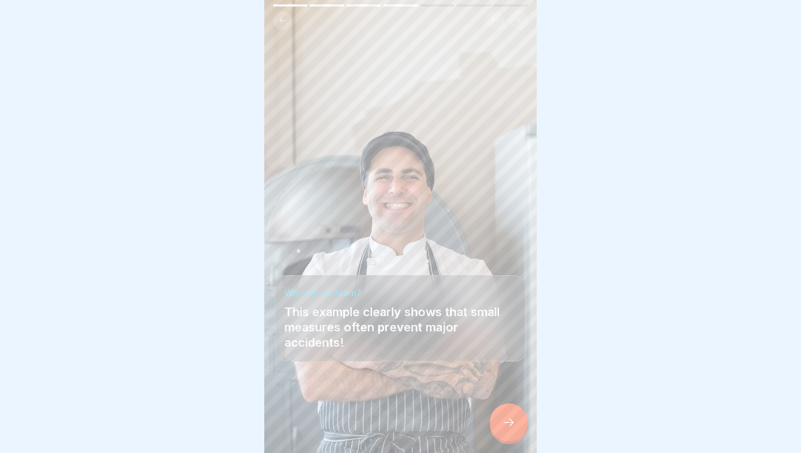
click at [499, 423] on div at bounding box center [509, 422] width 38 height 38
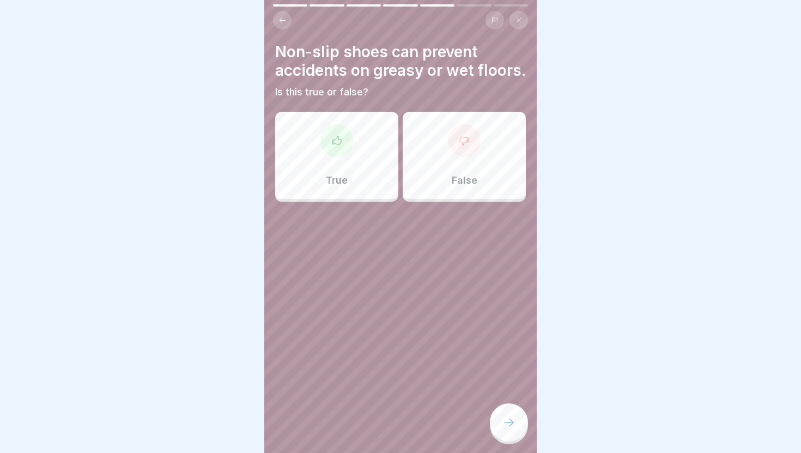
click at [382, 184] on div "True" at bounding box center [336, 155] width 123 height 87
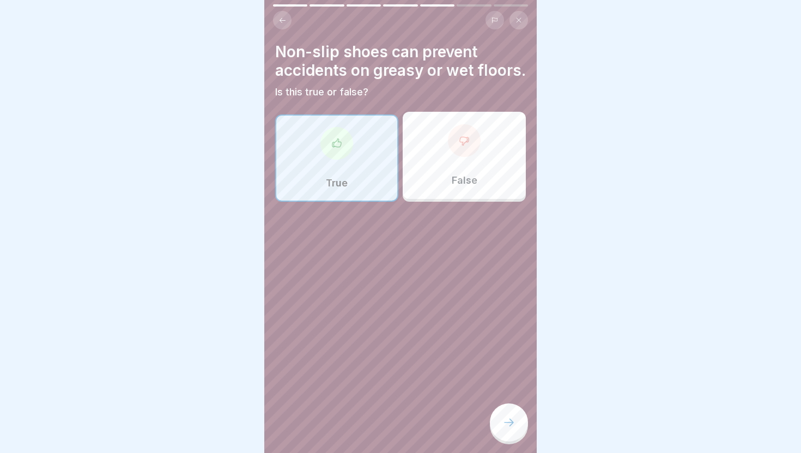
click at [507, 424] on icon at bounding box center [508, 422] width 13 height 13
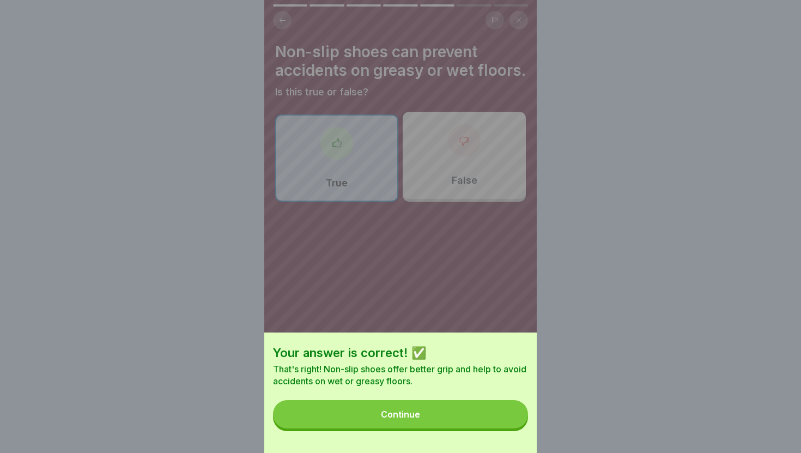
click at [498, 423] on button "Continue" at bounding box center [400, 414] width 255 height 28
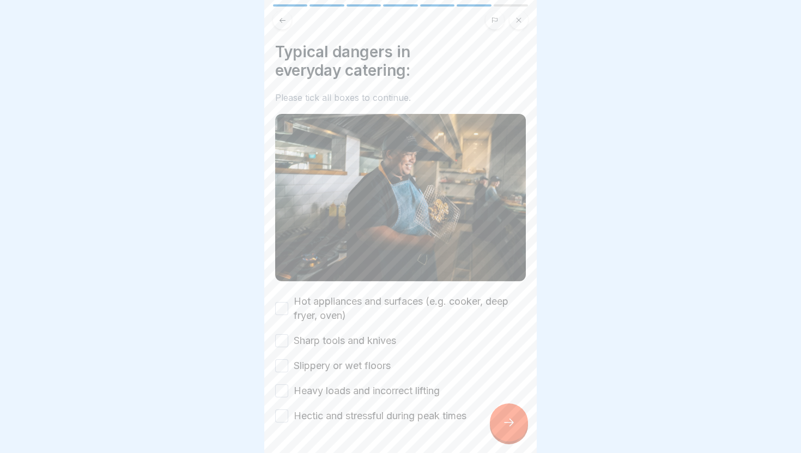
click at [349, 316] on label "Hot appliances and surfaces (e.g. cooker, deep fryer, oven)" at bounding box center [410, 308] width 232 height 28
click at [288, 315] on button "Hot appliances and surfaces (e.g. cooker, deep fryer, oven)" at bounding box center [281, 308] width 13 height 13
click at [349, 336] on label "Sharp tools and knives" at bounding box center [345, 341] width 102 height 14
click at [288, 336] on button "Sharp tools and knives" at bounding box center [281, 340] width 13 height 13
click at [350, 359] on label "Slippery or wet floors" at bounding box center [342, 366] width 97 height 14
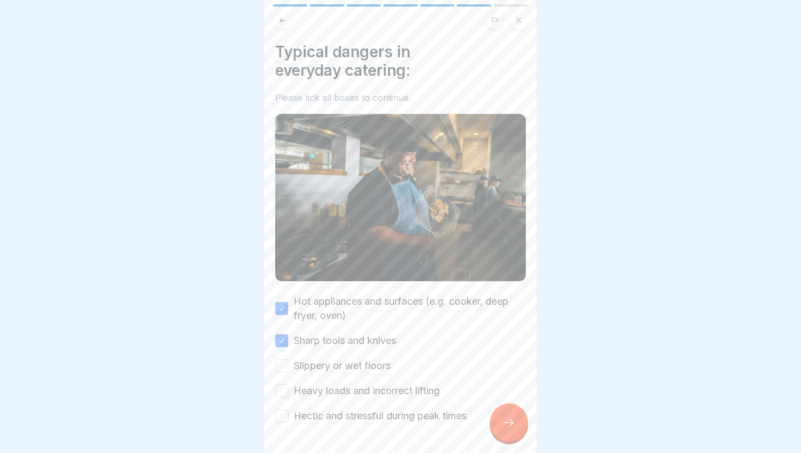
click at [288, 359] on button "Slippery or wet floors" at bounding box center [281, 365] width 13 height 13
click at [352, 383] on div "Hot appliances and surfaces (e.g. cooker, deep fryer, oven) Sharp tools and kni…" at bounding box center [400, 358] width 251 height 129
click at [354, 413] on label "Hectic and stressful during peak times" at bounding box center [380, 416] width 173 height 14
click at [288, 413] on button "Hectic and stressful during peak times" at bounding box center [281, 415] width 13 height 13
click at [358, 396] on label "Heavy loads and incorrect lifting" at bounding box center [367, 391] width 146 height 14
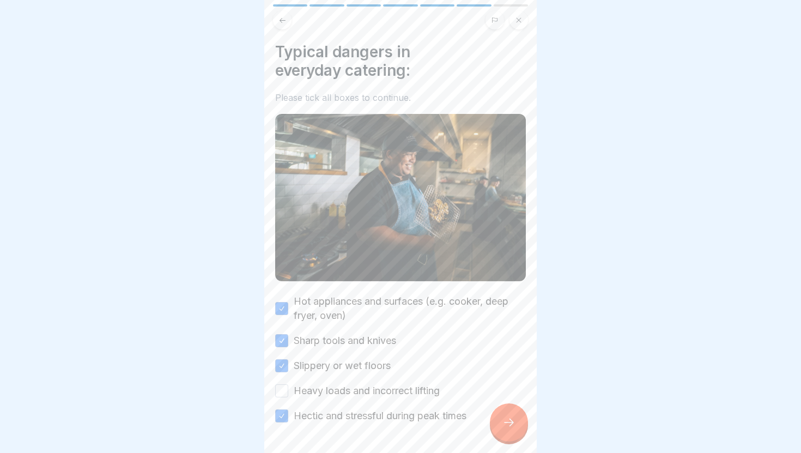
click at [288, 396] on button "Heavy loads and incorrect lifting" at bounding box center [281, 390] width 13 height 13
click at [511, 418] on icon at bounding box center [508, 422] width 13 height 13
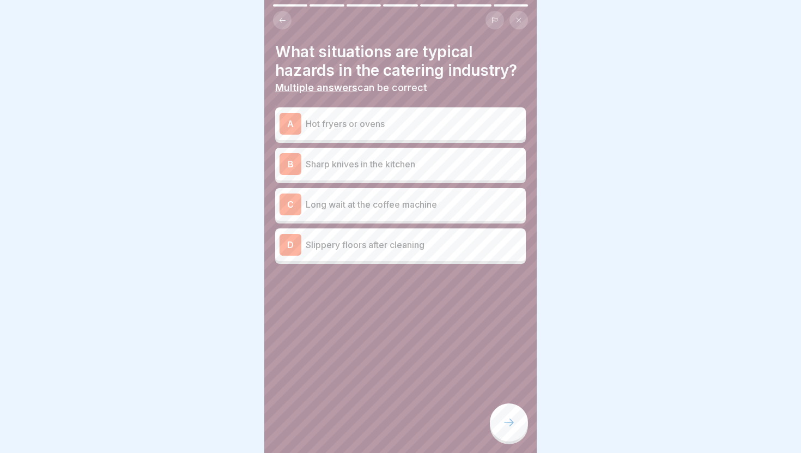
click at [393, 165] on p "Sharp knives in the kitchen" at bounding box center [414, 163] width 216 height 13
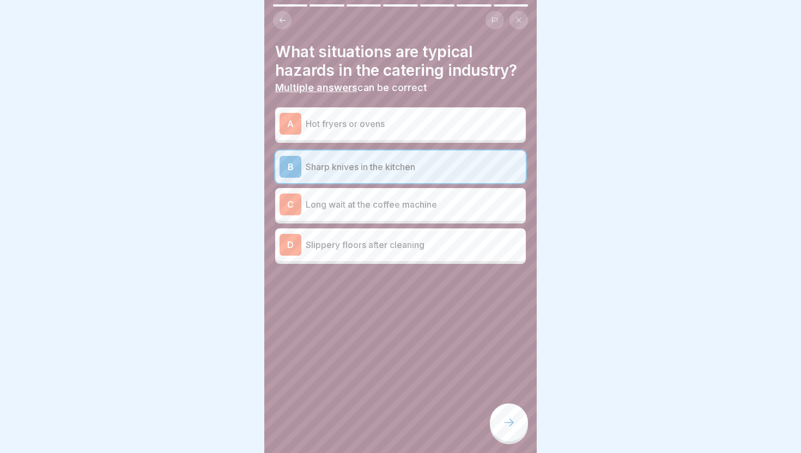
click at [390, 251] on div "D Slippery floors after cleaning" at bounding box center [401, 245] width 242 height 22
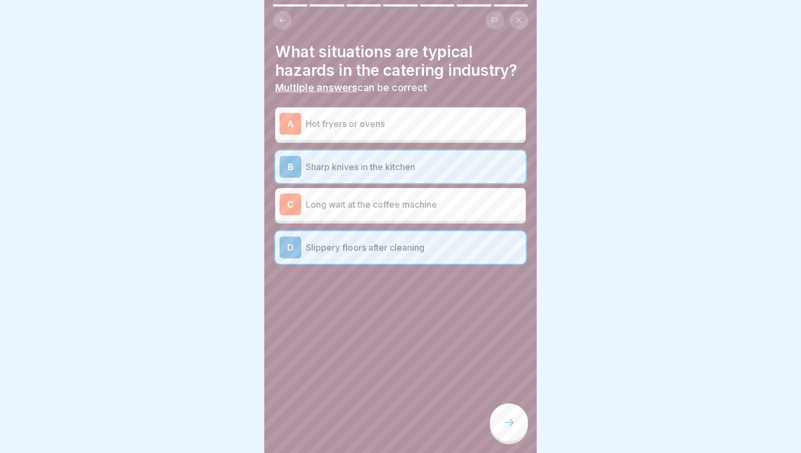
click at [418, 128] on p "Hot fryers or ovens" at bounding box center [414, 123] width 216 height 13
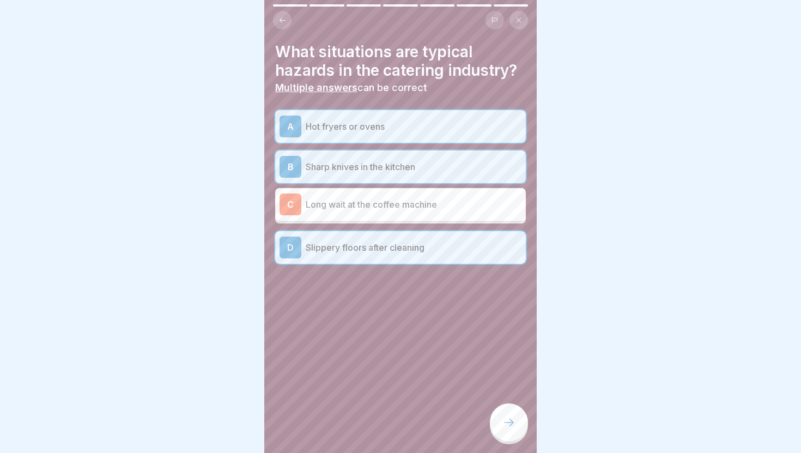
click at [423, 143] on div "A Hot fryers or ovens B Sharp knives in the kitchen C Long wait at the coffee m…" at bounding box center [400, 187] width 251 height 154
click at [426, 136] on div "A Hot fryers or ovens" at bounding box center [401, 127] width 242 height 22
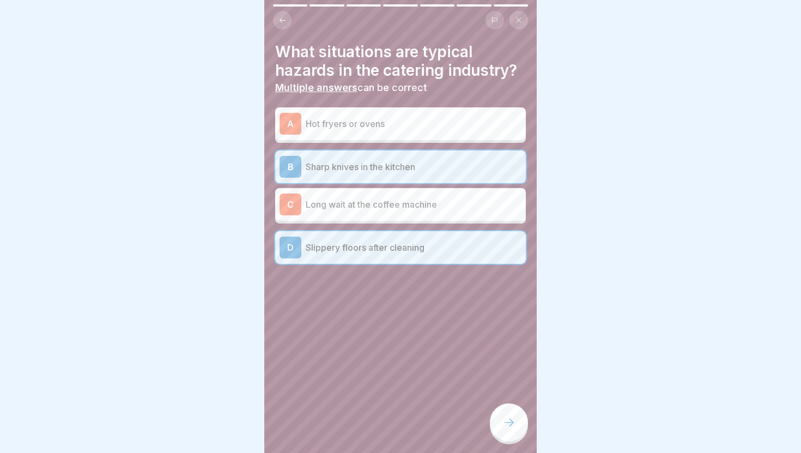
click at [494, 412] on div at bounding box center [509, 422] width 38 height 38
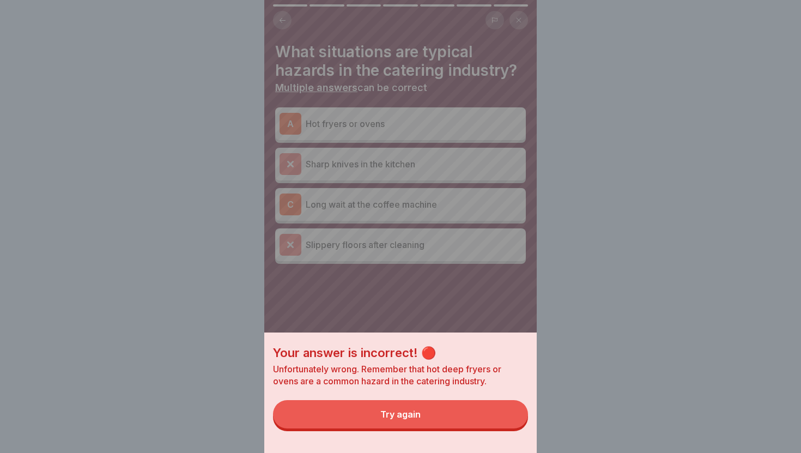
click at [477, 423] on button "Try again" at bounding box center [400, 414] width 255 height 28
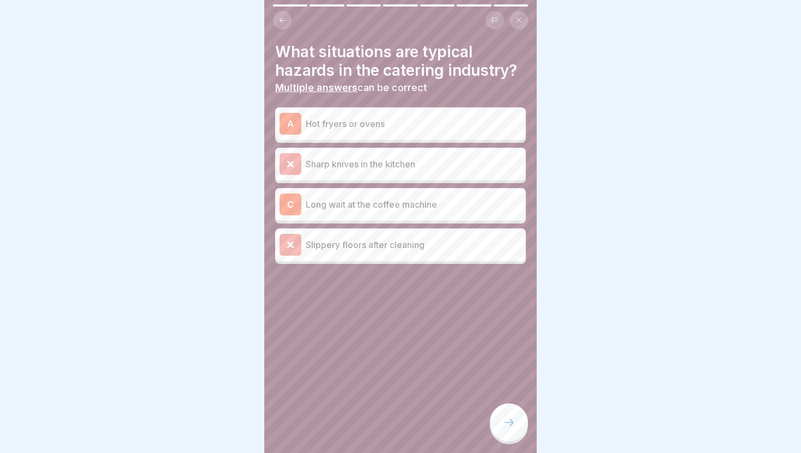
click at [423, 132] on div "A Hot fryers or ovens" at bounding box center [401, 124] width 242 height 22
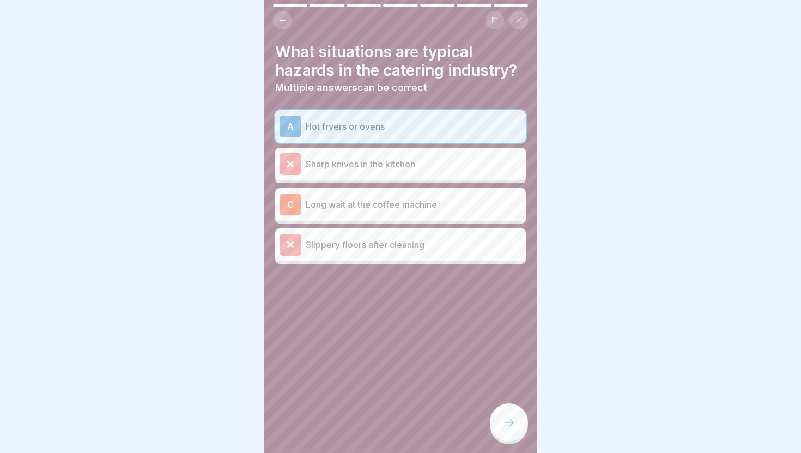
click at [506, 429] on div at bounding box center [509, 422] width 38 height 38
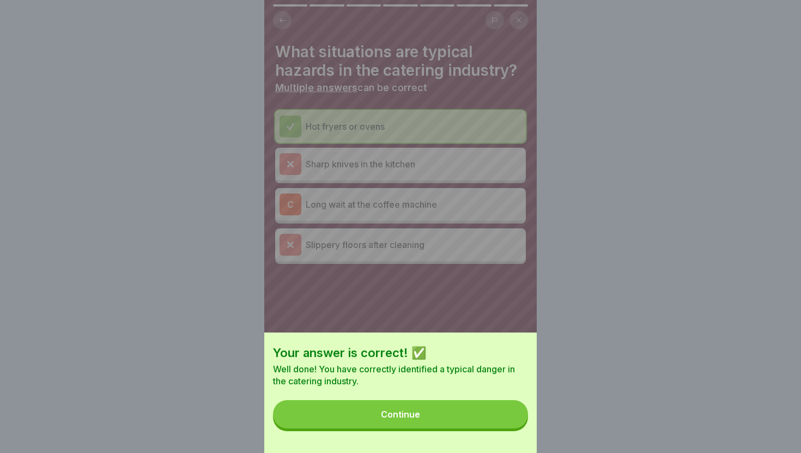
click at [486, 416] on button "Continue" at bounding box center [400, 414] width 255 height 28
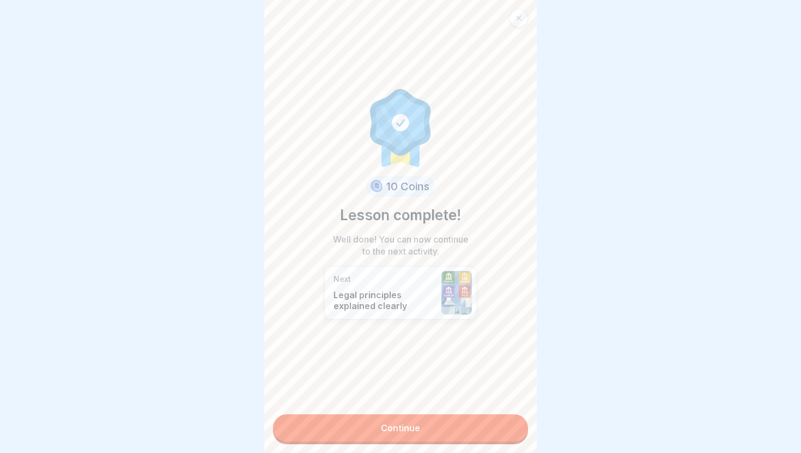
click at [474, 419] on link "Continue" at bounding box center [400, 427] width 255 height 27
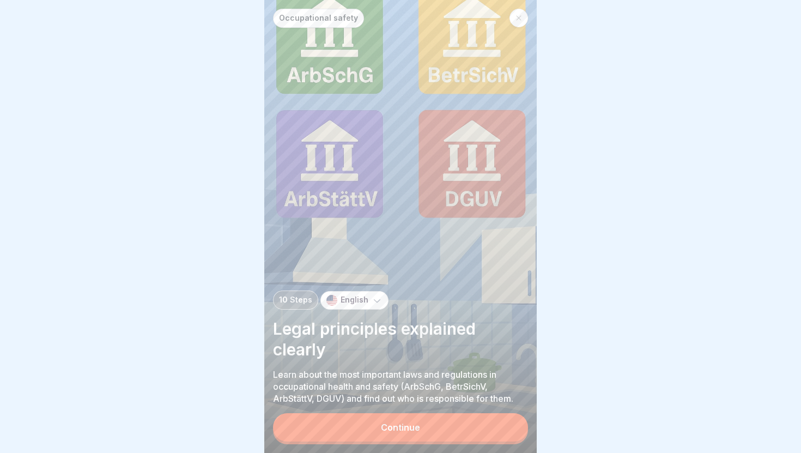
click at [463, 433] on button "Continue" at bounding box center [400, 427] width 255 height 28
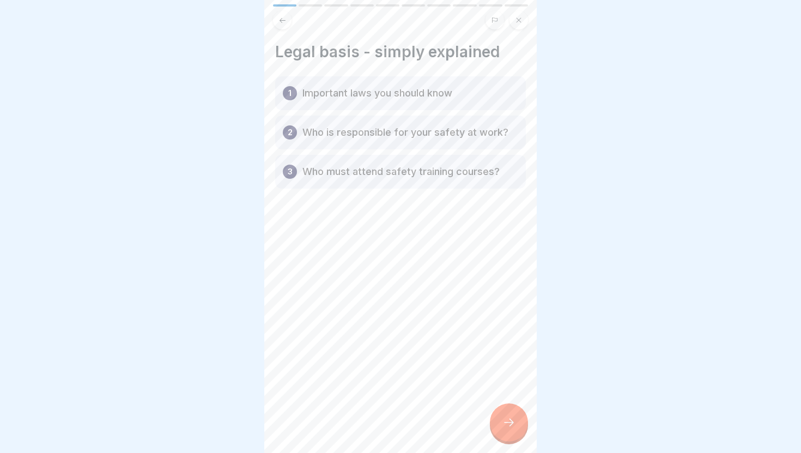
click at [498, 433] on div at bounding box center [509, 422] width 38 height 38
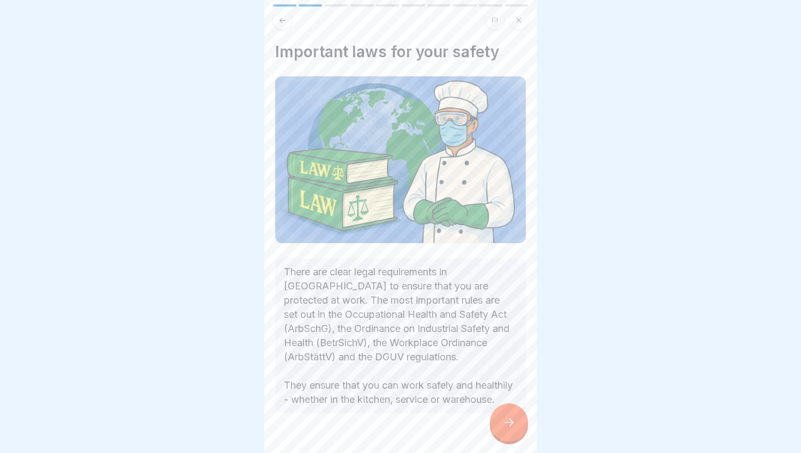
click at [498, 433] on div at bounding box center [509, 422] width 38 height 38
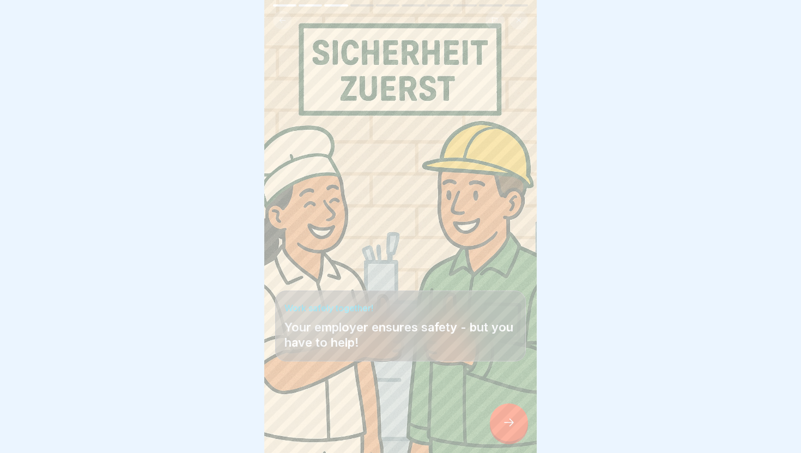
click at [498, 433] on div at bounding box center [509, 422] width 38 height 38
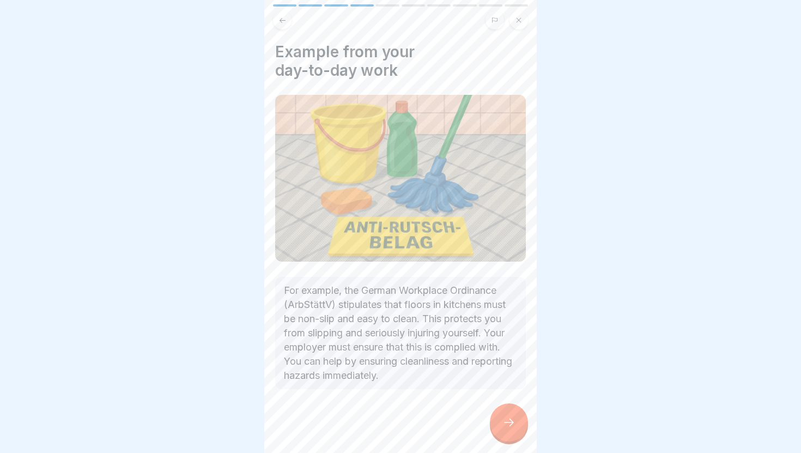
click at [498, 433] on div at bounding box center [509, 422] width 38 height 38
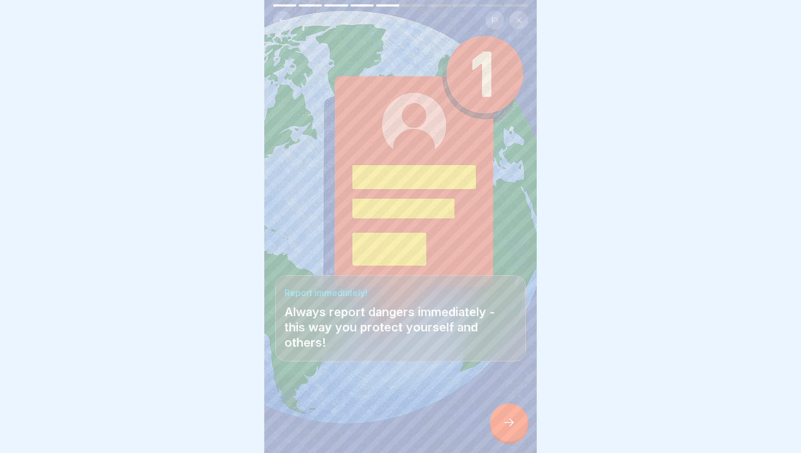
click at [498, 433] on div at bounding box center [509, 422] width 38 height 38
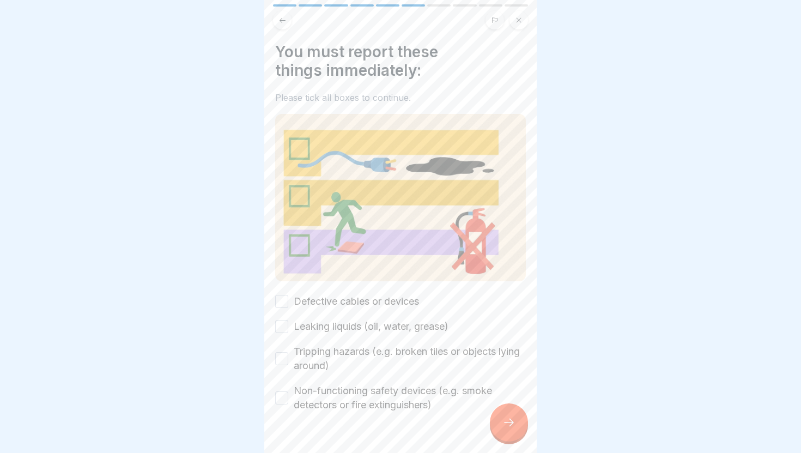
click at [400, 301] on label "Defective cables or devices" at bounding box center [356, 301] width 125 height 14
click at [288, 301] on button "Defective cables or devices" at bounding box center [281, 301] width 13 height 13
click at [410, 325] on label "Leaking liquids (oil, water, grease)" at bounding box center [371, 326] width 155 height 14
click at [288, 325] on button "Leaking liquids (oil, water, grease)" at bounding box center [281, 326] width 13 height 13
click at [414, 346] on label "Tripping hazards (e.g. broken tiles or objects lying around)" at bounding box center [410, 358] width 232 height 28
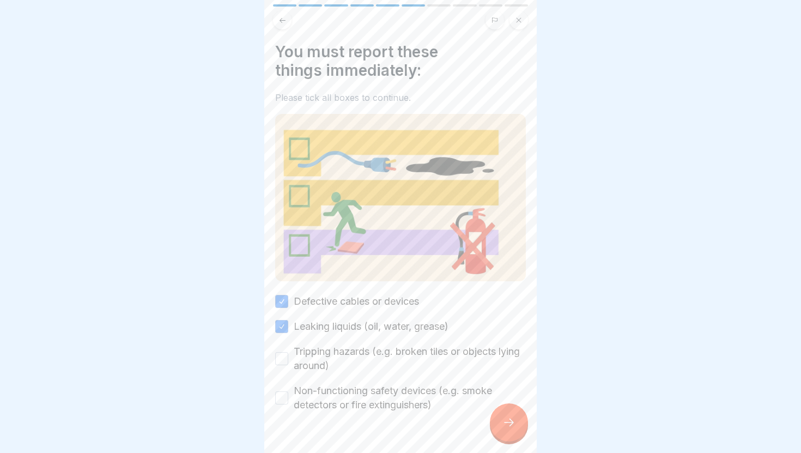
click at [288, 352] on button "Tripping hazards (e.g. broken tiles or objects lying around)" at bounding box center [281, 358] width 13 height 13
click at [428, 395] on label "Non-functioning safety devices (e.g. smoke detectors or fire extinguishers)" at bounding box center [410, 398] width 232 height 28
click at [288, 395] on button "Non-functioning safety devices (e.g. smoke detectors or fire extinguishers)" at bounding box center [281, 397] width 13 height 13
click at [514, 422] on icon at bounding box center [508, 422] width 13 height 13
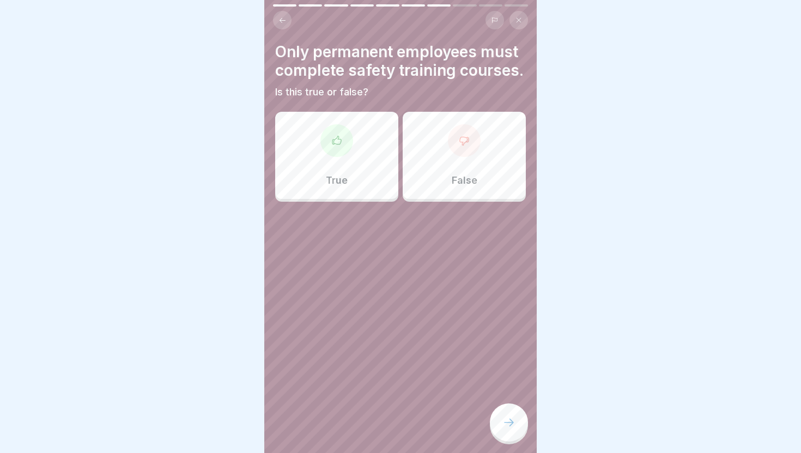
click at [432, 193] on div "False" at bounding box center [464, 155] width 123 height 87
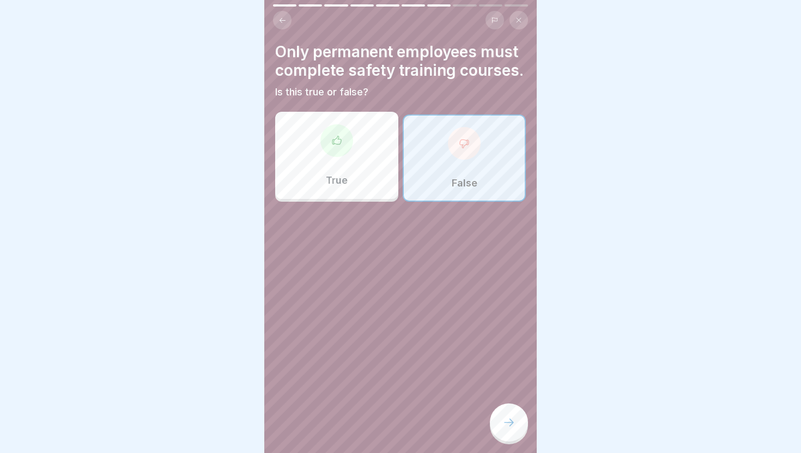
click at [502, 429] on div at bounding box center [509, 422] width 38 height 38
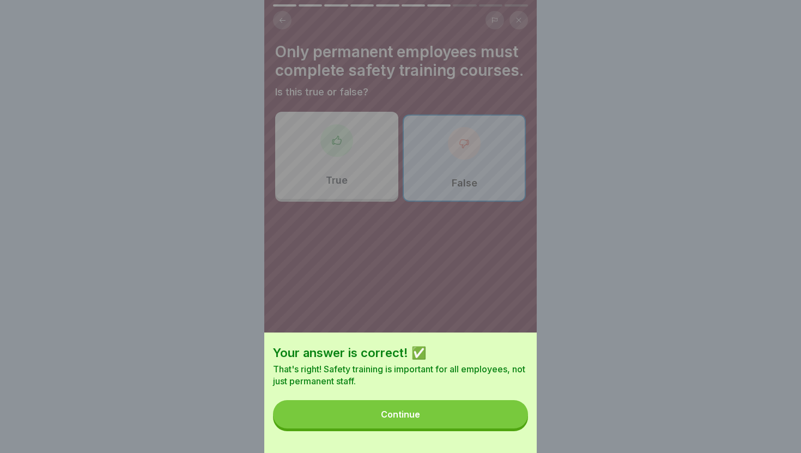
click at [502, 429] on div "Your answer is correct! ✅ That's right! Safety training is important for all em…" at bounding box center [400, 392] width 272 height 120
click at [500, 412] on button "Continue" at bounding box center [400, 414] width 255 height 28
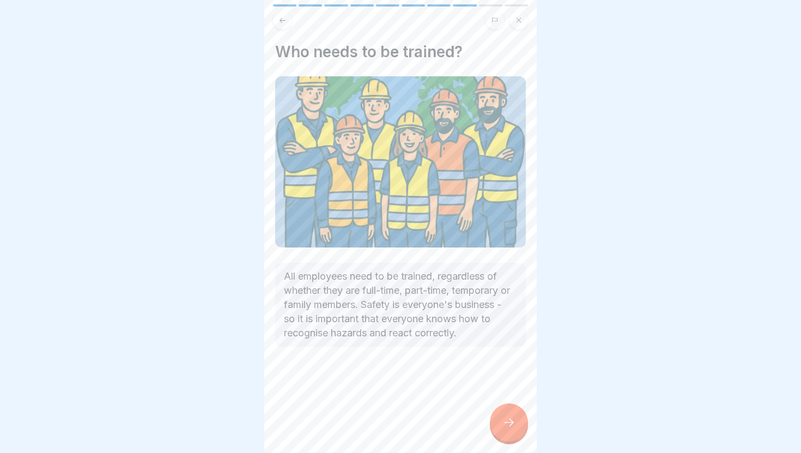
click at [500, 412] on div at bounding box center [509, 422] width 38 height 38
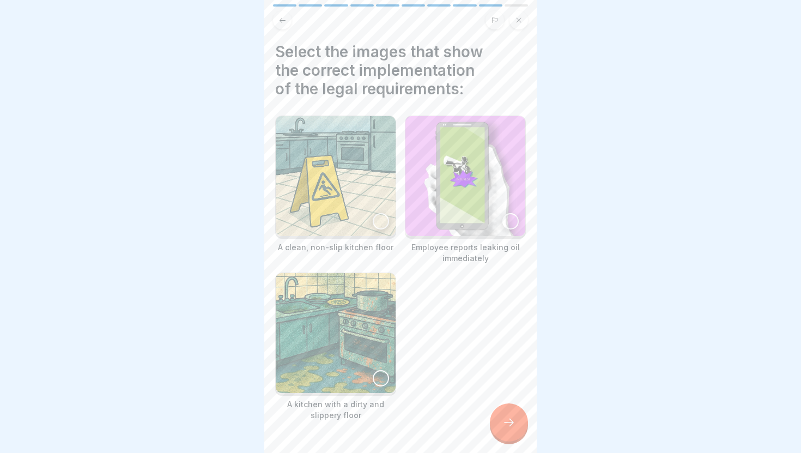
click at [380, 220] on div at bounding box center [381, 221] width 16 height 16
click at [412, 226] on img at bounding box center [465, 176] width 120 height 120
click at [378, 296] on img at bounding box center [336, 333] width 120 height 120
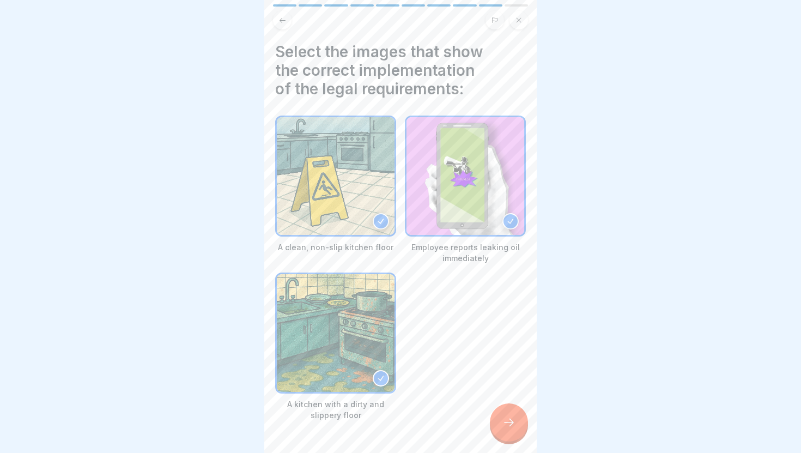
click at [511, 430] on div at bounding box center [509, 422] width 38 height 38
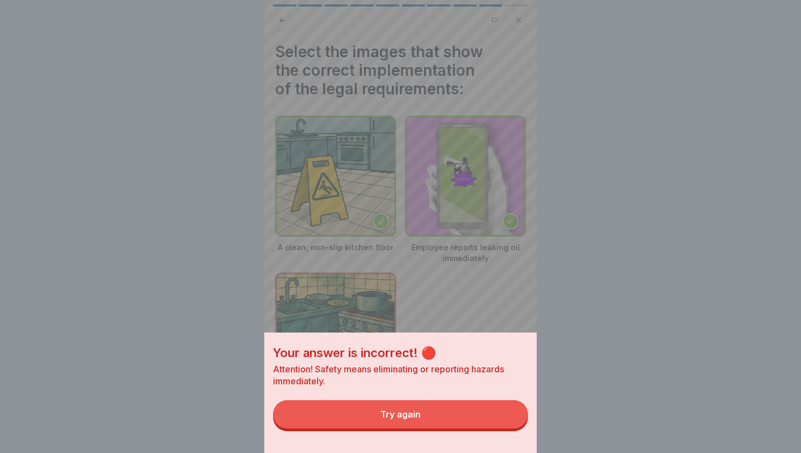
click at [498, 410] on button "Try again" at bounding box center [400, 414] width 255 height 28
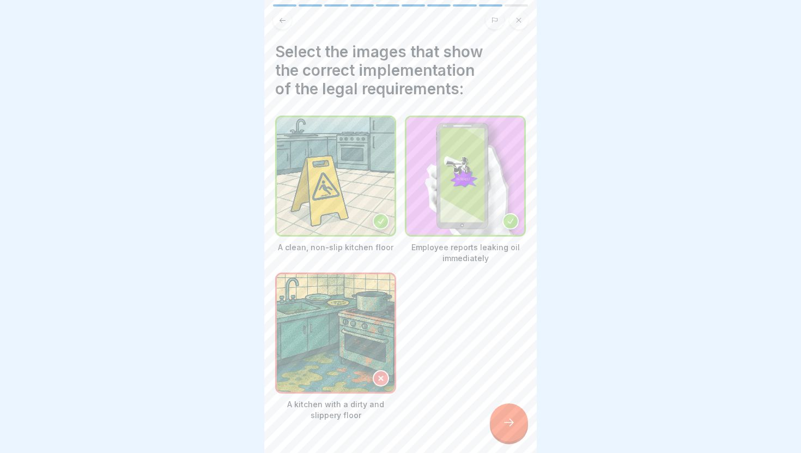
click at [369, 374] on img at bounding box center [336, 333] width 118 height 118
click at [511, 427] on icon at bounding box center [508, 422] width 13 height 13
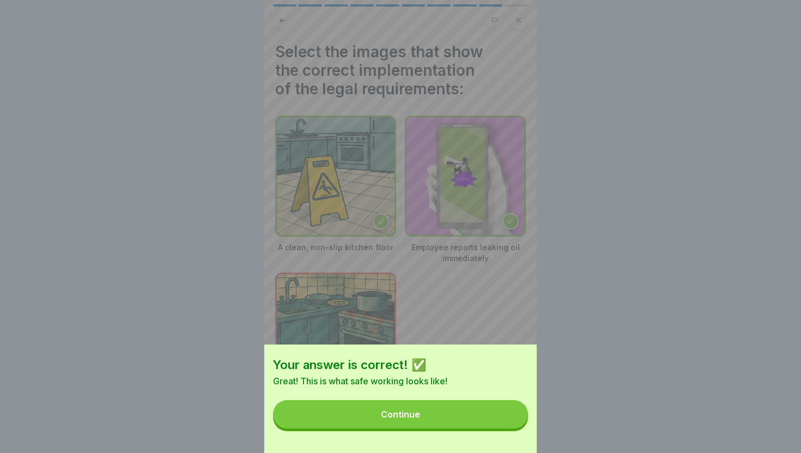
click at [511, 427] on button "Continue" at bounding box center [400, 414] width 255 height 28
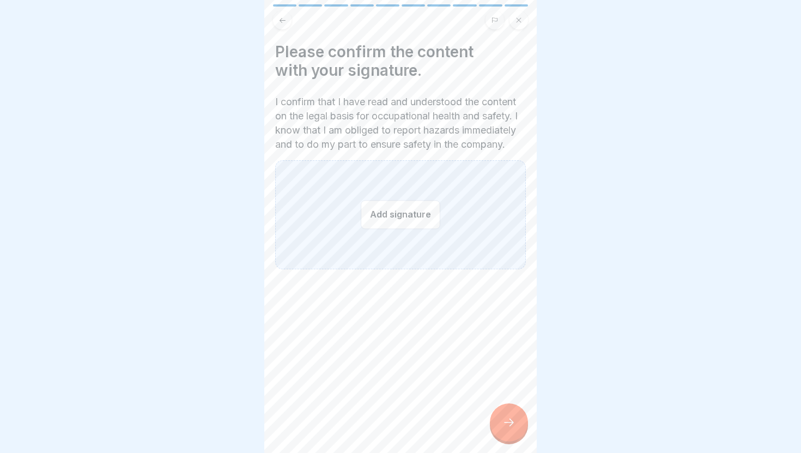
click at [417, 229] on button "Add signature" at bounding box center [401, 214] width 80 height 29
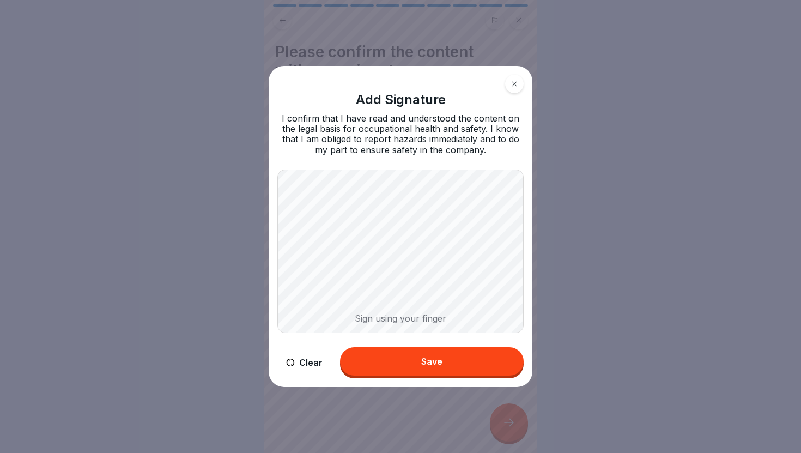
click at [452, 372] on button "Save" at bounding box center [432, 361] width 184 height 28
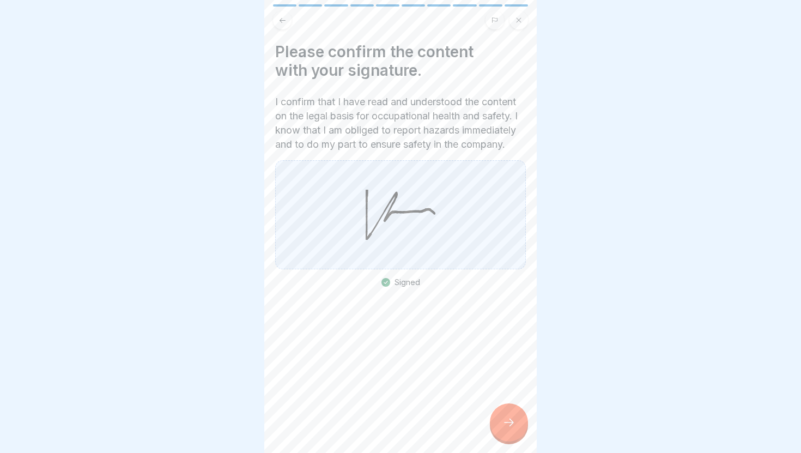
click at [508, 420] on icon at bounding box center [508, 422] width 13 height 13
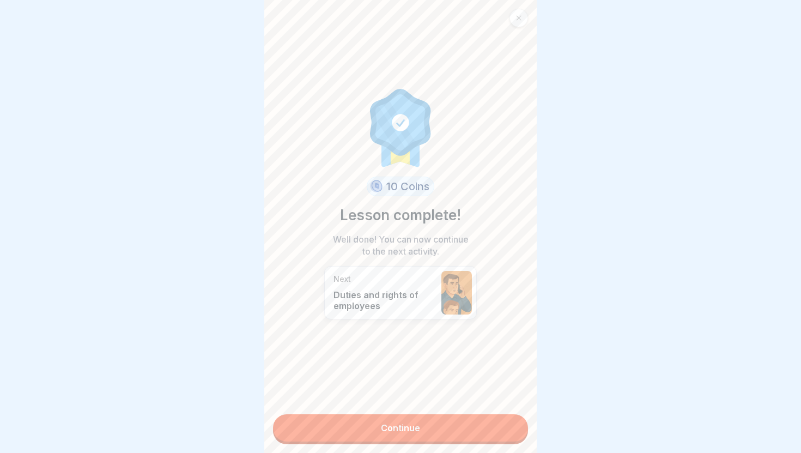
click at [506, 437] on link "Continue" at bounding box center [400, 427] width 255 height 27
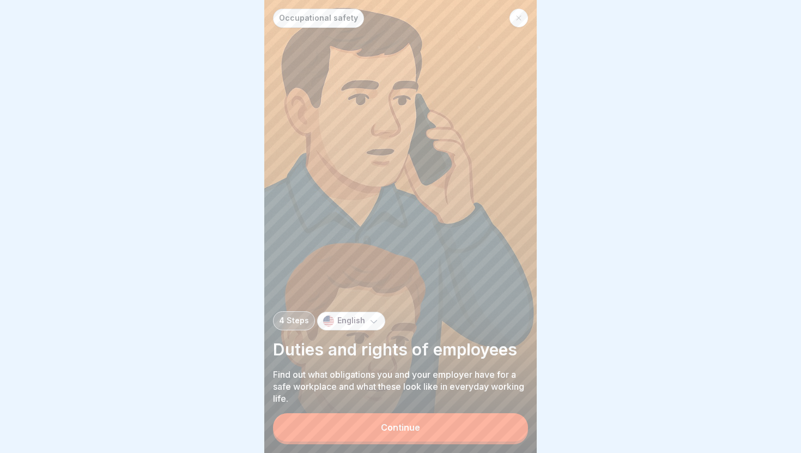
click at [494, 427] on button "Continue" at bounding box center [400, 427] width 255 height 28
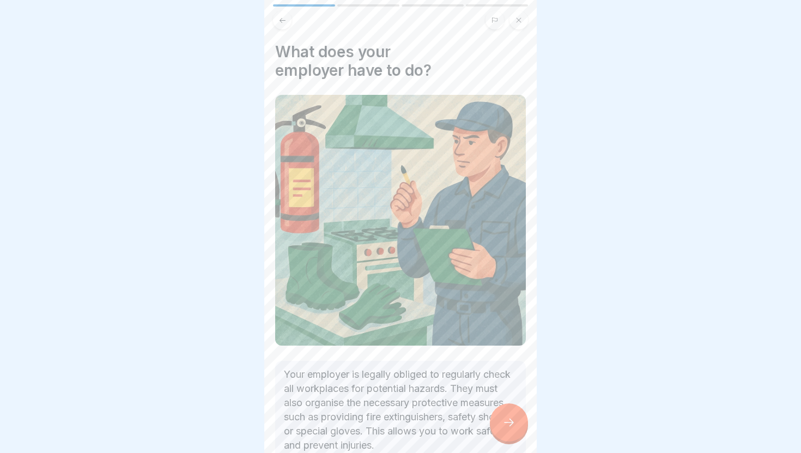
click at [494, 427] on div at bounding box center [509, 422] width 38 height 38
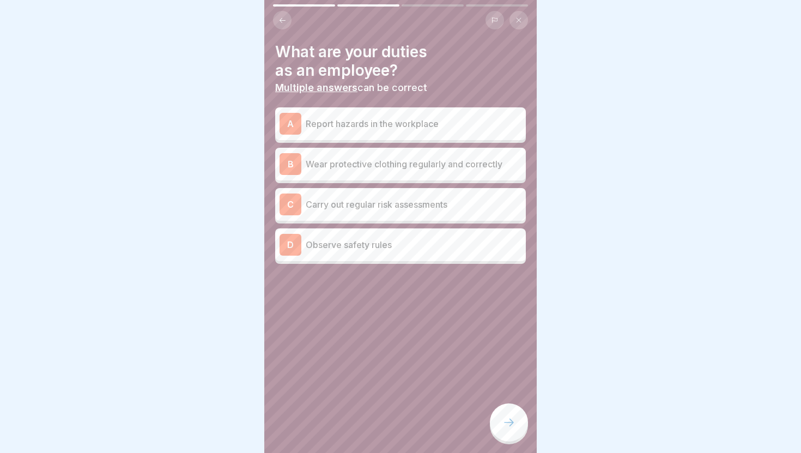
click at [390, 120] on p "Report hazards in the workplace" at bounding box center [414, 123] width 216 height 13
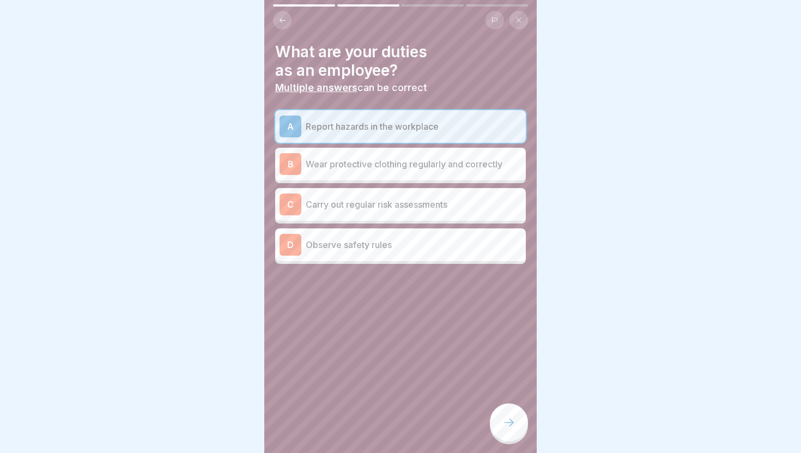
click at [402, 183] on div "A Report hazards in the workplace B Wear protective clothing regularly and corr…" at bounding box center [400, 187] width 251 height 154
click at [397, 167] on p "Wear protective clothing regularly and correctly" at bounding box center [414, 163] width 216 height 13
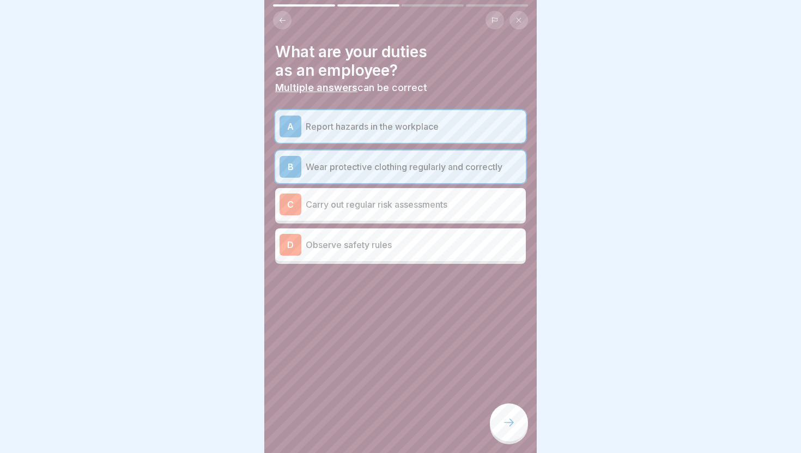
click at [403, 213] on div "C Carry out regular risk assessments" at bounding box center [401, 204] width 242 height 22
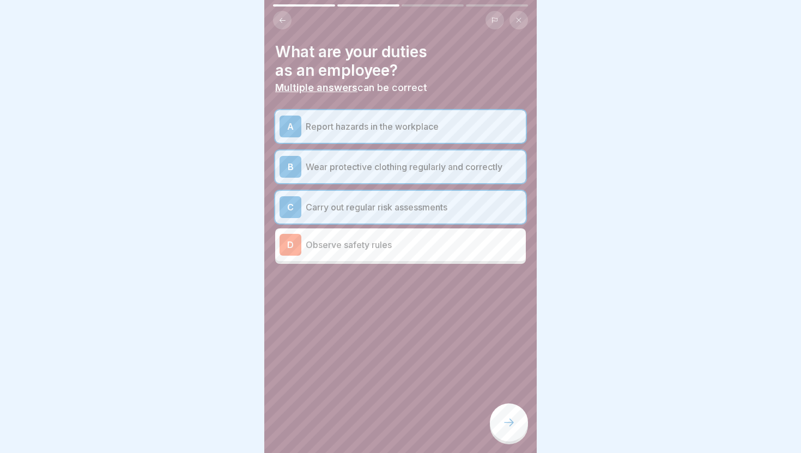
click at [407, 251] on div "D Observe safety rules" at bounding box center [401, 245] width 242 height 22
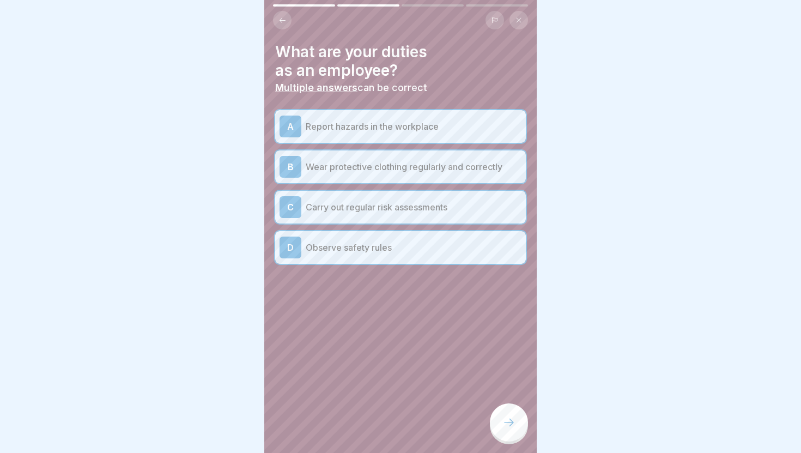
click at [518, 422] on div at bounding box center [509, 422] width 38 height 38
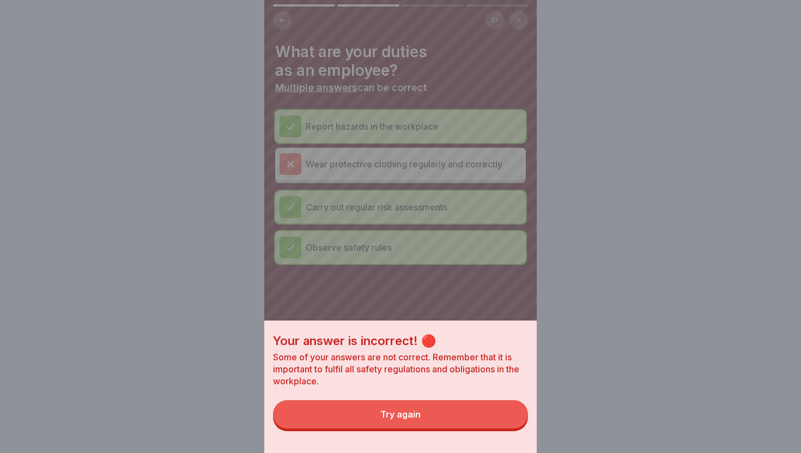
click at [476, 419] on button "Try again" at bounding box center [400, 414] width 255 height 28
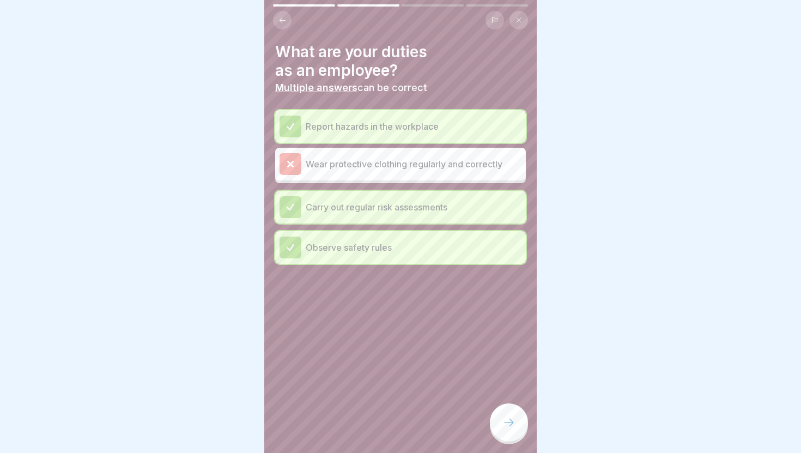
click at [476, 419] on div "What are your duties as an employee? Multiple answers can be correct Report haz…" at bounding box center [400, 226] width 272 height 453
click at [519, 423] on div at bounding box center [509, 422] width 38 height 38
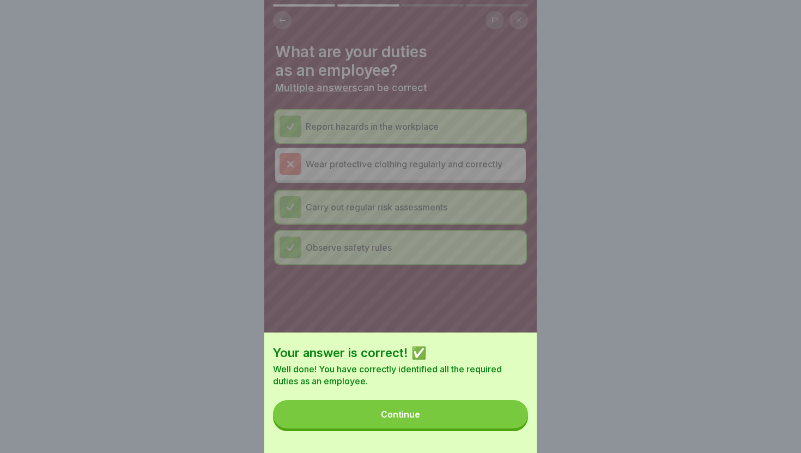
click at [519, 423] on button "Continue" at bounding box center [400, 414] width 255 height 28
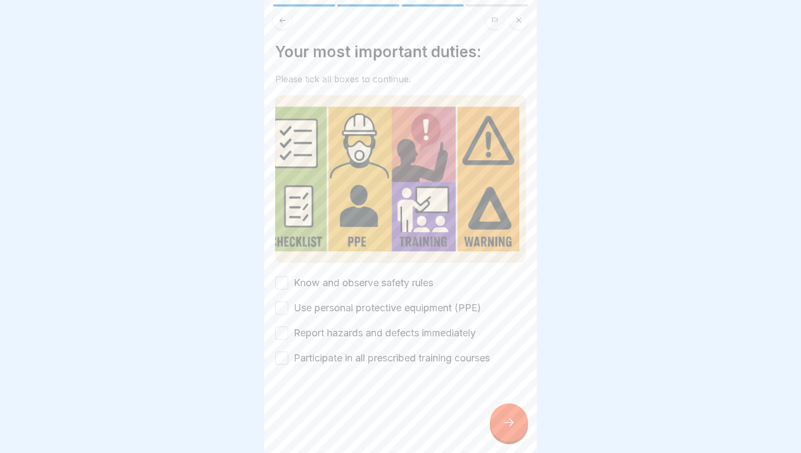
click at [316, 290] on div "Know and observe safety rules Use personal protective equipment (PPE) Report ha…" at bounding box center [400, 320] width 251 height 89
click at [313, 283] on label "Know and observe safety rules" at bounding box center [364, 283] width 140 height 14
click at [288, 283] on button "Know and observe safety rules" at bounding box center [281, 282] width 13 height 13
click at [314, 304] on label "Use personal protective equipment (PPE)" at bounding box center [387, 308] width 187 height 14
click at [288, 304] on button "Use personal protective equipment (PPE)" at bounding box center [281, 307] width 13 height 13
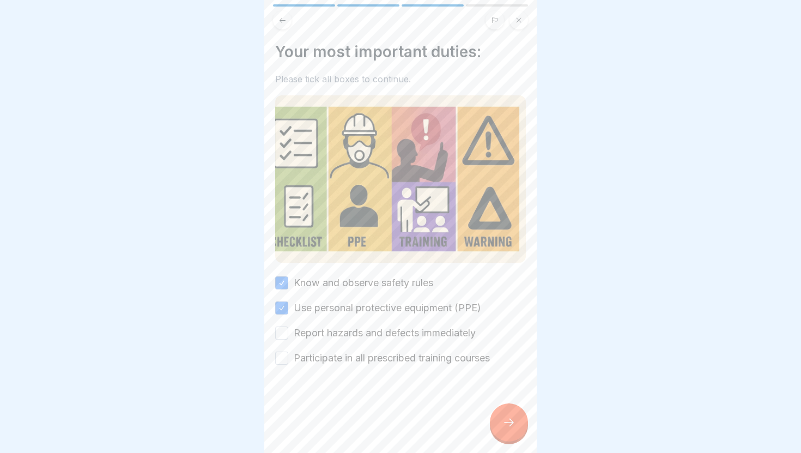
click at [313, 330] on label "Report hazards and defects immediately" at bounding box center [385, 333] width 182 height 14
click at [288, 330] on button "Report hazards and defects immediately" at bounding box center [281, 332] width 13 height 13
click at [314, 359] on label "Participate in all prescribed training courses" at bounding box center [392, 358] width 196 height 14
click at [288, 359] on button "Participate in all prescribed training courses" at bounding box center [281, 358] width 13 height 13
click at [517, 417] on div at bounding box center [509, 422] width 38 height 38
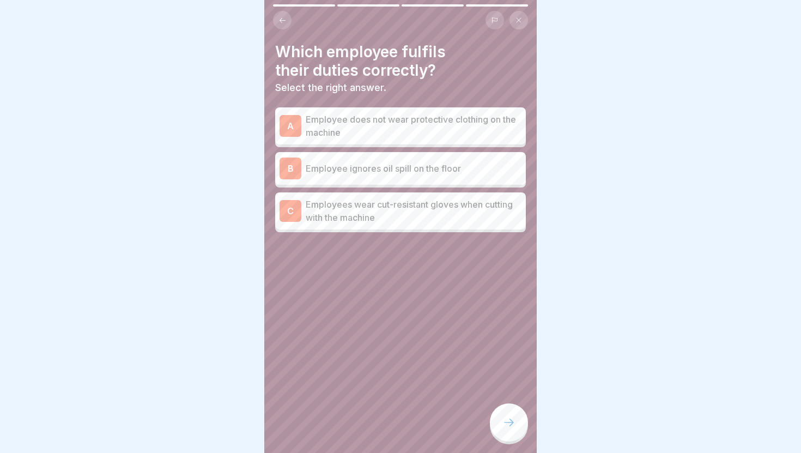
click at [435, 221] on p "Employees wear cut-resistant gloves when cutting with the machine" at bounding box center [414, 211] width 216 height 26
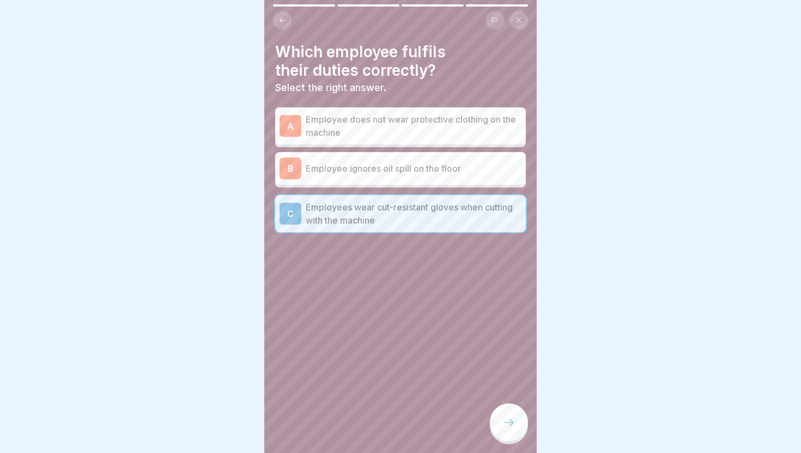
click at [506, 407] on div at bounding box center [509, 422] width 38 height 38
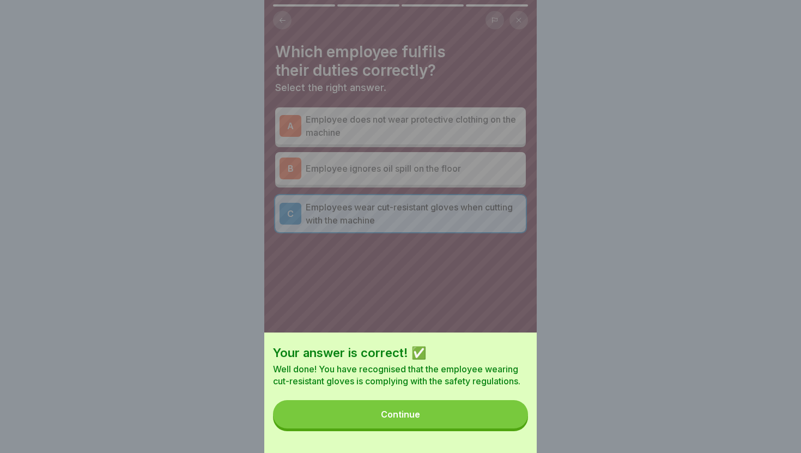
click at [506, 407] on button "Continue" at bounding box center [400, 414] width 255 height 28
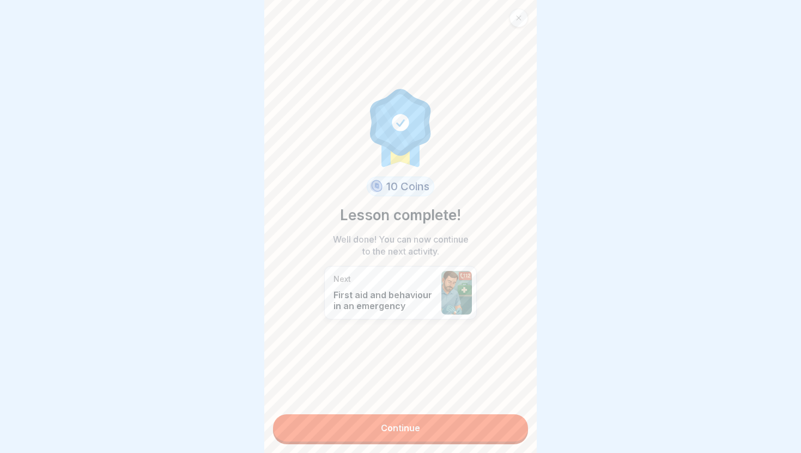
click at [506, 407] on div "10 Coins Lesson complete! Well done! You can now continue to the next activity.…" at bounding box center [400, 226] width 272 height 453
click at [500, 430] on link "Continue" at bounding box center [400, 427] width 255 height 27
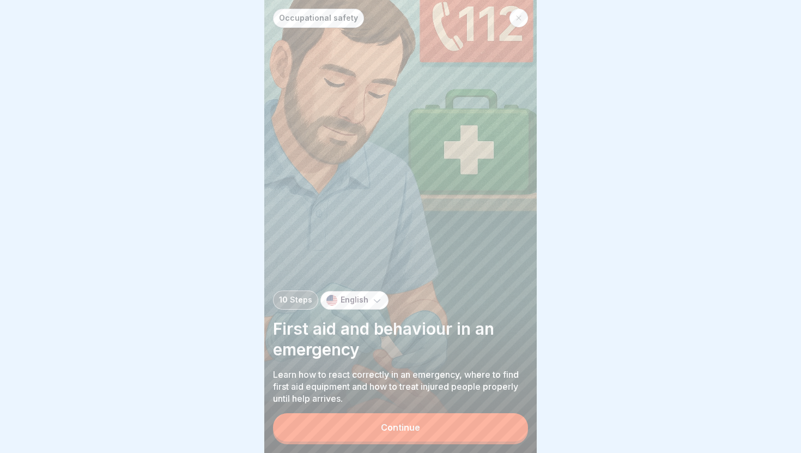
click at [500, 430] on button "Continue" at bounding box center [400, 427] width 255 height 28
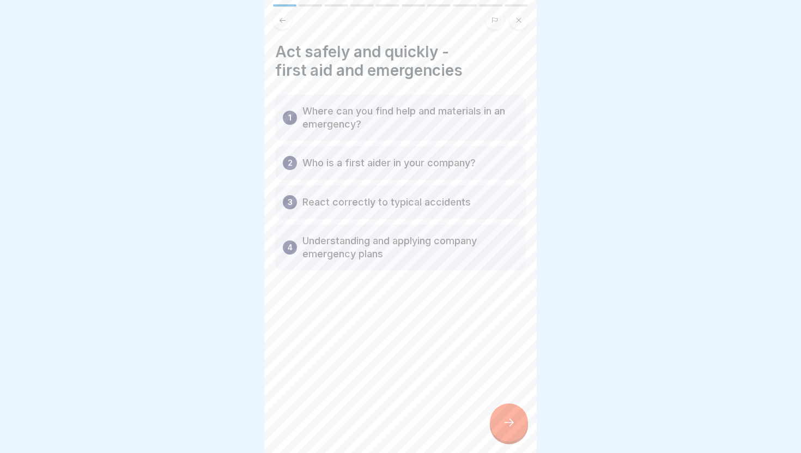
click at [500, 430] on div at bounding box center [509, 422] width 38 height 38
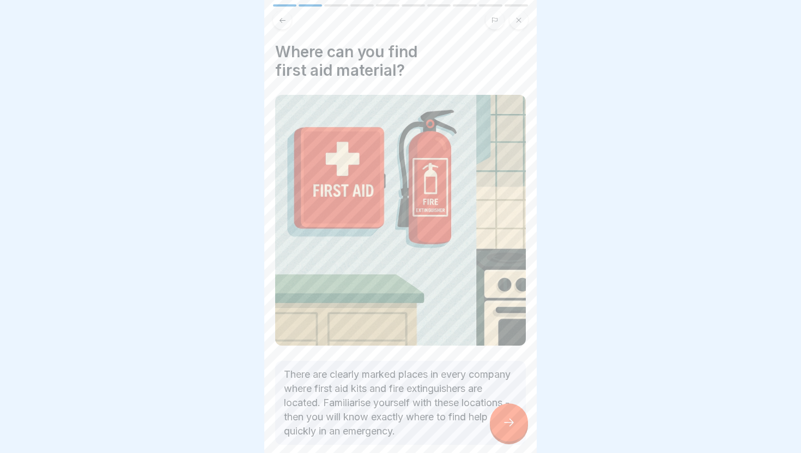
click at [500, 430] on div at bounding box center [509, 422] width 38 height 38
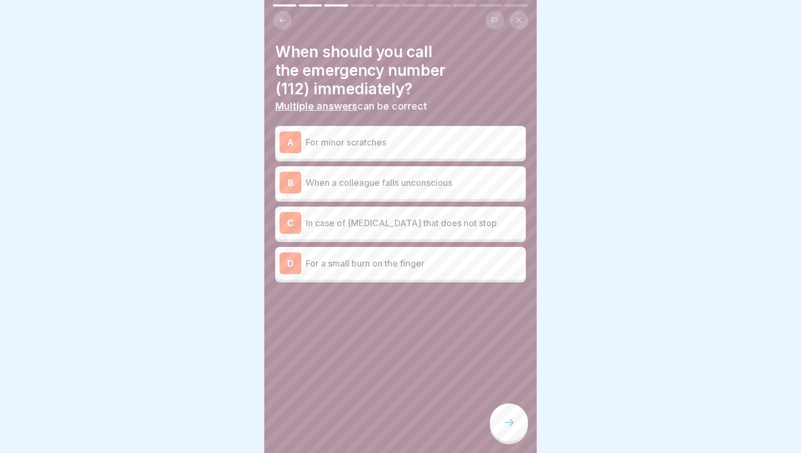
click at [408, 227] on p "In case of heavy bleeding that does not stop" at bounding box center [414, 222] width 216 height 13
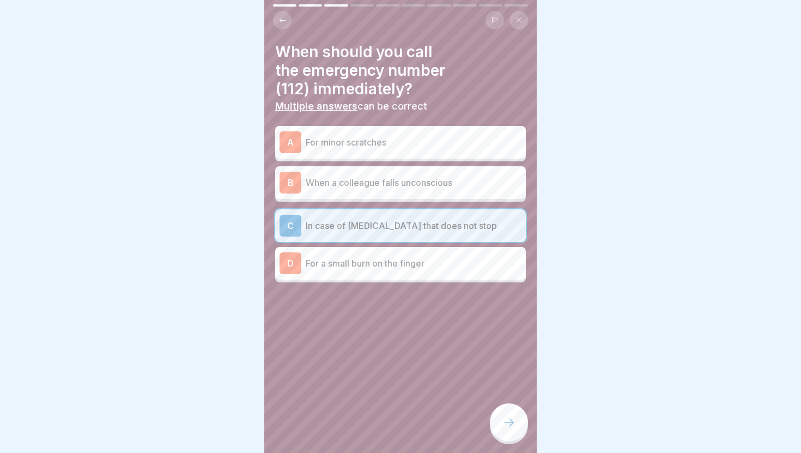
click at [399, 188] on p "When a colleague falls unconscious" at bounding box center [414, 182] width 216 height 13
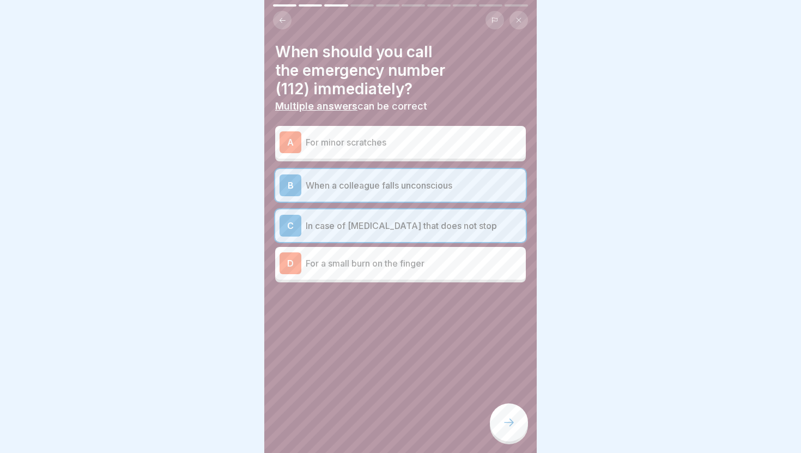
click at [512, 413] on div at bounding box center [509, 422] width 38 height 38
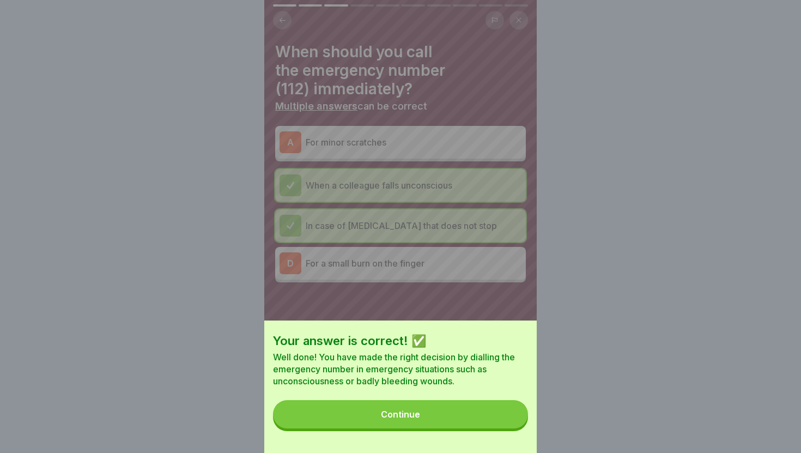
click at [512, 413] on button "Continue" at bounding box center [400, 414] width 255 height 28
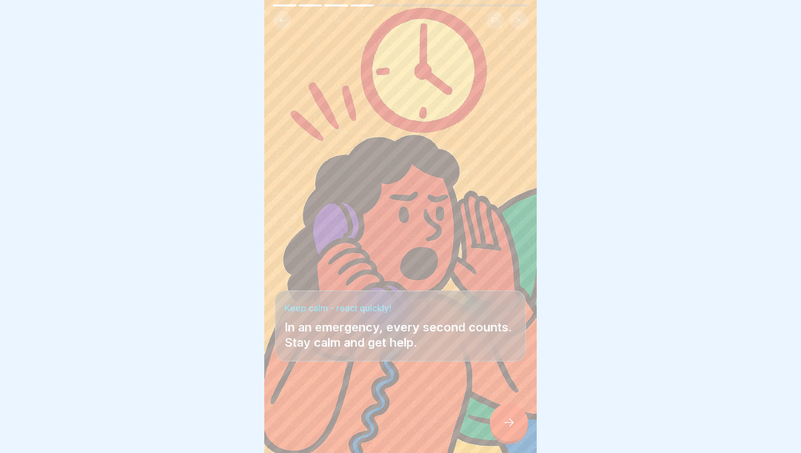
click at [512, 413] on div at bounding box center [509, 422] width 38 height 38
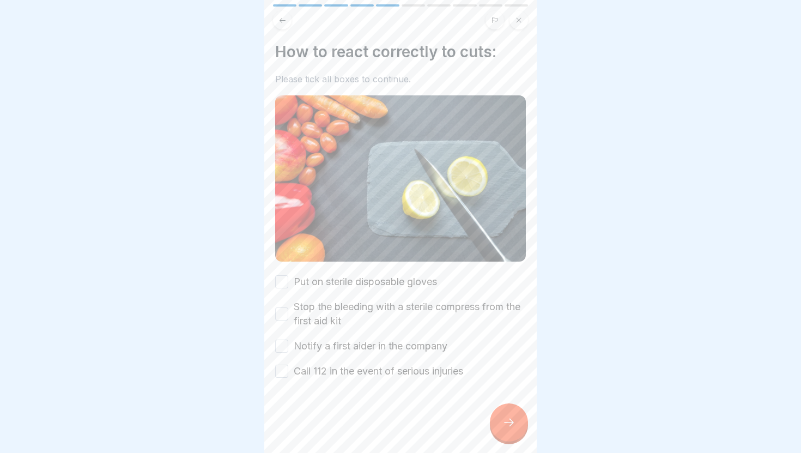
click at [512, 413] on div at bounding box center [509, 422] width 38 height 38
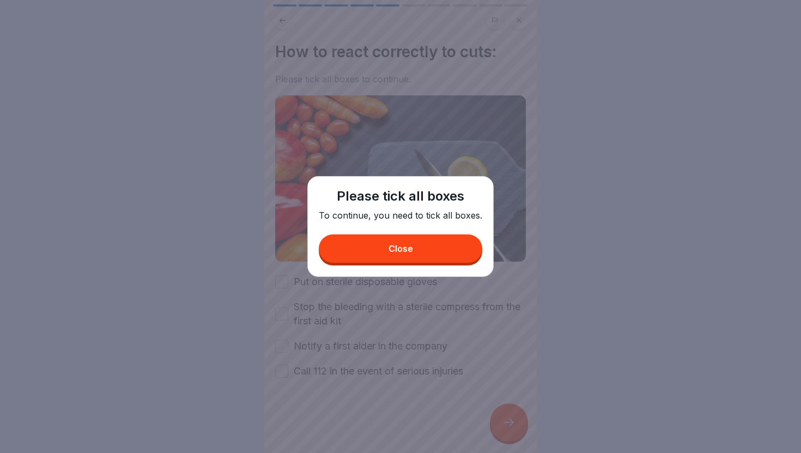
click at [437, 239] on button "Close" at bounding box center [400, 248] width 163 height 28
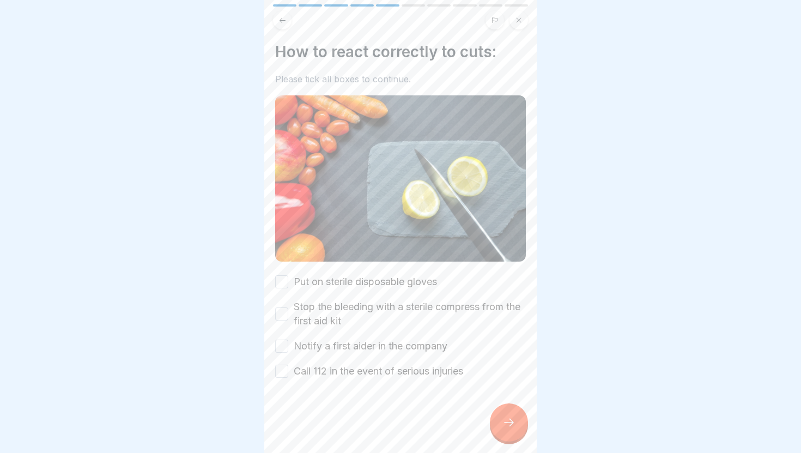
click at [405, 280] on label "Put on sterile disposable gloves" at bounding box center [365, 282] width 143 height 14
click at [288, 280] on button "Put on sterile disposable gloves" at bounding box center [281, 281] width 13 height 13
click at [391, 304] on label "Stop the bleeding with a sterile compress from the first aid kit" at bounding box center [410, 314] width 232 height 28
click at [288, 307] on button "Stop the bleeding with a sterile compress from the first aid kit" at bounding box center [281, 313] width 13 height 13
click at [376, 341] on label "Notify a first aider in the company" at bounding box center [371, 346] width 154 height 14
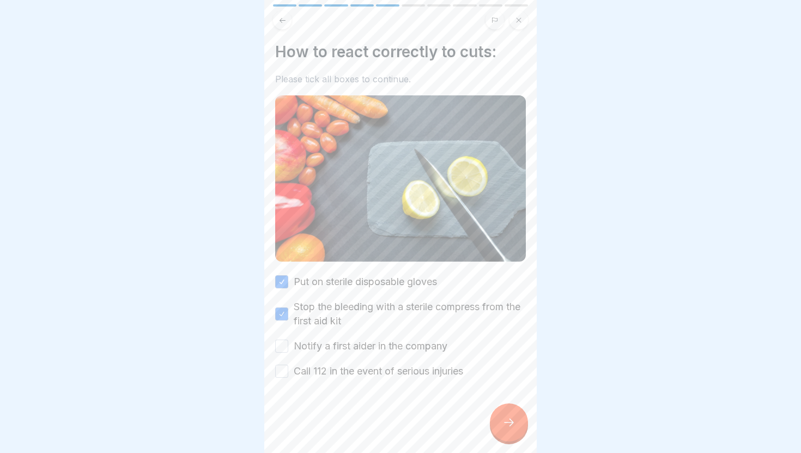
click at [288, 341] on button "Notify a first aider in the company" at bounding box center [281, 346] width 13 height 13
click at [371, 383] on div at bounding box center [400, 410] width 251 height 65
click at [440, 381] on div at bounding box center [400, 410] width 251 height 65
click at [439, 369] on label "Call 112 in the event of serious injuries" at bounding box center [378, 371] width 169 height 14
click at [288, 369] on button "Call 112 in the event of serious injuries" at bounding box center [281, 371] width 13 height 13
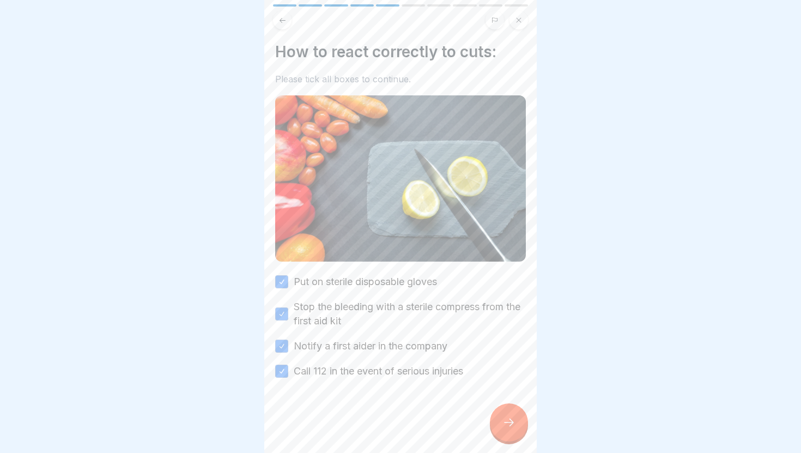
click at [500, 419] on div at bounding box center [509, 422] width 38 height 38
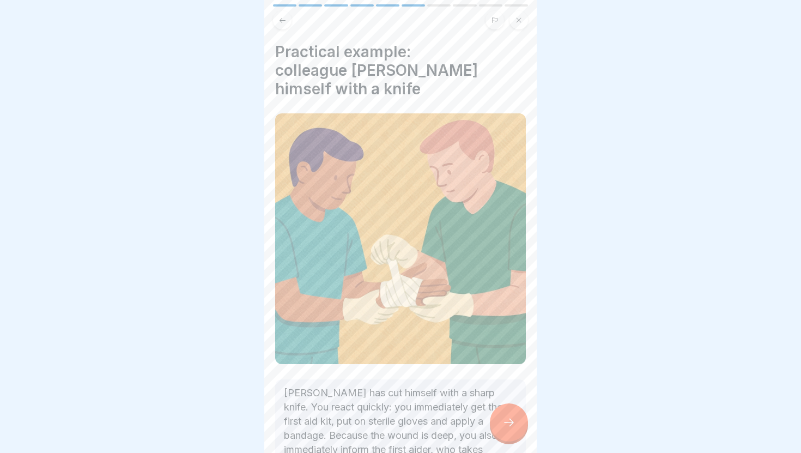
click at [500, 419] on div at bounding box center [509, 422] width 38 height 38
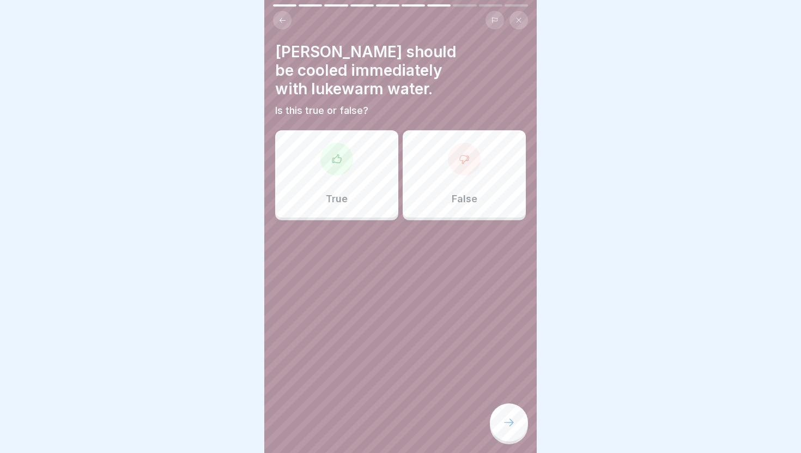
click at [277, 20] on button at bounding box center [282, 20] width 19 height 19
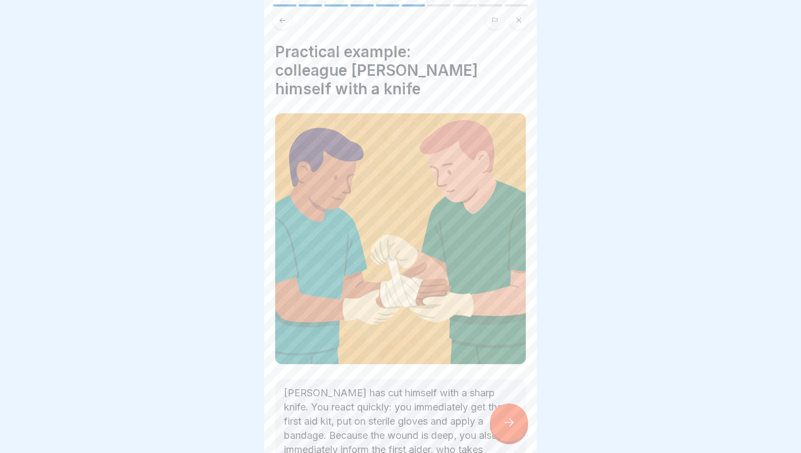
click at [277, 20] on button at bounding box center [282, 20] width 19 height 19
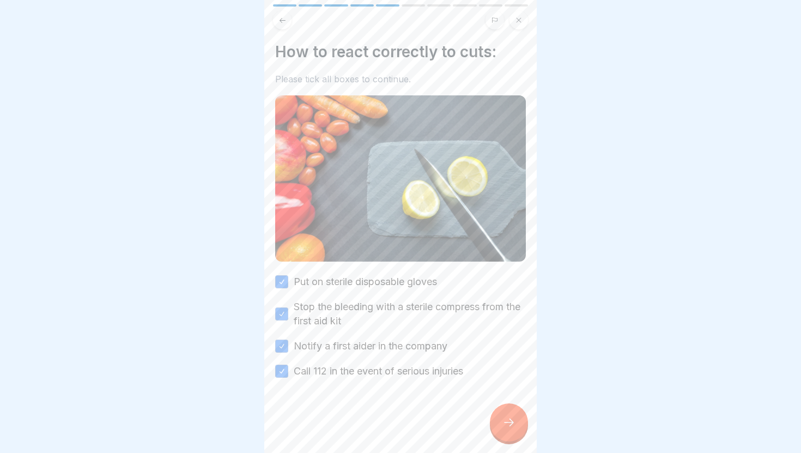
click at [507, 423] on icon at bounding box center [508, 422] width 13 height 13
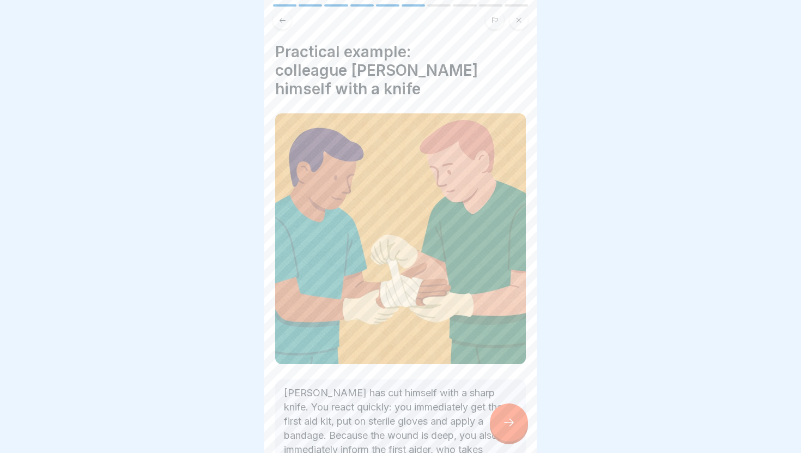
click at [280, 20] on icon at bounding box center [283, 19] width 6 height 5
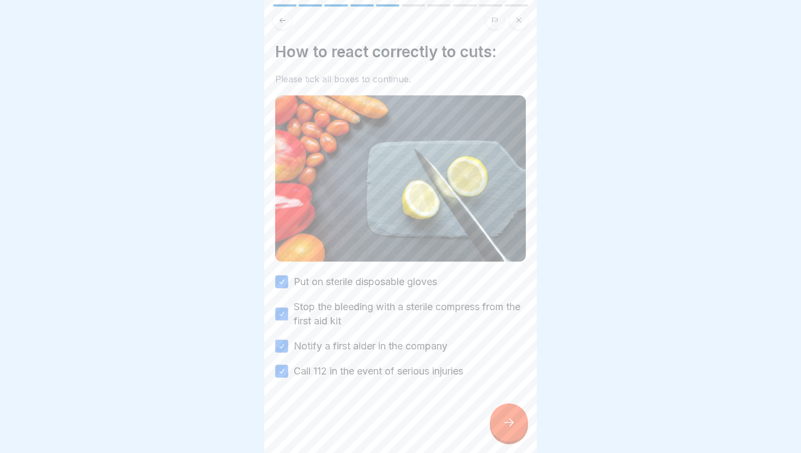
click at [510, 413] on div at bounding box center [509, 422] width 38 height 38
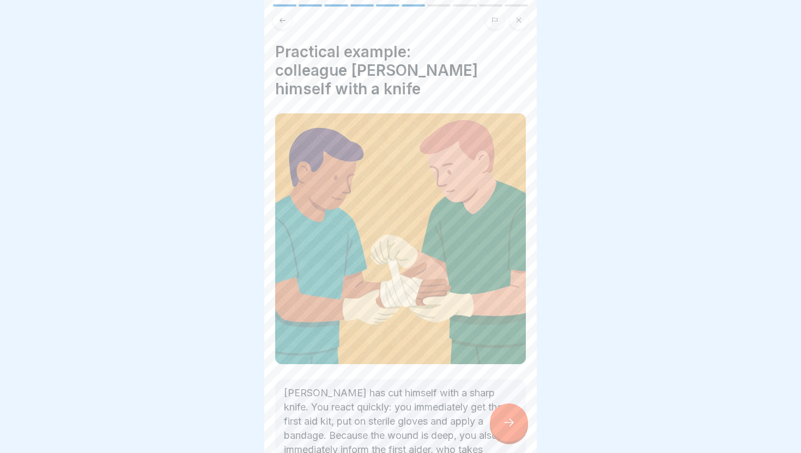
click at [510, 413] on div at bounding box center [509, 422] width 38 height 38
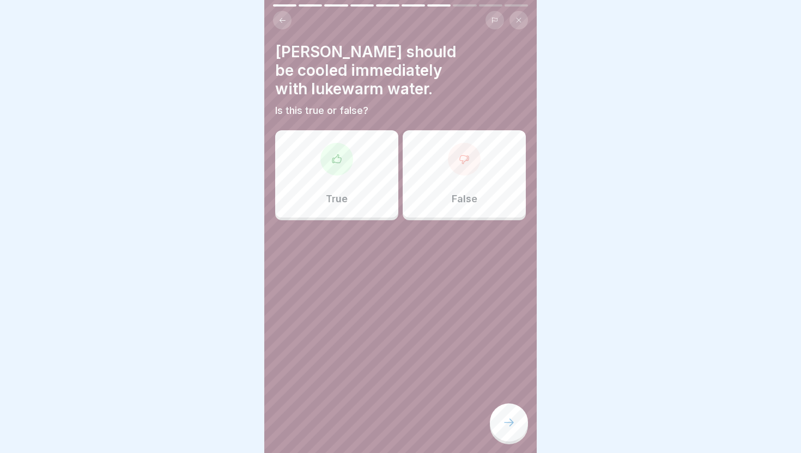
click at [371, 196] on div "True" at bounding box center [336, 173] width 123 height 87
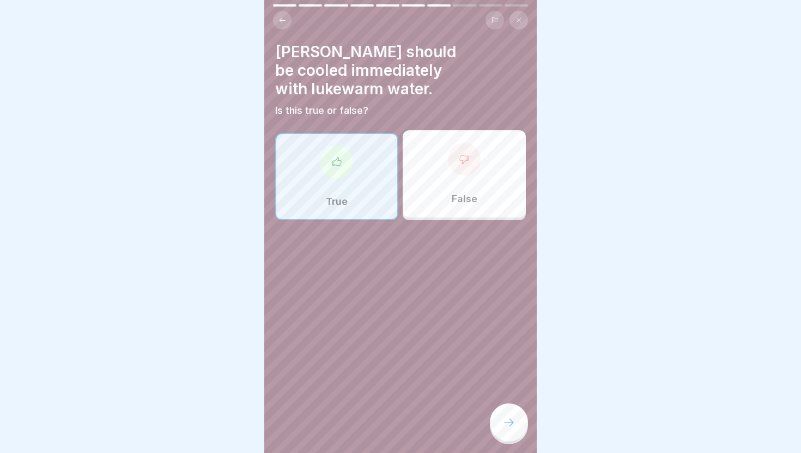
click at [517, 422] on div at bounding box center [509, 422] width 38 height 38
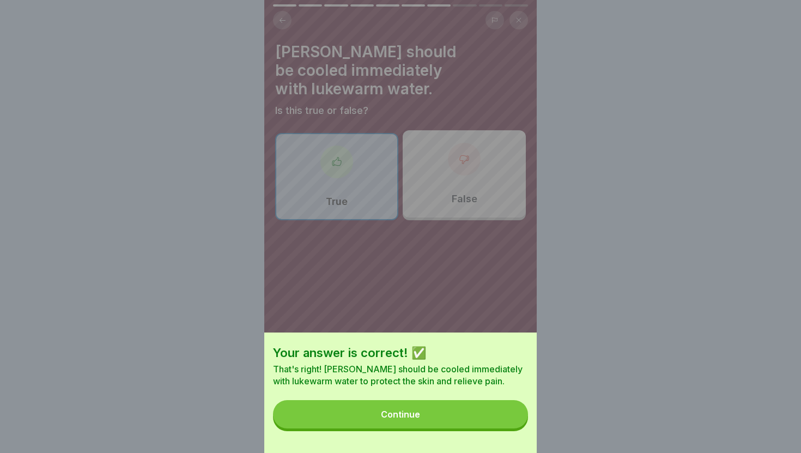
click at [502, 413] on button "Continue" at bounding box center [400, 414] width 255 height 28
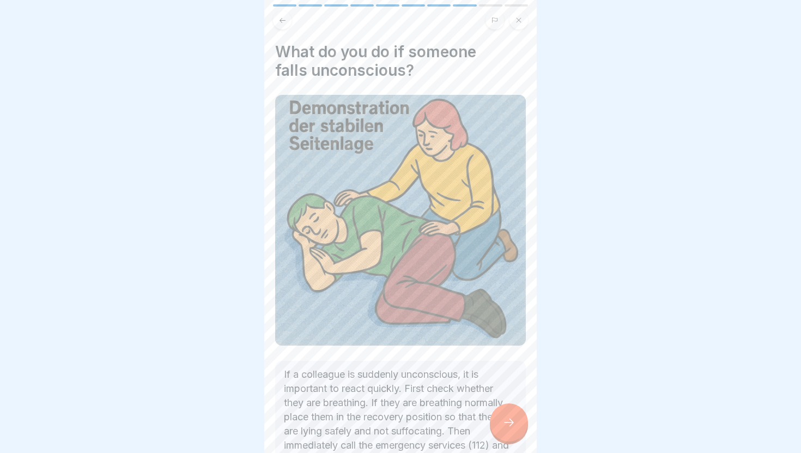
click at [495, 419] on div at bounding box center [509, 422] width 38 height 38
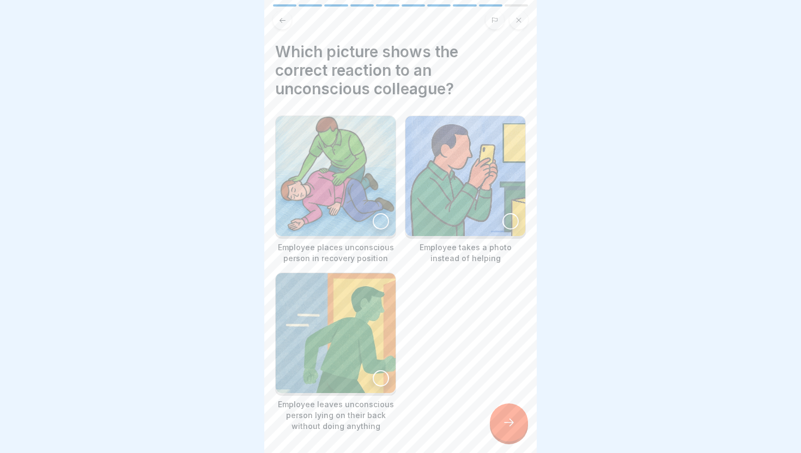
click at [284, 15] on button at bounding box center [282, 20] width 19 height 19
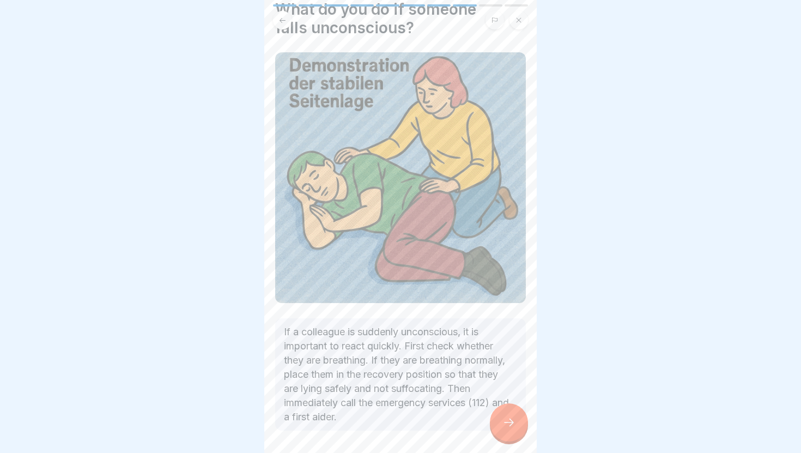
scroll to position [44, 0]
click at [499, 417] on div at bounding box center [509, 422] width 38 height 38
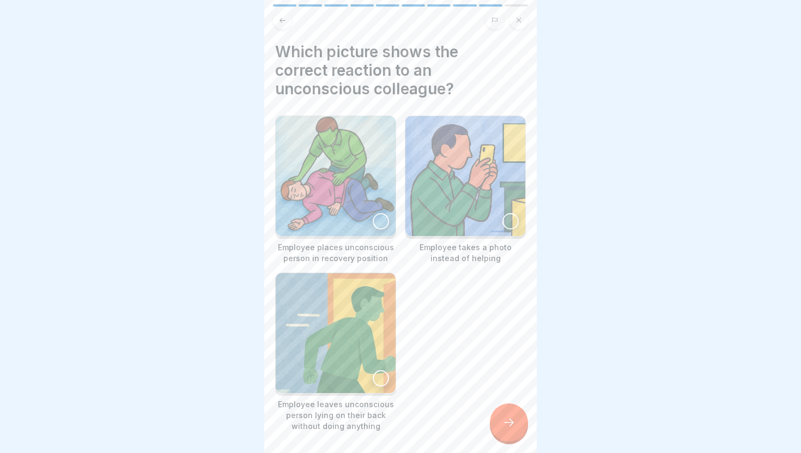
click at [372, 206] on img at bounding box center [336, 176] width 120 height 120
click at [502, 431] on div at bounding box center [509, 422] width 38 height 38
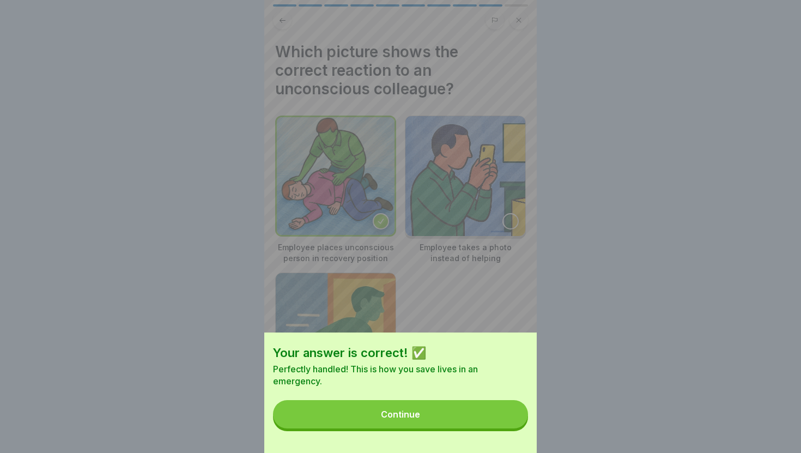
click at [494, 411] on button "Continue" at bounding box center [400, 414] width 255 height 28
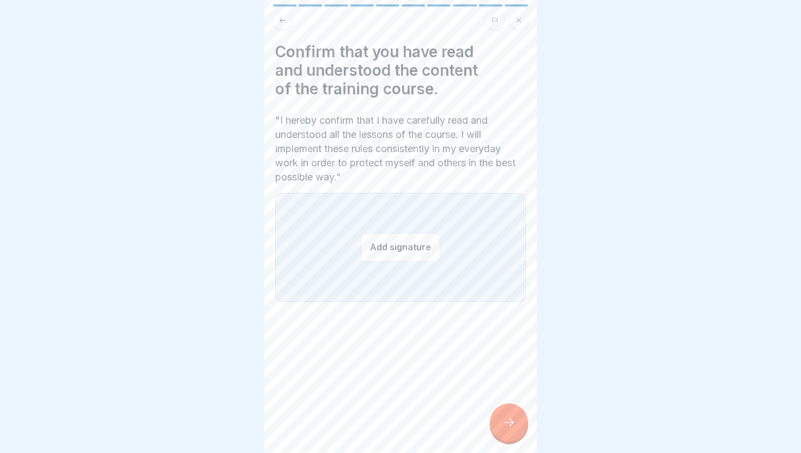
click at [434, 256] on button "Add signature" at bounding box center [401, 247] width 80 height 29
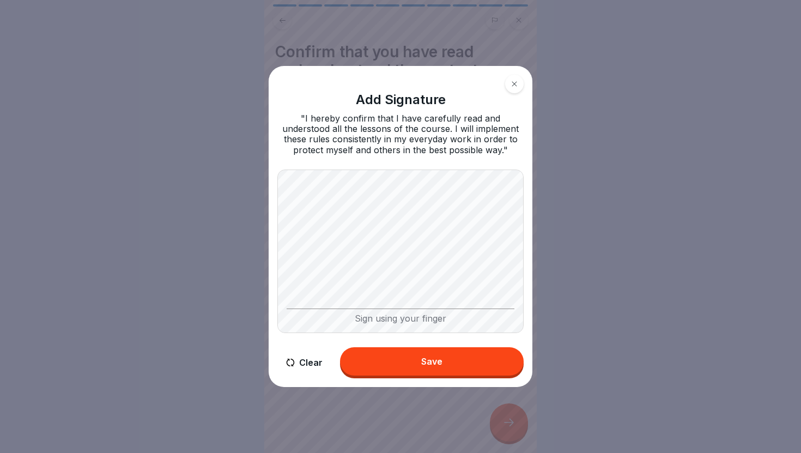
click at [447, 368] on button "Save" at bounding box center [432, 361] width 184 height 28
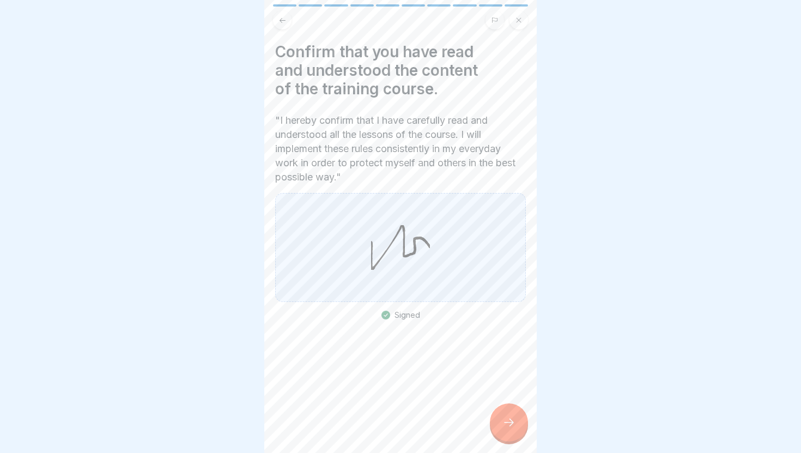
click at [519, 430] on div at bounding box center [509, 422] width 38 height 38
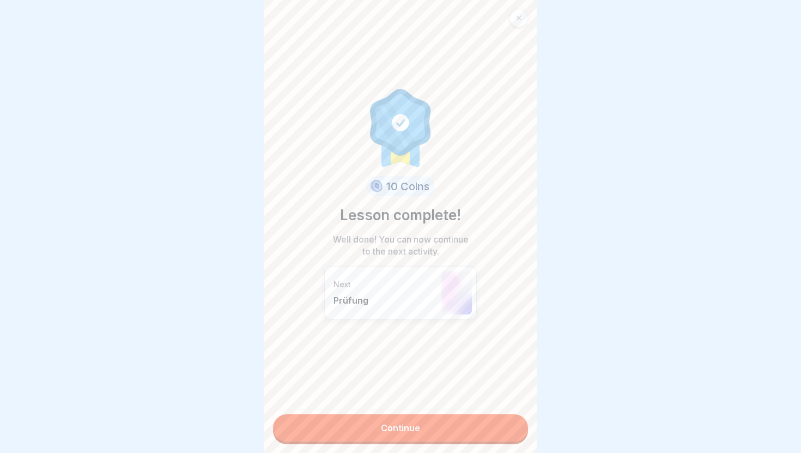
click at [492, 433] on link "Continue" at bounding box center [400, 427] width 255 height 27
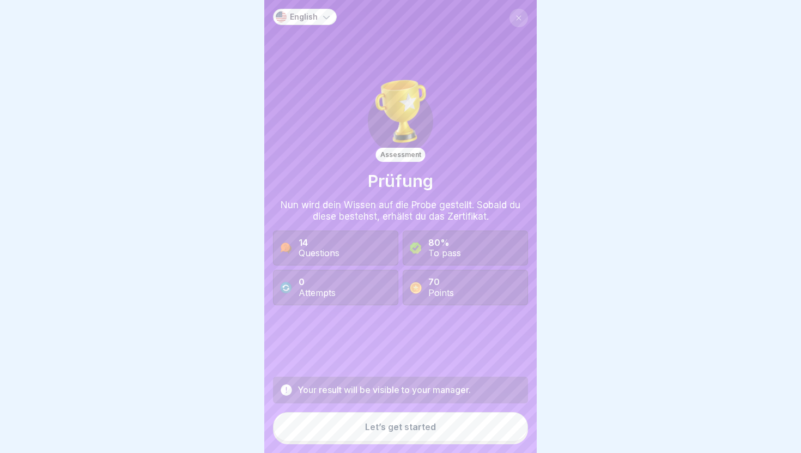
click at [458, 426] on button "Let’s get started" at bounding box center [400, 426] width 255 height 29
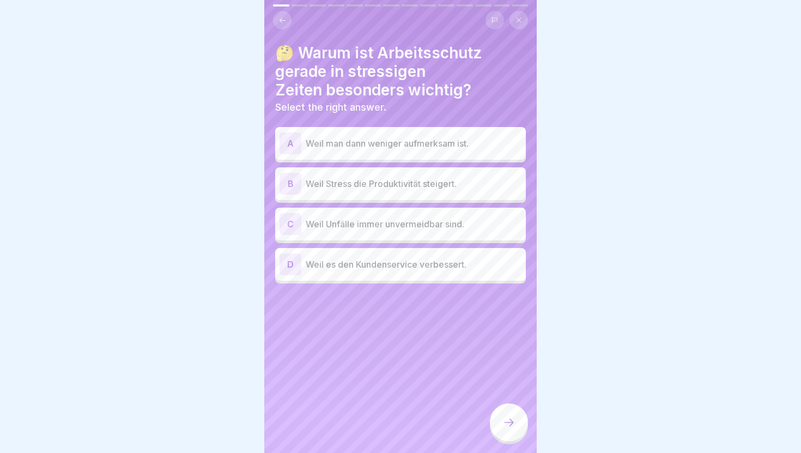
click at [288, 22] on button at bounding box center [282, 20] width 19 height 19
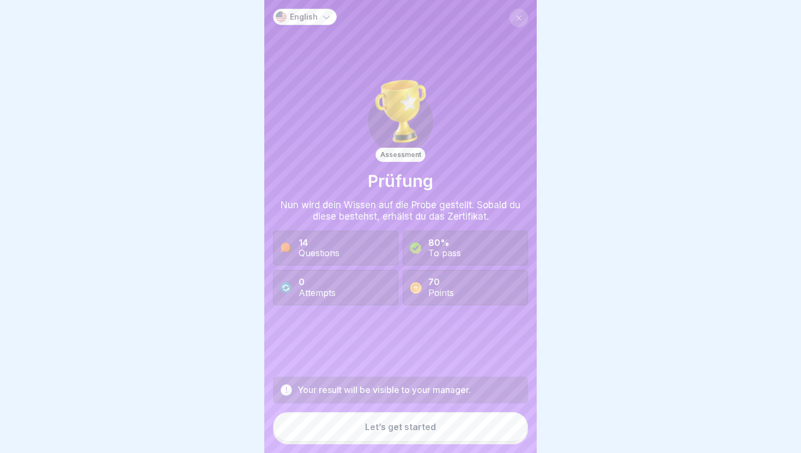
click at [326, 17] on icon at bounding box center [326, 16] width 11 height 11
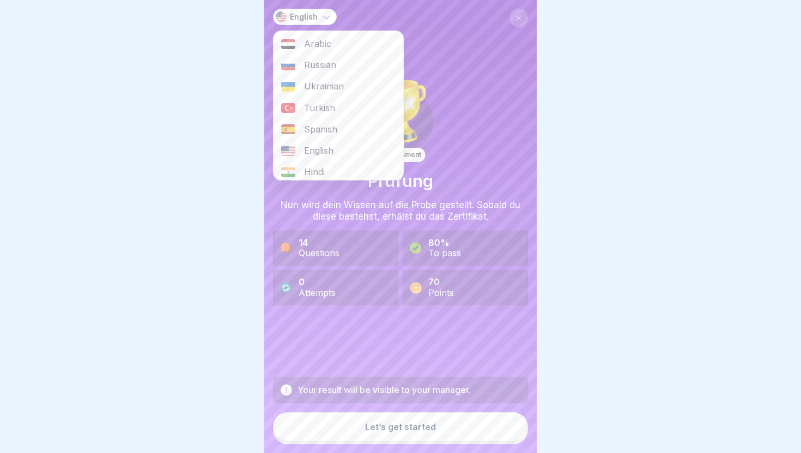
click at [312, 10] on div "English" at bounding box center [305, 17] width 64 height 16
click at [312, 21] on p "English" at bounding box center [304, 17] width 28 height 9
click at [313, 17] on p "English" at bounding box center [304, 17] width 28 height 9
click at [413, 425] on div "Let’s get started" at bounding box center [400, 427] width 71 height 10
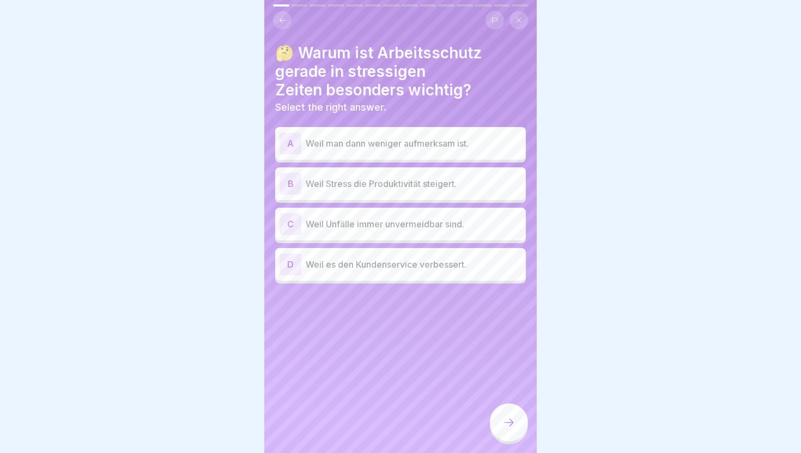
click at [520, 23] on icon at bounding box center [519, 20] width 7 height 7
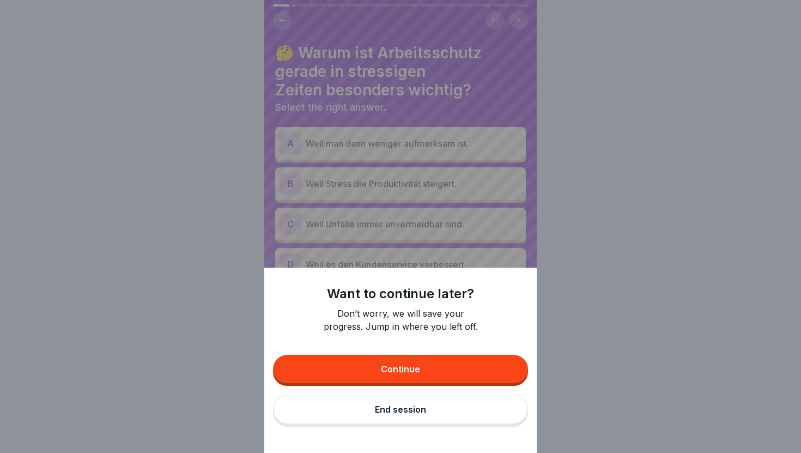
click at [390, 368] on div "Continue" at bounding box center [400, 369] width 39 height 10
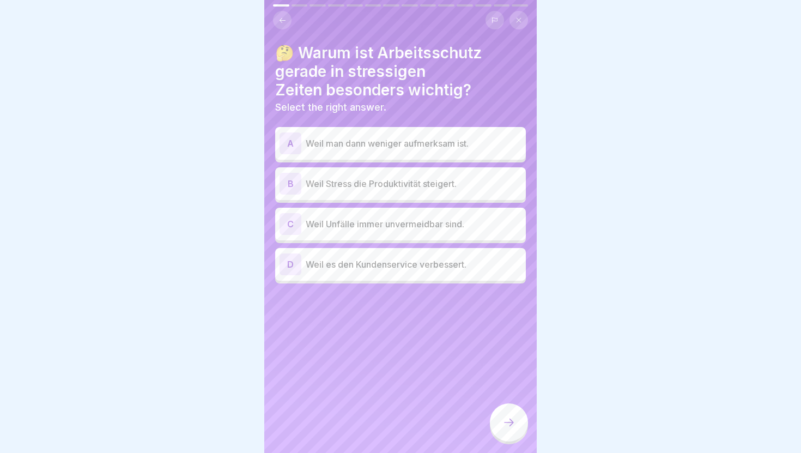
click at [514, 423] on icon at bounding box center [508, 422] width 13 height 13
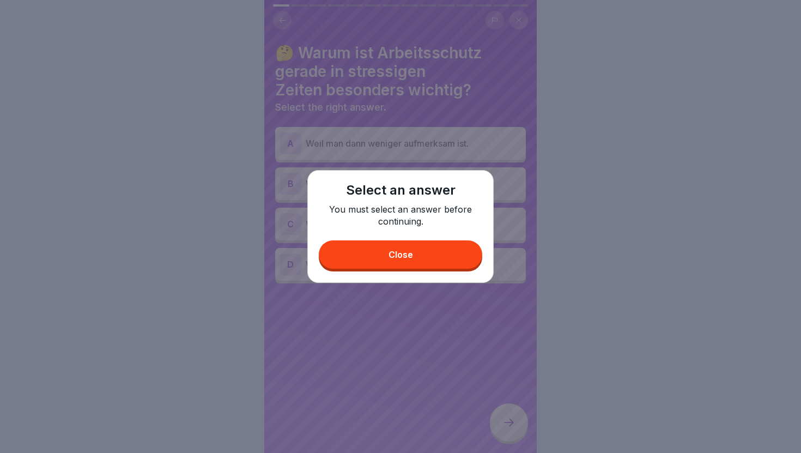
click at [334, 259] on button "Close" at bounding box center [400, 254] width 163 height 28
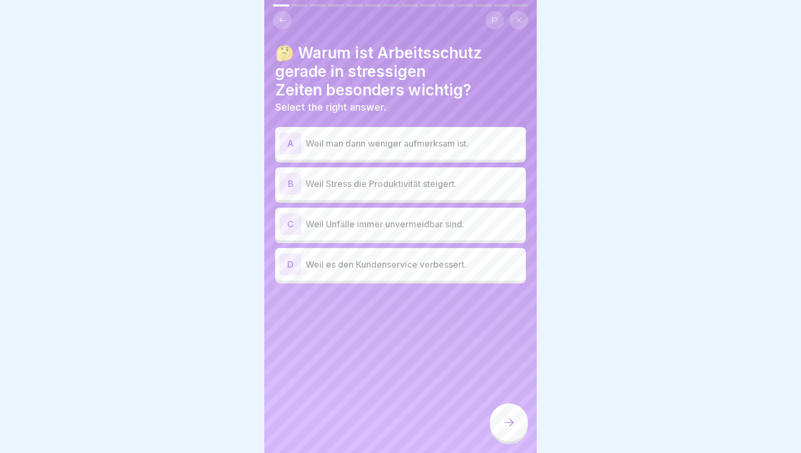
click at [275, 23] on button at bounding box center [282, 20] width 19 height 19
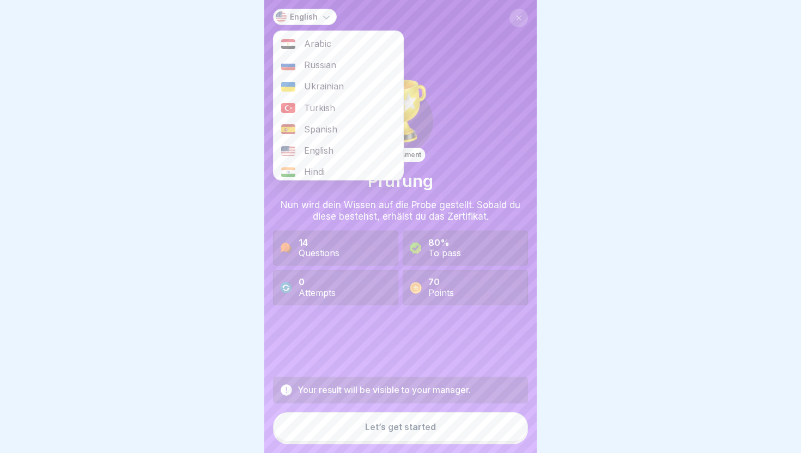
click at [275, 23] on div "English Arabic Russian Ukrainian Turkish Spanish English Hindi Pashto German" at bounding box center [305, 17] width 64 height 16
click at [344, 148] on div "English" at bounding box center [339, 150] width 130 height 21
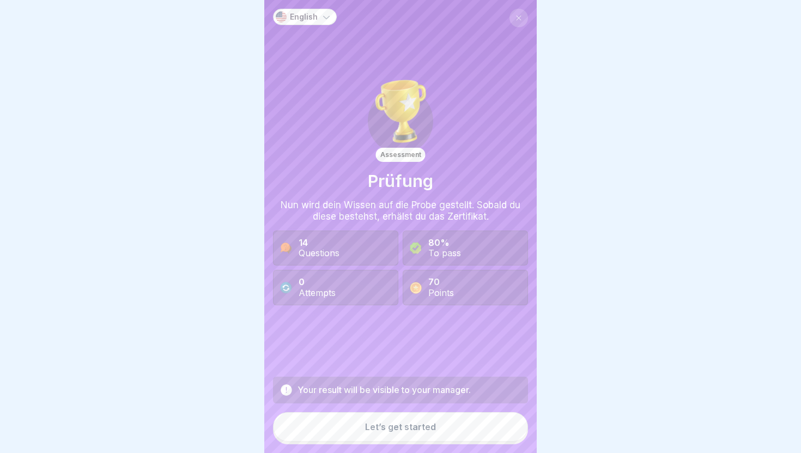
click at [352, 429] on button "Let’s get started" at bounding box center [400, 426] width 255 height 29
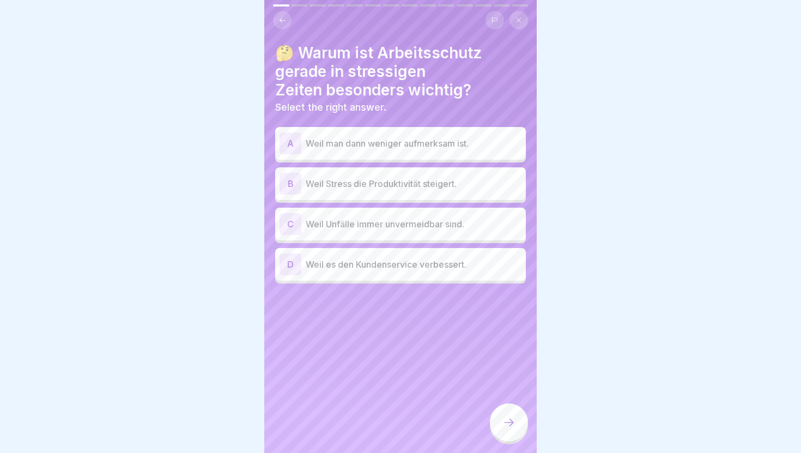
click at [514, 24] on button at bounding box center [519, 20] width 19 height 19
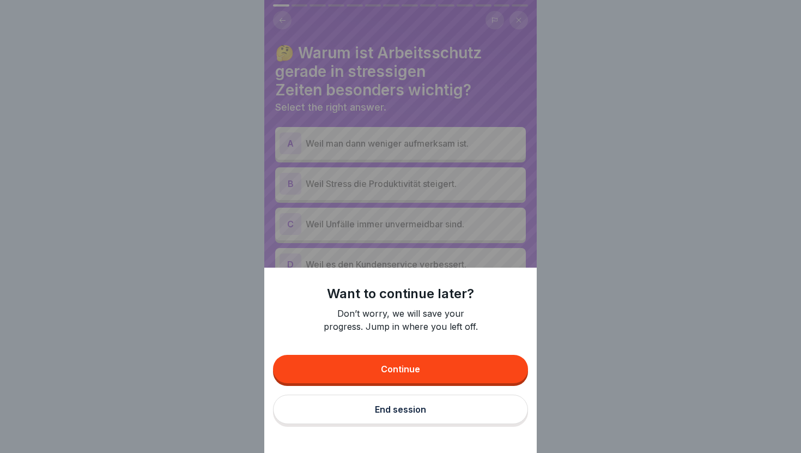
click at [405, 410] on div "End session" at bounding box center [400, 409] width 51 height 10
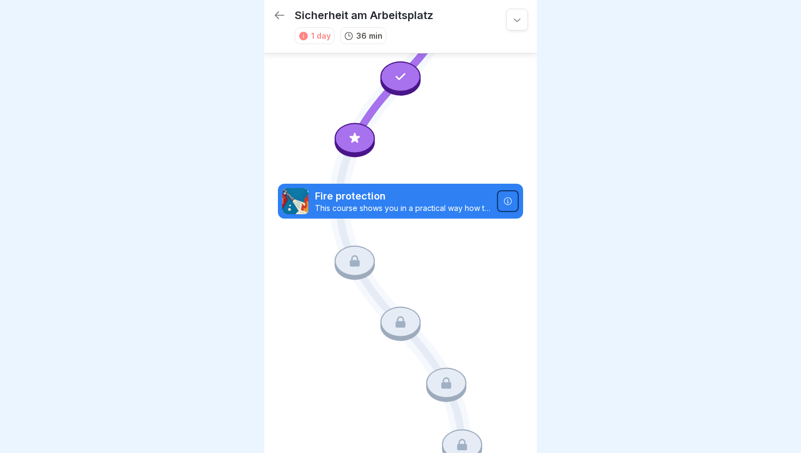
scroll to position [281, 0]
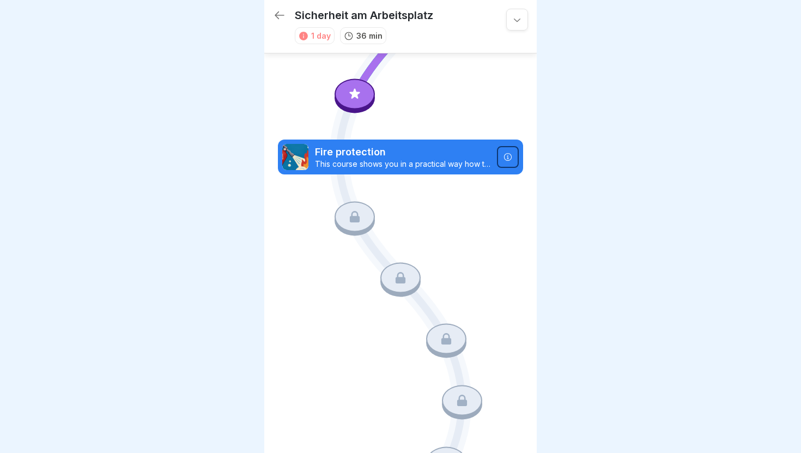
click at [359, 220] on icon at bounding box center [355, 216] width 10 height 11
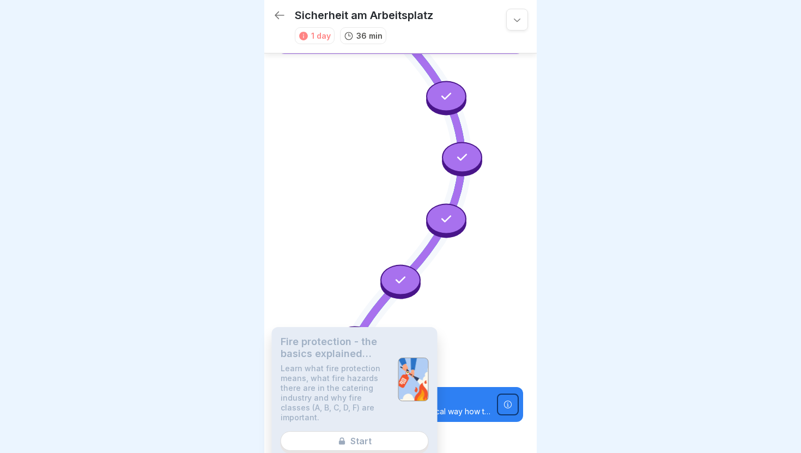
scroll to position [0, 0]
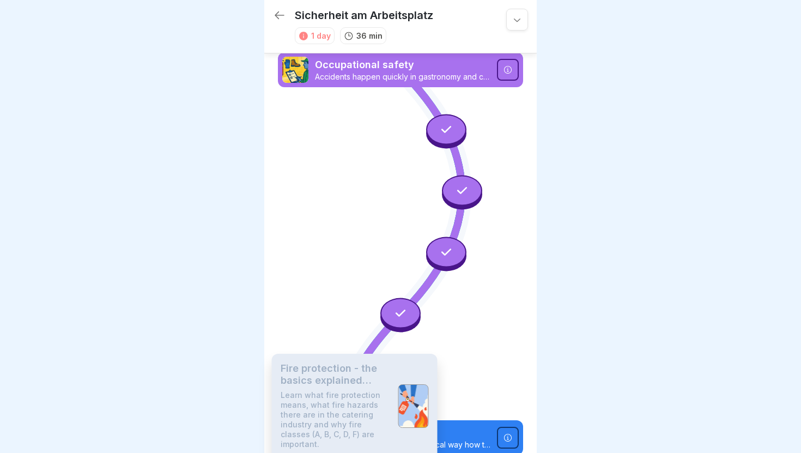
click at [281, 17] on icon at bounding box center [279, 15] width 13 height 13
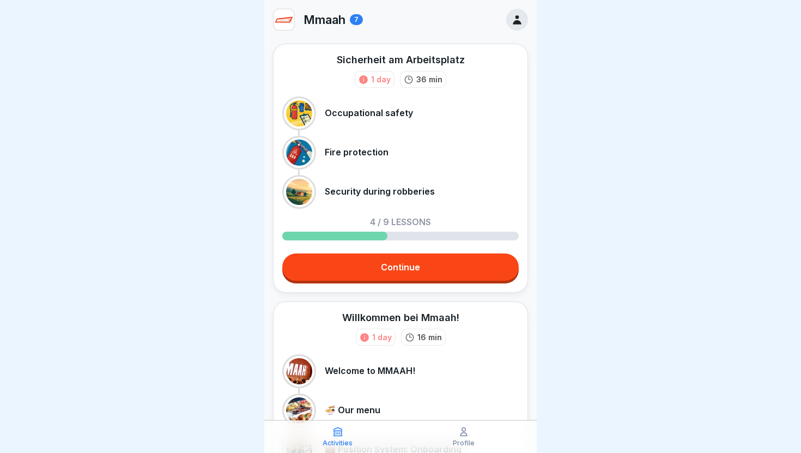
click at [281, 17] on img at bounding box center [284, 19] width 21 height 21
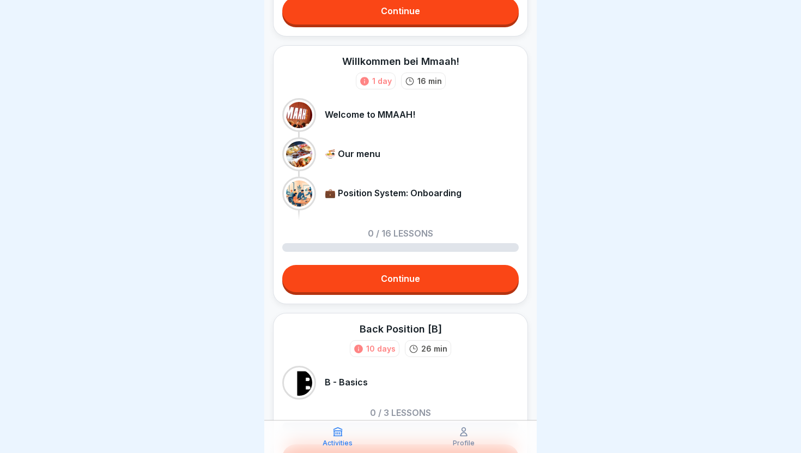
scroll to position [281, 0]
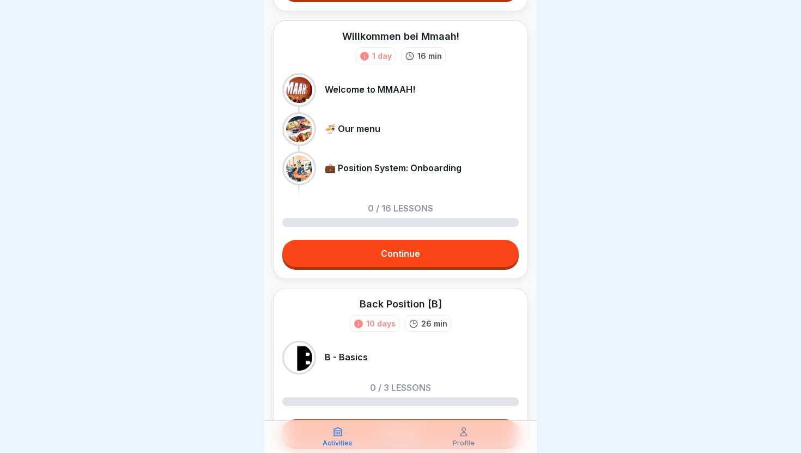
click at [348, 251] on link "Continue" at bounding box center [400, 253] width 237 height 27
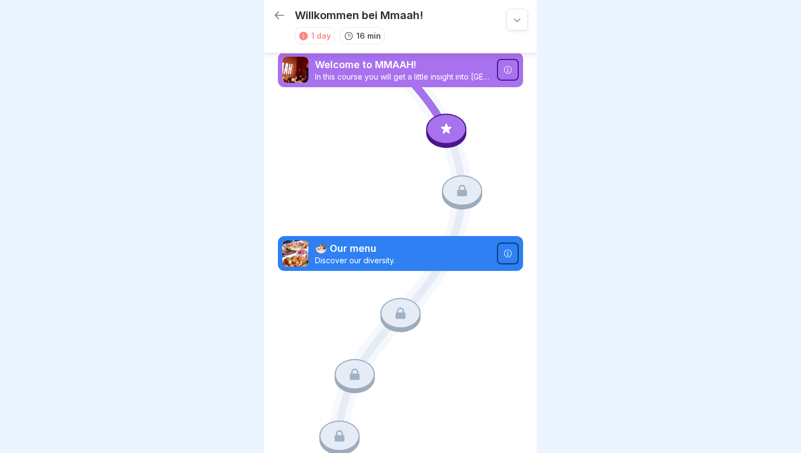
click at [444, 130] on icon at bounding box center [446, 129] width 10 height 10
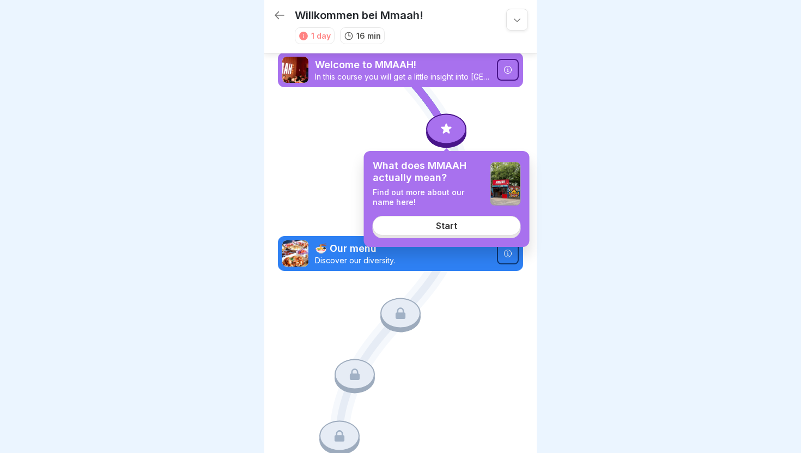
click at [445, 229] on div "Start" at bounding box center [446, 226] width 21 height 10
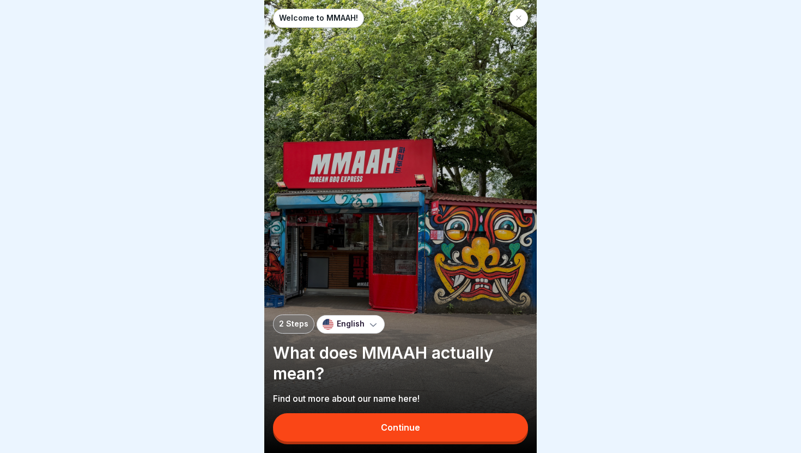
click at [398, 425] on div "Continue" at bounding box center [400, 427] width 39 height 10
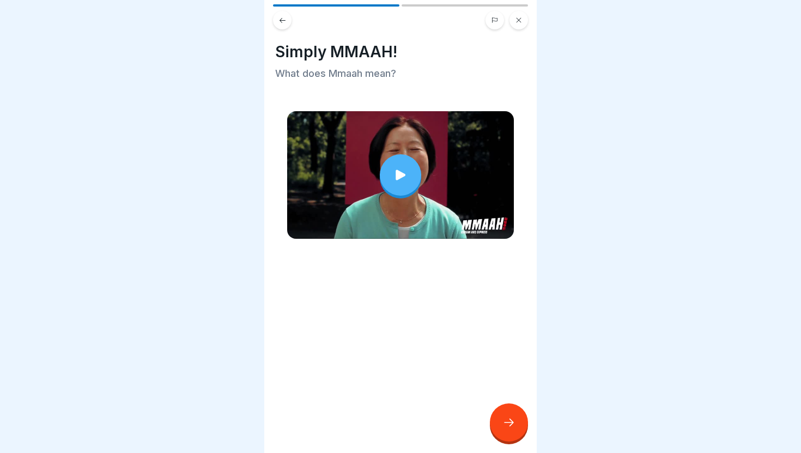
click at [393, 176] on icon at bounding box center [400, 174] width 15 height 15
click at [504, 425] on icon at bounding box center [508, 422] width 13 height 13
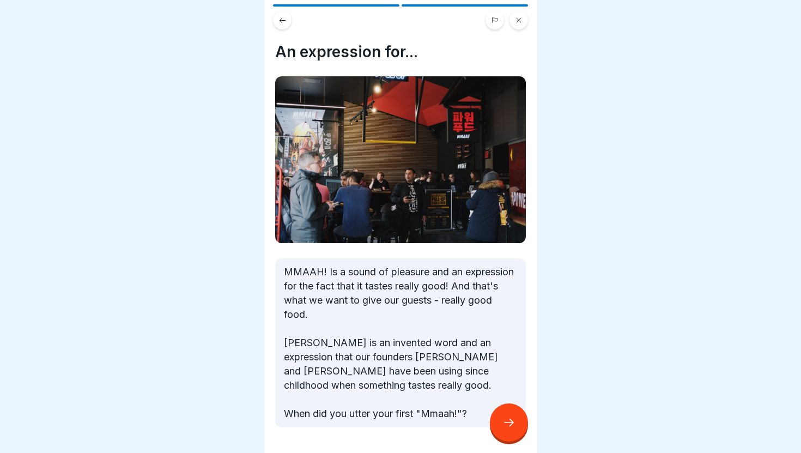
click at [506, 416] on icon at bounding box center [508, 422] width 13 height 13
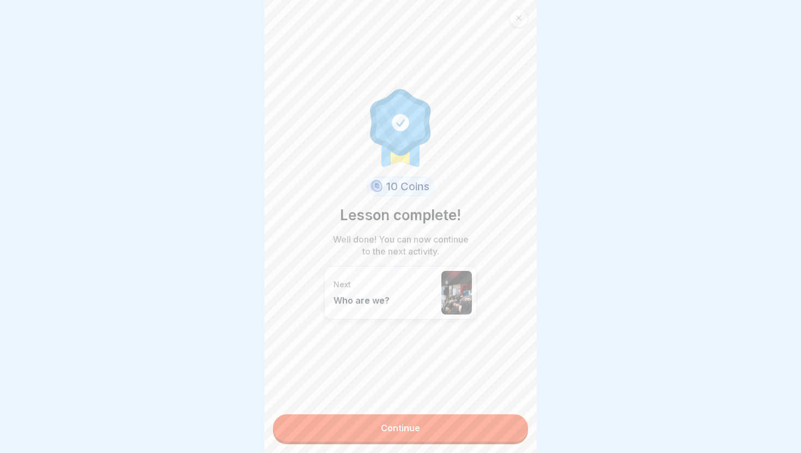
click at [481, 427] on link "Continue" at bounding box center [400, 427] width 255 height 27
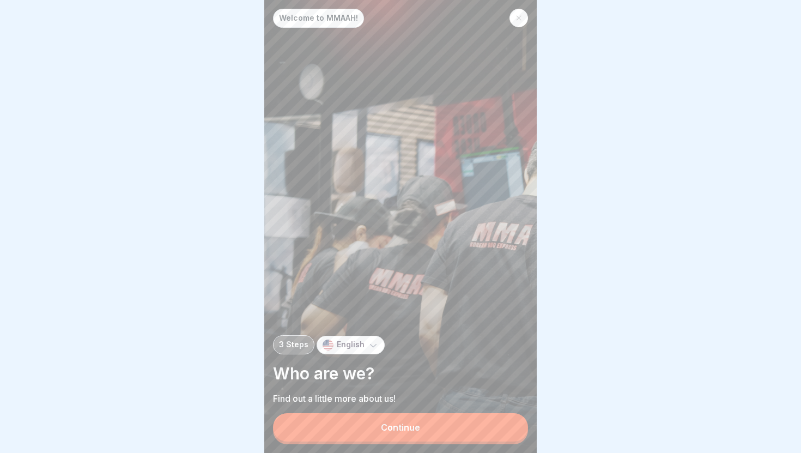
click at [481, 427] on button "Continue" at bounding box center [400, 427] width 255 height 28
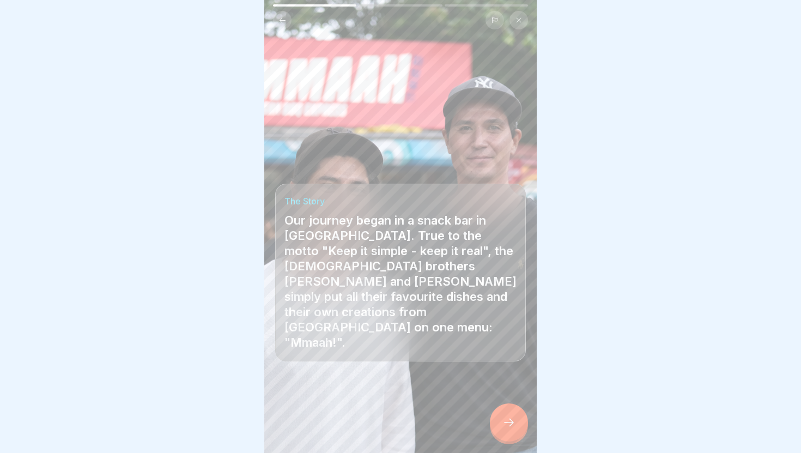
click at [495, 427] on div at bounding box center [509, 422] width 38 height 38
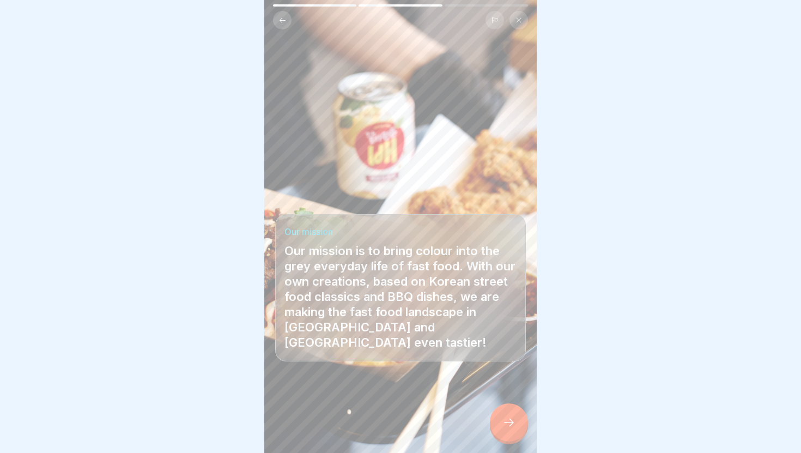
click at [503, 425] on icon at bounding box center [508, 422] width 13 height 13
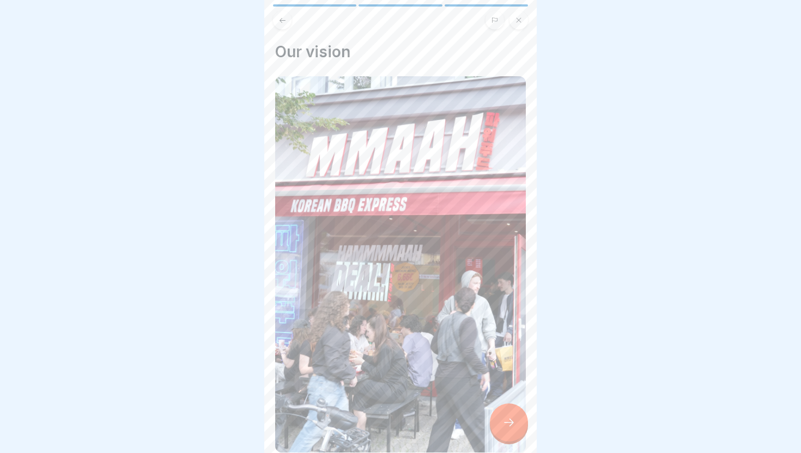
click at [503, 425] on icon at bounding box center [508, 422] width 13 height 13
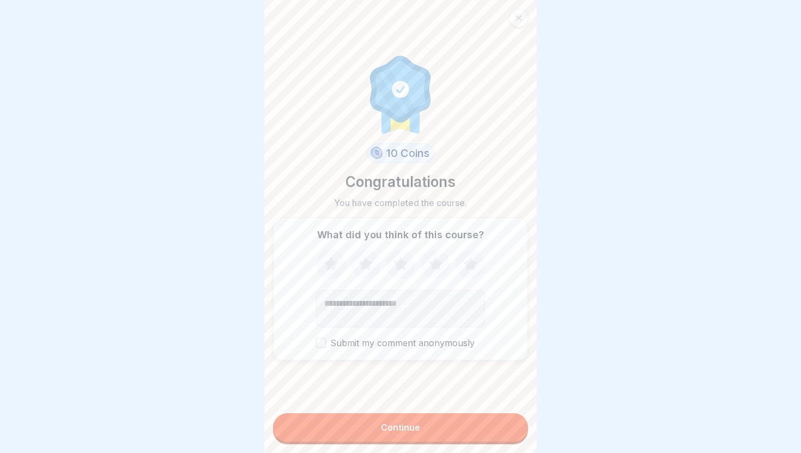
click at [377, 427] on button "Continue" at bounding box center [400, 427] width 255 height 28
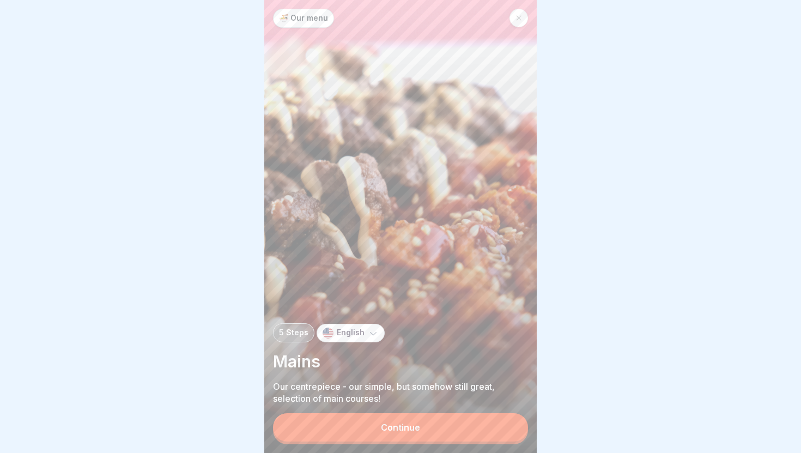
click at [377, 427] on button "Continue" at bounding box center [400, 427] width 255 height 28
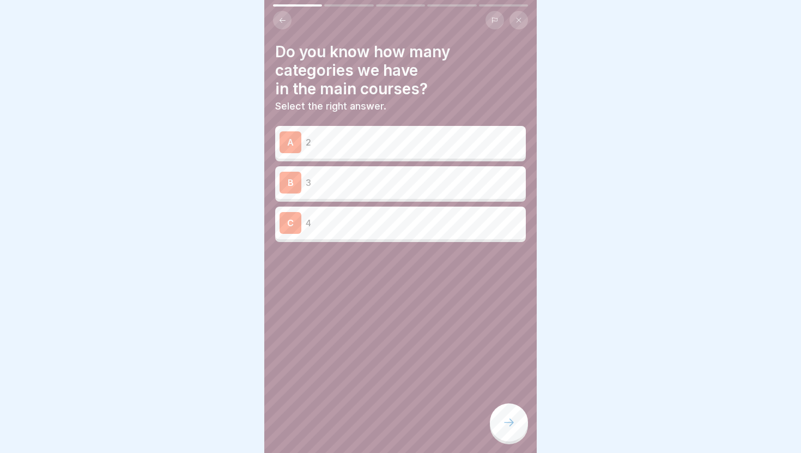
click at [400, 193] on div "B 3" at bounding box center [400, 182] width 251 height 33
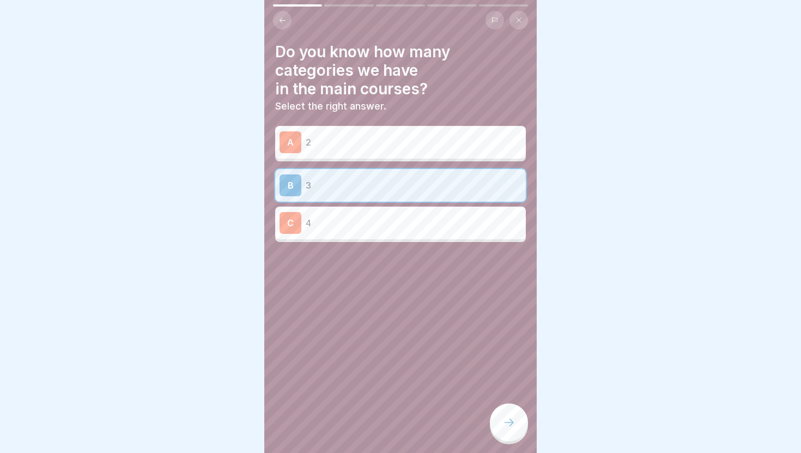
click at [510, 421] on icon at bounding box center [508, 422] width 13 height 13
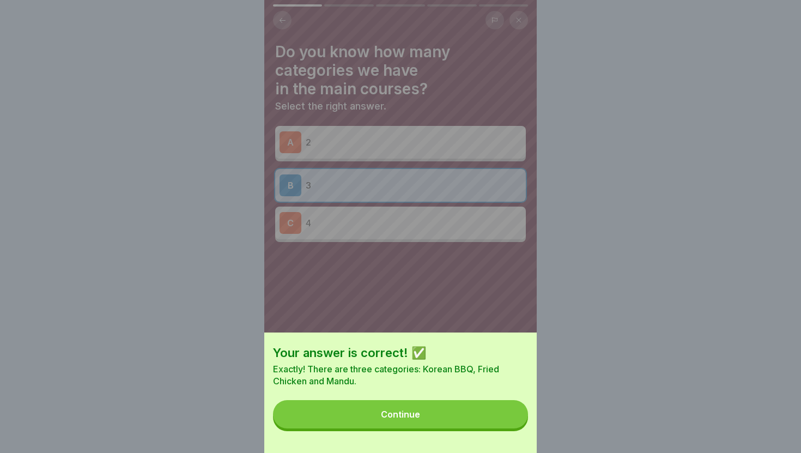
click at [510, 421] on button "Continue" at bounding box center [400, 414] width 255 height 28
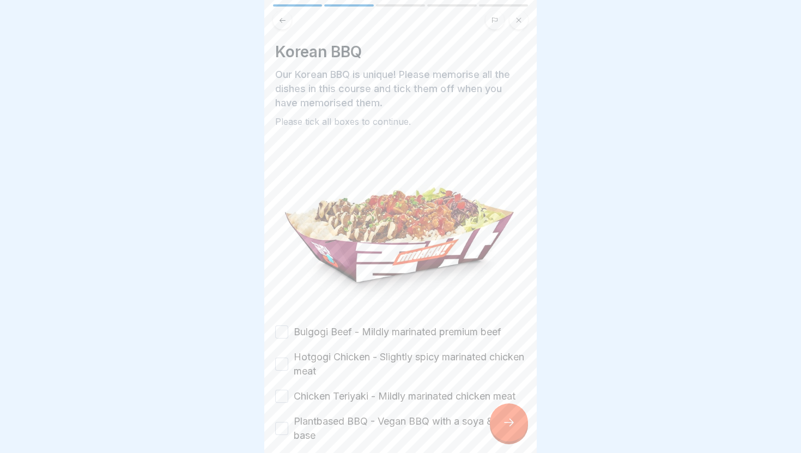
click at [410, 336] on label "Bulgogi Beef - Mildly marinated premium beef" at bounding box center [398, 332] width 208 height 14
click at [288, 336] on button "Bulgogi Beef - Mildly marinated premium beef" at bounding box center [281, 331] width 13 height 13
click at [410, 356] on label "Hotgogi Chicken - Slightly spicy marinated chicken meat" at bounding box center [410, 364] width 232 height 28
click at [288, 357] on button "Hotgogi Chicken - Slightly spicy marinated chicken meat" at bounding box center [281, 363] width 13 height 13
click at [402, 402] on label "Chicken Teriyaki - Mildly marinated chicken meat" at bounding box center [405, 396] width 222 height 14
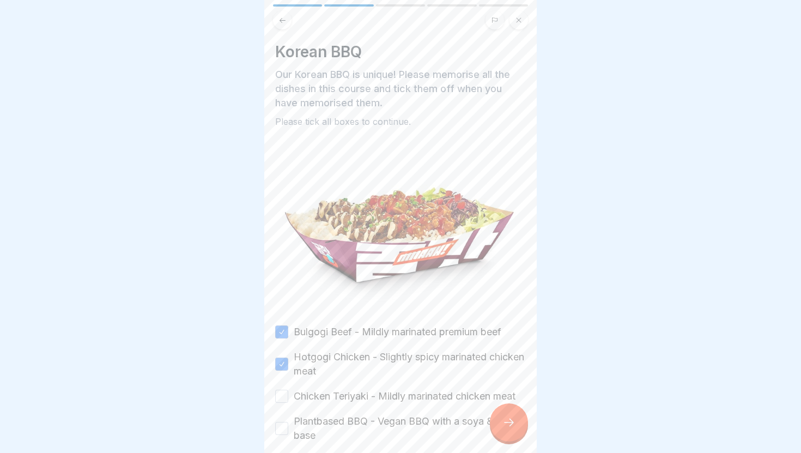
click at [288, 402] on button "Chicken Teriyaki - Mildly marinated chicken meat" at bounding box center [281, 396] width 13 height 13
click at [399, 427] on label "Plantbased BBQ - Vegan BBQ with a soya & pea base" at bounding box center [410, 428] width 232 height 28
click at [288, 427] on button "Plantbased BBQ - Vegan BBQ with a soya & pea base" at bounding box center [281, 428] width 13 height 13
click at [498, 422] on div at bounding box center [509, 422] width 38 height 38
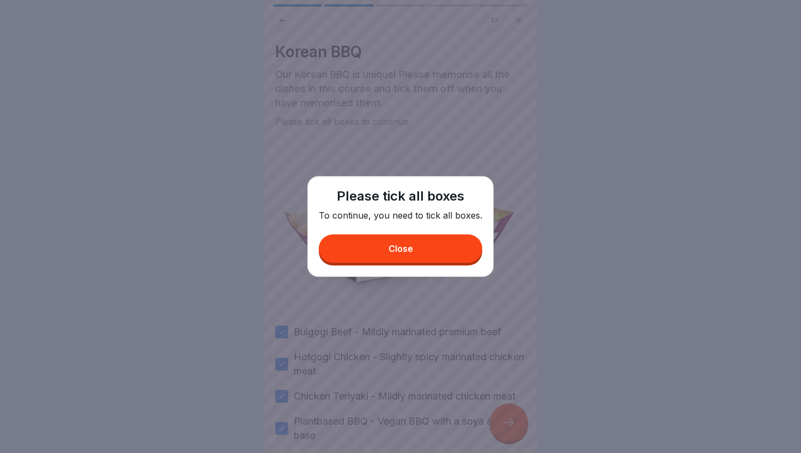
click at [437, 244] on button "Close" at bounding box center [400, 248] width 163 height 28
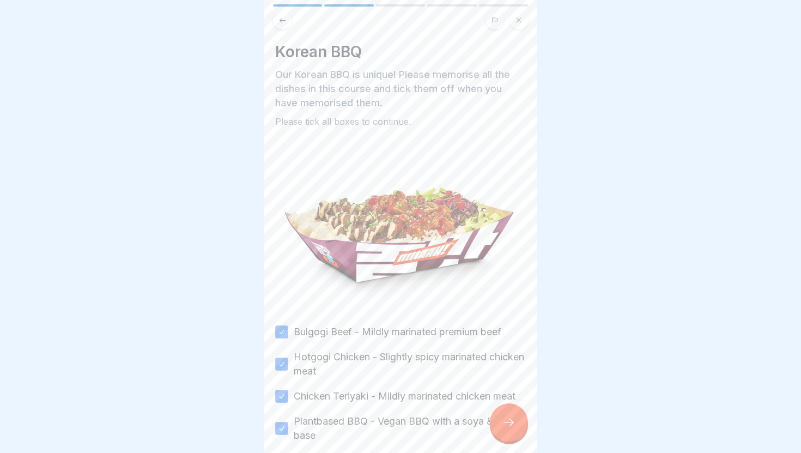
scroll to position [94, 0]
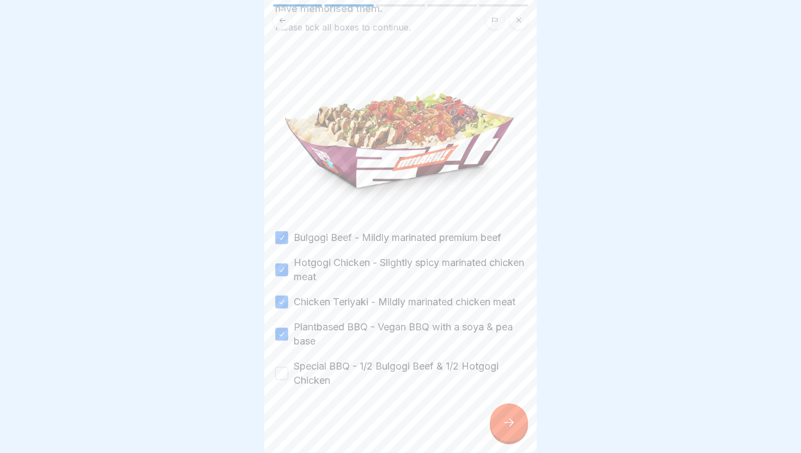
click at [381, 364] on label "Special BBQ - 1/2 Bulgogi Beef & 1/2 Hotgogi Chicken" at bounding box center [410, 373] width 232 height 28
click at [288, 367] on button "Special BBQ - 1/2 Bulgogi Beef & 1/2 Hotgogi Chicken" at bounding box center [281, 373] width 13 height 13
click at [510, 416] on icon at bounding box center [508, 422] width 13 height 13
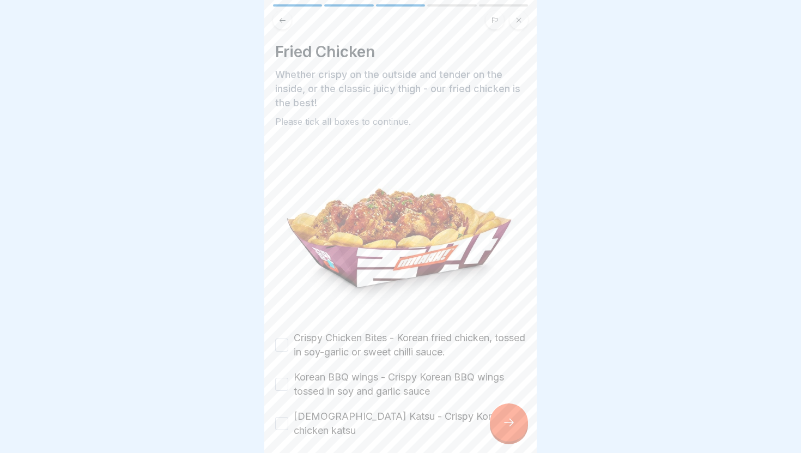
click at [439, 337] on label "Crispy Chicken Bites - Korean fried chicken, tossed in soy-garlic or sweet chil…" at bounding box center [410, 345] width 232 height 28
click at [288, 338] on button "Crispy Chicken Bites - Korean fried chicken, tossed in soy-garlic or sweet chil…" at bounding box center [281, 344] width 13 height 13
click at [422, 378] on label "Korean BBQ wings - Crispy Korean BBQ wings tossed in soy and garlic sauce" at bounding box center [410, 384] width 232 height 28
click at [288, 378] on button "Korean BBQ wings - Crispy Korean BBQ wings tossed in soy and garlic sauce" at bounding box center [281, 384] width 13 height 13
click at [402, 419] on label "[DEMOGRAPHIC_DATA] Katsu - Crispy Korean chicken katsu" at bounding box center [410, 423] width 232 height 28
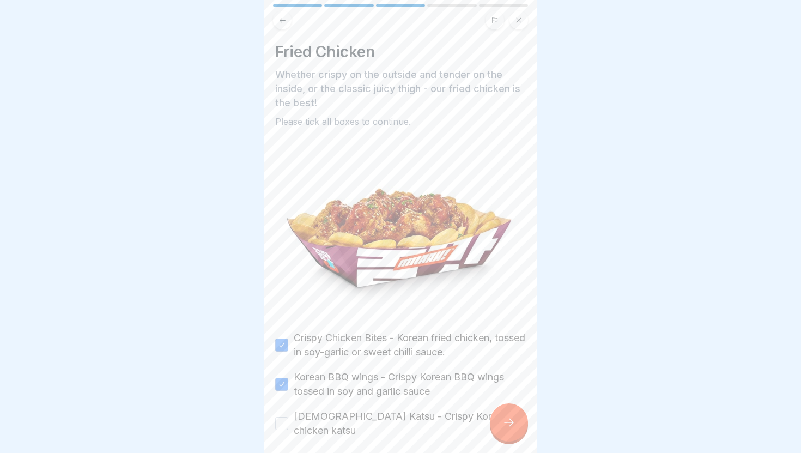
click at [288, 419] on button "[DEMOGRAPHIC_DATA] Katsu - Crispy Korean chicken katsu" at bounding box center [281, 423] width 13 height 13
click at [492, 417] on div at bounding box center [509, 422] width 38 height 38
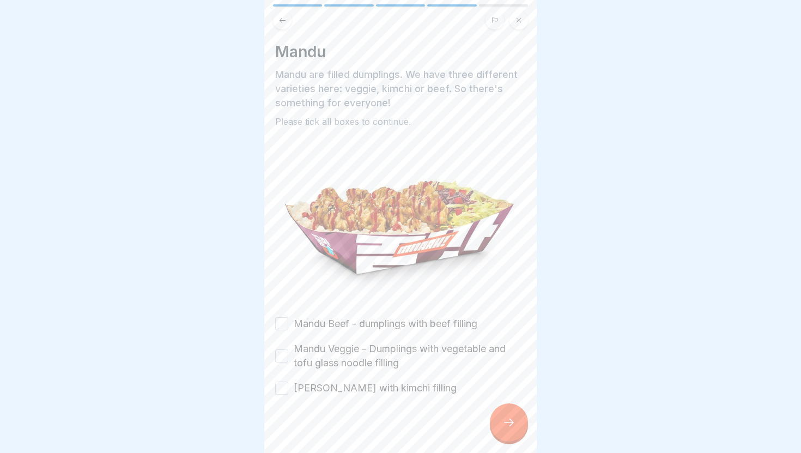
click at [408, 319] on label "Mandu Beef - dumplings with beef filling" at bounding box center [386, 324] width 184 height 14
click at [288, 319] on button "Mandu Beef - dumplings with beef filling" at bounding box center [281, 323] width 13 height 13
click at [402, 345] on label "Mandu Veggie - Dumplings with vegetable and tofu glass noodle filling" at bounding box center [410, 356] width 232 height 28
click at [288, 349] on button "Mandu Veggie - Dumplings with vegetable and tofu glass noodle filling" at bounding box center [281, 355] width 13 height 13
click at [401, 388] on label "[PERSON_NAME] with kimchi filling" at bounding box center [375, 388] width 163 height 14
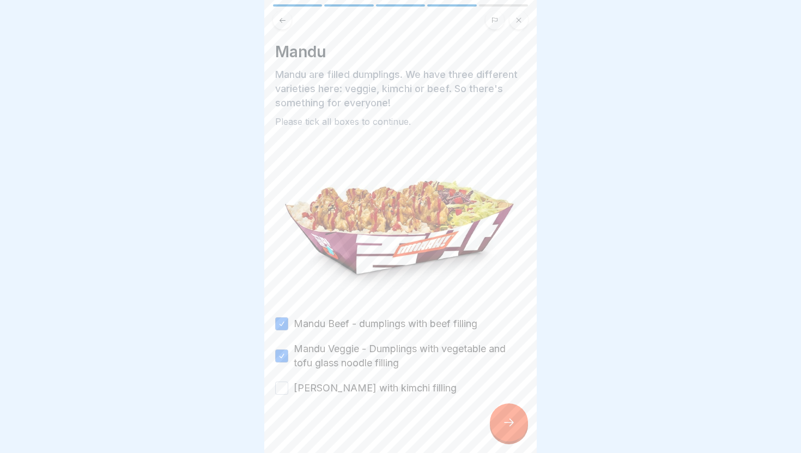
click at [288, 388] on button "[PERSON_NAME] with kimchi filling" at bounding box center [281, 387] width 13 height 13
click at [498, 417] on div at bounding box center [509, 422] width 38 height 38
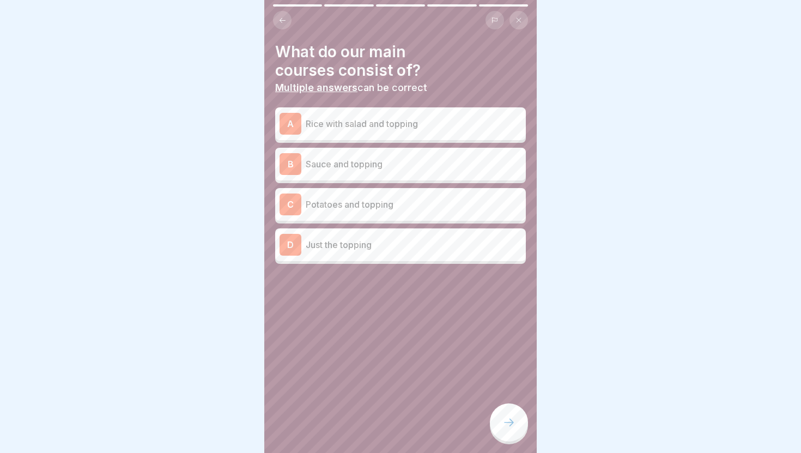
click at [416, 137] on div "A Rice with salad and topping" at bounding box center [400, 123] width 251 height 33
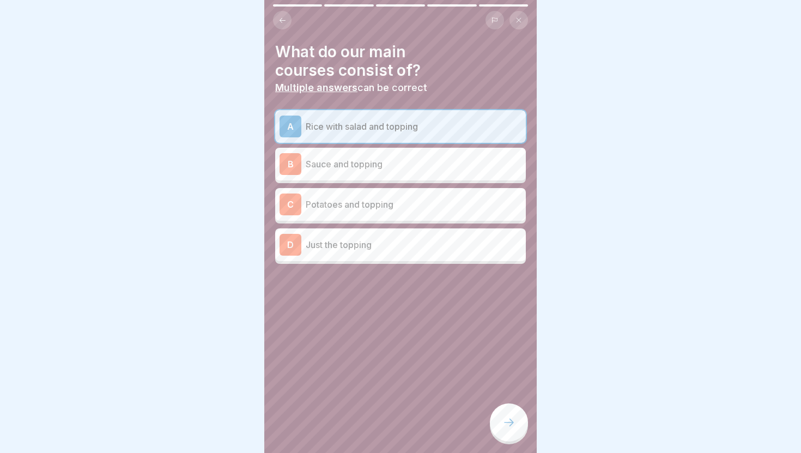
click at [428, 204] on p "Potatoes and topping" at bounding box center [414, 204] width 216 height 13
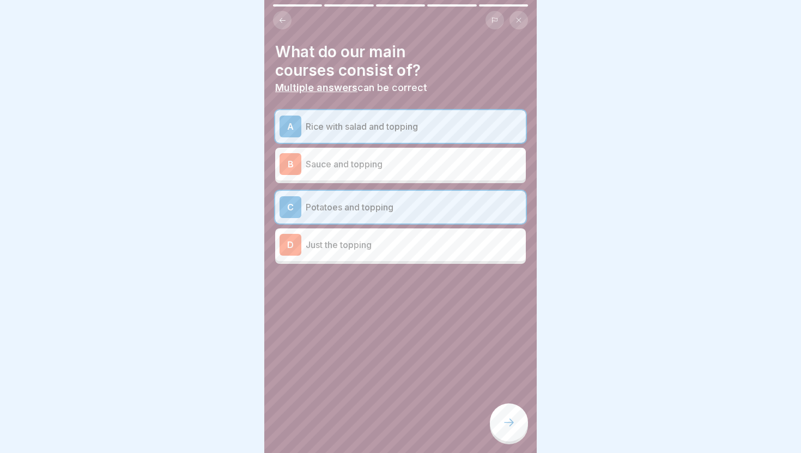
click at [516, 417] on div at bounding box center [509, 422] width 38 height 38
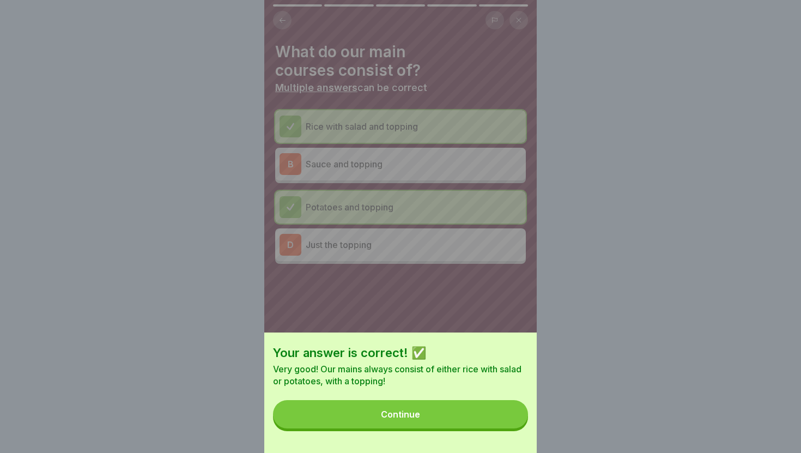
click at [516, 417] on button "Continue" at bounding box center [400, 414] width 255 height 28
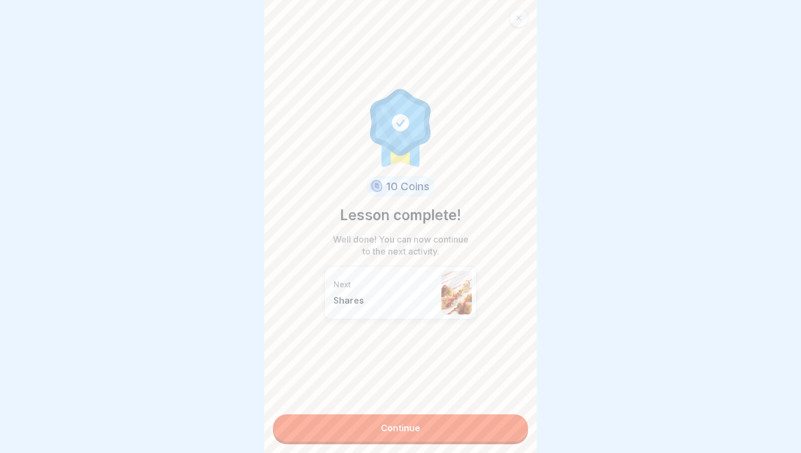
click at [516, 417] on link "Continue" at bounding box center [400, 427] width 255 height 27
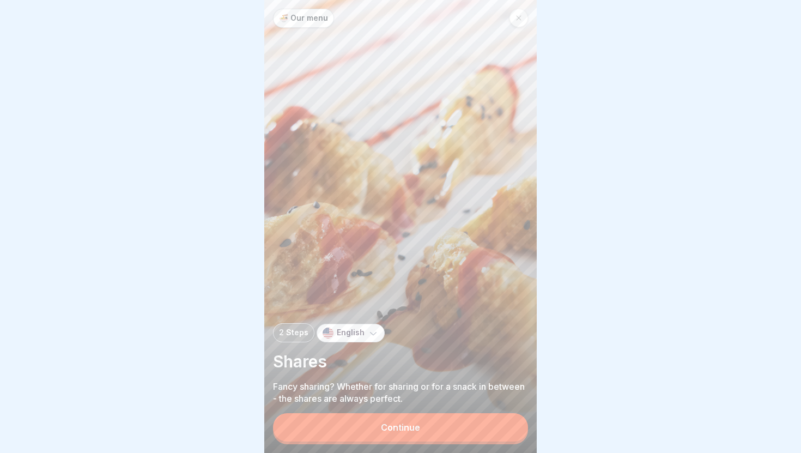
click at [516, 417] on button "Continue" at bounding box center [400, 427] width 255 height 28
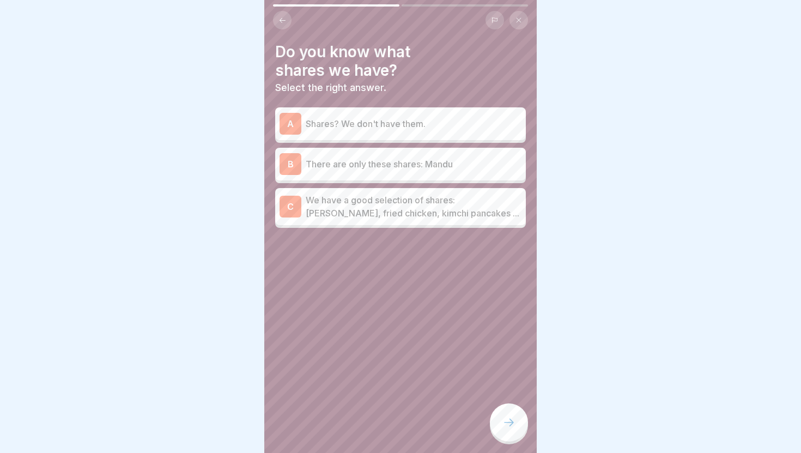
click at [462, 199] on p "We have a good selection of shares: [PERSON_NAME], fried chicken, kimchi pancak…" at bounding box center [414, 206] width 216 height 26
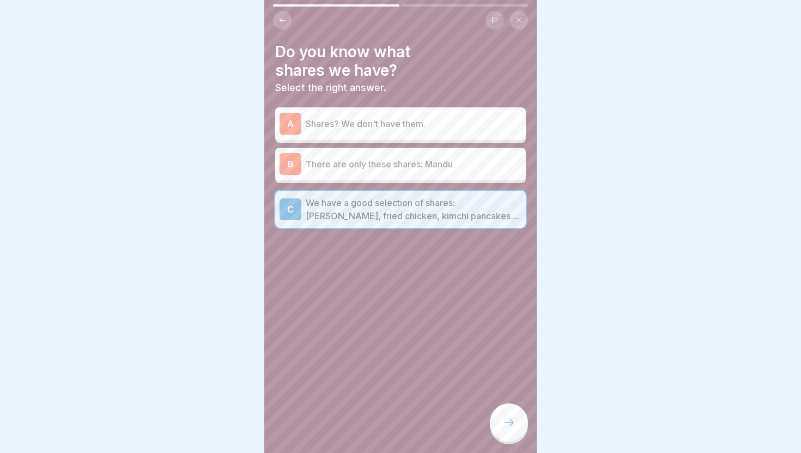
click at [512, 426] on icon at bounding box center [508, 422] width 13 height 13
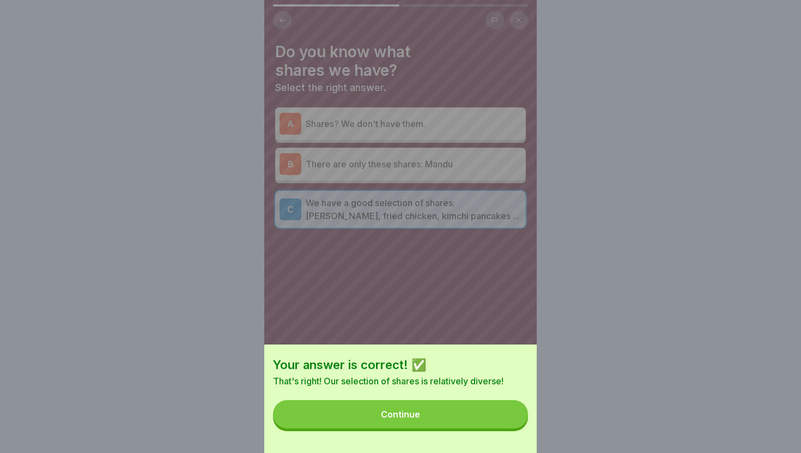
click at [512, 426] on button "Continue" at bounding box center [400, 414] width 255 height 28
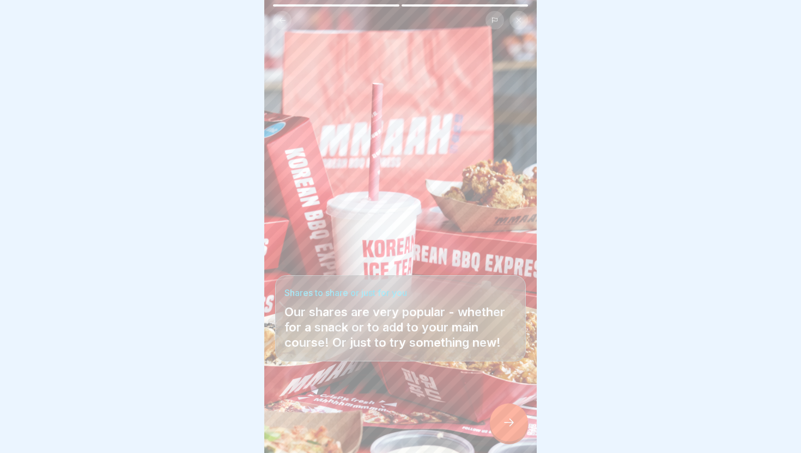
click at [512, 426] on icon at bounding box center [508, 422] width 13 height 13
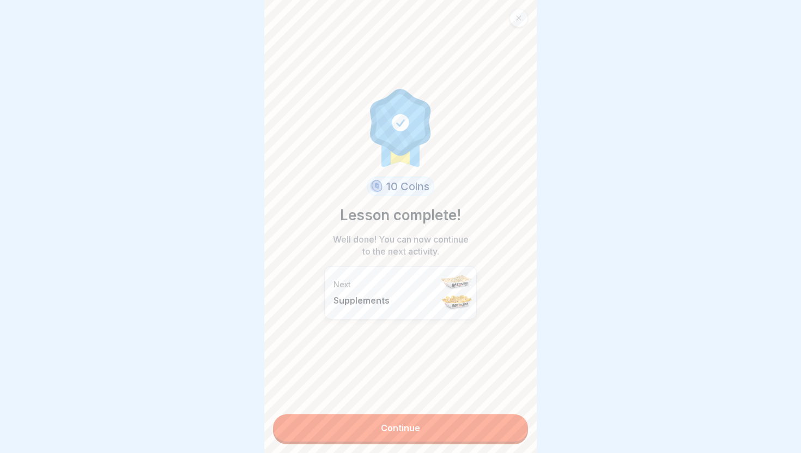
click at [512, 426] on link "Continue" at bounding box center [400, 427] width 255 height 27
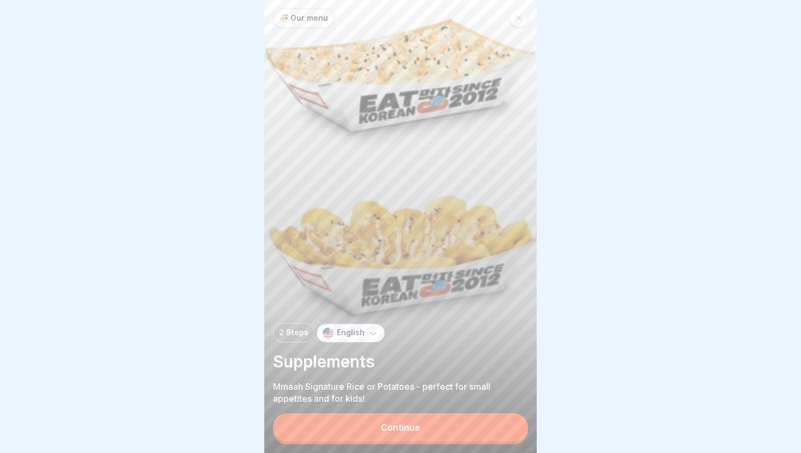
click at [512, 426] on button "Continue" at bounding box center [400, 427] width 255 height 28
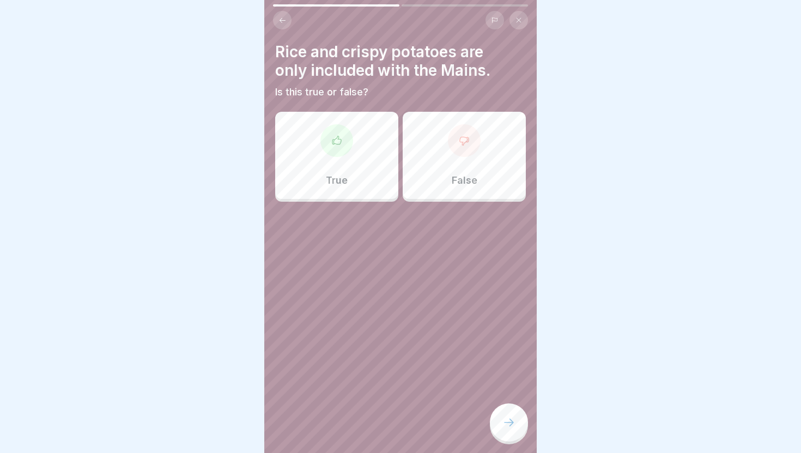
click at [425, 198] on div "False" at bounding box center [464, 155] width 123 height 87
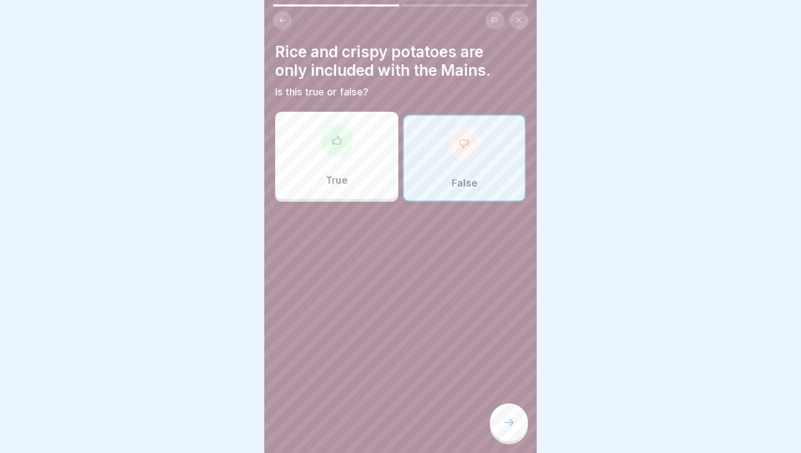
click at [514, 440] on div at bounding box center [509, 422] width 38 height 38
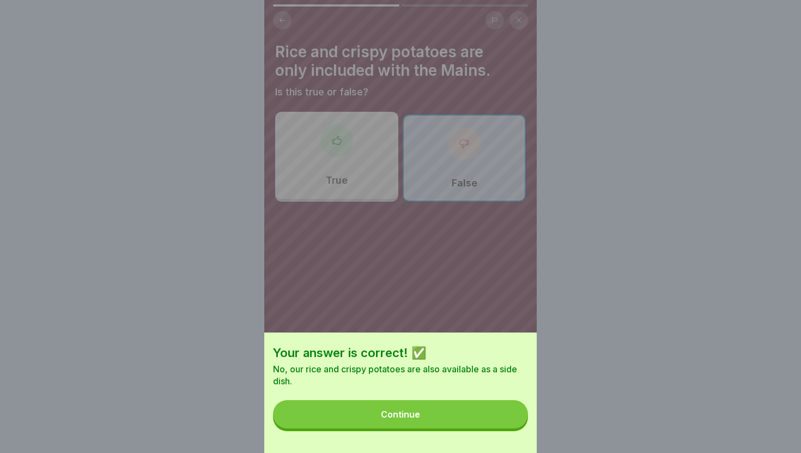
click at [492, 415] on button "Continue" at bounding box center [400, 414] width 255 height 28
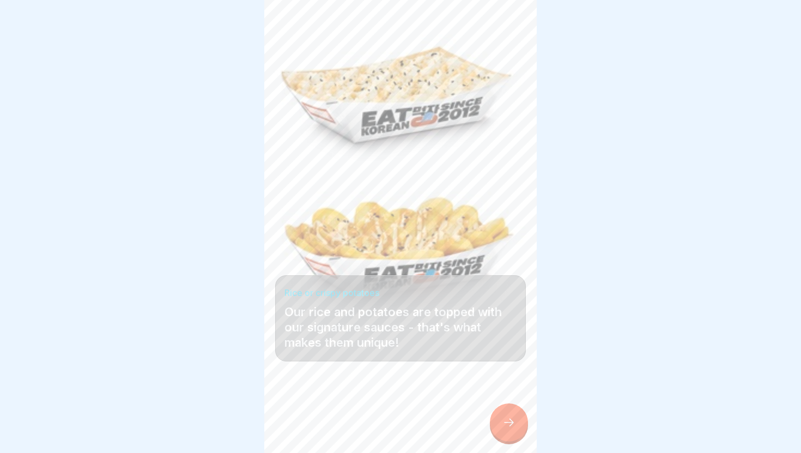
click at [503, 418] on icon at bounding box center [508, 422] width 13 height 13
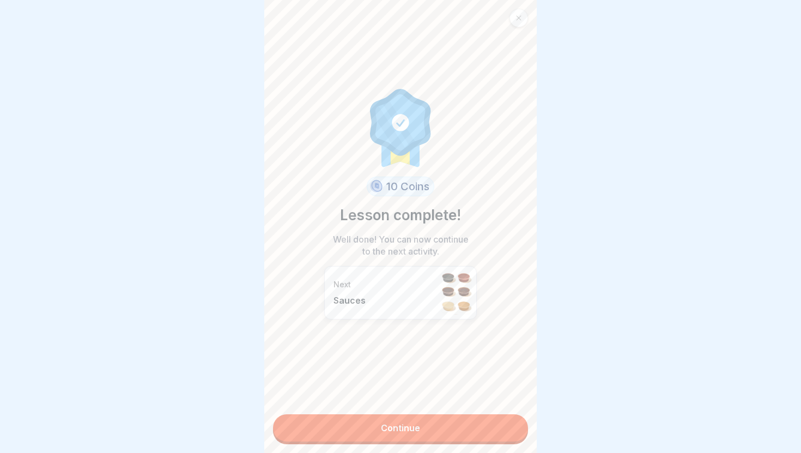
click at [503, 418] on link "Continue" at bounding box center [400, 427] width 255 height 27
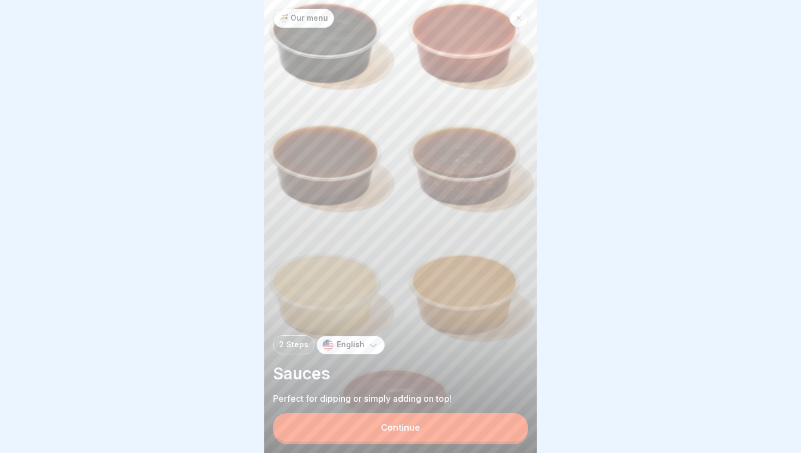
click at [502, 428] on button "Continue" at bounding box center [400, 427] width 255 height 28
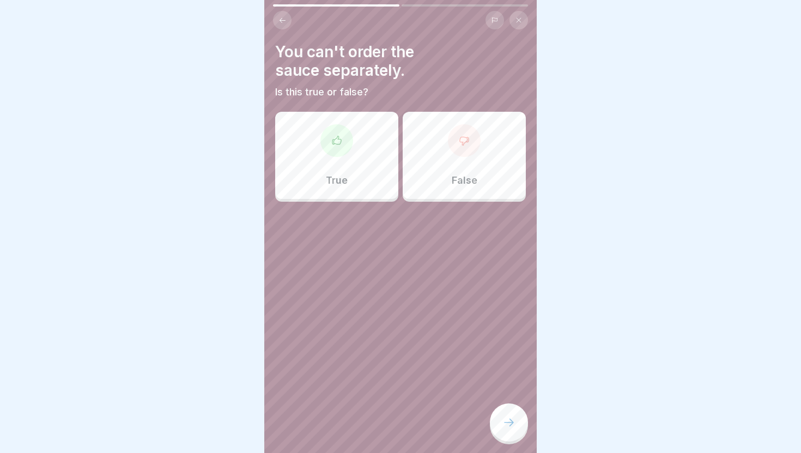
click at [454, 173] on div "False" at bounding box center [464, 155] width 123 height 87
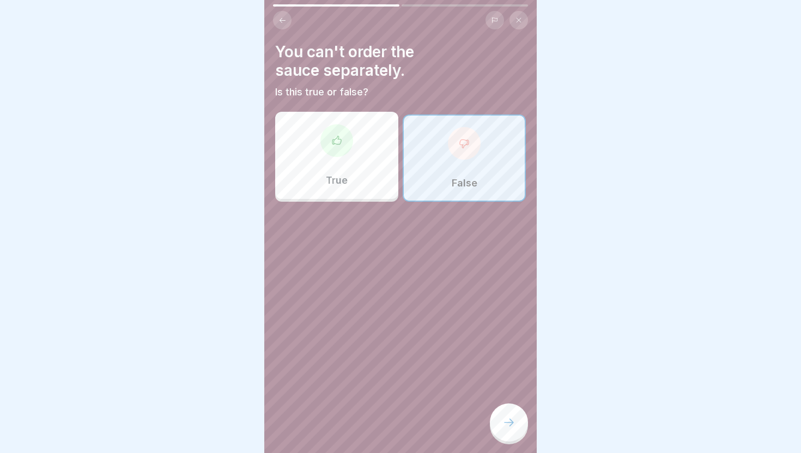
click at [512, 422] on icon at bounding box center [509, 423] width 10 height 8
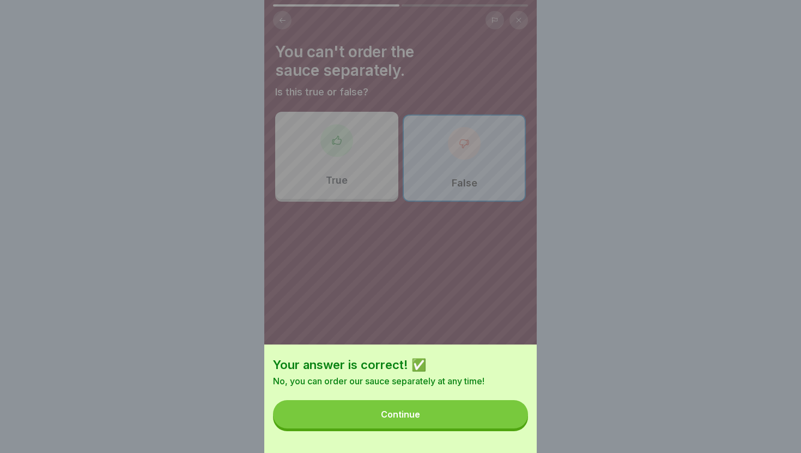
click at [512, 422] on button "Continue" at bounding box center [400, 414] width 255 height 28
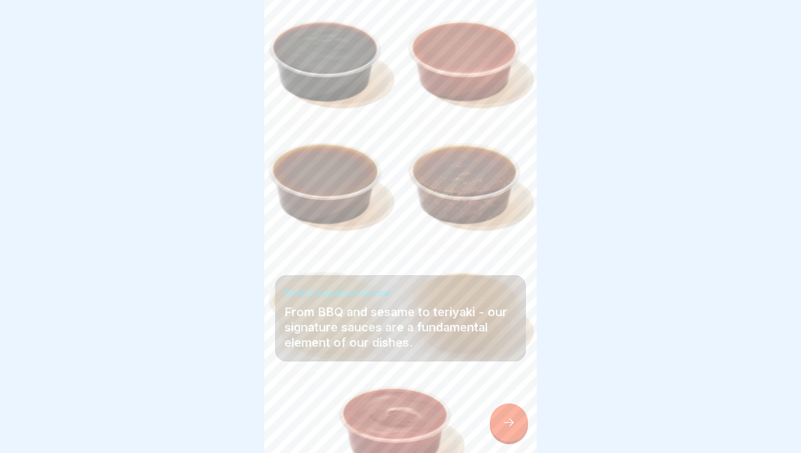
click at [512, 422] on icon at bounding box center [509, 423] width 10 height 8
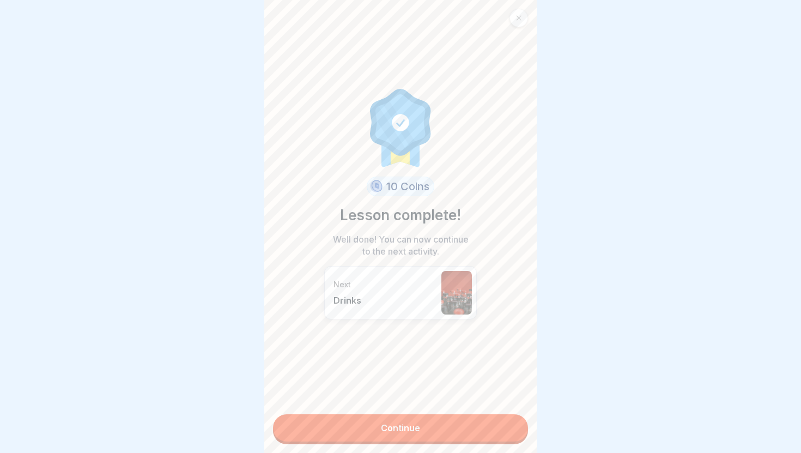
click at [512, 422] on link "Continue" at bounding box center [400, 427] width 255 height 27
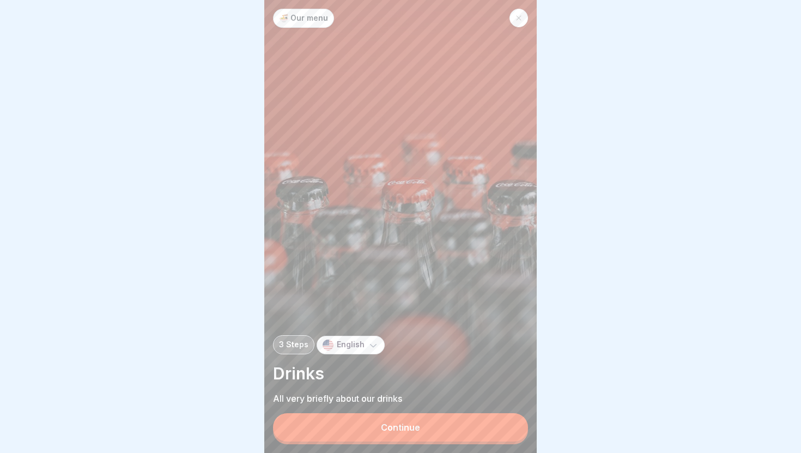
click at [512, 422] on button "Continue" at bounding box center [400, 427] width 255 height 28
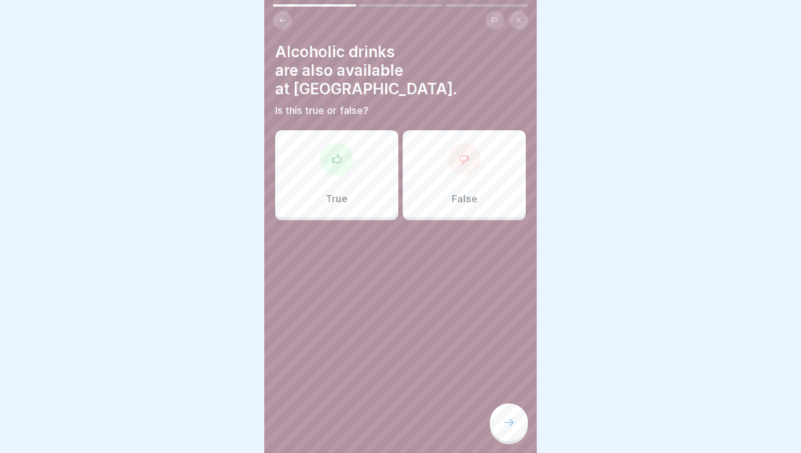
click at [436, 192] on div "False" at bounding box center [464, 173] width 123 height 87
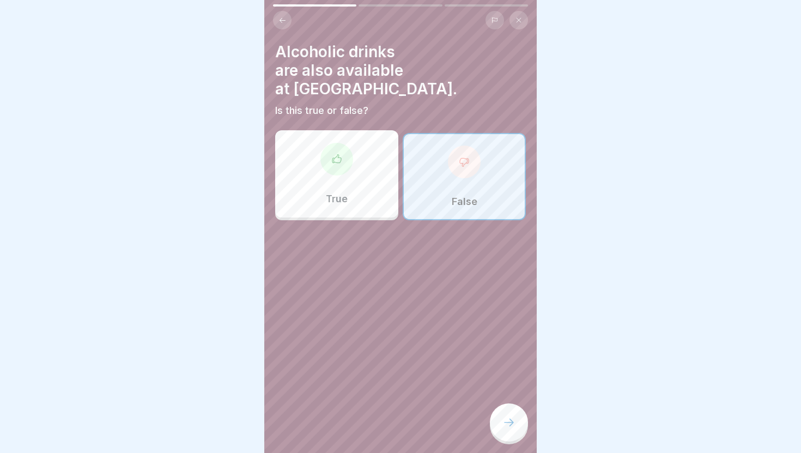
click at [519, 420] on div at bounding box center [509, 422] width 38 height 38
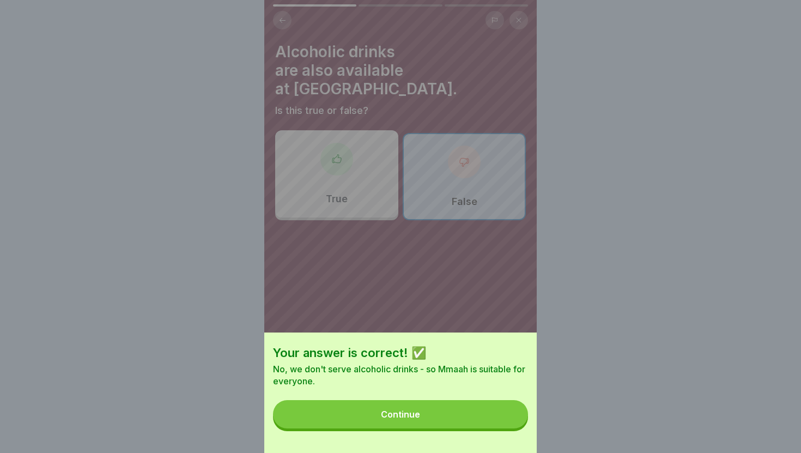
click at [512, 411] on button "Continue" at bounding box center [400, 414] width 255 height 28
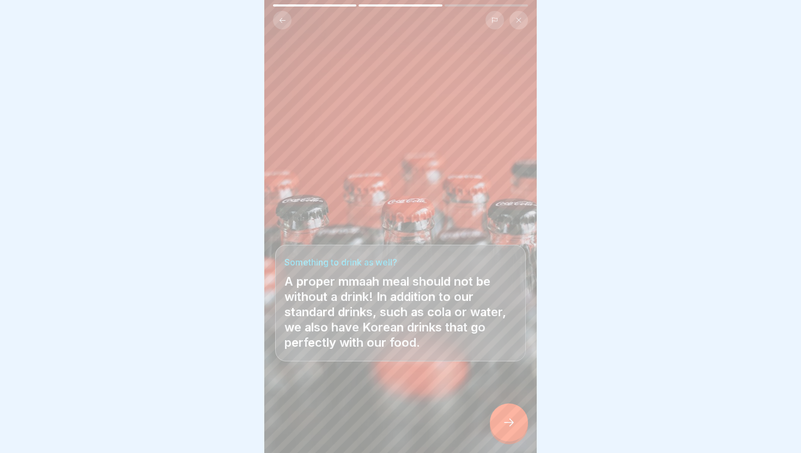
click at [512, 411] on div at bounding box center [509, 422] width 38 height 38
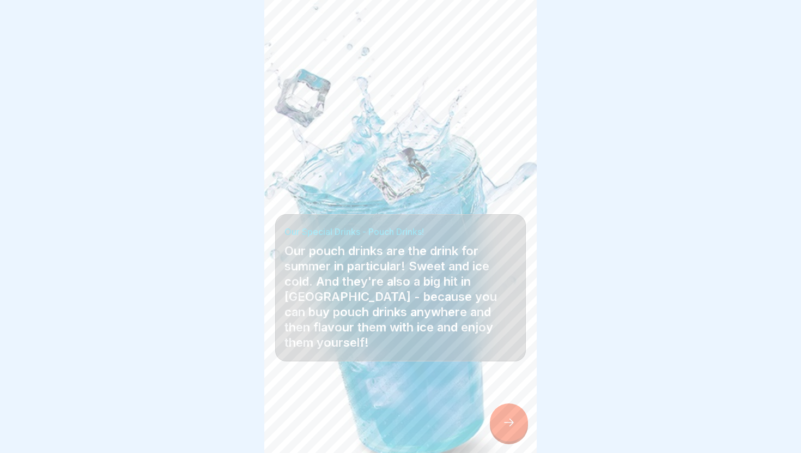
click at [512, 411] on div at bounding box center [509, 422] width 38 height 38
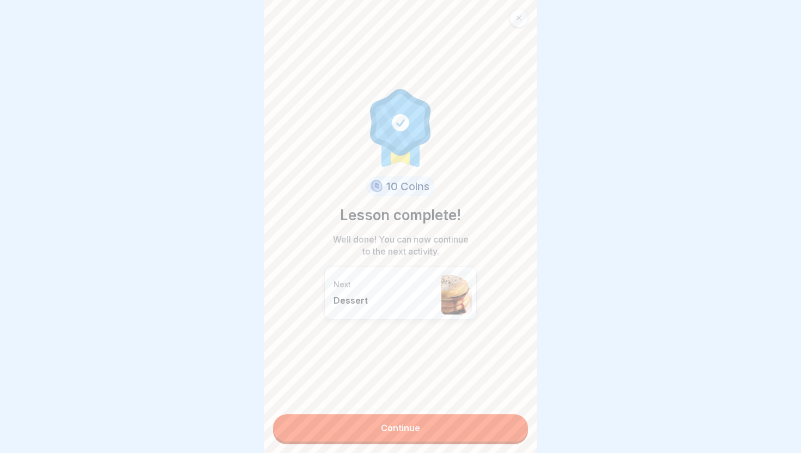
click at [512, 411] on div "10 Coins Lesson complete! Well done! You can now continue to the next activity.…" at bounding box center [400, 226] width 272 height 453
click at [512, 423] on link "Continue" at bounding box center [400, 427] width 255 height 27
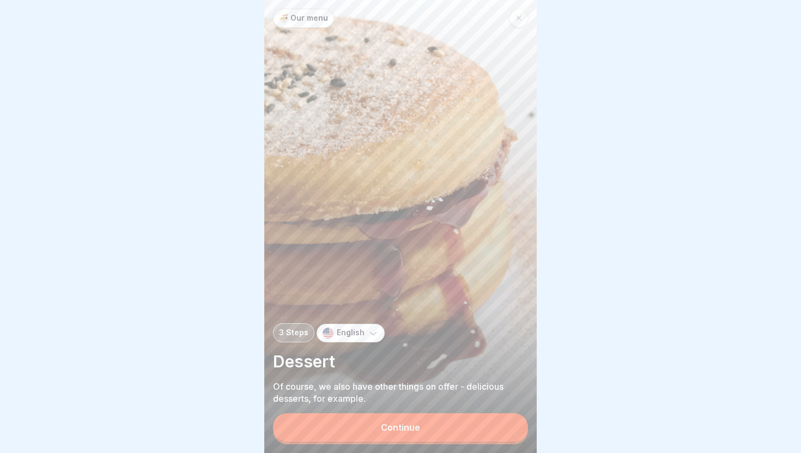
click at [512, 423] on button "Continue" at bounding box center [400, 427] width 255 height 28
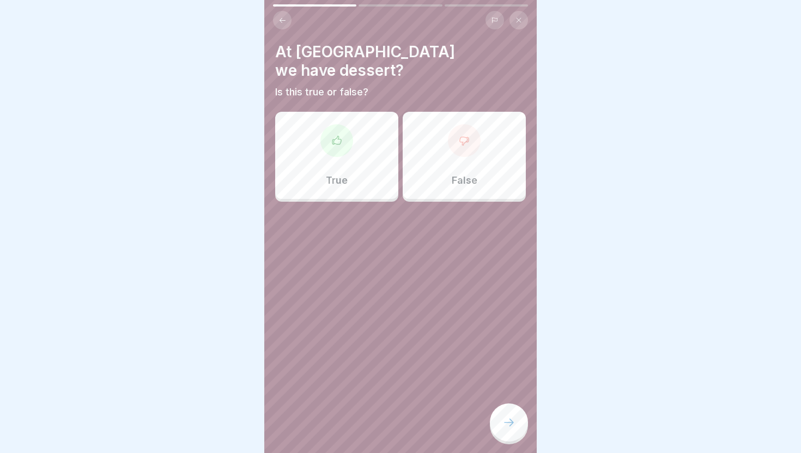
click at [507, 415] on div at bounding box center [509, 422] width 38 height 38
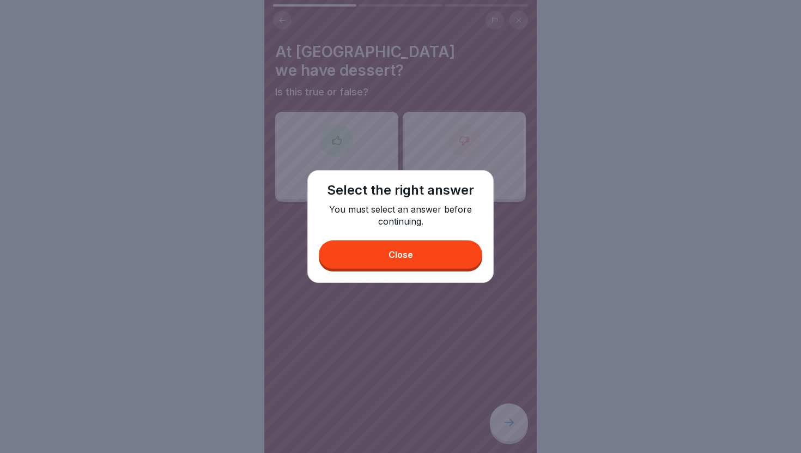
click at [472, 245] on button "Close" at bounding box center [400, 254] width 163 height 28
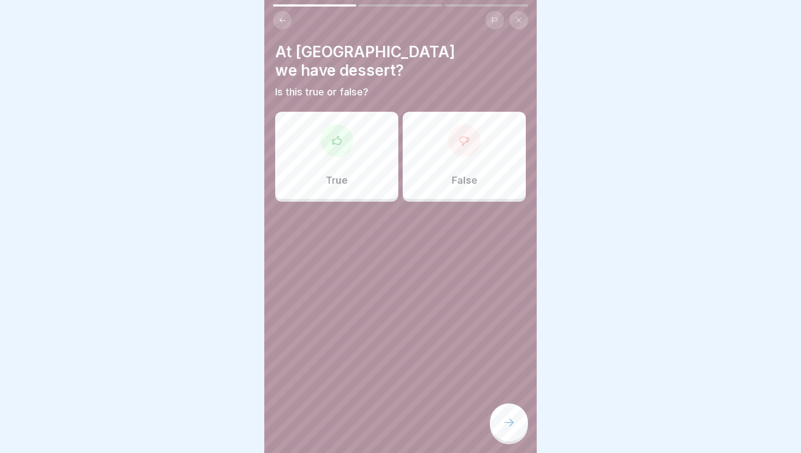
click at [359, 140] on div "True" at bounding box center [336, 155] width 123 height 87
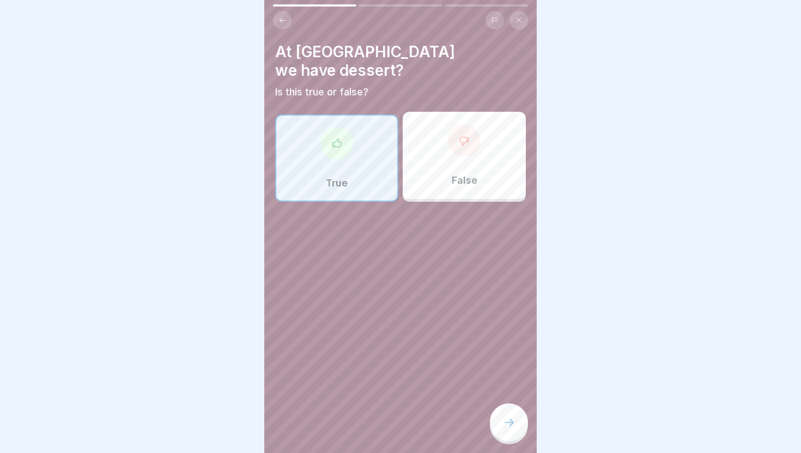
click at [502, 417] on icon at bounding box center [508, 422] width 13 height 13
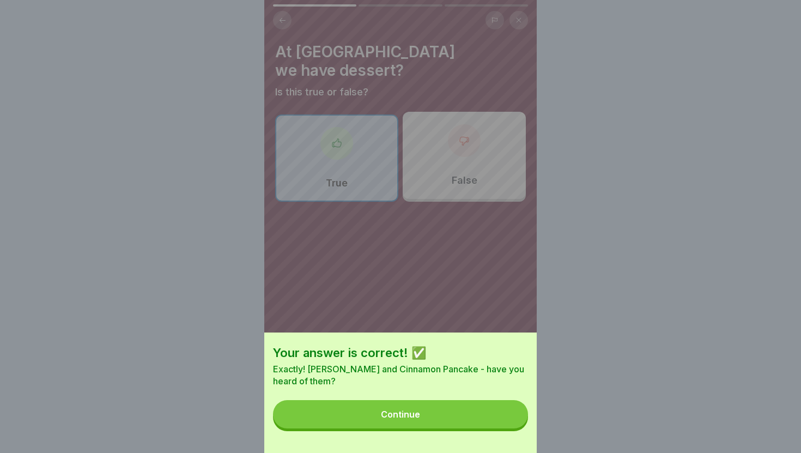
click at [462, 410] on button "Continue" at bounding box center [400, 414] width 255 height 28
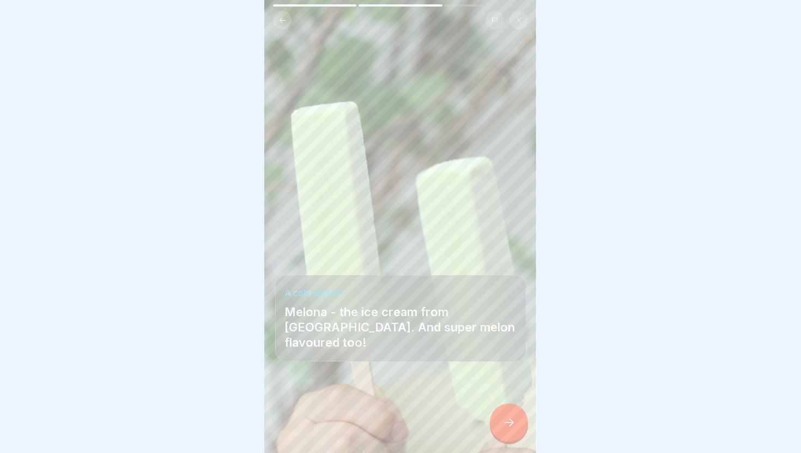
click at [513, 426] on icon at bounding box center [508, 422] width 13 height 13
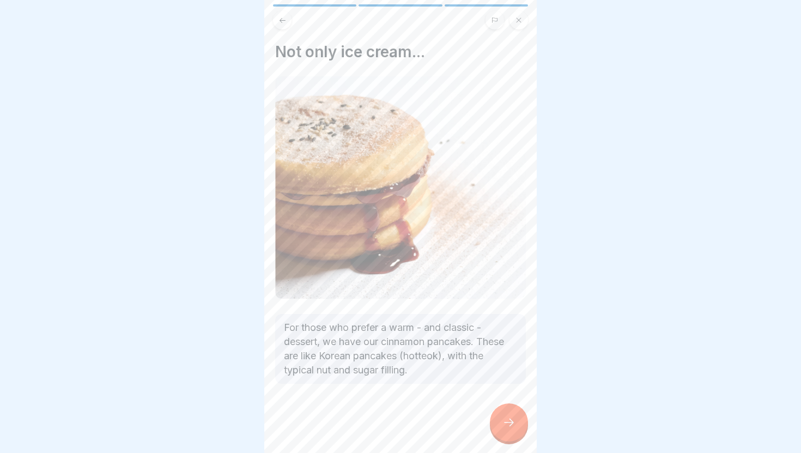
click at [513, 426] on icon at bounding box center [508, 422] width 13 height 13
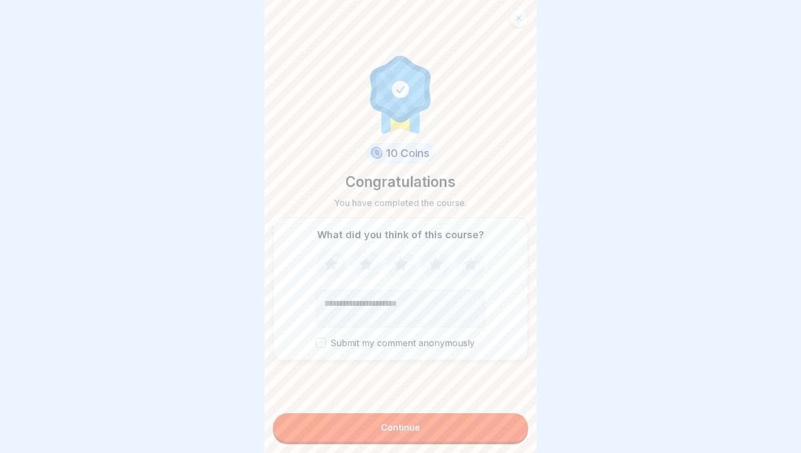
click at [508, 429] on button "Continue" at bounding box center [400, 427] width 255 height 28
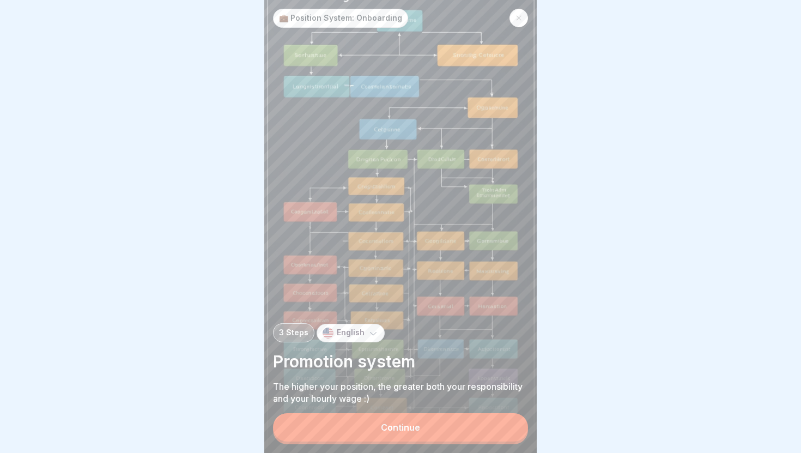
click at [508, 429] on button "Continue" at bounding box center [400, 427] width 255 height 28
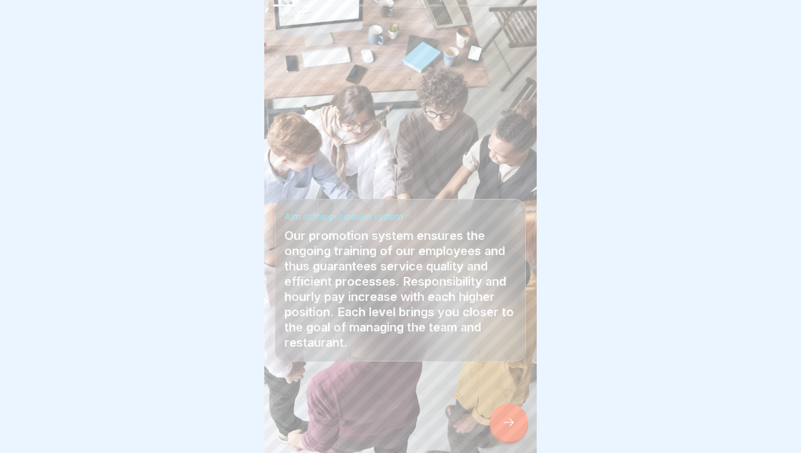
click at [508, 429] on div at bounding box center [509, 422] width 38 height 38
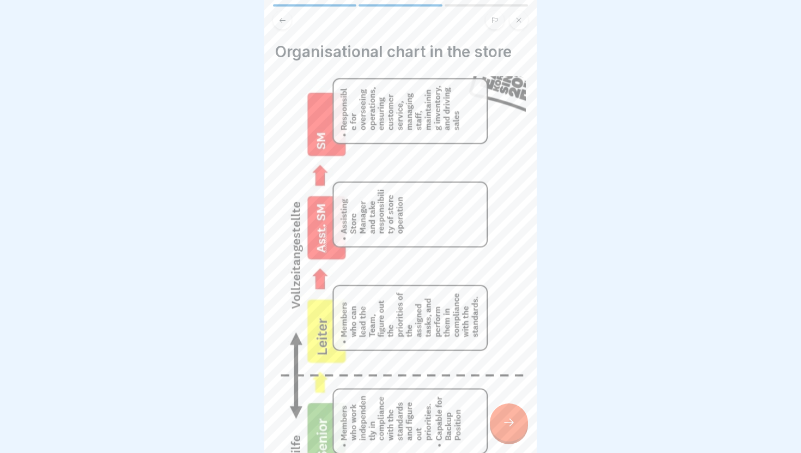
click at [508, 429] on div at bounding box center [509, 422] width 38 height 38
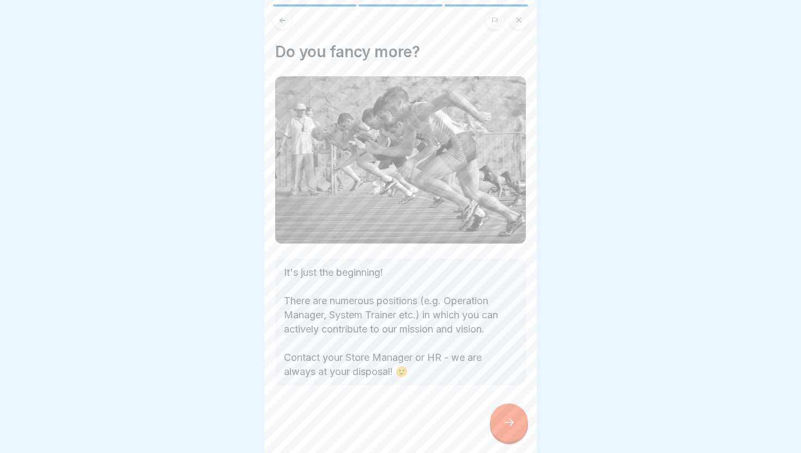
click at [509, 429] on div at bounding box center [509, 422] width 38 height 38
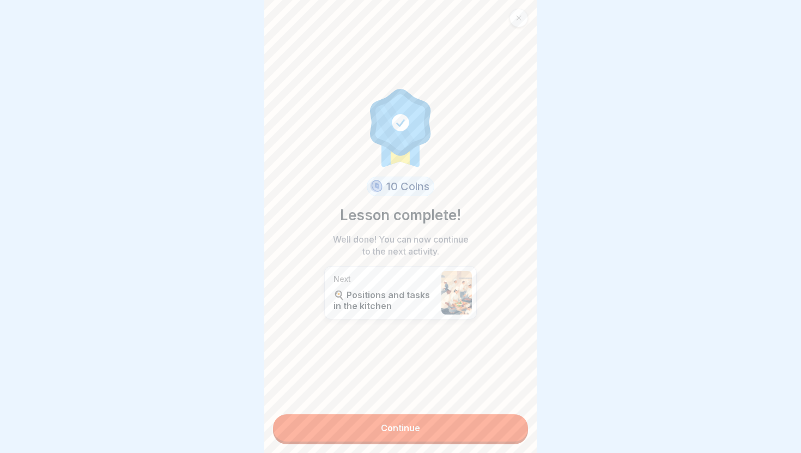
click at [495, 429] on link "Continue" at bounding box center [400, 427] width 255 height 27
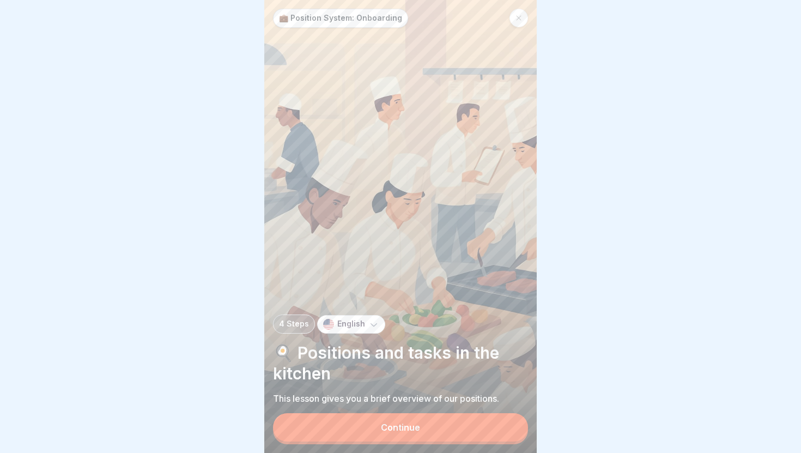
click at [495, 429] on button "Continue" at bounding box center [400, 427] width 255 height 28
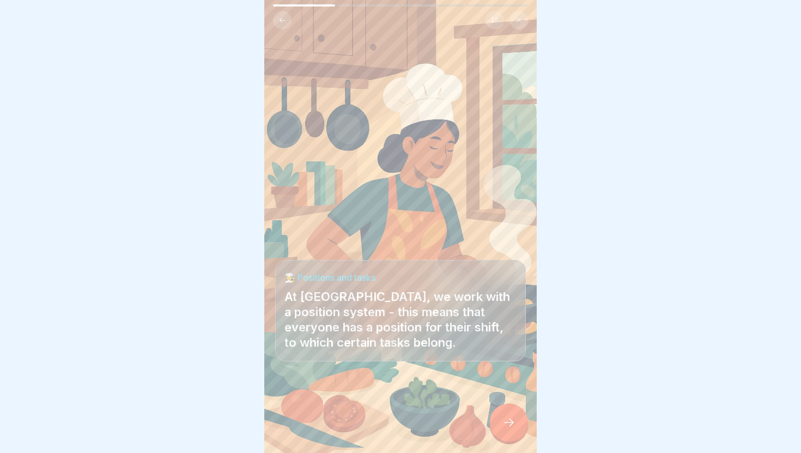
click at [504, 429] on div at bounding box center [509, 422] width 38 height 38
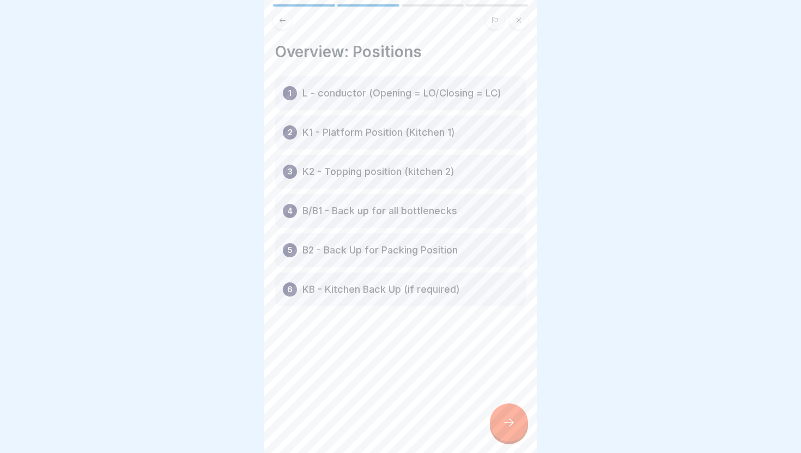
click at [508, 425] on icon at bounding box center [508, 422] width 13 height 13
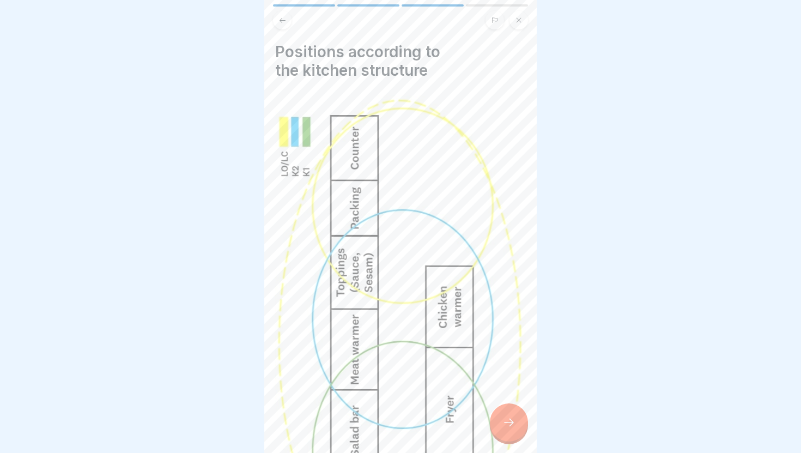
click at [289, 20] on button at bounding box center [282, 20] width 19 height 19
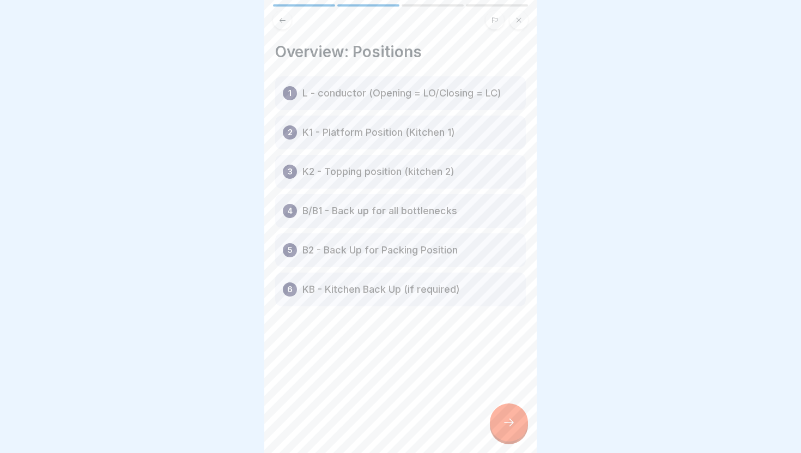
click at [503, 416] on icon at bounding box center [508, 422] width 13 height 13
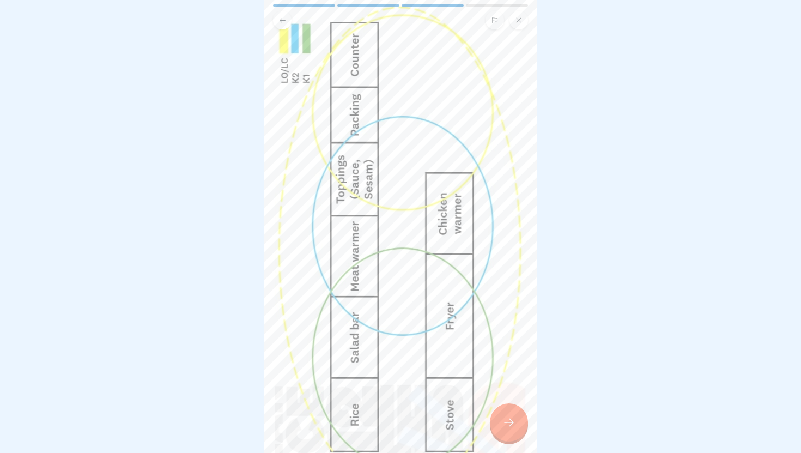
scroll to position [92, 0]
click at [513, 418] on icon at bounding box center [508, 422] width 13 height 13
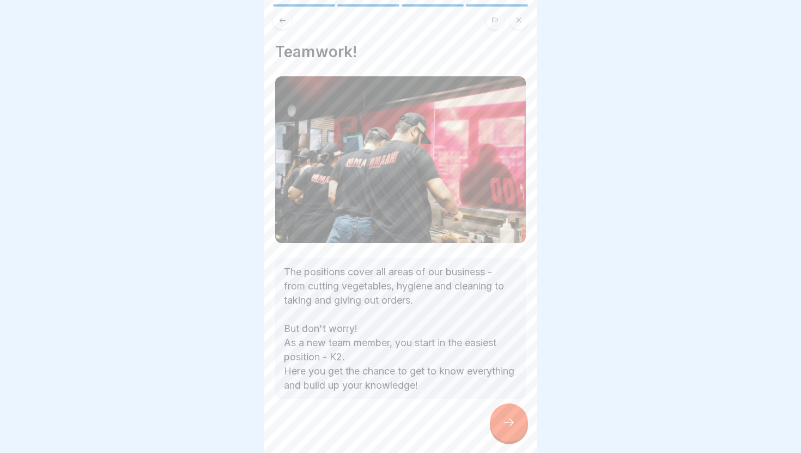
click at [284, 26] on button at bounding box center [282, 20] width 19 height 19
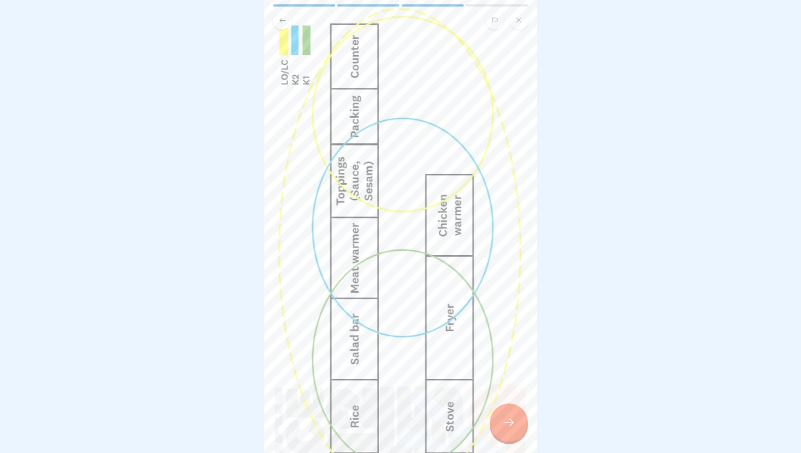
click at [512, 432] on div at bounding box center [509, 422] width 38 height 38
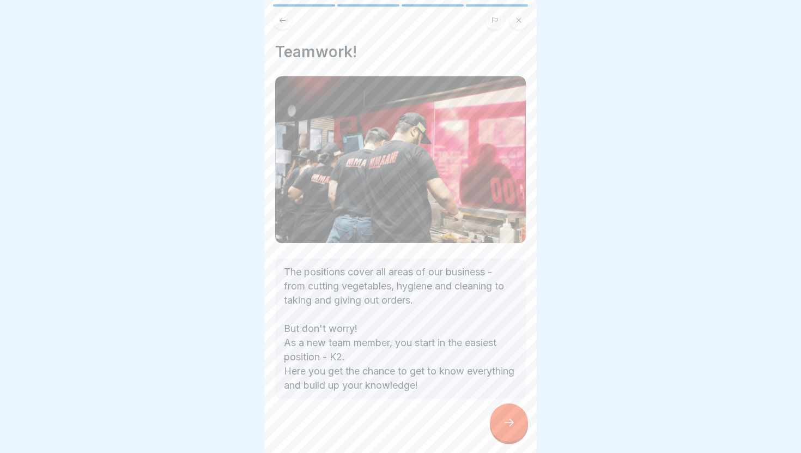
click at [483, 405] on div at bounding box center [400, 431] width 251 height 65
click at [516, 415] on div at bounding box center [509, 422] width 38 height 38
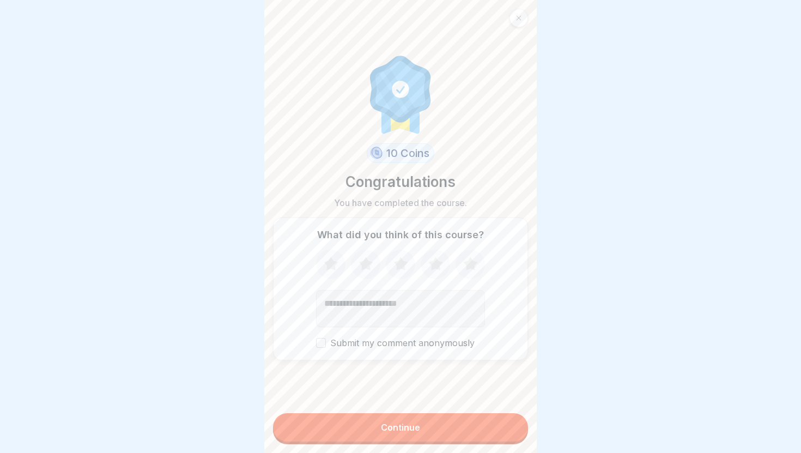
click at [495, 440] on button "Continue" at bounding box center [400, 427] width 255 height 28
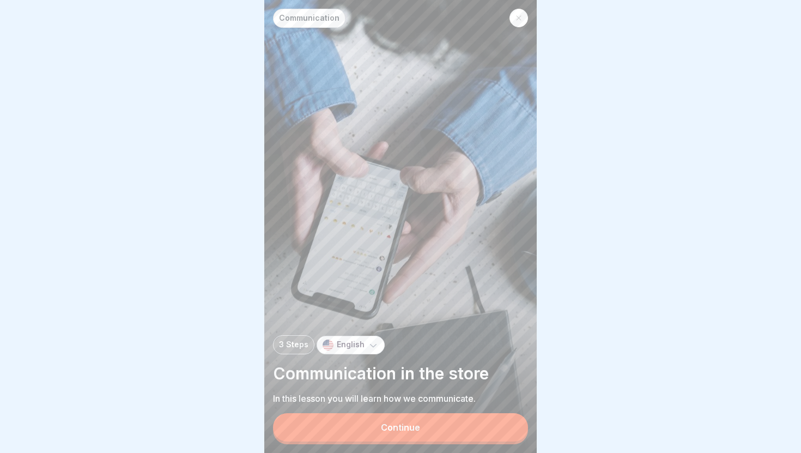
click at [495, 440] on button "Continue" at bounding box center [400, 427] width 255 height 28
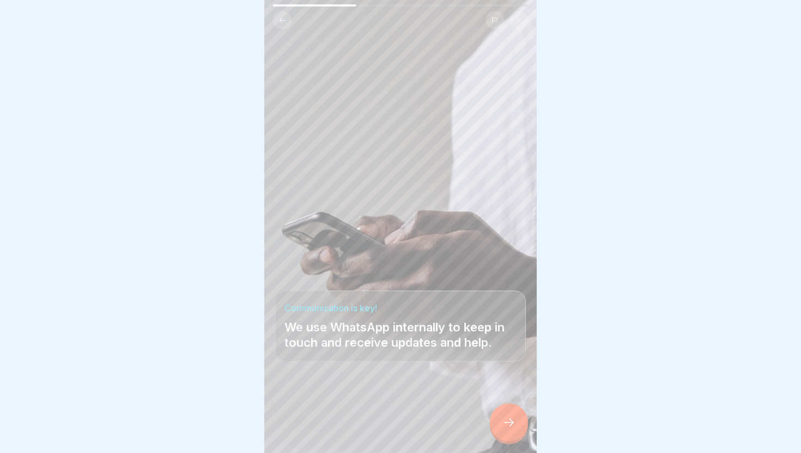
click at [495, 440] on div at bounding box center [400, 419] width 251 height 65
click at [509, 432] on div at bounding box center [509, 422] width 38 height 38
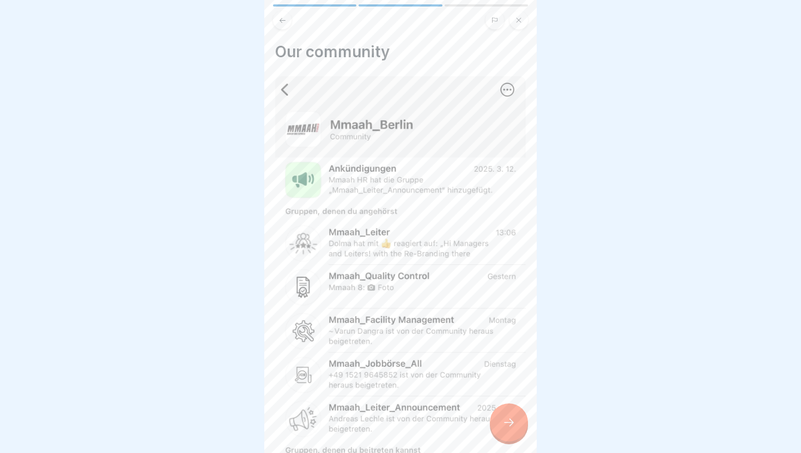
click at [509, 432] on div at bounding box center [509, 422] width 38 height 38
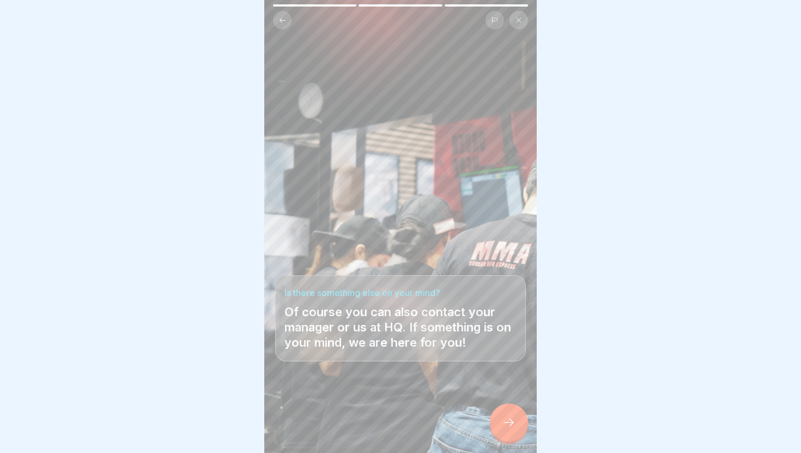
click at [509, 432] on div at bounding box center [509, 422] width 38 height 38
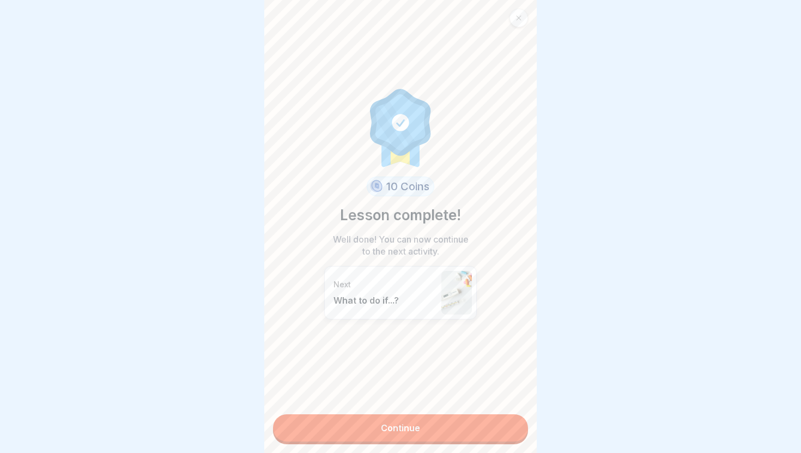
click at [509, 432] on link "Continue" at bounding box center [400, 427] width 255 height 27
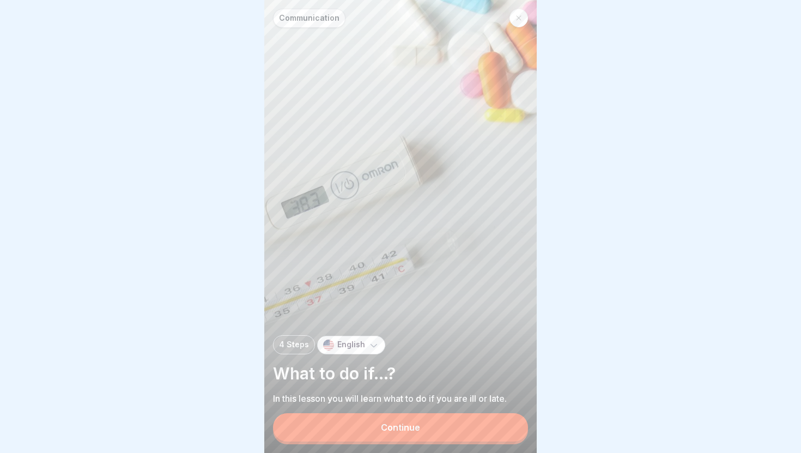
click at [493, 425] on button "Continue" at bounding box center [400, 427] width 255 height 28
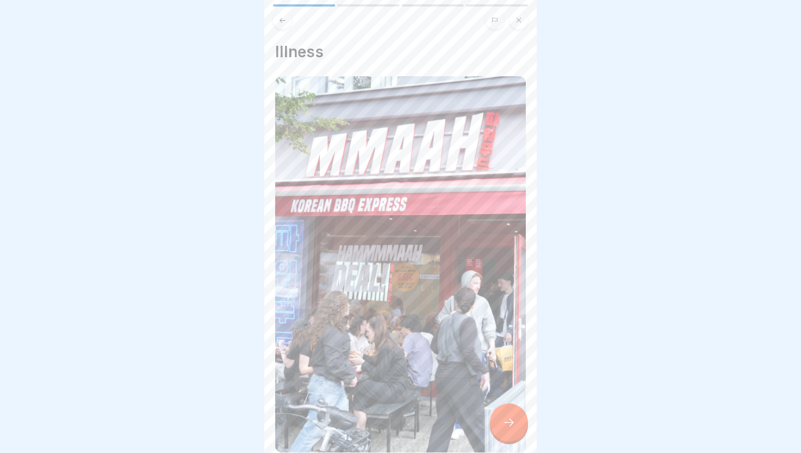
click at [493, 425] on div at bounding box center [509, 422] width 38 height 38
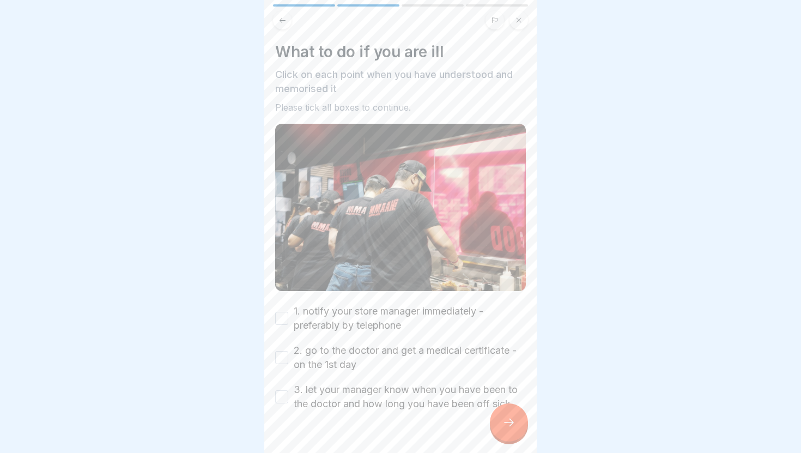
click at [393, 322] on label "1. notify your store manager immediately - preferably by telephone" at bounding box center [410, 318] width 232 height 28
click at [288, 322] on button "1. notify your store manager immediately - preferably by telephone" at bounding box center [281, 318] width 13 height 13
click at [393, 342] on div "1. notify your store manager immediately - preferably by telephone 2. go to the…" at bounding box center [400, 357] width 251 height 107
click at [386, 358] on label "2. go to the doctor and get a medical certificate - on the 1st day" at bounding box center [410, 357] width 232 height 28
click at [288, 358] on button "2. go to the doctor and get a medical certificate - on the 1st day" at bounding box center [281, 357] width 13 height 13
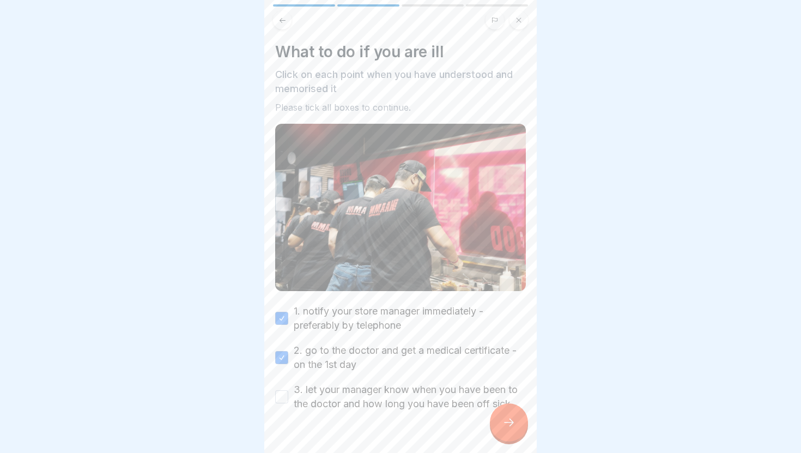
click at [382, 397] on label "3. let your manager know when you have been to the doctor and how long you have…" at bounding box center [410, 397] width 232 height 28
click at [288, 397] on button "3. let your manager know when you have been to the doctor and how long you have…" at bounding box center [281, 396] width 13 height 13
click at [516, 428] on div at bounding box center [509, 422] width 38 height 38
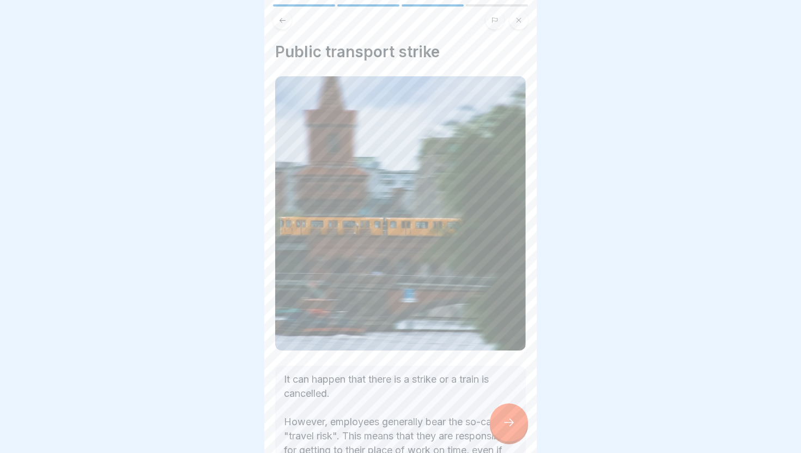
click at [516, 428] on div at bounding box center [509, 422] width 38 height 38
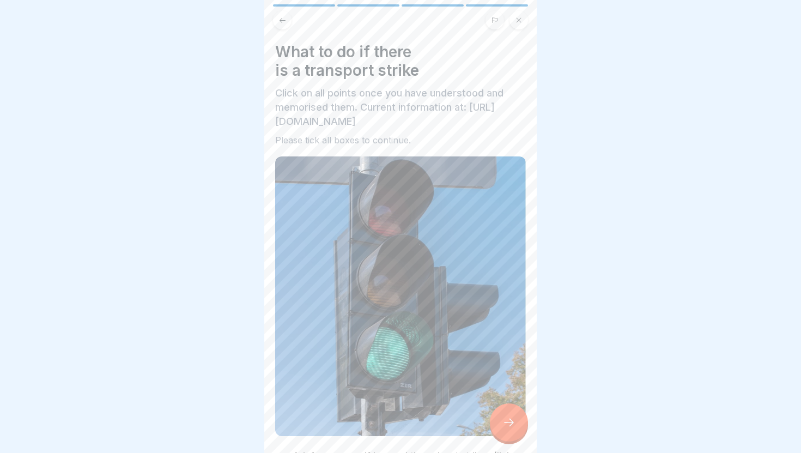
click at [516, 428] on div at bounding box center [509, 422] width 38 height 38
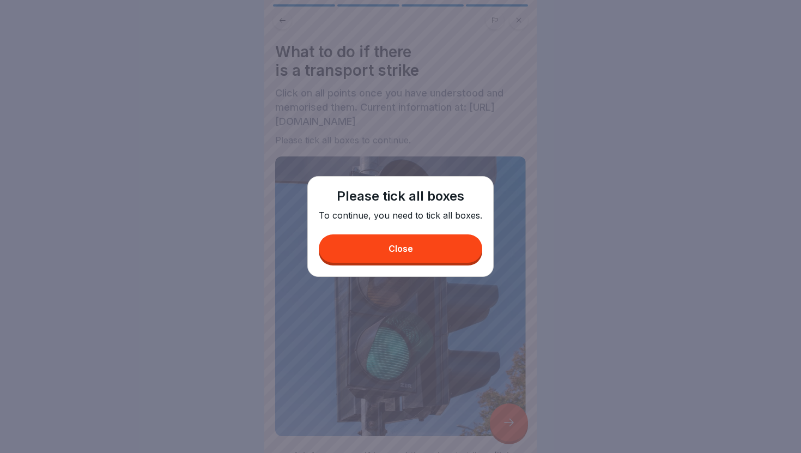
click at [443, 246] on button "Close" at bounding box center [400, 248] width 163 height 28
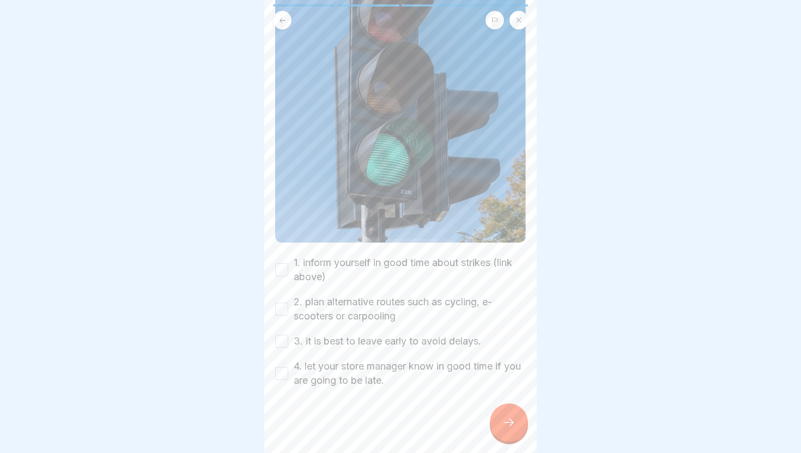
scroll to position [207, 0]
click at [414, 265] on label "1. inform yourself in good time about strikes (link above)" at bounding box center [410, 270] width 232 height 28
click at [288, 265] on button "1. inform yourself in good time about strikes (link above)" at bounding box center [281, 269] width 13 height 13
click at [395, 307] on label "2. plan alternative routes such as cycling, e-scooters or carpooling" at bounding box center [410, 309] width 232 height 28
click at [288, 307] on button "2. plan alternative routes such as cycling, e-scooters or carpooling" at bounding box center [281, 308] width 13 height 13
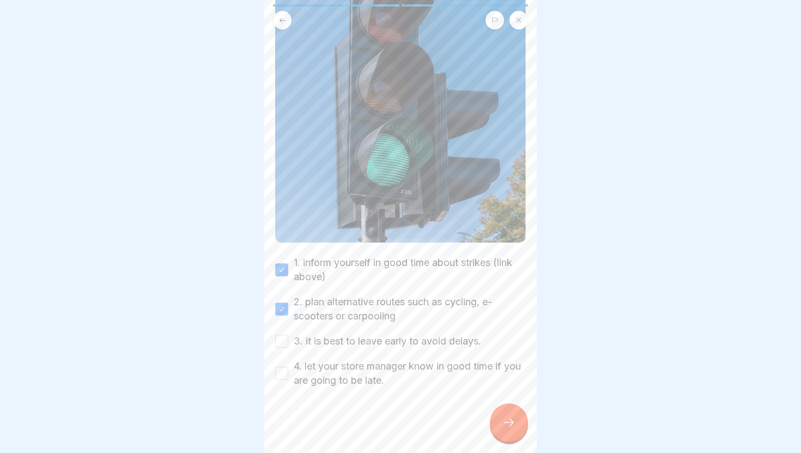
click at [387, 342] on label "3. it is best to leave early to avoid delays." at bounding box center [387, 341] width 187 height 14
click at [288, 342] on button "3. it is best to leave early to avoid delays." at bounding box center [281, 341] width 13 height 13
click at [386, 356] on div "1. inform yourself in good time about strikes (link above) 2. plan alternative …" at bounding box center [400, 322] width 251 height 132
click at [382, 383] on label "4. let your store manager know in good time if you are going to be late." at bounding box center [410, 373] width 232 height 28
click at [288, 380] on button "4. let your store manager know in good time if you are going to be late." at bounding box center [281, 373] width 13 height 13
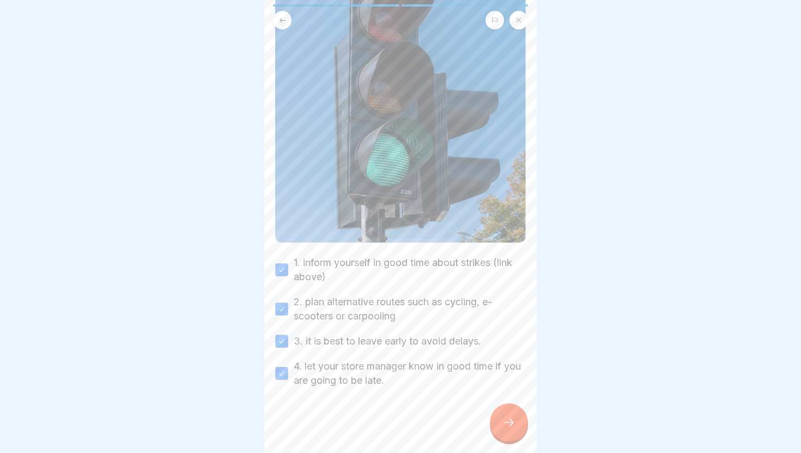
click at [495, 416] on div at bounding box center [509, 422] width 38 height 38
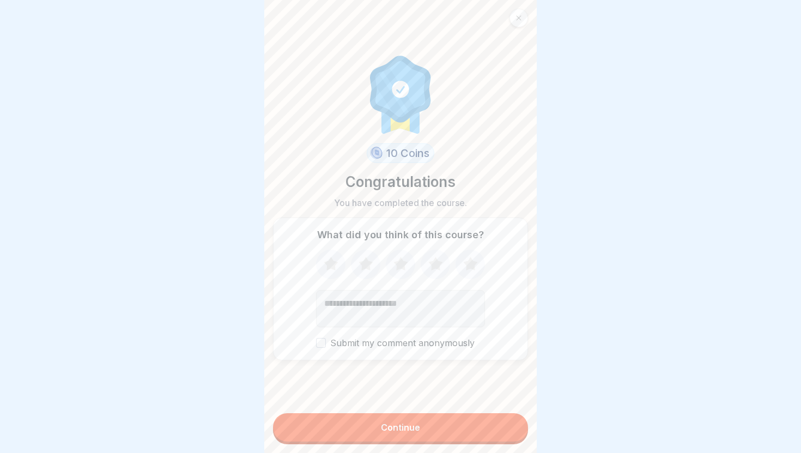
click at [397, 435] on button "Continue" at bounding box center [400, 427] width 255 height 28
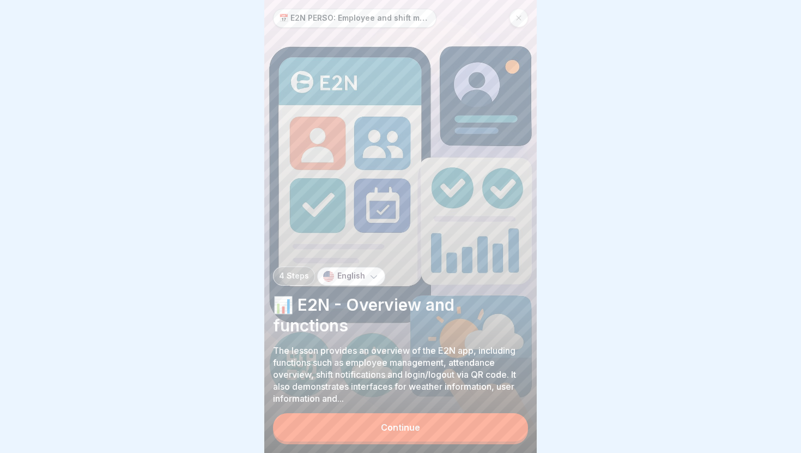
click at [397, 435] on button "Continue" at bounding box center [400, 427] width 255 height 28
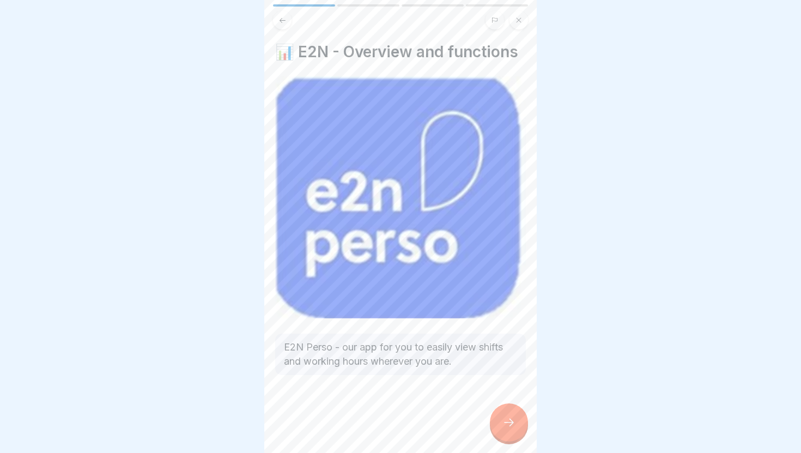
click at [505, 427] on icon at bounding box center [508, 422] width 13 height 13
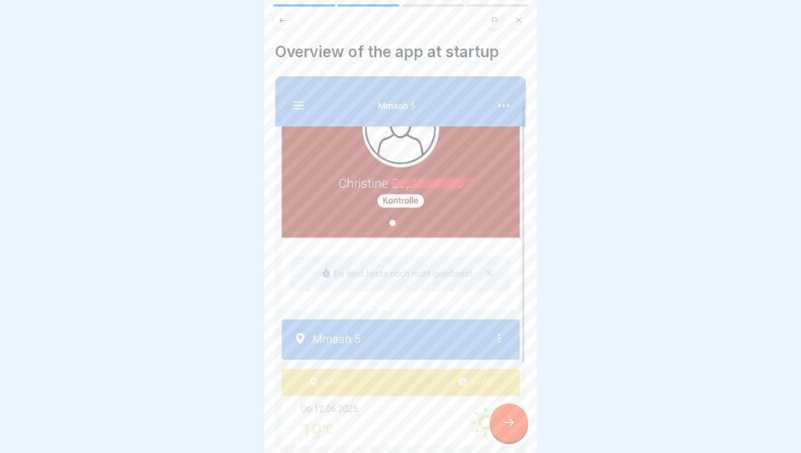
click at [505, 427] on icon at bounding box center [508, 422] width 13 height 13
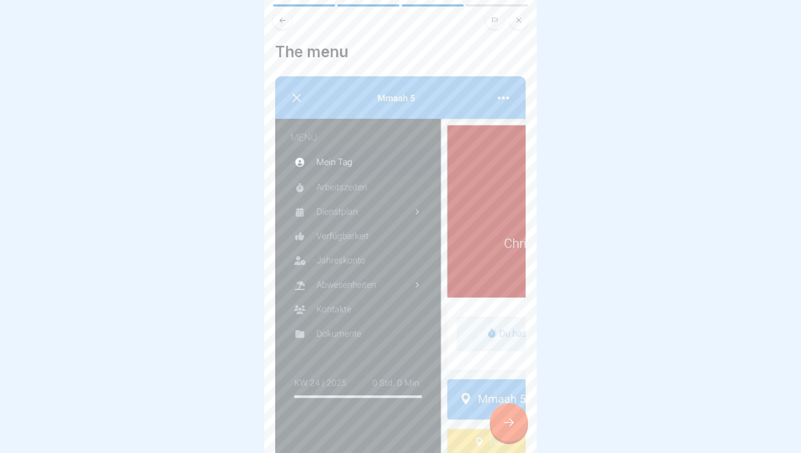
click at [505, 427] on icon at bounding box center [508, 422] width 13 height 13
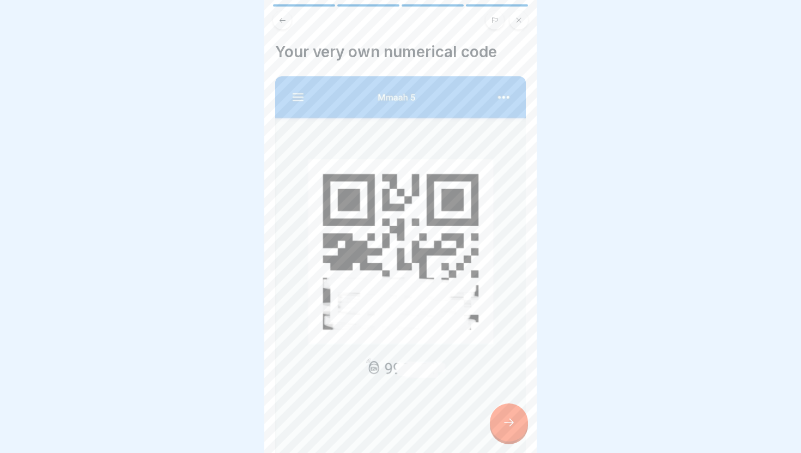
click at [505, 427] on icon at bounding box center [508, 422] width 13 height 13
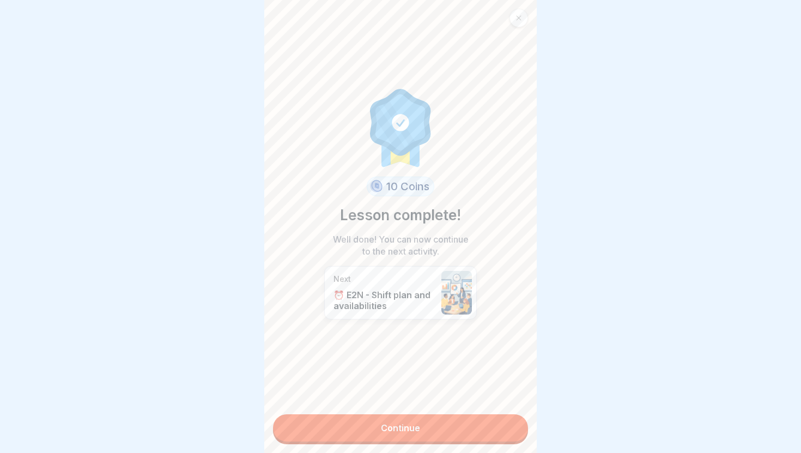
click at [505, 427] on link "Continue" at bounding box center [400, 427] width 255 height 27
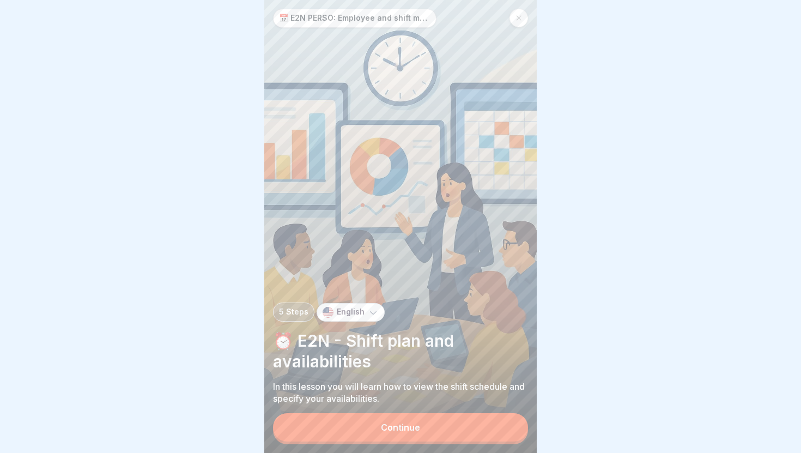
click at [505, 427] on button "Continue" at bounding box center [400, 427] width 255 height 28
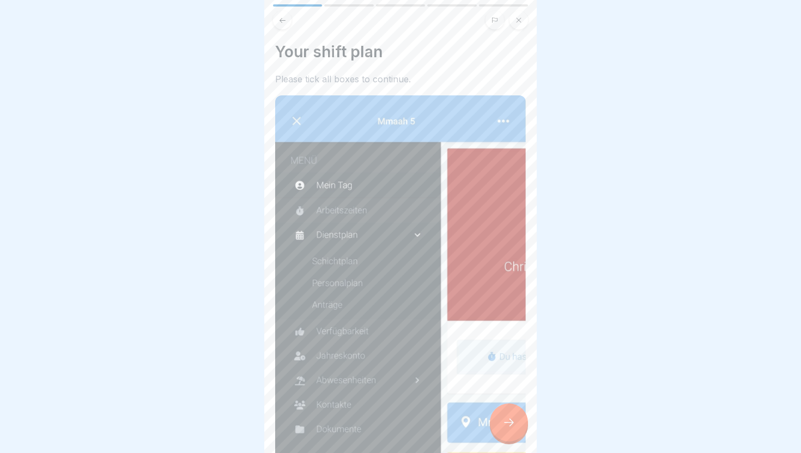
click at [511, 427] on icon at bounding box center [508, 422] width 13 height 13
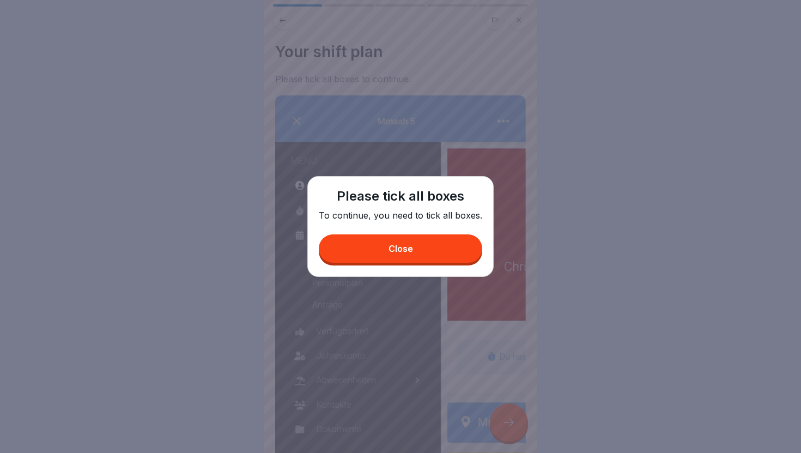
click at [450, 251] on button "Close" at bounding box center [400, 248] width 163 height 28
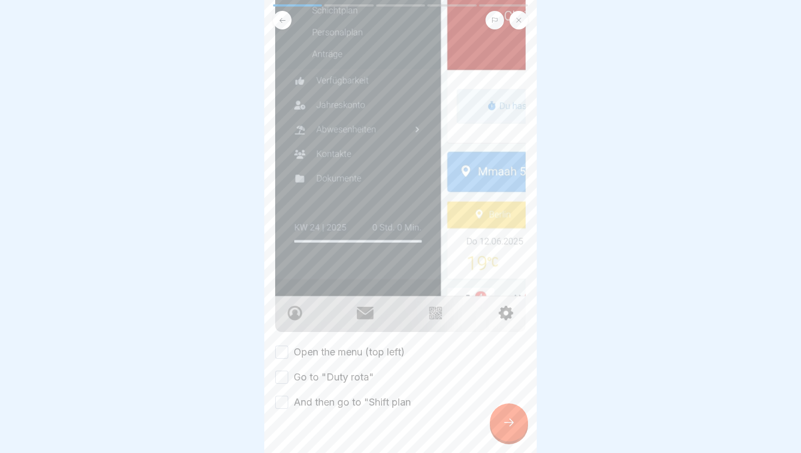
scroll to position [272, 0]
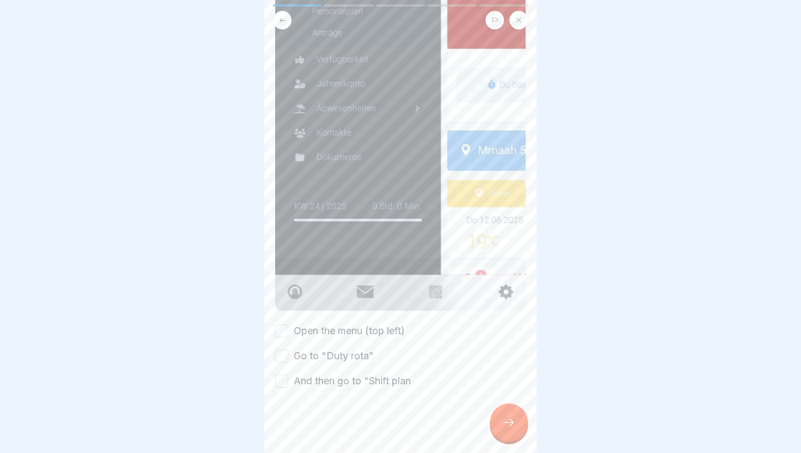
click at [375, 332] on label "Open the menu (top left)" at bounding box center [349, 331] width 111 height 14
click at [288, 332] on button "Open the menu (top left)" at bounding box center [281, 330] width 13 height 13
click at [347, 360] on label "Go to "Duty rota"" at bounding box center [334, 356] width 80 height 14
click at [288, 360] on button "Go to "Duty rota"" at bounding box center [281, 355] width 13 height 13
click at [346, 390] on div at bounding box center [400, 420] width 251 height 65
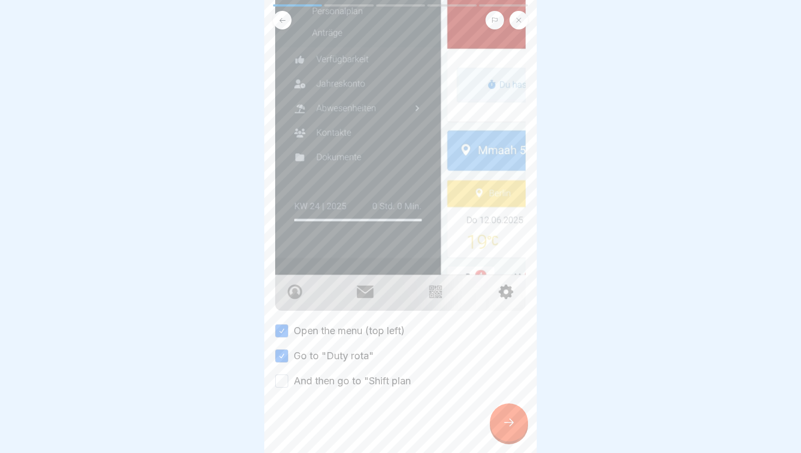
click at [386, 386] on label "And then go to "Shift plan" at bounding box center [352, 381] width 117 height 14
click at [288, 386] on button "And then go to "Shift plan" at bounding box center [281, 380] width 13 height 13
click at [511, 430] on div at bounding box center [509, 422] width 38 height 38
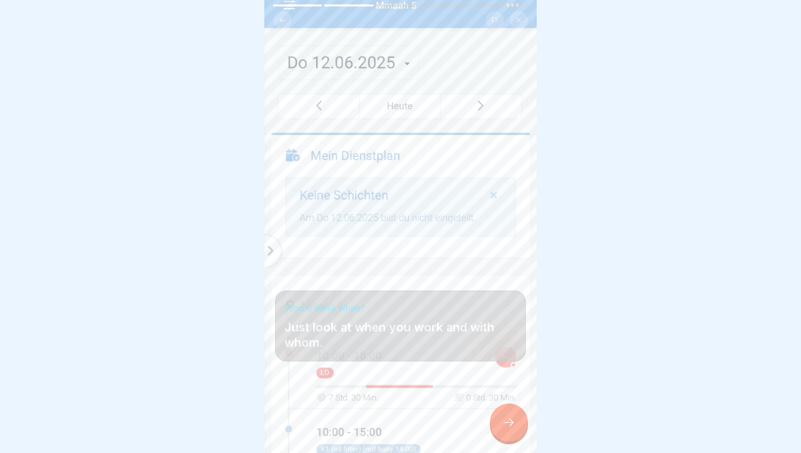
click at [511, 430] on div at bounding box center [509, 422] width 38 height 38
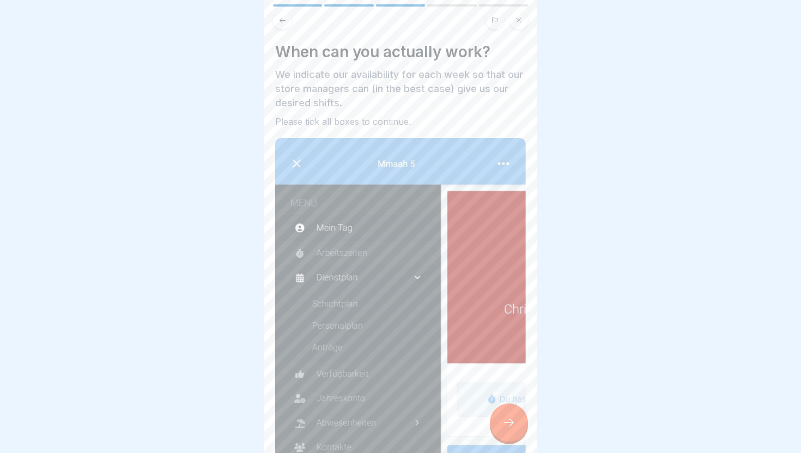
click at [278, 16] on icon at bounding box center [282, 20] width 8 height 8
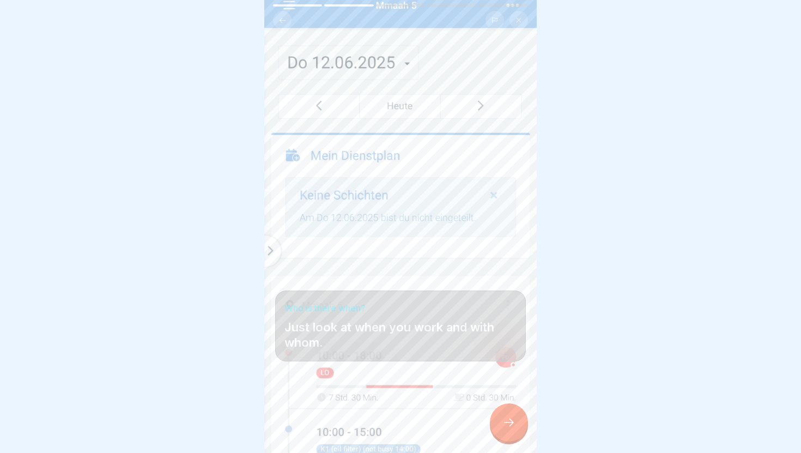
click at [505, 410] on div at bounding box center [509, 422] width 38 height 38
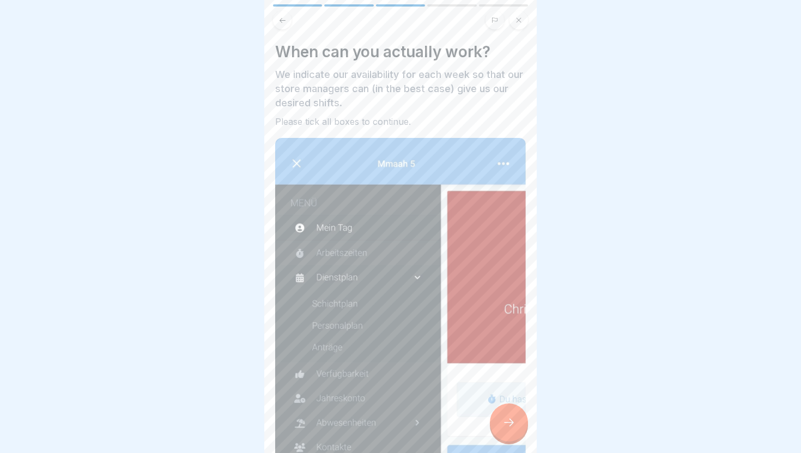
click at [518, 420] on div at bounding box center [509, 422] width 38 height 38
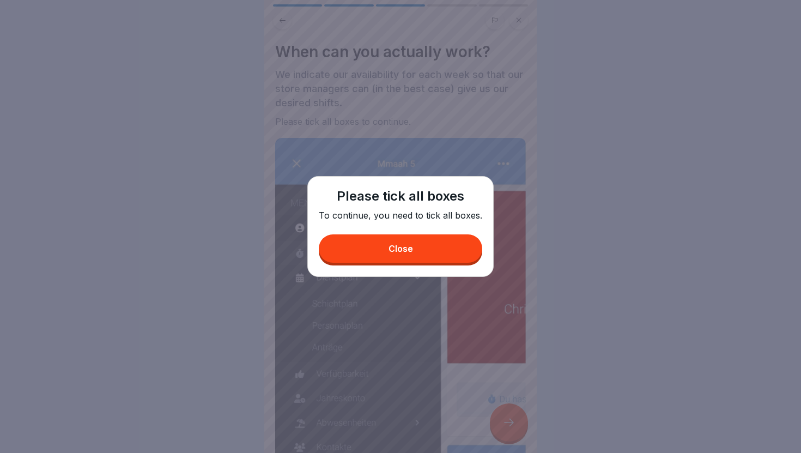
click at [457, 246] on button "Close" at bounding box center [400, 248] width 163 height 28
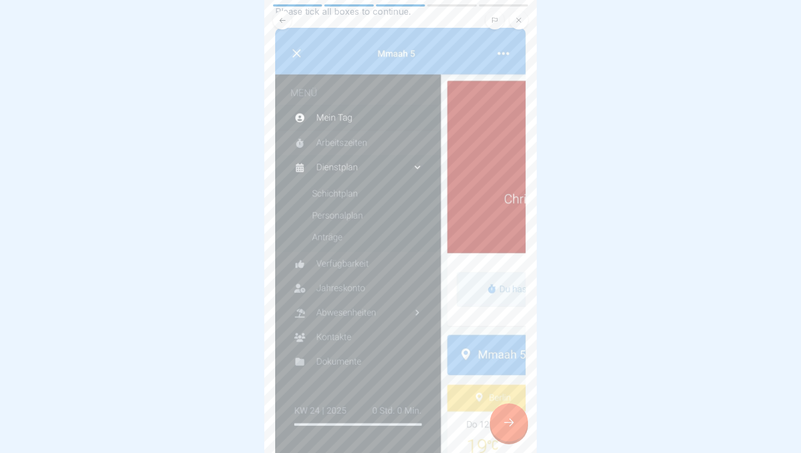
scroll to position [289, 0]
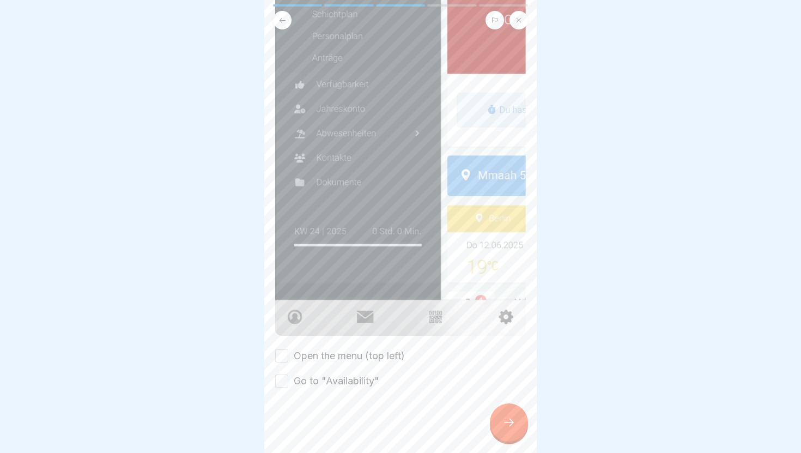
click at [324, 359] on label "Open the menu (top left)" at bounding box center [349, 356] width 111 height 14
click at [288, 359] on button "Open the menu (top left)" at bounding box center [281, 355] width 13 height 13
click at [323, 380] on label "Go to "Availability"" at bounding box center [337, 381] width 86 height 14
click at [288, 380] on button "Go to "Availability"" at bounding box center [281, 380] width 13 height 13
click at [502, 414] on div at bounding box center [509, 422] width 38 height 38
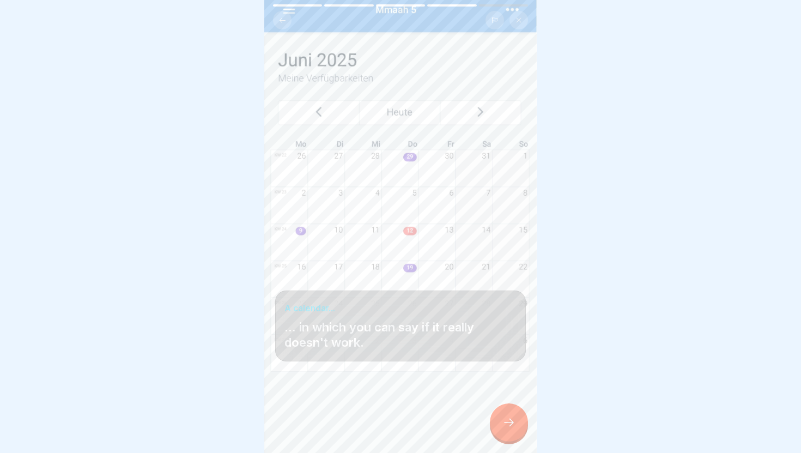
click at [502, 414] on div at bounding box center [509, 422] width 38 height 38
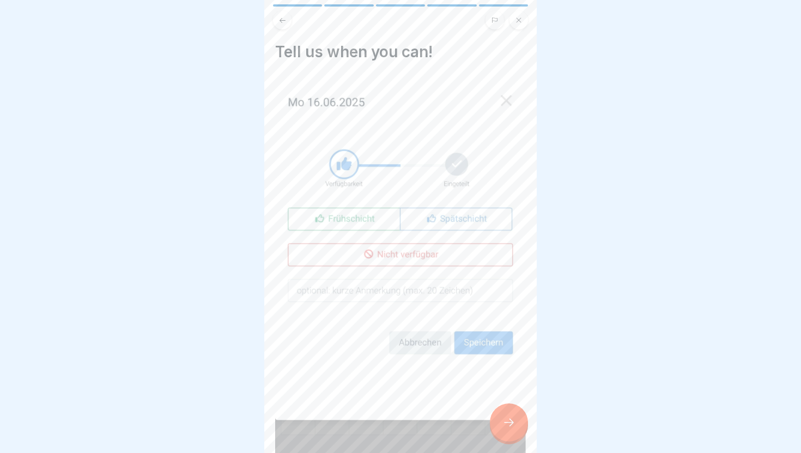
click at [508, 414] on div at bounding box center [509, 422] width 38 height 38
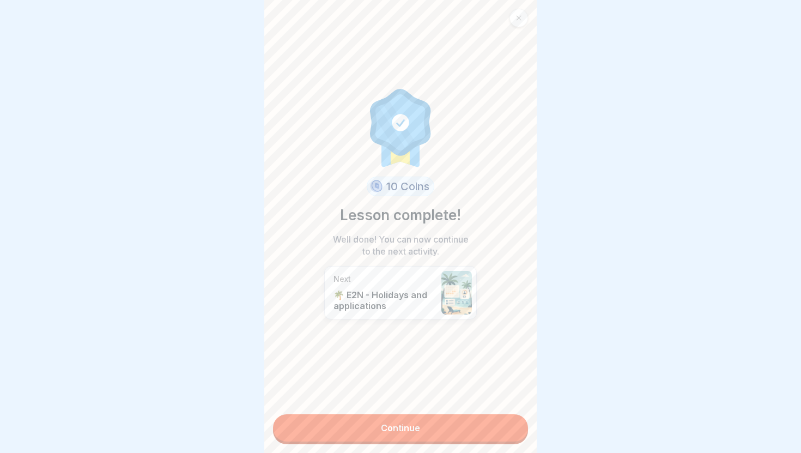
click at [500, 427] on link "Continue" at bounding box center [400, 427] width 255 height 27
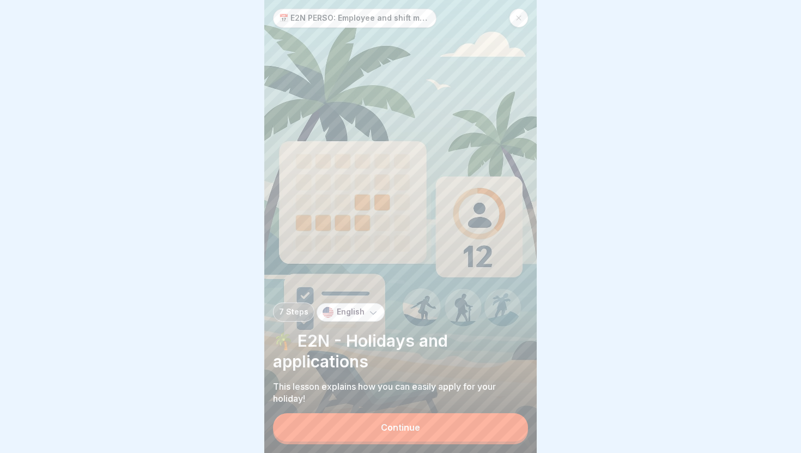
click at [500, 427] on button "Continue" at bounding box center [400, 427] width 255 height 28
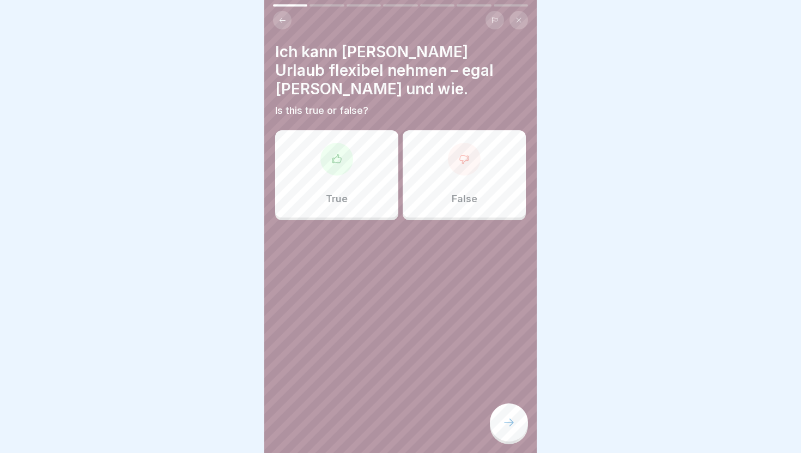
click at [500, 427] on div at bounding box center [509, 422] width 38 height 38
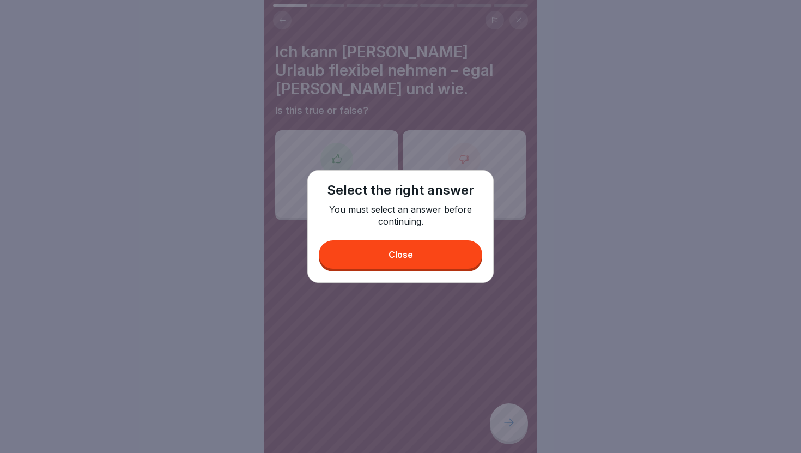
click at [422, 266] on button "Close" at bounding box center [400, 254] width 163 height 28
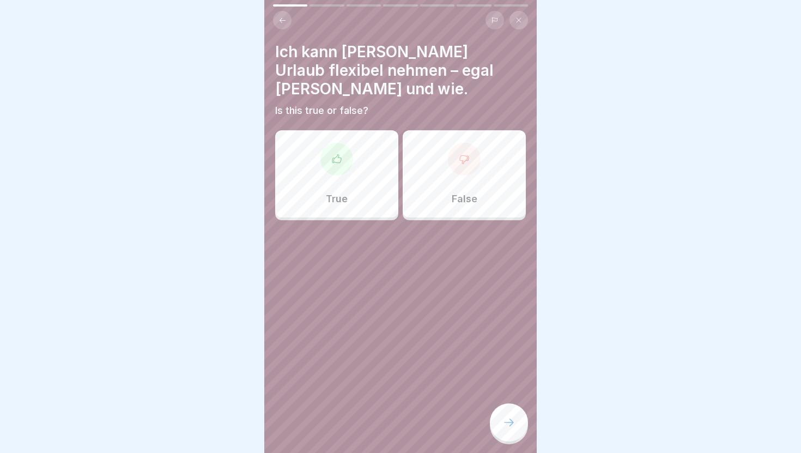
click at [373, 175] on div "True" at bounding box center [336, 173] width 123 height 87
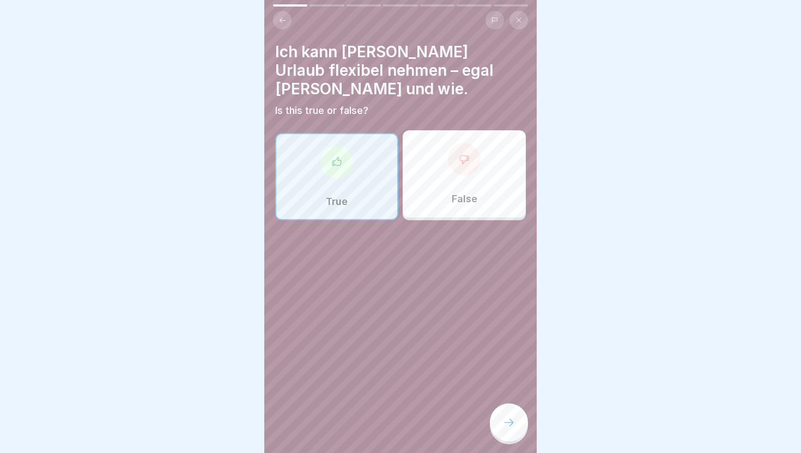
click at [505, 412] on div at bounding box center [509, 422] width 38 height 38
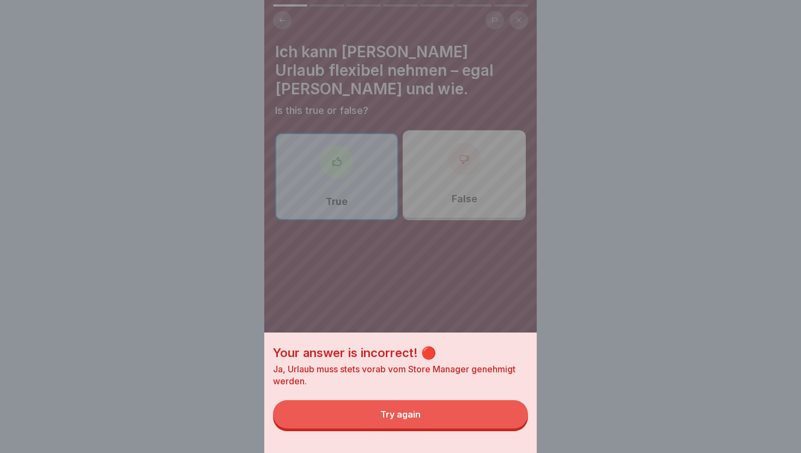
click at [478, 410] on button "Try again" at bounding box center [400, 414] width 255 height 28
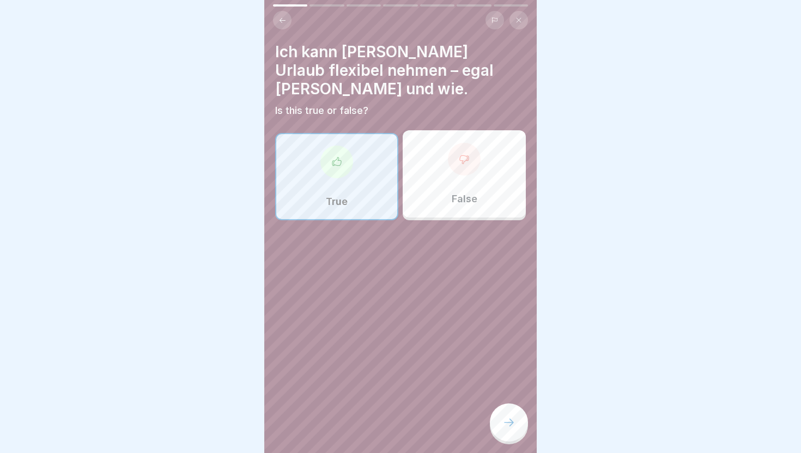
click at [470, 147] on div at bounding box center [464, 159] width 33 height 33
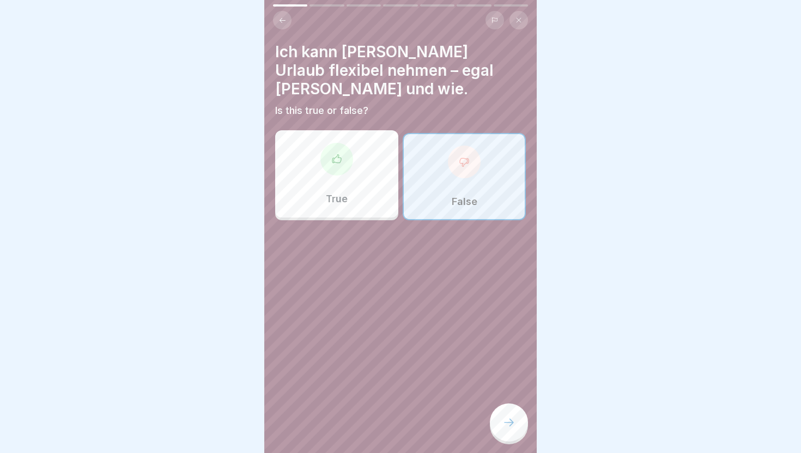
click at [506, 423] on icon at bounding box center [508, 422] width 13 height 13
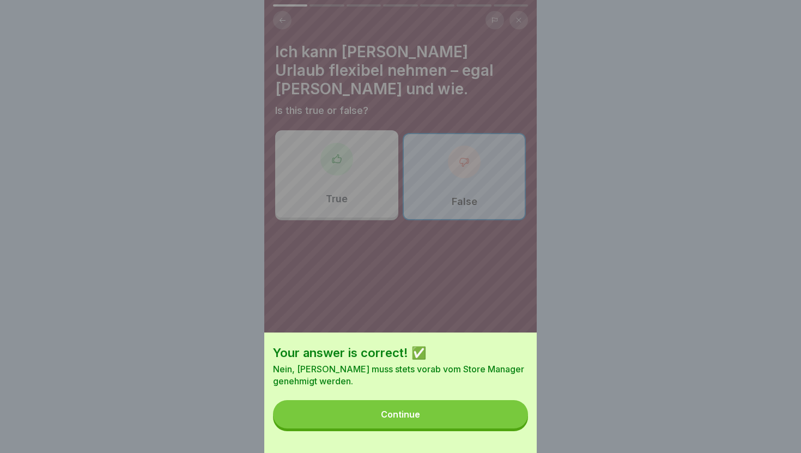
click at [442, 408] on button "Continue" at bounding box center [400, 414] width 255 height 28
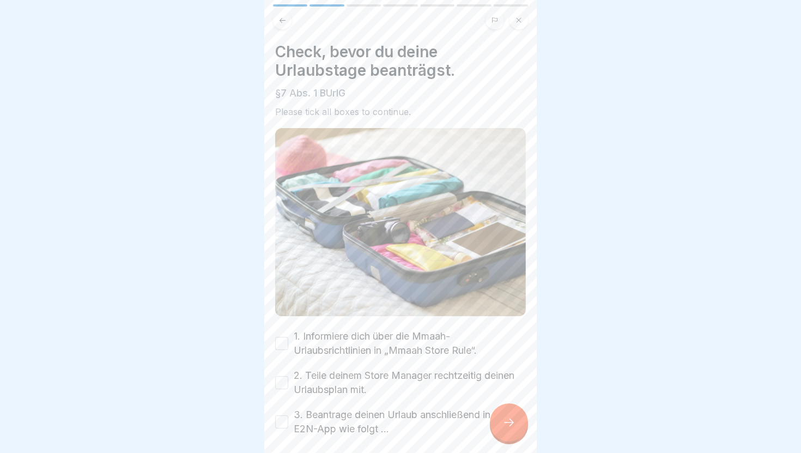
click at [282, 21] on icon at bounding box center [282, 20] width 8 height 8
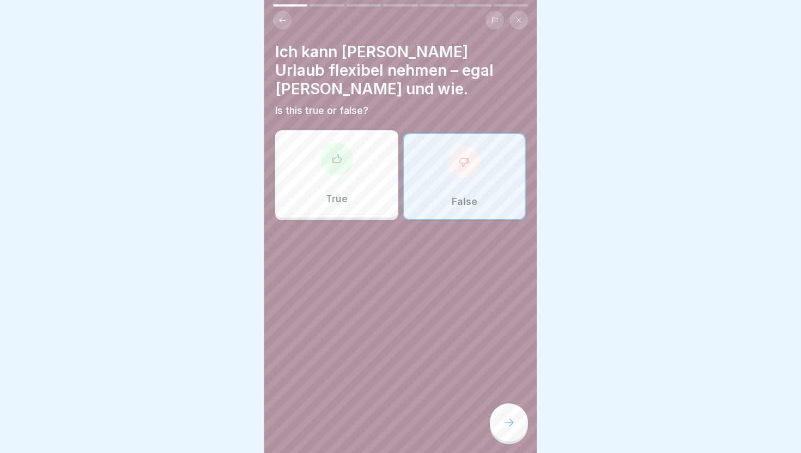
click at [282, 21] on icon at bounding box center [282, 20] width 8 height 8
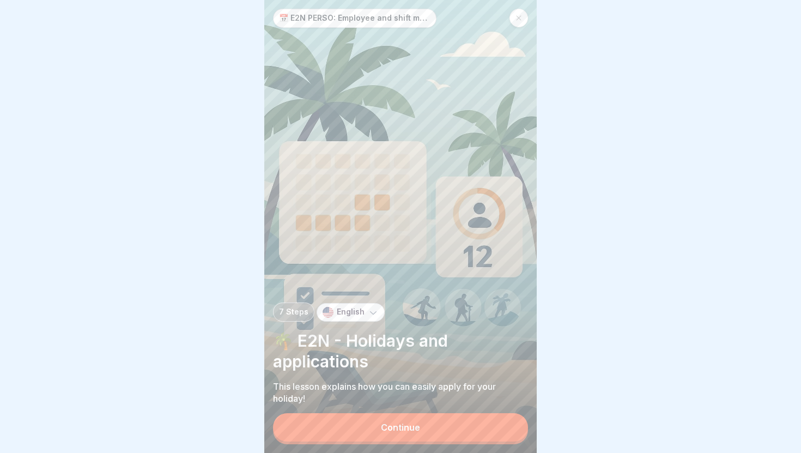
click at [298, 18] on p "📅 E2N PERSO: Employee and shift management" at bounding box center [355, 18] width 152 height 9
click at [337, 314] on p "English" at bounding box center [351, 311] width 28 height 9
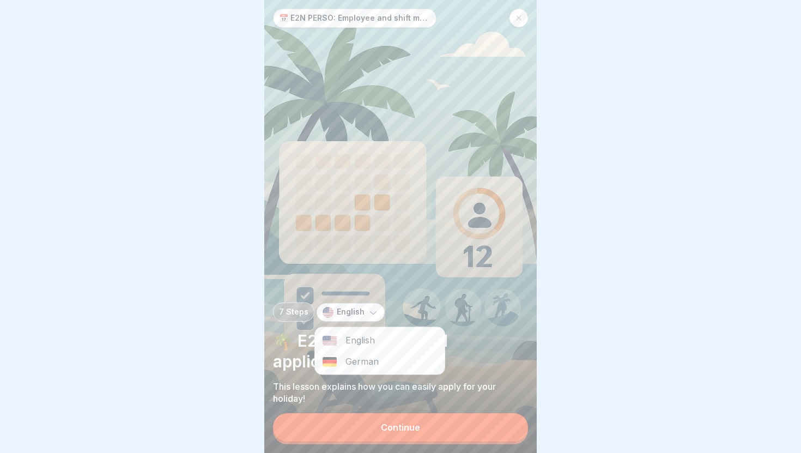
click at [340, 342] on div "English" at bounding box center [380, 340] width 130 height 21
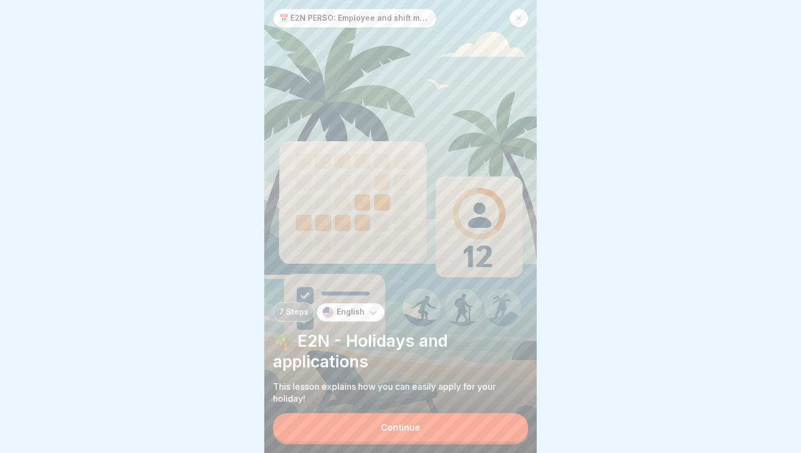
click at [522, 12] on div at bounding box center [519, 18] width 19 height 19
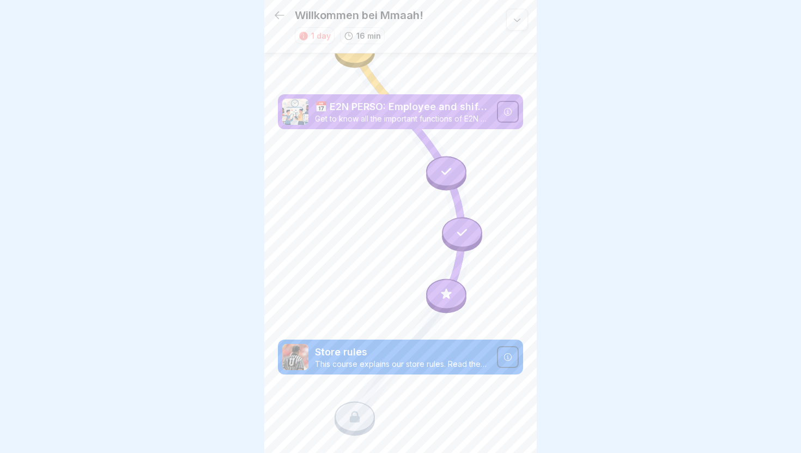
scroll to position [929, 0]
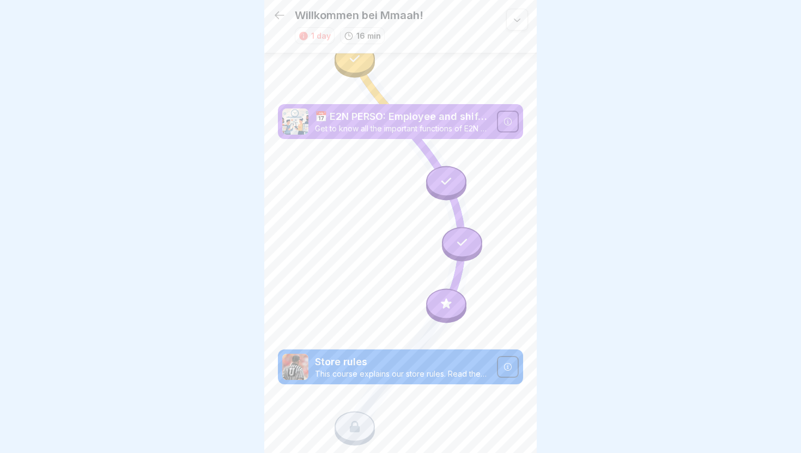
click at [446, 308] on icon at bounding box center [446, 303] width 14 height 14
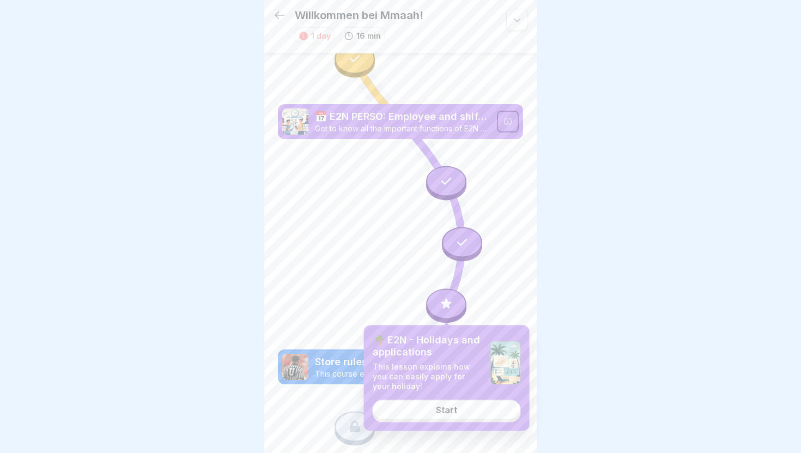
click at [434, 410] on link "Start" at bounding box center [447, 410] width 148 height 20
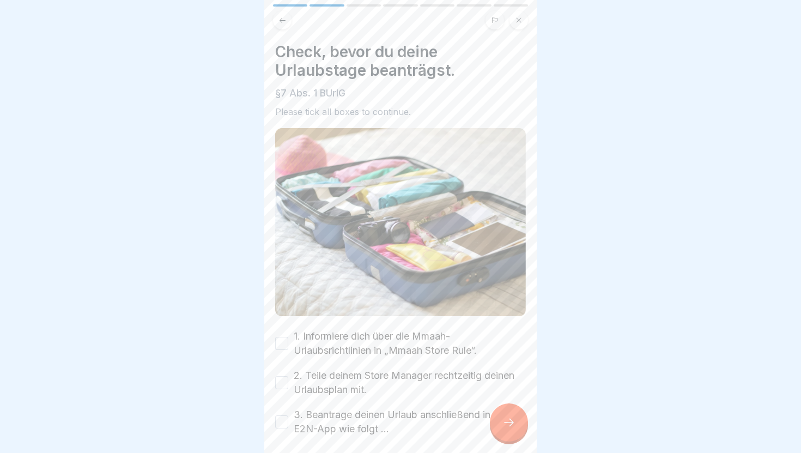
scroll to position [49, 0]
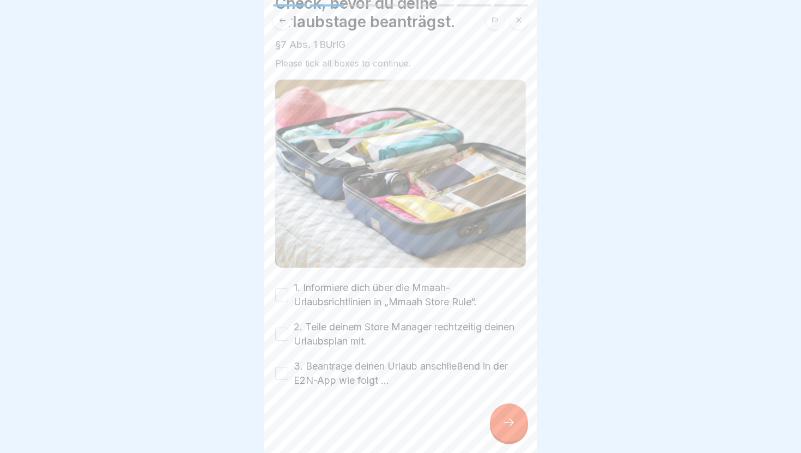
click at [414, 302] on label "1. Informiere dich über die Mmaah-Urlaubsrichtlinien in „Mmaah Store Rule“." at bounding box center [410, 295] width 232 height 28
click at [288, 301] on button "1. Informiere dich über die Mmaah-Urlaubsrichtlinien in „Mmaah Store Rule“." at bounding box center [281, 294] width 13 height 13
click at [403, 332] on label "2. Teile deinem Store Manager rechtzeitig deinen Urlaubsplan mit." at bounding box center [410, 334] width 232 height 28
click at [288, 332] on button "2. Teile deinem Store Manager rechtzeitig deinen Urlaubsplan mit." at bounding box center [281, 334] width 13 height 13
click at [393, 367] on label "3. Beantrage deinen Urlaub anschließend in der E2N-App wie folgt …" at bounding box center [410, 373] width 232 height 28
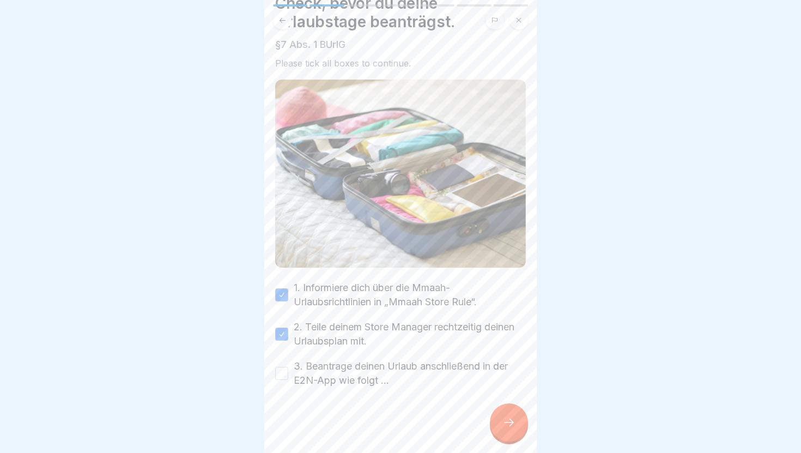
click at [288, 367] on button "3. Beantrage deinen Urlaub anschließend in der E2N-App wie folgt …" at bounding box center [281, 373] width 13 height 13
click at [510, 412] on div at bounding box center [509, 422] width 38 height 38
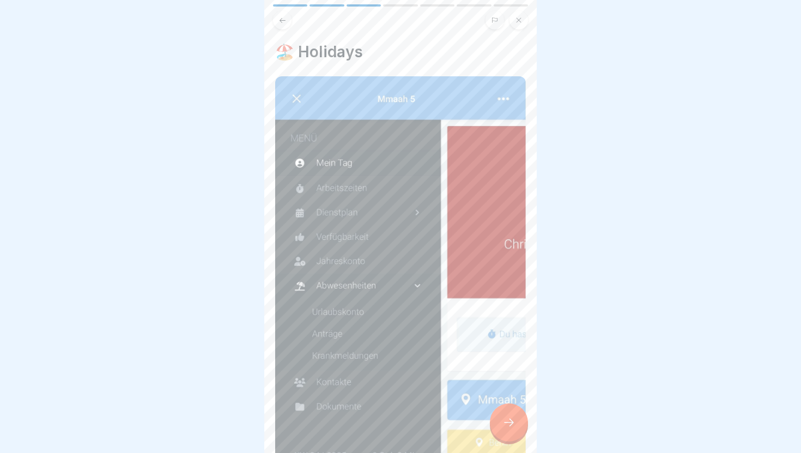
click at [510, 412] on div at bounding box center [509, 422] width 38 height 38
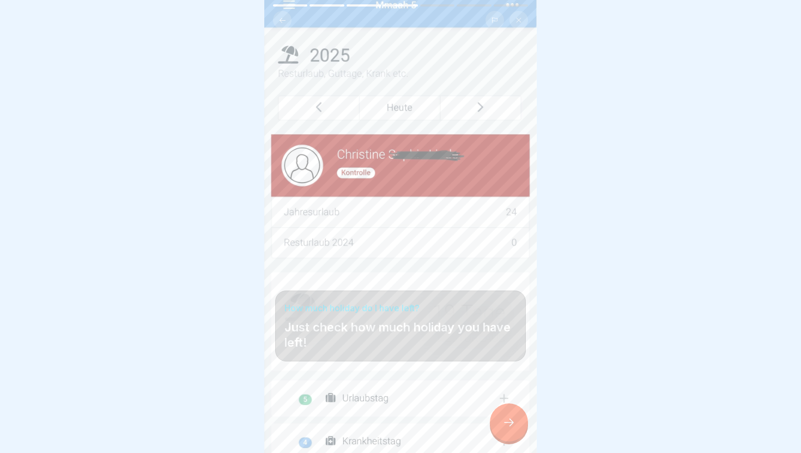
click at [510, 411] on div at bounding box center [509, 422] width 38 height 38
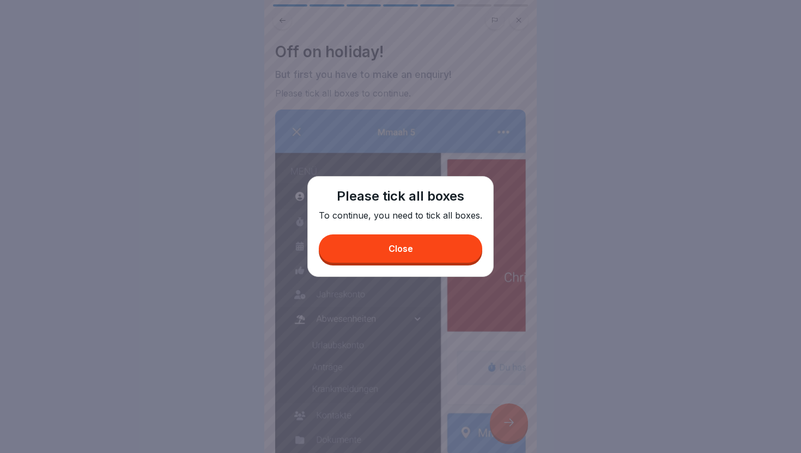
click at [451, 252] on button "Close" at bounding box center [400, 248] width 163 height 28
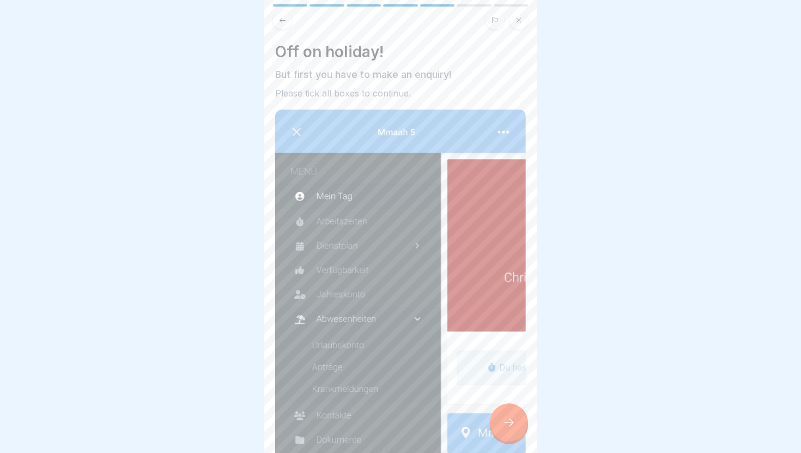
scroll to position [281, 0]
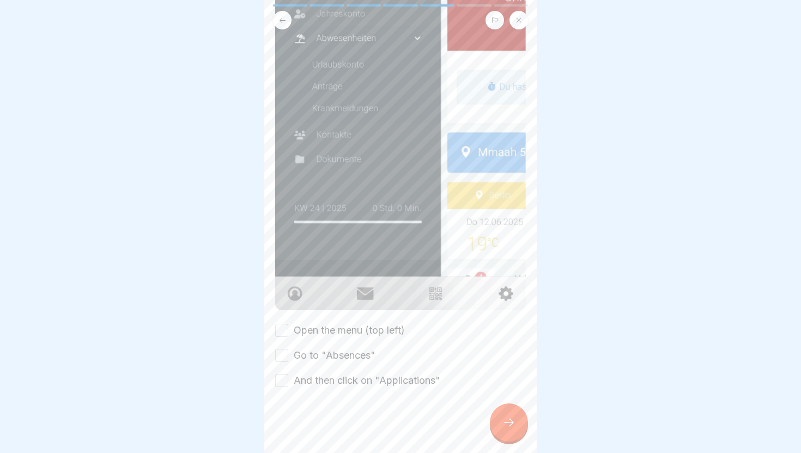
click at [349, 331] on label "Open the menu (top left)" at bounding box center [349, 330] width 111 height 14
click at [288, 331] on button "Open the menu (top left)" at bounding box center [281, 330] width 13 height 13
click at [339, 358] on label "Go to "Absences"" at bounding box center [335, 355] width 82 height 14
click at [288, 358] on button "Go to "Absences"" at bounding box center [281, 355] width 13 height 13
click at [334, 385] on label "And then click on "Applications"" at bounding box center [367, 380] width 147 height 14
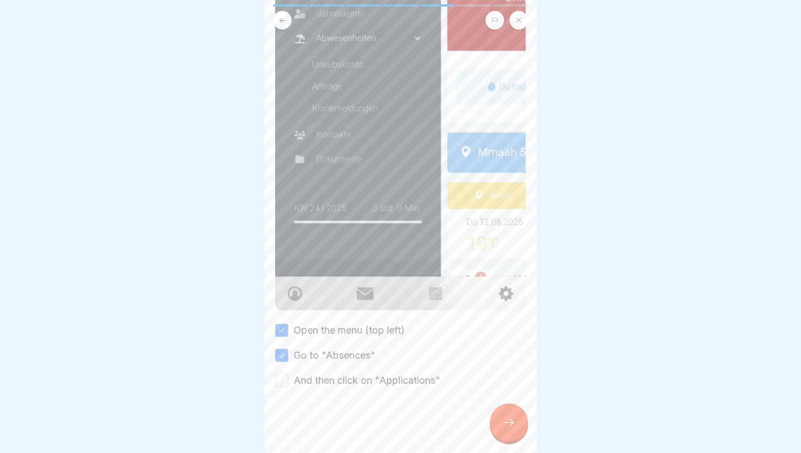
click at [288, 385] on button "And then click on "Applications"" at bounding box center [281, 380] width 13 height 13
click at [510, 420] on icon at bounding box center [508, 422] width 13 height 13
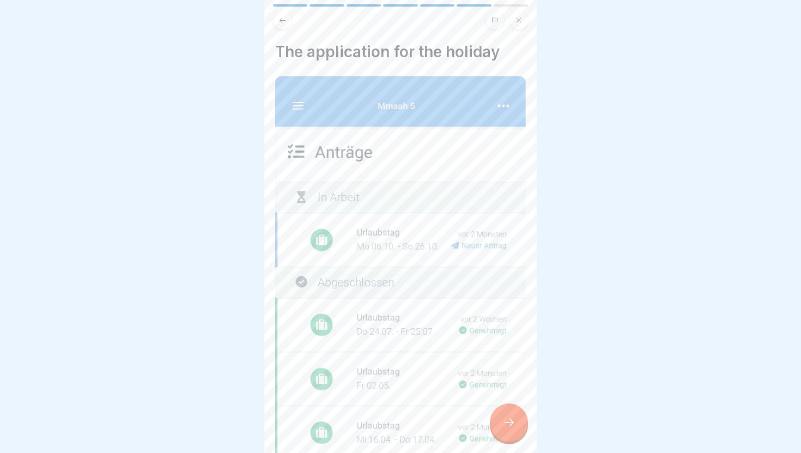
click at [510, 420] on icon at bounding box center [508, 422] width 13 height 13
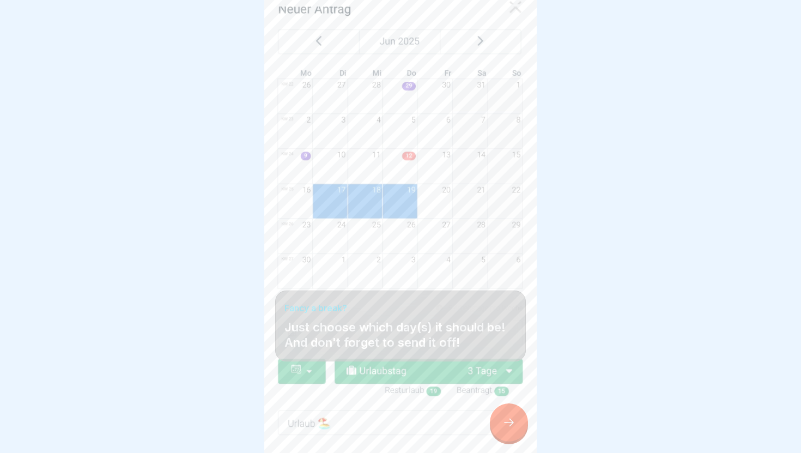
click at [510, 420] on icon at bounding box center [508, 422] width 13 height 13
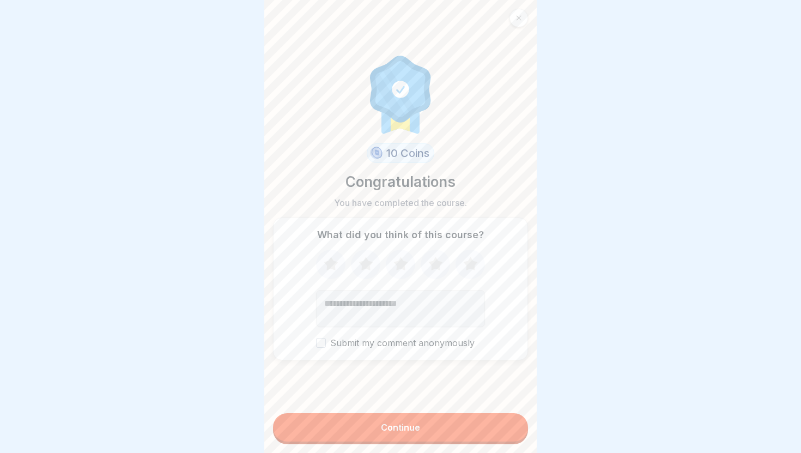
click at [510, 420] on button "Continue" at bounding box center [400, 427] width 255 height 28
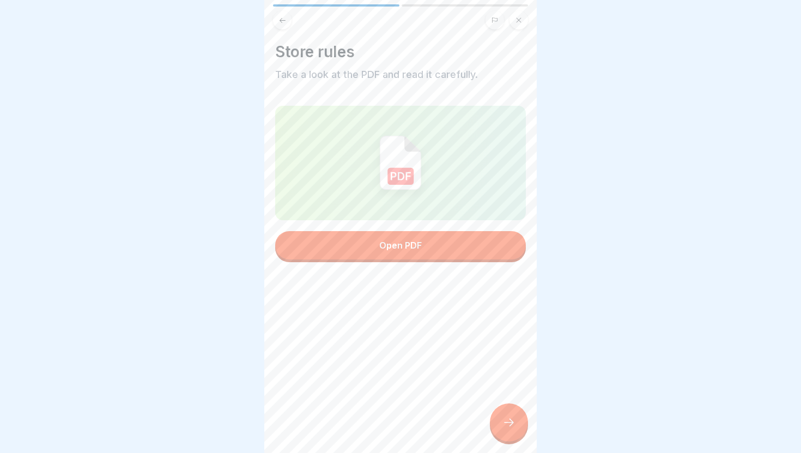
click at [510, 420] on div "Store rules Take a look at the PDF and read it carefully. Open PDF" at bounding box center [400, 226] width 272 height 453
click at [510, 420] on icon at bounding box center [508, 422] width 13 height 13
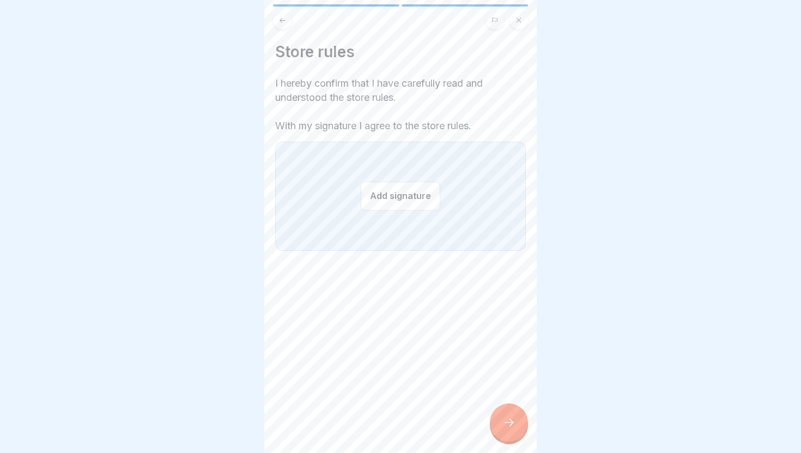
click at [510, 420] on icon at bounding box center [508, 422] width 13 height 13
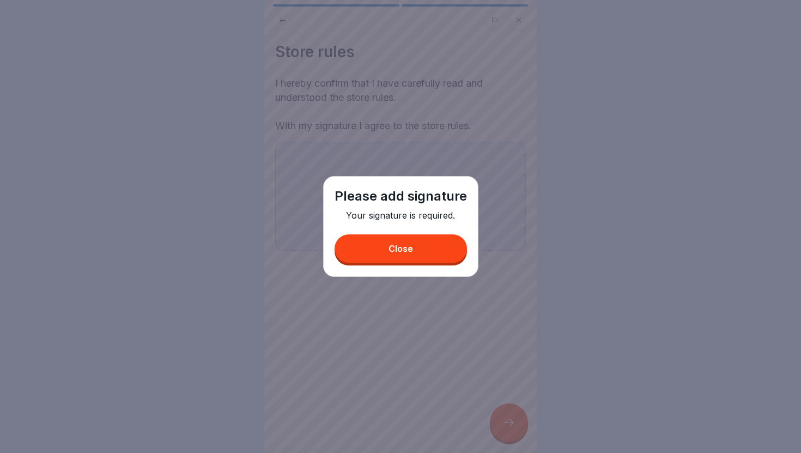
click at [404, 239] on button "Close" at bounding box center [401, 248] width 132 height 28
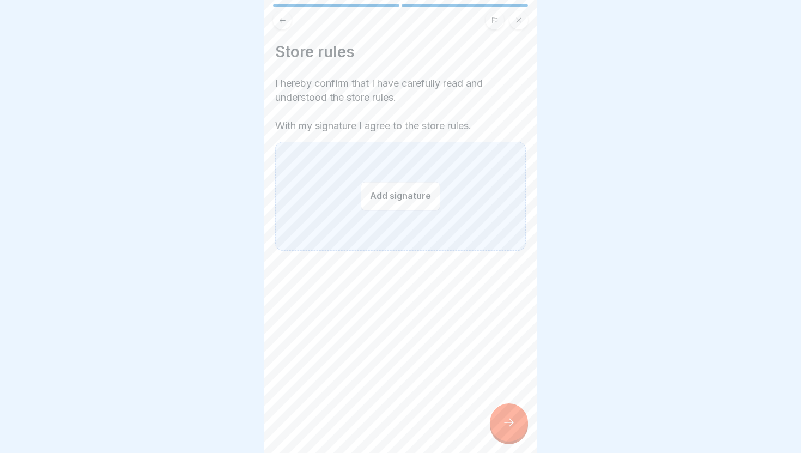
click at [369, 180] on div "Add signature" at bounding box center [400, 196] width 251 height 109
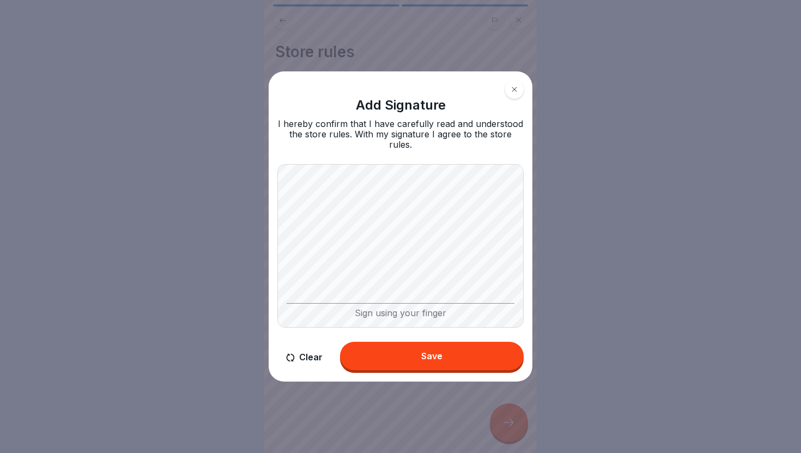
click at [379, 350] on button "Save" at bounding box center [432, 356] width 184 height 28
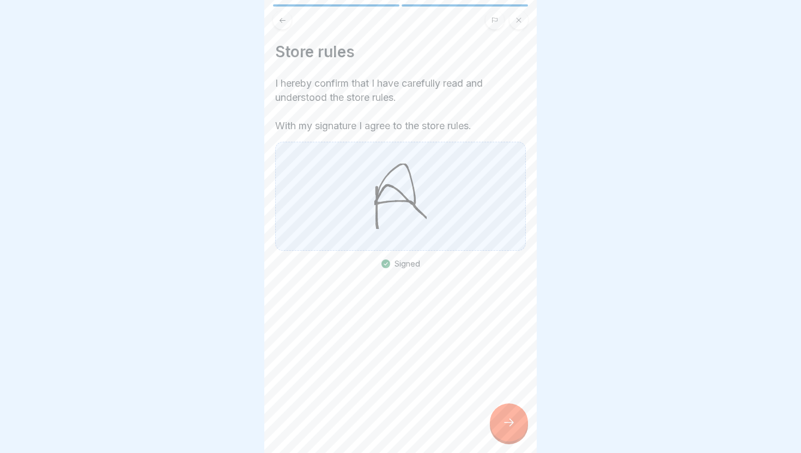
click at [493, 414] on div at bounding box center [509, 422] width 38 height 38
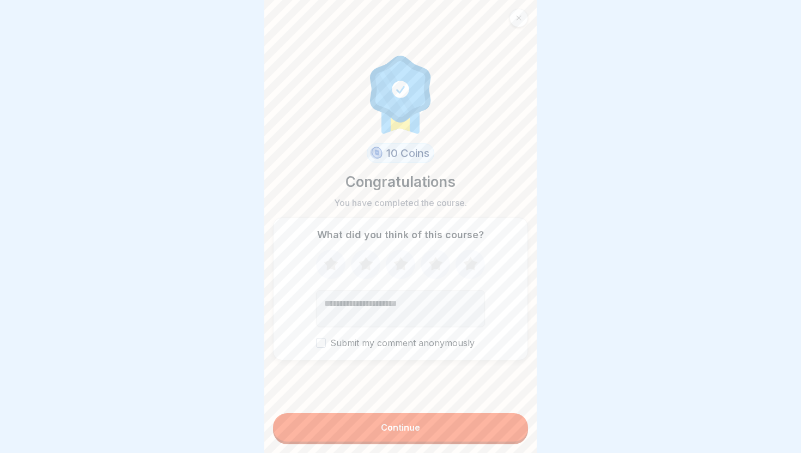
click at [473, 426] on button "Continue" at bounding box center [400, 427] width 255 height 28
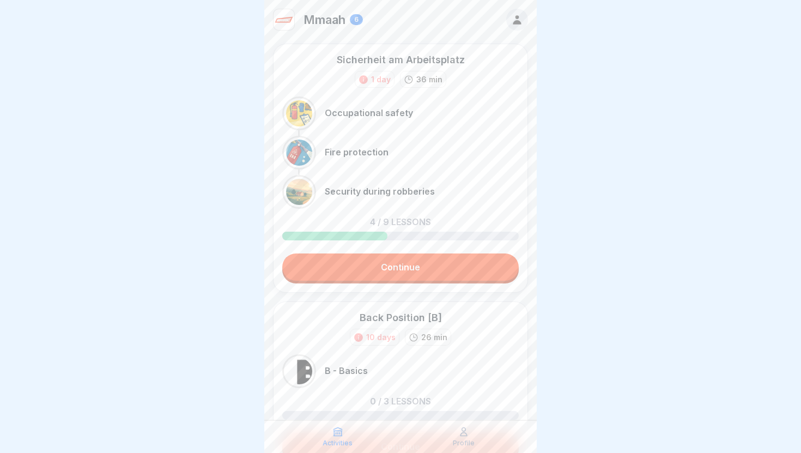
click at [411, 280] on link "Continue" at bounding box center [400, 266] width 237 height 27
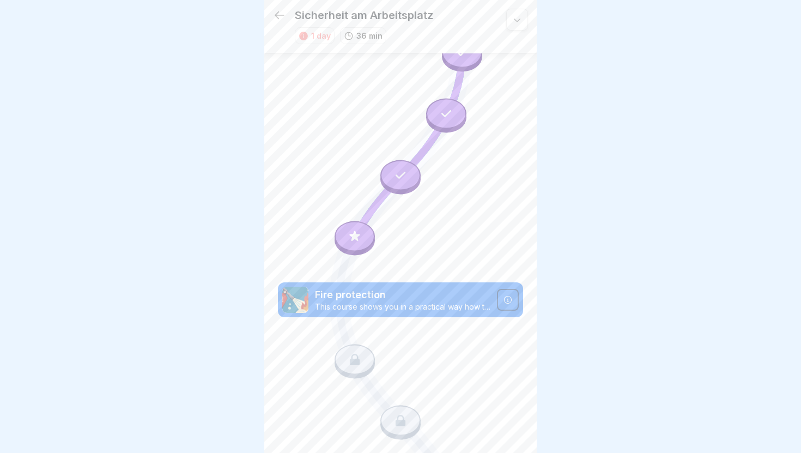
scroll to position [150, 0]
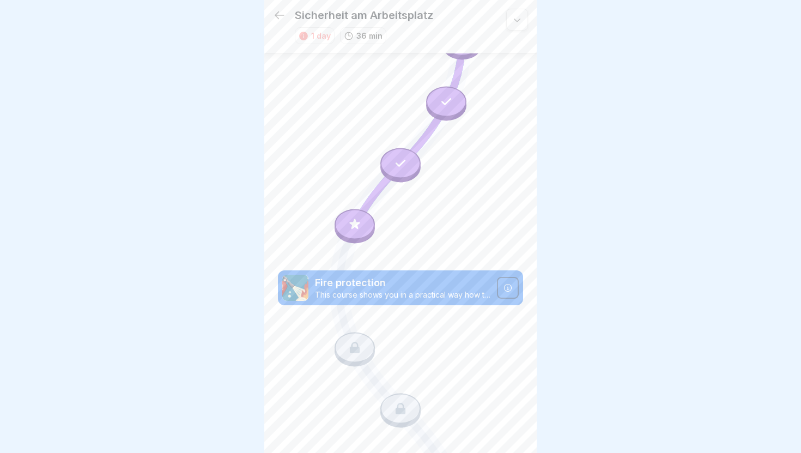
click at [365, 342] on div at bounding box center [355, 347] width 40 height 31
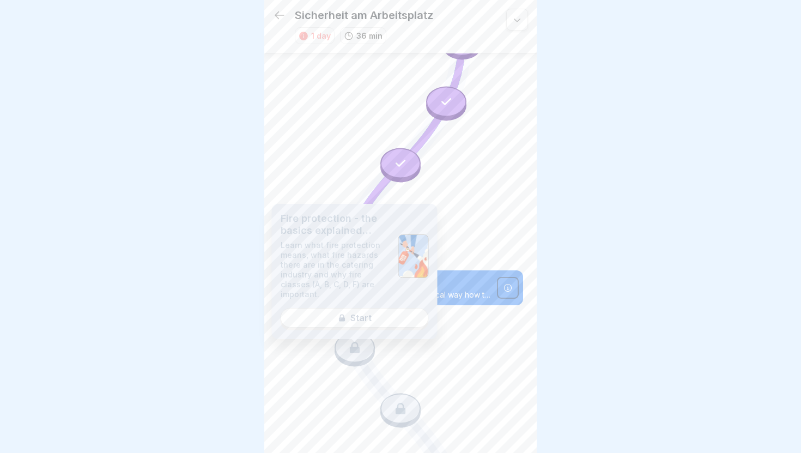
click at [461, 251] on icon at bounding box center [400, 318] width 245 height 797
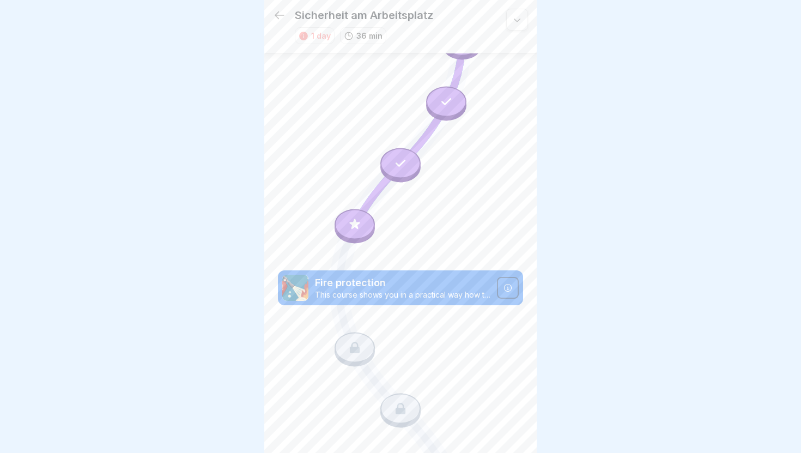
click at [342, 216] on div at bounding box center [355, 224] width 40 height 31
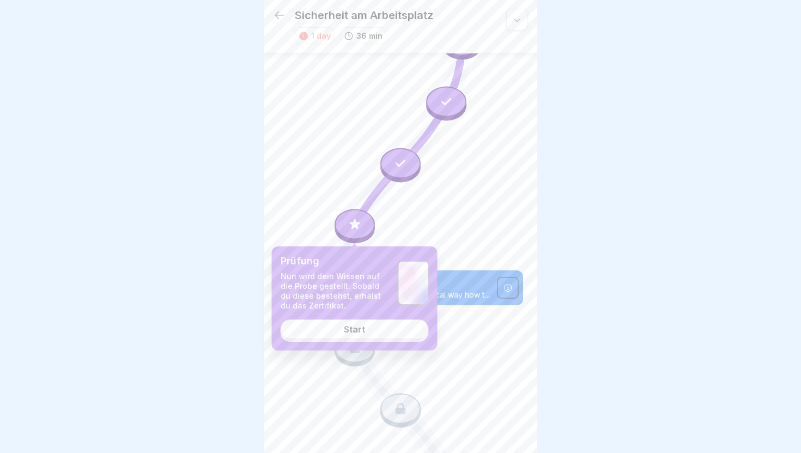
click at [355, 325] on div "Start" at bounding box center [354, 329] width 21 height 10
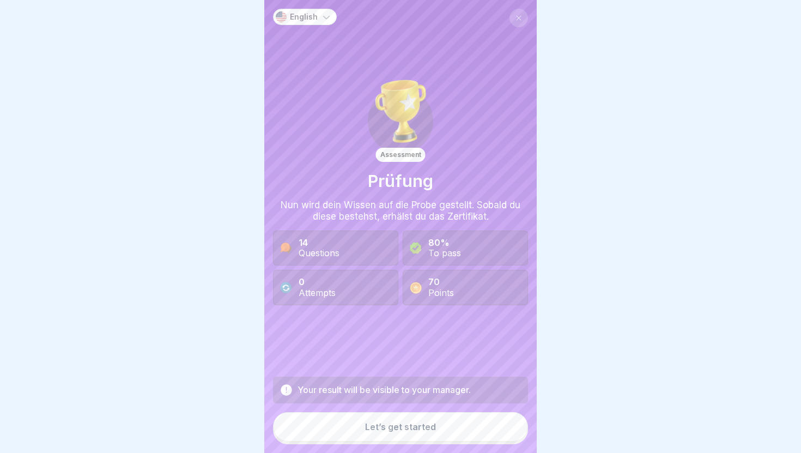
click at [315, 13] on p "English" at bounding box center [304, 17] width 28 height 9
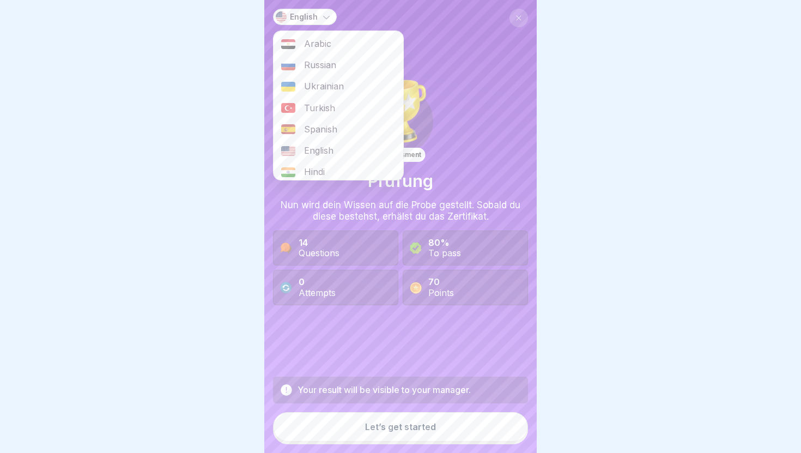
click at [315, 13] on p "English" at bounding box center [304, 17] width 28 height 9
click at [336, 116] on div "Turkish" at bounding box center [339, 108] width 130 height 21
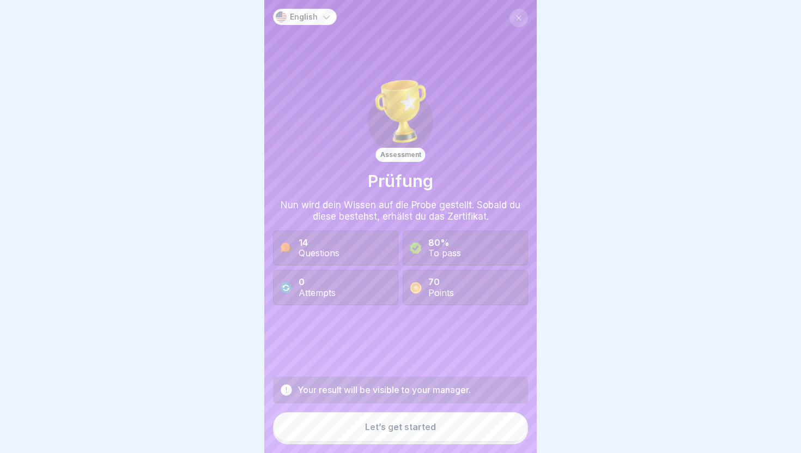
click at [357, 429] on button "Let’s get started" at bounding box center [400, 426] width 255 height 29
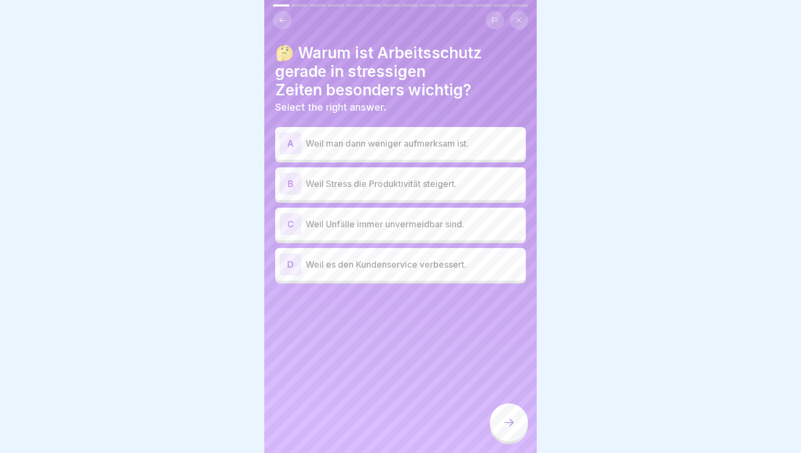
click at [523, 20] on button at bounding box center [519, 20] width 19 height 19
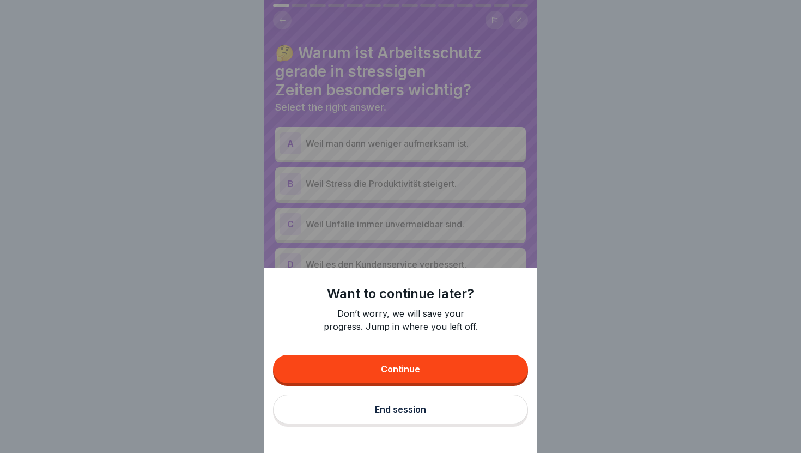
click at [368, 420] on button "End session" at bounding box center [400, 409] width 255 height 29
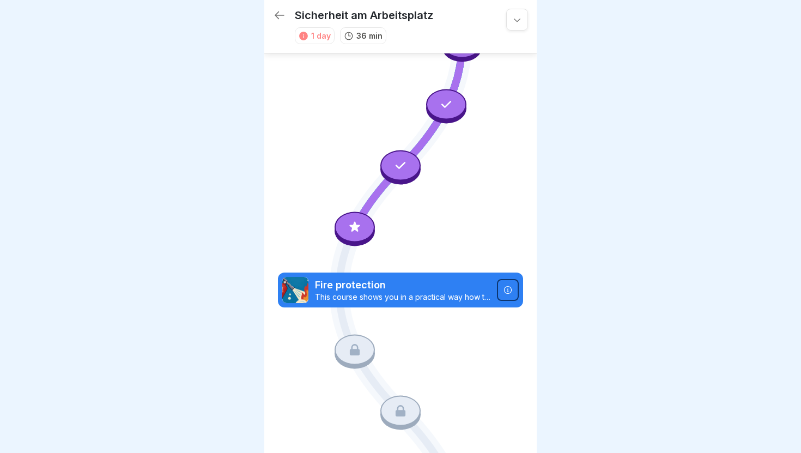
scroll to position [150, 0]
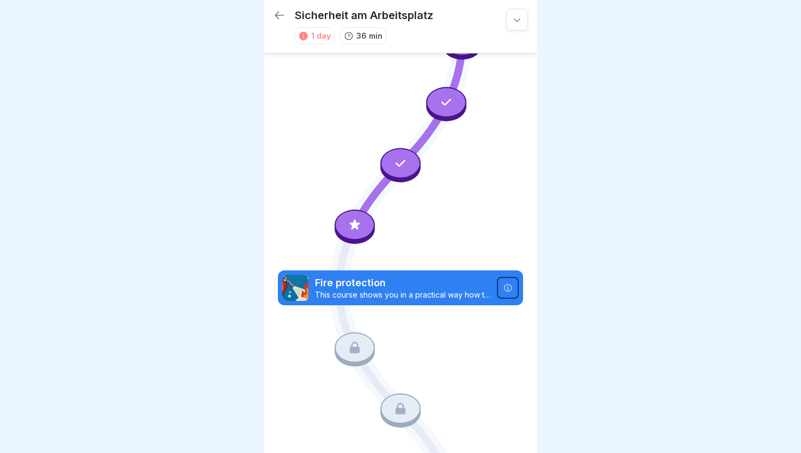
click at [274, 9] on icon at bounding box center [279, 15] width 13 height 13
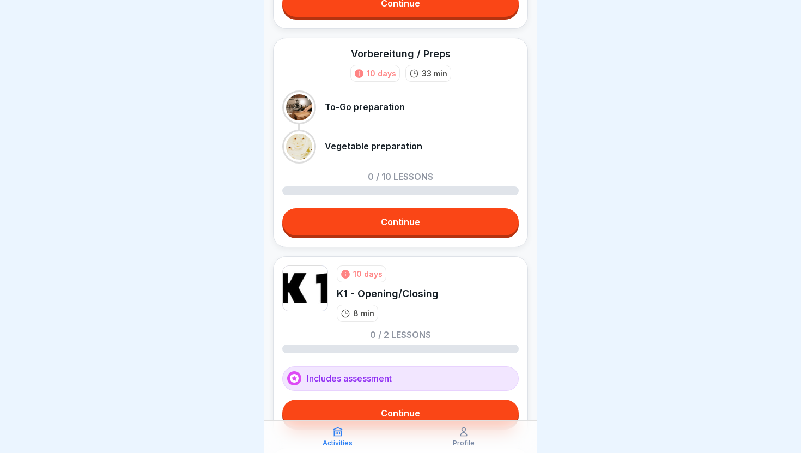
scroll to position [913, 0]
